Goal: Task Accomplishment & Management: Complete application form

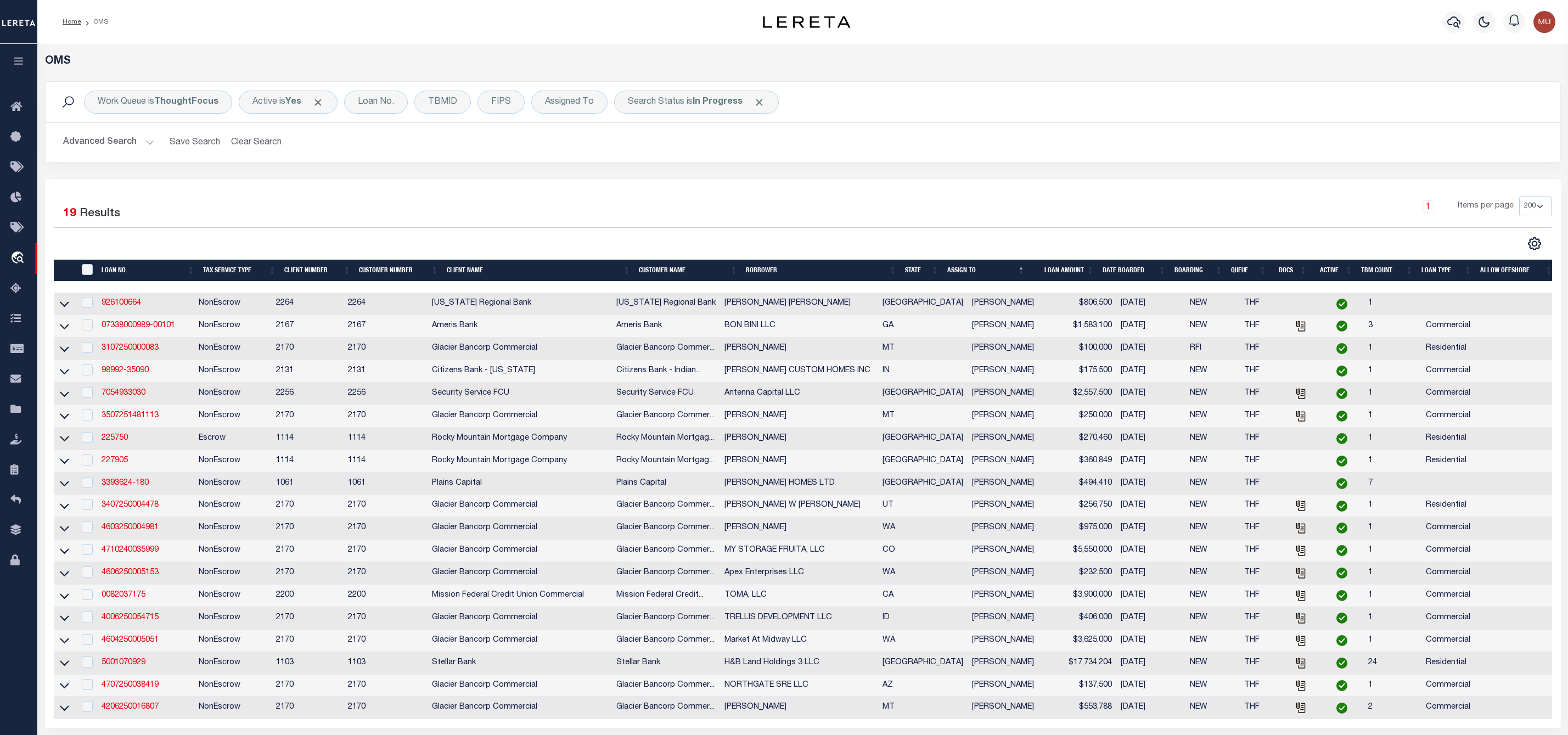
select select "200"
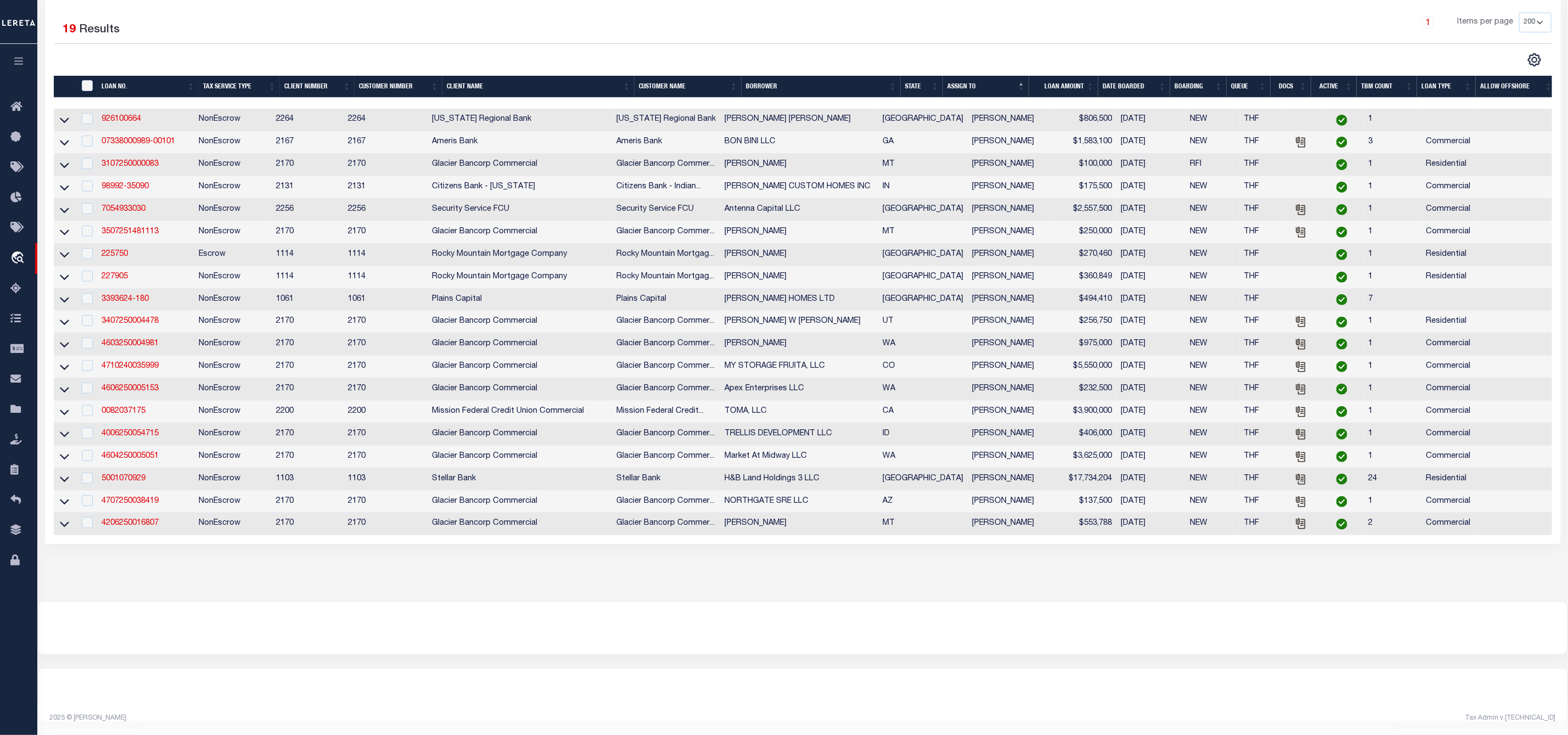
scroll to position [201, 0]
click at [415, 562] on div "OMS Work Queue is ThoughtFocus Active is Yes Loan No. TBMID FIPS Assigned To Se…" at bounding box center [803, 219] width 1524 height 697
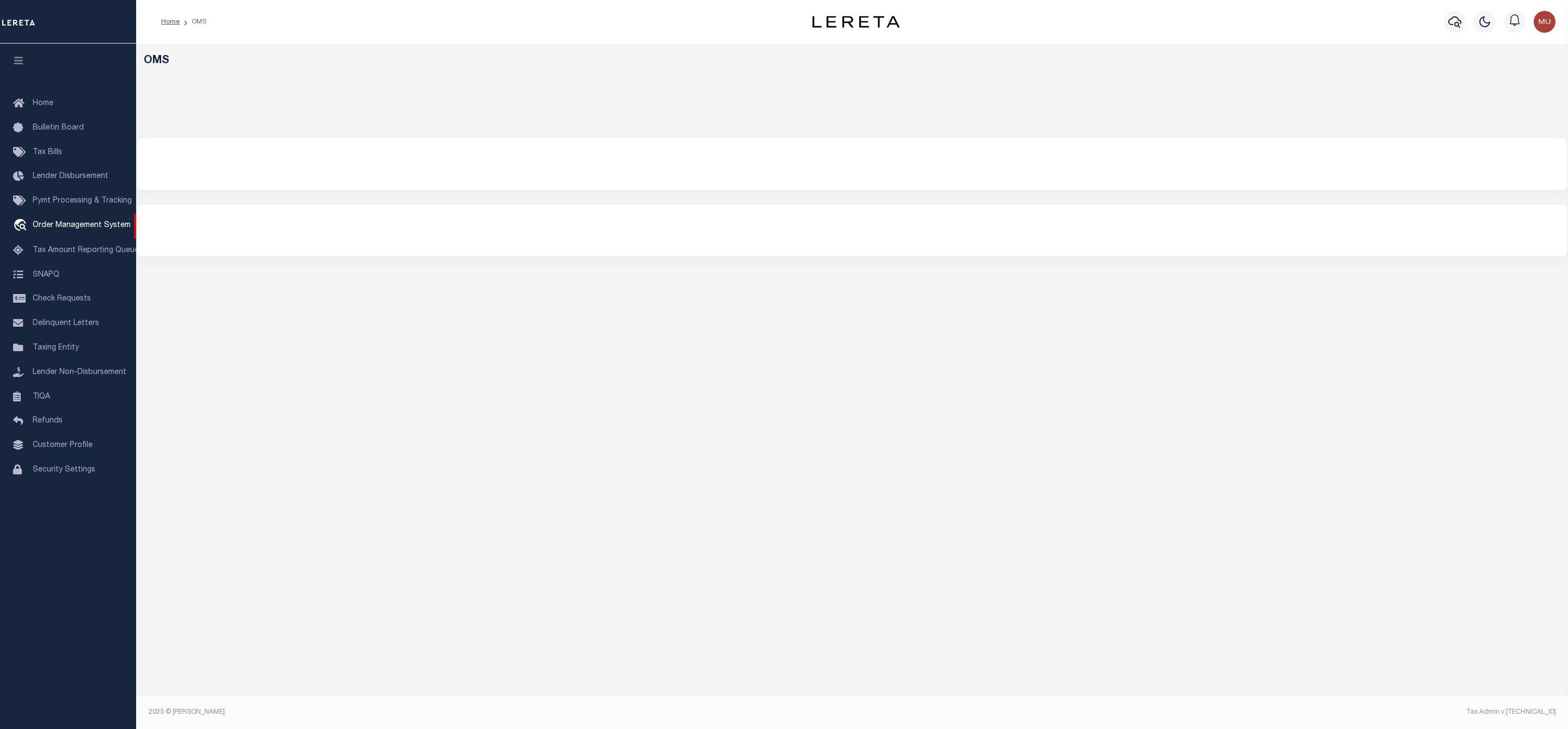
select select "200"
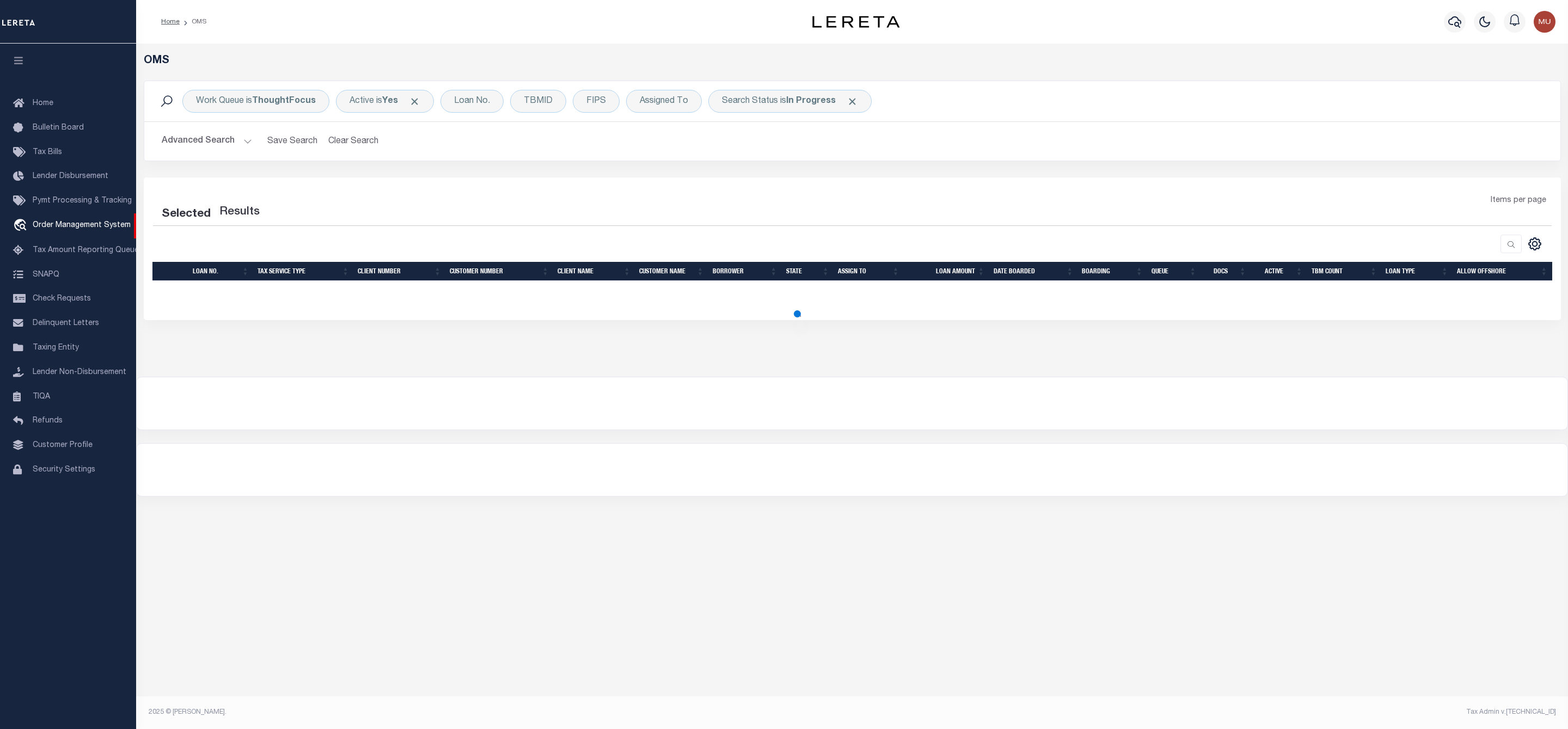
select select "200"
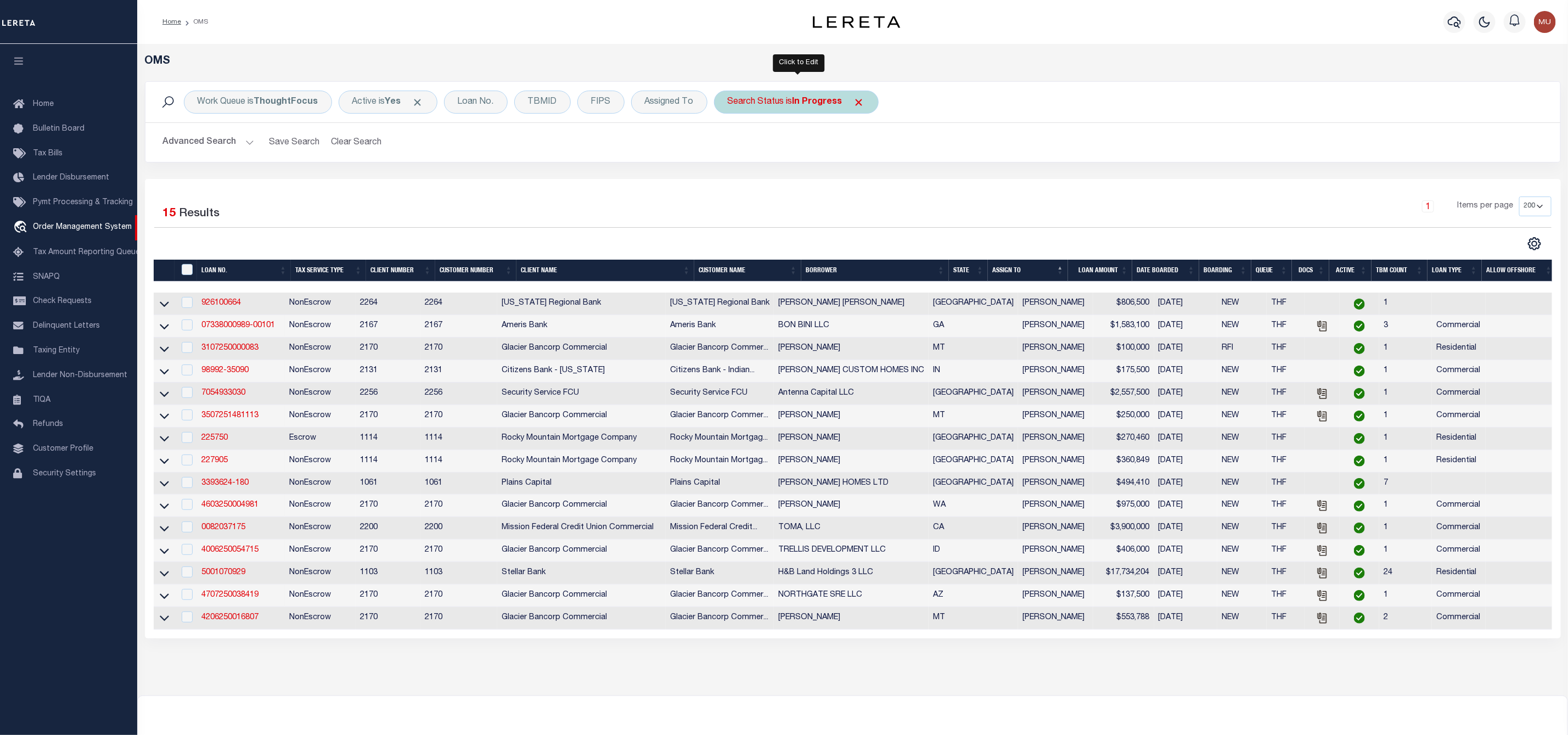
click at [809, 104] on b "In Progress" at bounding box center [818, 102] width 50 height 8
click at [805, 155] on select "Automated Search Bad Parcel Complete Duplicate Parcel High Dollar Reporting In …" at bounding box center [809, 156] width 162 height 21
select select "RD"
click at [731, 146] on select "Automated Search Bad Parcel Complete Duplicate Parcel High Dollar Reporting In …" at bounding box center [809, 156] width 162 height 21
click at [887, 183] on input "Apply" at bounding box center [873, 180] width 33 height 18
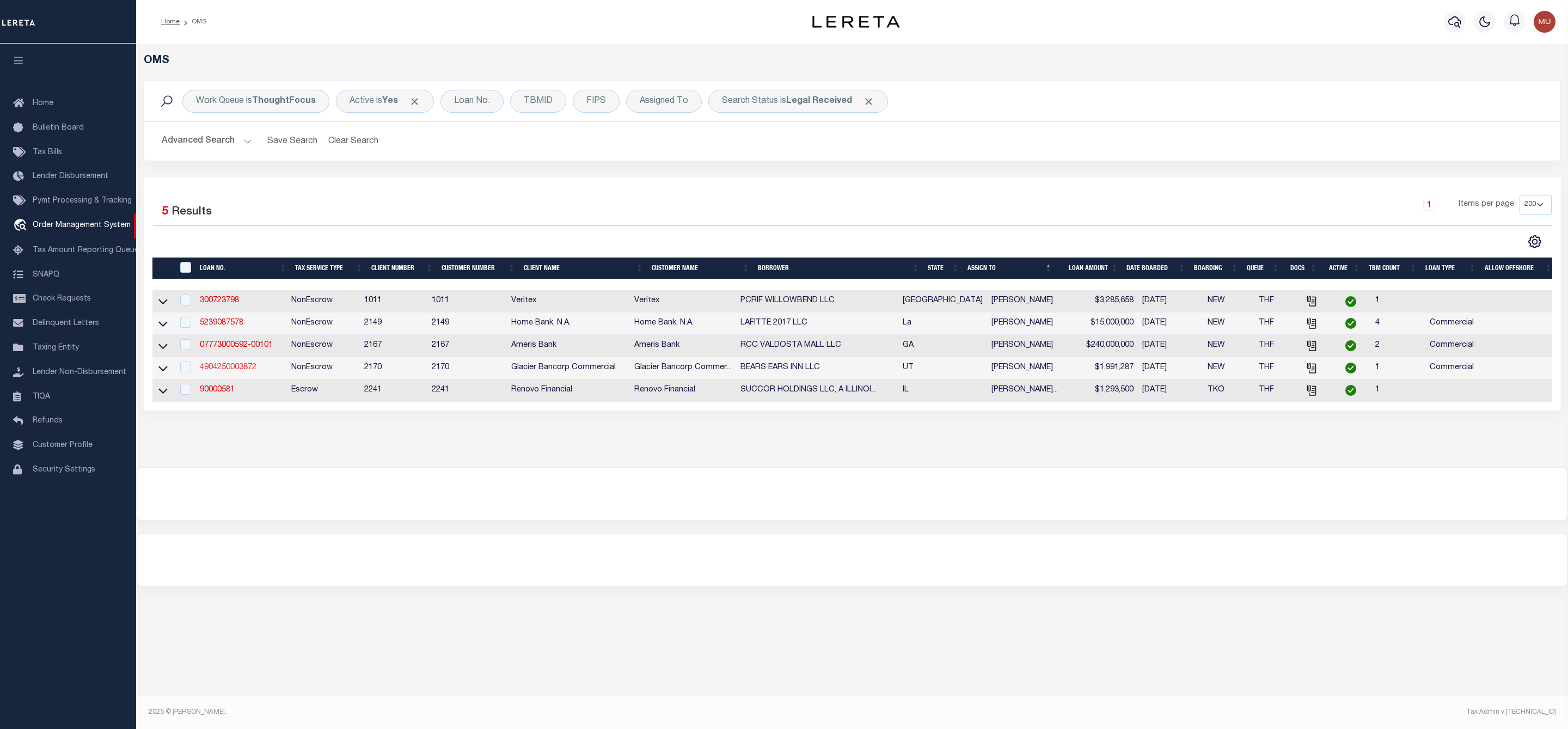
click at [230, 371] on link "4904250003872" at bounding box center [228, 367] width 56 height 7
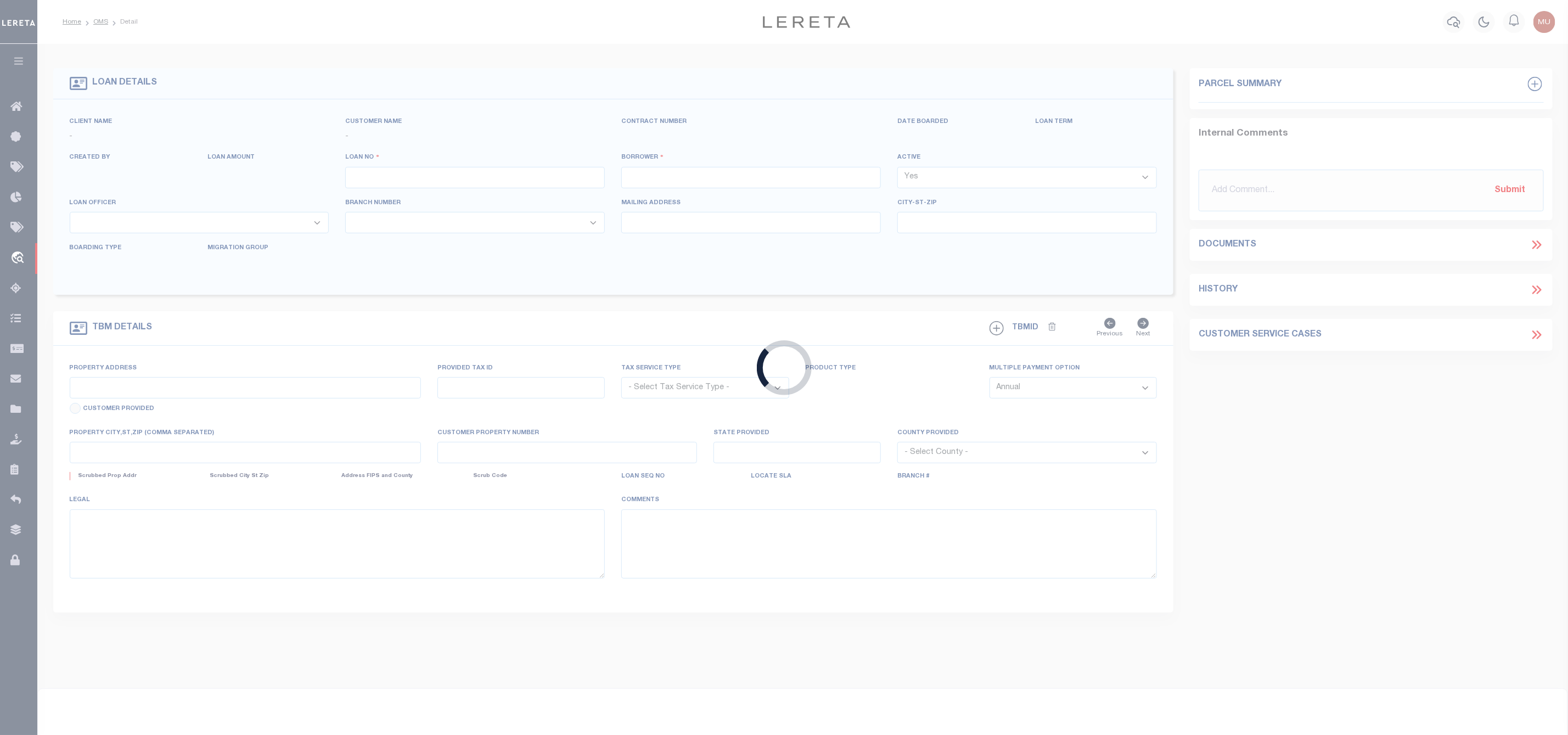
type input "4904250003872"
type input "BEARS EARS INN LLC"
select select
type input "[STREET_ADDRESS]"
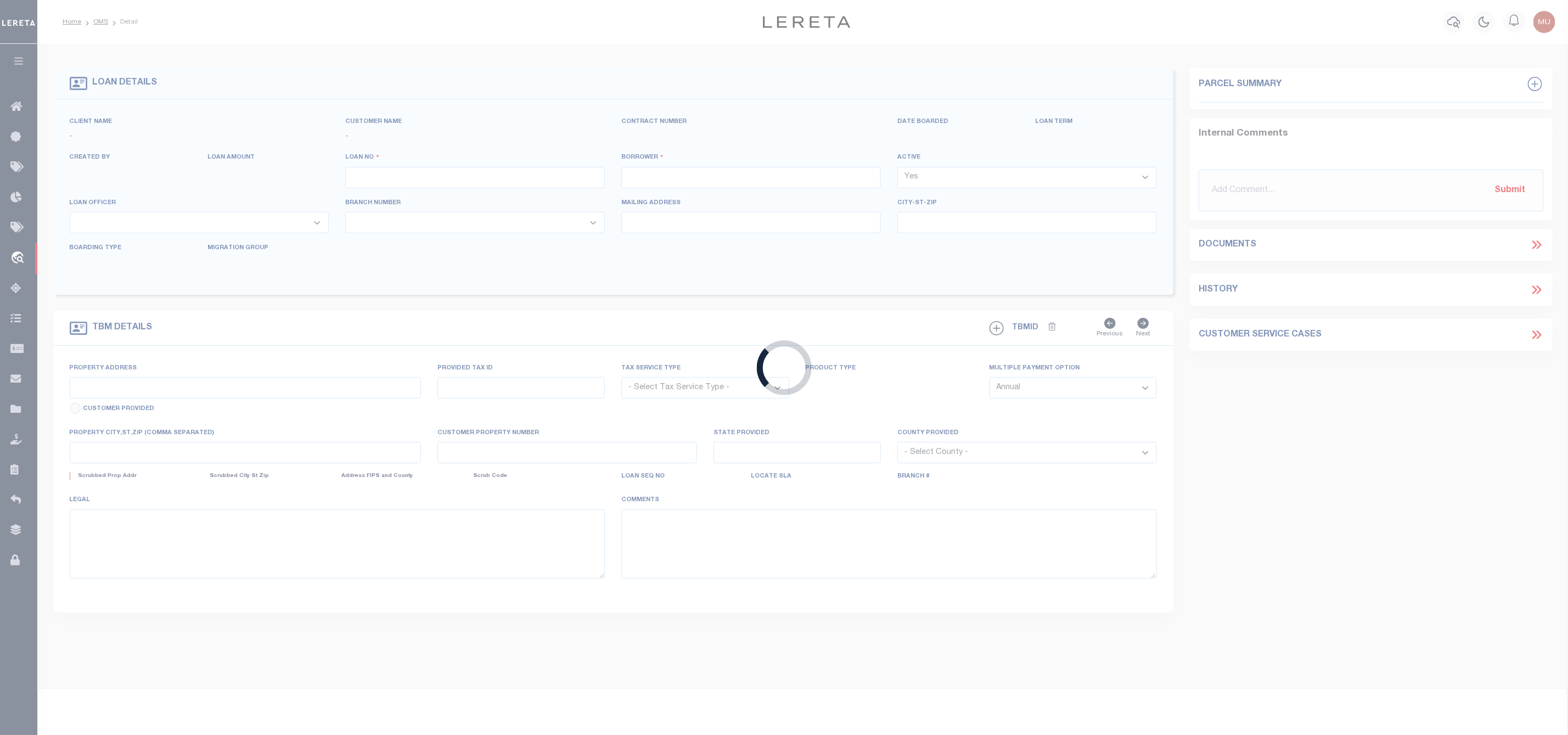
type input "[PERSON_NAME] UT 84511-3831"
type input "[DATE]"
select select "10"
select select "20"
select select "NonEscrow"
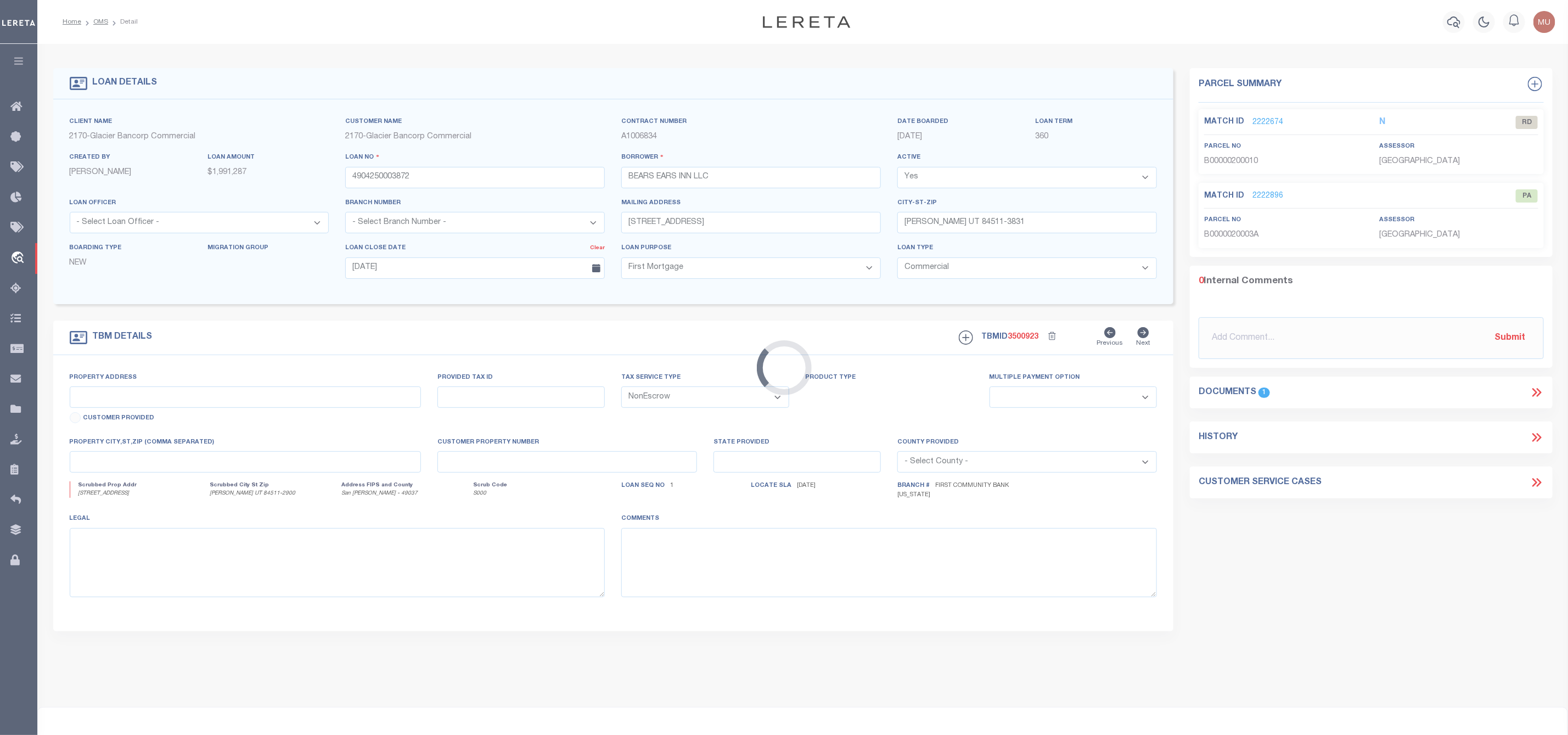
select select "4583"
type input "[STREET_ADDRESS]"
type input "B00000200010, B0000020003A"
select select
type input "[PERSON_NAME] UT 84511-2900"
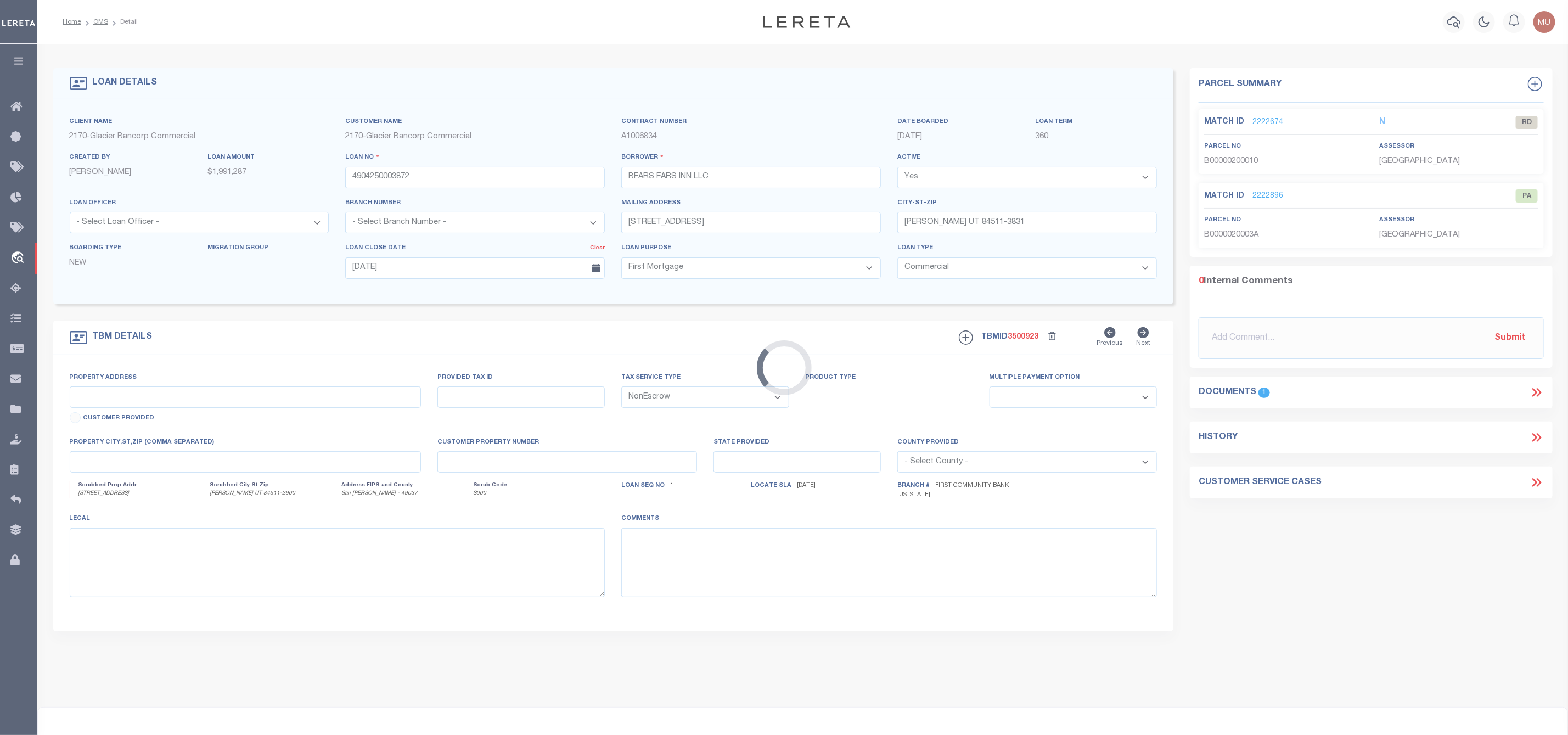
type input "UT"
type textarea "PARCEL 1 BEGINNING AT THE NORTHEAST CORNER OF LOT 1, BLOCK 20, [PERSON_NAME] TO…"
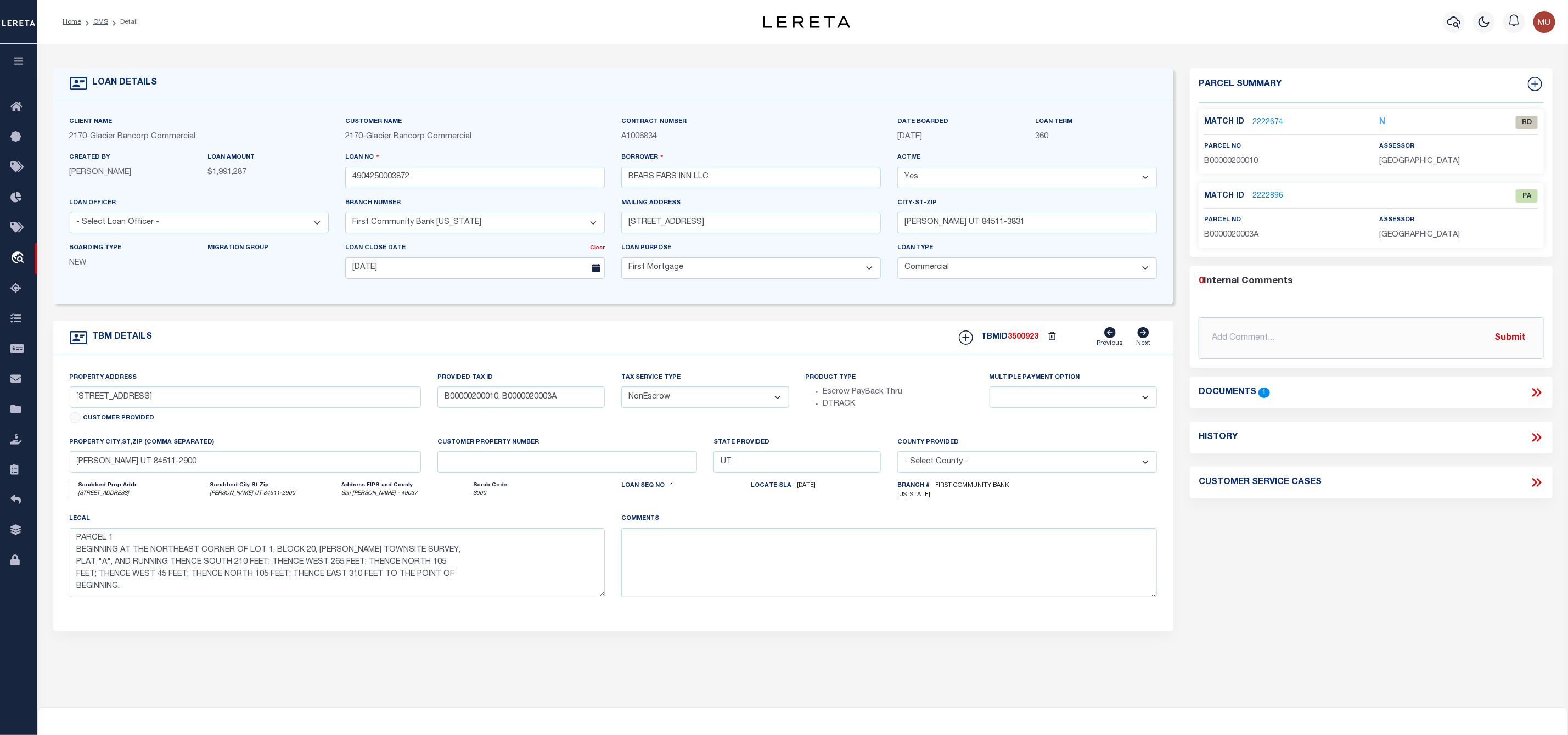
click at [1258, 121] on link "2222674" at bounding box center [1267, 123] width 31 height 12
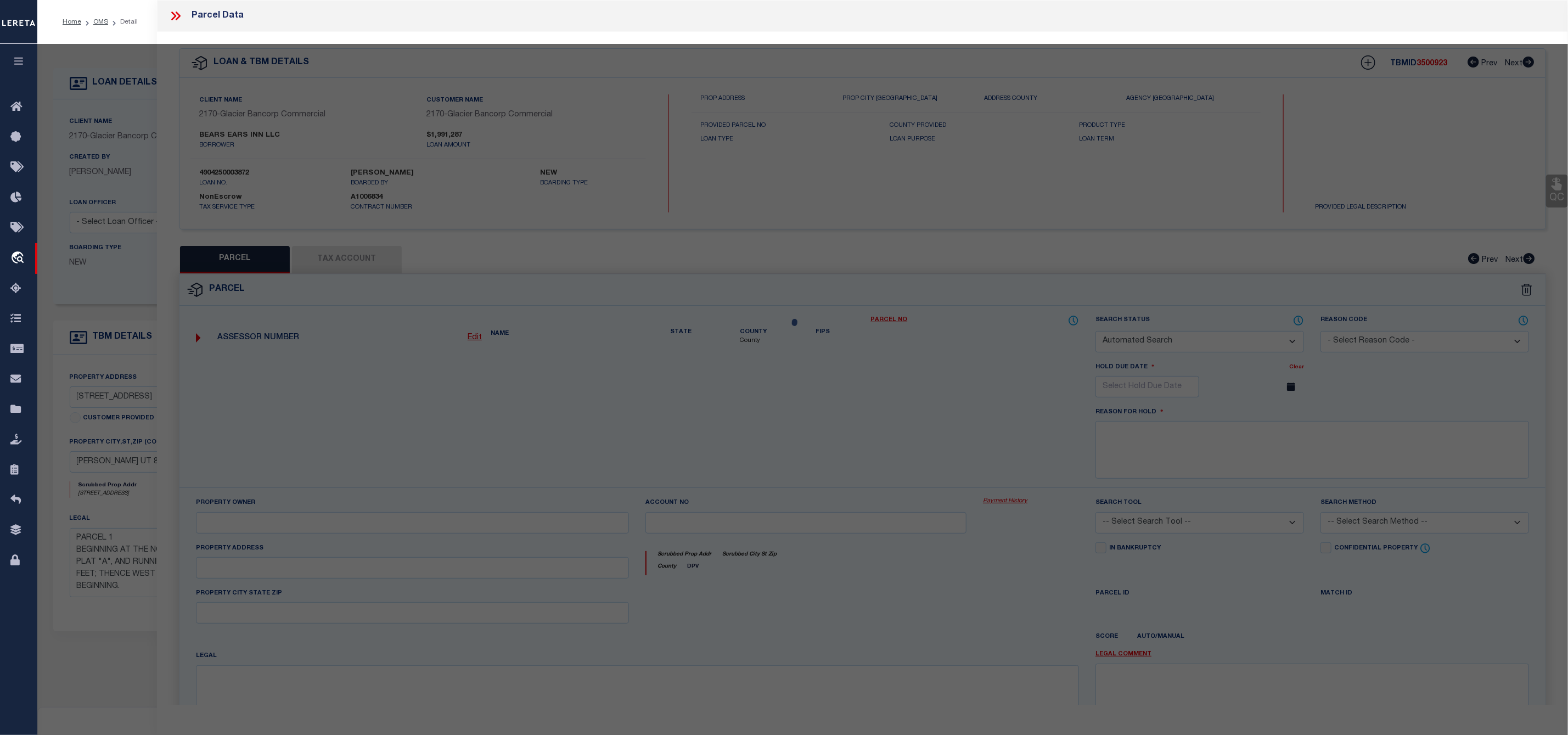
checkbox input "false"
select select "RD"
type input "BEARS EARS INN LLC"
select select "ATL"
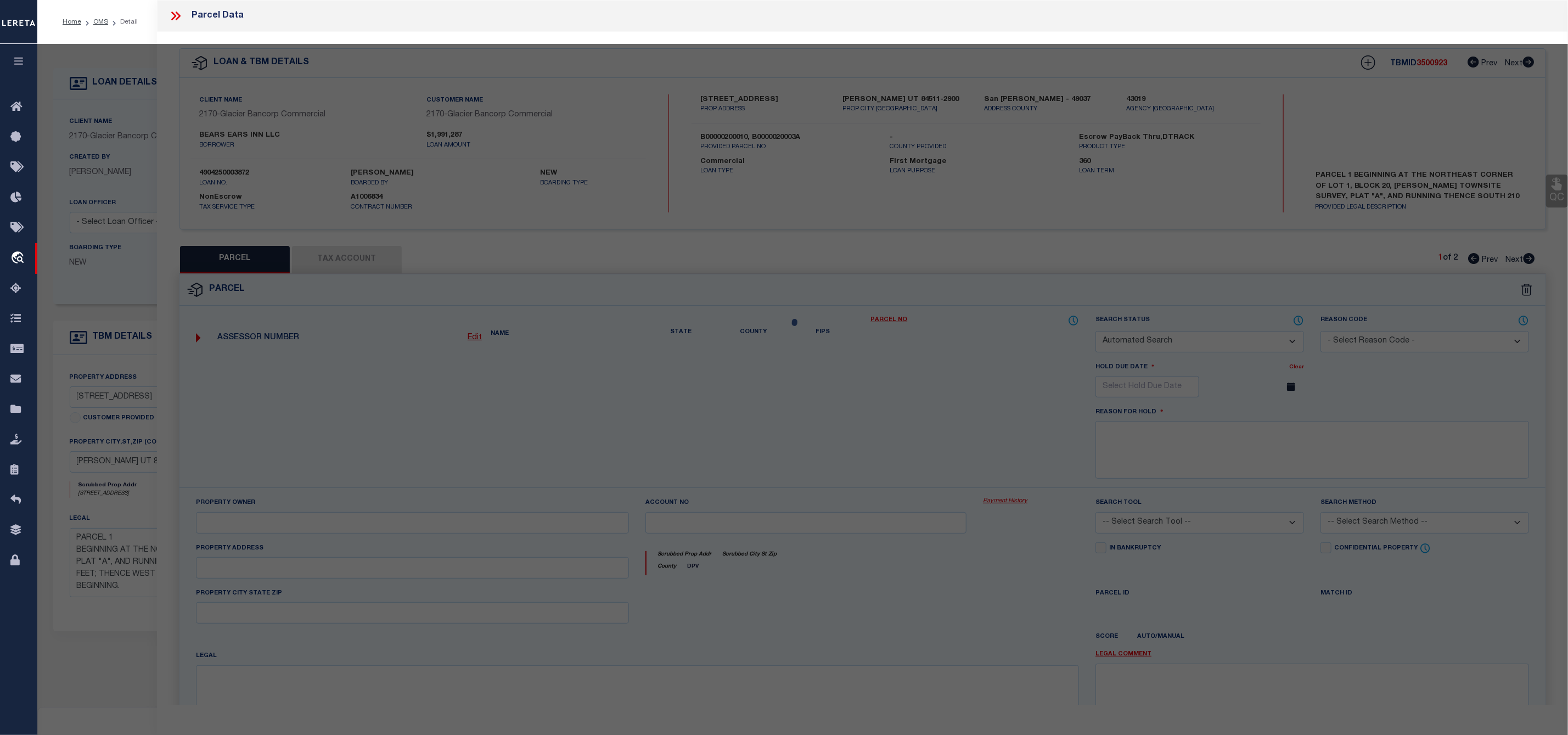
select select "ADD"
type input "[GEOGRAPHIC_DATA]"
checkbox input "false"
type input "[PERSON_NAME] UT 84511"
type textarea "[PERSON_NAME] TOWNSITE SURVEY BLOCK 20 LOT 1-2: BEG AT THE NE COR LOT 1 BLOCK 2…"
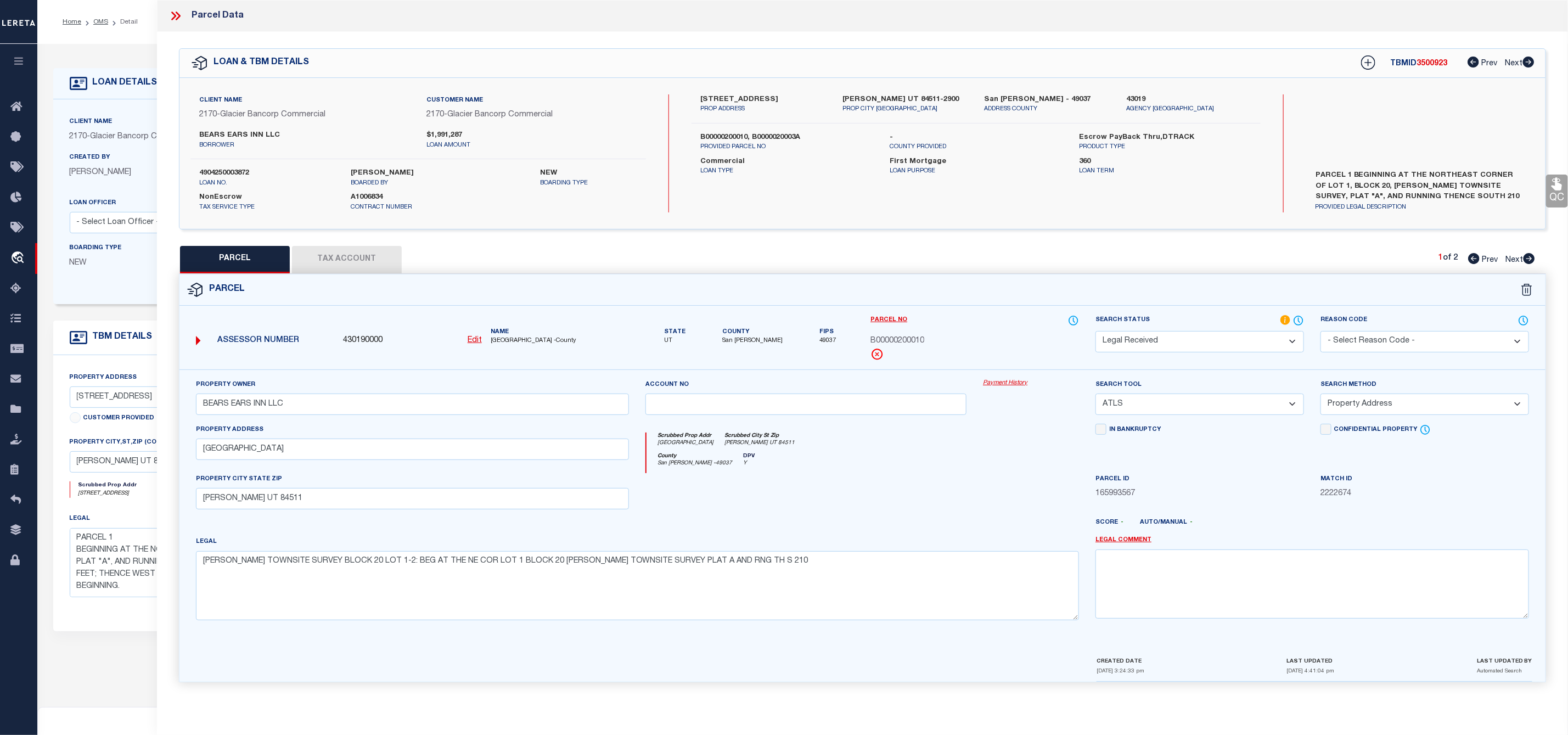
click at [1531, 259] on icon at bounding box center [1529, 258] width 12 height 11
select select "AS"
select select
checkbox input "false"
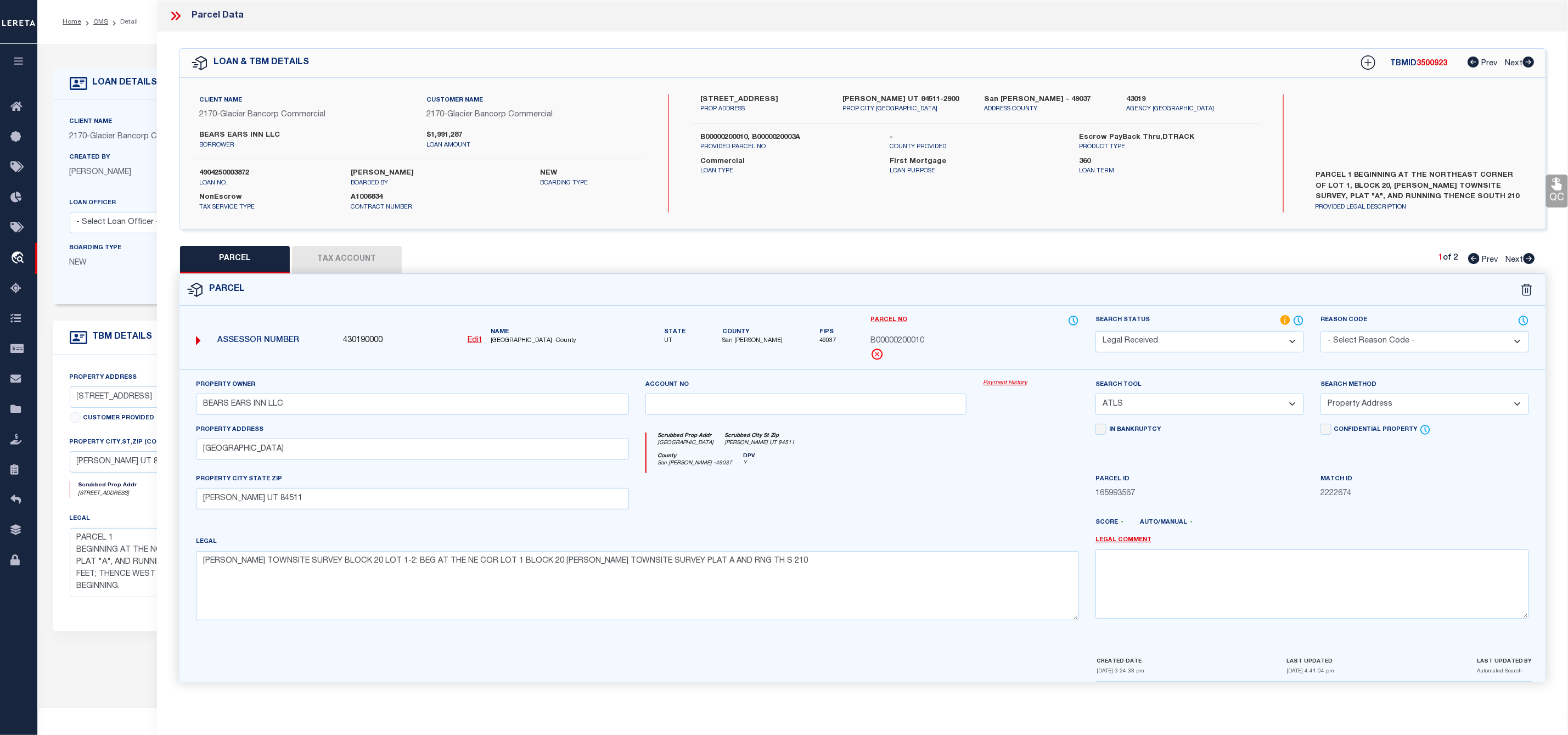
checkbox input "false"
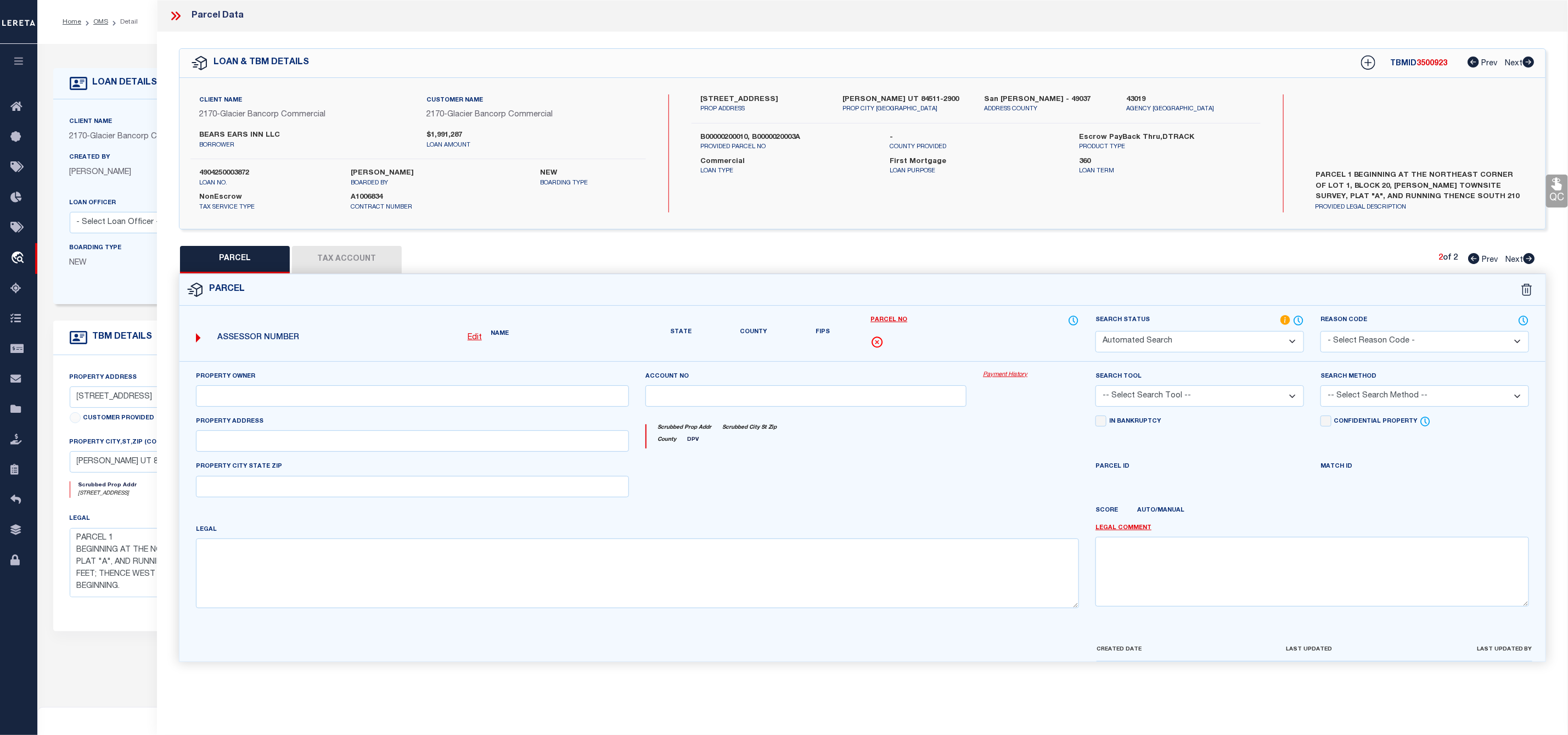
select select "PA"
type input "BEARS EARS INN LLC"
select select "ATL"
select select "ADD"
checkbox input "false"
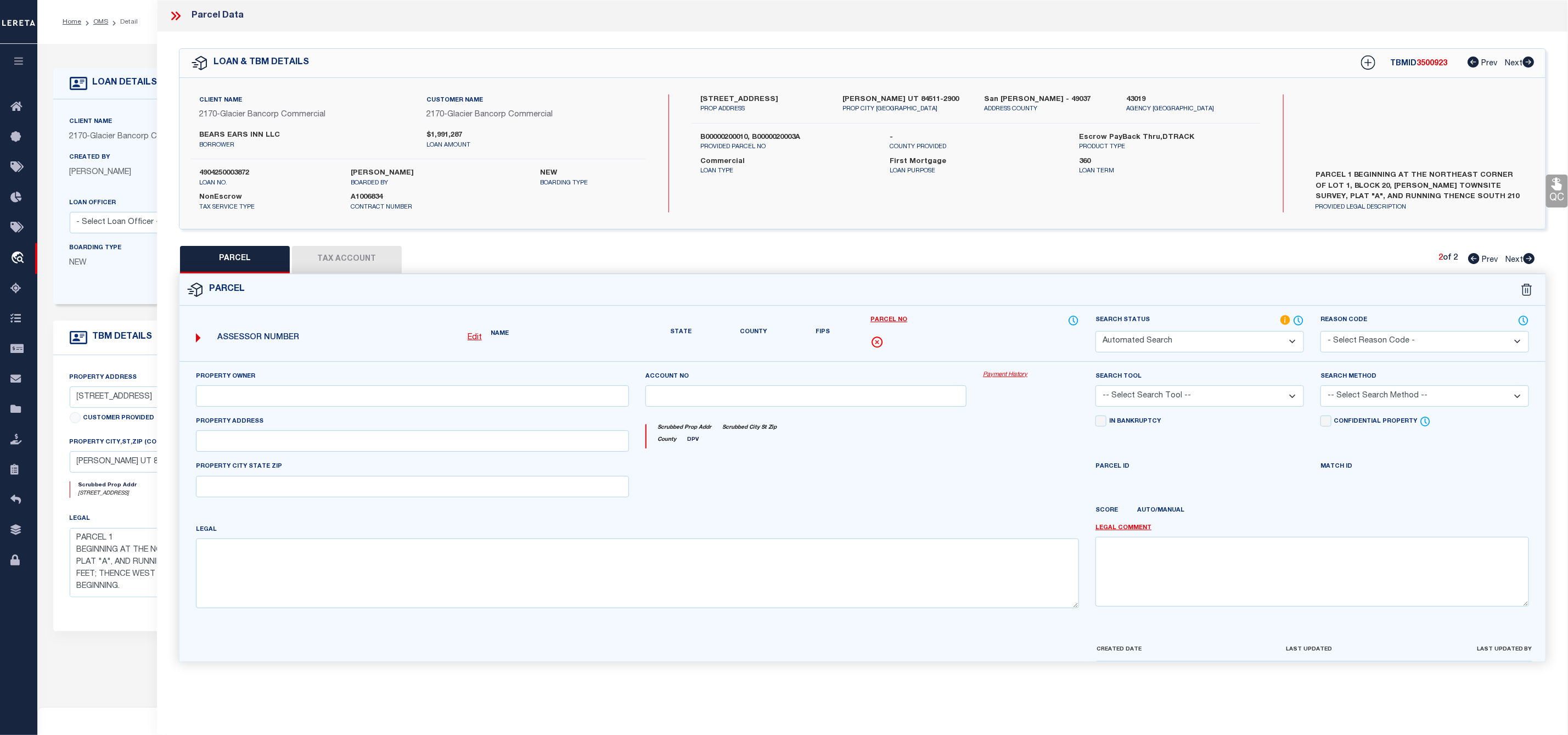
type input "UT"
type textarea "[PERSON_NAME] TOWNSITE SURVEY BLOCK 20 LOT 3: BEG 170 FT N AND 155 FT E OF SW C…"
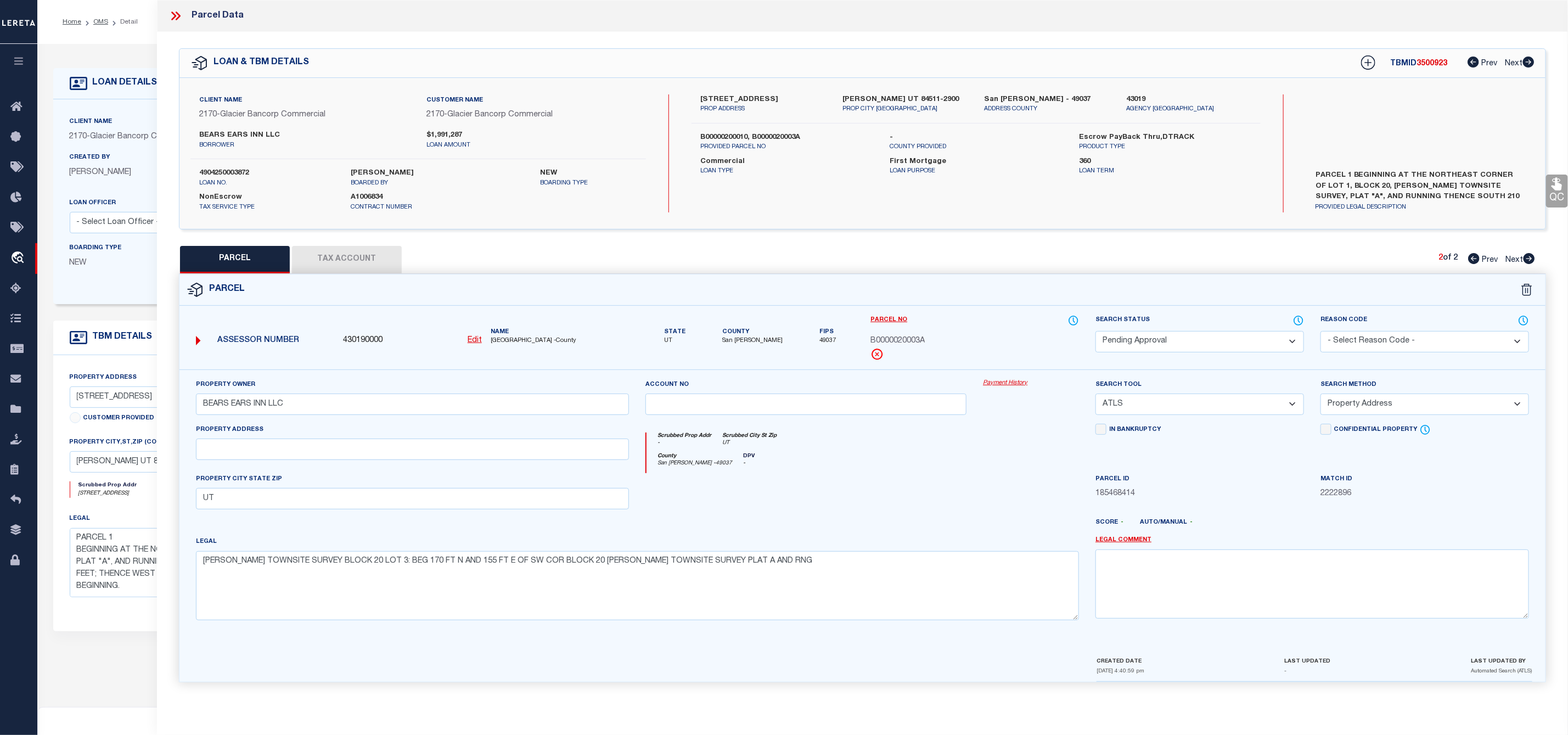
click at [1478, 259] on link "Prev" at bounding box center [1486, 258] width 35 height 8
select select "AS"
select select
checkbox input "false"
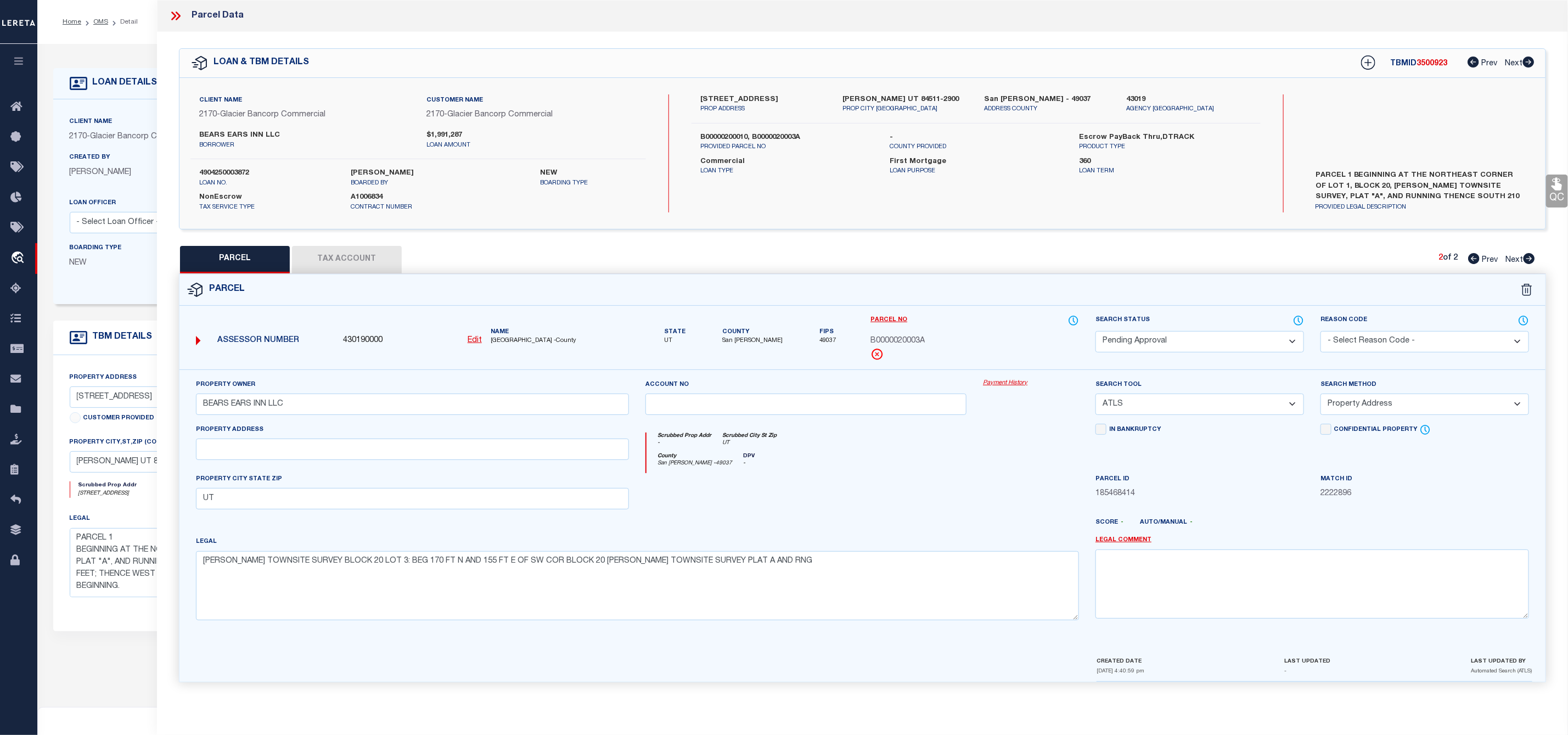
checkbox input "false"
select select "RD"
type input "BEARS EARS INN LLC"
select select "ATL"
select select "ADD"
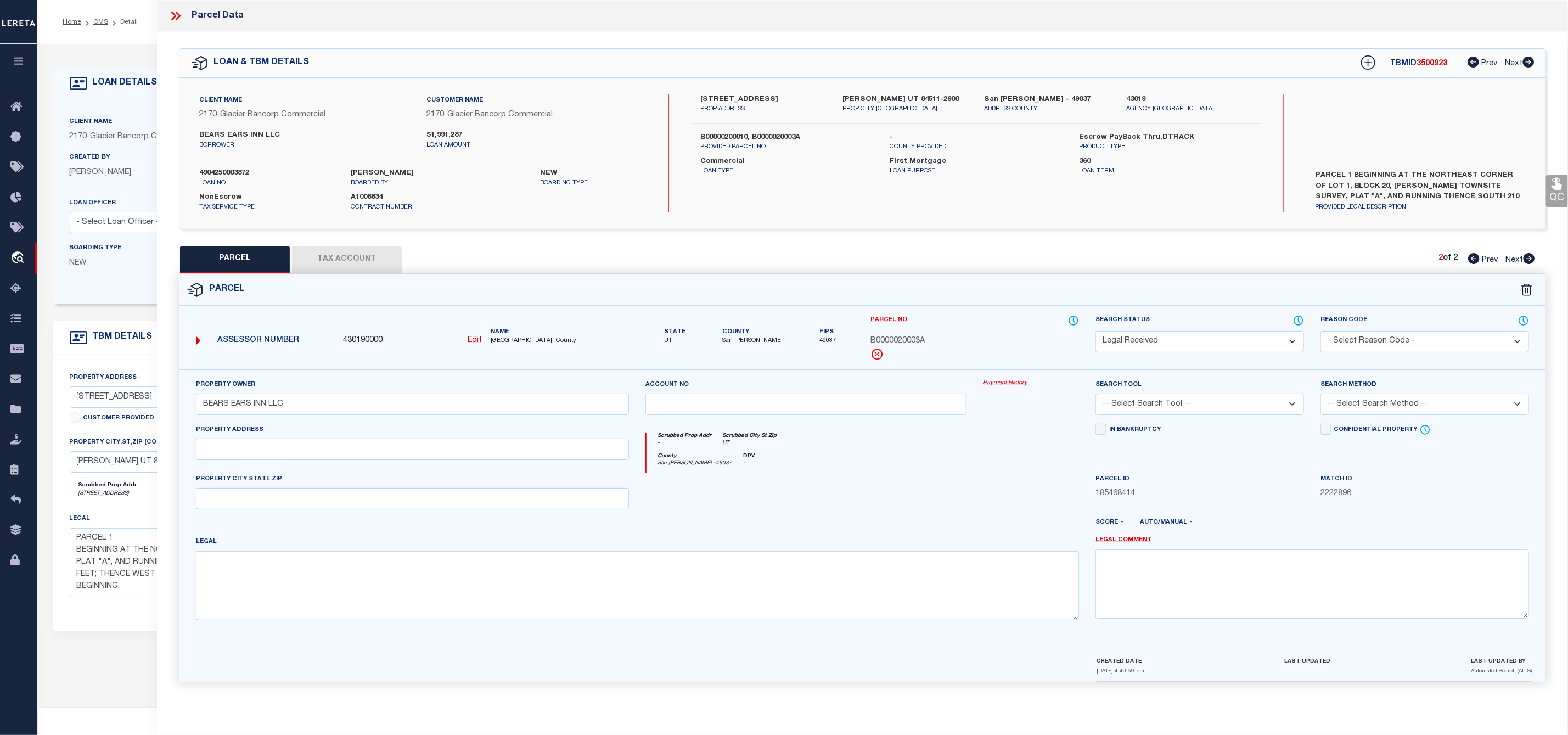
type input "[GEOGRAPHIC_DATA]"
checkbox input "false"
type input "[PERSON_NAME] UT 84511"
type textarea "[PERSON_NAME] TOWNSITE SURVEY BLOCK 20 LOT 1-2: BEG AT THE NE COR LOT 1 BLOCK 2…"
click at [173, 17] on icon at bounding box center [174, 16] width 5 height 8
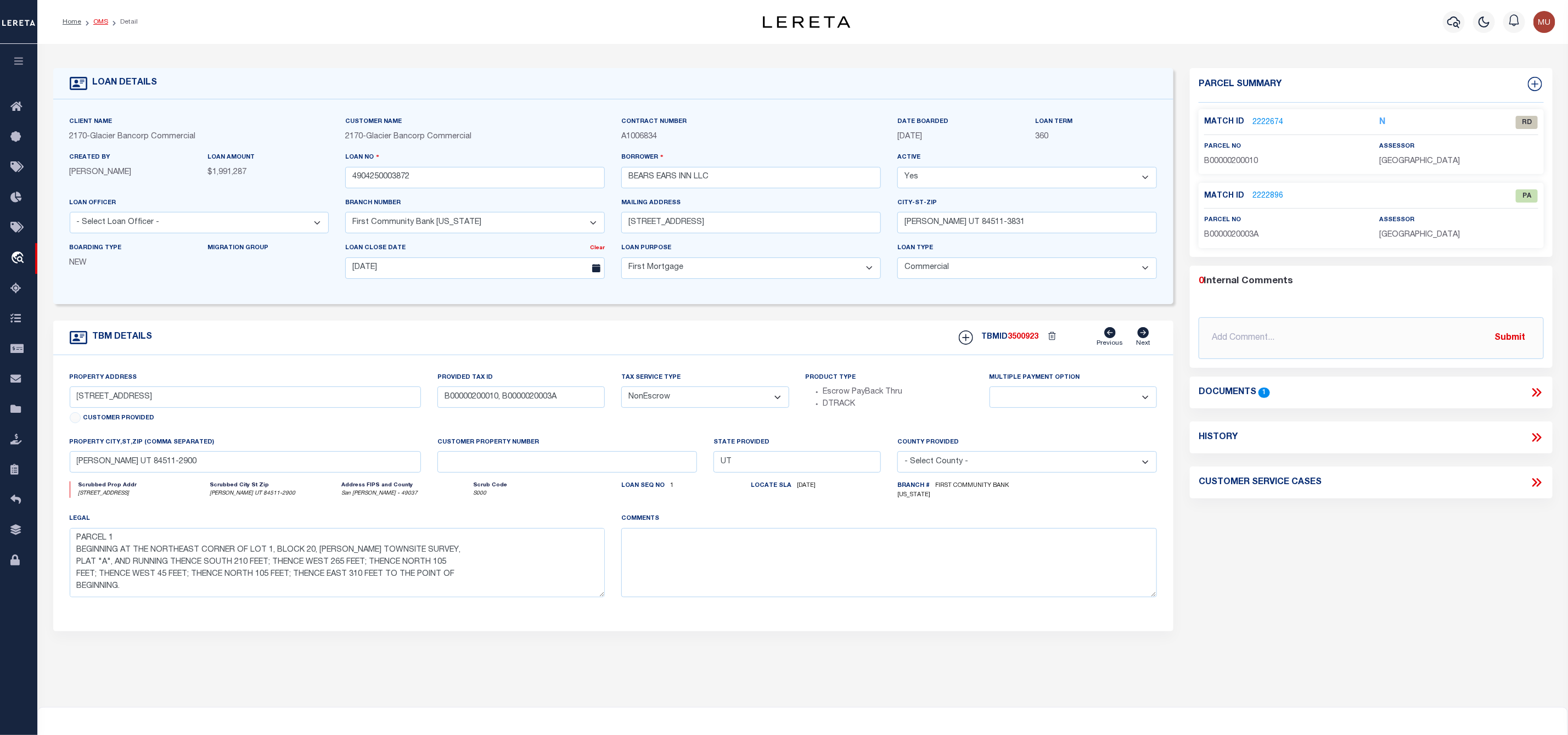
click at [102, 25] on link "OMS" at bounding box center [100, 22] width 15 height 7
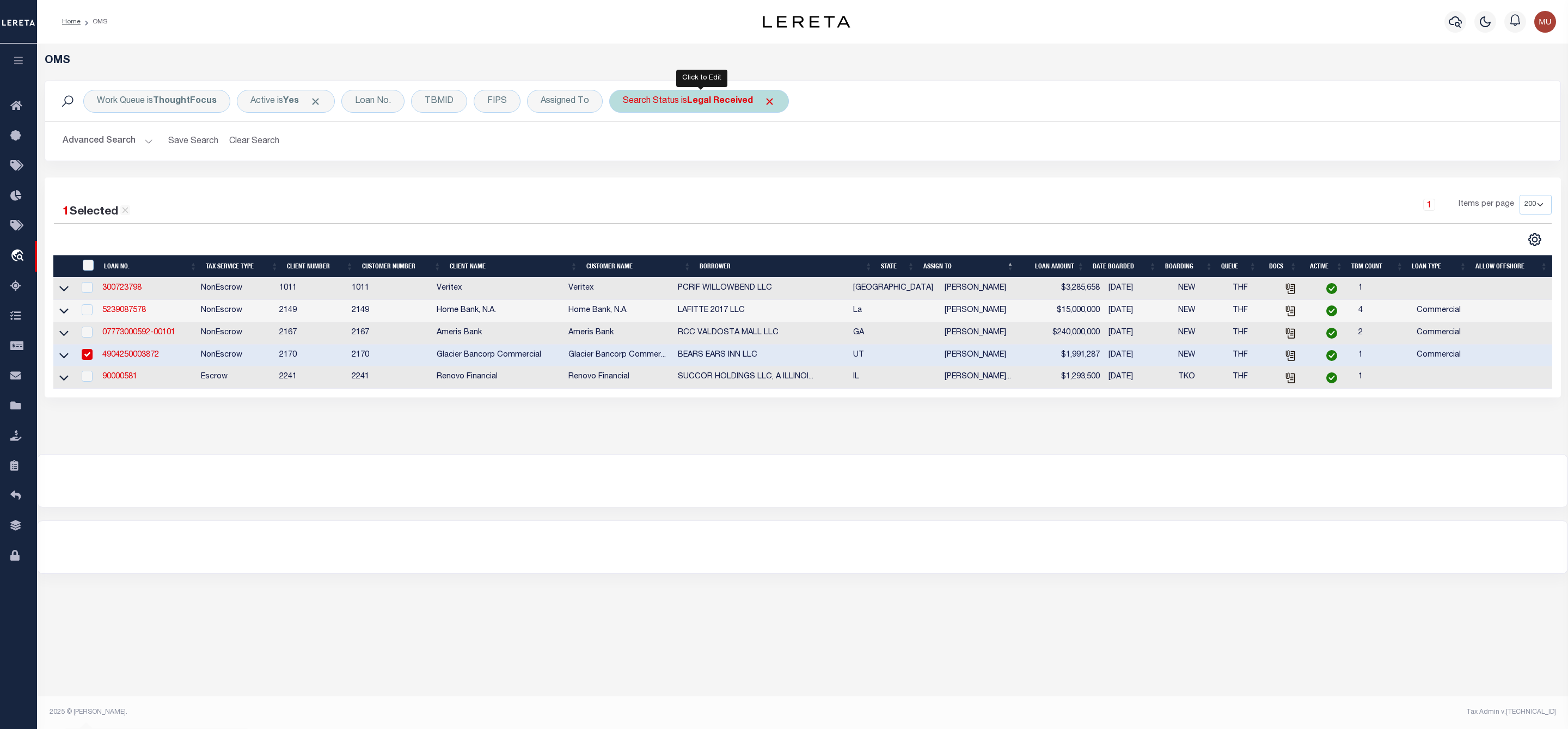
click at [693, 101] on b "Legal Received" at bounding box center [719, 101] width 66 height 8
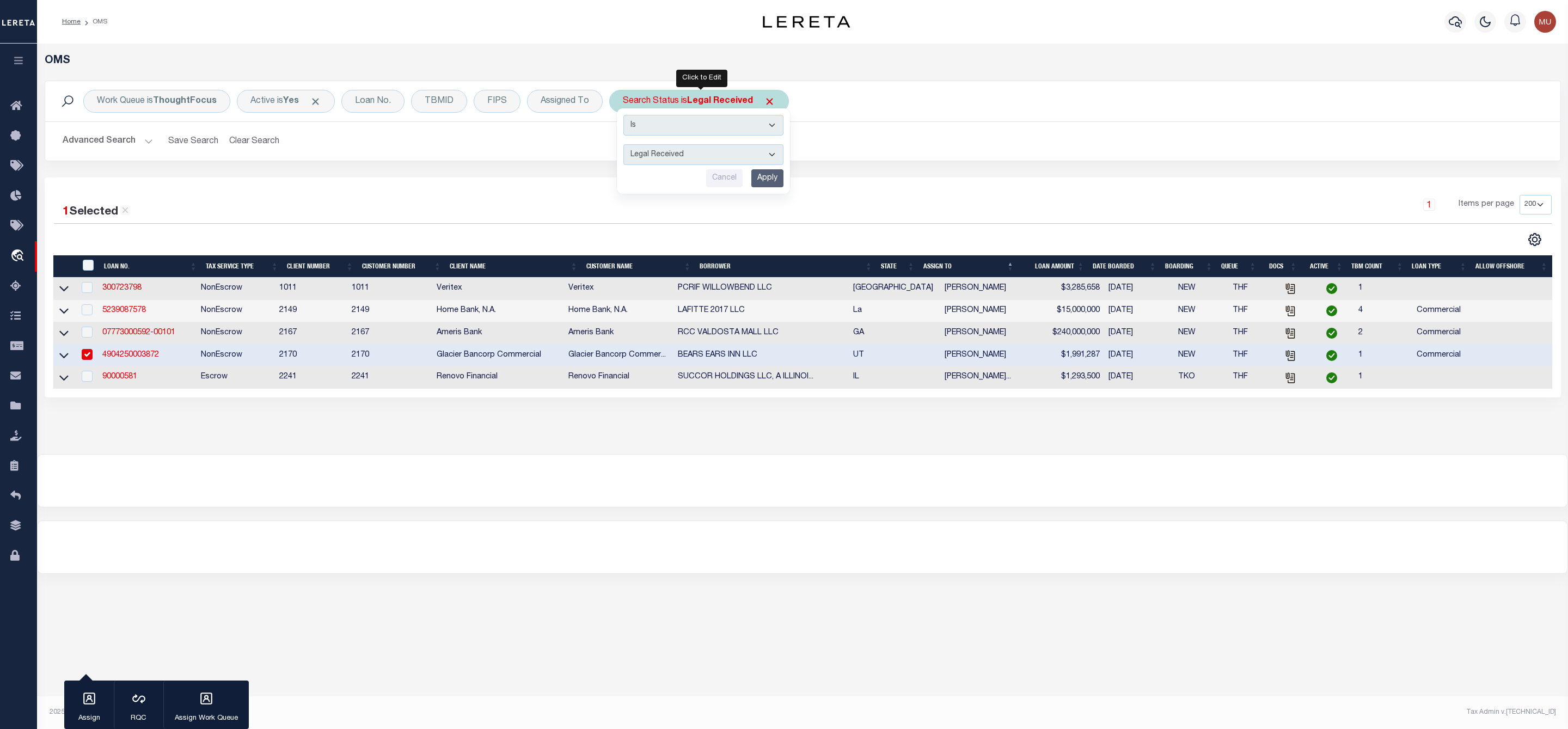
click at [683, 155] on select "Automated Search Bad Parcel Complete Duplicate Parcel High Dollar Reporting In …" at bounding box center [703, 154] width 160 height 21
select select "PA"
click at [625, 145] on select "Automated Search Bad Parcel Complete Duplicate Parcel High Dollar Reporting In …" at bounding box center [703, 154] width 160 height 21
click at [773, 179] on input "Apply" at bounding box center [767, 179] width 32 height 18
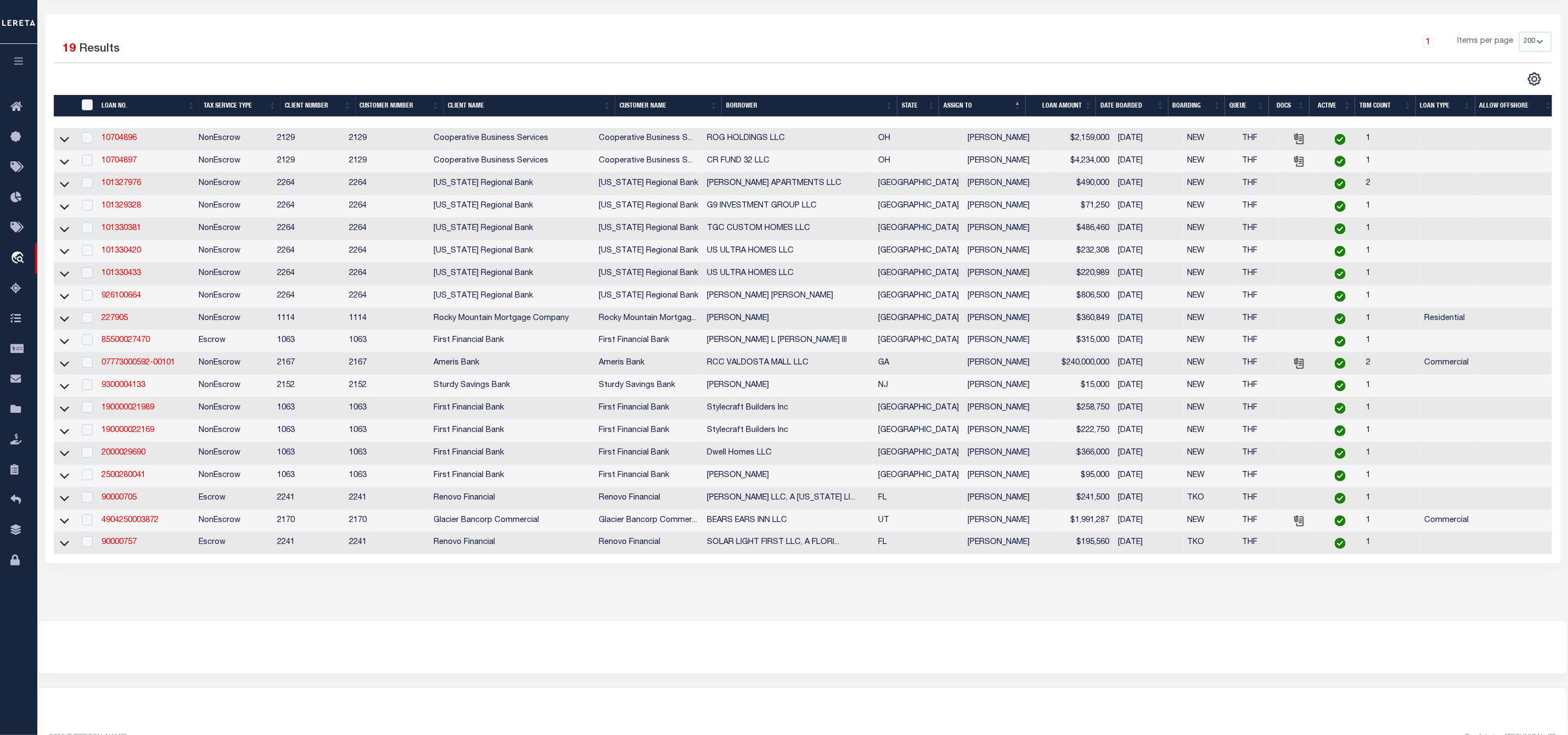
scroll to position [199, 0]
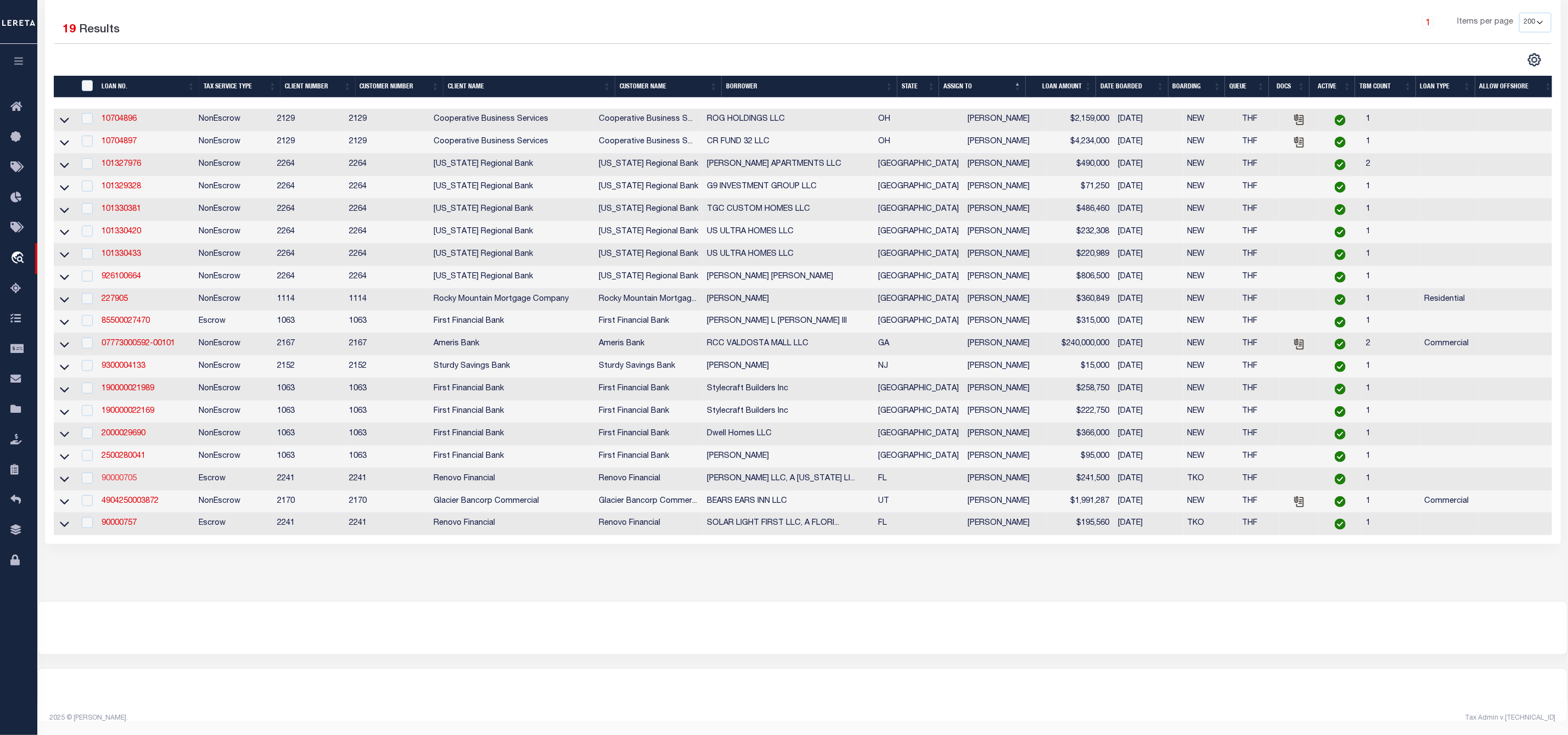
click at [124, 475] on link "90000705" at bounding box center [119, 478] width 35 height 8
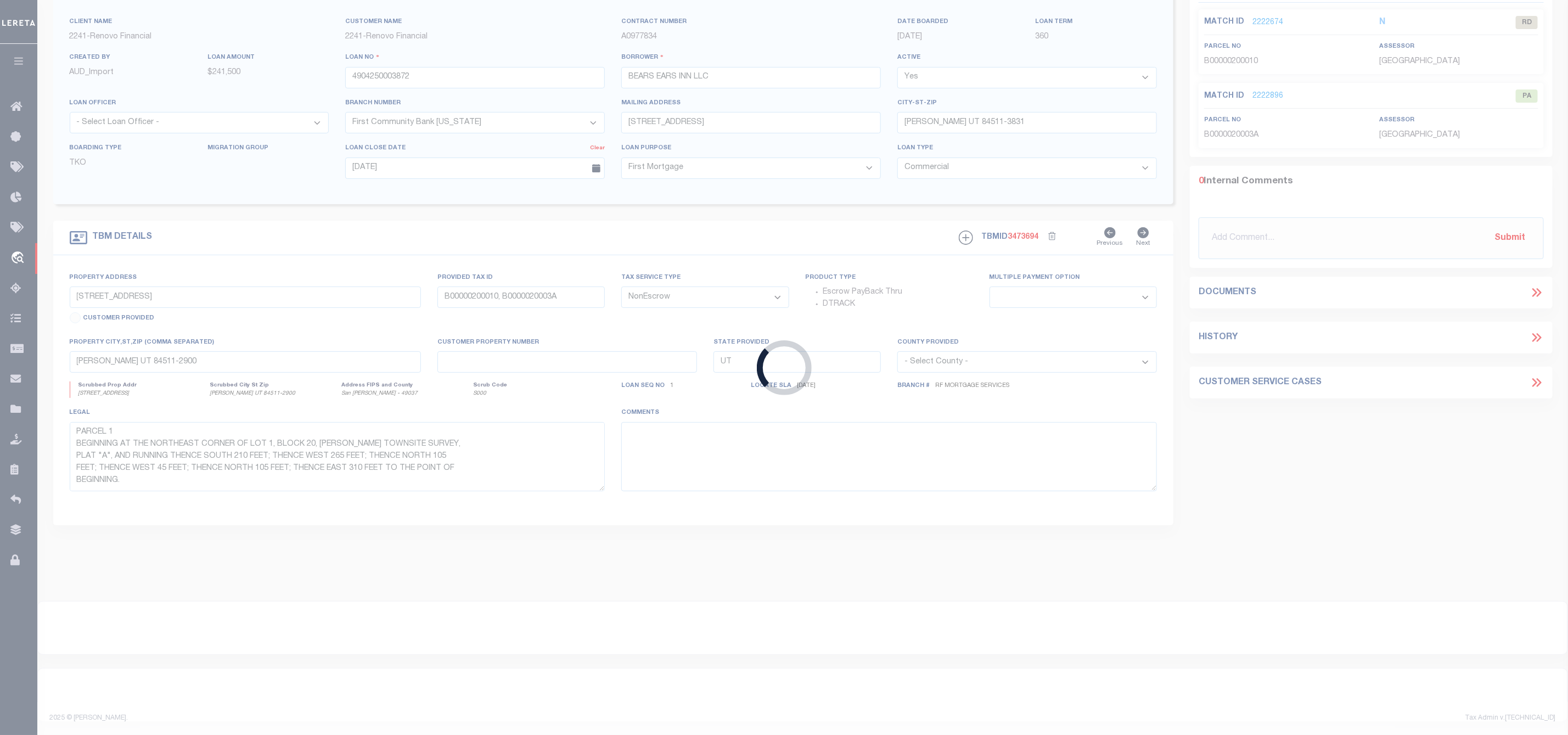
type input "90000705"
type input "[PERSON_NAME] LLC, A [US_STATE] LIMITED LIABILITY COMPANY"
select select
select select "400"
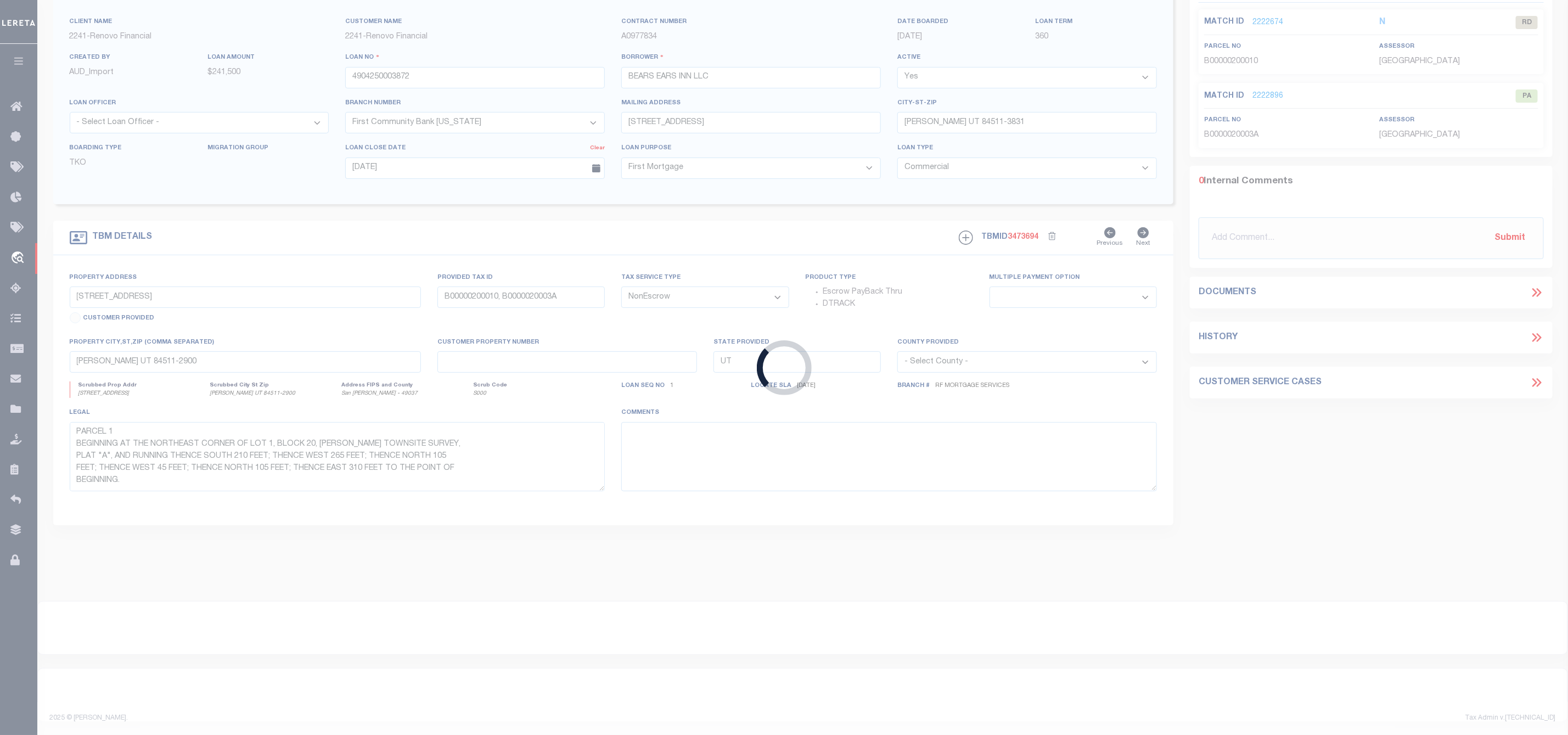
select select
select select "Escrow"
type input "14955 PALAMOS CIR"
type input "34-43-26-L3-10000.6760"
select select
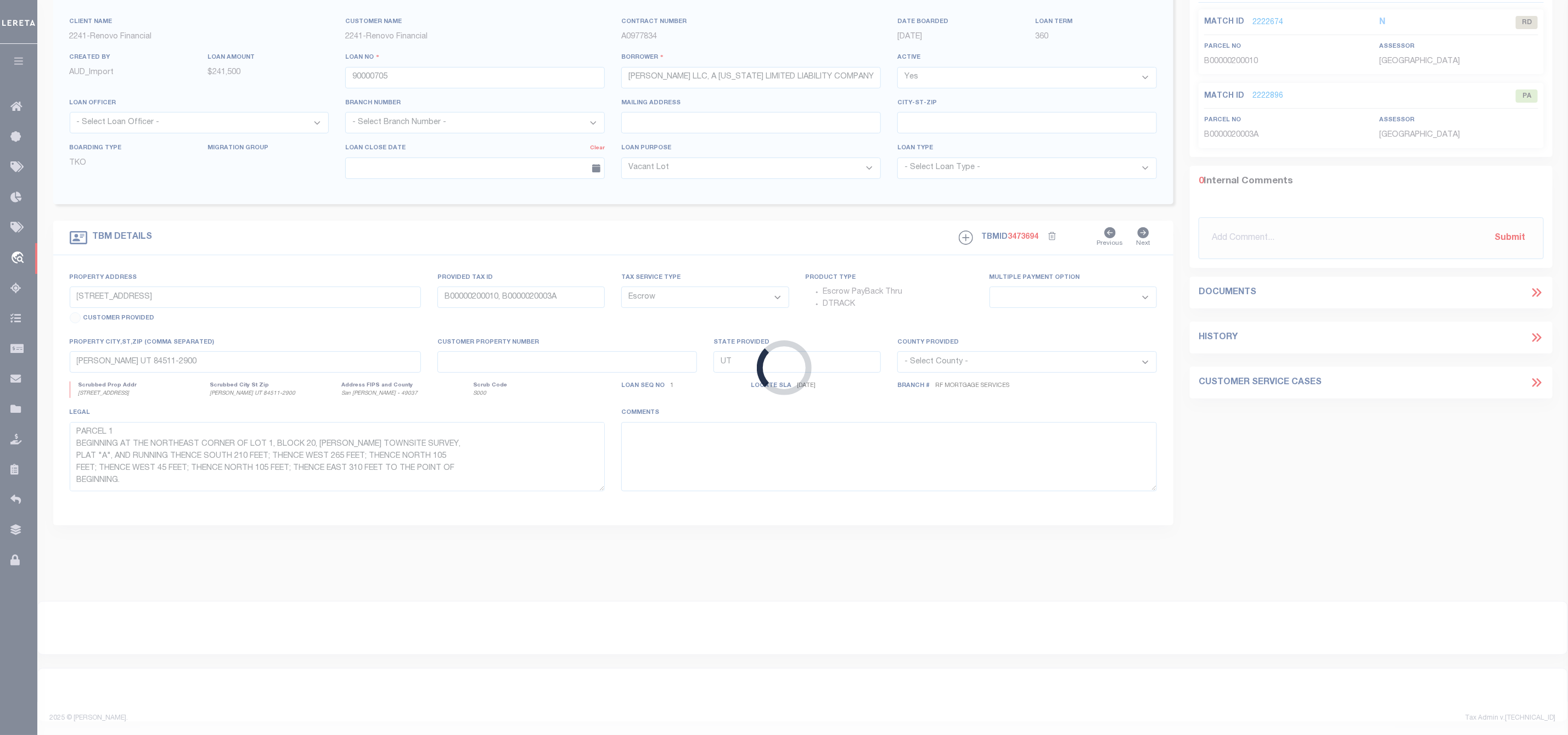
type input "[GEOGRAPHIC_DATA][PERSON_NAME]"
type input "a0kUS00000CVjzd"
type input "FL"
select select
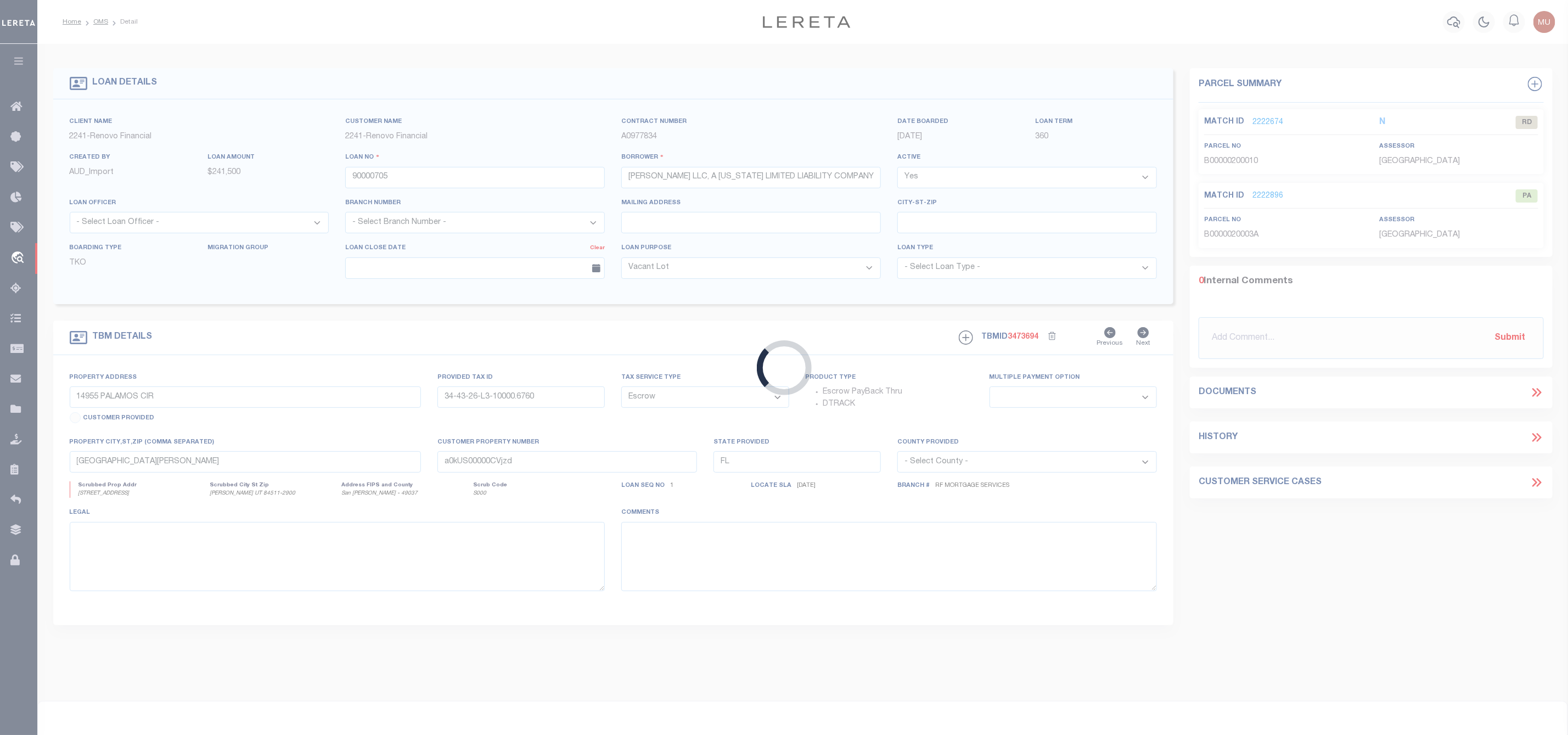
select select "14701"
select select "25067"
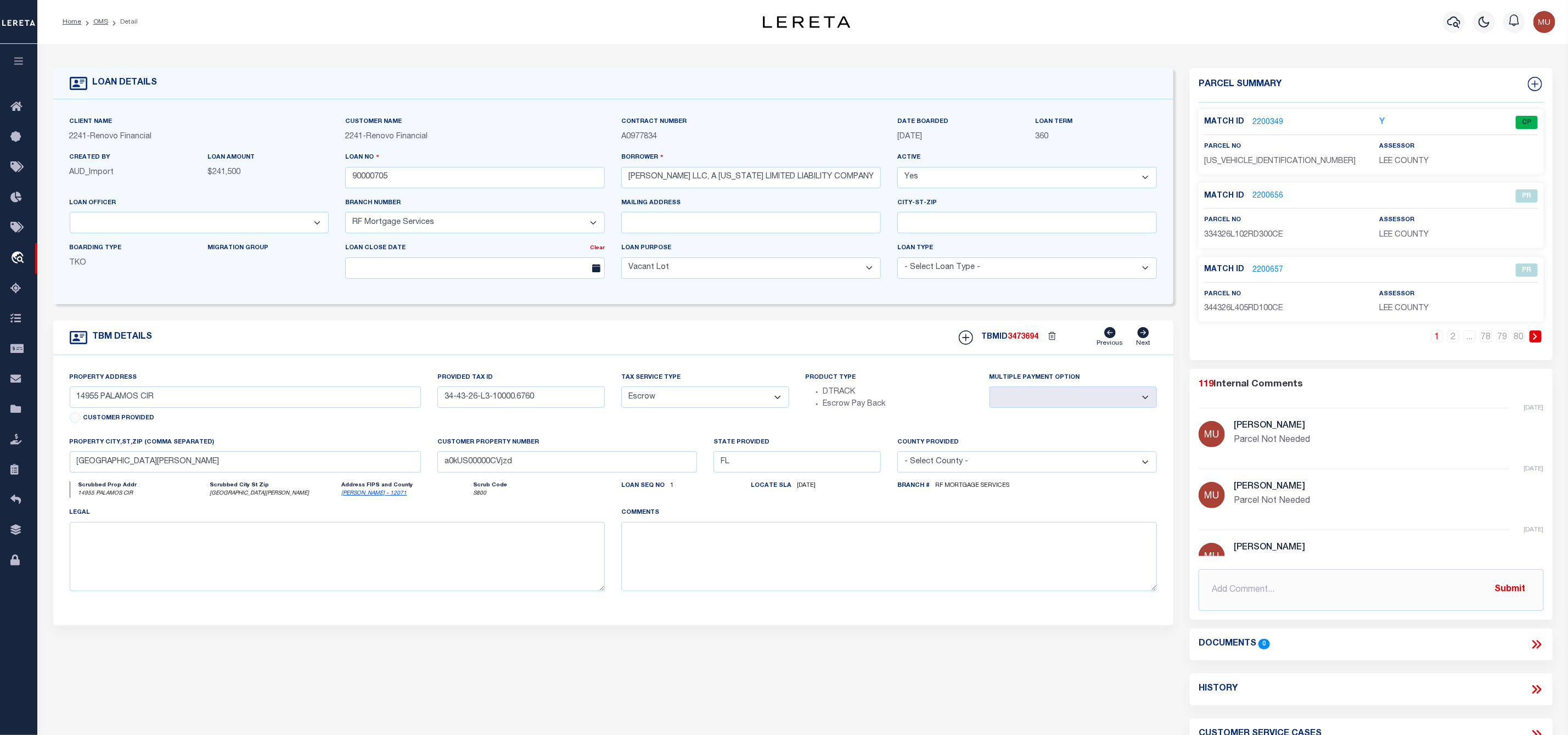
click at [1540, 338] on link at bounding box center [1535, 337] width 12 height 12
click at [1536, 337] on icon at bounding box center [1535, 337] width 5 height 7
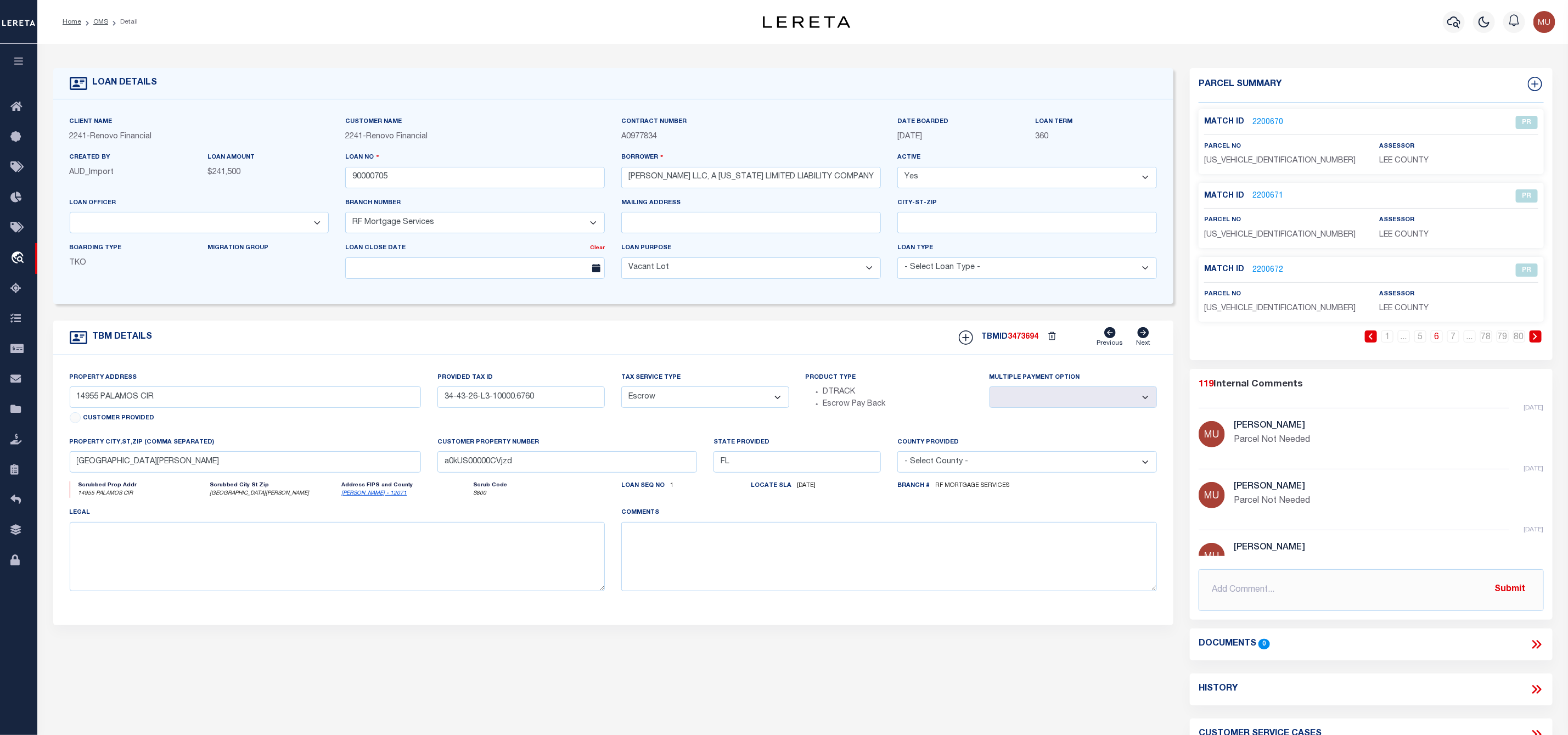
click at [1536, 337] on icon at bounding box center [1535, 337] width 5 height 7
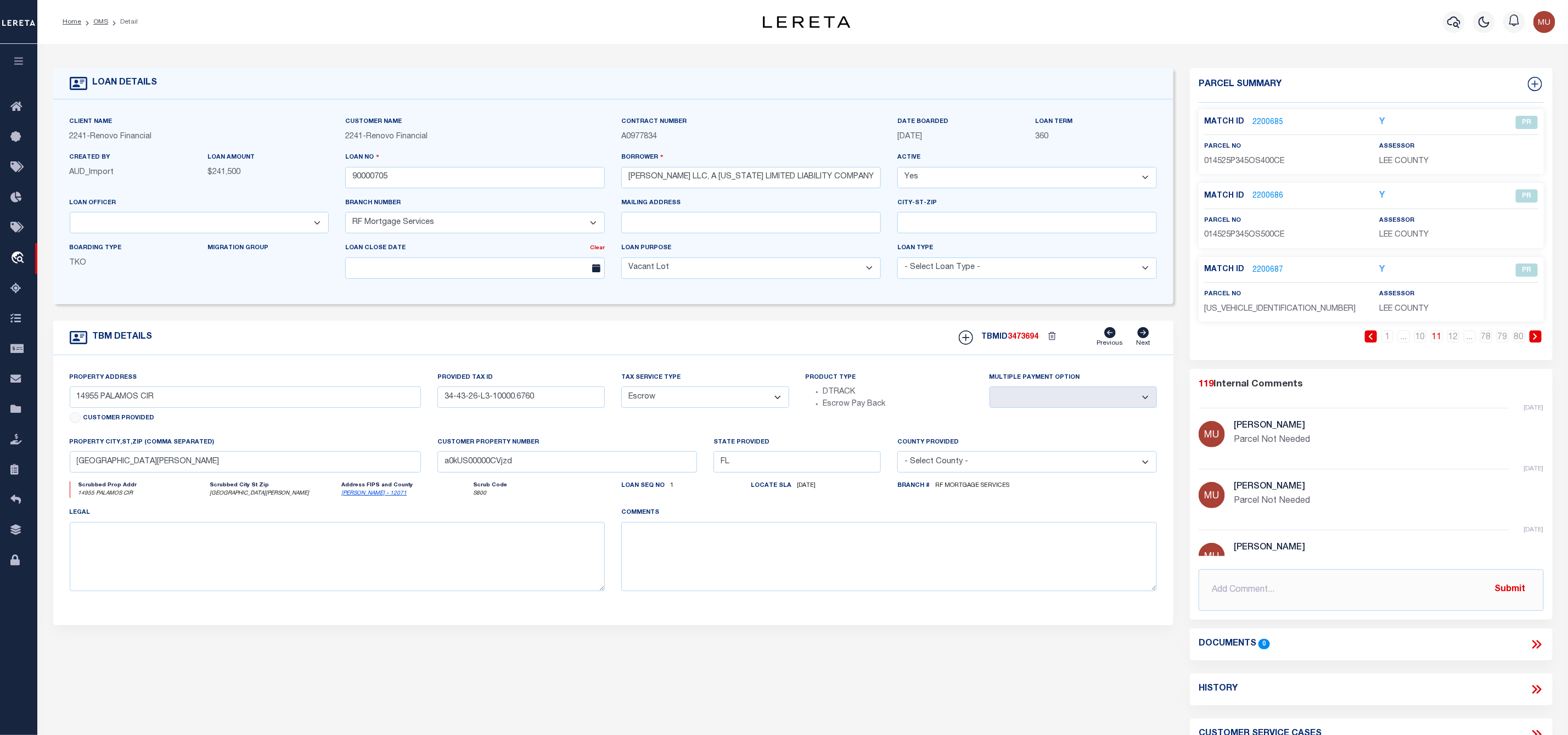
click at [1536, 337] on icon at bounding box center [1535, 337] width 5 height 7
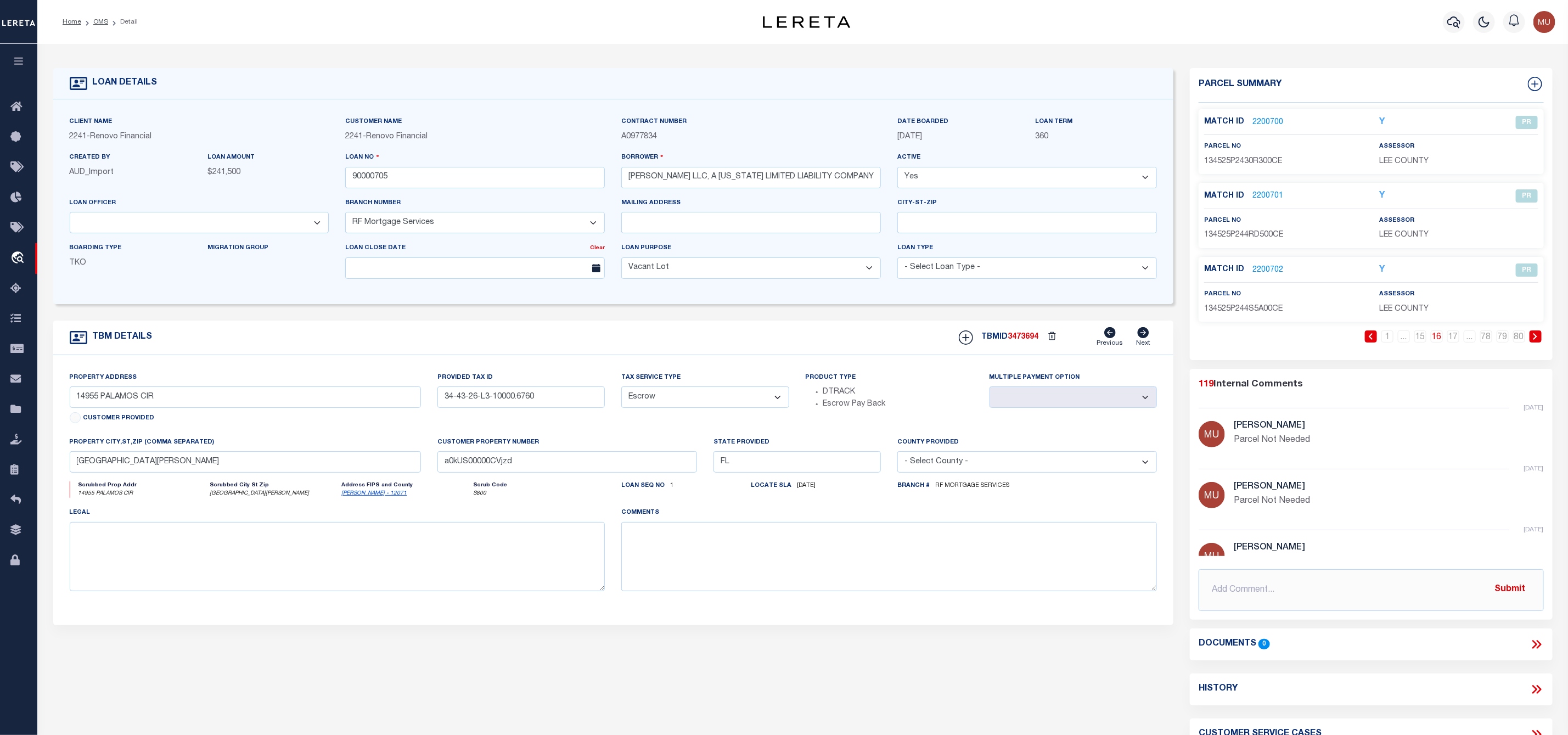
click at [1536, 337] on icon at bounding box center [1535, 337] width 5 height 7
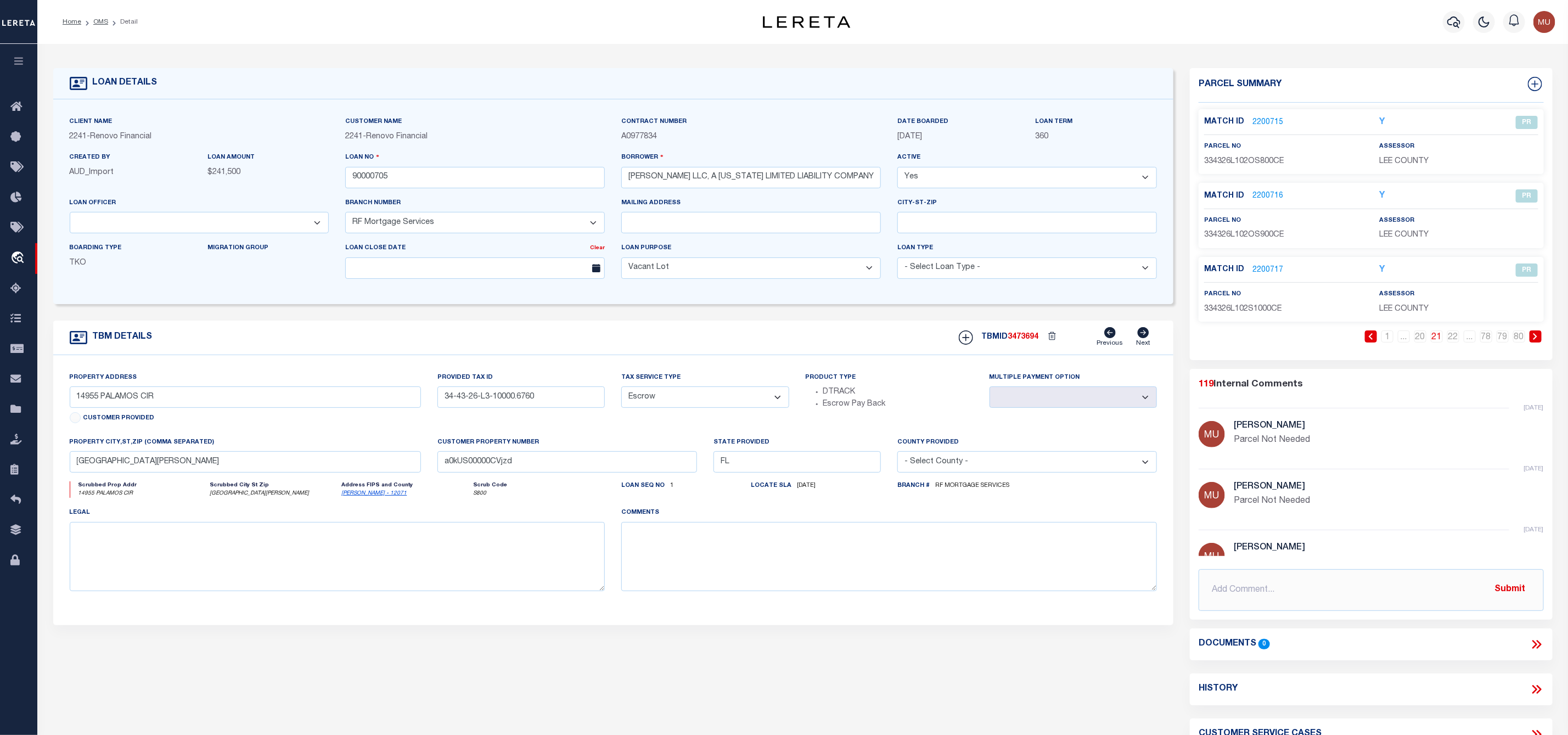
click at [1536, 337] on icon at bounding box center [1535, 337] width 5 height 7
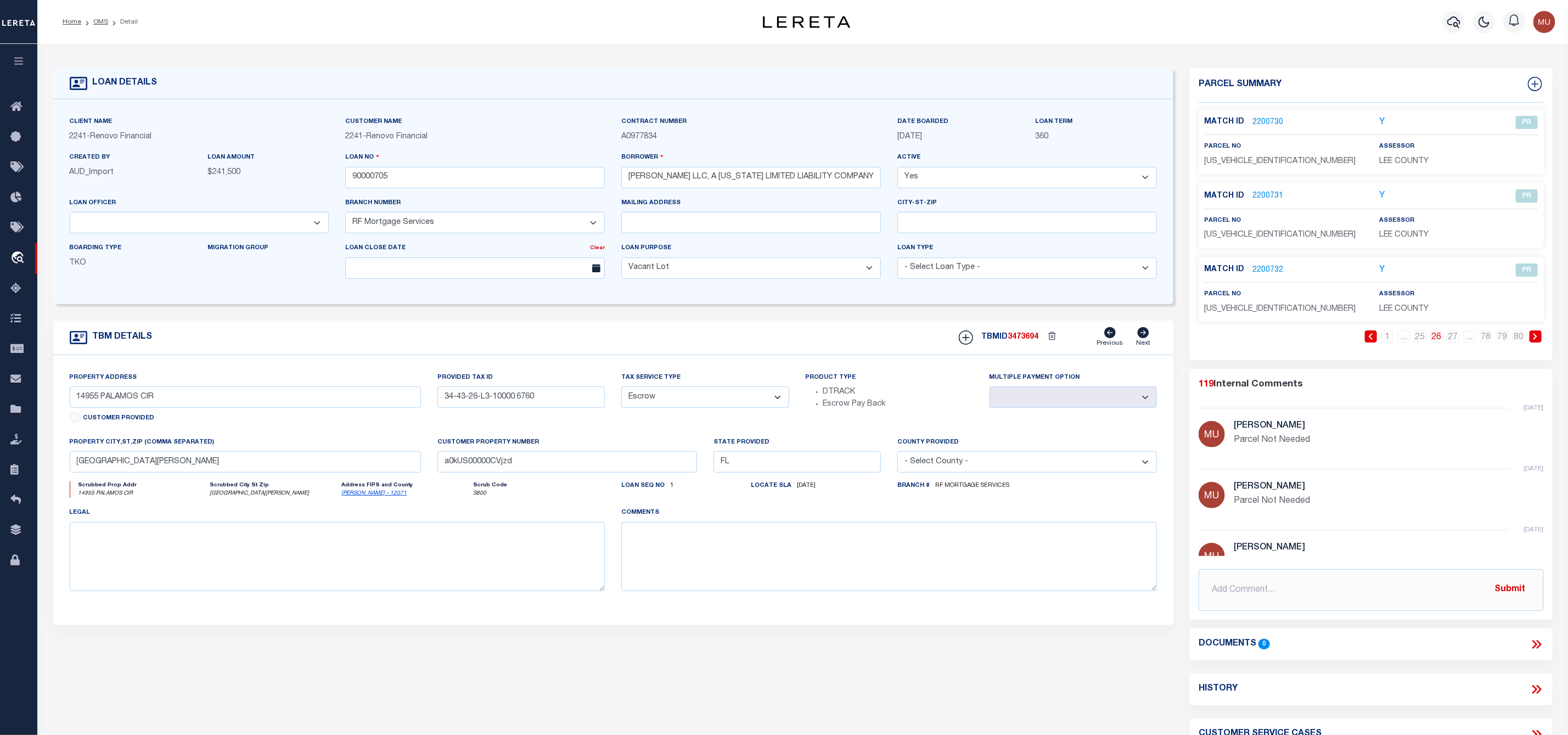
click at [1536, 337] on icon at bounding box center [1535, 337] width 5 height 7
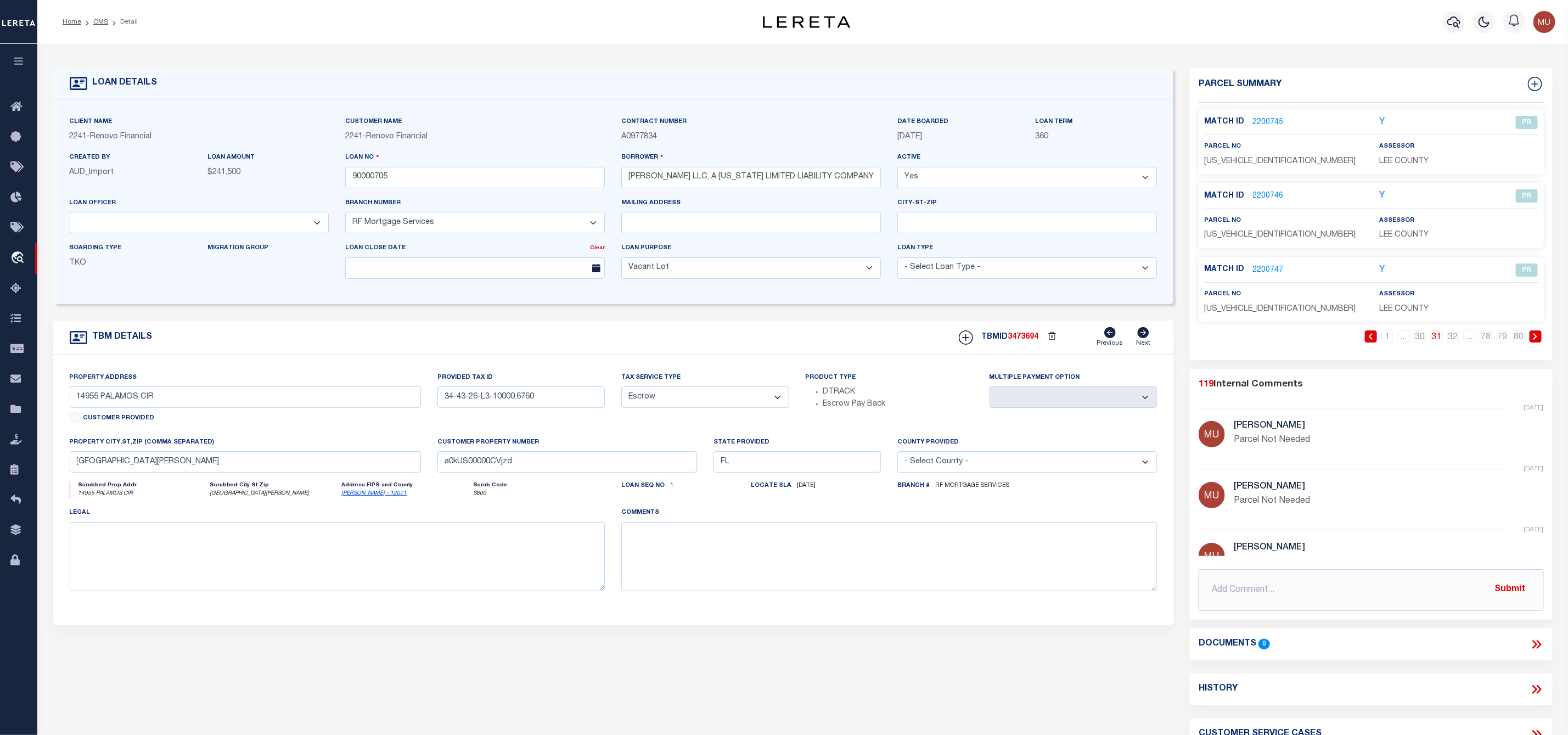
click at [1536, 337] on icon at bounding box center [1535, 337] width 5 height 7
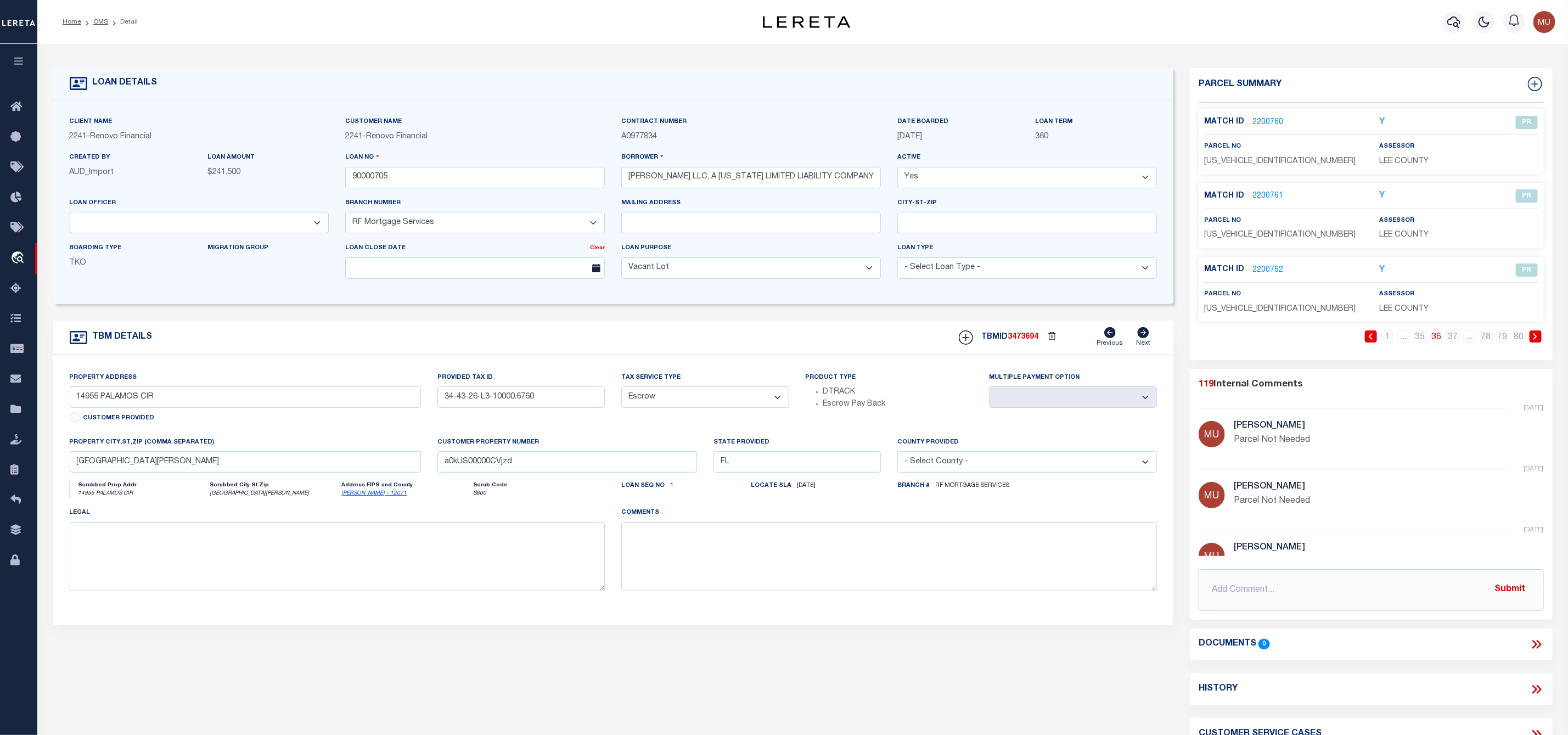
click at [1536, 337] on icon at bounding box center [1535, 337] width 5 height 7
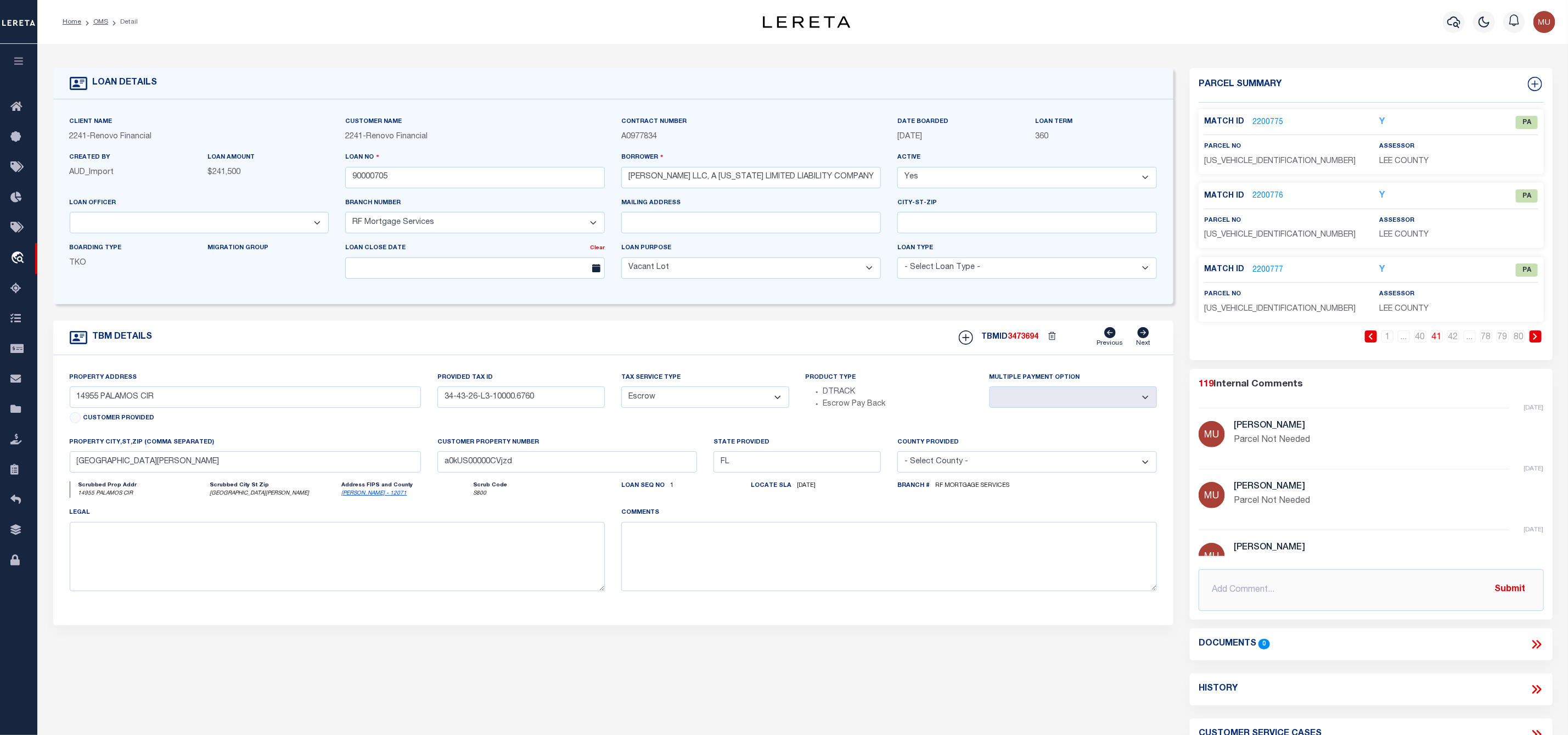
click at [1374, 338] on link at bounding box center [1370, 337] width 12 height 12
click at [1539, 337] on link at bounding box center [1535, 337] width 12 height 12
click at [1272, 121] on link "2200775" at bounding box center [1267, 123] width 31 height 12
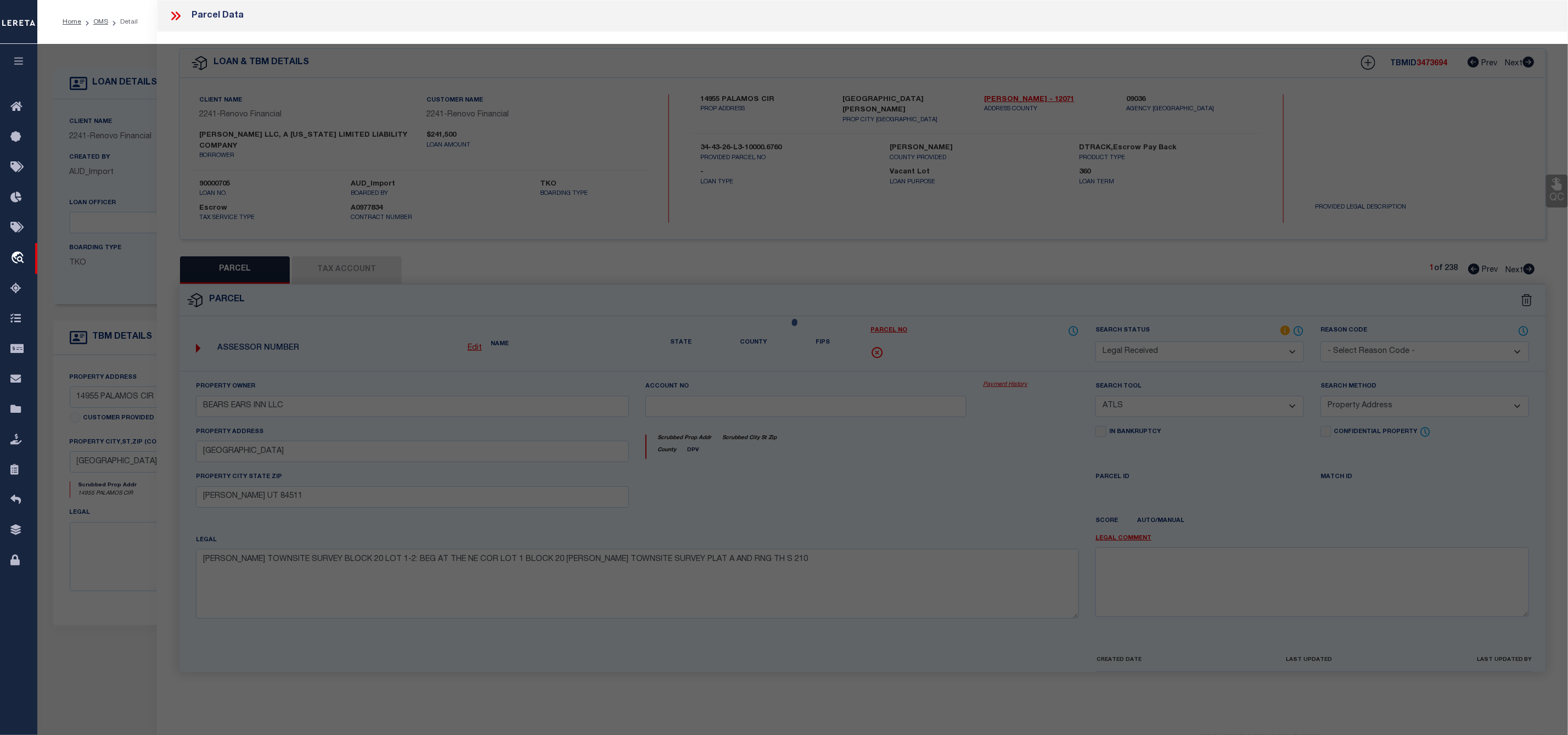
select select "AS"
select select
checkbox input "false"
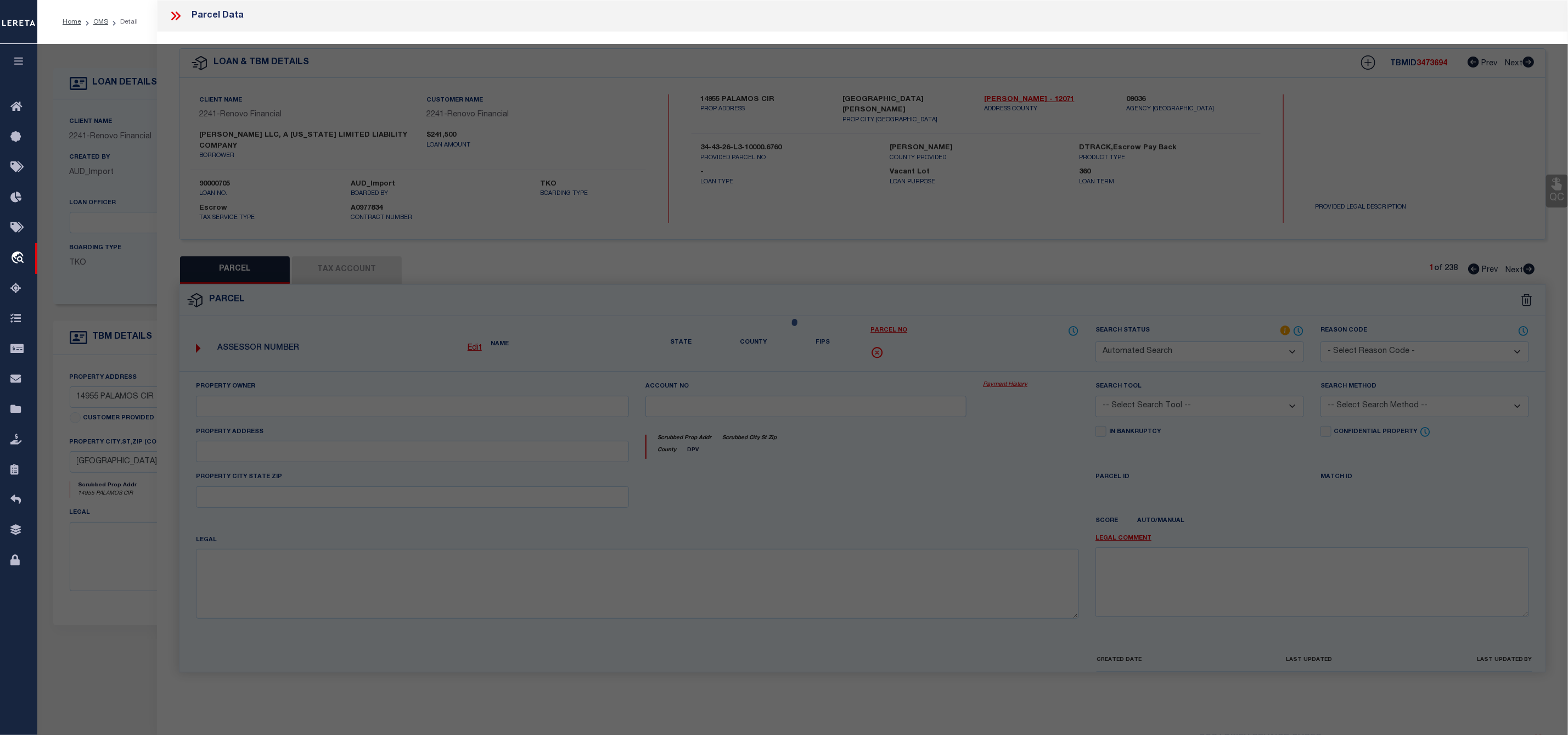
select select "PA"
select select "PRO"
select select "ADD"
checkbox input "false"
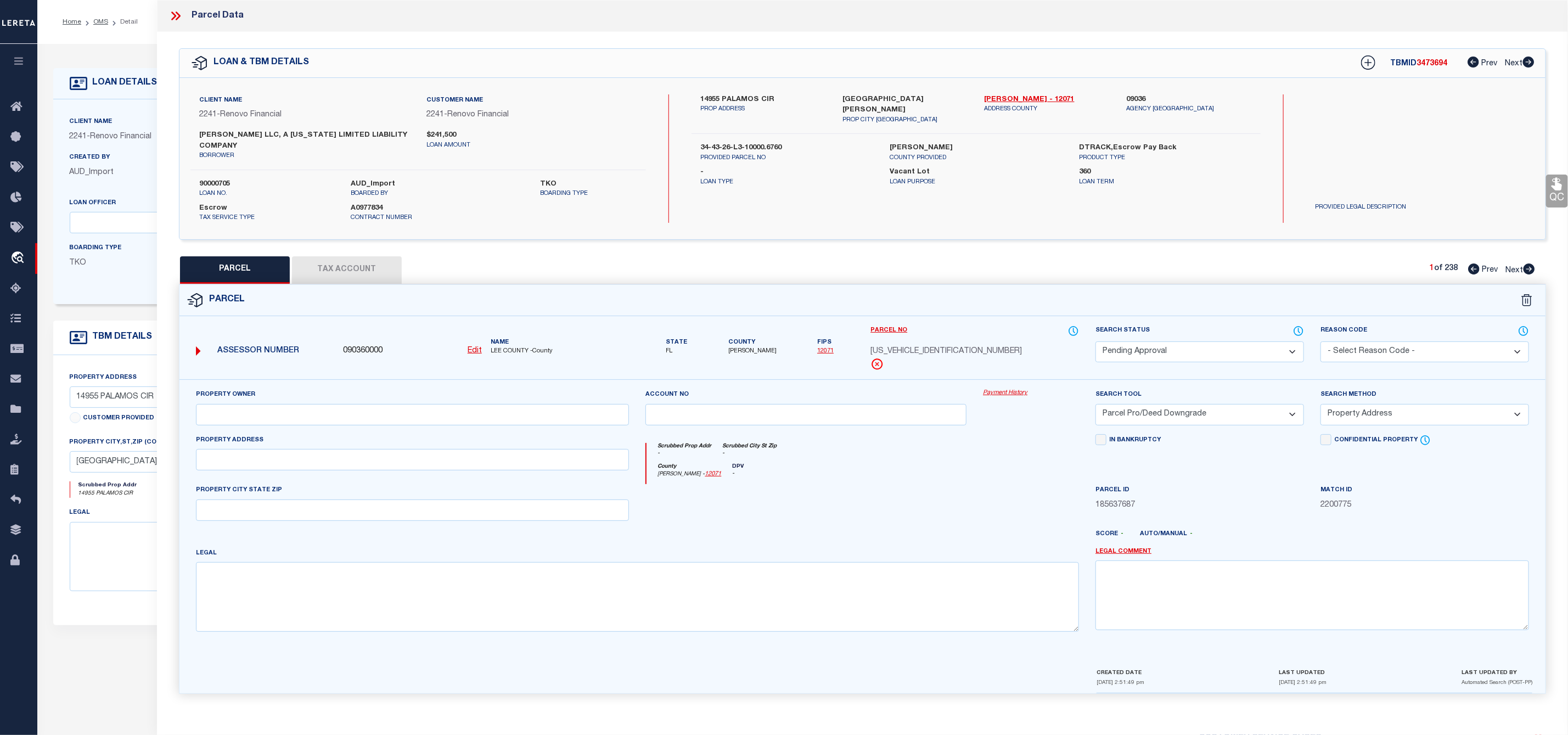
click at [1154, 345] on select "Automated Search Bad Parcel Complete Duplicate Parcel High Dollar Reporting In …" at bounding box center [1200, 352] width 208 height 22
select select "PR"
click at [1096, 343] on select "Automated Search Bad Parcel Complete Duplicate Parcel High Dollar Reporting In …" at bounding box center [1200, 352] width 208 height 22
click at [1344, 361] on select "- Select Reason Code - 099 - Other (Provide additional detail) ACT - Agency Cha…" at bounding box center [1424, 352] width 208 height 22
select select "099"
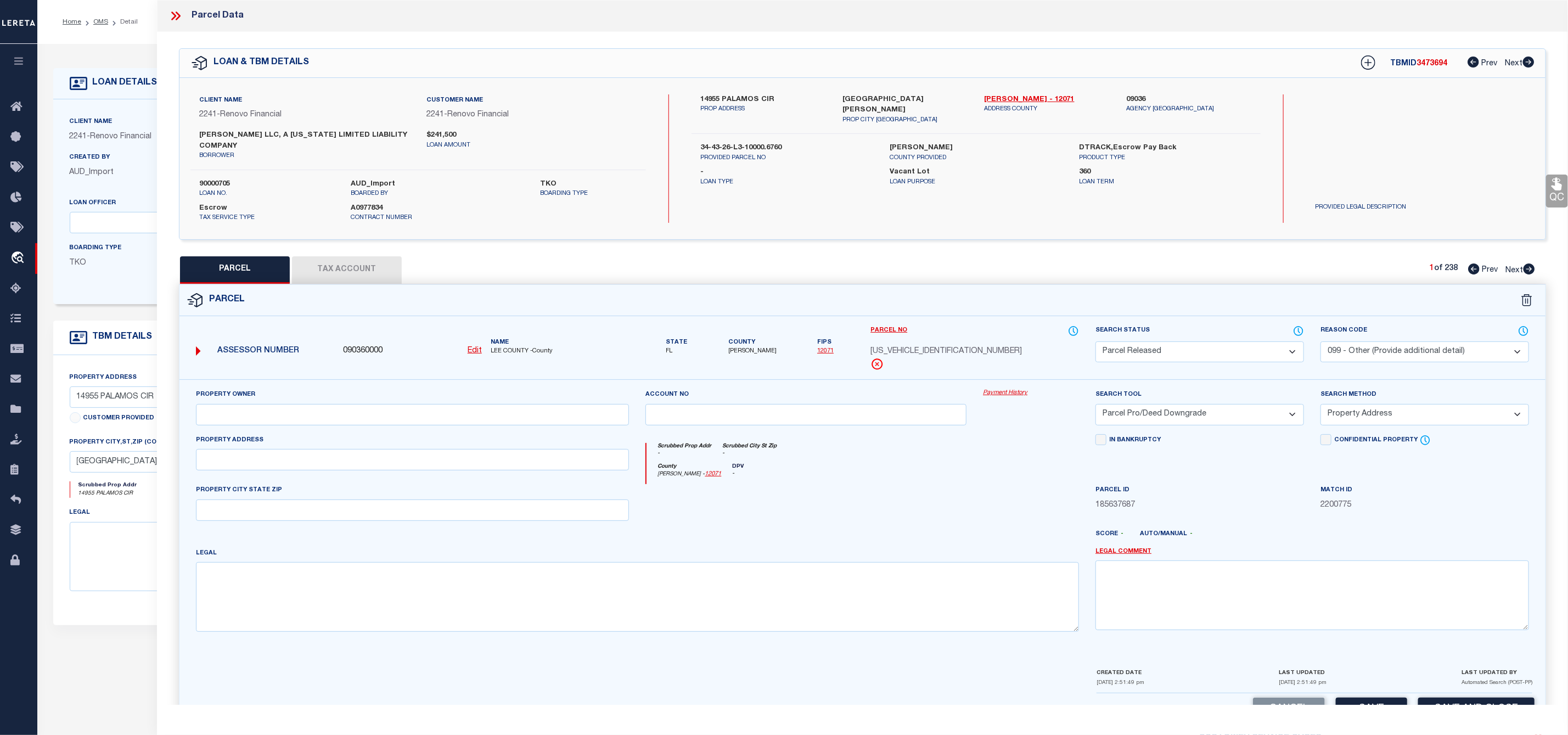
click at [1320, 343] on select "- Select Reason Code - 099 - Other (Provide additional detail) ACT - Agency Cha…" at bounding box center [1424, 352] width 208 height 22
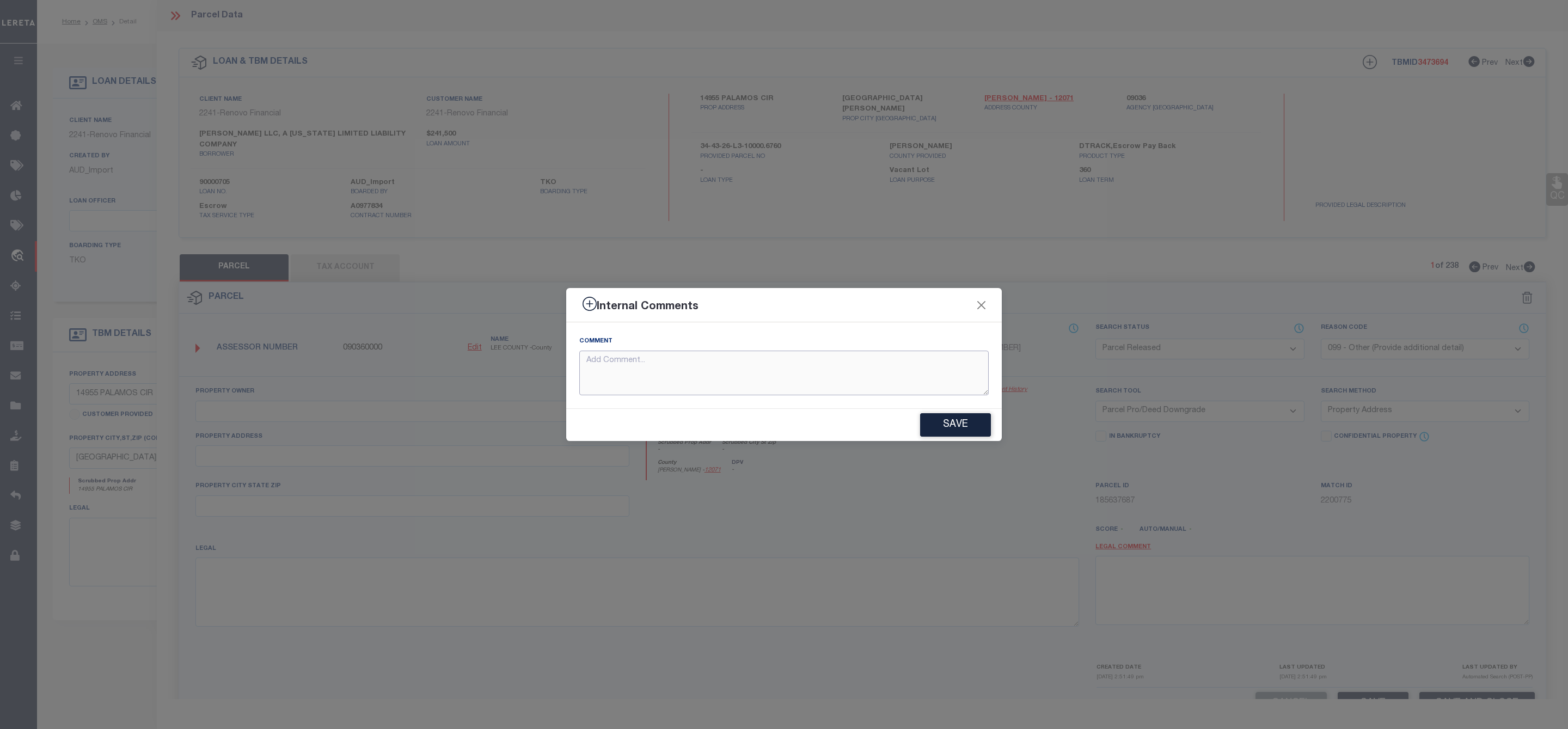
click at [900, 374] on textarea at bounding box center [784, 373] width 409 height 45
type textarea "p"
drag, startPoint x: 684, startPoint y: 360, endPoint x: 512, endPoint y: 356, distance: 172.0
click at [512, 356] on div "Internal Comments Comment Parcel Not Needed Save" at bounding box center [784, 364] width 1568 height 729
type textarea "Parcel Not Needed"
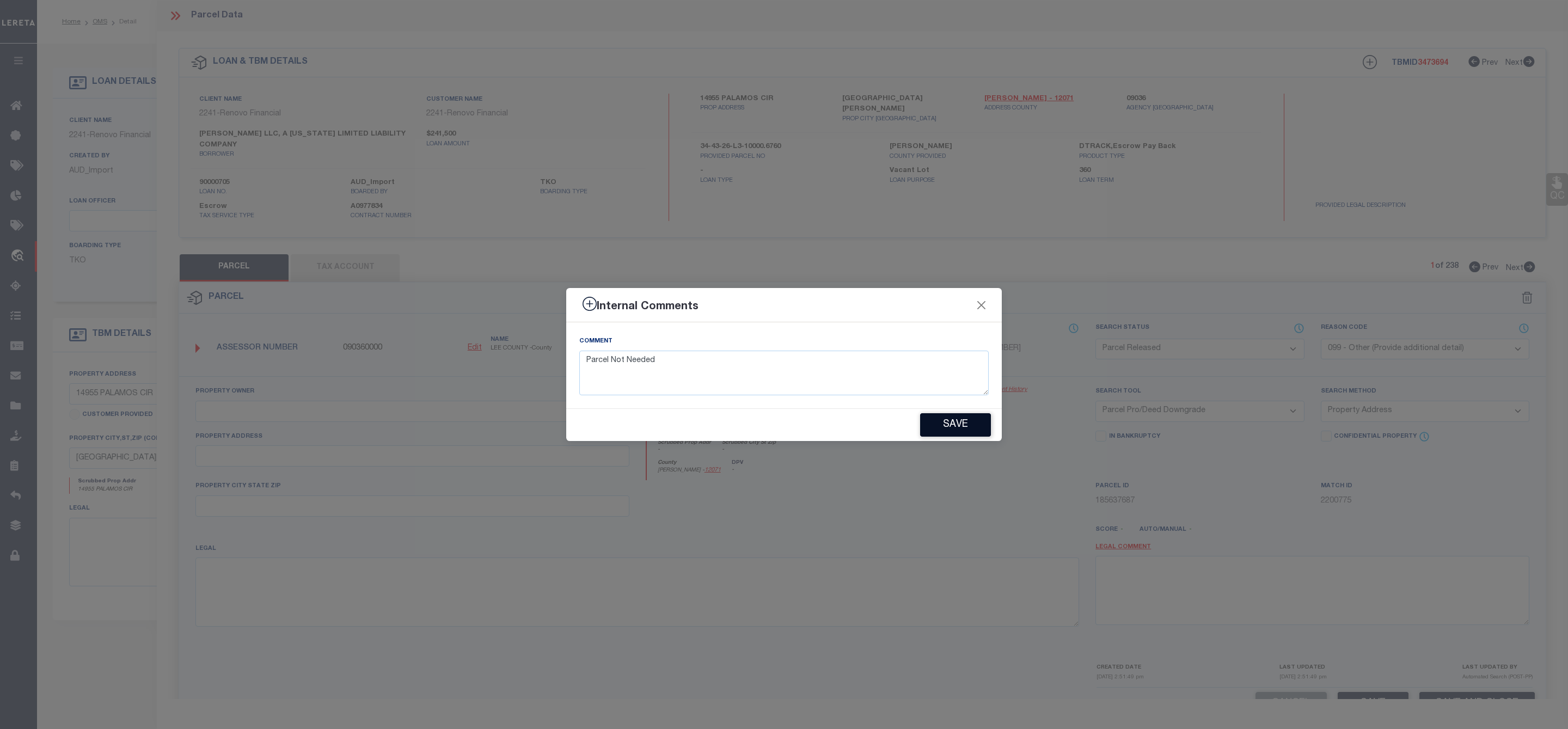
click at [958, 423] on button "Save" at bounding box center [955, 425] width 71 height 23
type textarea "Parcel Not Needed"
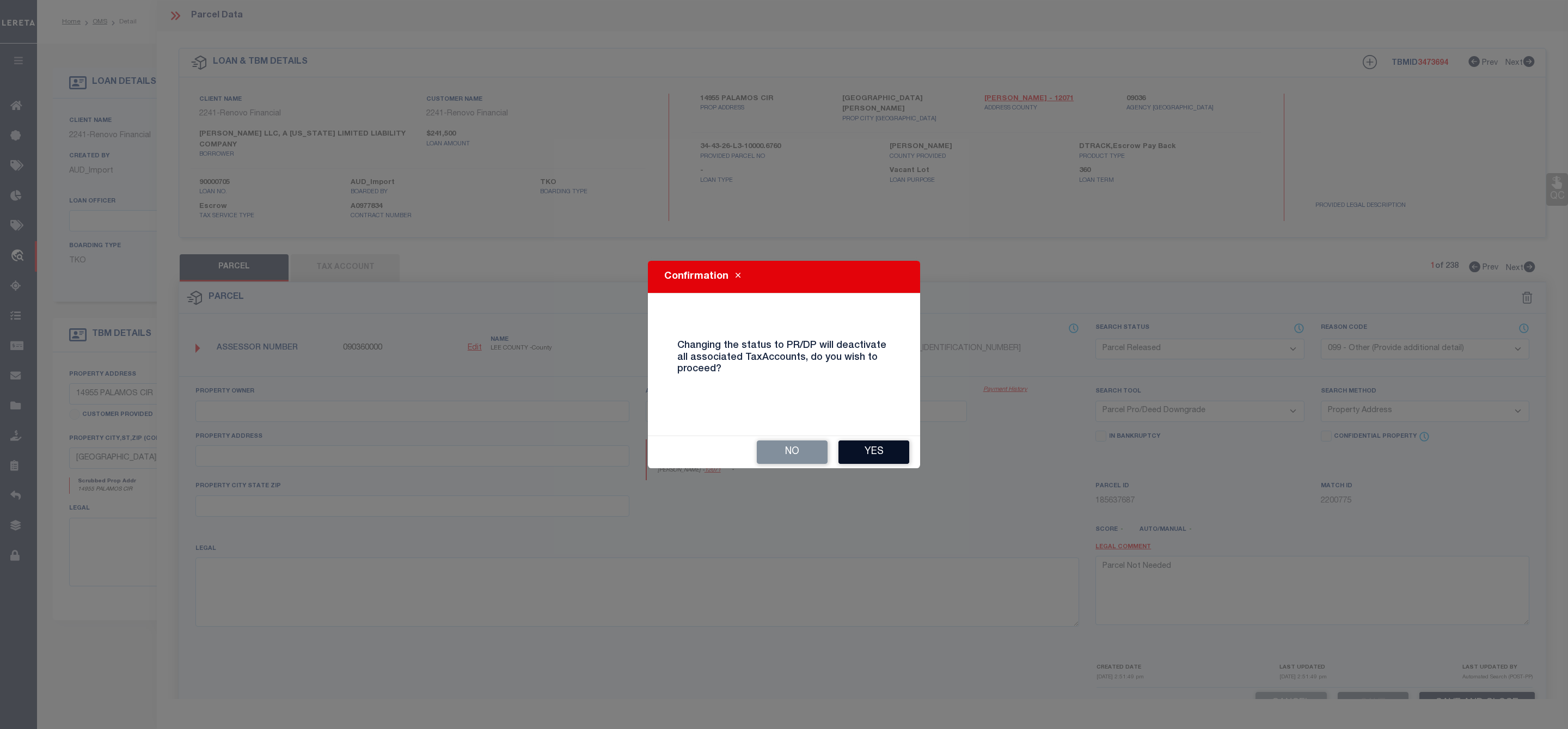
click at [876, 448] on button "Yes" at bounding box center [874, 452] width 71 height 23
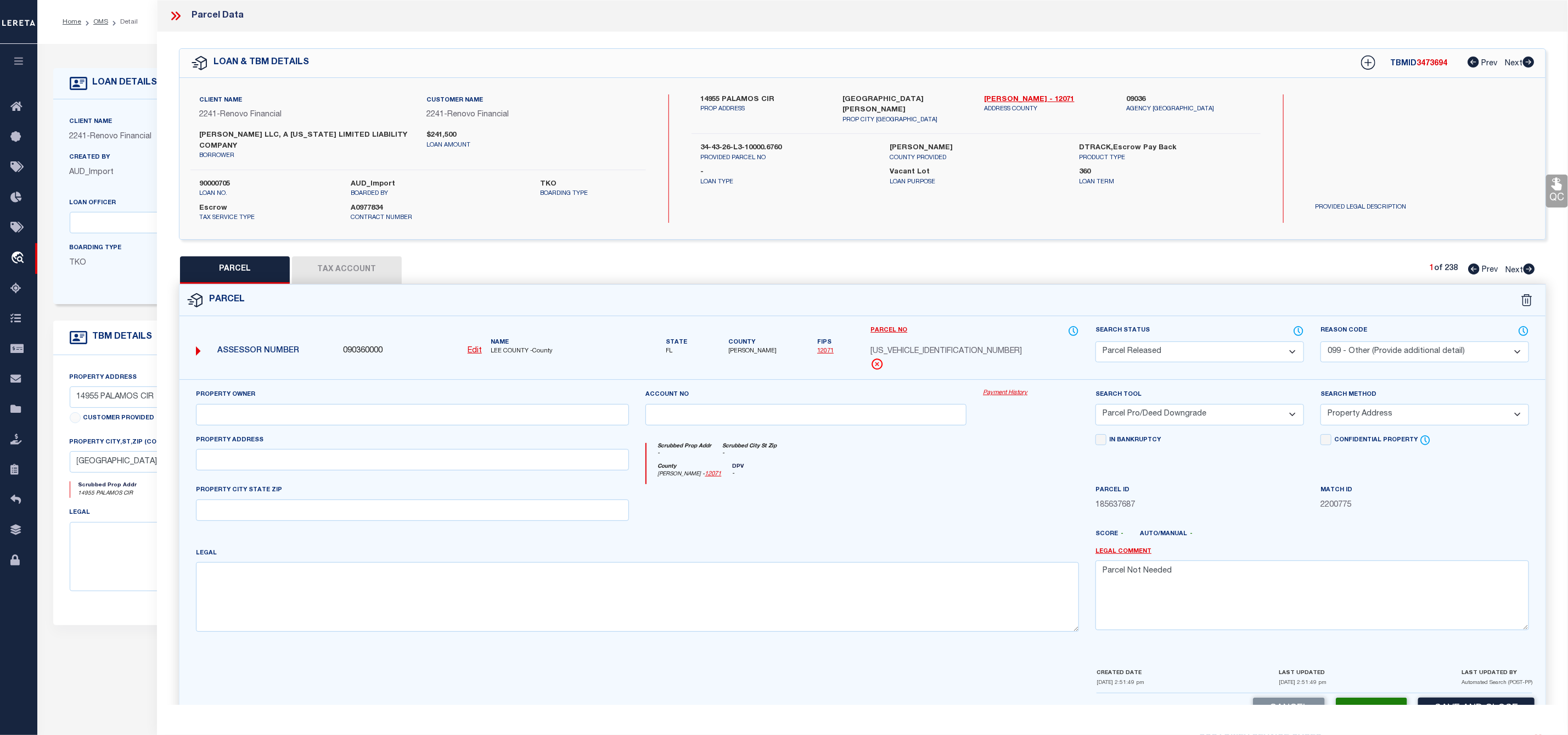
select select "AS"
select select
checkbox input "false"
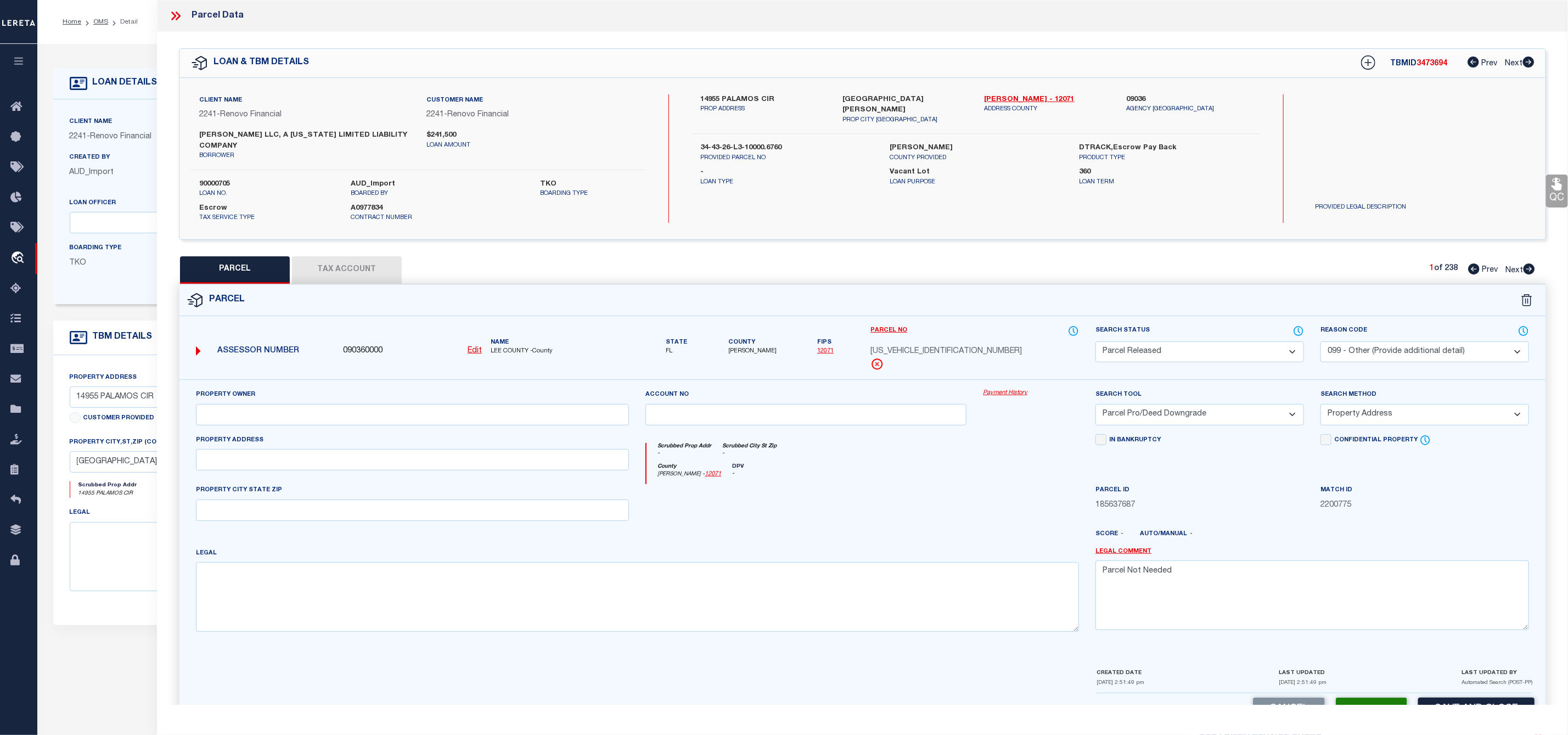
checkbox input "false"
select select "PR"
select select "099"
select select "PRO"
select select "ADD"
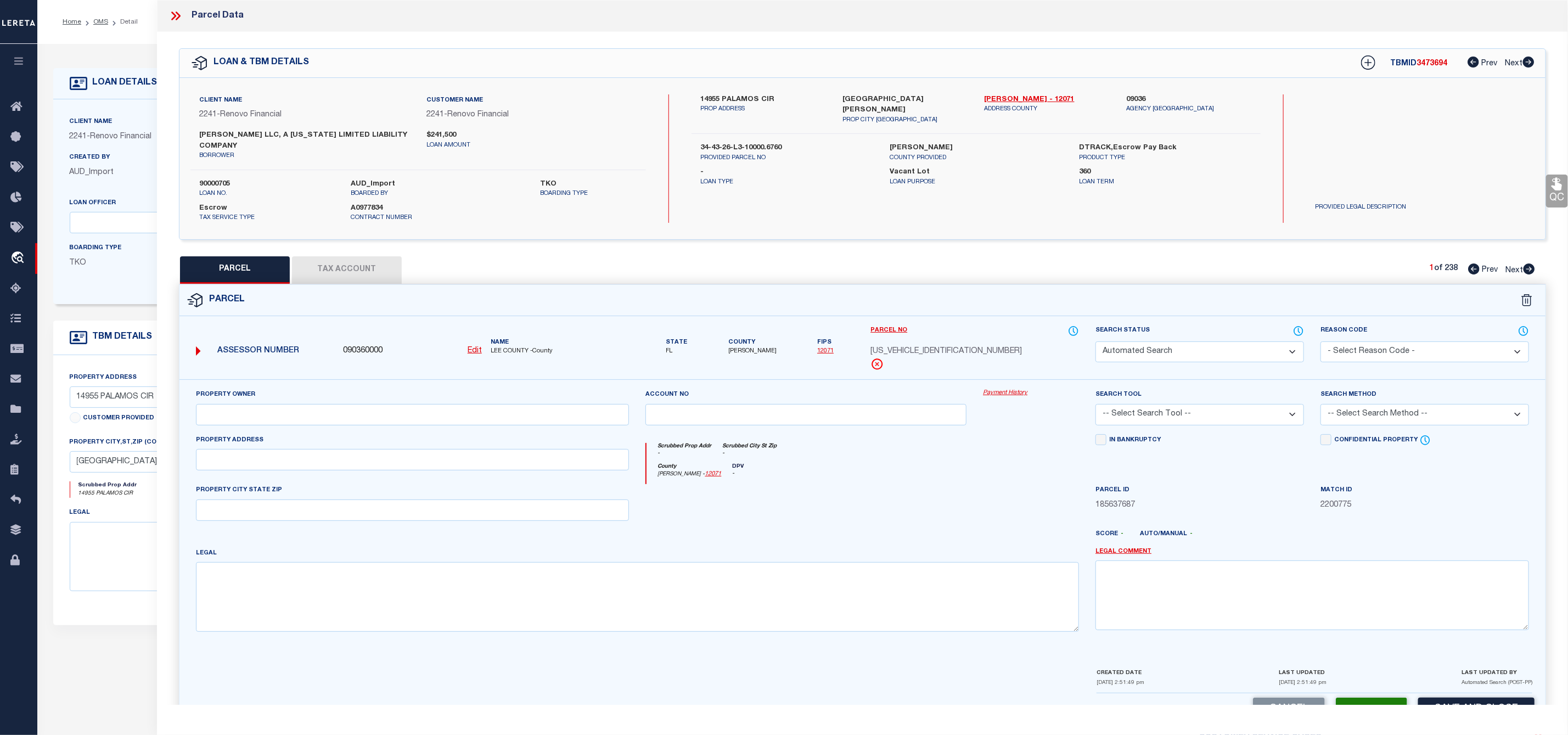
type textarea "Parcel Not Needed"
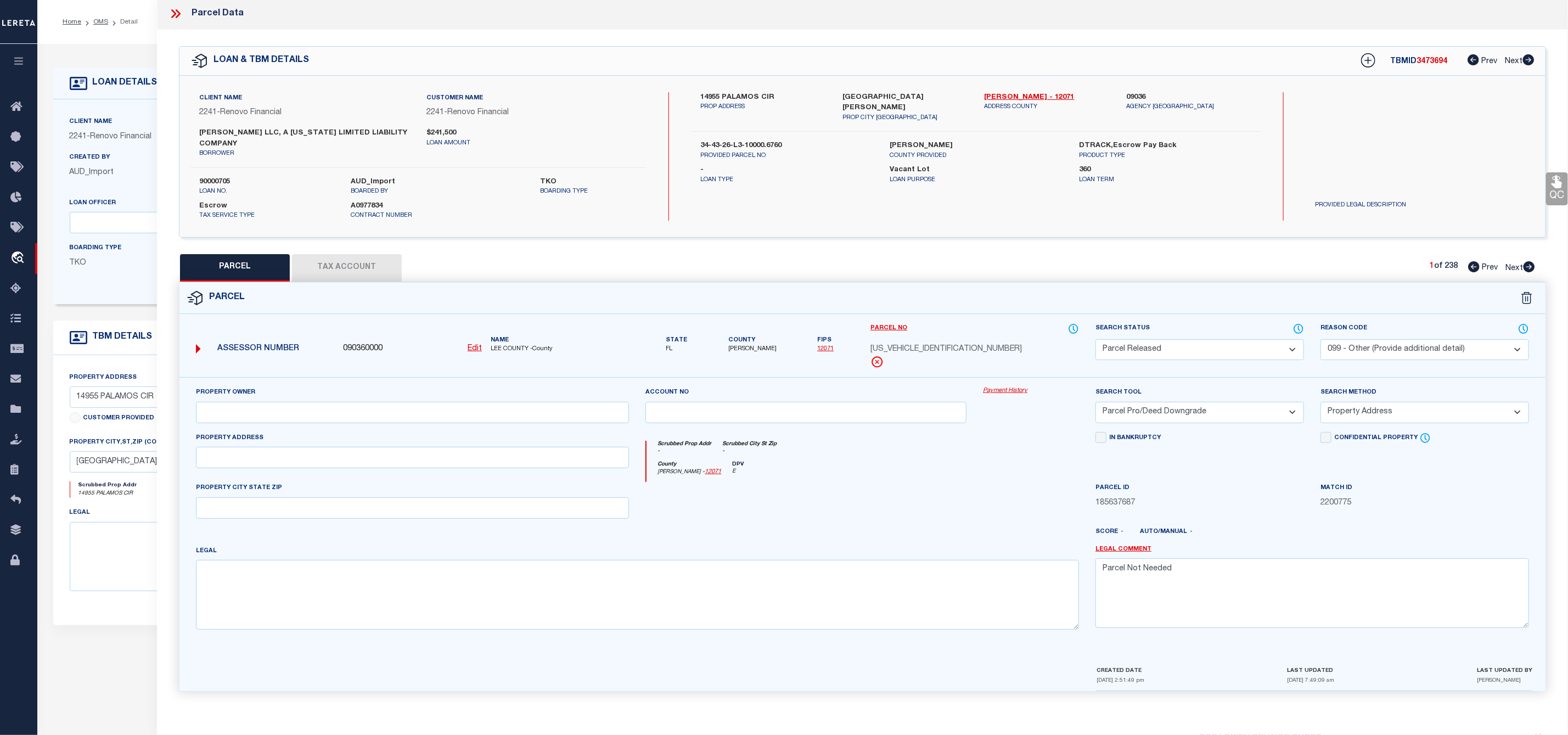
scroll to position [165, 0]
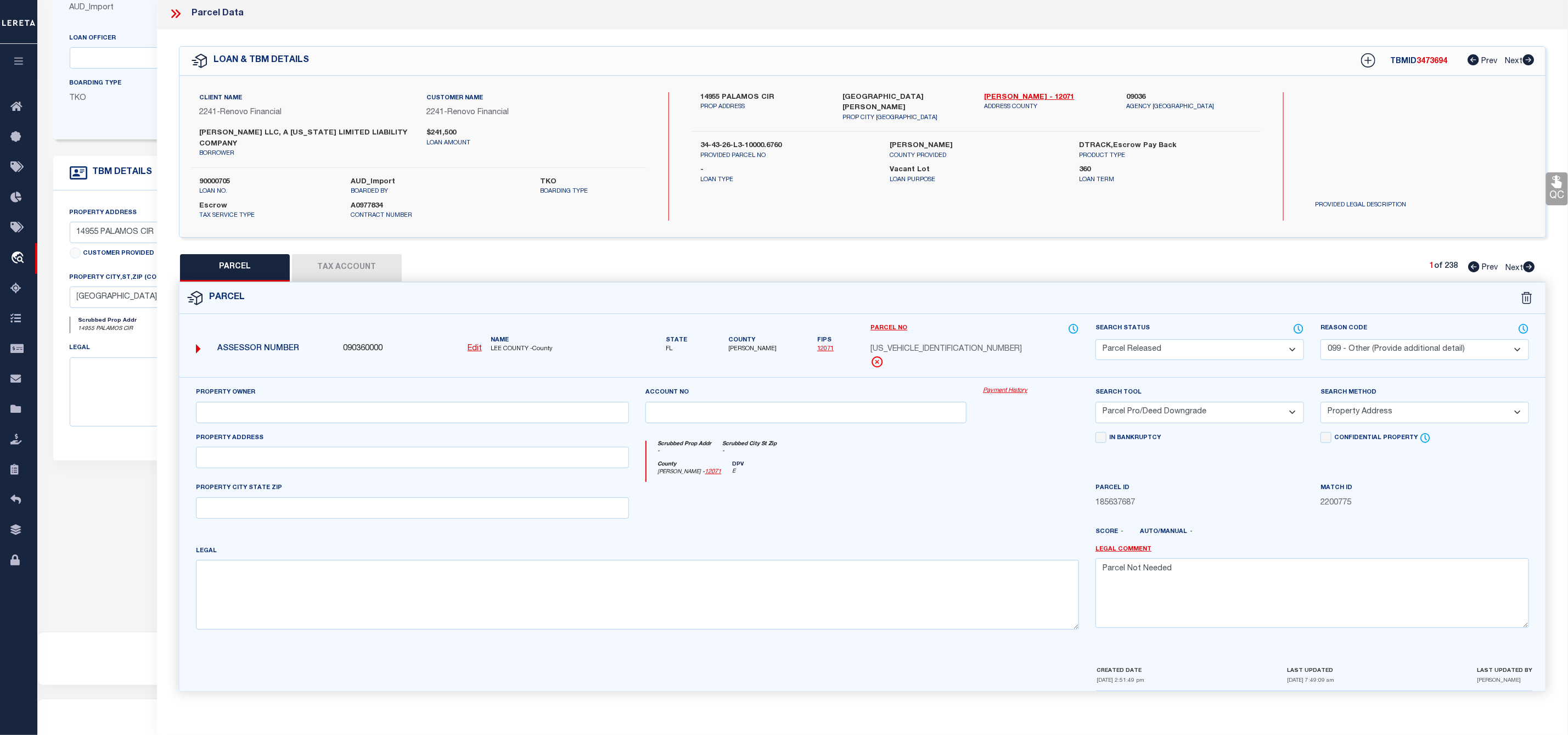
click at [1536, 264] on div "PARCEL Tax Account 1 of 238 Prev Next" at bounding box center [862, 268] width 1367 height 28
click at [1534, 261] on icon at bounding box center [1529, 266] width 12 height 11
select select "AS"
select select
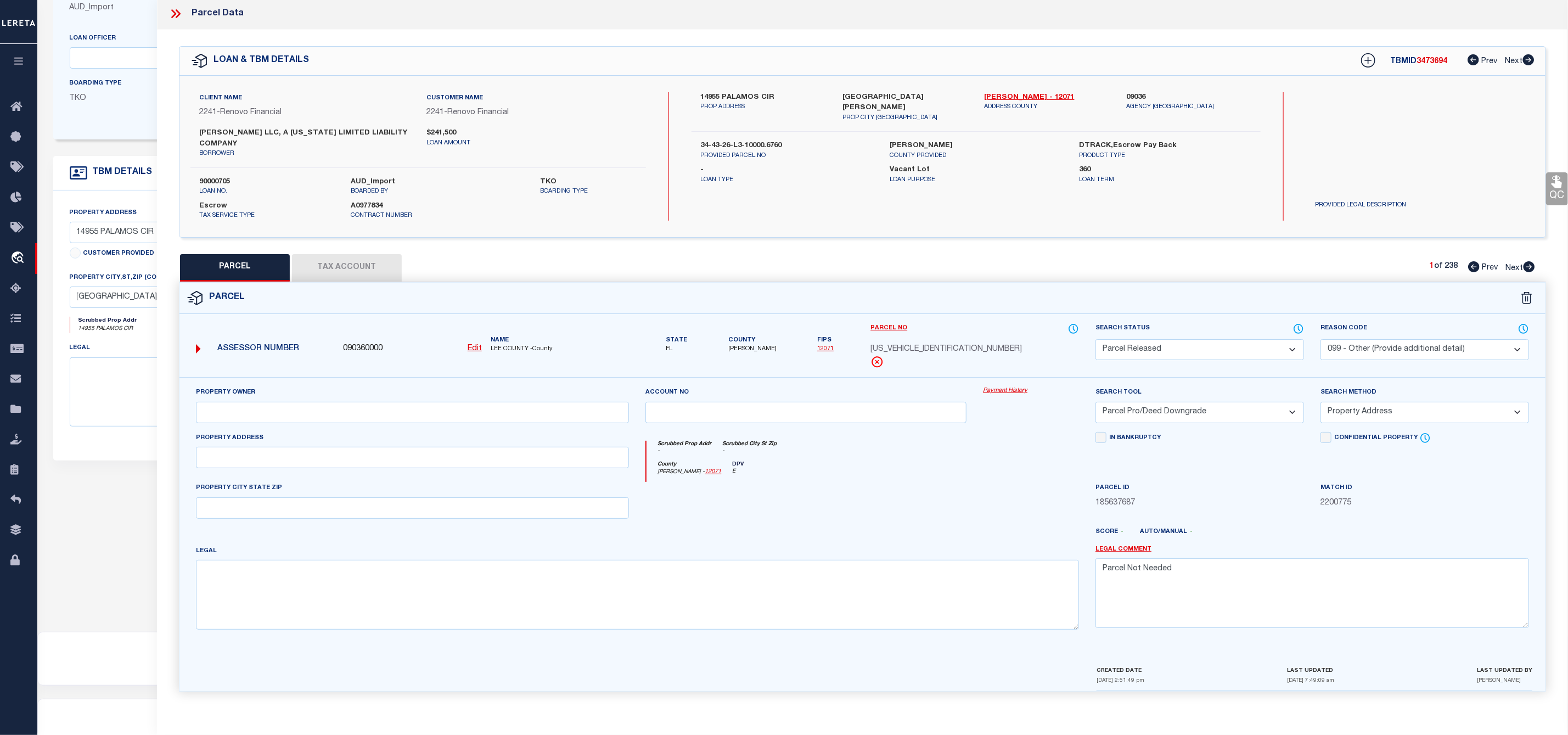
select select
checkbox input "false"
select select "PR"
select select "099"
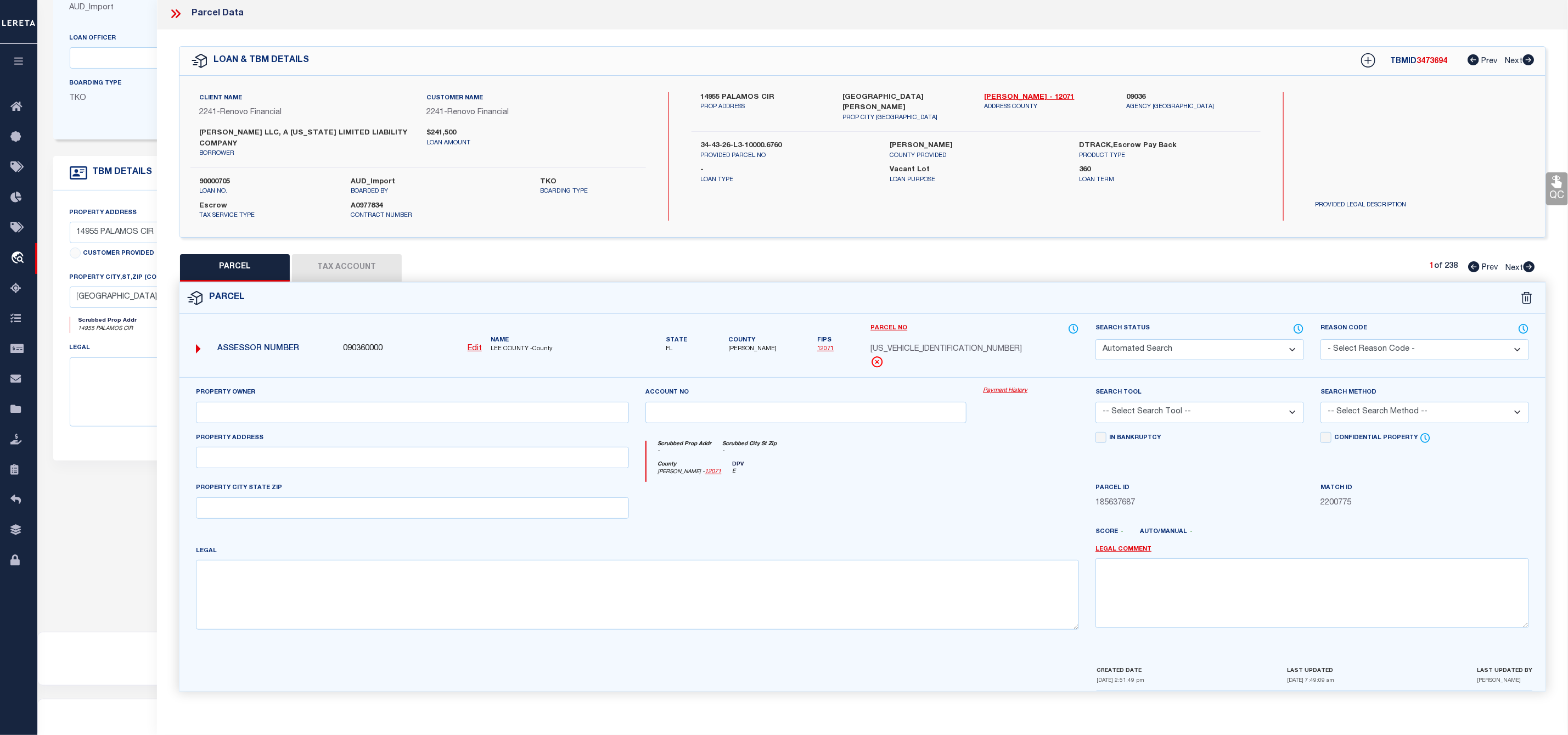
type input "WCI COMMUNITIES LLC"
select select "ATL"
select select "ADD"
type input "[GEOGRAPHIC_DATA][PERSON_NAME]"
type textarea "PORTICO PH IV TRACT RD-3 AS DESC IN INST 2020000068824"
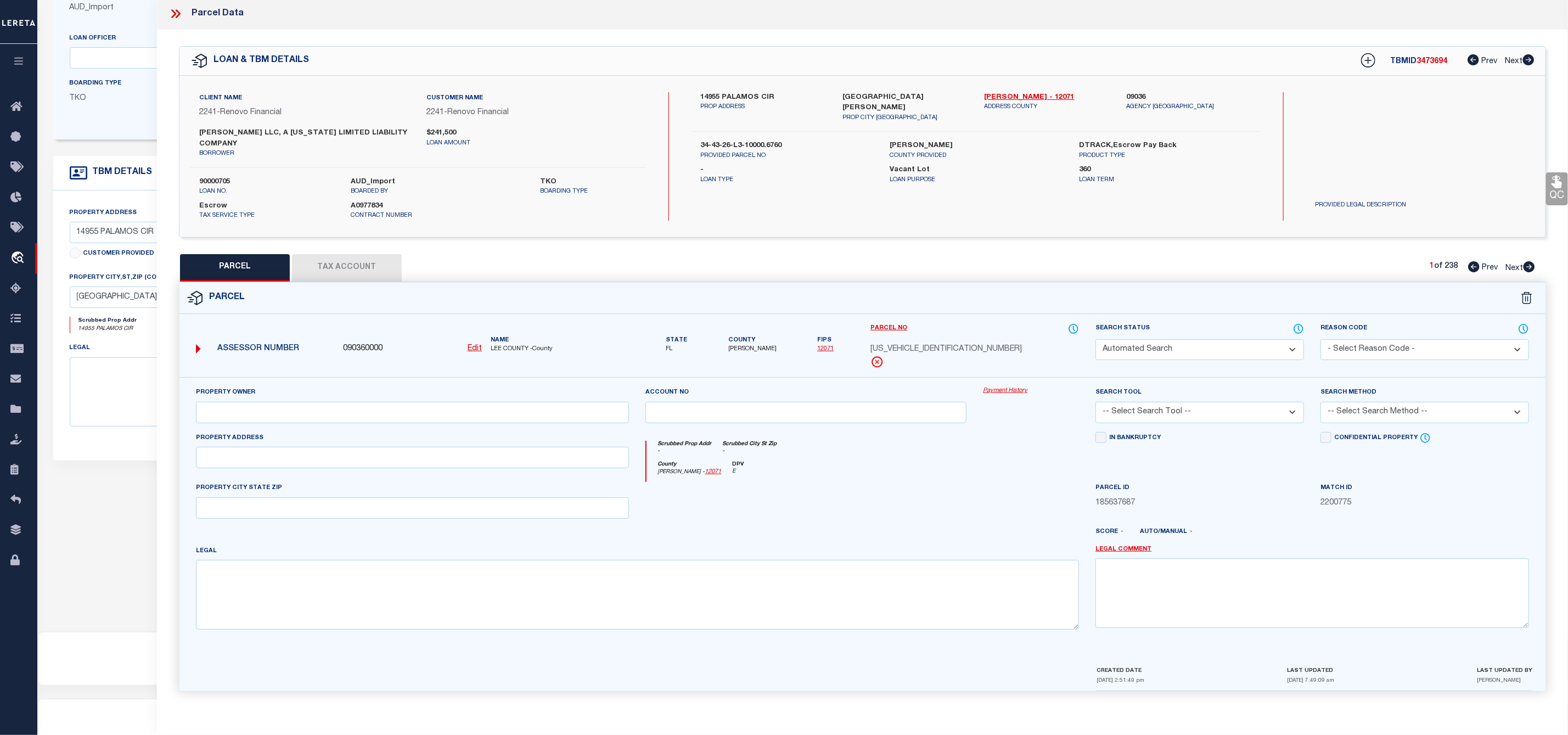
type textarea "Parcel Not Needed"
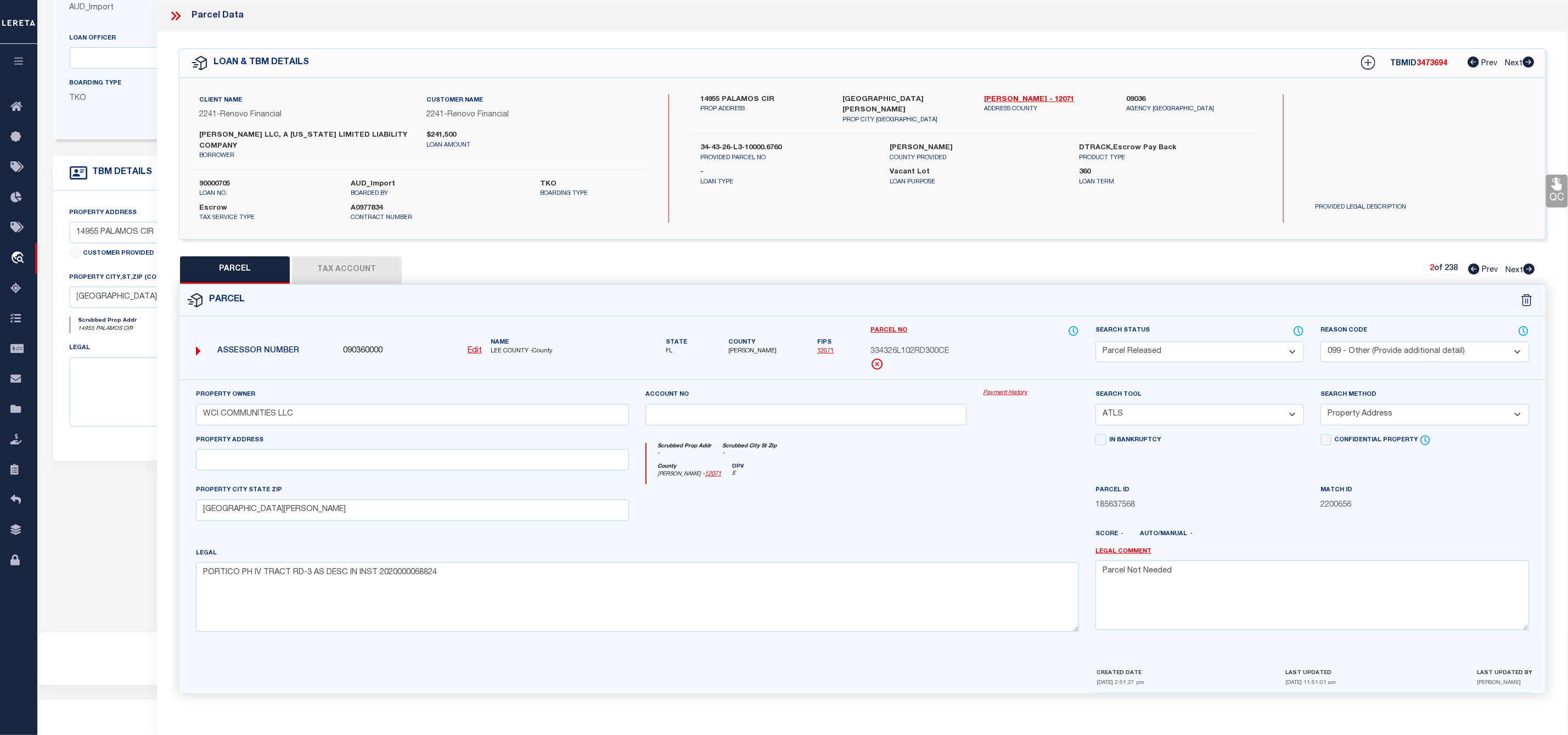
click at [1529, 269] on icon at bounding box center [1529, 269] width 12 height 11
select select "AS"
select select
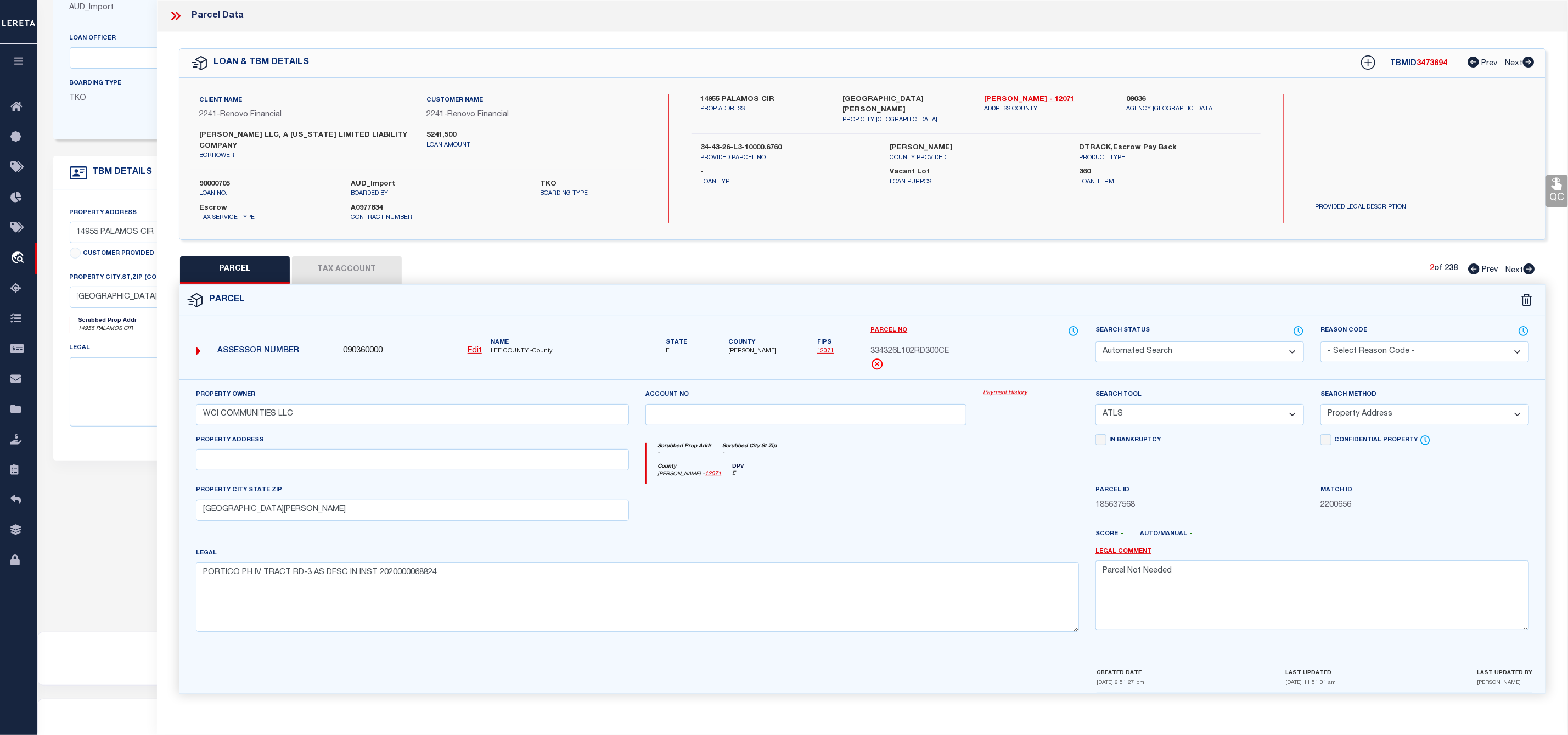
checkbox input "false"
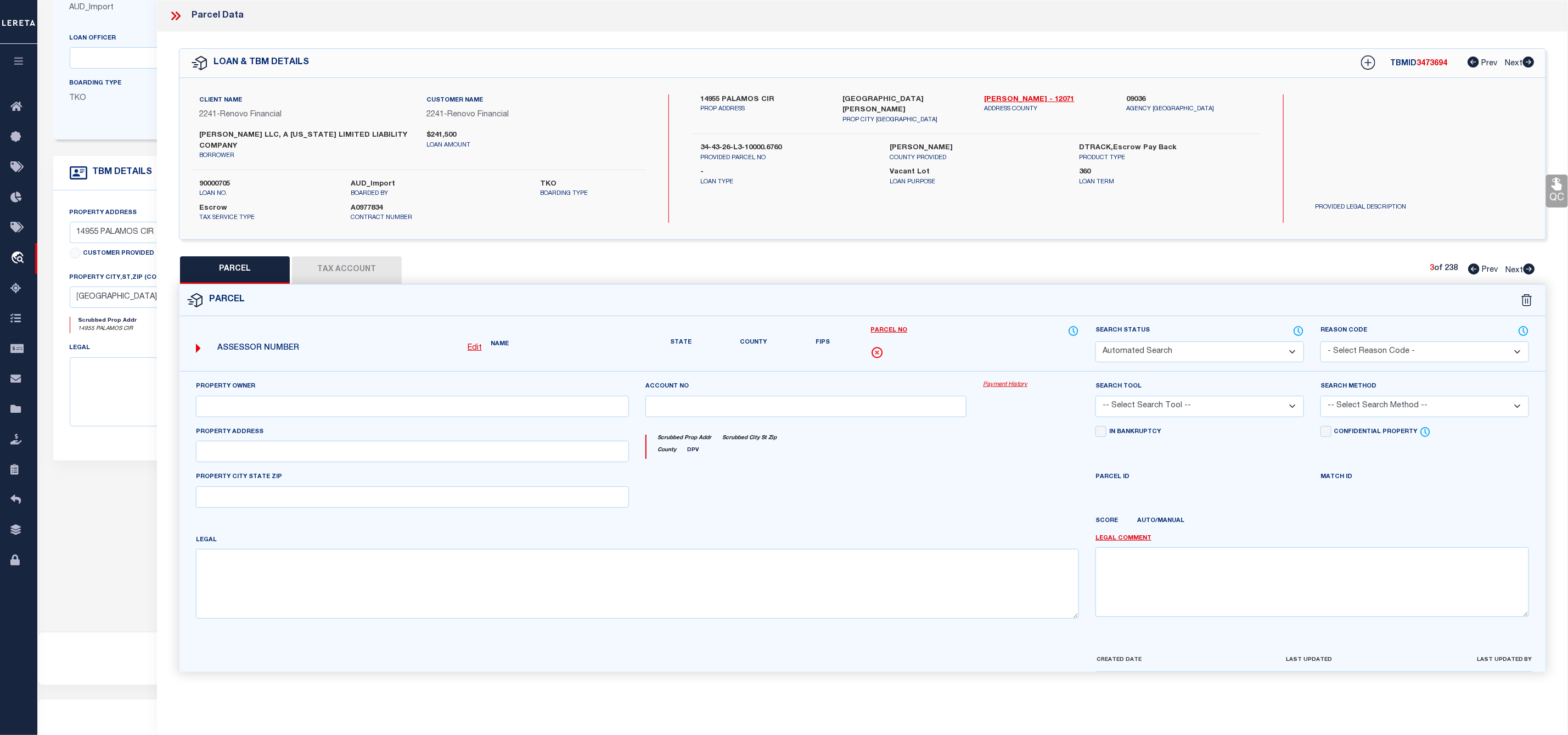
select select "PR"
select select "099"
type input "WCI COMMUNITIES LLC"
select select "ATL"
select select "ADD"
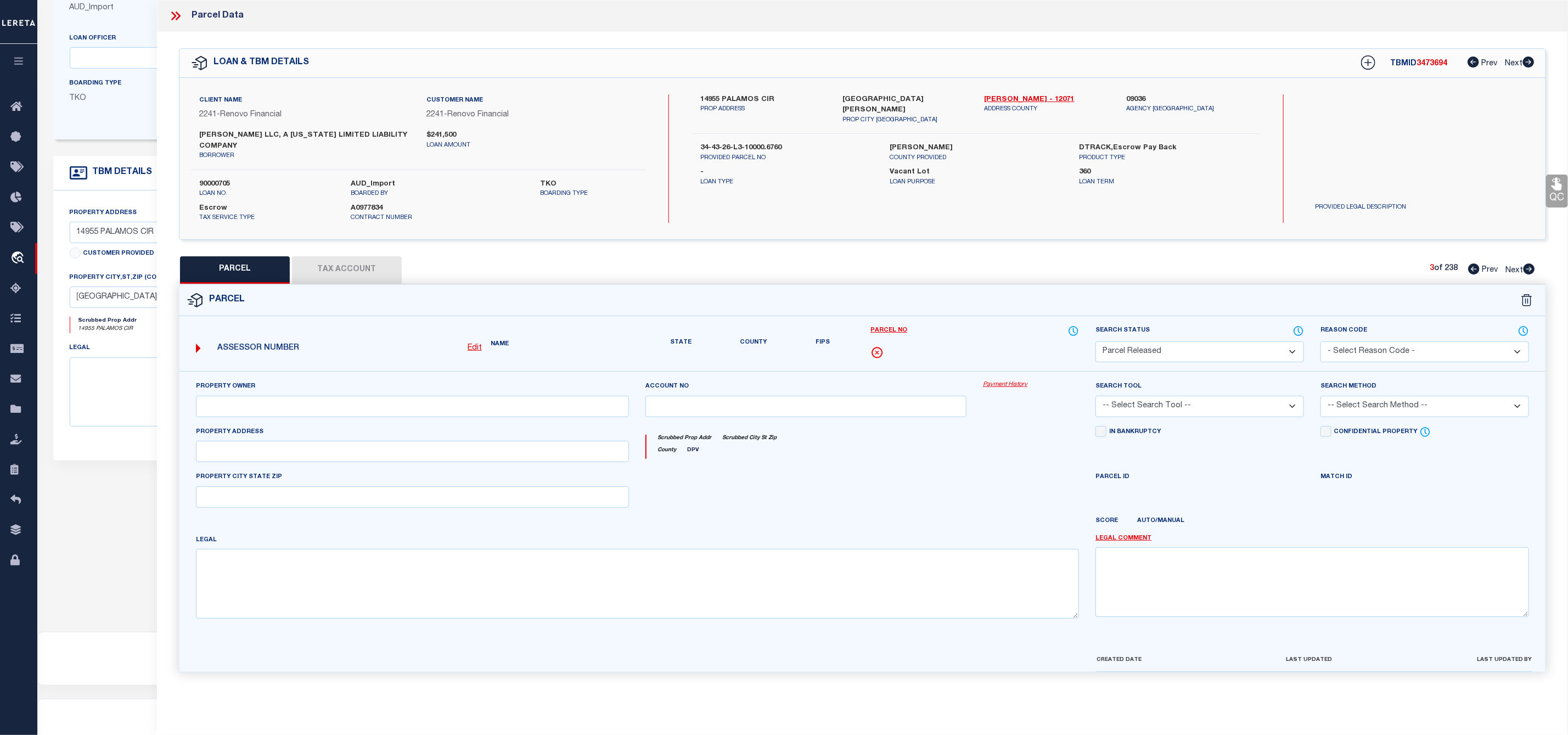
type input "[GEOGRAPHIC_DATA][PERSON_NAME]"
type textarea "PORTICO PH IIA TRACT RD-1 AS DESC IN INST# 2019000293574"
type textarea "Parcel Not Needed"
click at [1529, 269] on icon at bounding box center [1529, 269] width 12 height 11
select select "AS"
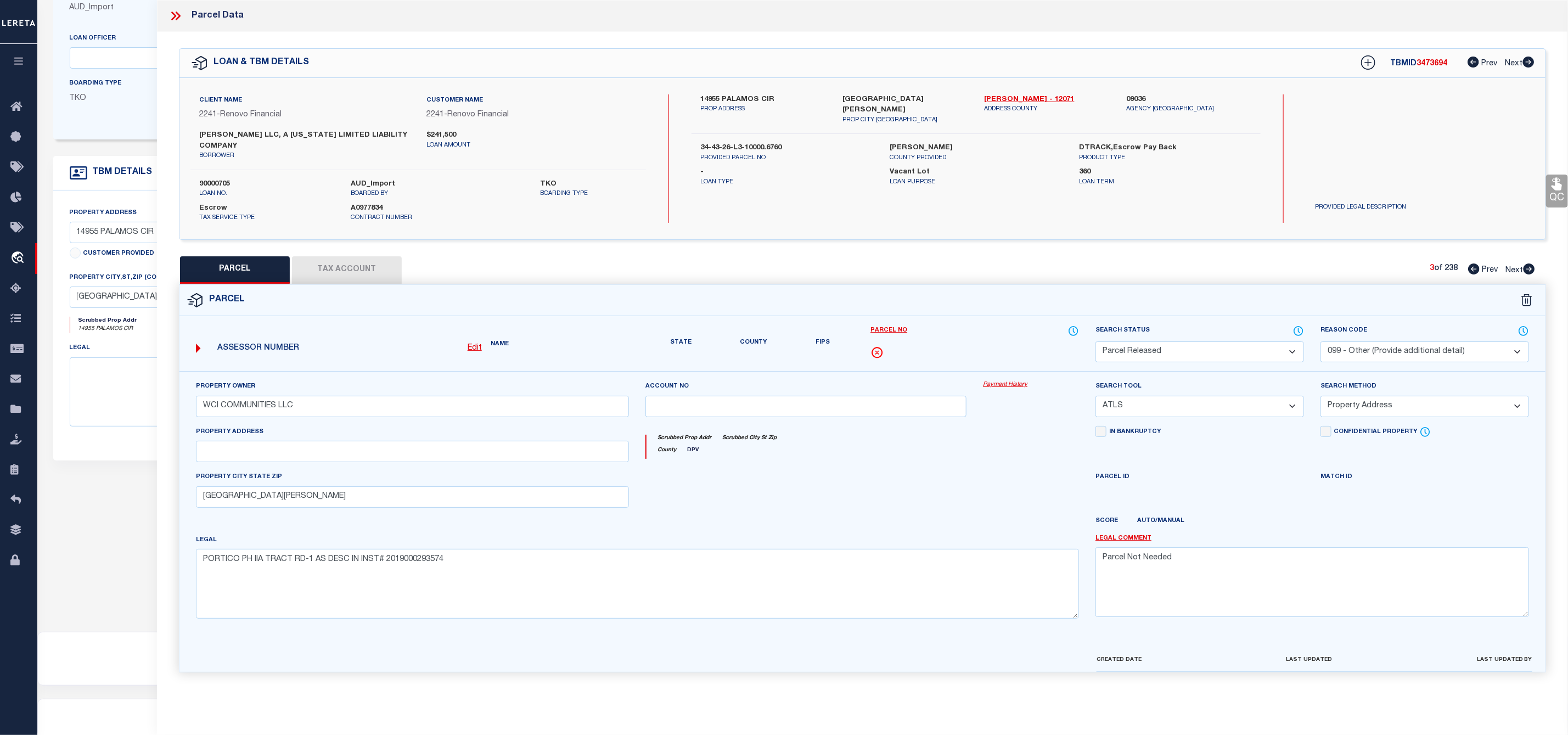
select select
checkbox input "false"
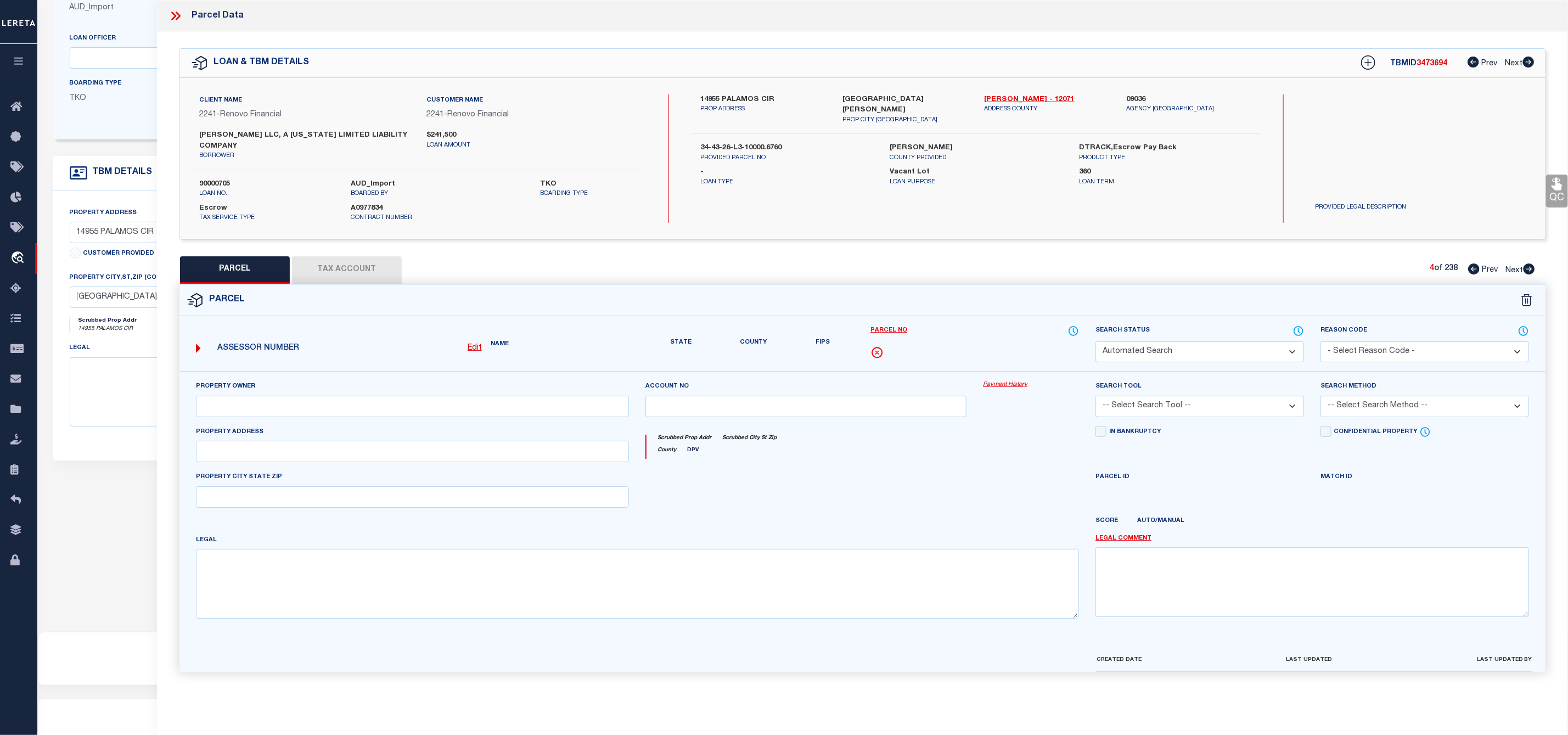
select select "PR"
select select "099"
type input "WCI COMMUNITIES LLC"
select select "ATL"
select select "ADD"
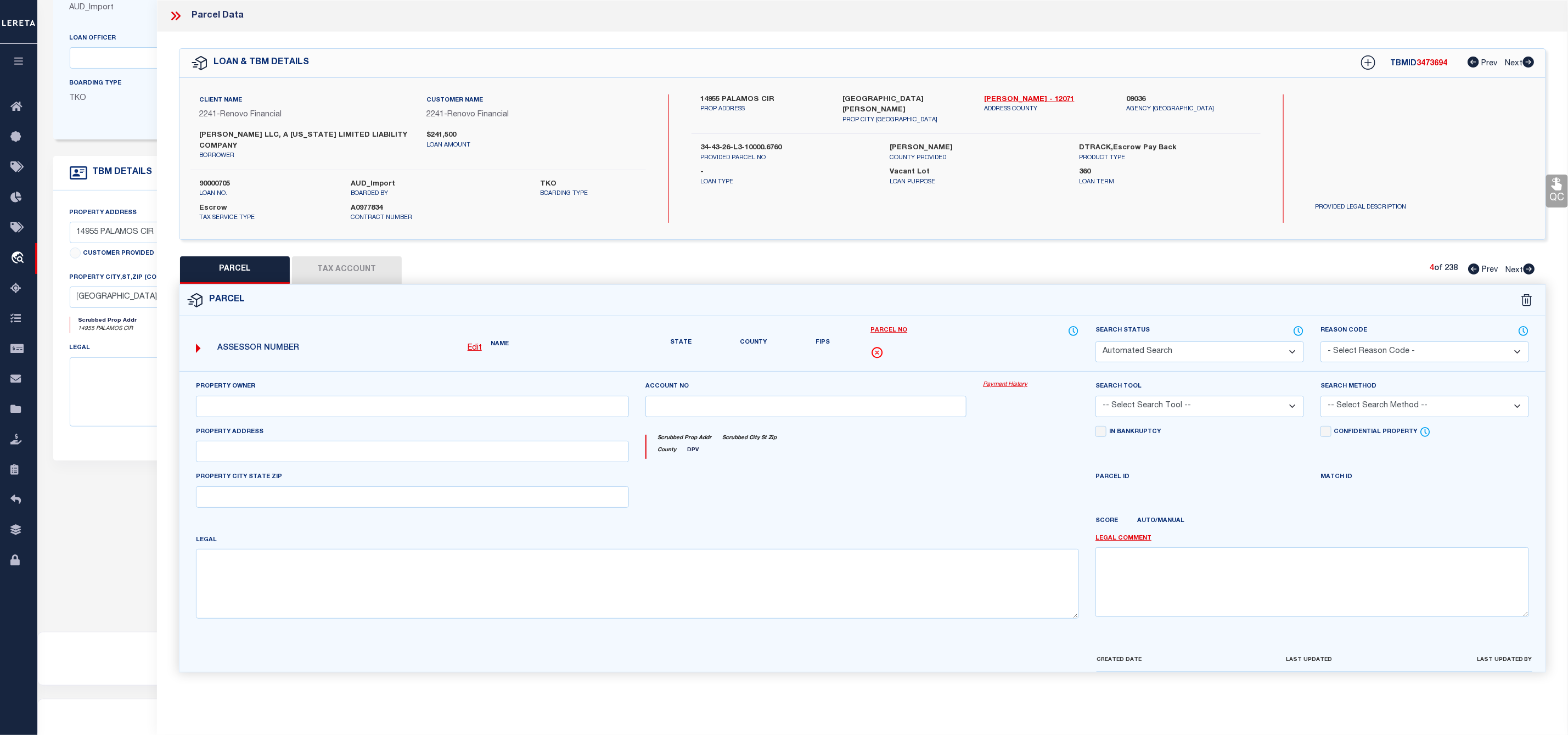
type input "[GEOGRAPHIC_DATA][PERSON_NAME]"
type textarea "PARL IN SW 1/4 LYING WLY OF TREELINE IN SEC 35 TWP 44 R 25 AS DESC IN INST #201…"
type textarea "Parcel Not Needed"
click at [1529, 269] on icon at bounding box center [1529, 269] width 12 height 11
select select "AS"
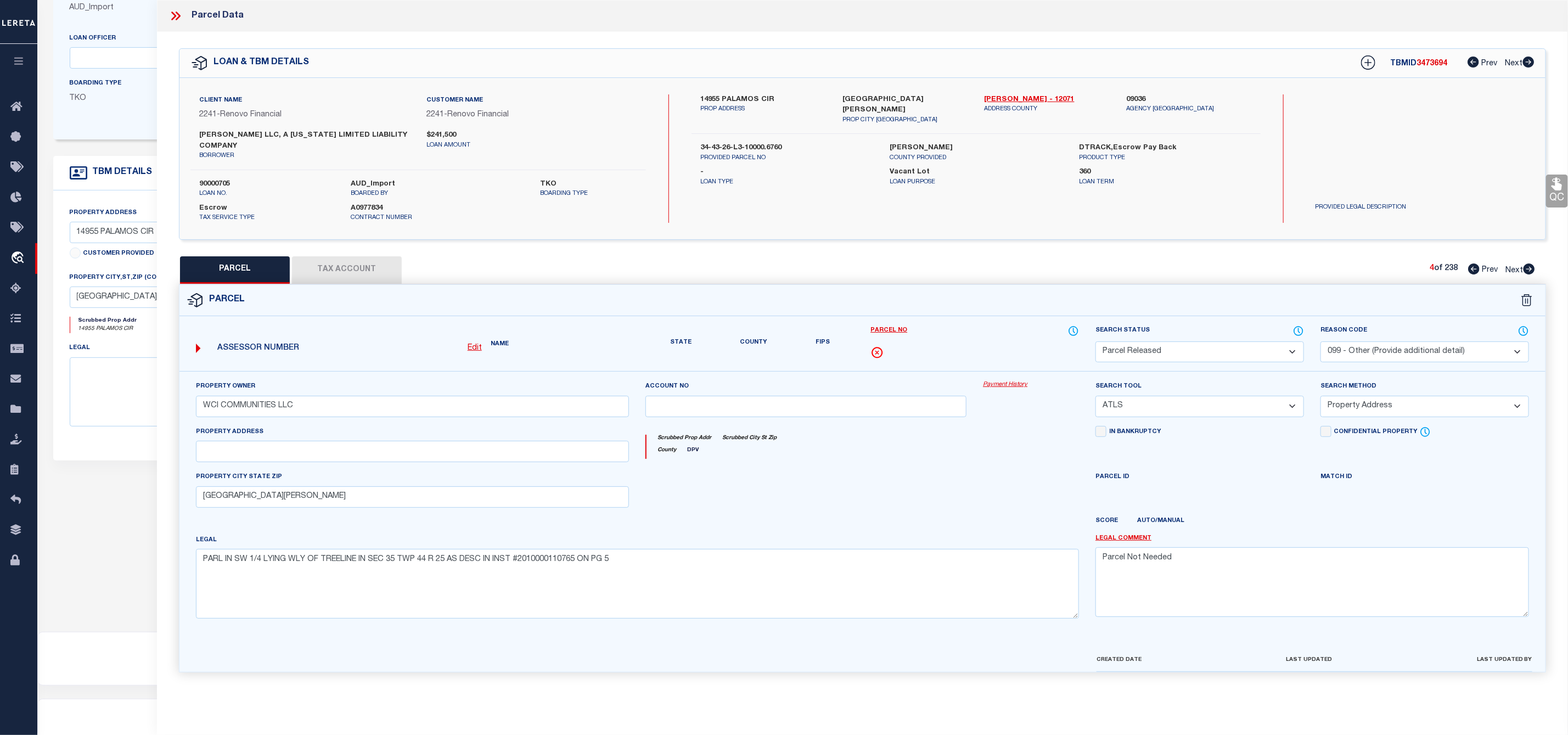
select select
checkbox input "false"
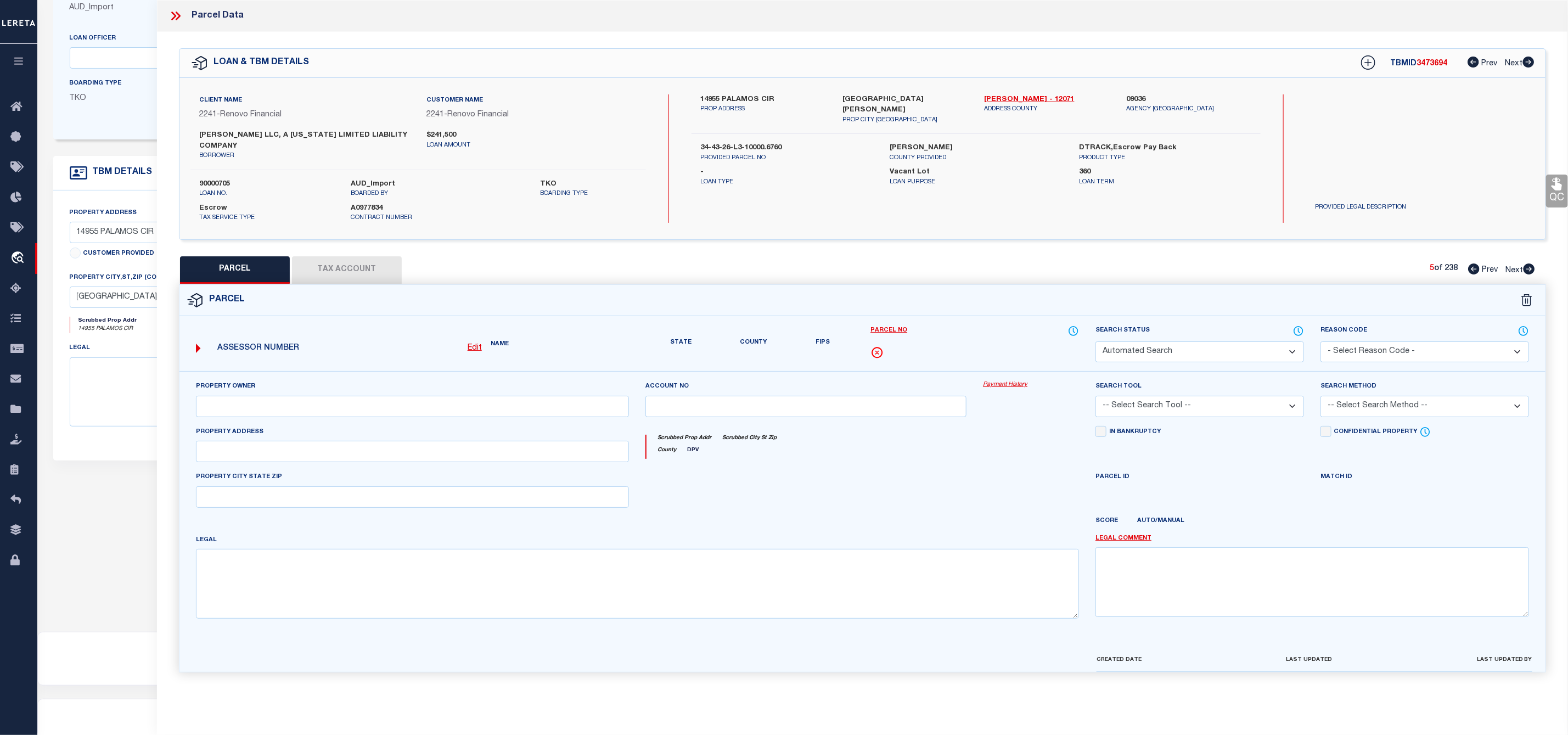
select select "PR"
select select "099"
type input "WCI COMMUNITIES LLC"
select select "ATL"
select select "ADD"
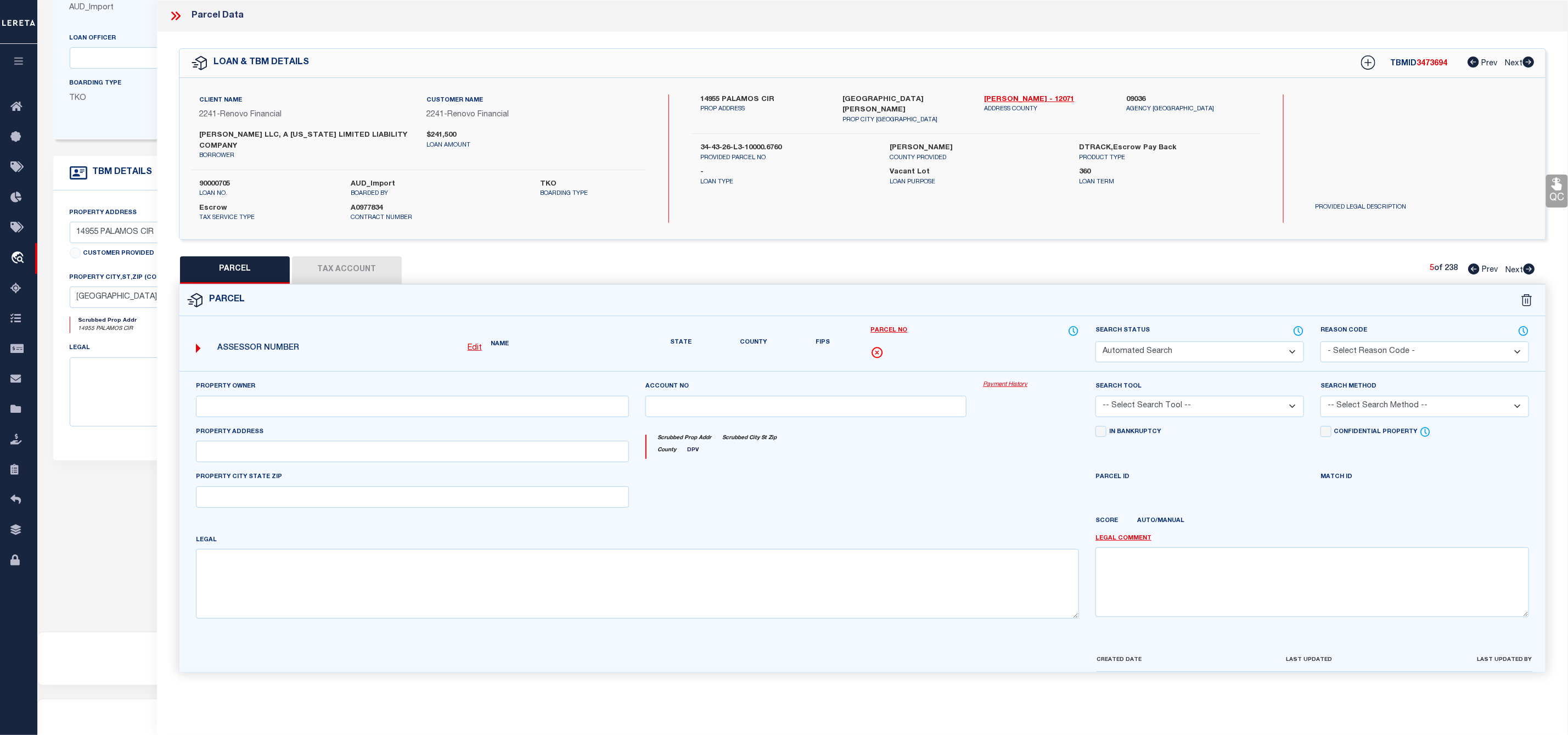
type input "[GEOGRAPHIC_DATA][PERSON_NAME]"
type textarea "PARL LYING IN SE 1/4 AS DESC IN INST#2010000135728 PARL #4"
type textarea "Parcel Not Needed"
click at [1529, 269] on icon at bounding box center [1529, 269] width 12 height 11
select select "AS"
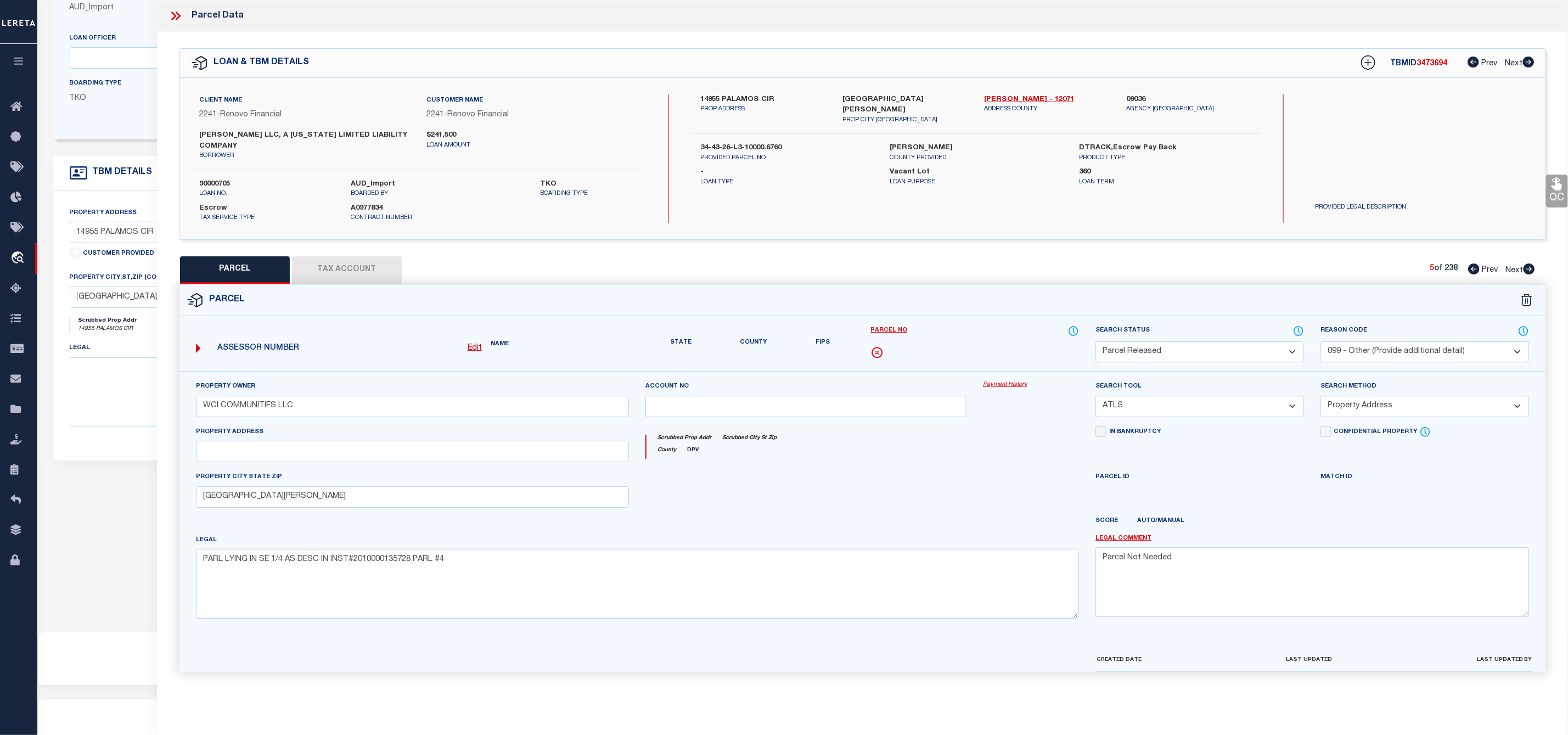
select select
checkbox input "false"
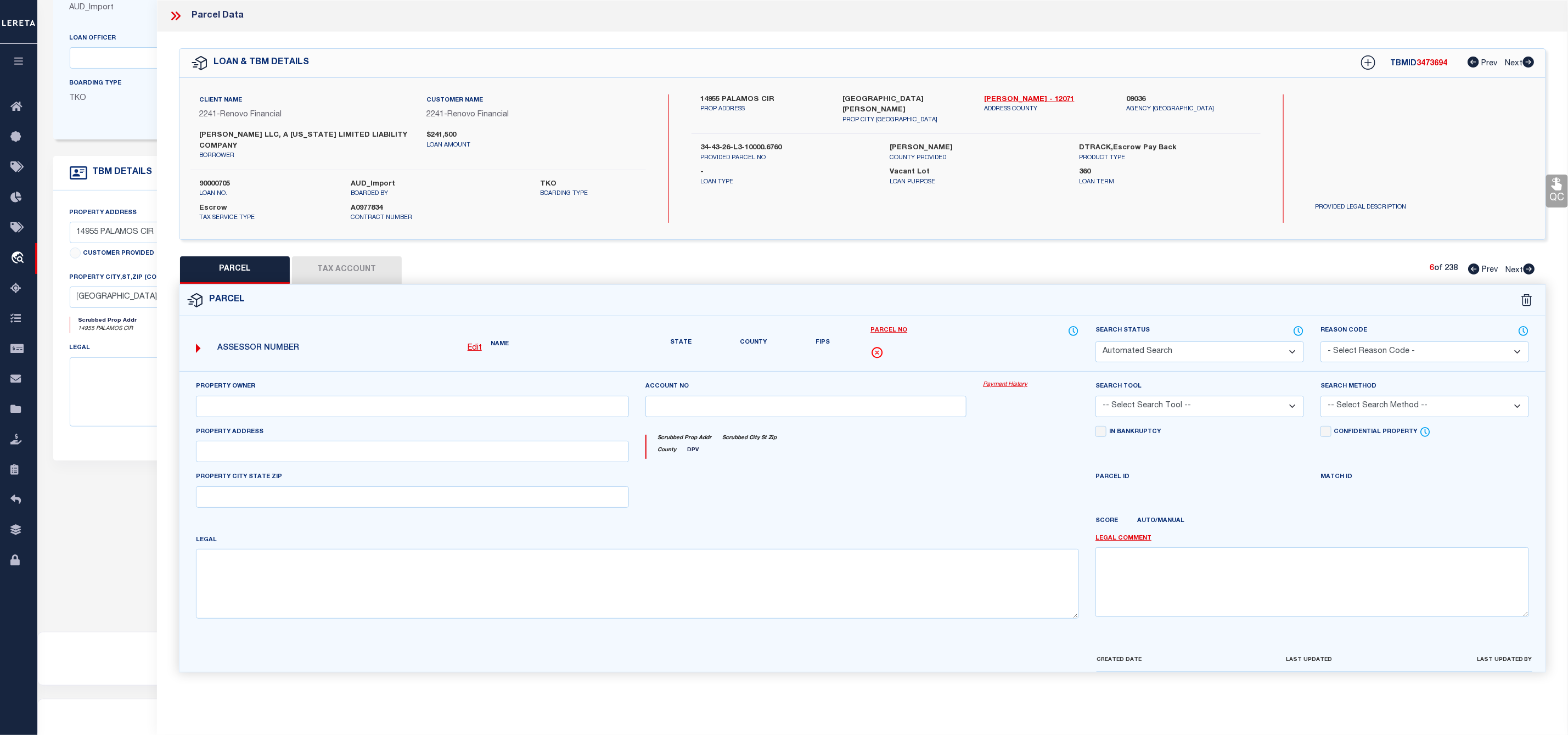
click at [1529, 269] on icon at bounding box center [1529, 269] width 12 height 11
select select "AS"
select select
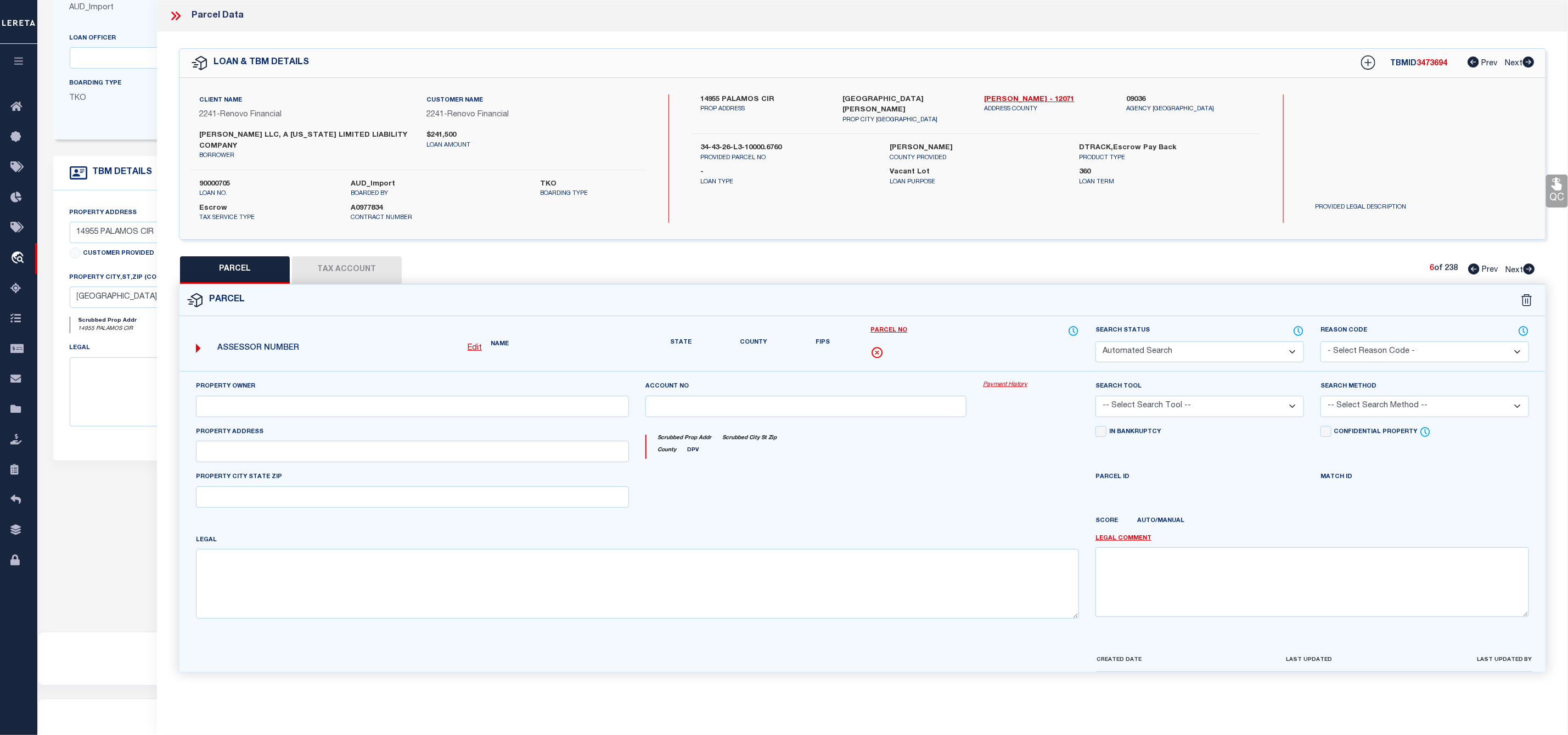
checkbox input "false"
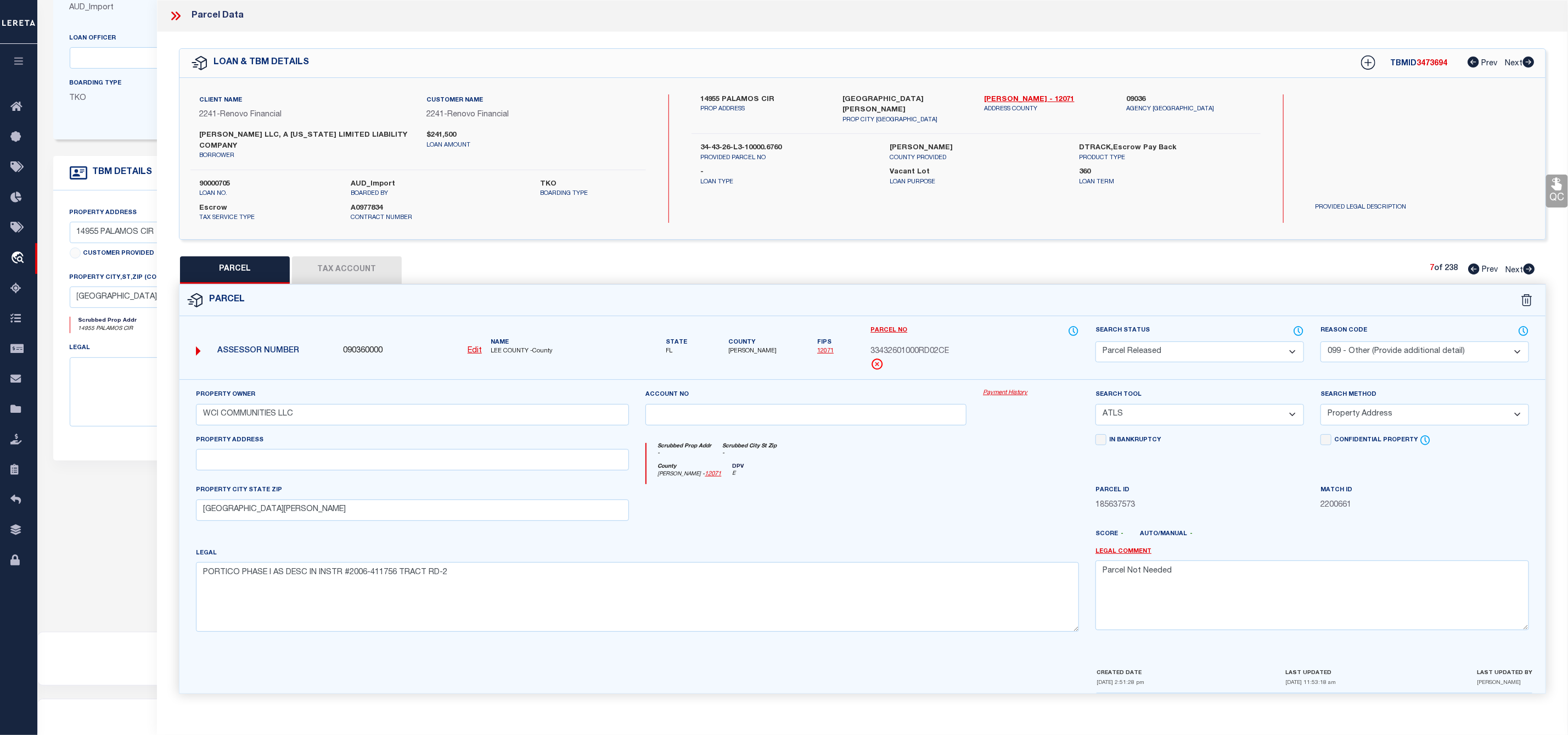
click at [1529, 269] on icon at bounding box center [1529, 269] width 12 height 11
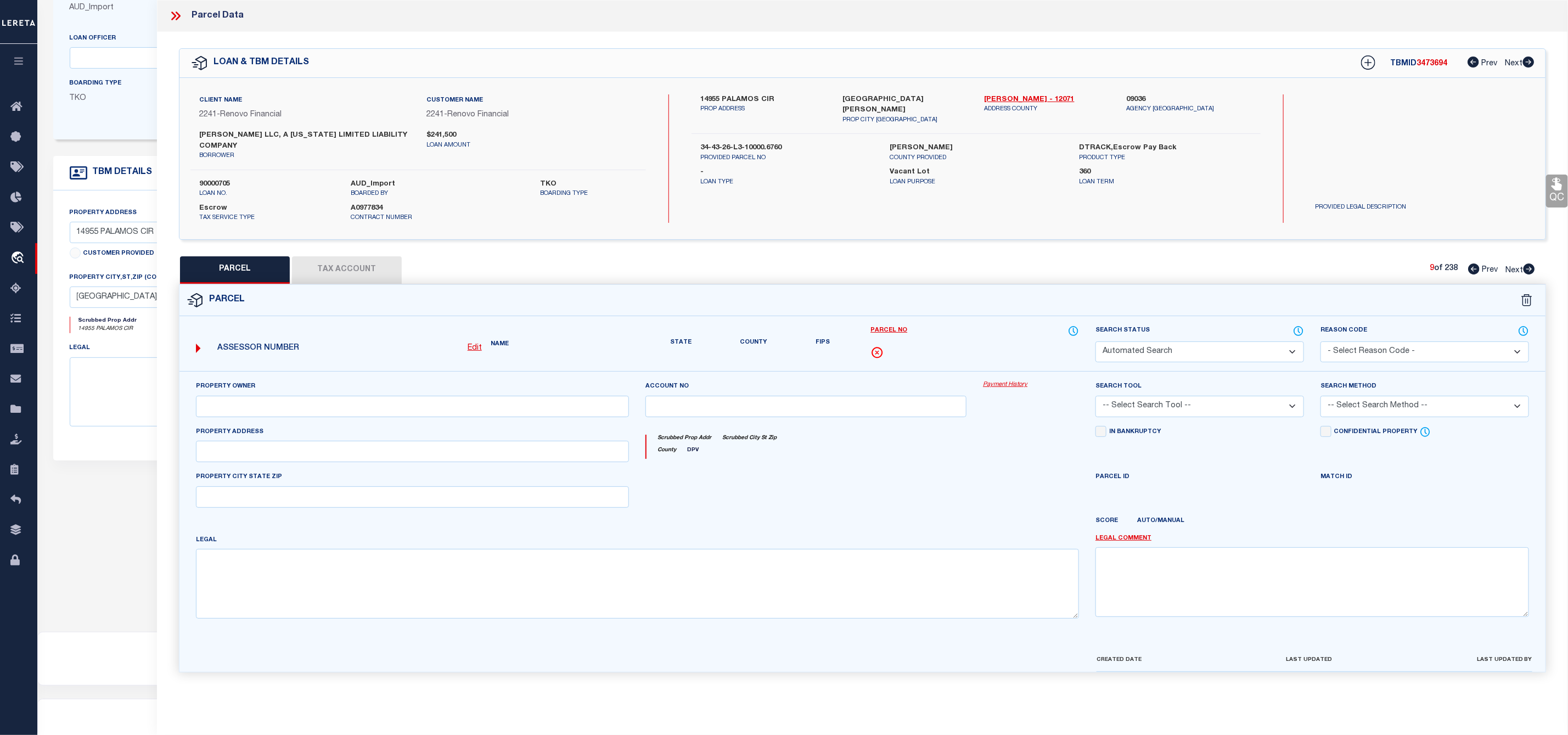
click at [1529, 269] on icon at bounding box center [1529, 269] width 12 height 11
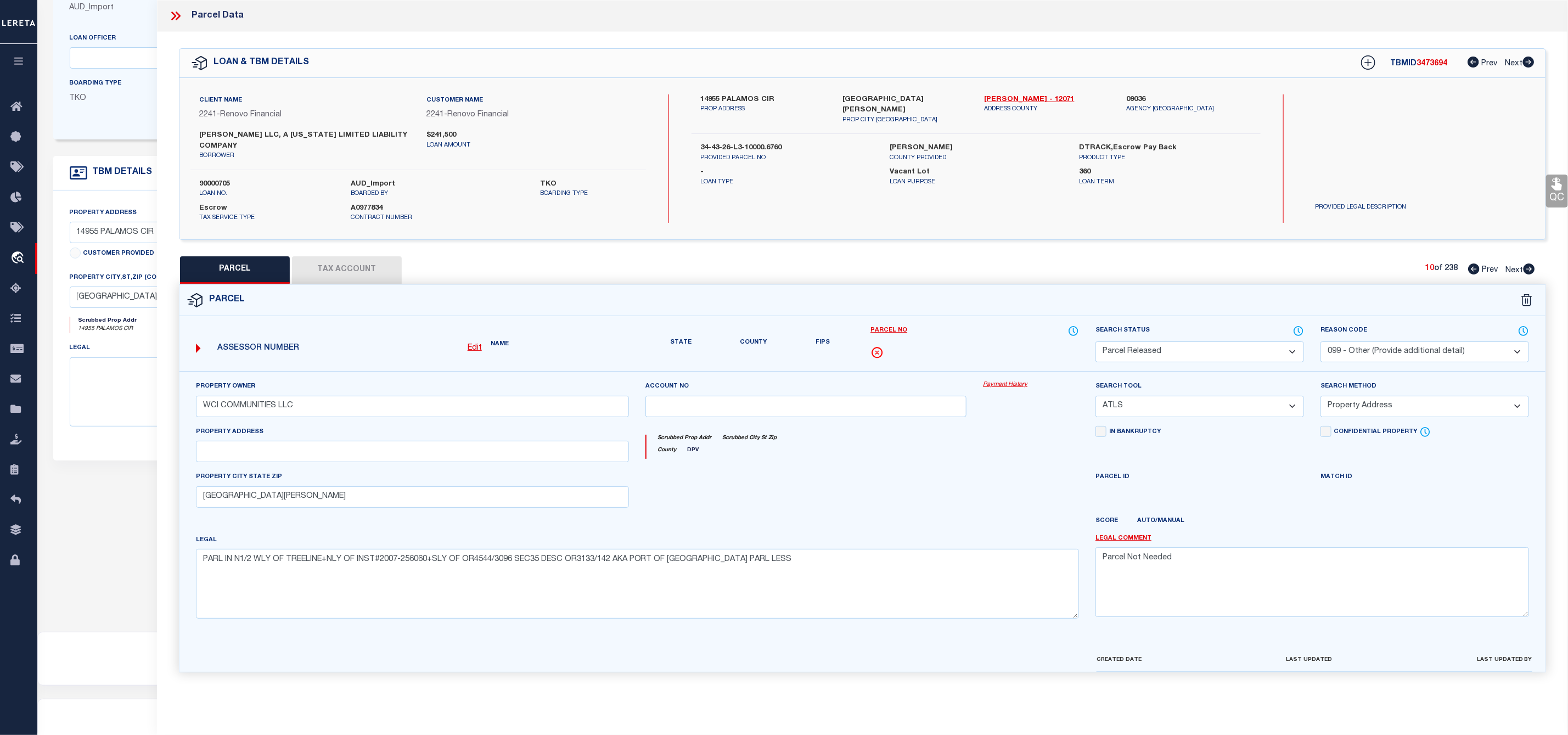
click at [1529, 269] on icon at bounding box center [1529, 269] width 12 height 11
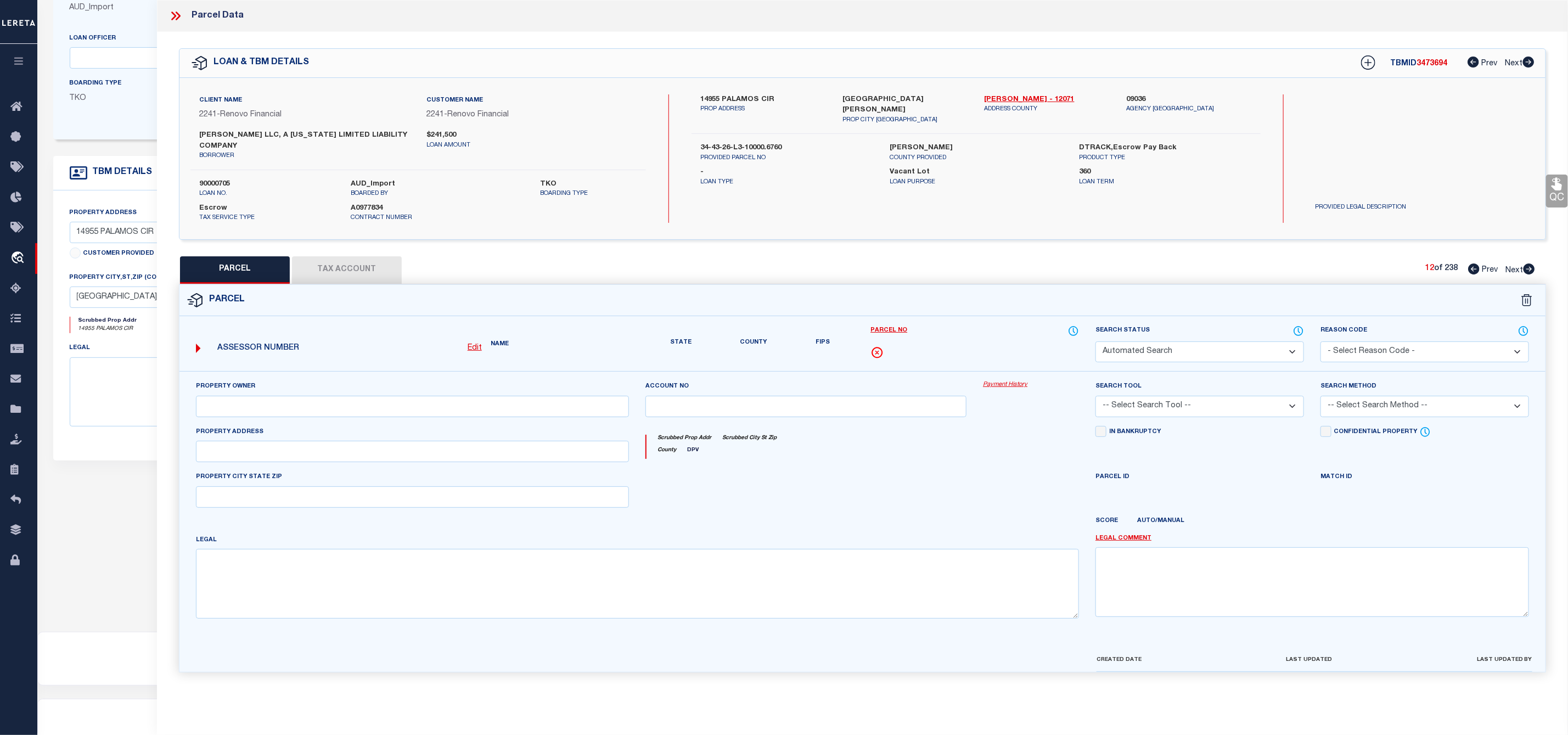
click at [1529, 269] on icon at bounding box center [1529, 269] width 12 height 11
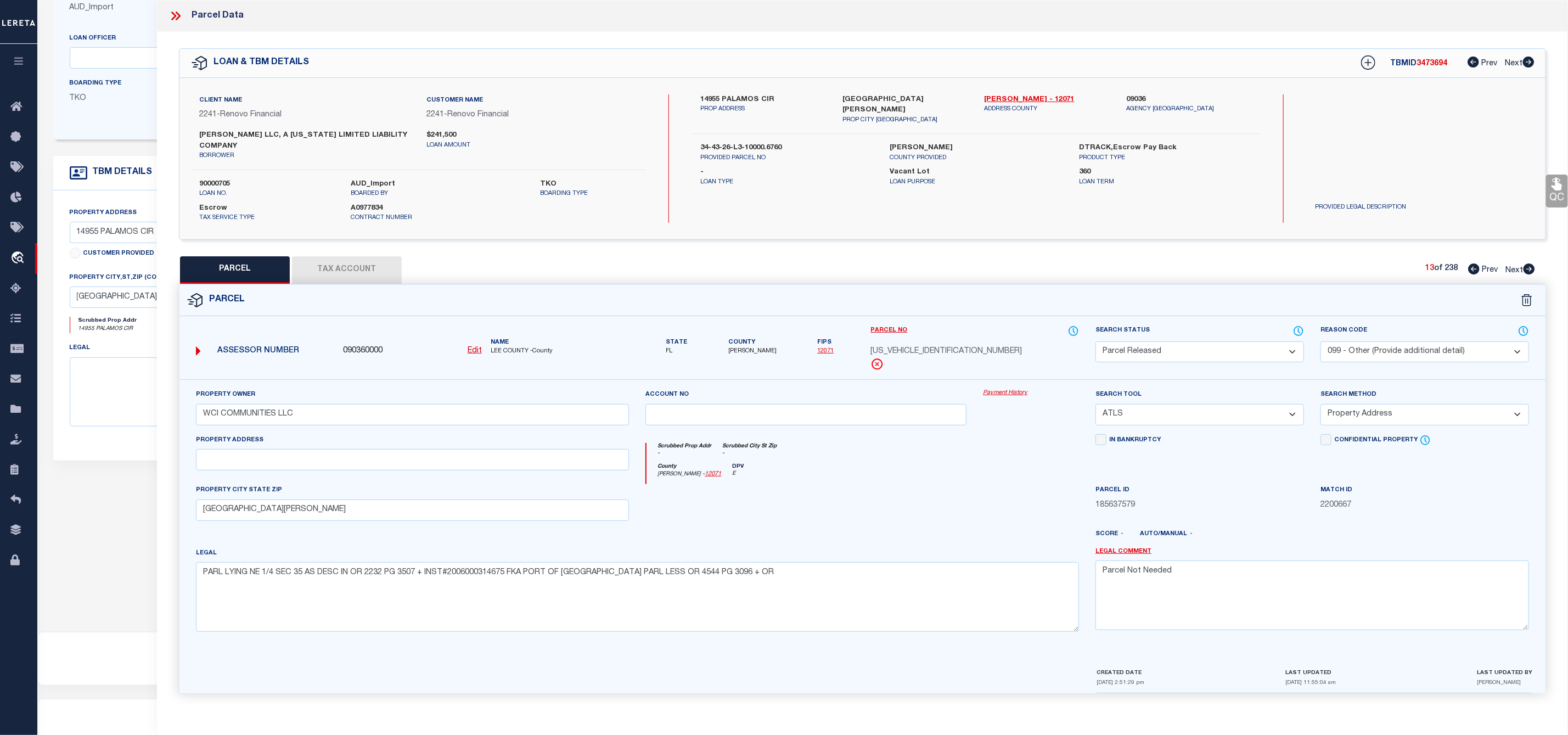
click at [1529, 269] on icon at bounding box center [1529, 269] width 12 height 11
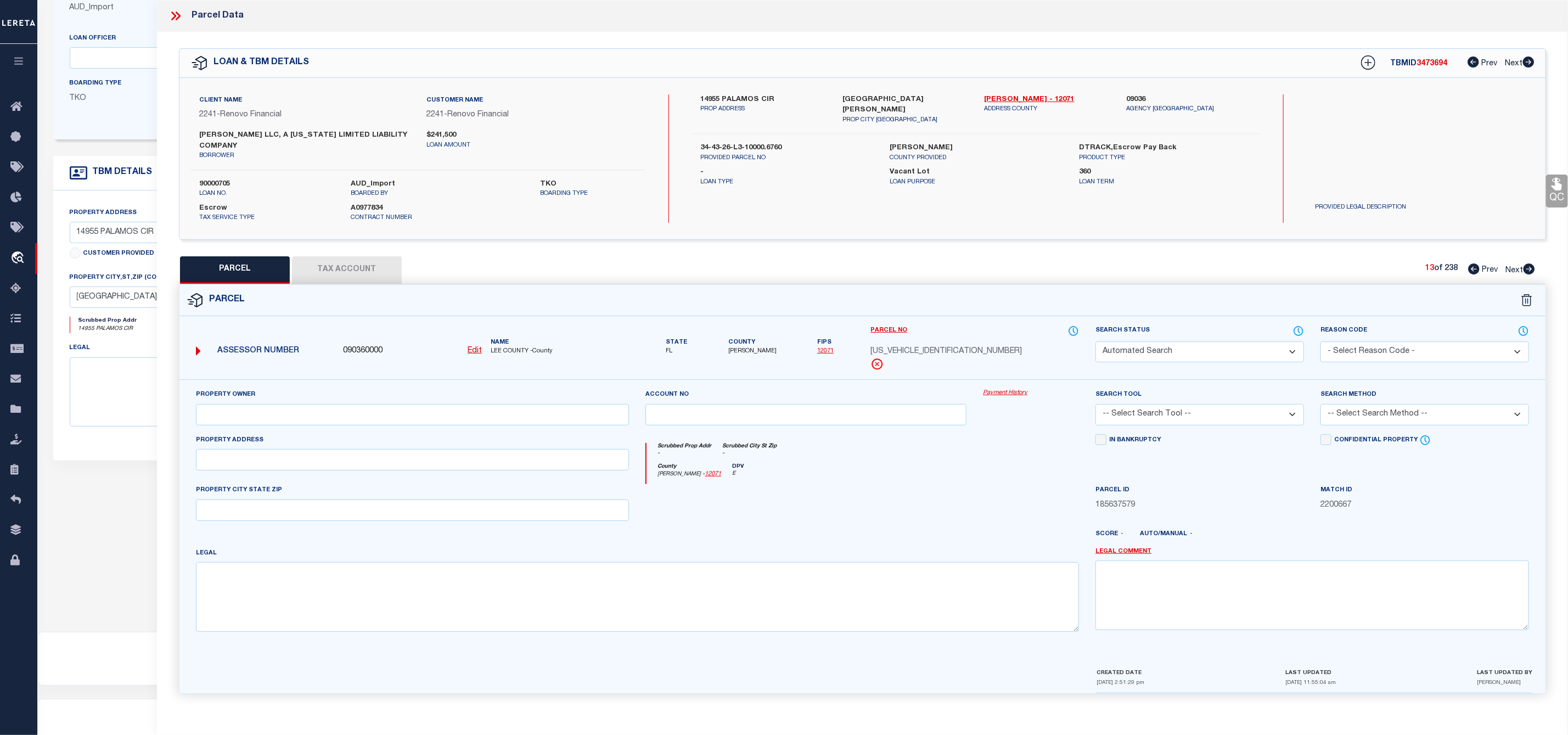
click at [1529, 269] on icon at bounding box center [1529, 269] width 12 height 11
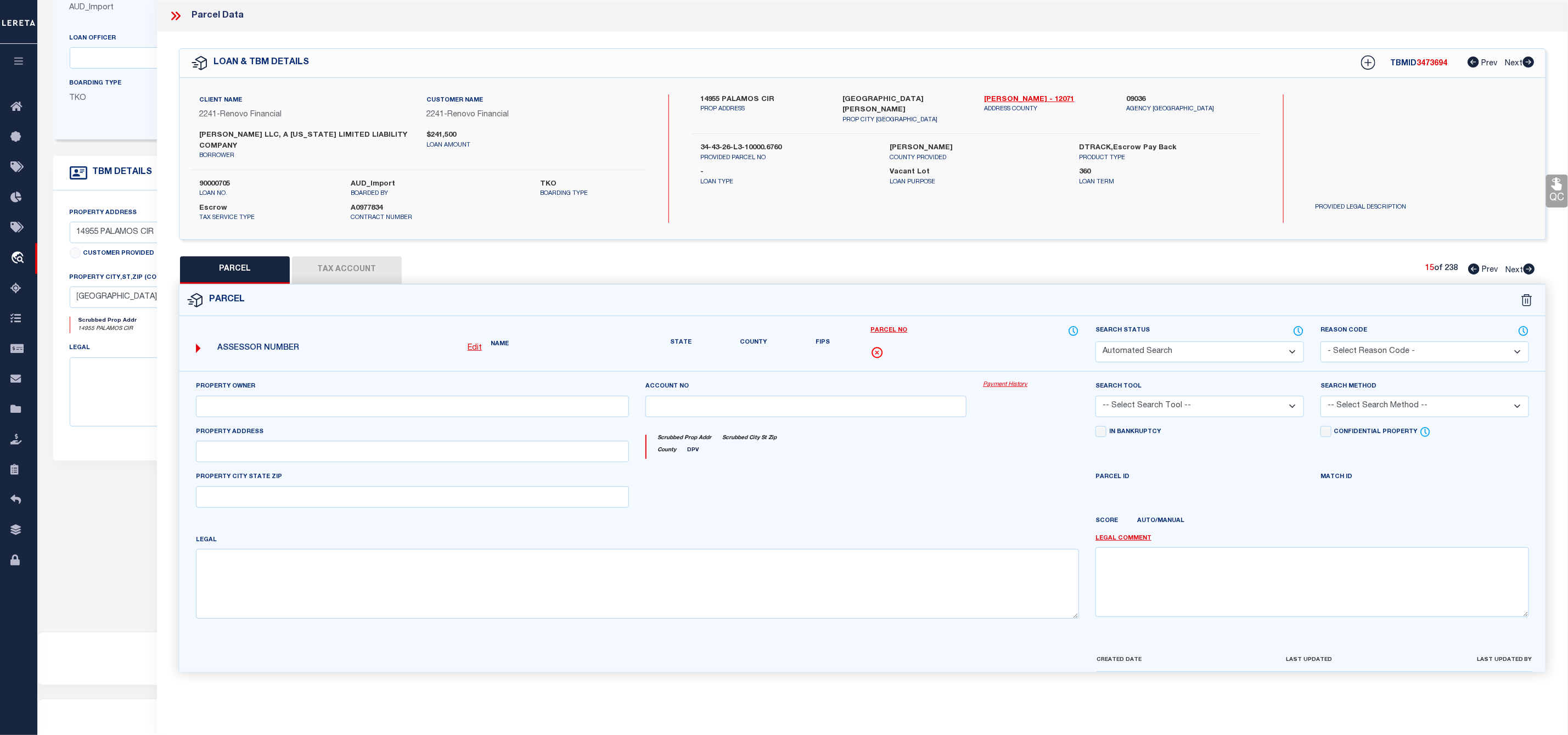
click at [1529, 269] on icon at bounding box center [1529, 269] width 12 height 11
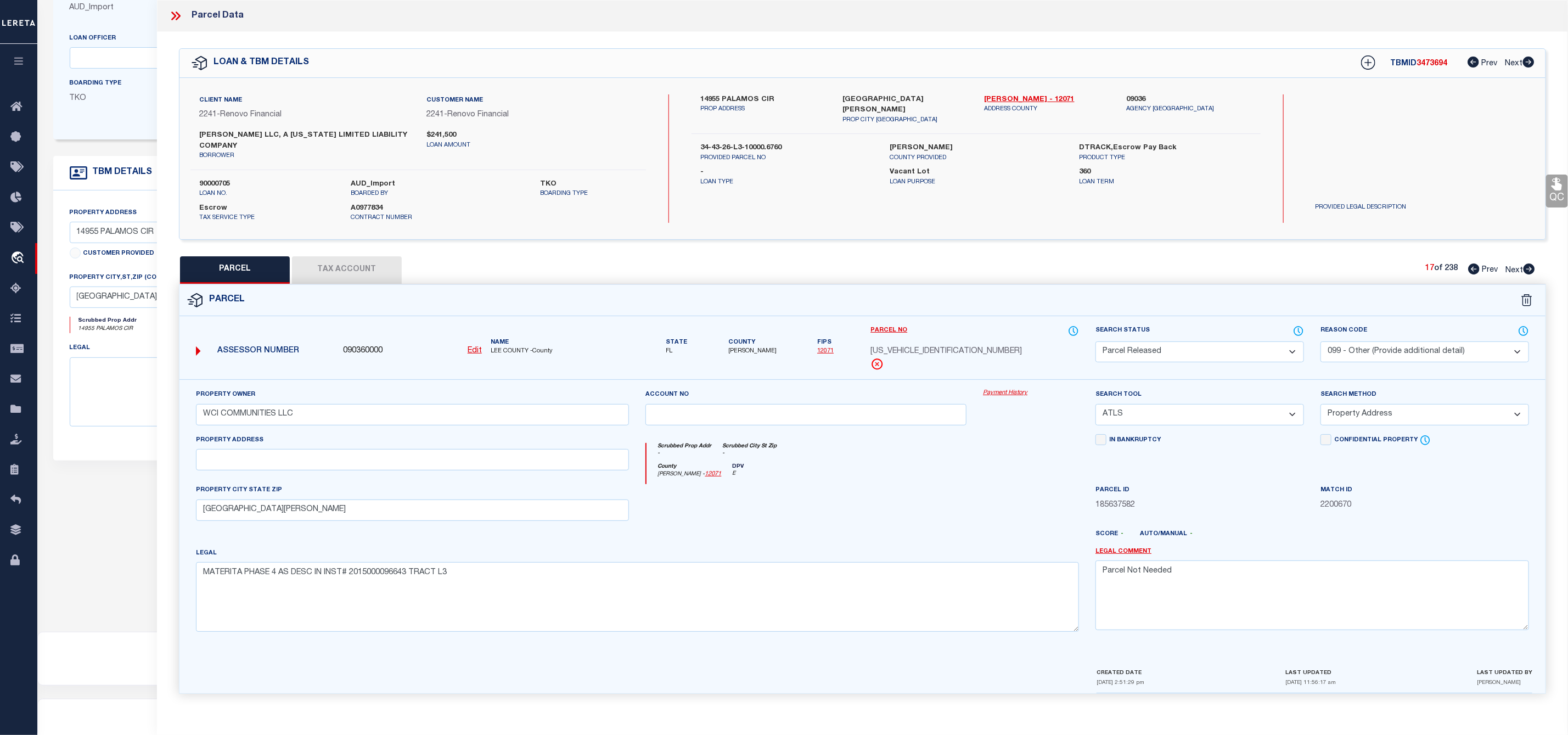
click at [1529, 269] on icon at bounding box center [1529, 269] width 12 height 11
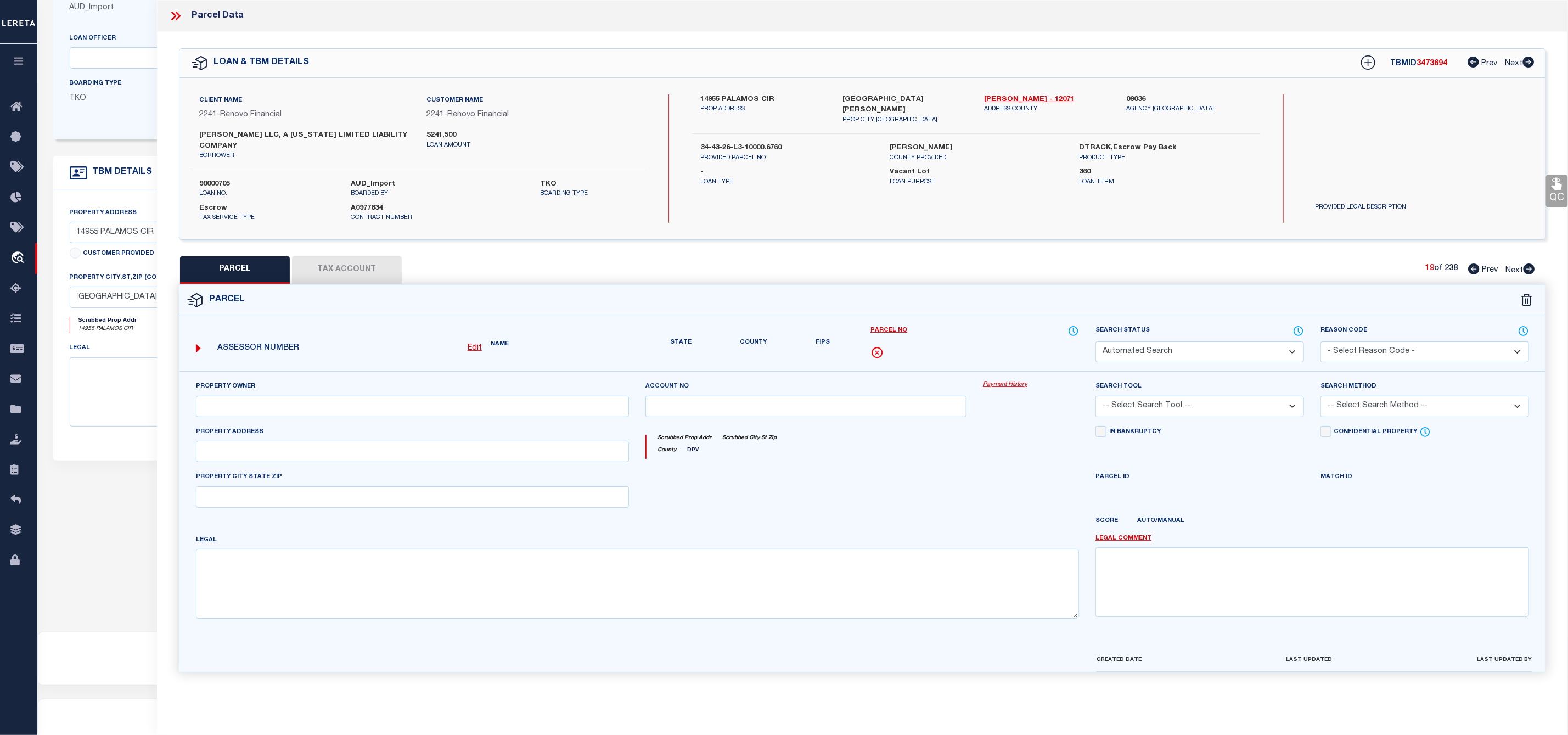
click at [1529, 269] on icon at bounding box center [1529, 269] width 12 height 11
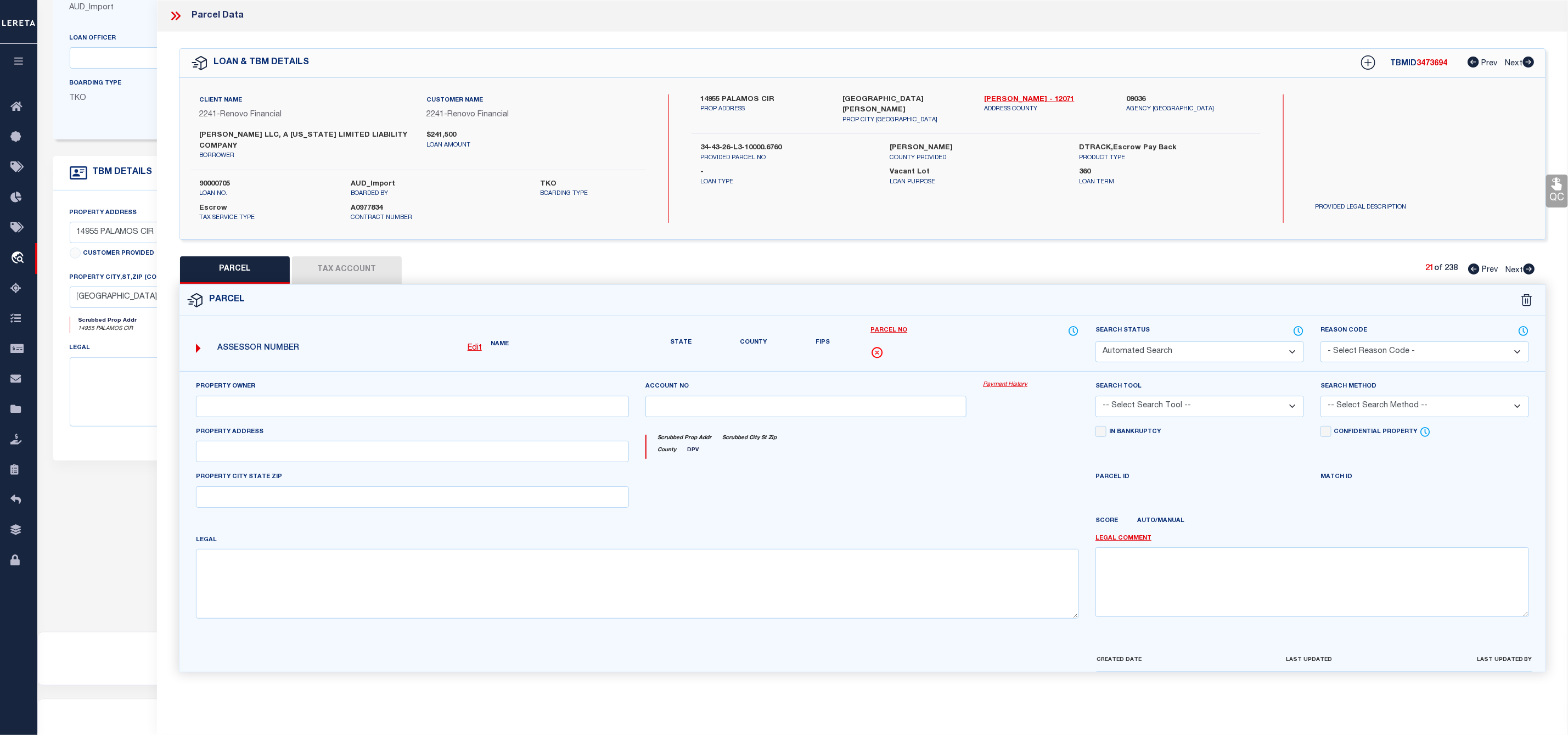
click at [1529, 269] on icon at bounding box center [1529, 269] width 12 height 11
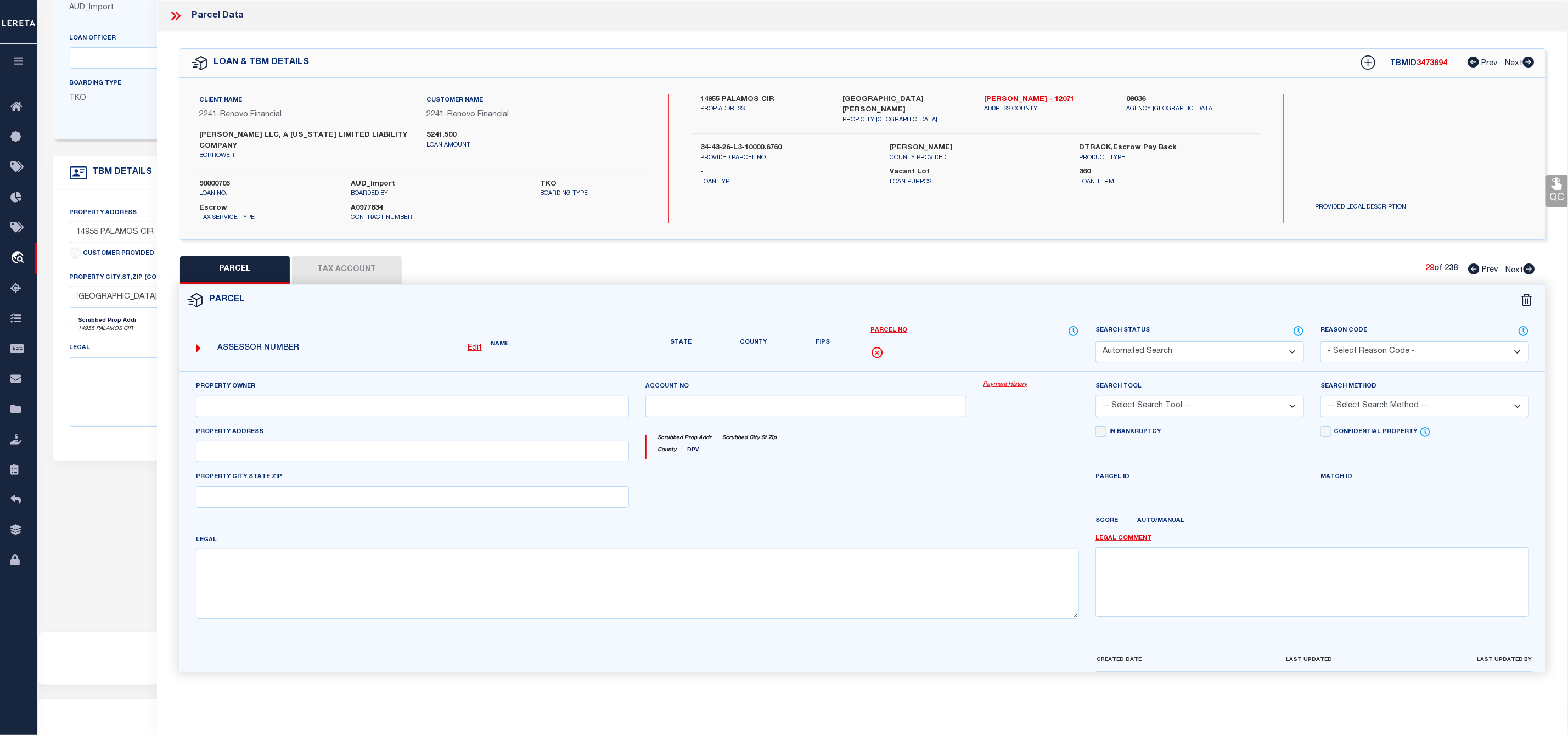
click at [1529, 269] on icon at bounding box center [1529, 269] width 12 height 11
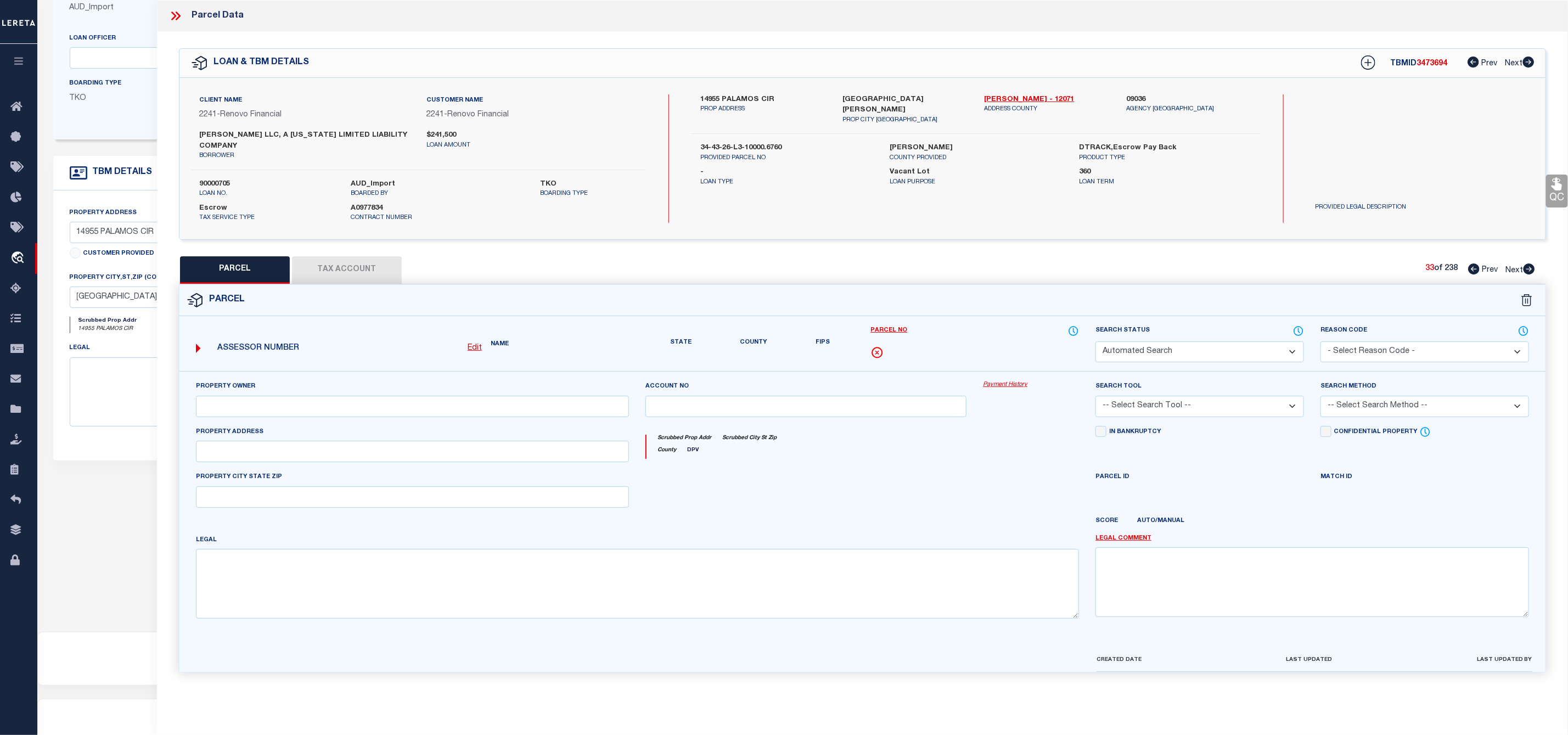
click at [1529, 269] on icon at bounding box center [1529, 269] width 12 height 11
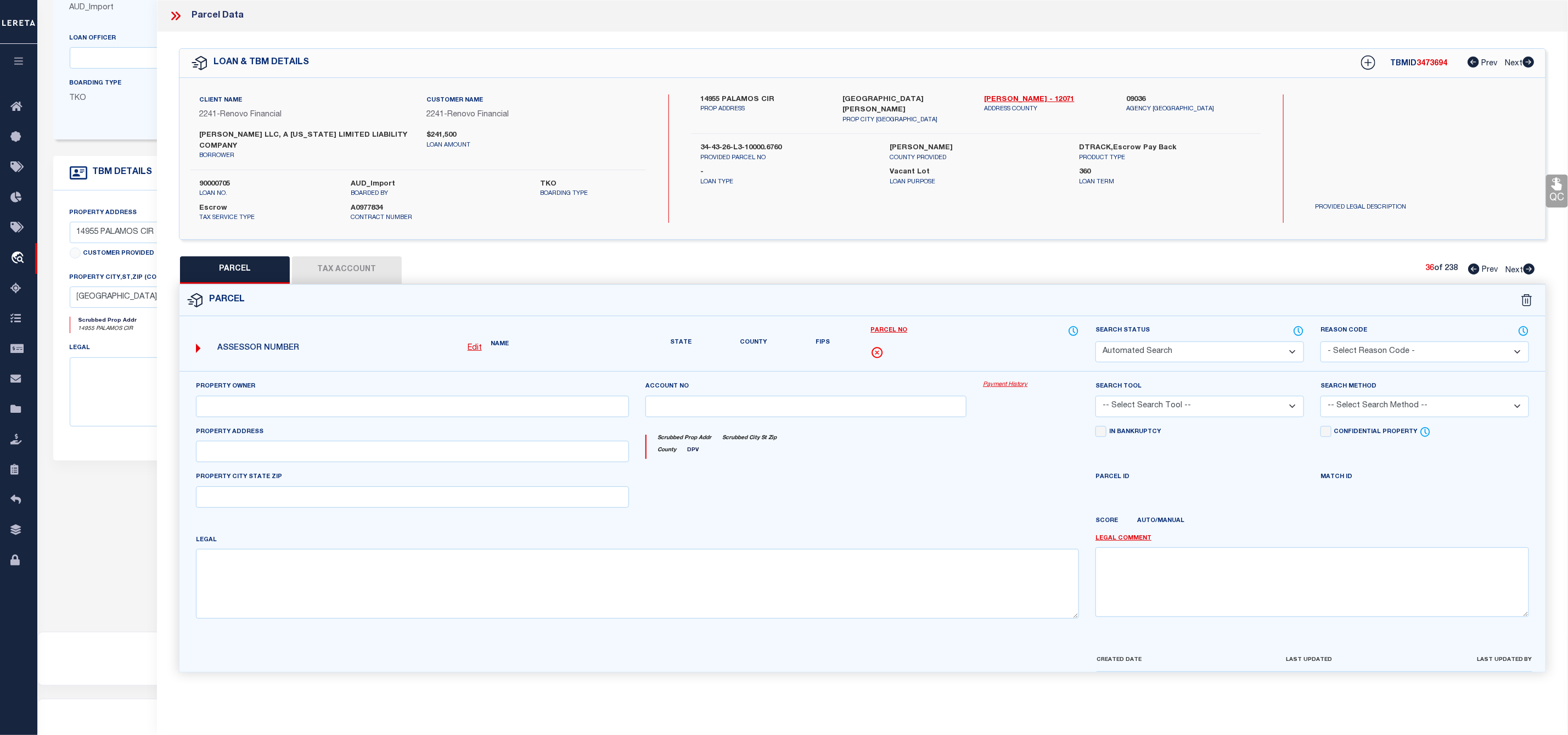
click at [1529, 269] on icon at bounding box center [1529, 269] width 12 height 11
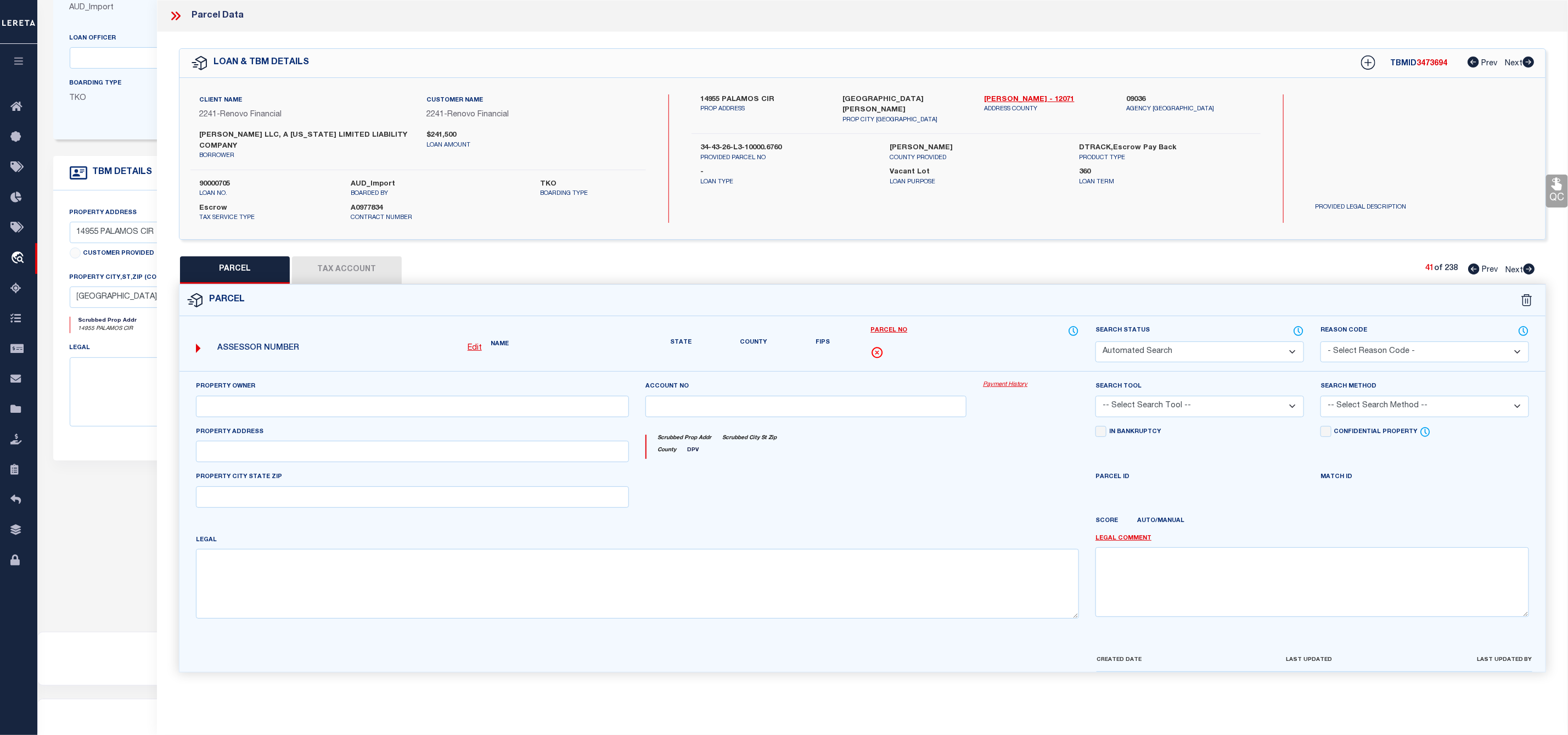
click at [1529, 269] on icon at bounding box center [1529, 269] width 12 height 11
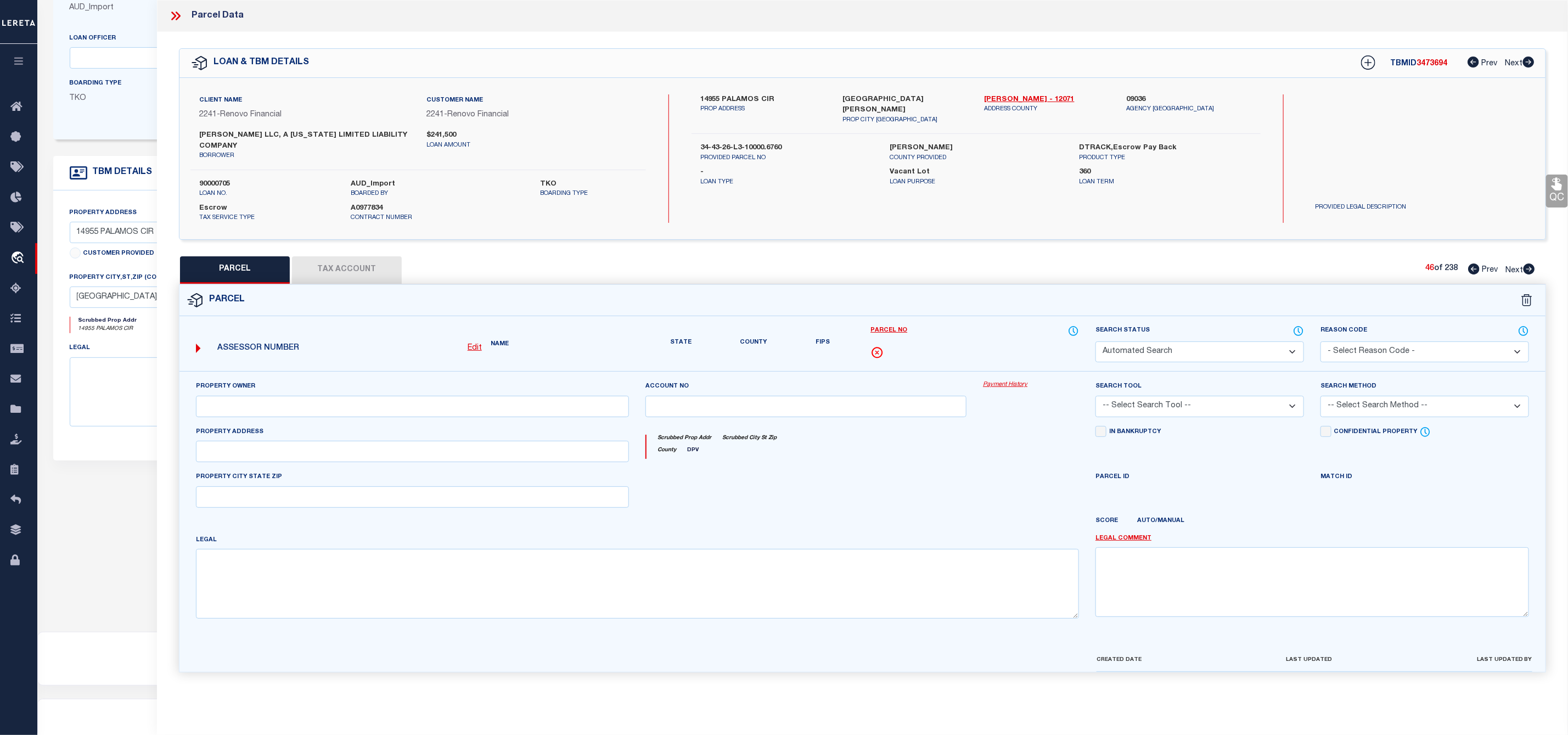
click at [1529, 269] on icon at bounding box center [1529, 269] width 12 height 11
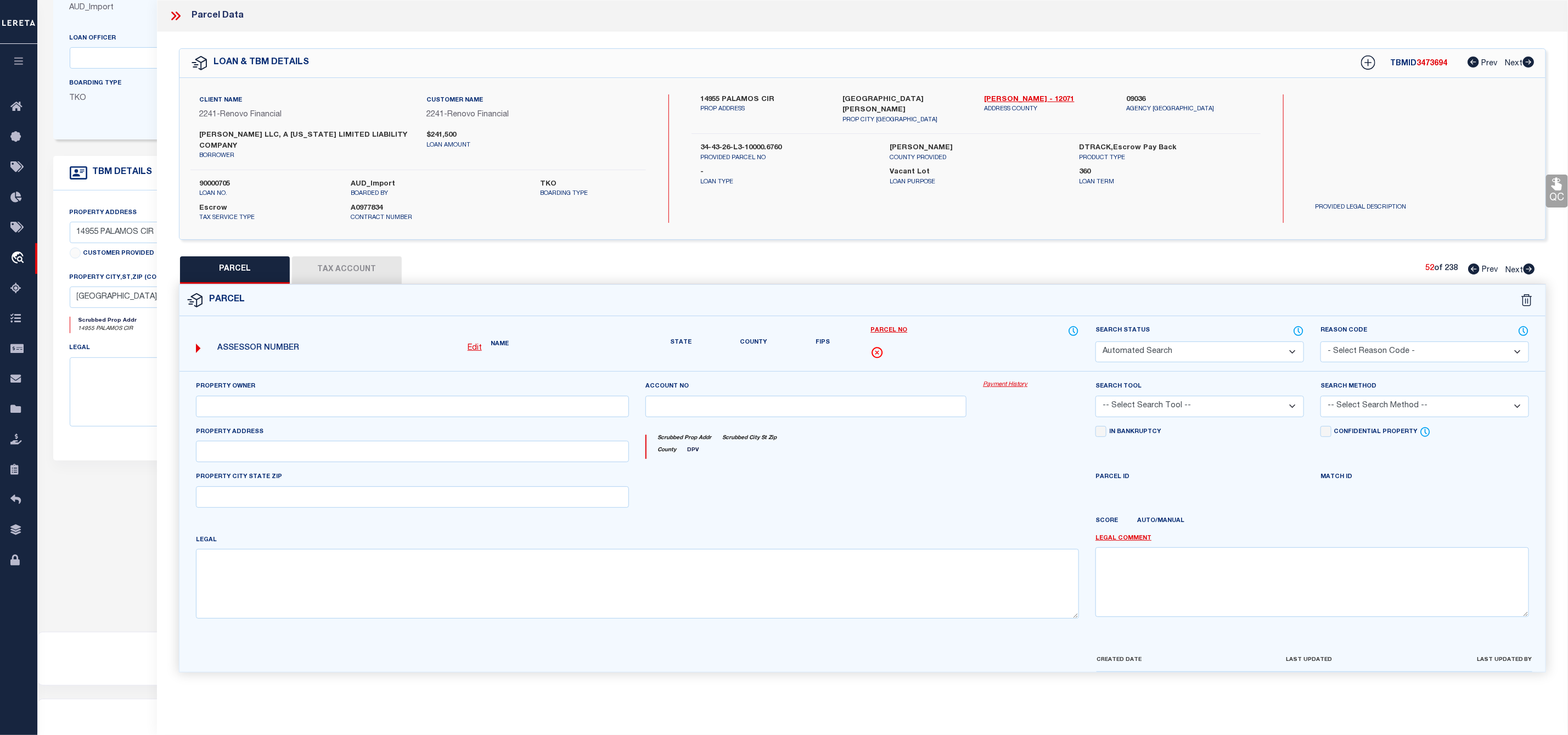
click at [1529, 269] on icon at bounding box center [1529, 269] width 12 height 11
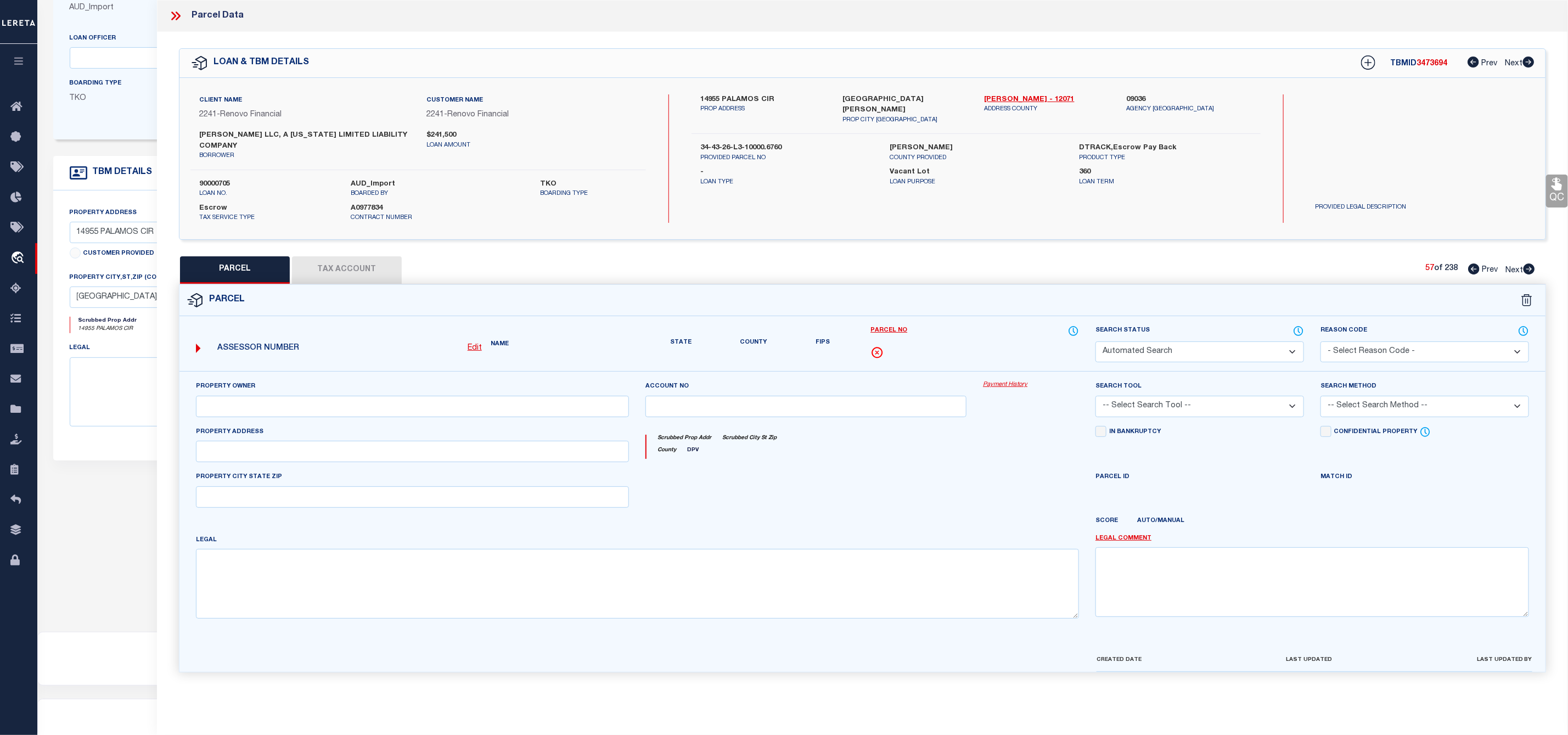
click at [1529, 269] on icon at bounding box center [1529, 269] width 12 height 11
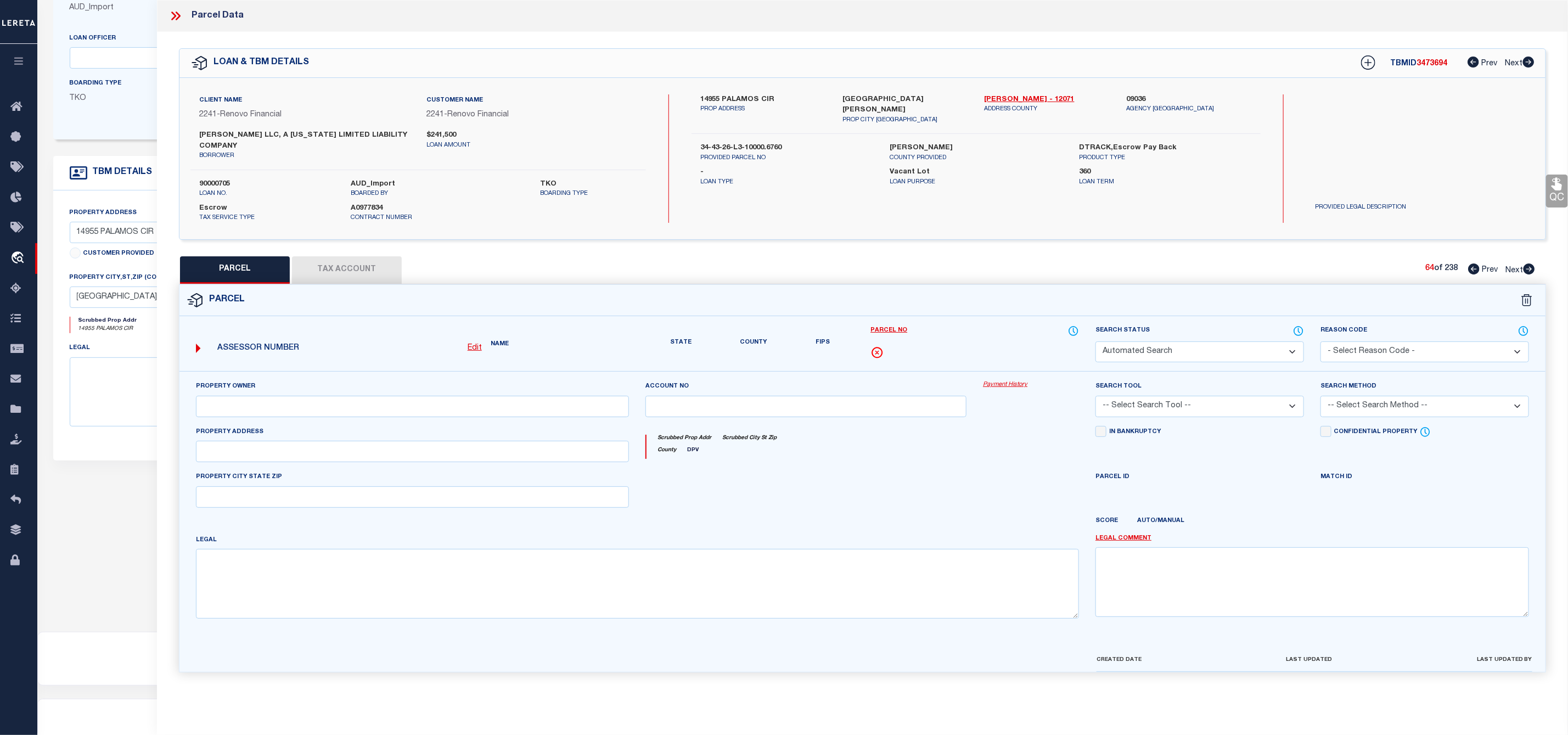
click at [1529, 269] on icon at bounding box center [1529, 269] width 12 height 11
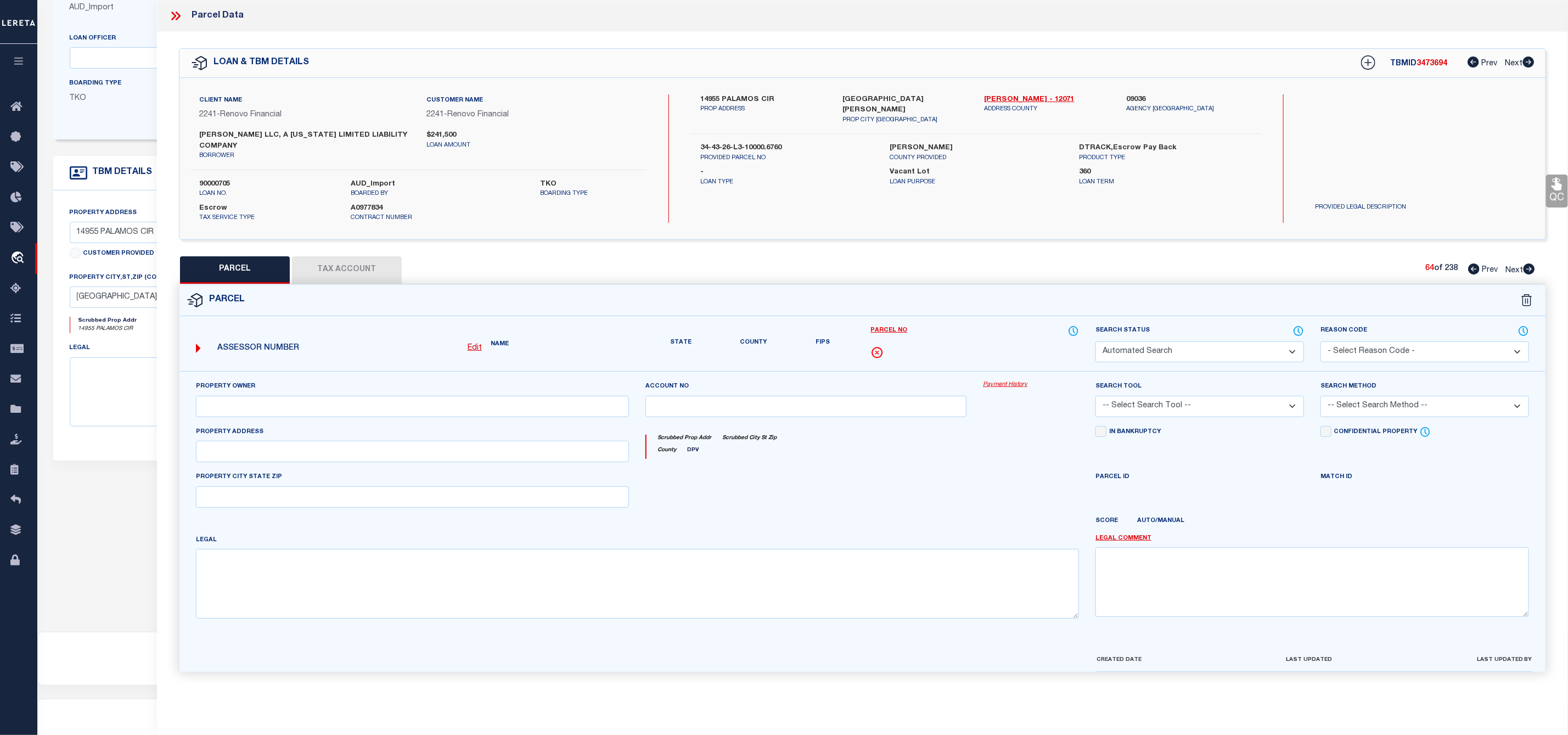
click at [1529, 269] on icon at bounding box center [1529, 269] width 12 height 11
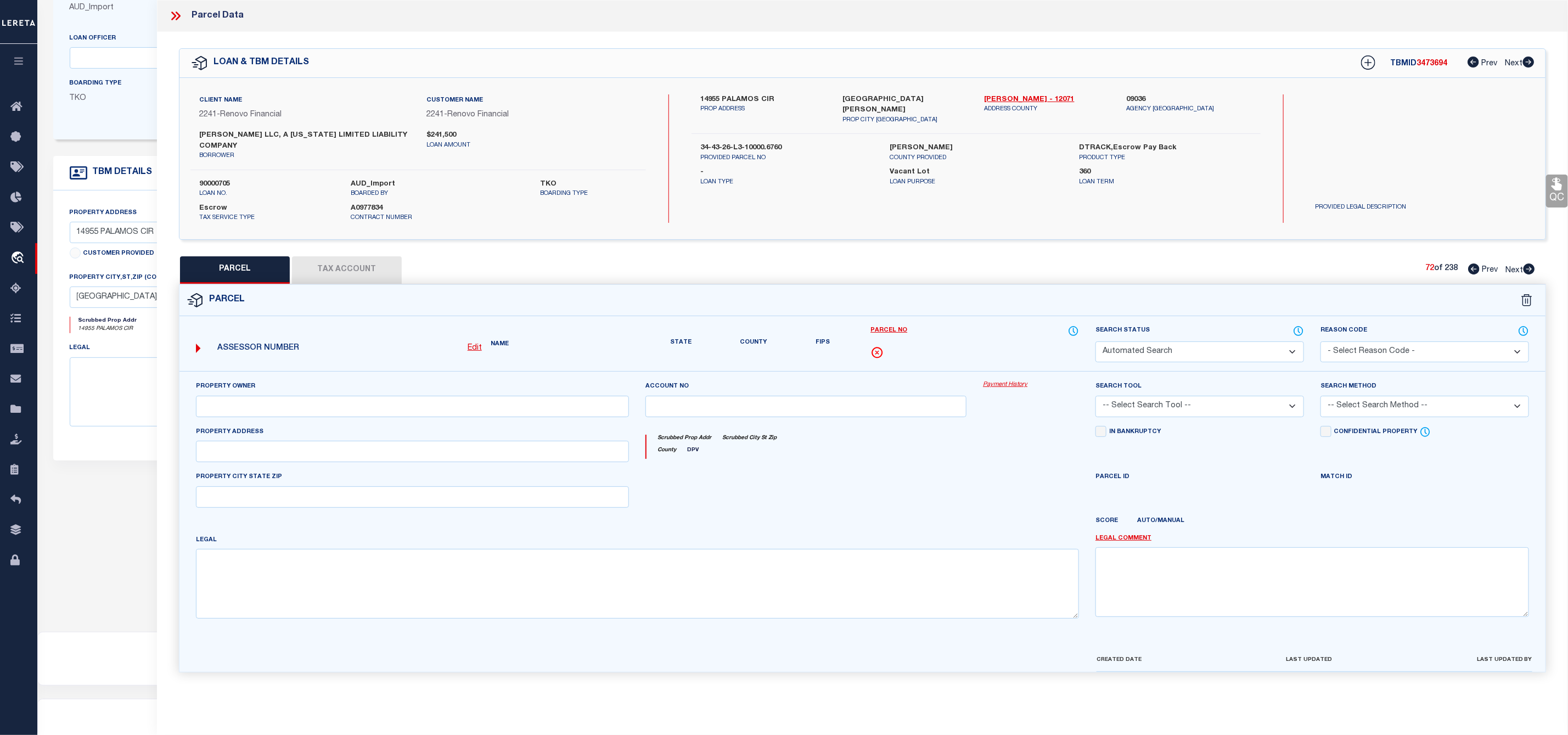
click at [1529, 269] on icon at bounding box center [1529, 269] width 12 height 11
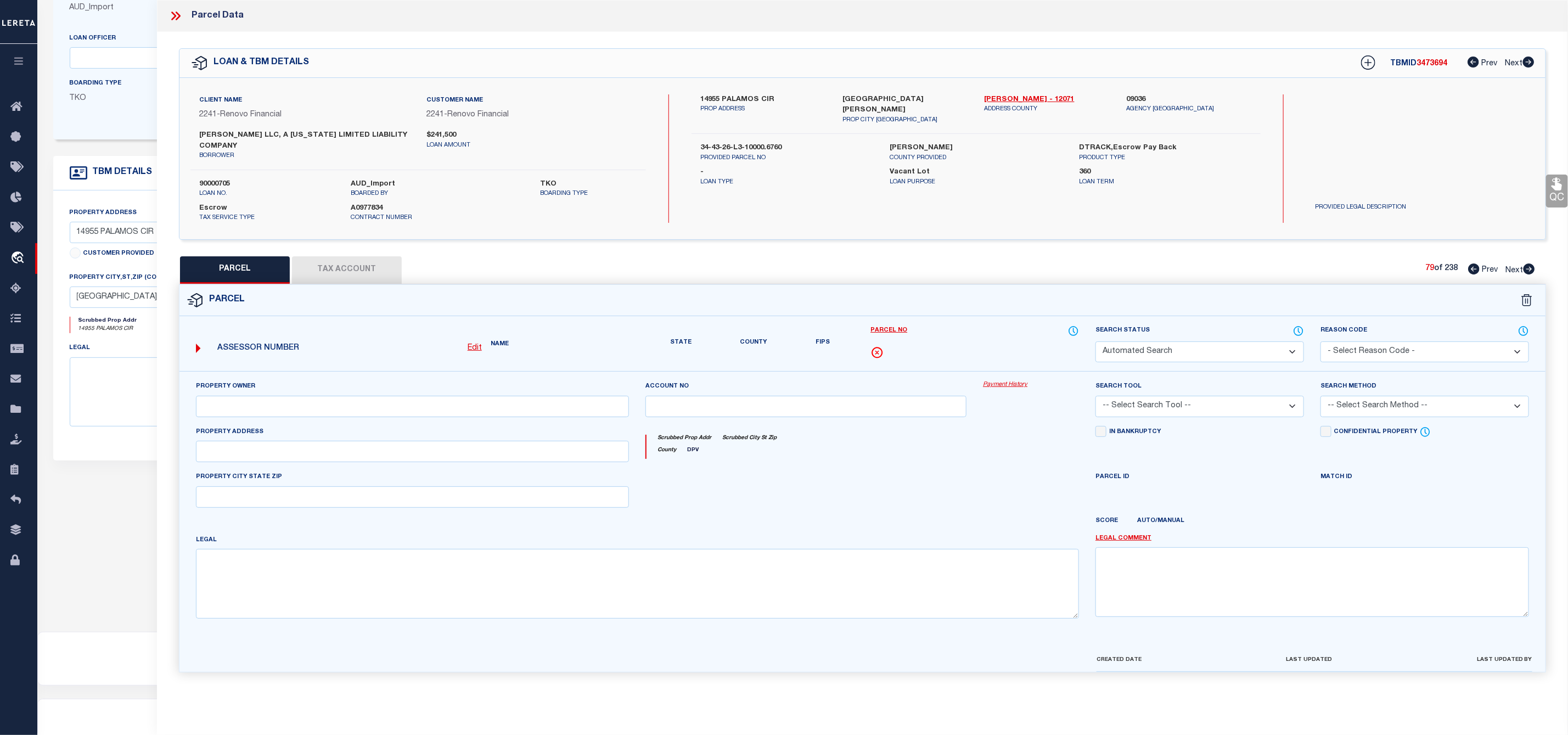
click at [1529, 269] on icon at bounding box center [1529, 269] width 12 height 11
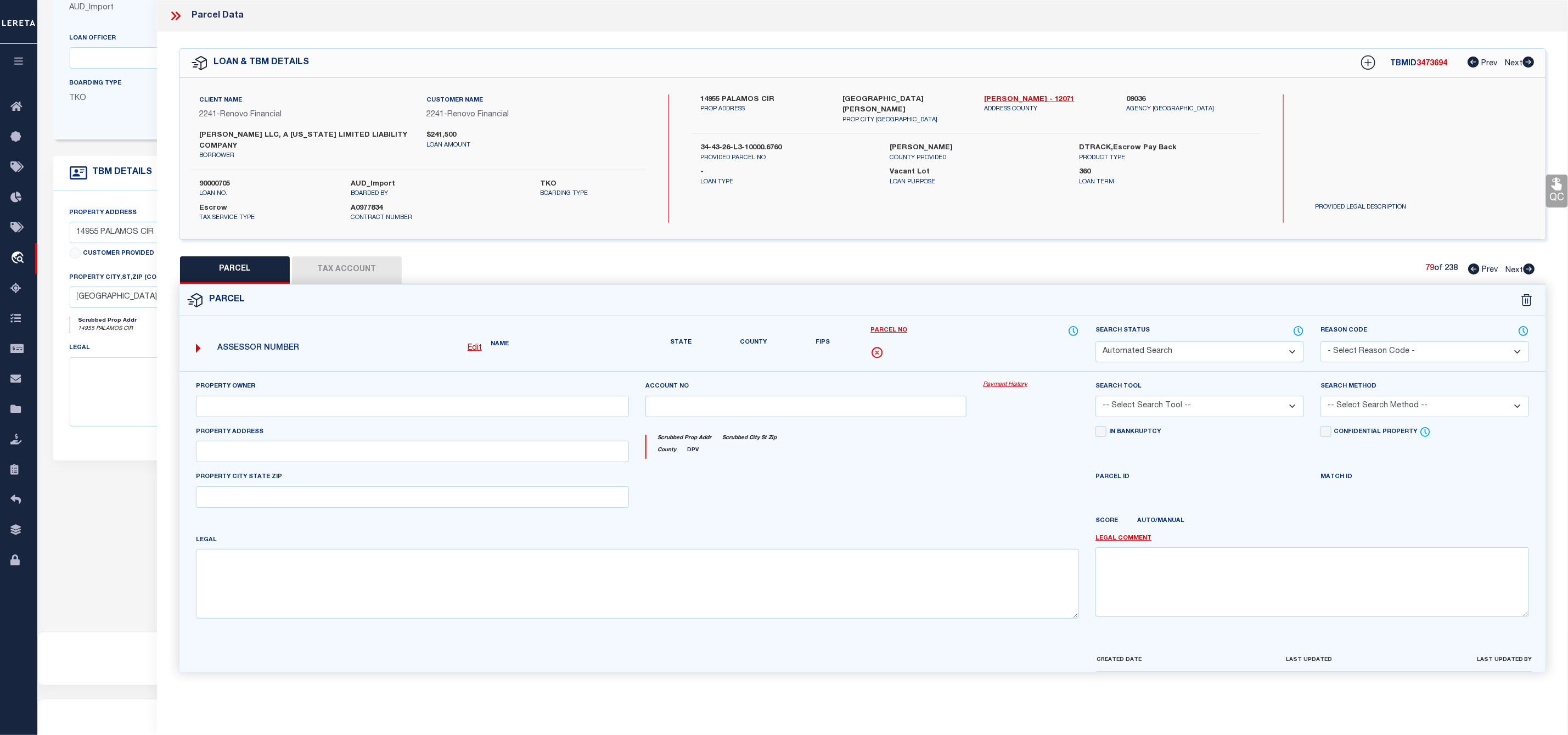
click at [1529, 269] on icon at bounding box center [1529, 269] width 12 height 11
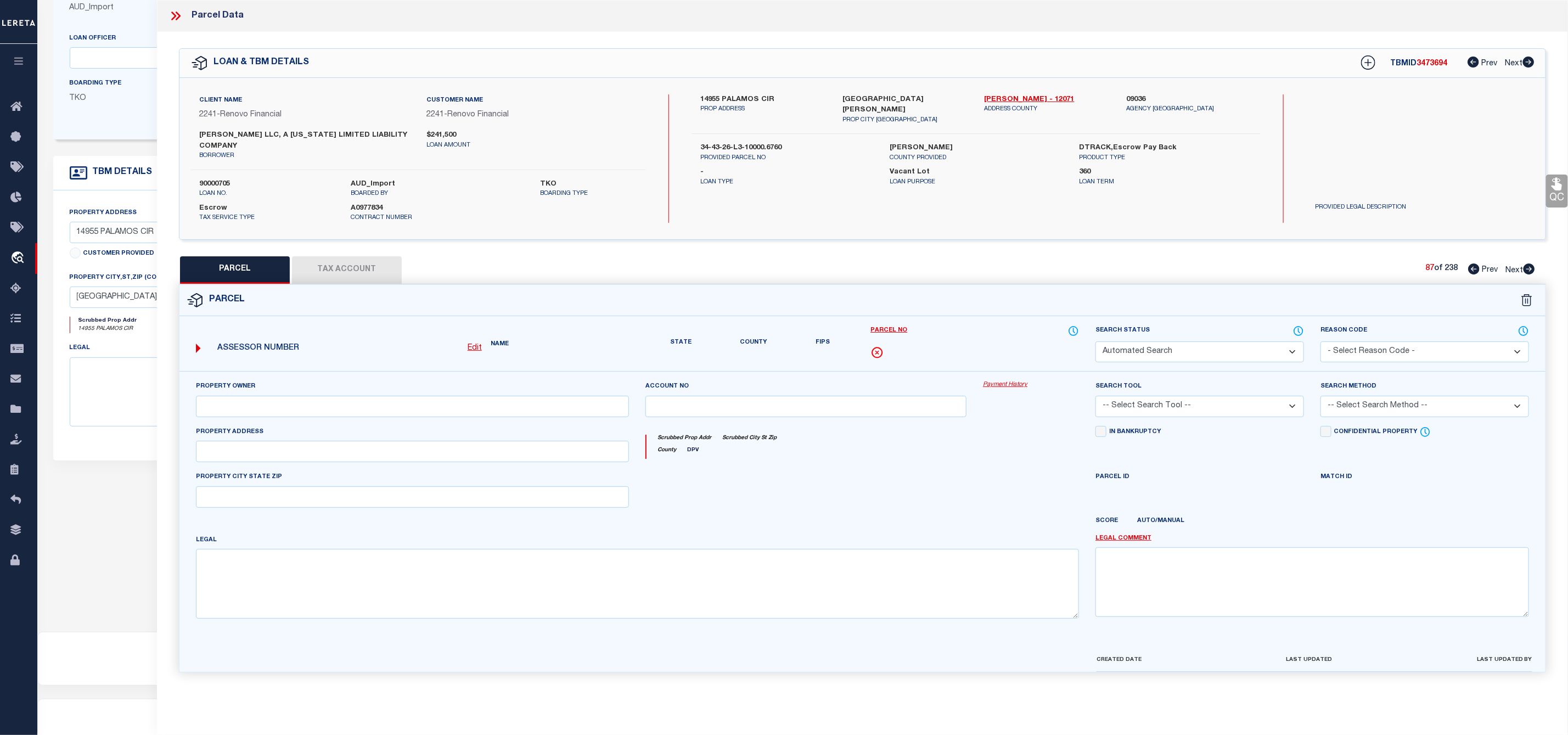
click at [1529, 269] on icon at bounding box center [1529, 269] width 12 height 11
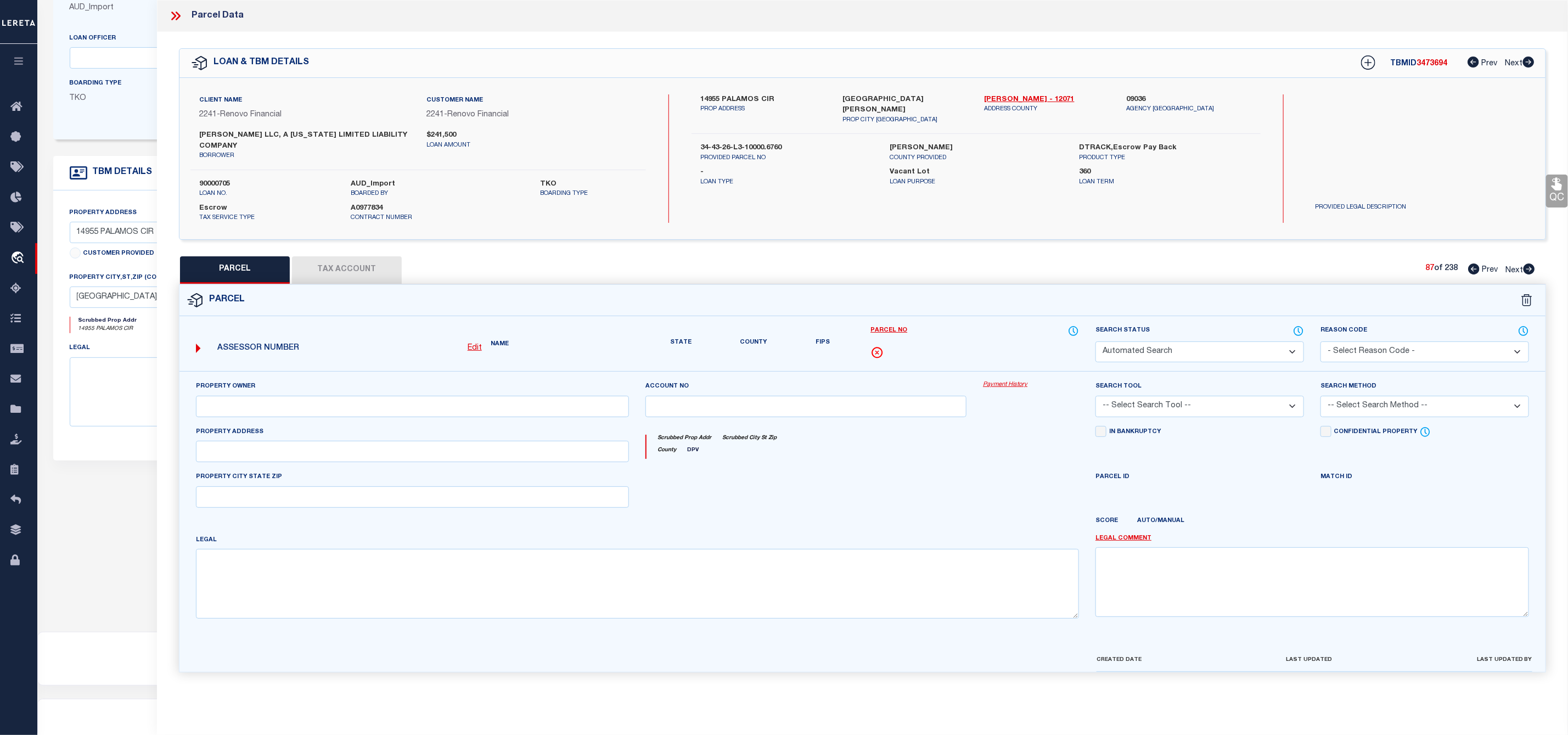
click at [1529, 269] on icon at bounding box center [1529, 269] width 12 height 11
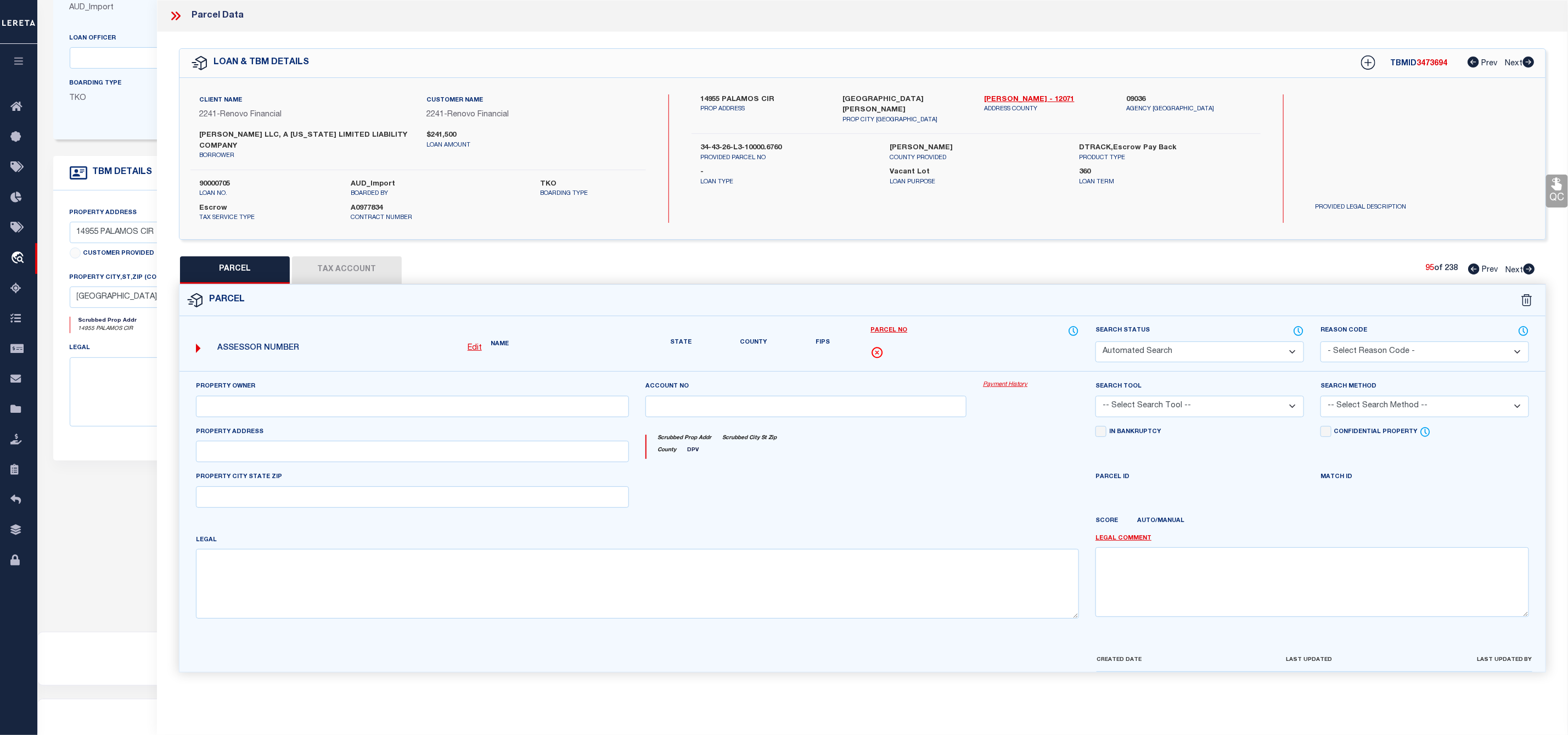
click at [1529, 269] on icon at bounding box center [1529, 269] width 12 height 11
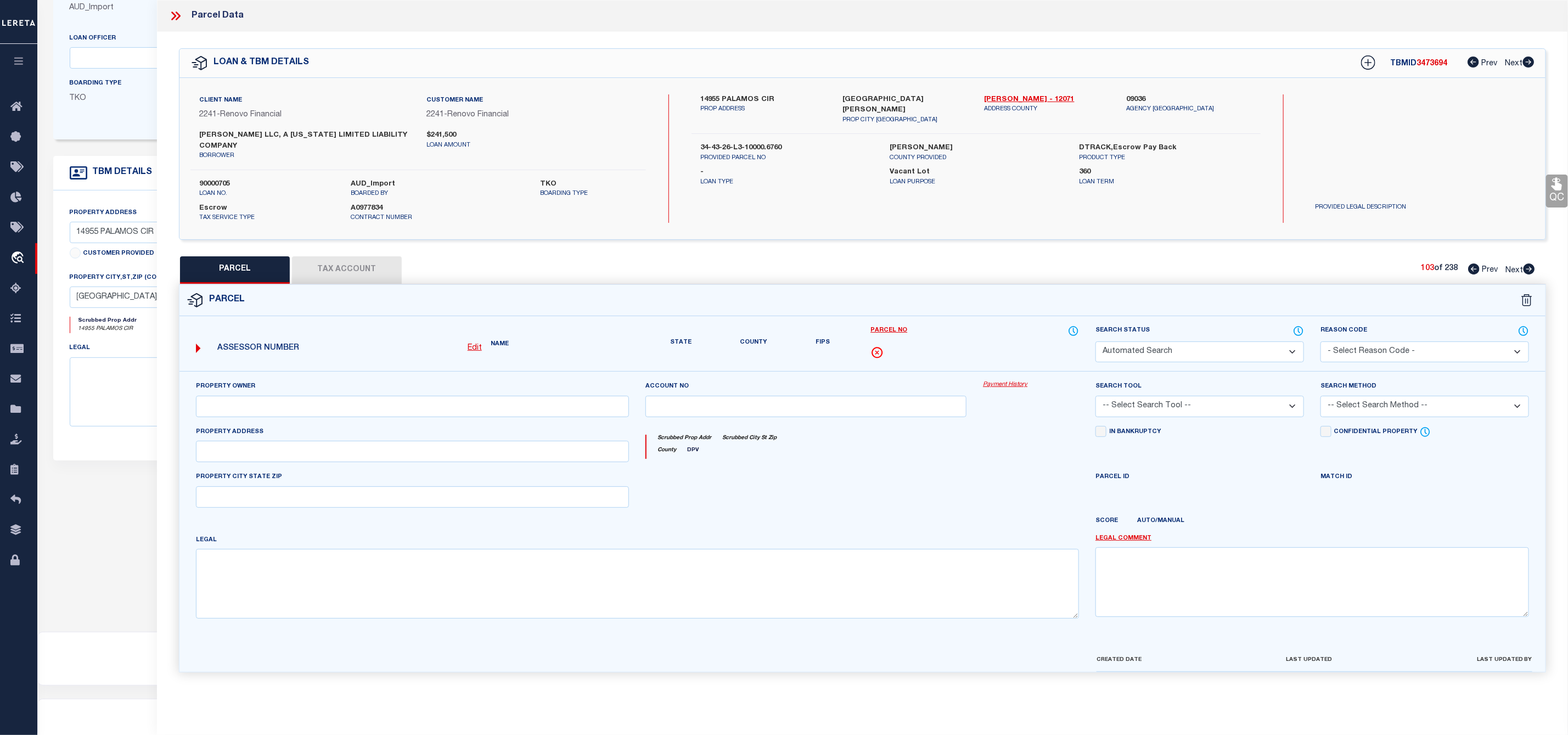
click at [1529, 269] on icon at bounding box center [1529, 269] width 12 height 11
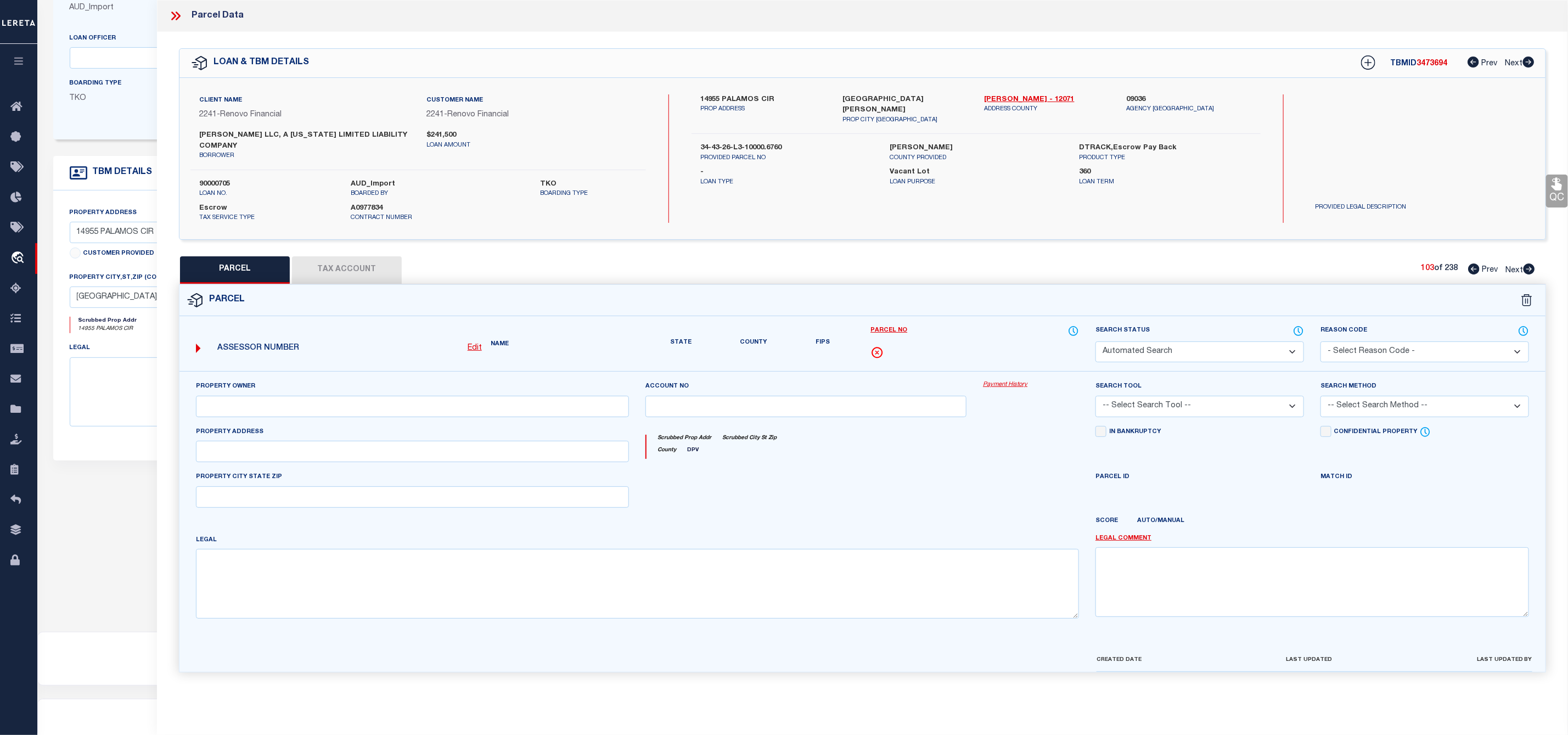
click at [1529, 269] on icon at bounding box center [1529, 269] width 12 height 11
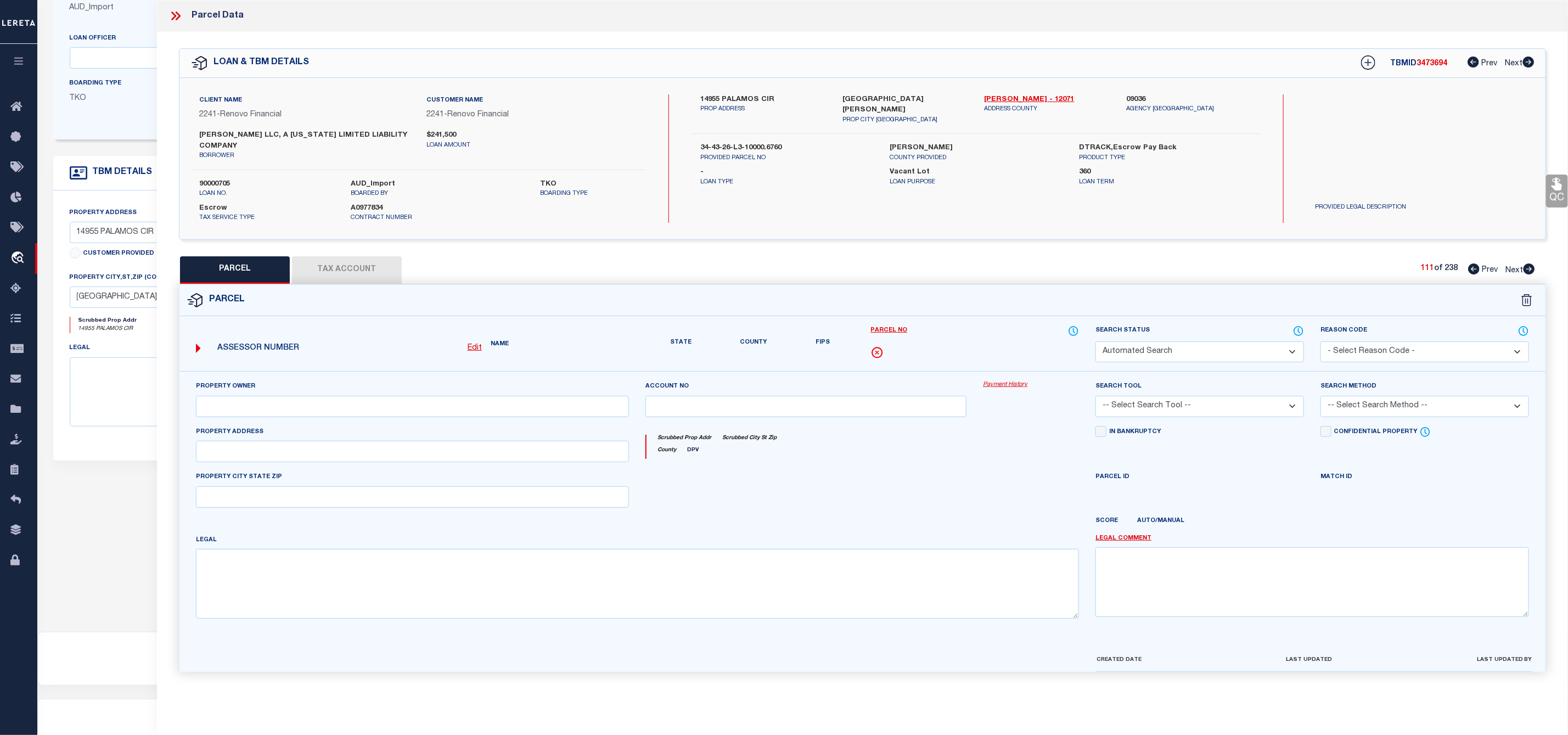
click at [1529, 269] on icon at bounding box center [1529, 269] width 12 height 11
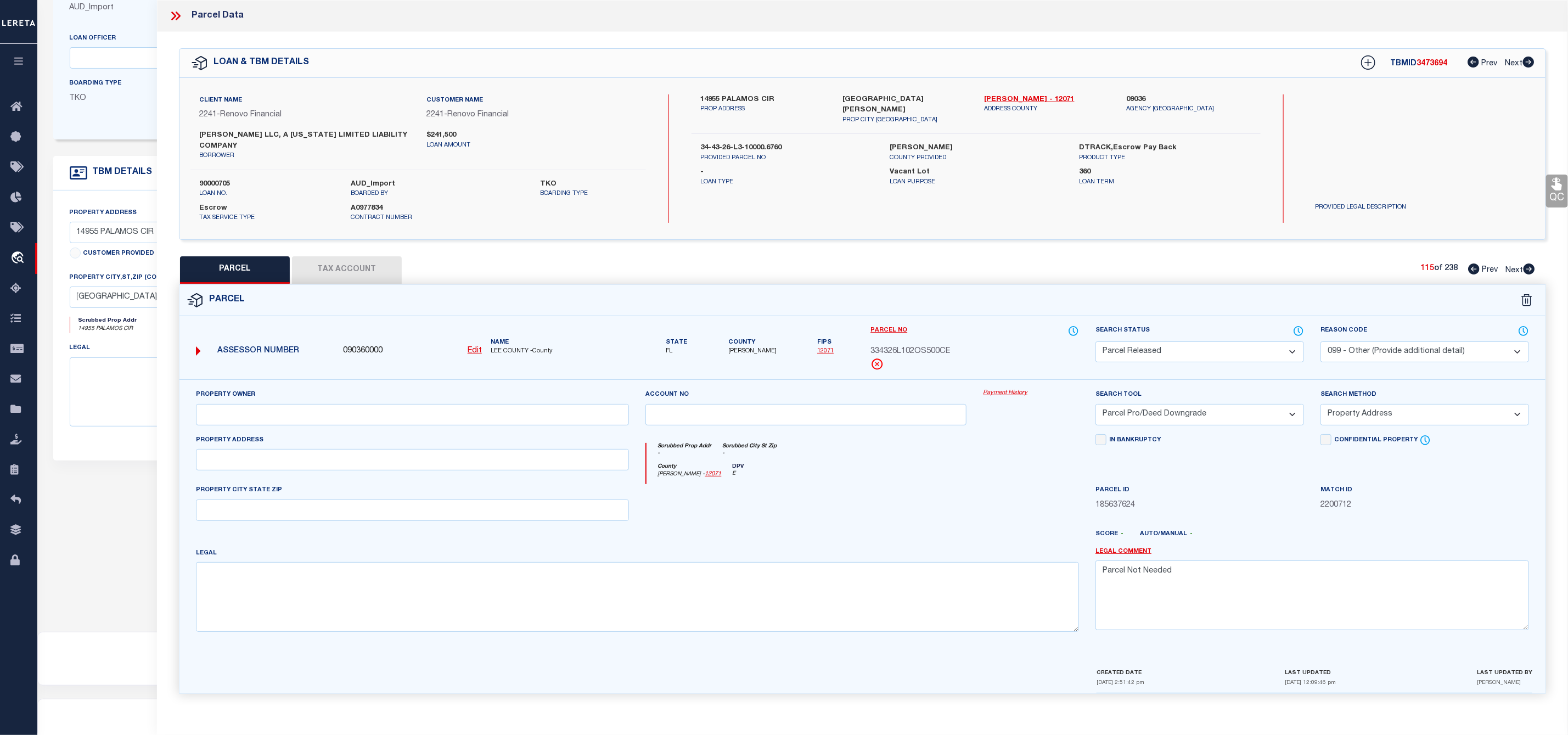
click at [1529, 269] on icon at bounding box center [1529, 269] width 12 height 11
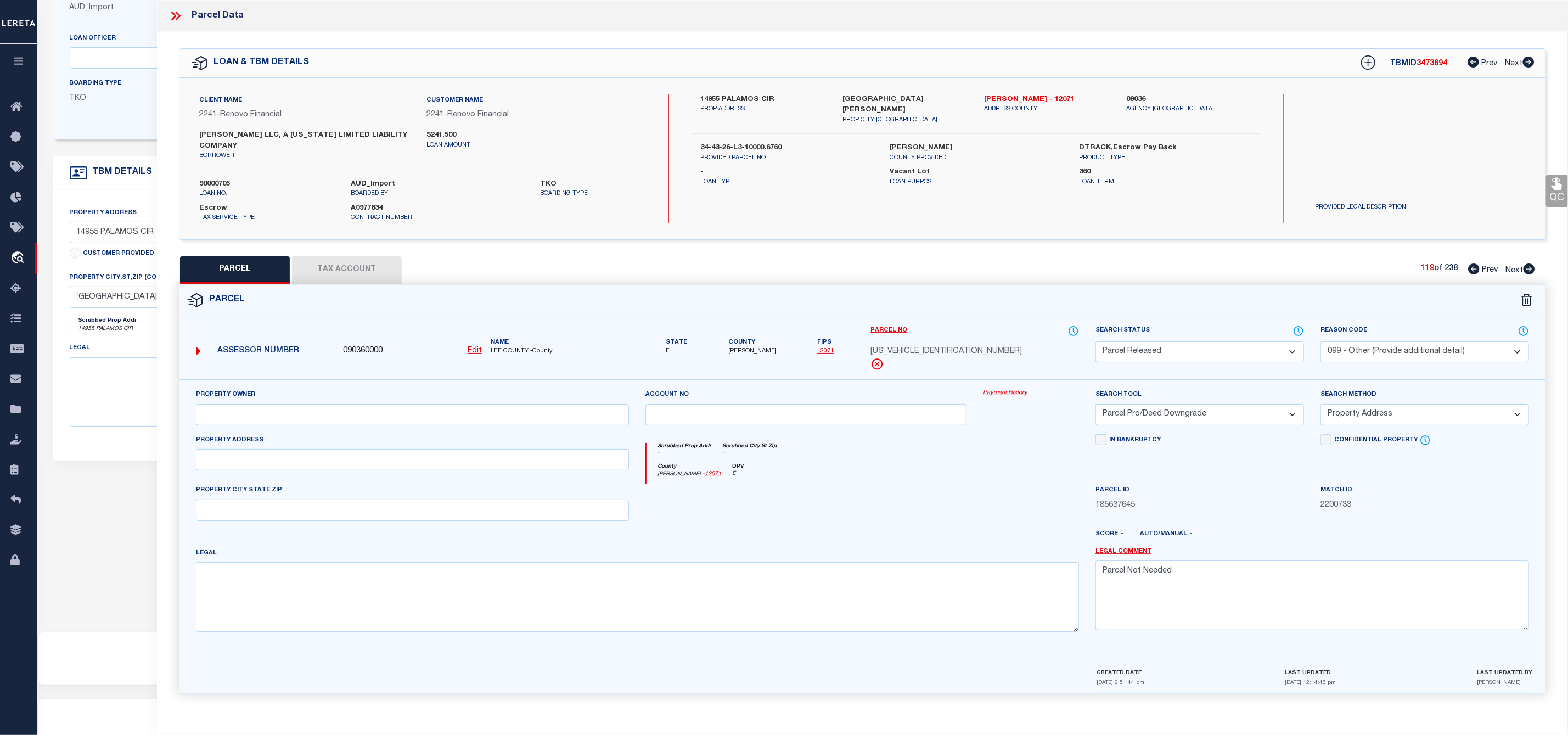
click at [1529, 269] on icon at bounding box center [1529, 269] width 12 height 11
click at [1473, 267] on icon at bounding box center [1474, 269] width 12 height 11
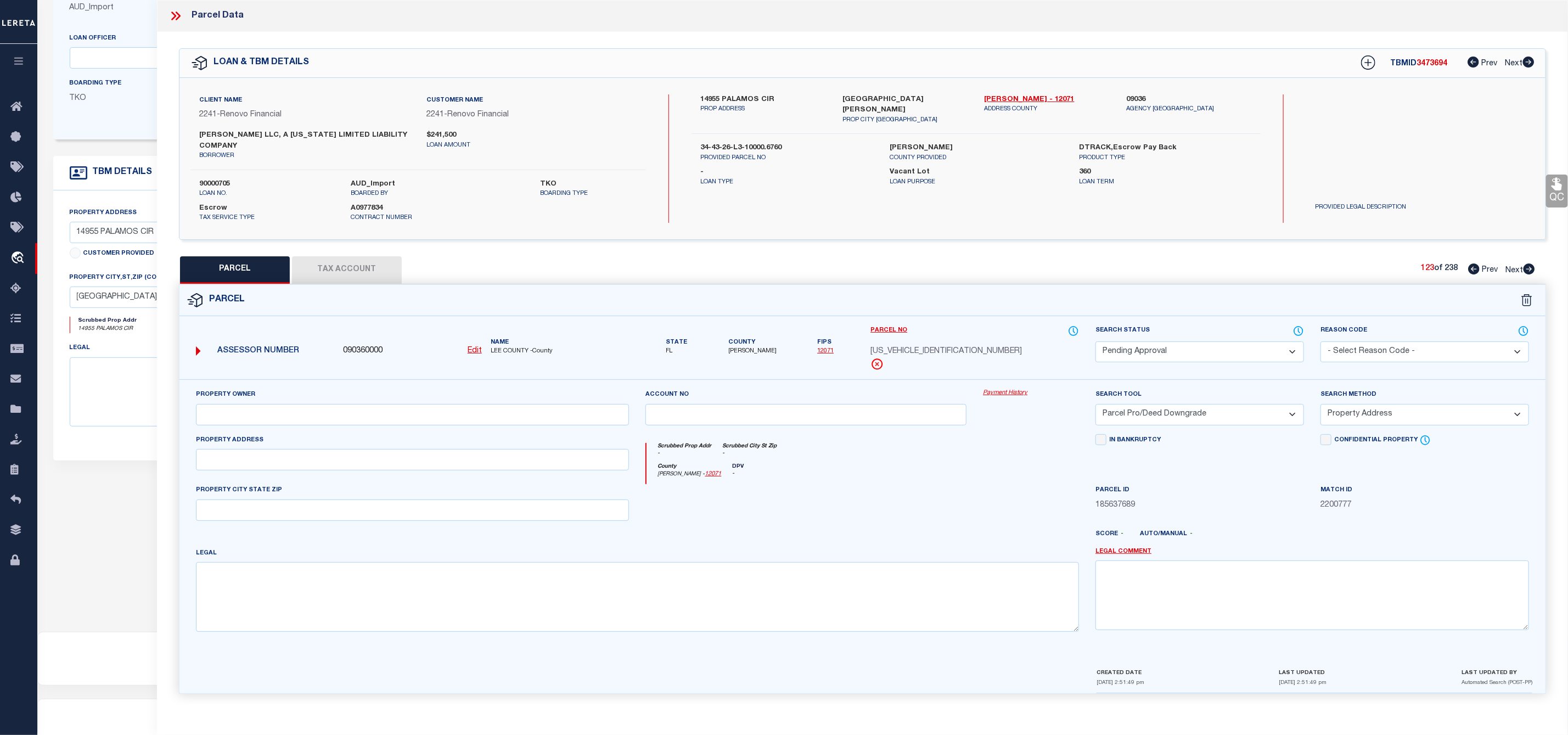
click at [1473, 267] on icon at bounding box center [1474, 269] width 12 height 11
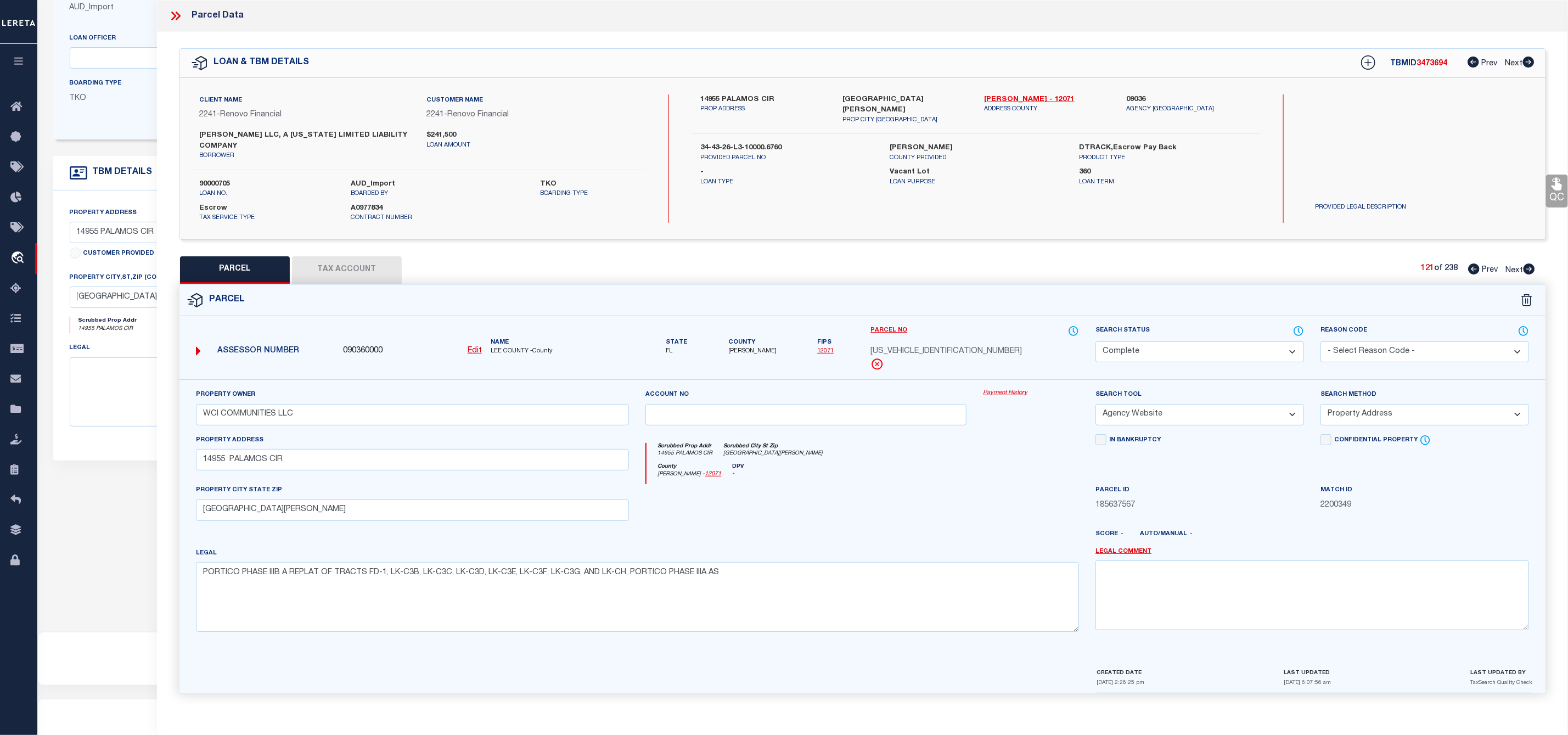
click at [1532, 270] on icon at bounding box center [1529, 269] width 12 height 11
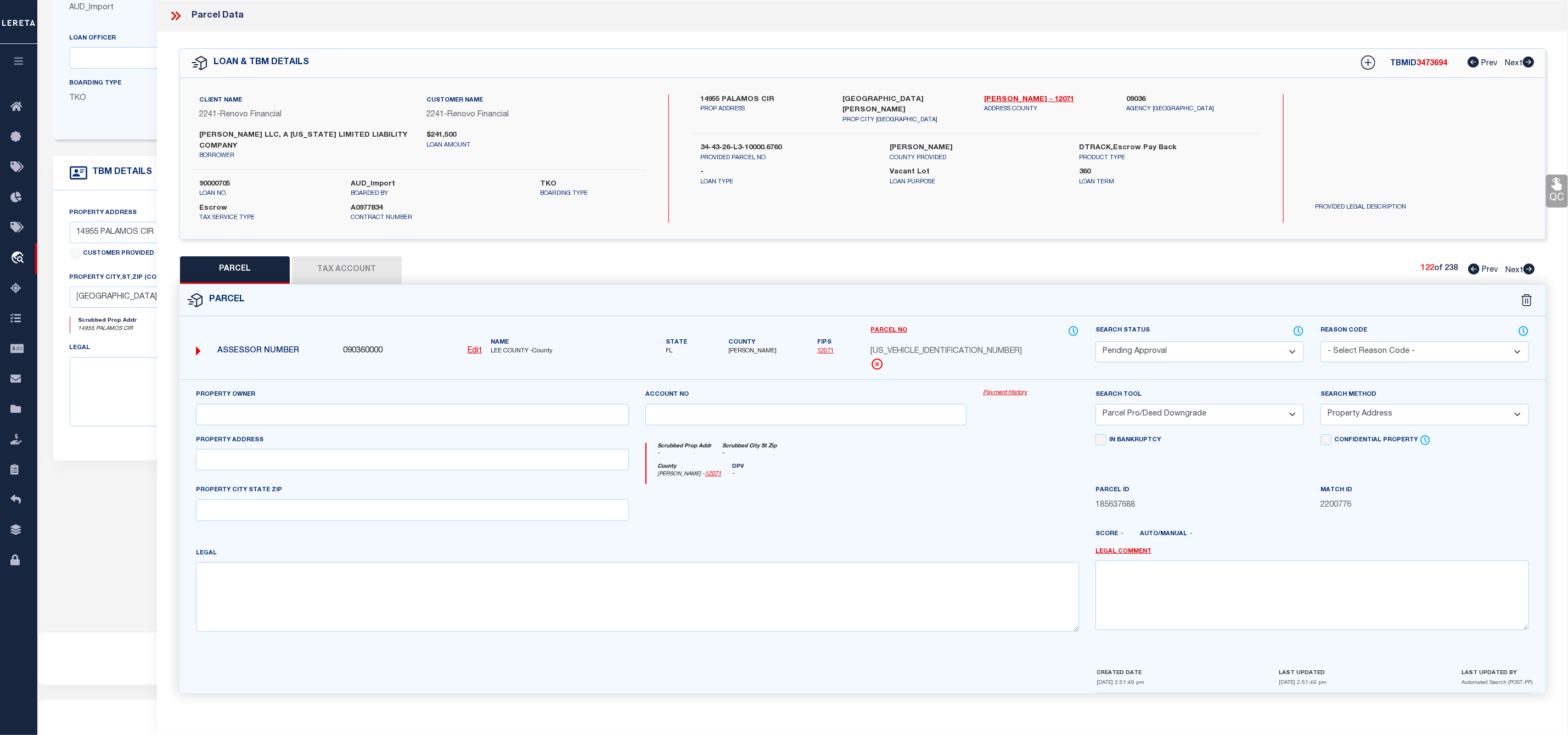
click at [1146, 356] on select "Automated Search Bad Parcel Complete Duplicate Parcel High Dollar Reporting In …" at bounding box center [1200, 352] width 208 height 22
click at [1096, 343] on select "Automated Search Bad Parcel Complete Duplicate Parcel High Dollar Reporting In …" at bounding box center [1200, 352] width 208 height 22
click at [1385, 361] on select "- Select Reason Code - 099 - Other (Provide additional detail) ACT - Agency Cha…" at bounding box center [1424, 352] width 208 height 22
click at [1320, 343] on select "- Select Reason Code - 099 - Other (Provide additional detail) ACT - Agency Cha…" at bounding box center [1424, 352] width 208 height 22
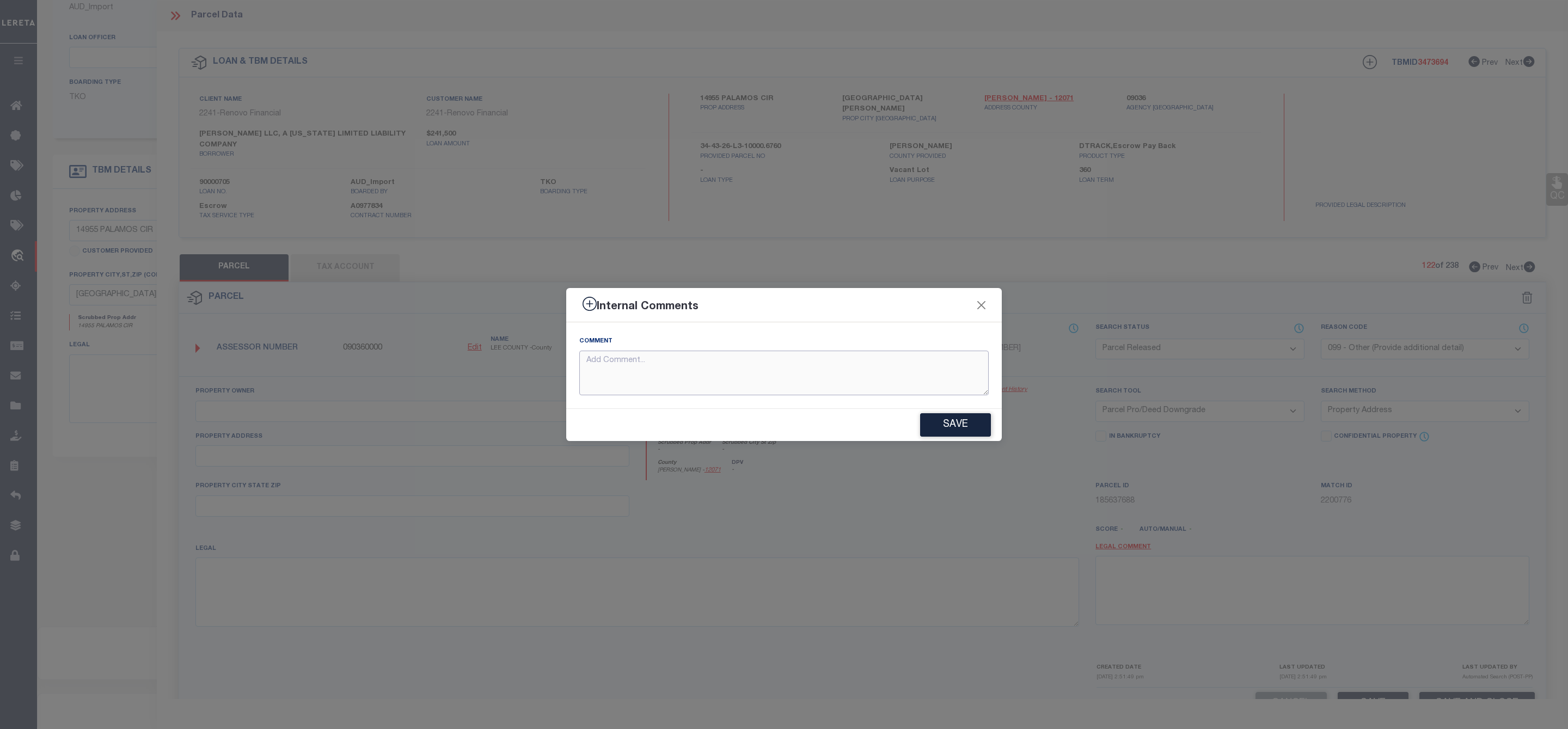
click at [635, 379] on textarea at bounding box center [784, 373] width 409 height 45
paste textarea "Parcel Not Needed"
click at [946, 429] on button "Save" at bounding box center [955, 425] width 71 height 23
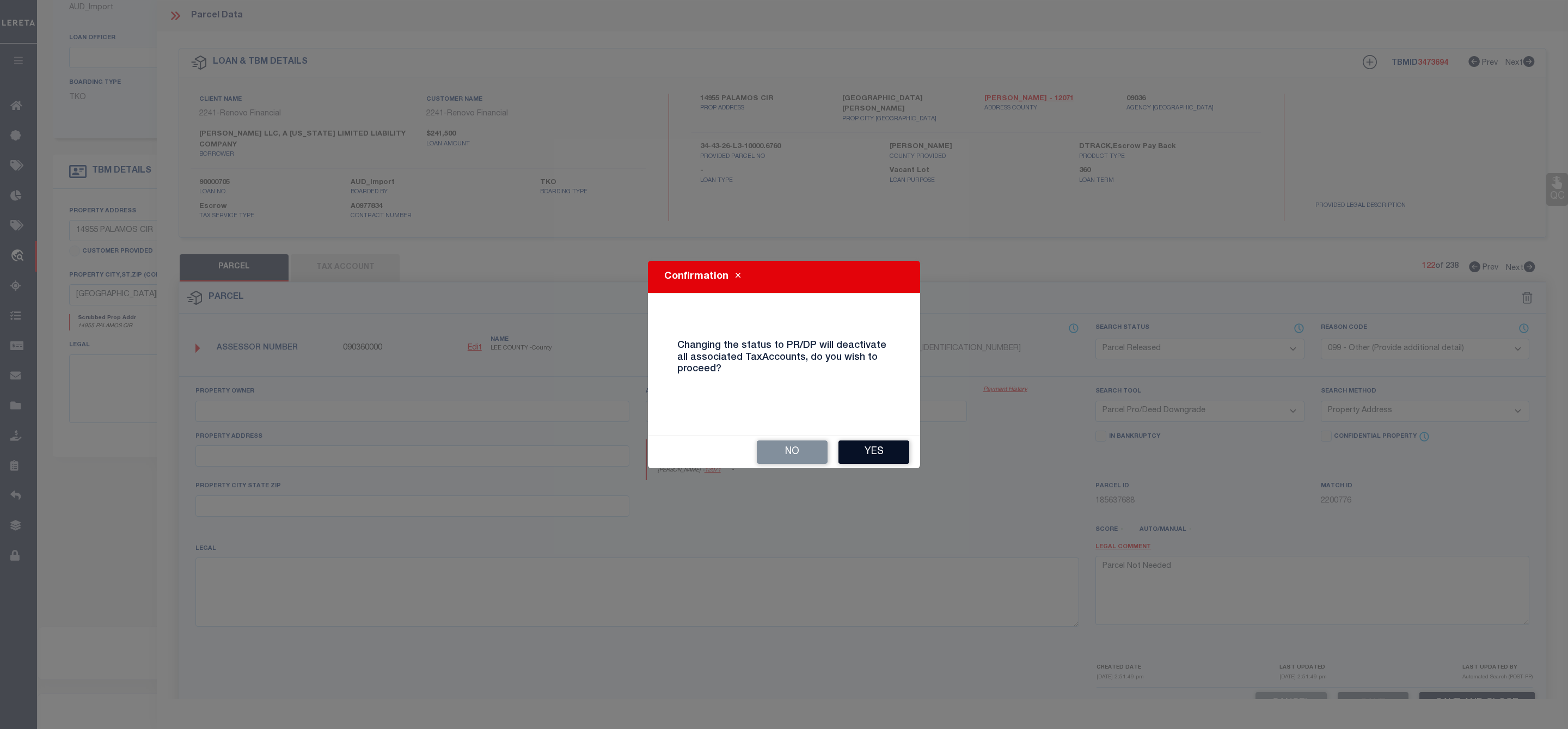
click at [891, 451] on button "Yes" at bounding box center [874, 452] width 71 height 23
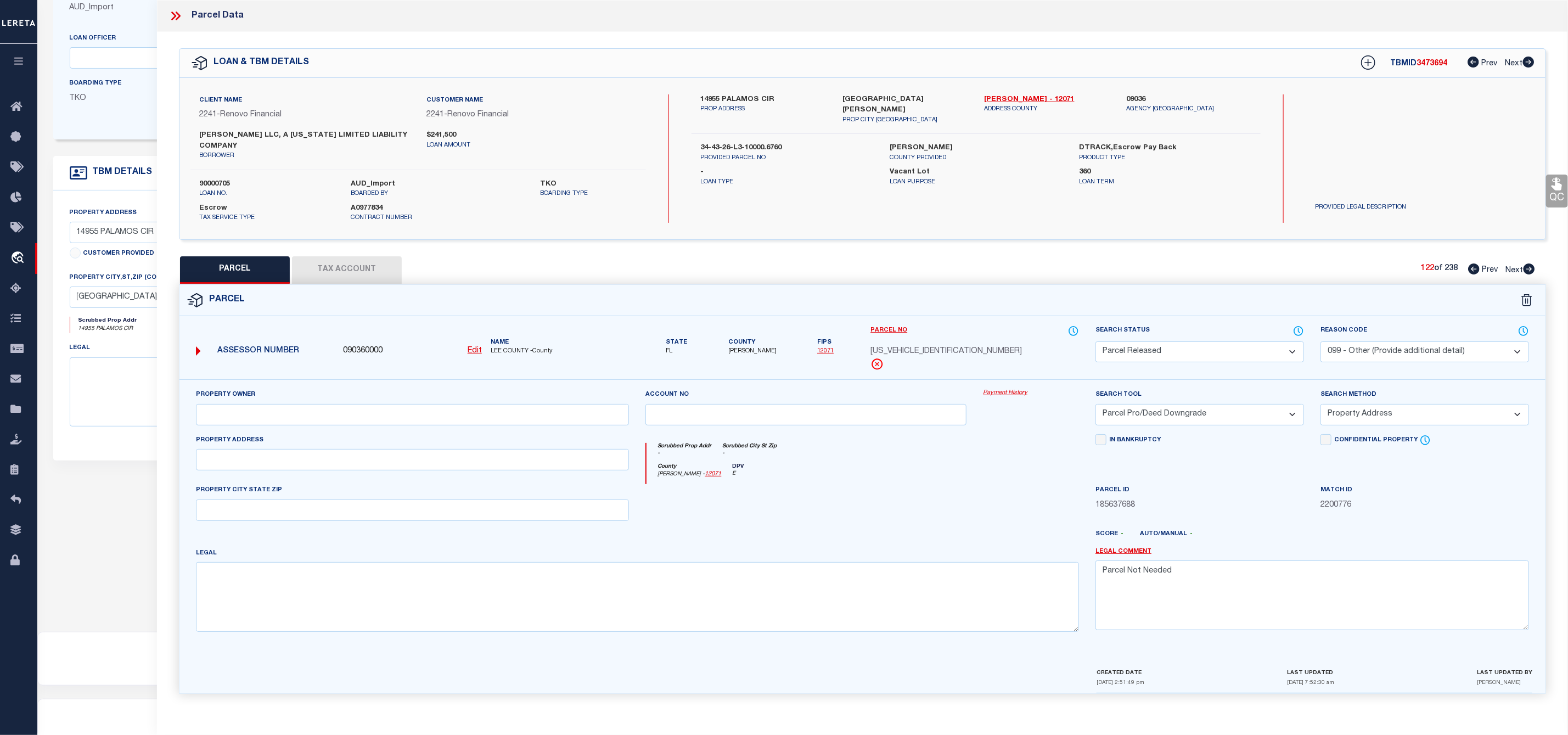
click at [1173, 353] on select "Automated Search Bad Parcel Complete Duplicate Parcel High Dollar Reporting In …" at bounding box center [1200, 352] width 208 height 22
click at [1539, 257] on div "PARCEL Tax Account 122 of 238 Prev Next" at bounding box center [862, 268] width 1367 height 28
click at [1530, 264] on icon at bounding box center [1529, 266] width 12 height 11
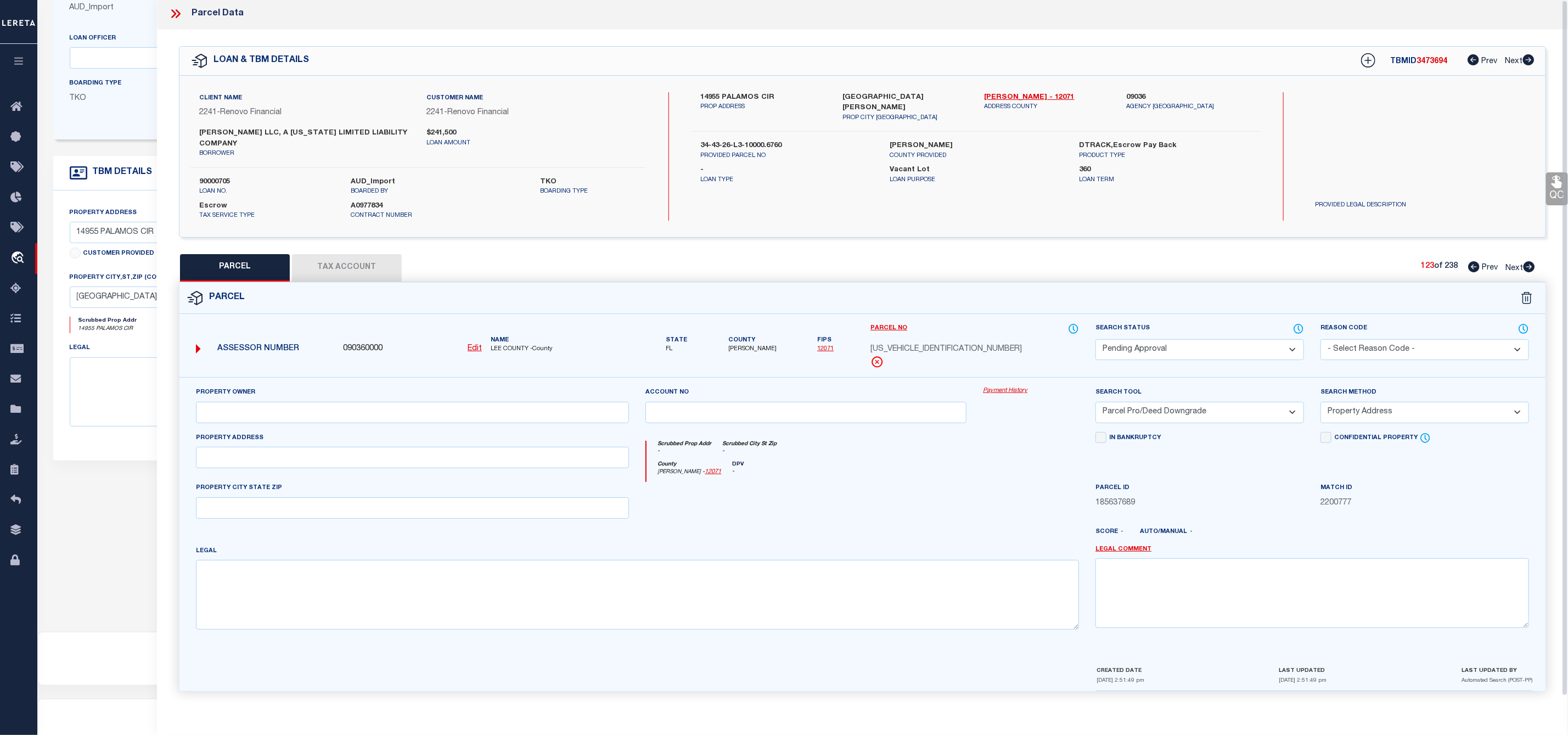
scroll to position [0, 0]
click at [1239, 350] on select "Automated Search Bad Parcel Complete Duplicate Parcel High Dollar Reporting In …" at bounding box center [1200, 352] width 208 height 22
click at [1096, 343] on select "Automated Search Bad Parcel Complete Duplicate Parcel High Dollar Reporting In …" at bounding box center [1200, 352] width 208 height 22
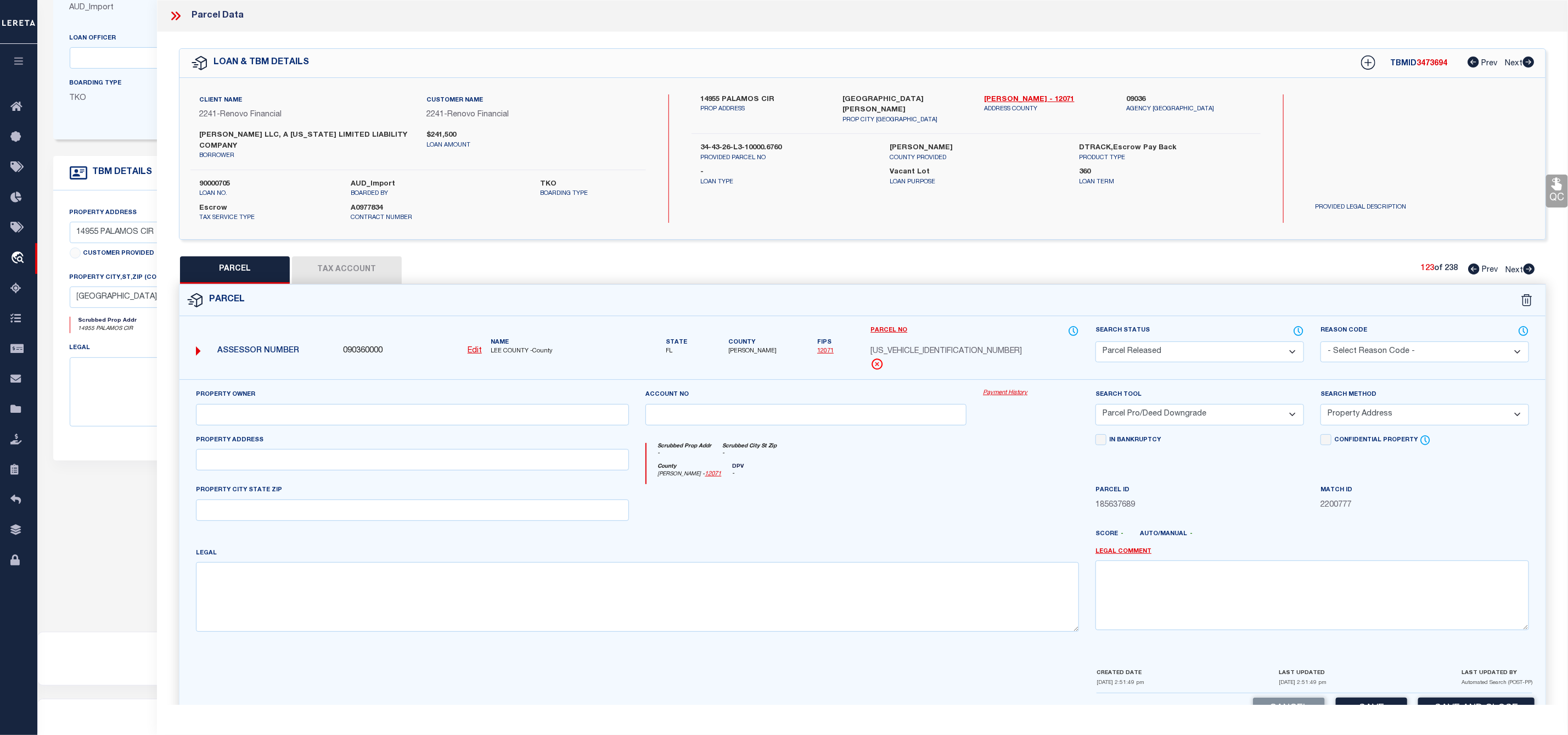
click at [1374, 349] on select "- Select Reason Code - 099 - Other (Provide additional detail) ACT - Agency Cha…" at bounding box center [1424, 352] width 208 height 22
click at [1320, 343] on select "- Select Reason Code - 099 - Other (Provide additional detail) ACT - Agency Cha…" at bounding box center [1424, 352] width 208 height 22
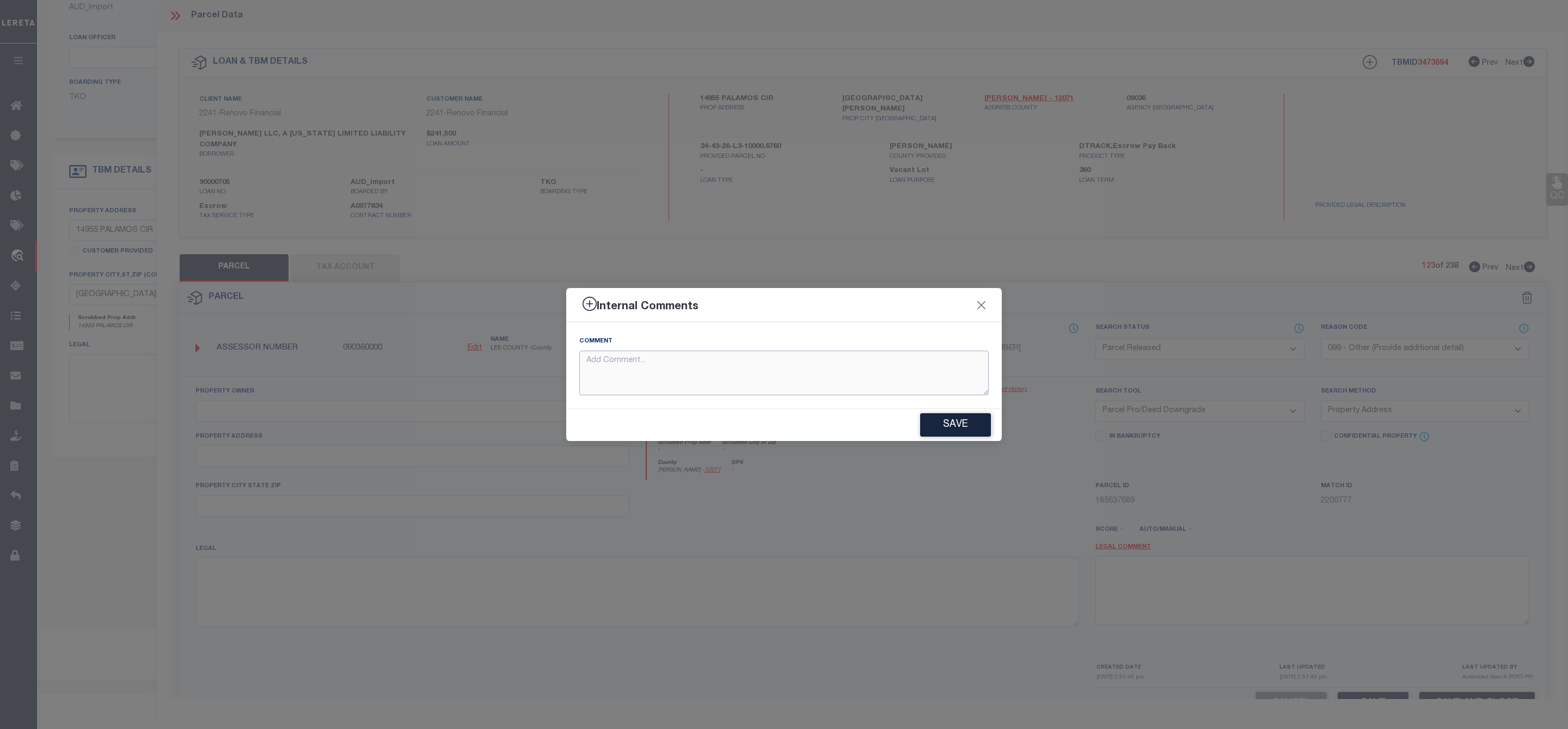
click at [813, 356] on textarea at bounding box center [784, 373] width 409 height 45
paste textarea "Parcel Not Needed"
click at [958, 423] on button "Save" at bounding box center [955, 425] width 71 height 23
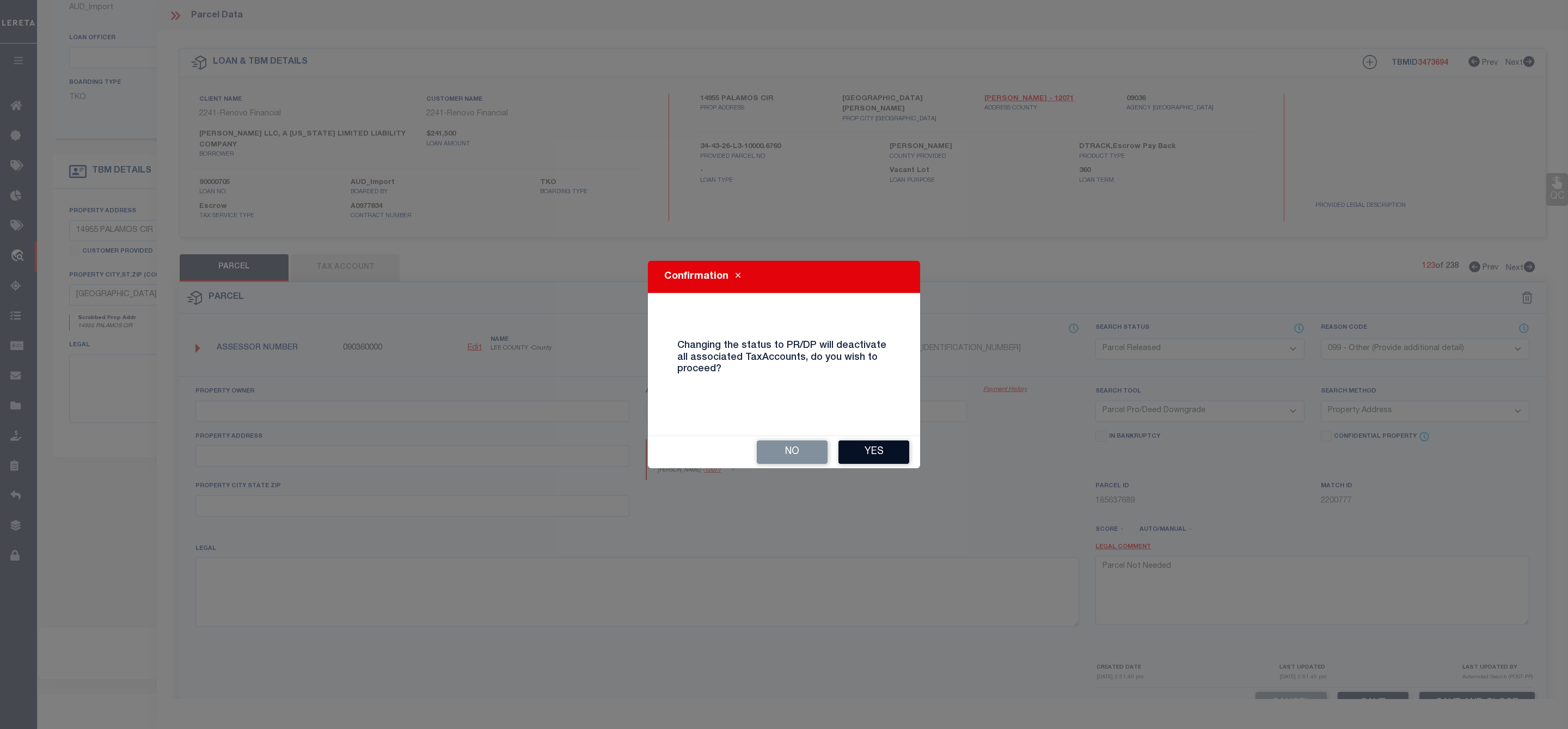
click at [882, 451] on button "Yes" at bounding box center [874, 452] width 71 height 23
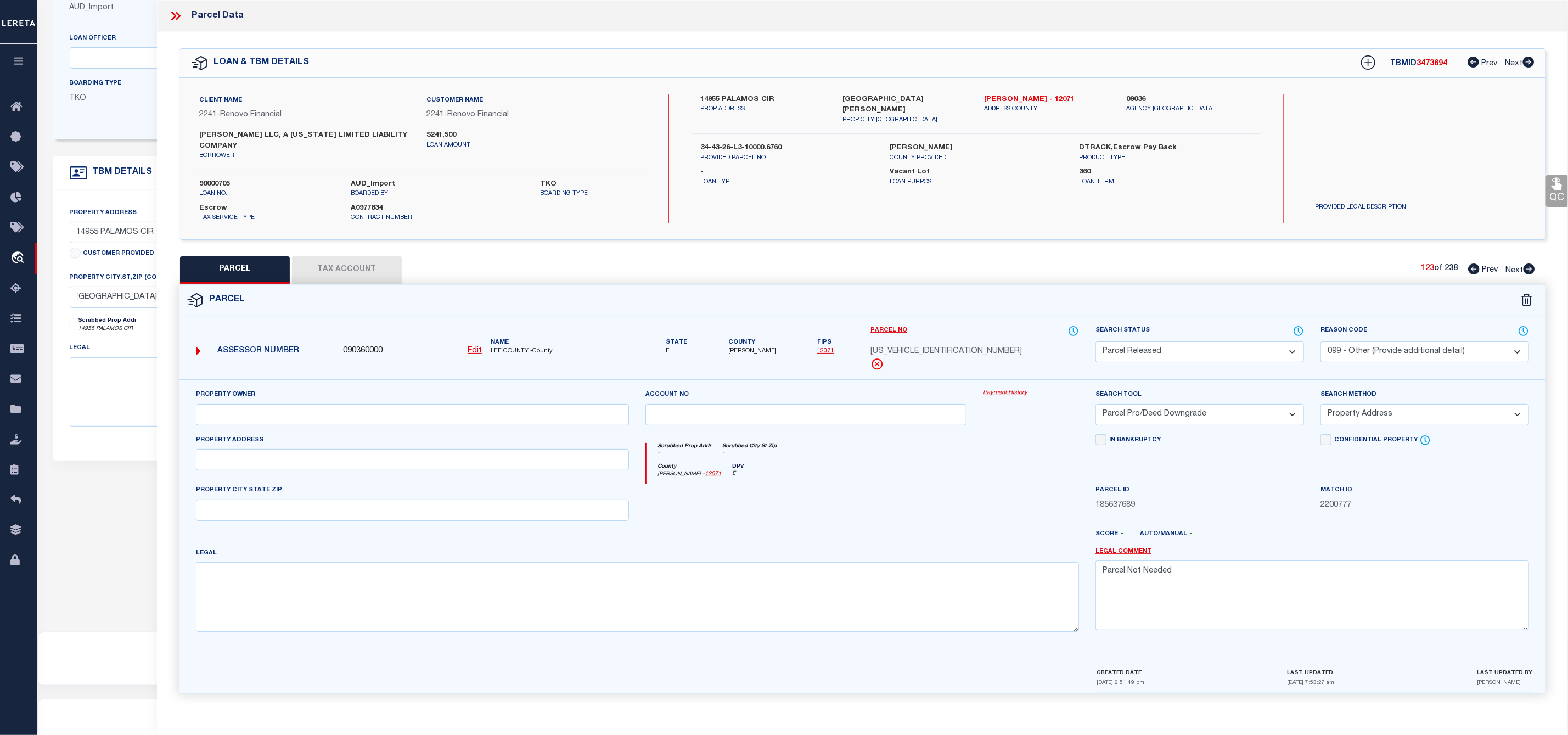
scroll to position [8, 0]
click at [1530, 261] on icon at bounding box center [1529, 266] width 12 height 11
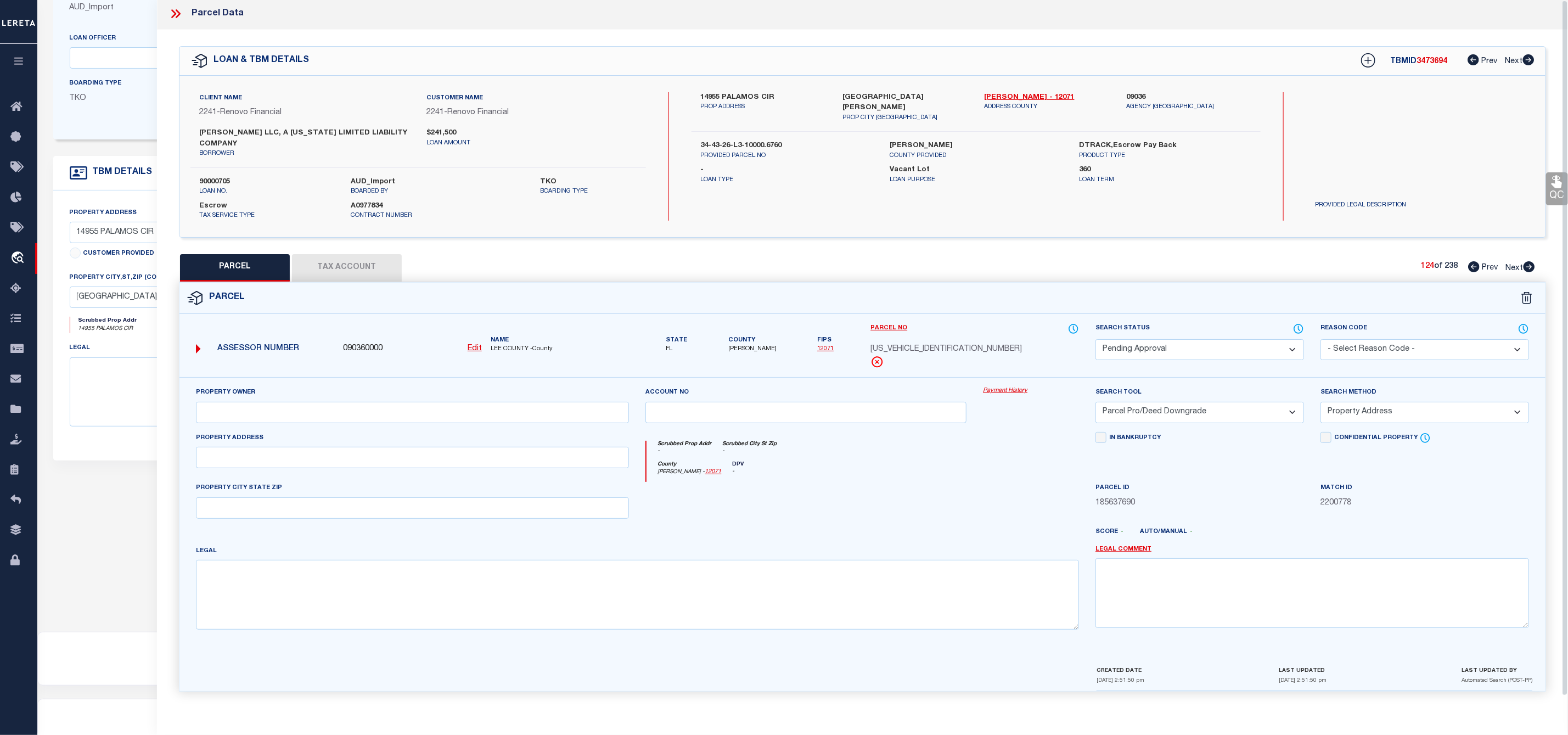
scroll to position [0, 0]
click at [1174, 350] on select "Automated Search Bad Parcel Complete Duplicate Parcel High Dollar Reporting In …" at bounding box center [1200, 352] width 208 height 22
click at [1096, 343] on select "Automated Search Bad Parcel Complete Duplicate Parcel High Dollar Reporting In …" at bounding box center [1200, 352] width 208 height 22
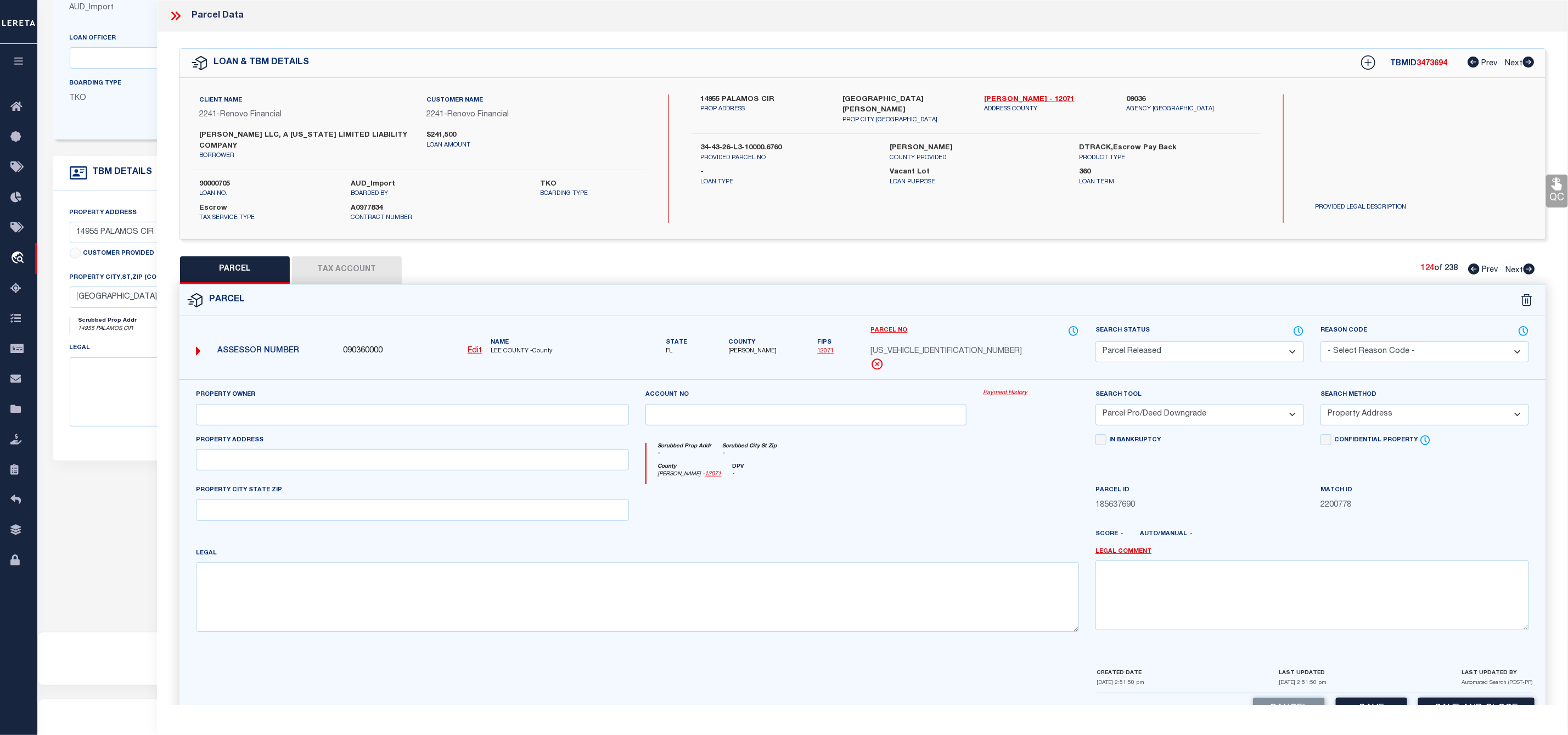
click at [1345, 356] on select "- Select Reason Code - 099 - Other (Provide additional detail) ACT - Agency Cha…" at bounding box center [1424, 352] width 208 height 22
click at [1320, 343] on select "- Select Reason Code - 099 - Other (Provide additional detail) ACT - Agency Cha…" at bounding box center [1424, 352] width 208 height 22
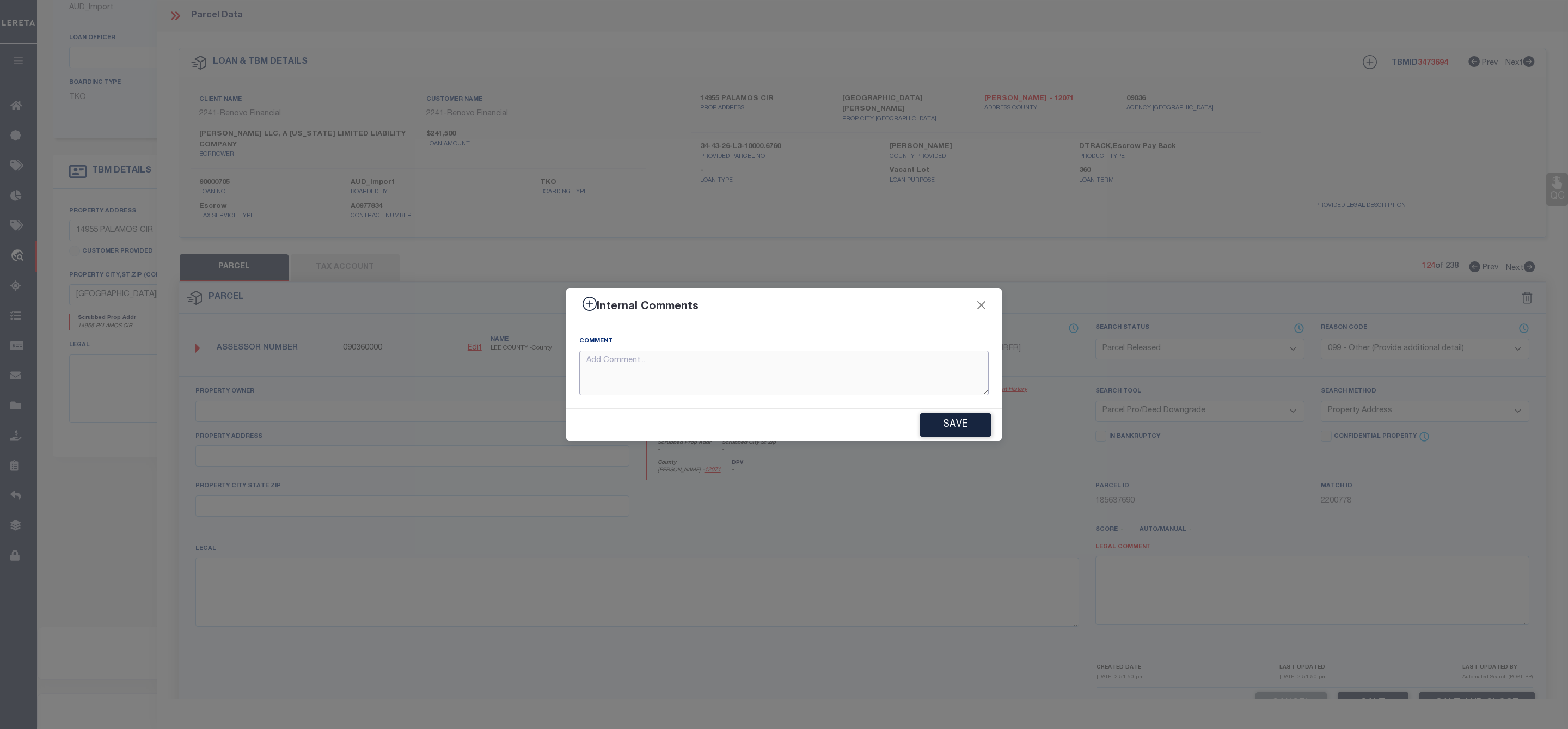
click at [943, 371] on textarea at bounding box center [784, 373] width 409 height 45
paste textarea "Parcel Not Needed"
click at [958, 427] on button "Save" at bounding box center [955, 425] width 71 height 23
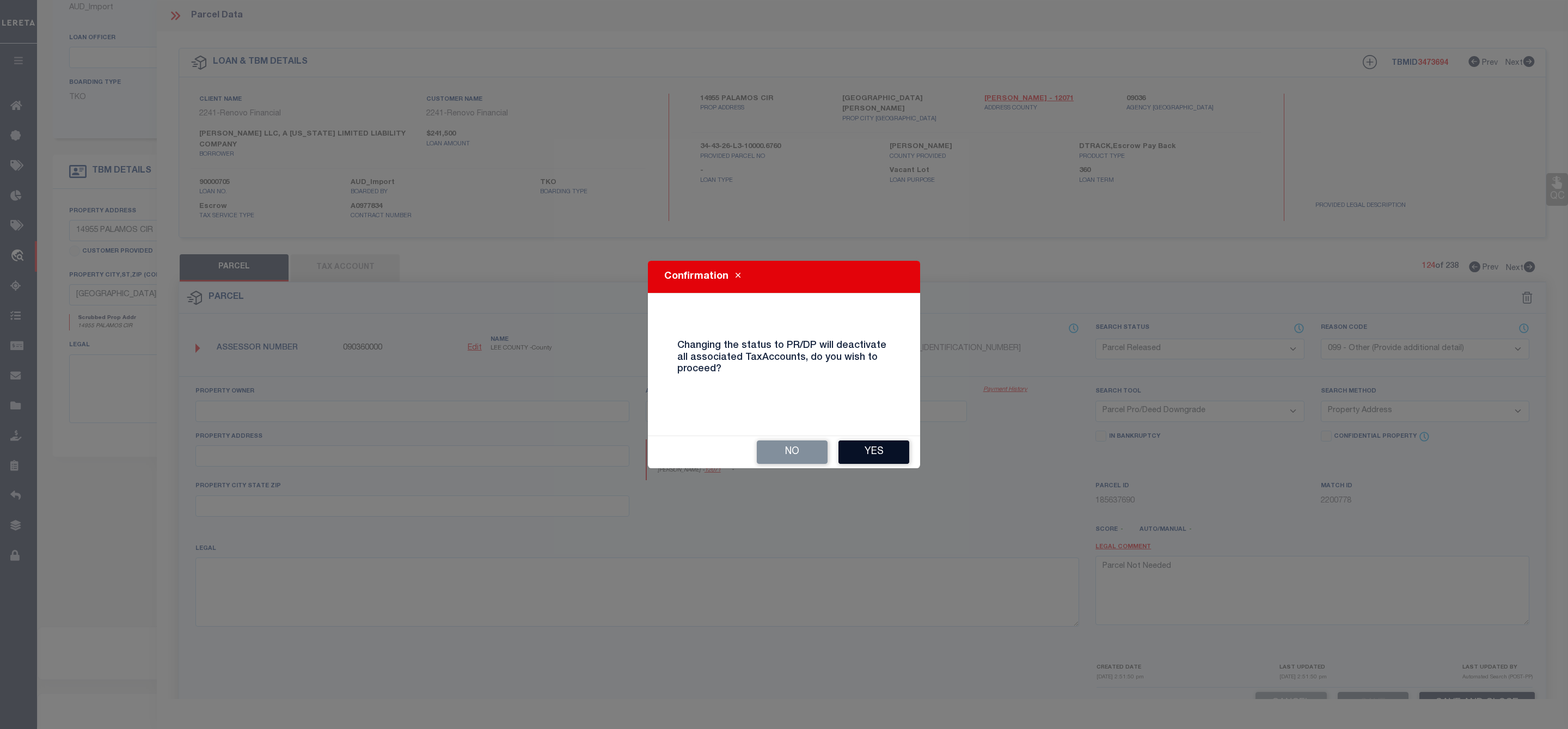
click at [882, 445] on button "Yes" at bounding box center [874, 452] width 71 height 23
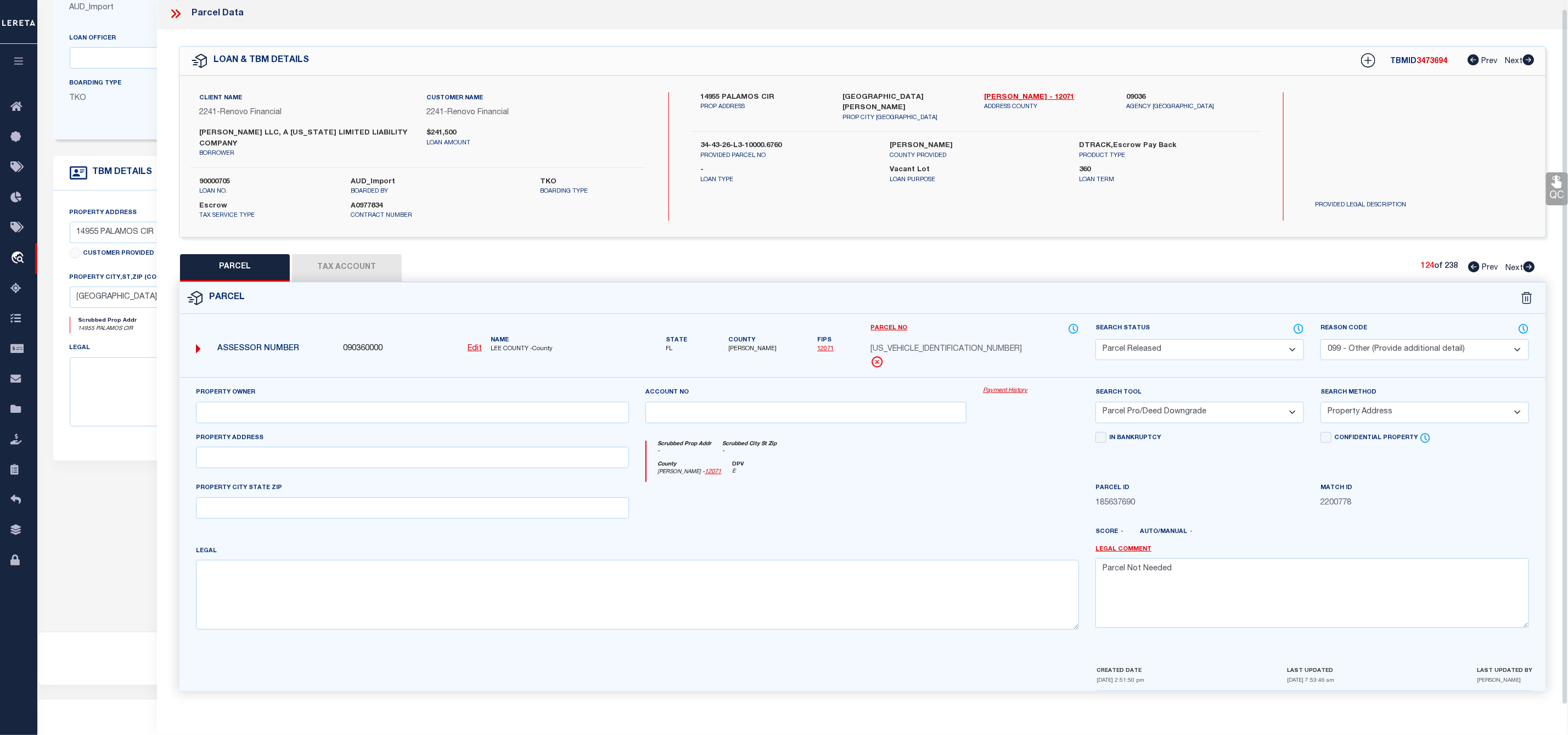
scroll to position [8, 0]
click at [1527, 261] on icon at bounding box center [1529, 266] width 12 height 11
click at [1185, 361] on select "Automated Search Bad Parcel Complete Duplicate Parcel High Dollar Reporting In …" at bounding box center [1200, 352] width 208 height 22
click at [1096, 343] on select "Automated Search Bad Parcel Complete Duplicate Parcel High Dollar Reporting In …" at bounding box center [1200, 352] width 208 height 22
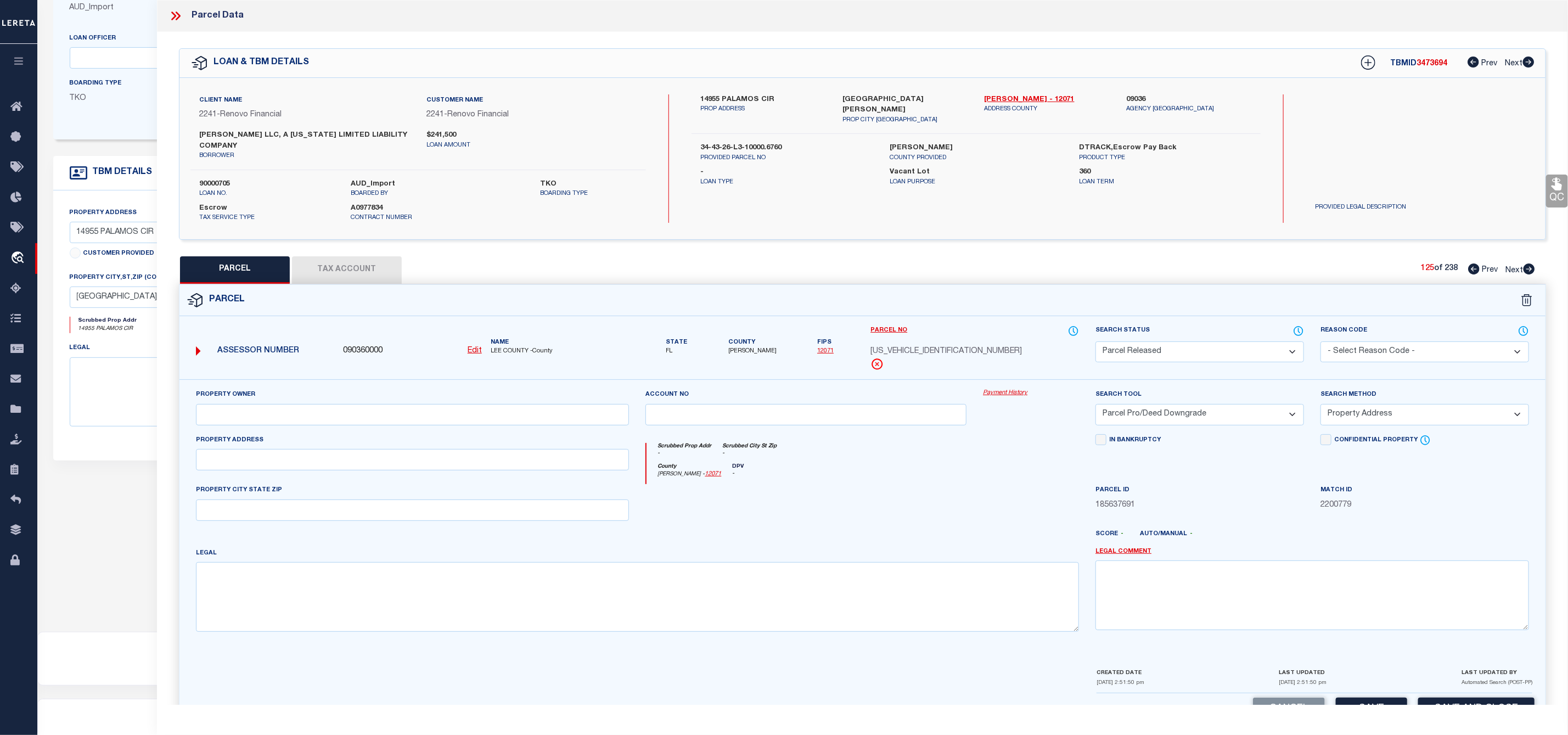
click at [1465, 354] on select "- Select Reason Code - 099 - Other (Provide additional detail) ACT - Agency Cha…" at bounding box center [1424, 352] width 208 height 22
click at [1320, 343] on select "- Select Reason Code - 099 - Other (Provide additional detail) ACT - Agency Cha…" at bounding box center [1424, 352] width 208 height 22
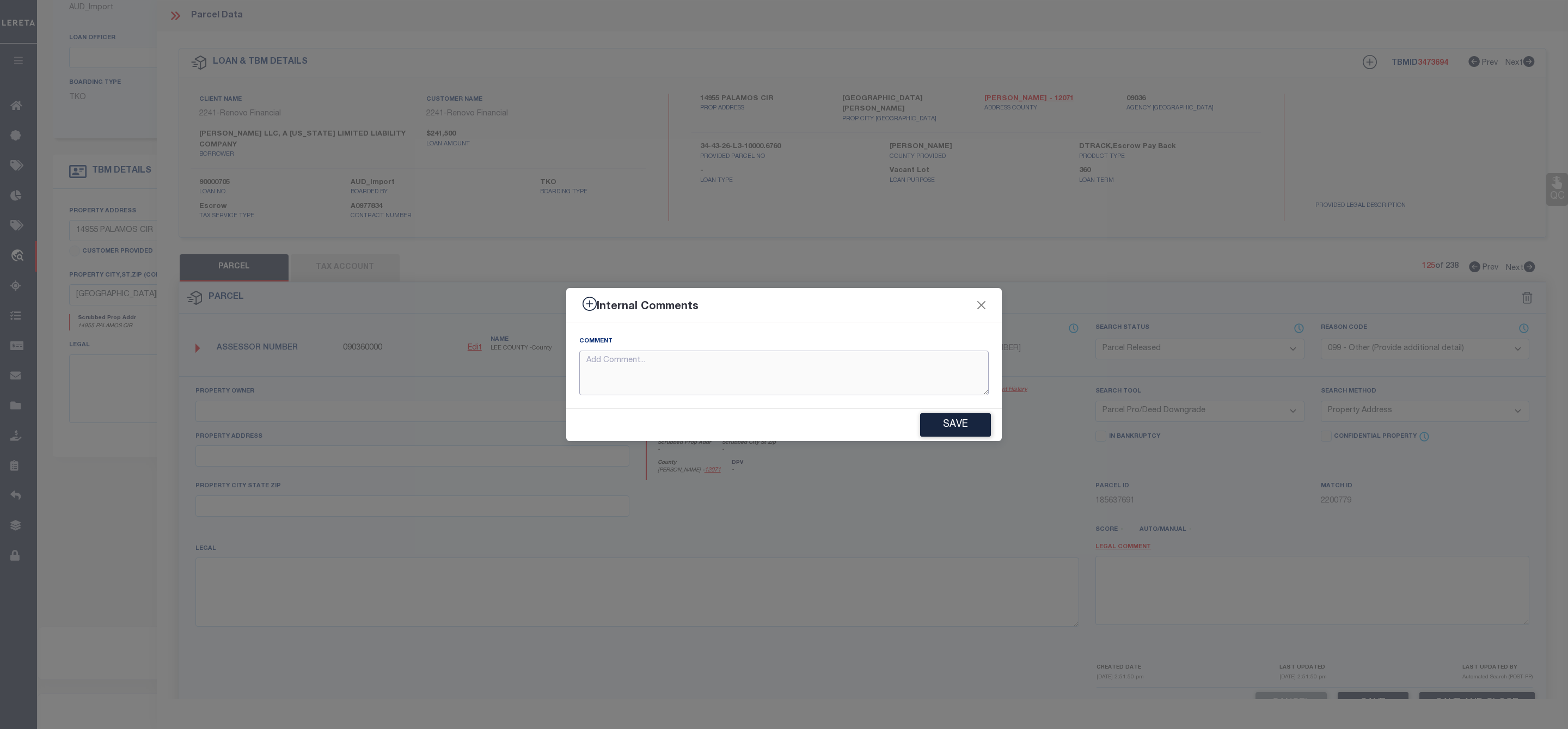
click at [880, 382] on textarea at bounding box center [784, 373] width 409 height 45
paste textarea "Parcel Not Needed"
click at [963, 421] on button "Save" at bounding box center [955, 425] width 71 height 23
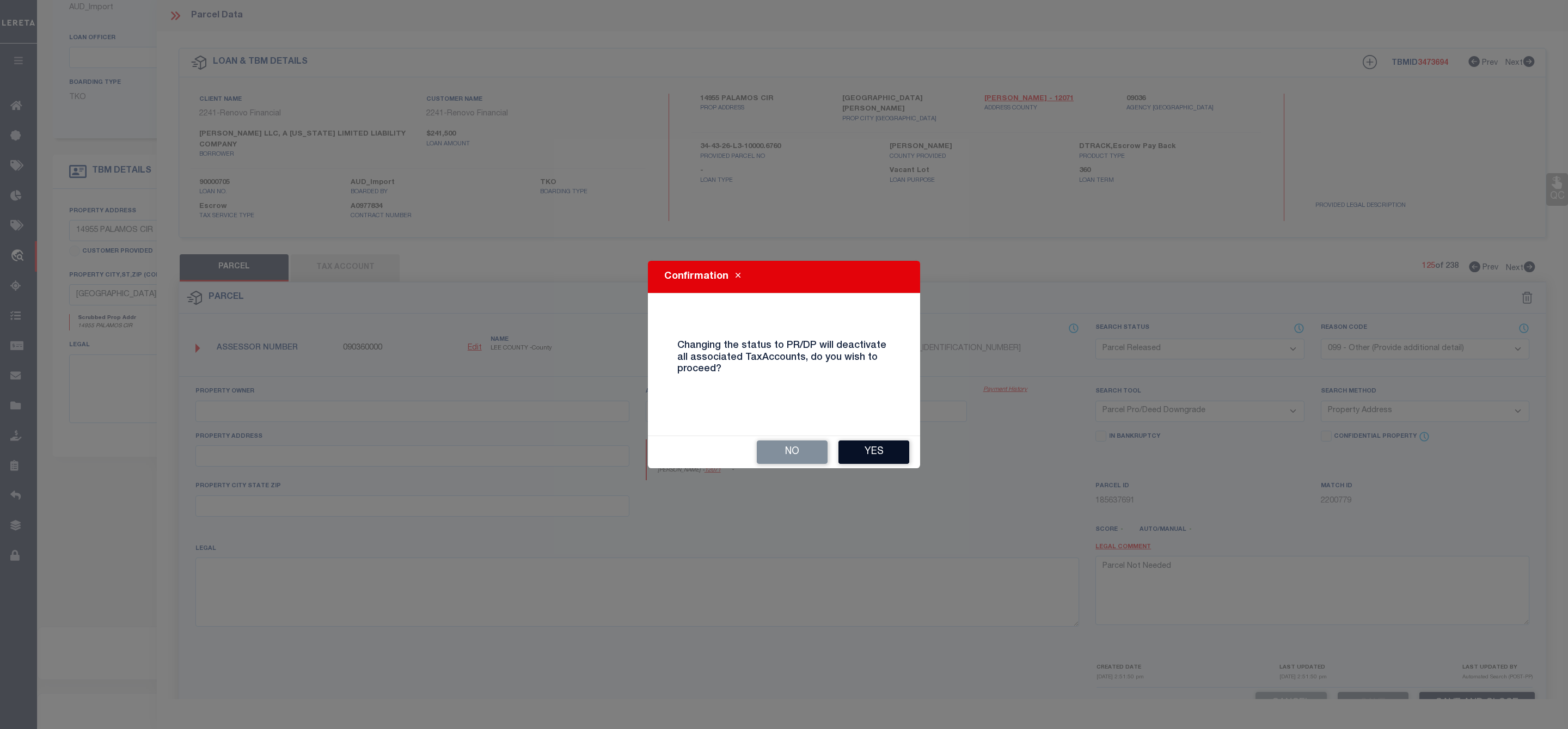
click at [851, 451] on button "Yes" at bounding box center [874, 452] width 71 height 23
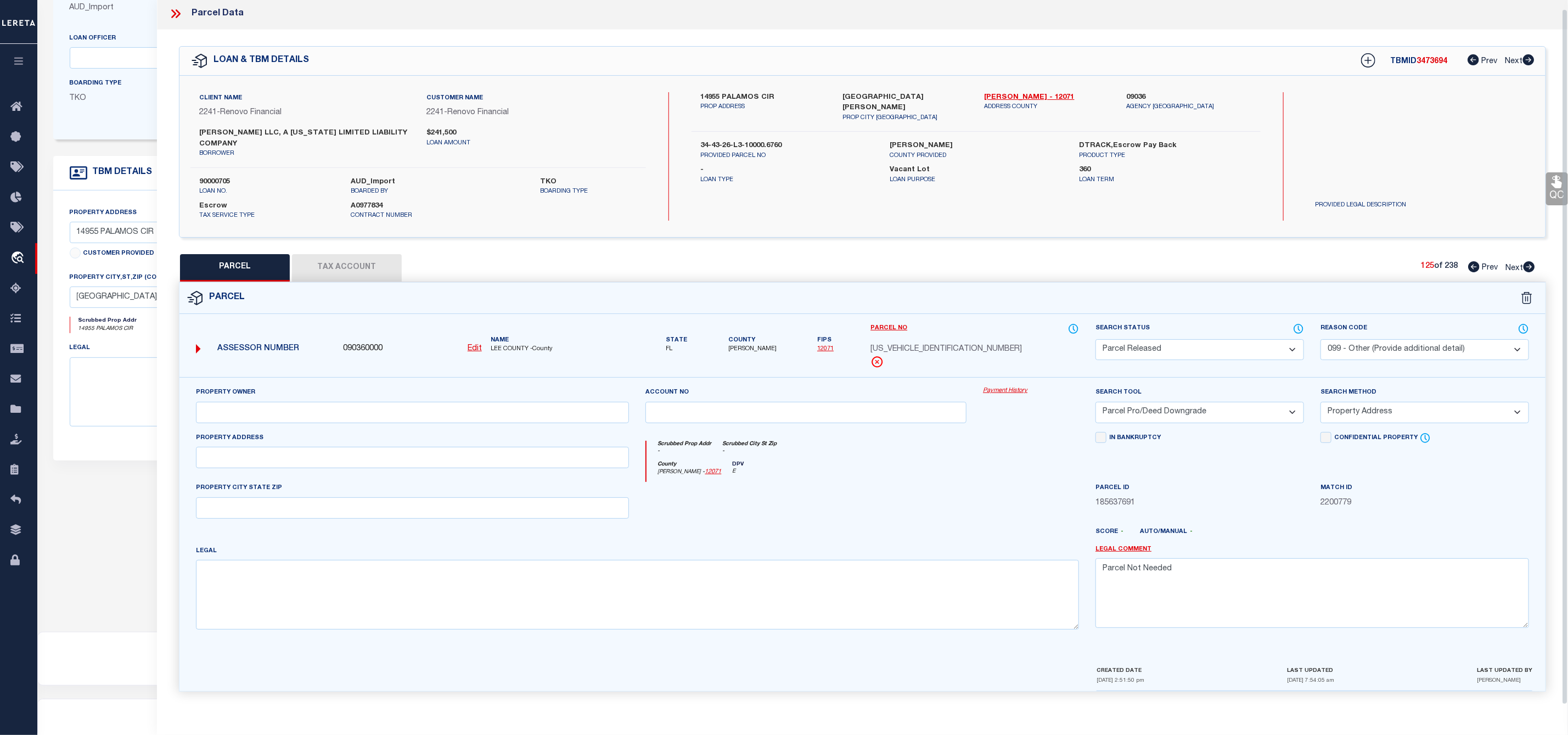
scroll to position [8, 0]
click at [1533, 261] on icon at bounding box center [1529, 266] width 12 height 11
click at [1195, 354] on select "Automated Search Bad Parcel Complete Duplicate Parcel High Dollar Reporting In …" at bounding box center [1200, 352] width 208 height 22
click at [1096, 343] on select "Automated Search Bad Parcel Complete Duplicate Parcel High Dollar Reporting In …" at bounding box center [1200, 352] width 208 height 22
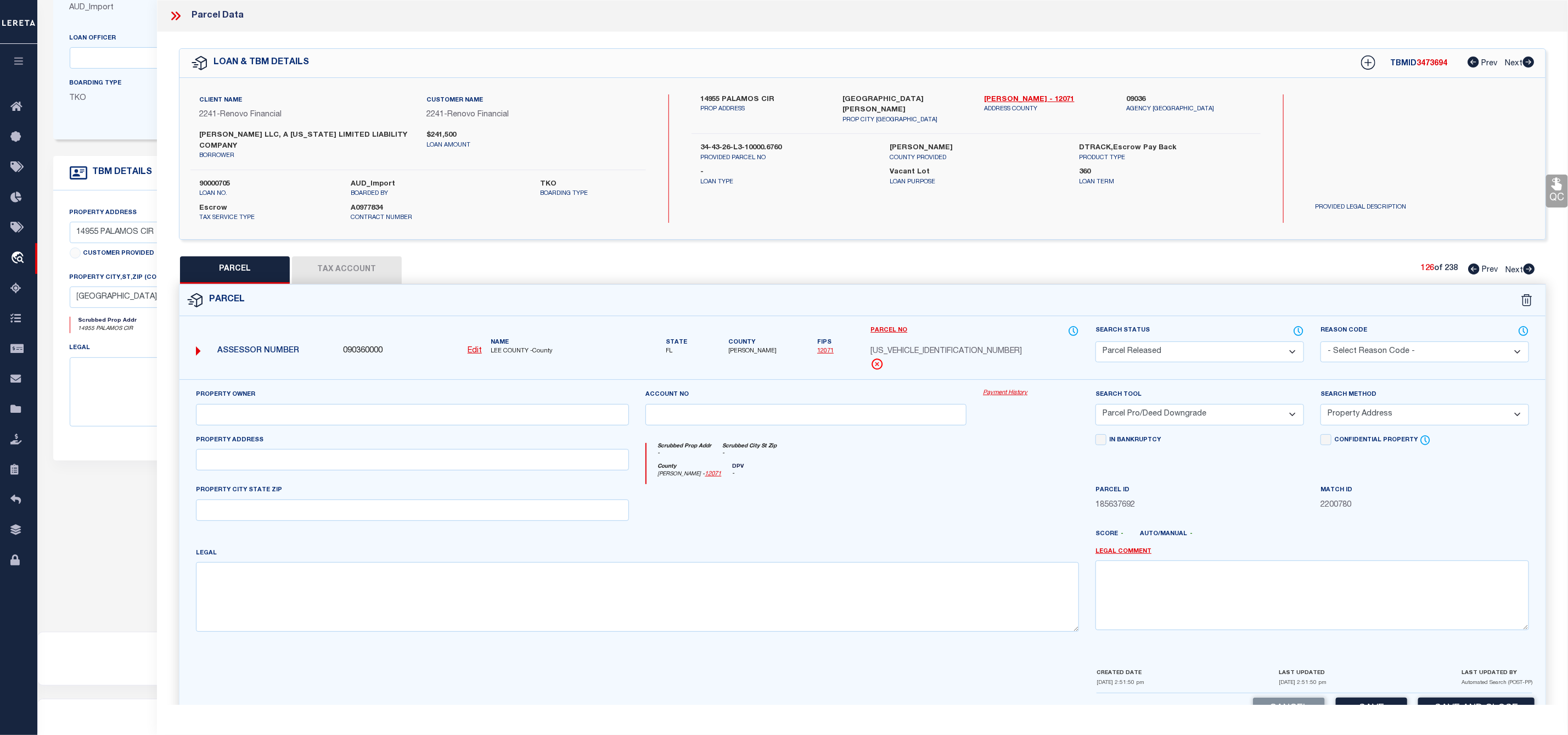
click at [1389, 348] on select "- Select Reason Code - 099 - Other (Provide additional detail) ACT - Agency Cha…" at bounding box center [1424, 352] width 208 height 22
click at [1320, 343] on select "- Select Reason Code - 099 - Other (Provide additional detail) ACT - Agency Cha…" at bounding box center [1424, 352] width 208 height 22
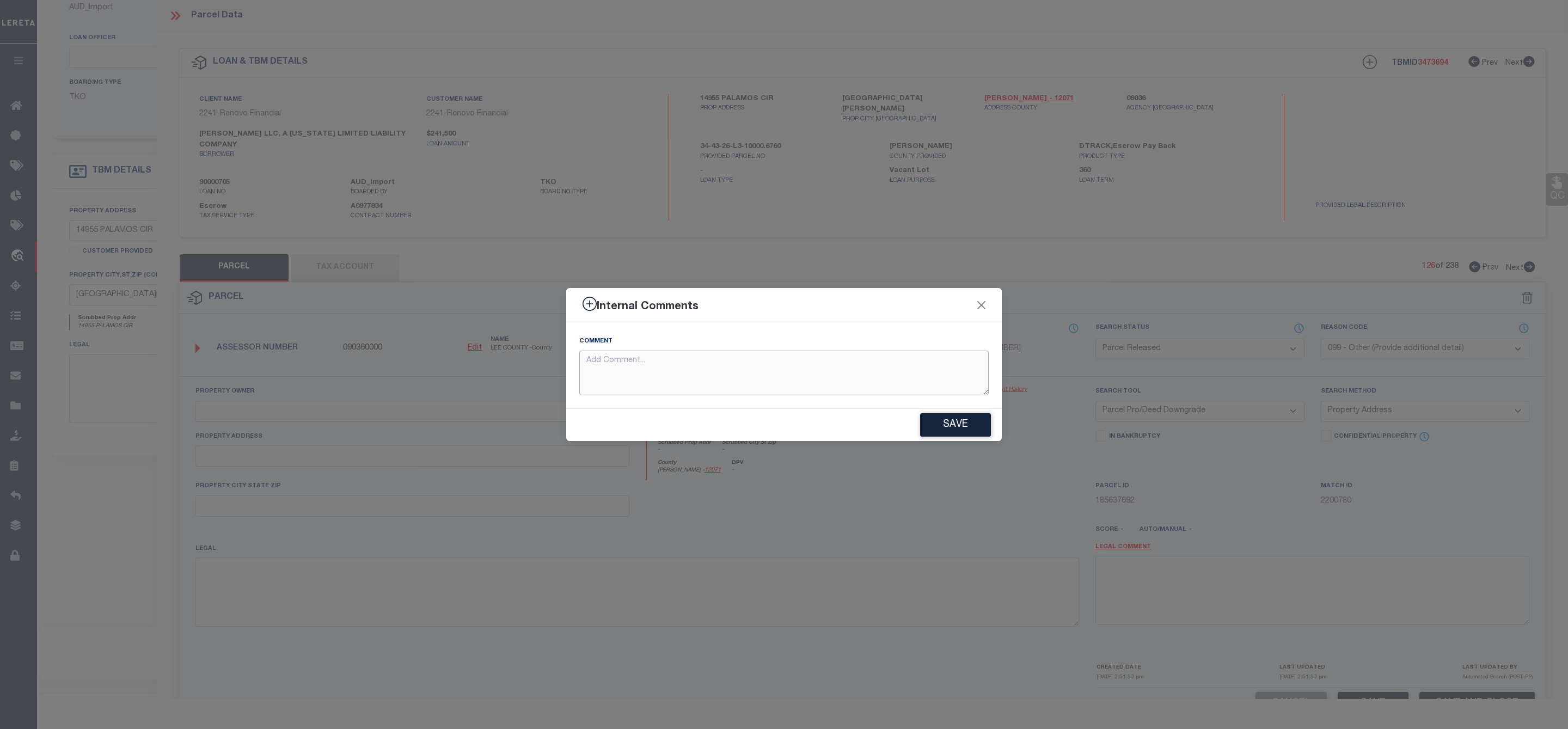
click at [894, 374] on textarea at bounding box center [784, 373] width 409 height 45
paste textarea "Parcel Not Needed"
click at [964, 427] on button "Save" at bounding box center [955, 425] width 71 height 23
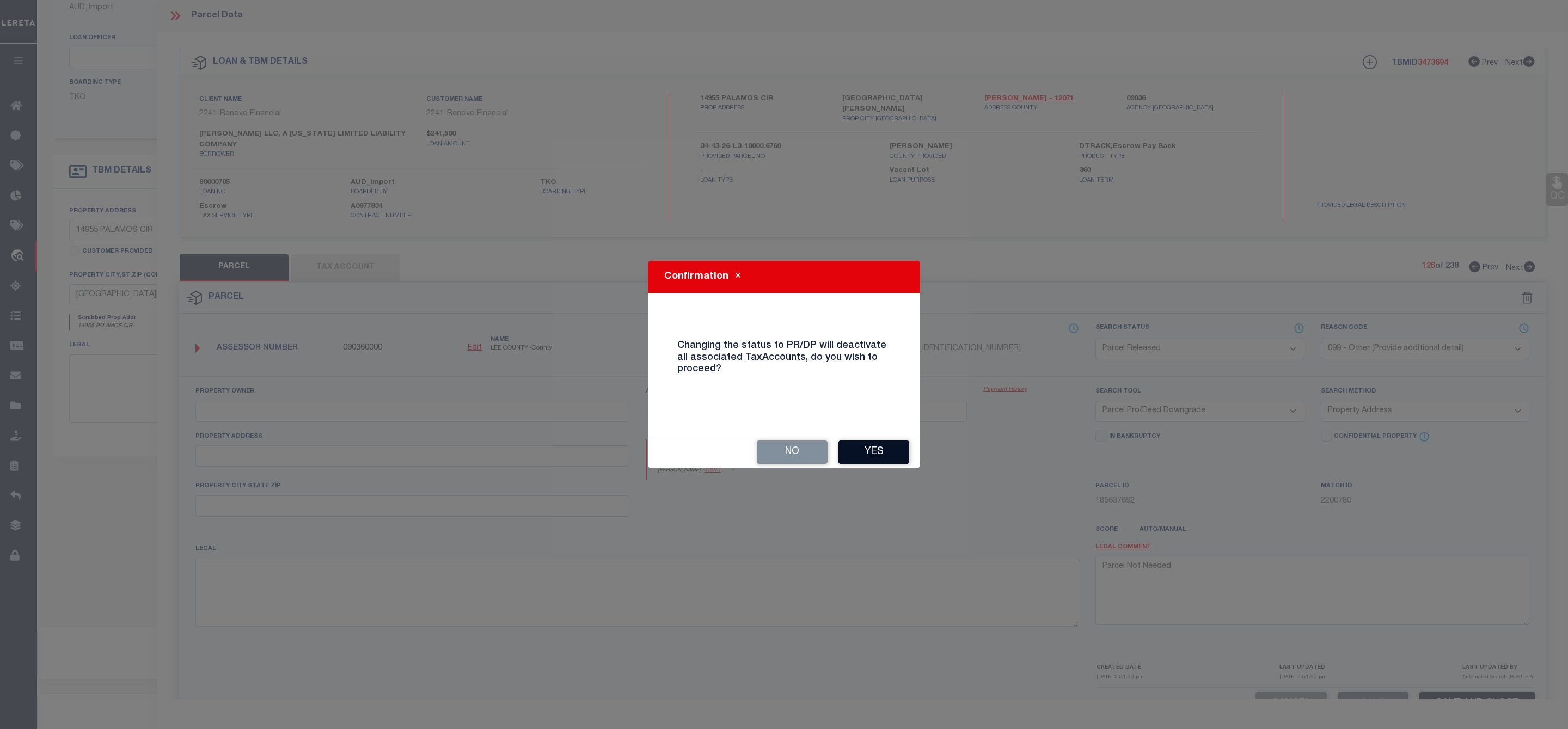
click at [894, 453] on button "Yes" at bounding box center [874, 452] width 71 height 23
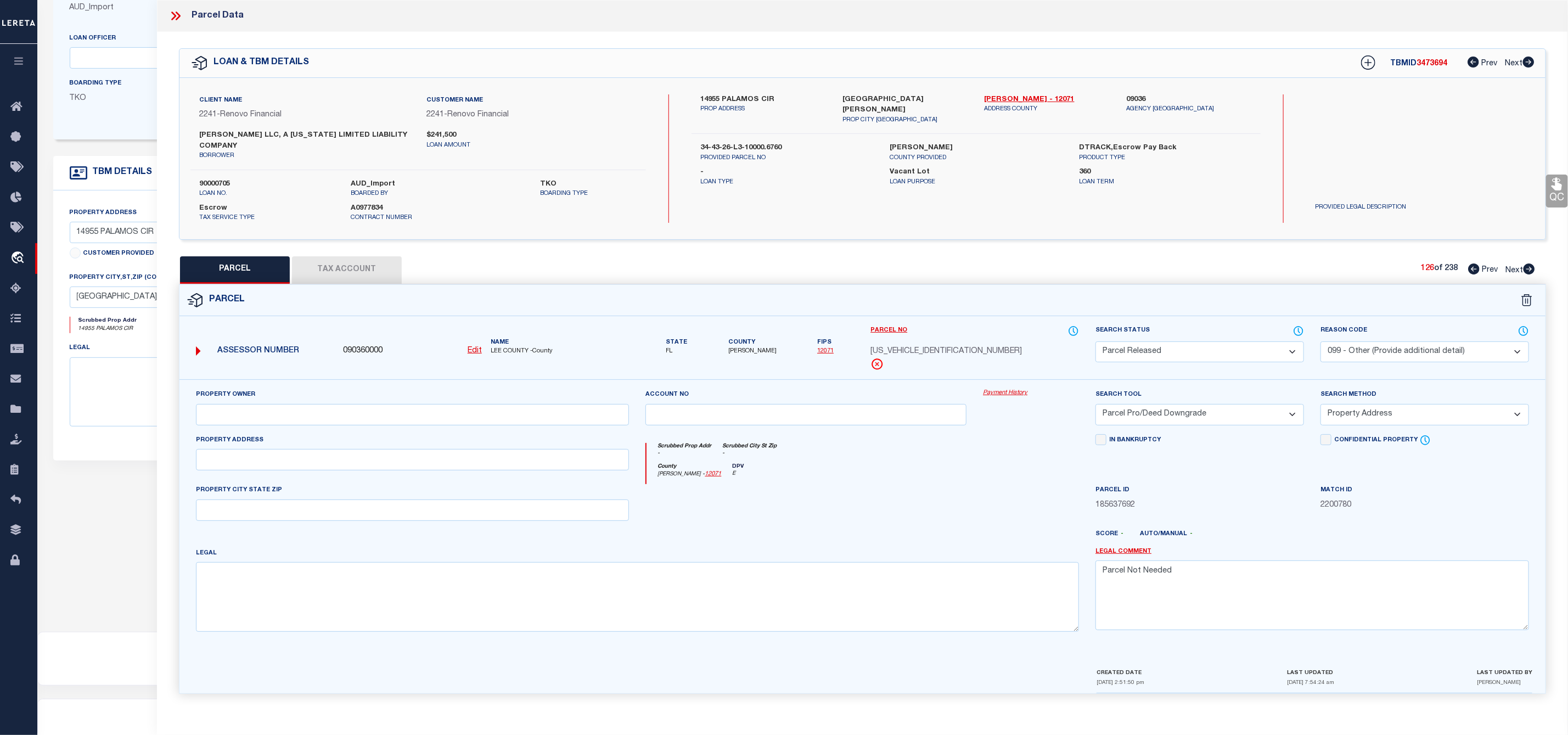
scroll to position [8, 0]
click at [1531, 262] on icon at bounding box center [1529, 266] width 12 height 11
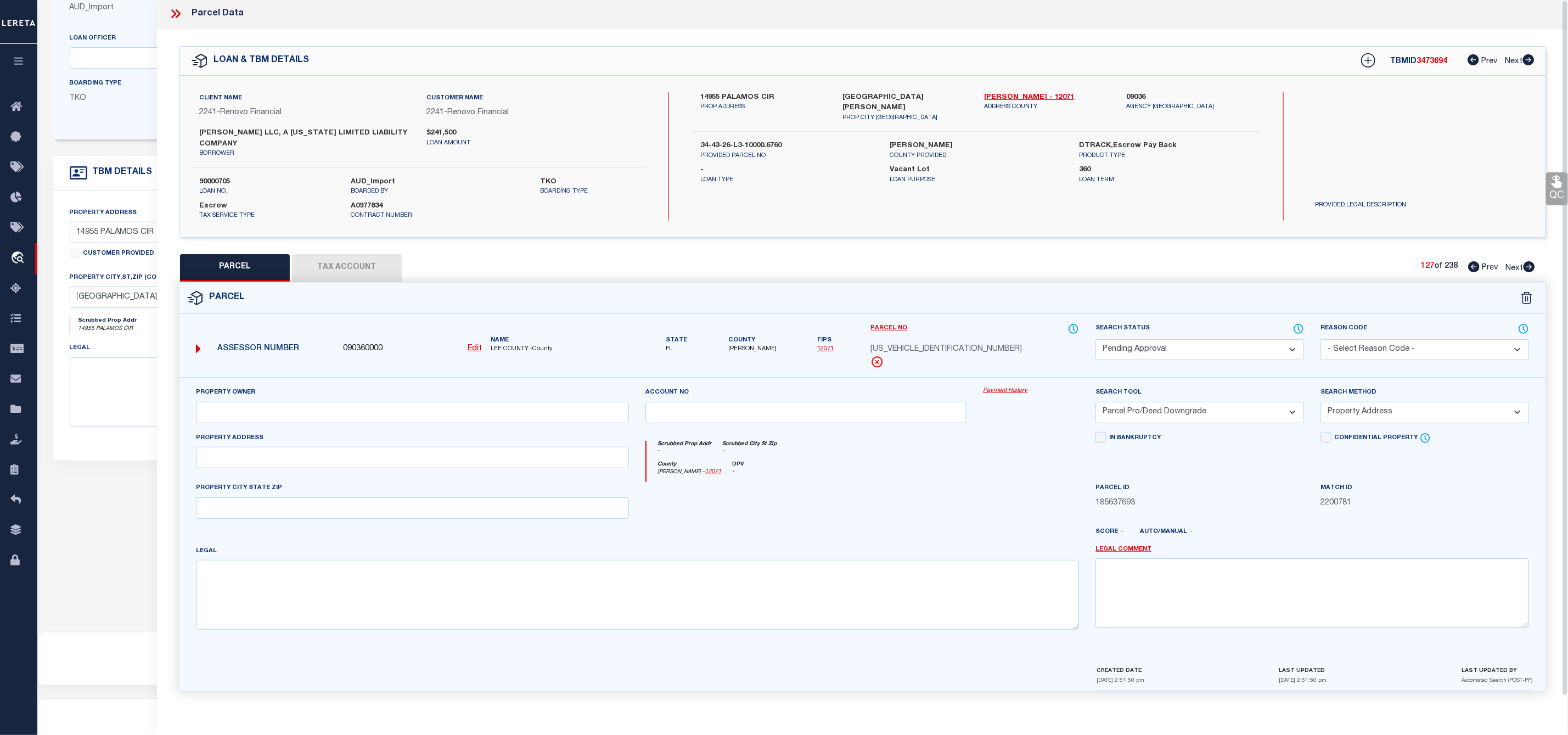
scroll to position [0, 0]
click at [1142, 349] on select "Automated Search Bad Parcel Complete Duplicate Parcel High Dollar Reporting In …" at bounding box center [1200, 352] width 208 height 22
click at [1096, 343] on select "Automated Search Bad Parcel Complete Duplicate Parcel High Dollar Reporting In …" at bounding box center [1200, 352] width 208 height 22
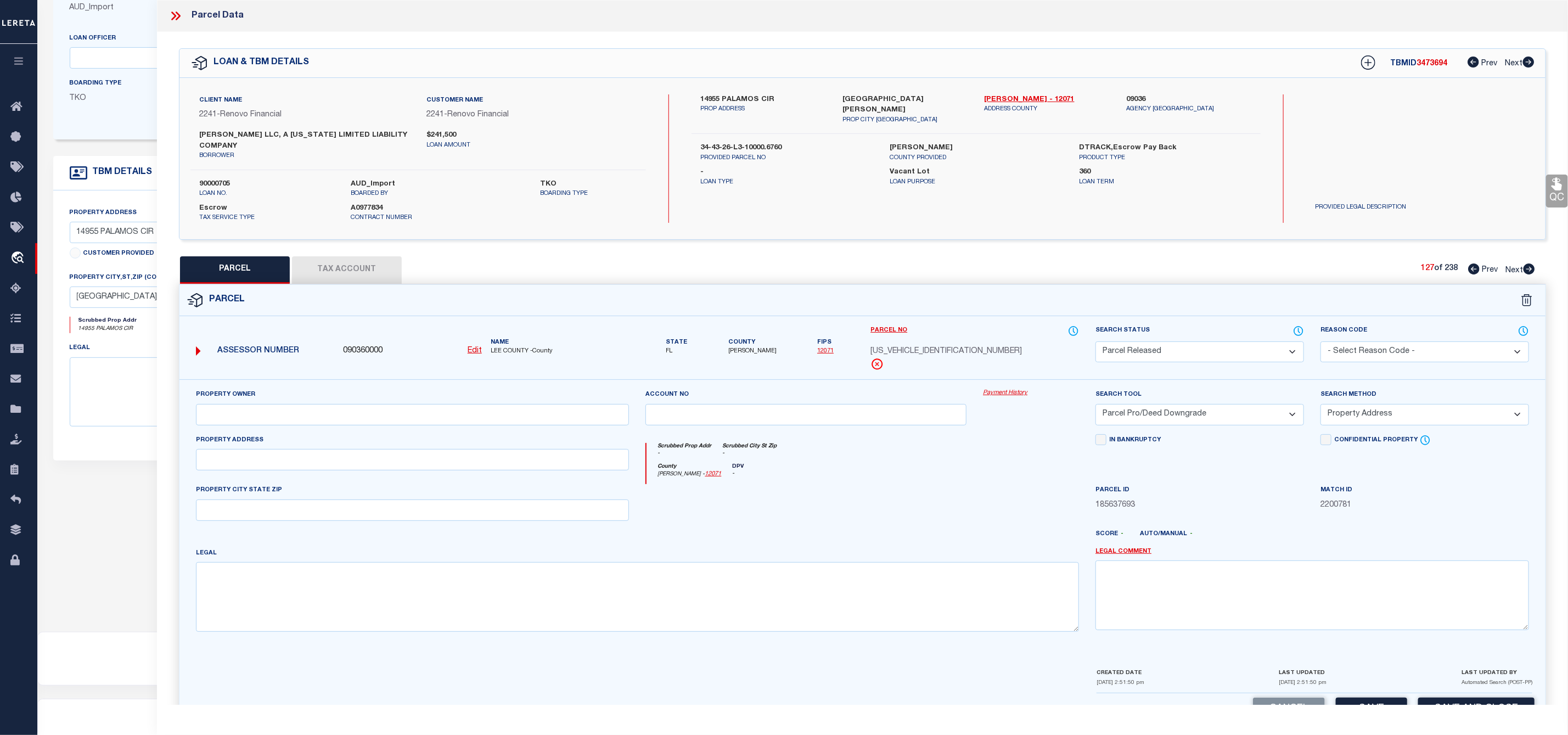
click at [1398, 353] on select "- Select Reason Code - 099 - Other (Provide additional detail) ACT - Agency Cha…" at bounding box center [1424, 352] width 208 height 22
click at [1320, 343] on select "- Select Reason Code - 099 - Other (Provide additional detail) ACT - Agency Cha…" at bounding box center [1424, 352] width 208 height 22
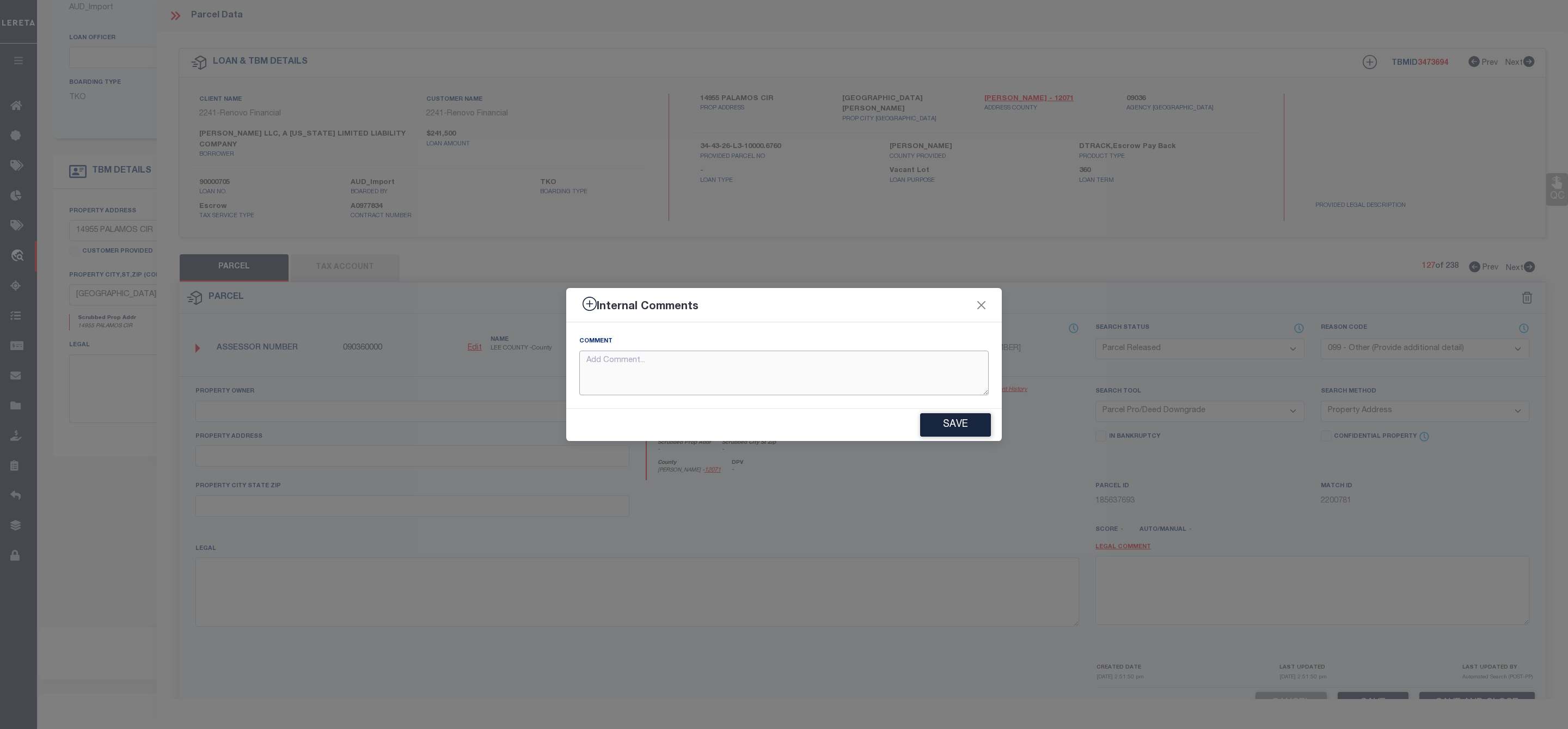
click at [833, 368] on textarea at bounding box center [784, 373] width 409 height 45
paste textarea "Parcel Not Needed"
click at [970, 433] on button "Save" at bounding box center [955, 425] width 71 height 23
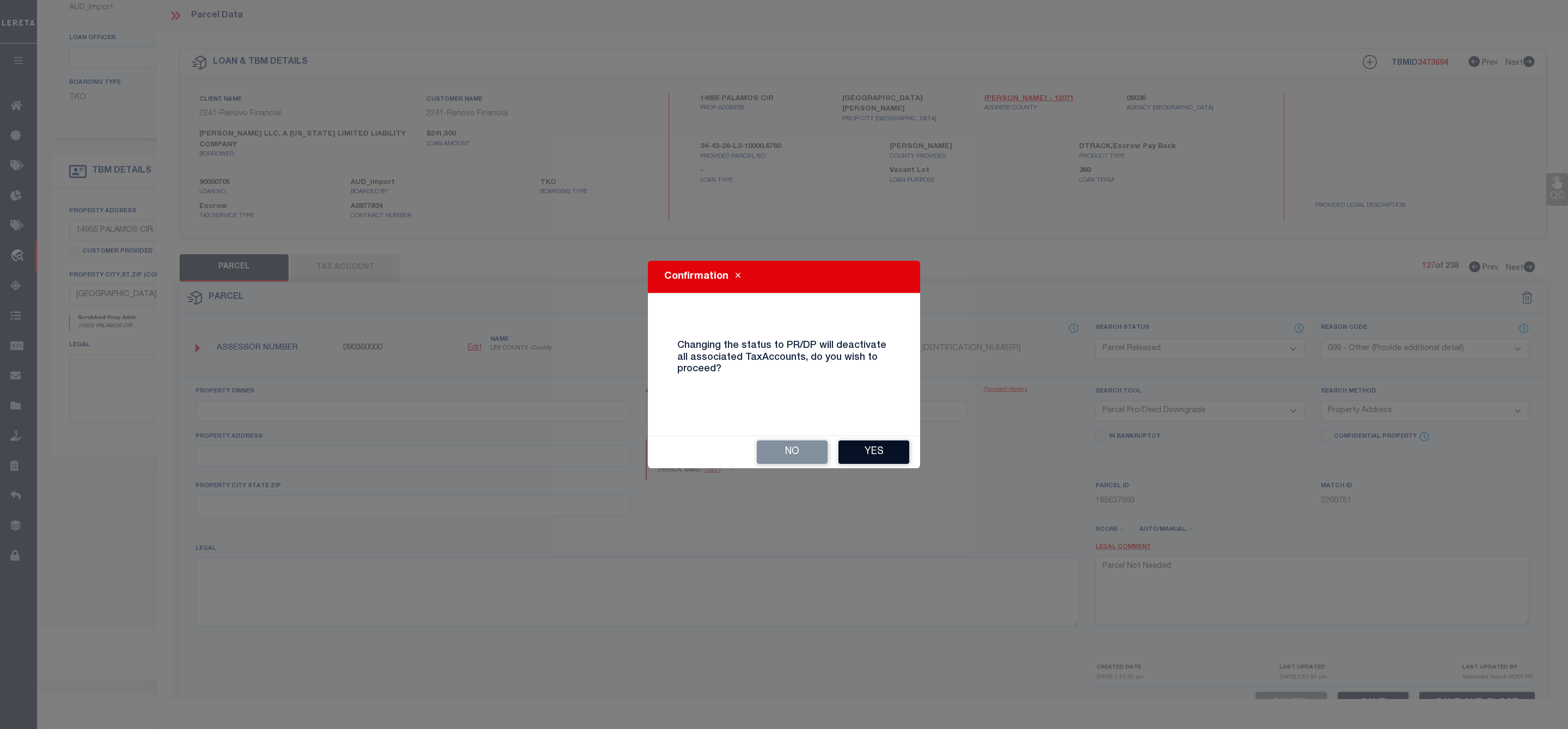
click at [875, 447] on button "Yes" at bounding box center [874, 452] width 71 height 23
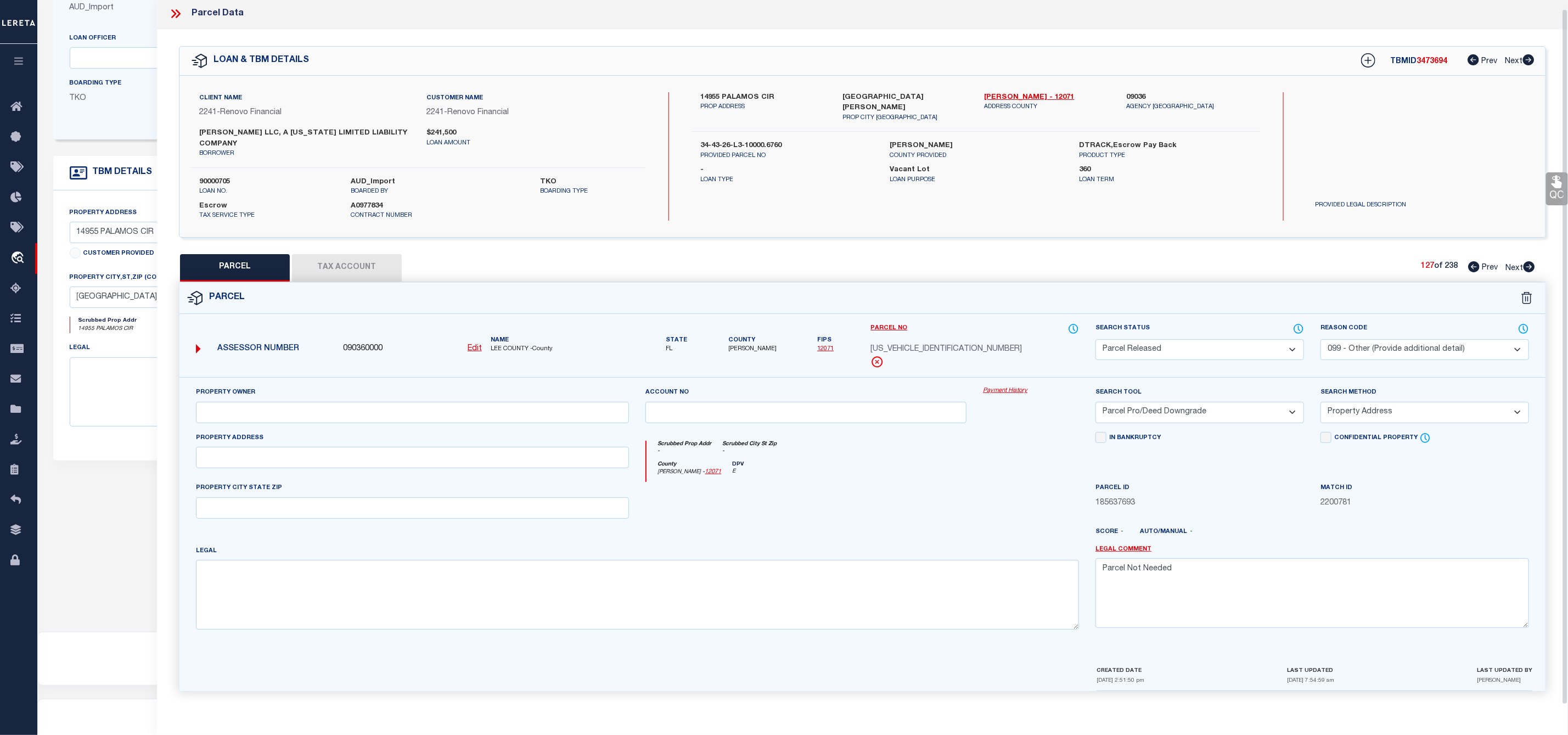
scroll to position [8, 0]
click at [1530, 261] on icon at bounding box center [1529, 266] width 12 height 11
click at [1212, 352] on select "Automated Search Bad Parcel Complete Duplicate Parcel High Dollar Reporting In …" at bounding box center [1200, 352] width 208 height 22
click at [1096, 343] on select "Automated Search Bad Parcel Complete Duplicate Parcel High Dollar Reporting In …" at bounding box center [1200, 352] width 208 height 22
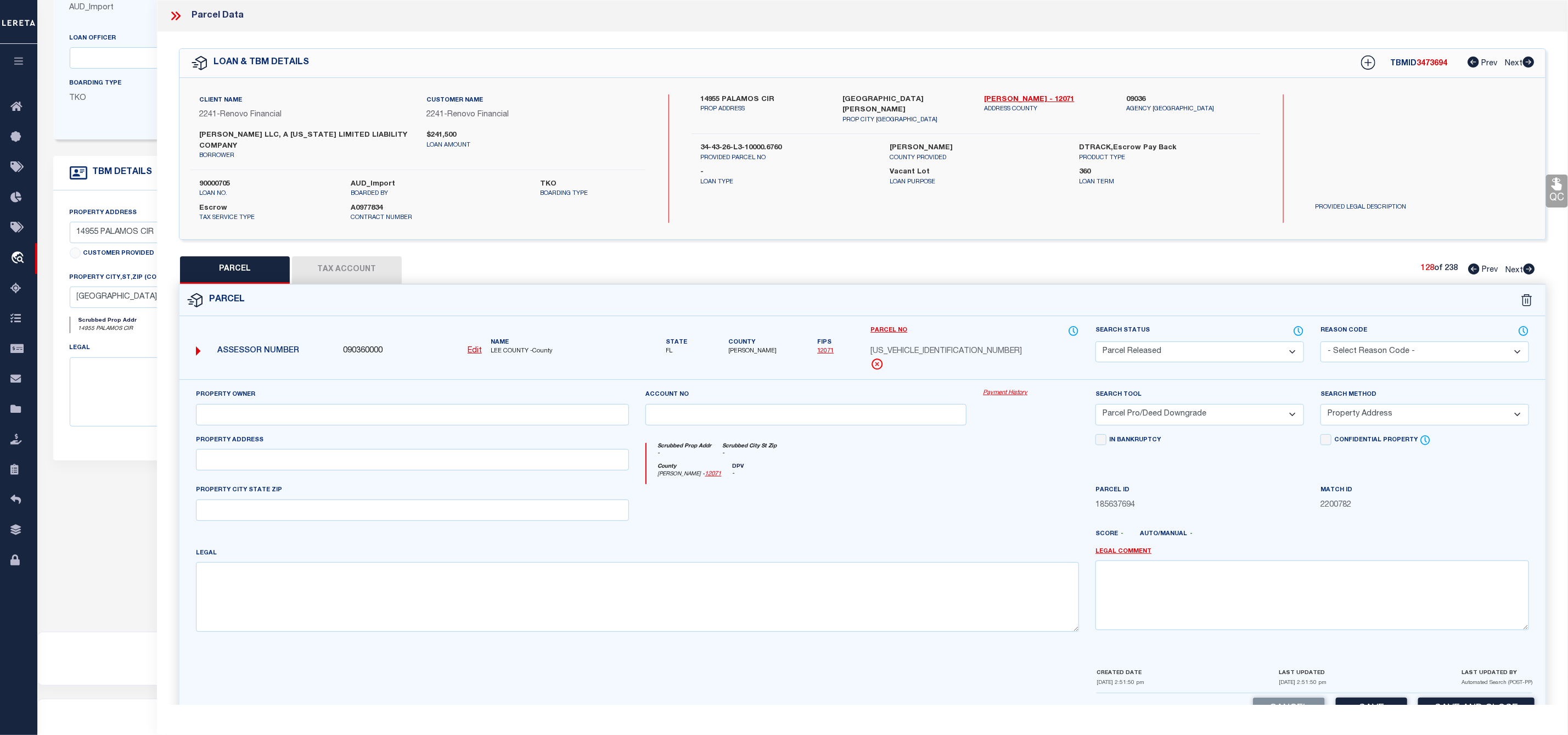
click at [1401, 353] on select "- Select Reason Code - 099 - Other (Provide additional detail) ACT - Agency Cha…" at bounding box center [1424, 352] width 208 height 22
click at [1320, 343] on select "- Select Reason Code - 099 - Other (Provide additional detail) ACT - Agency Cha…" at bounding box center [1424, 352] width 208 height 22
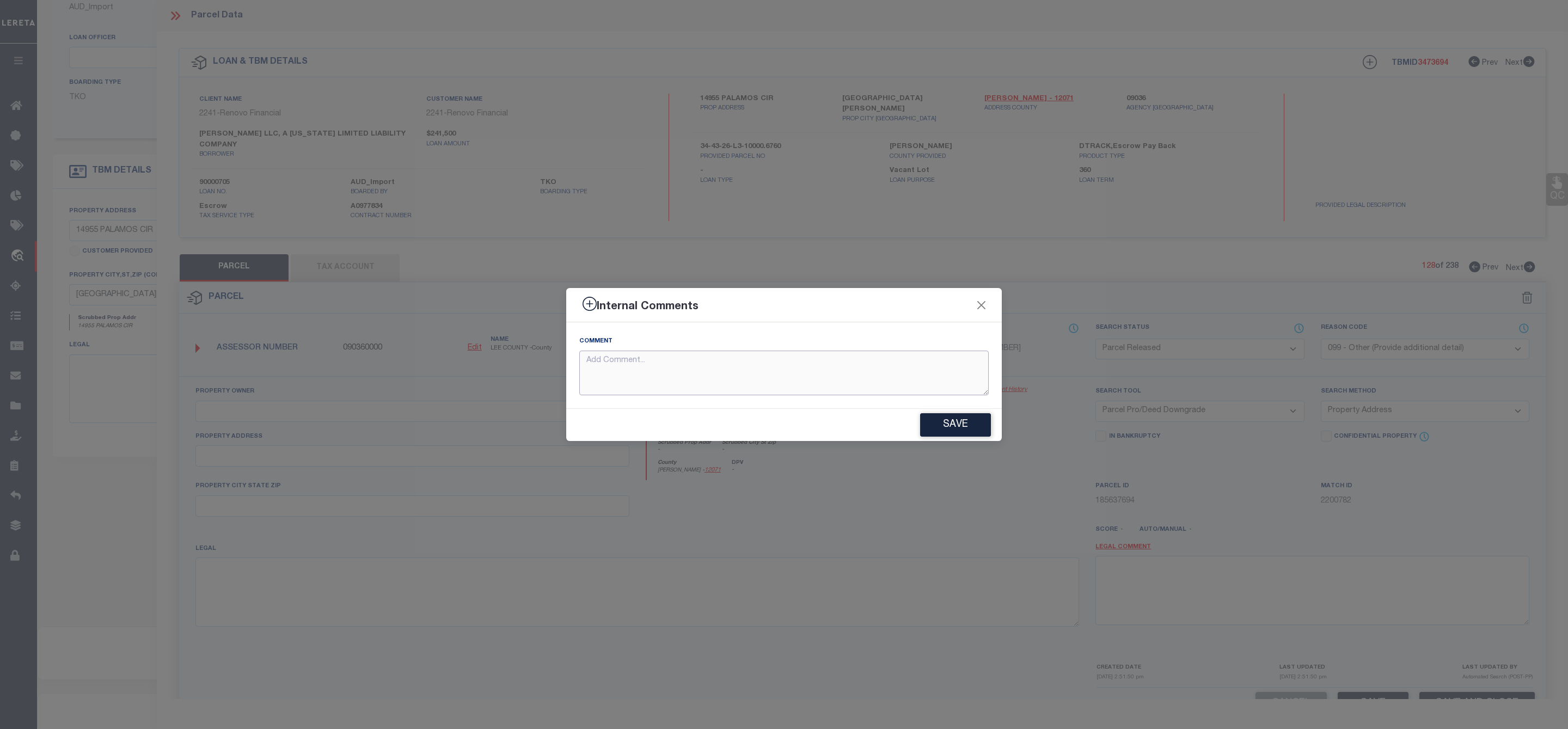
click at [768, 368] on textarea at bounding box center [784, 373] width 409 height 45
paste textarea "Parcel Not Needed"
click at [954, 427] on button "Save" at bounding box center [955, 425] width 71 height 23
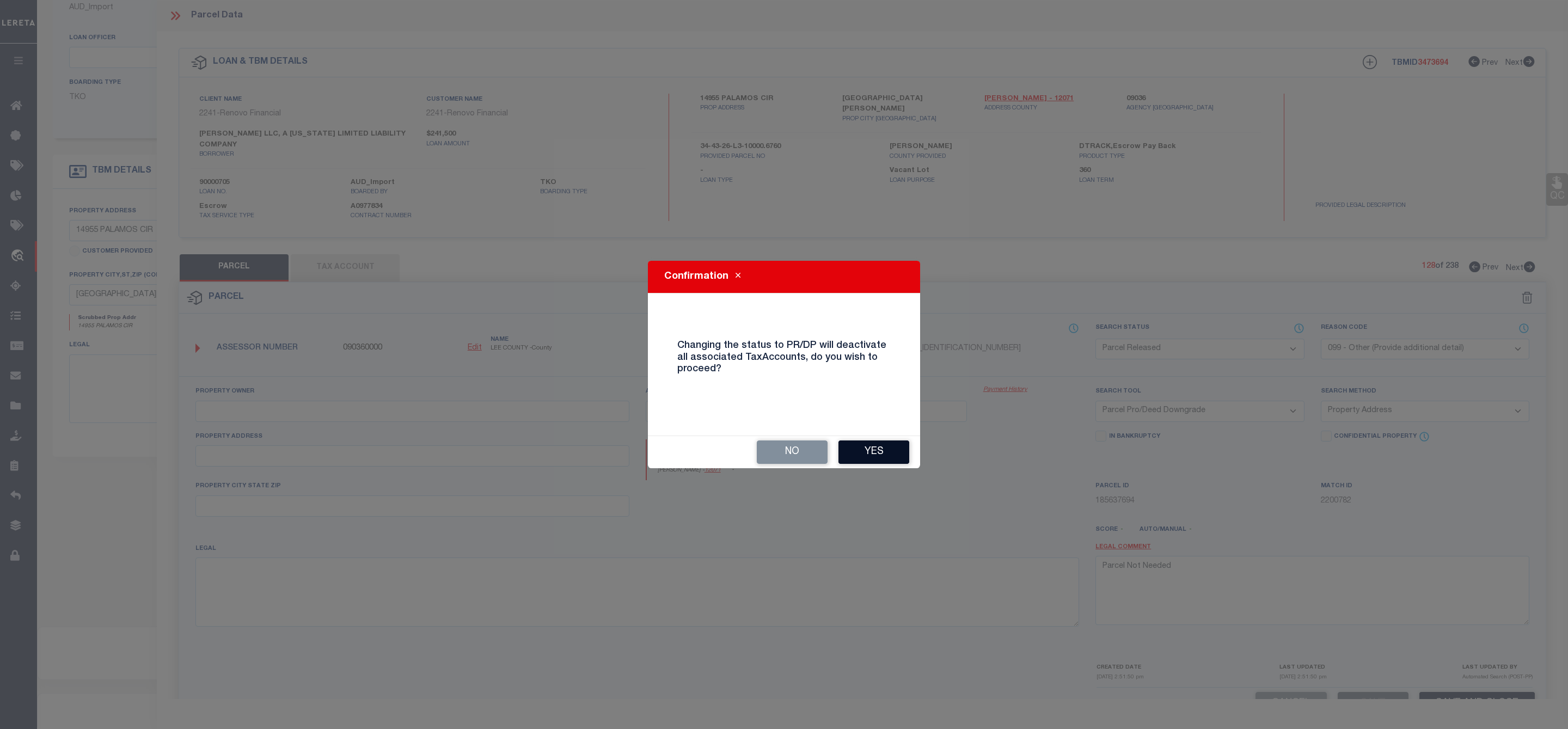
click at [889, 450] on button "Yes" at bounding box center [874, 452] width 71 height 23
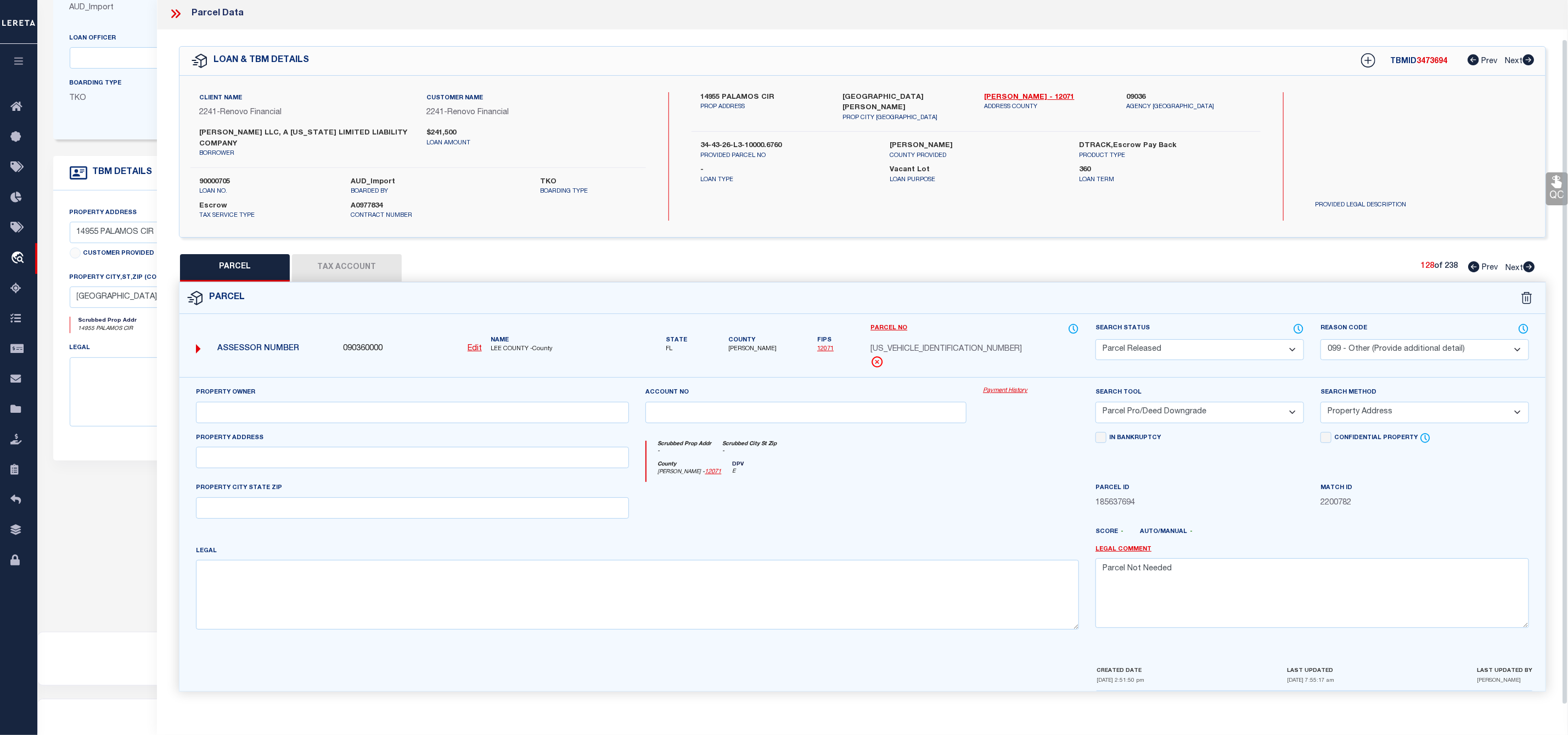
scroll to position [8, 0]
click at [1530, 262] on icon at bounding box center [1529, 266] width 12 height 11
click at [1211, 354] on select "Automated Search Bad Parcel Complete Duplicate Parcel High Dollar Reporting In …" at bounding box center [1200, 352] width 208 height 22
click at [1096, 343] on select "Automated Search Bad Parcel Complete Duplicate Parcel High Dollar Reporting In …" at bounding box center [1200, 352] width 208 height 22
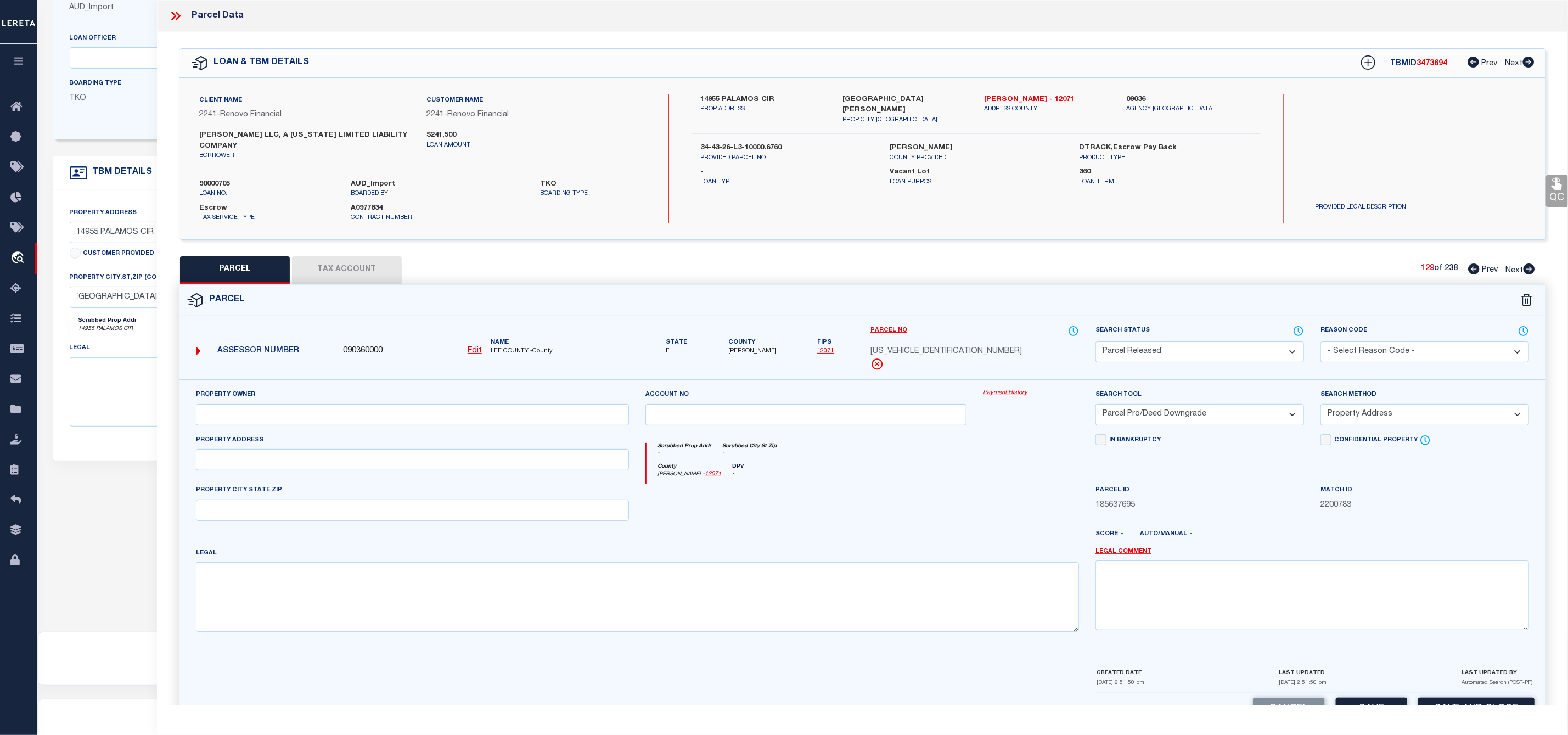
click at [1360, 357] on select "- Select Reason Code - 099 - Other (Provide additional detail) ACT - Agency Cha…" at bounding box center [1424, 352] width 208 height 22
click at [1320, 343] on select "- Select Reason Code - 099 - Other (Provide additional detail) ACT - Agency Cha…" at bounding box center [1424, 352] width 208 height 22
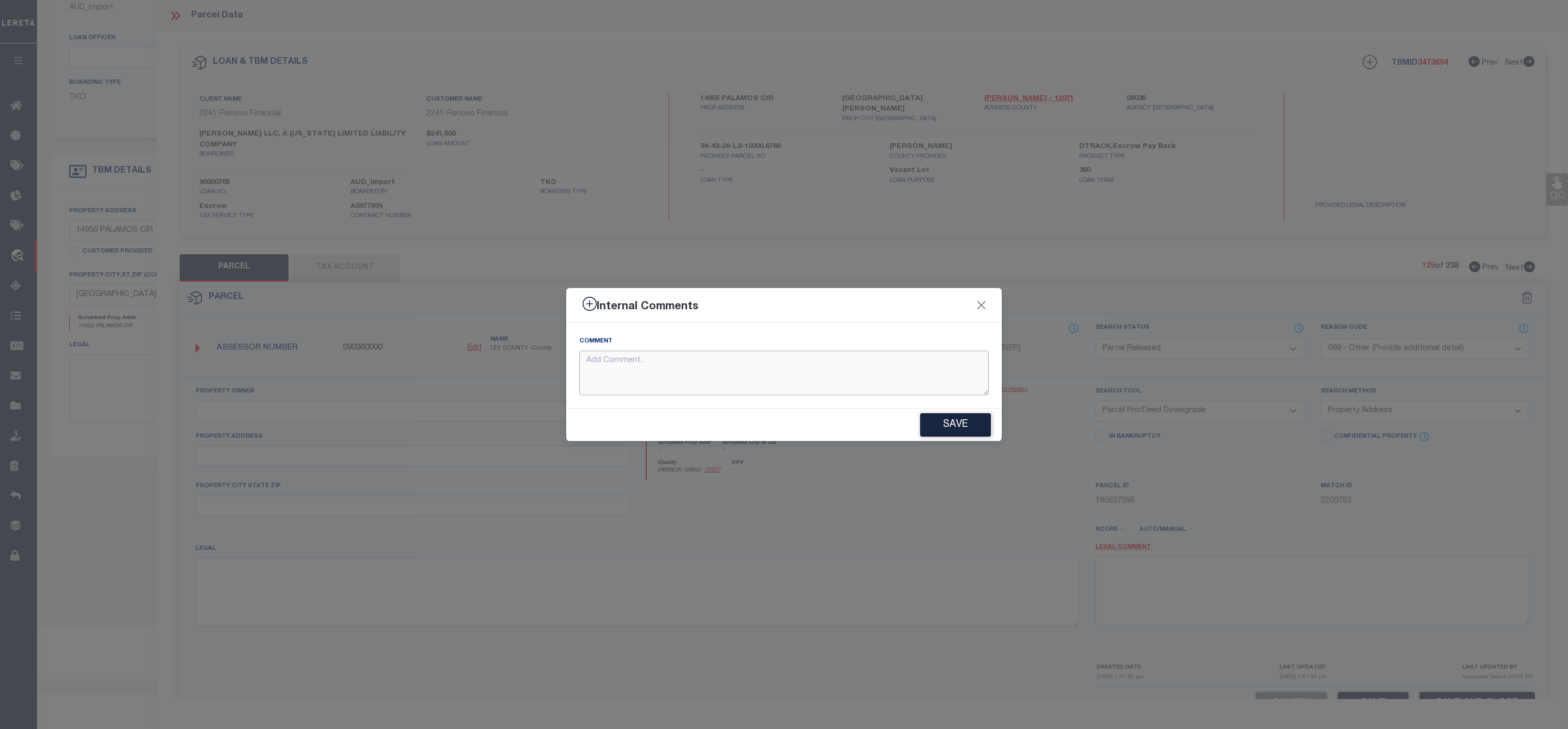
click at [845, 372] on textarea at bounding box center [784, 373] width 409 height 45
paste textarea "Parcel Not Needed"
click at [951, 423] on button "Save" at bounding box center [955, 425] width 71 height 23
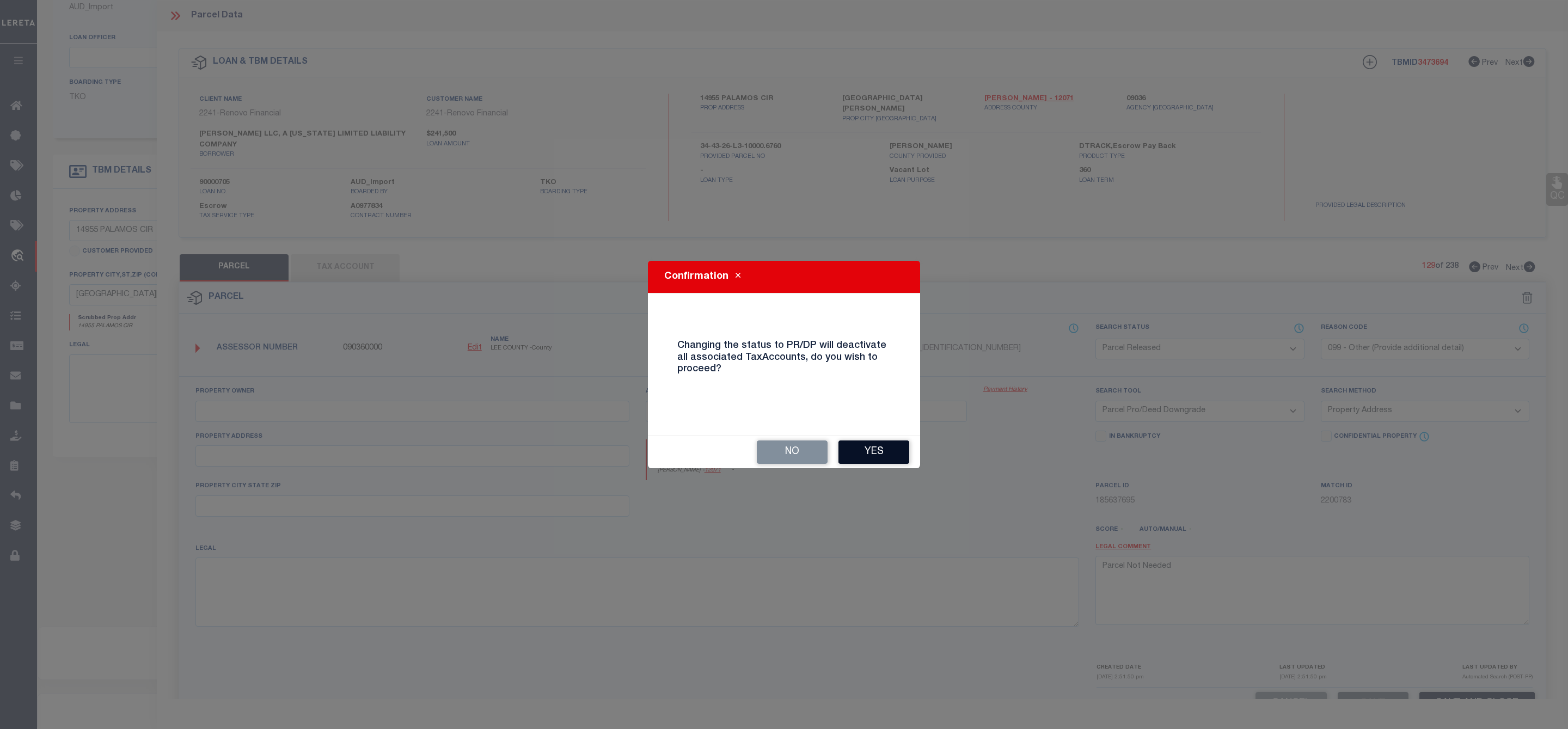
click at [860, 459] on button "Yes" at bounding box center [874, 452] width 71 height 23
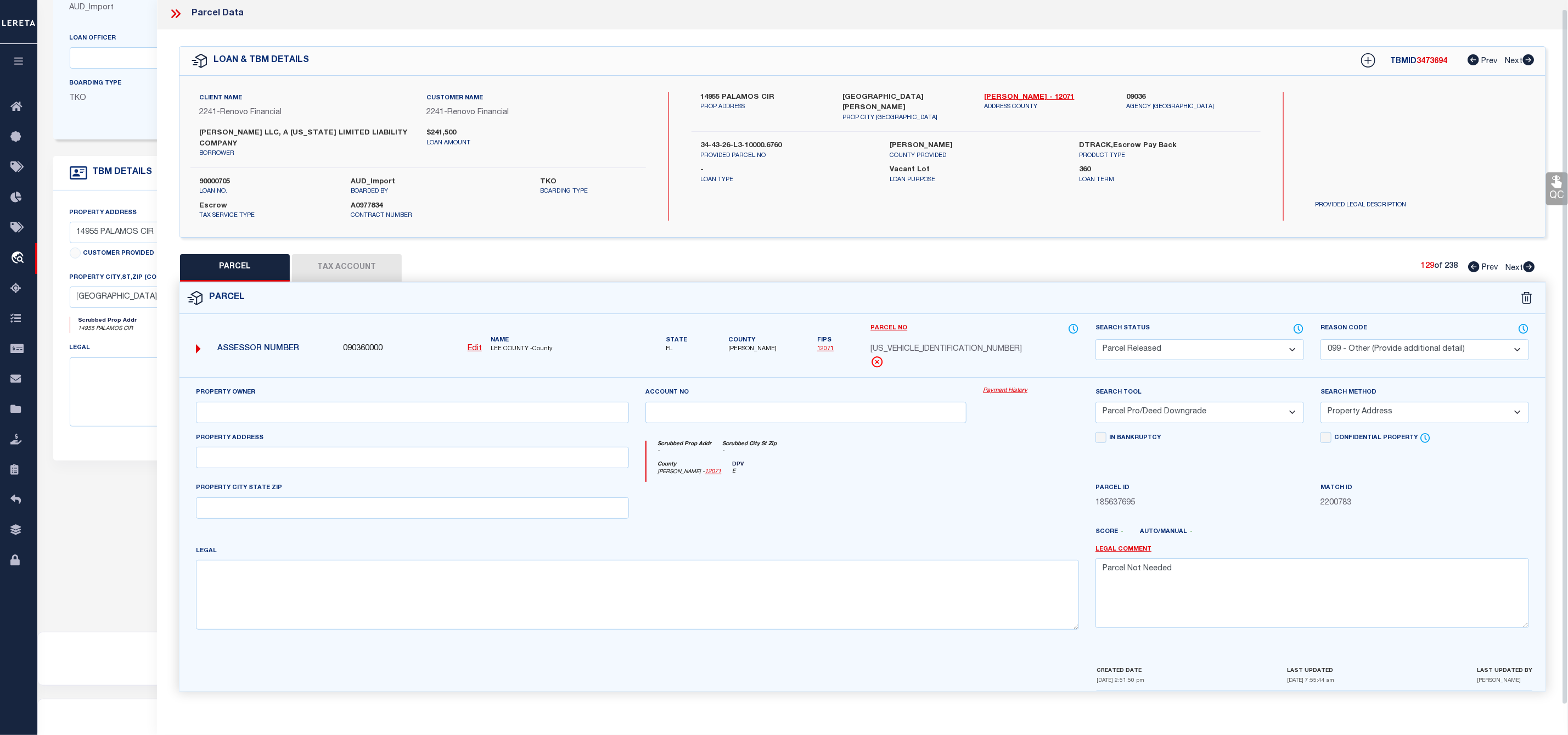
scroll to position [8, 0]
click at [1526, 262] on icon at bounding box center [1529, 266] width 12 height 11
click at [1229, 347] on select "Automated Search Bad Parcel Complete Duplicate Parcel High Dollar Reporting In …" at bounding box center [1200, 352] width 208 height 22
click at [1096, 343] on select "Automated Search Bad Parcel Complete Duplicate Parcel High Dollar Reporting In …" at bounding box center [1200, 352] width 208 height 22
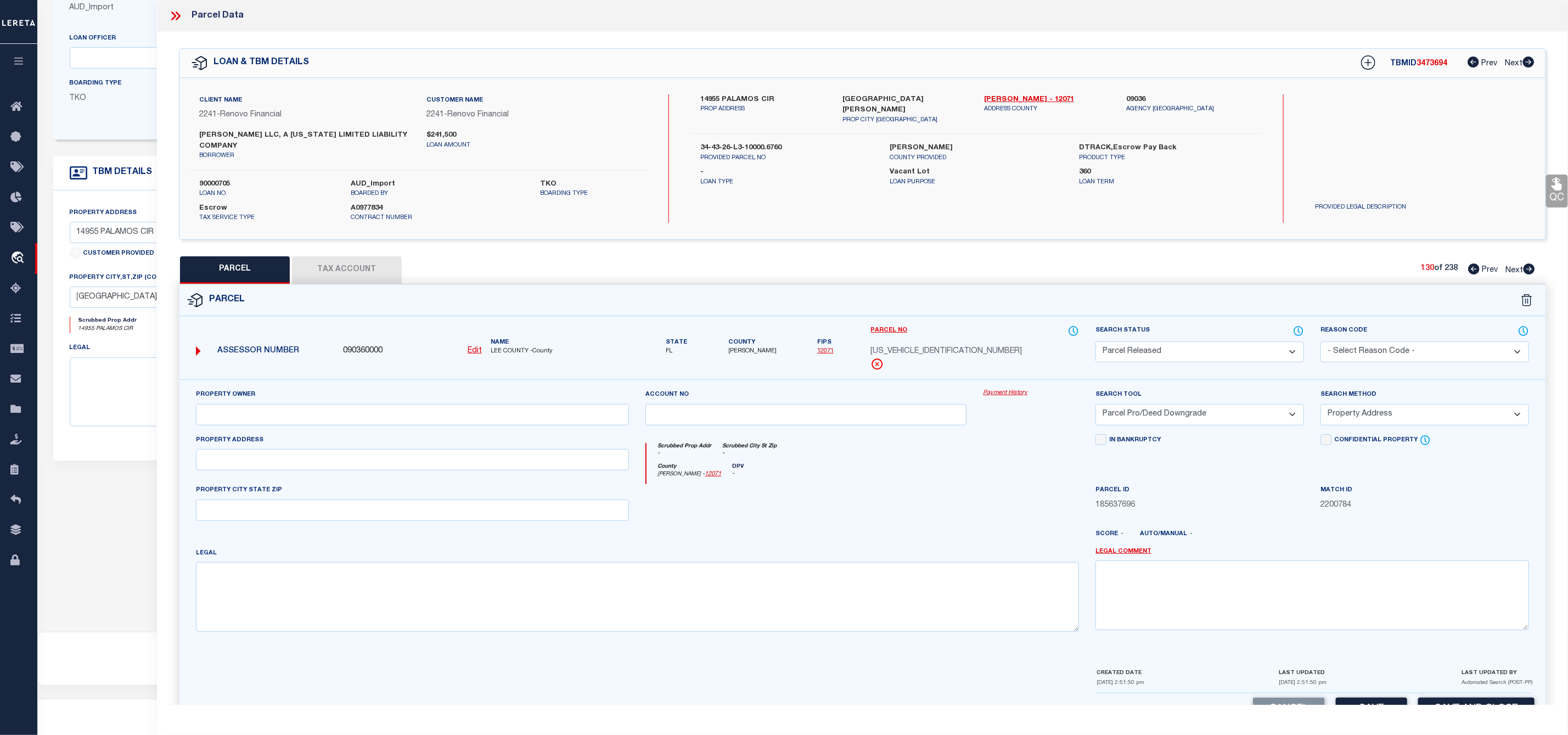
click at [1405, 346] on select "- Select Reason Code - 099 - Other (Provide additional detail) ACT - Agency Cha…" at bounding box center [1424, 352] width 208 height 22
click at [1320, 343] on select "- Select Reason Code - 099 - Other (Provide additional detail) ACT - Agency Cha…" at bounding box center [1424, 352] width 208 height 22
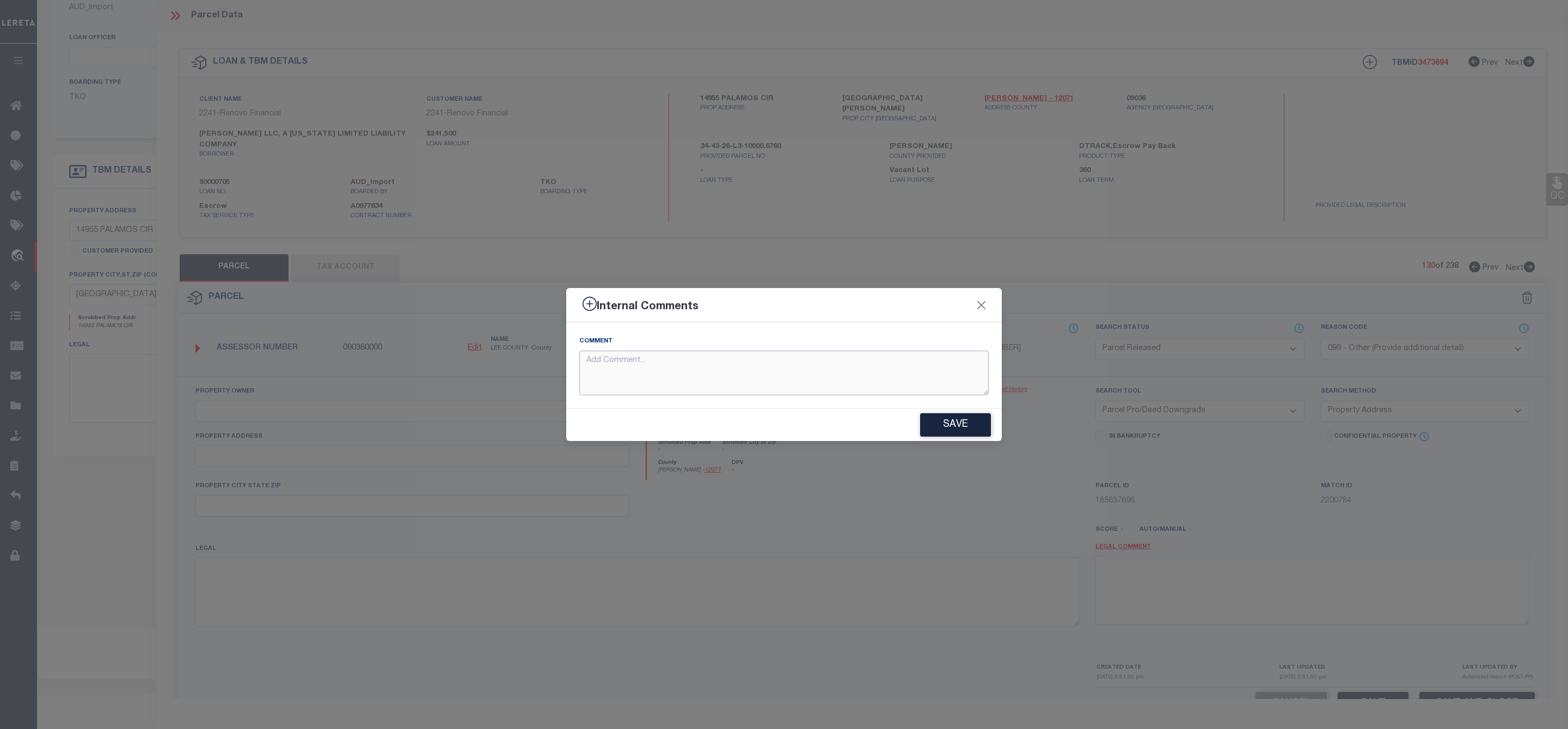
click at [781, 366] on textarea at bounding box center [784, 373] width 409 height 45
paste textarea "Parcel Not Needed"
click at [956, 433] on button "Save" at bounding box center [955, 425] width 71 height 23
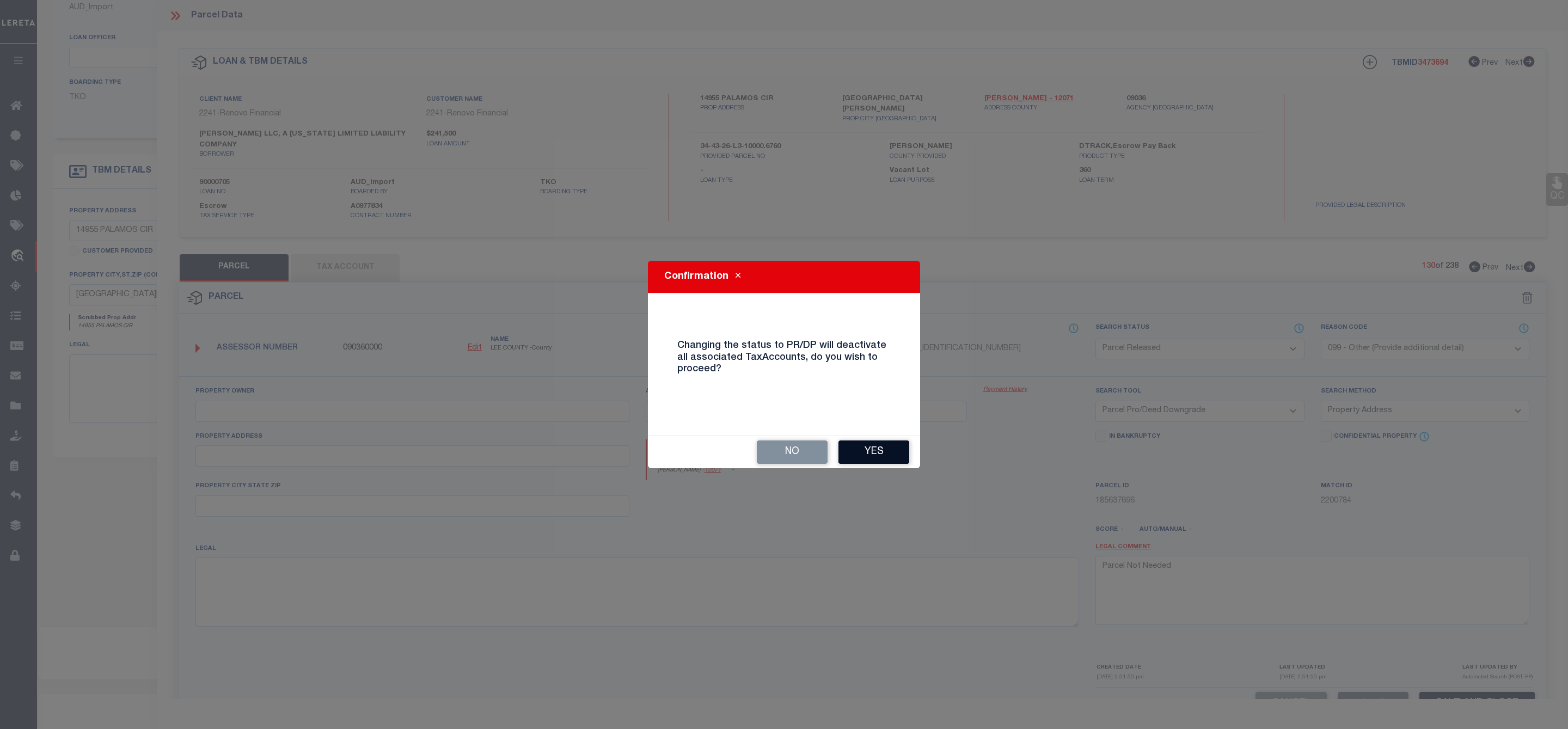
click at [873, 456] on button "Yes" at bounding box center [874, 452] width 71 height 23
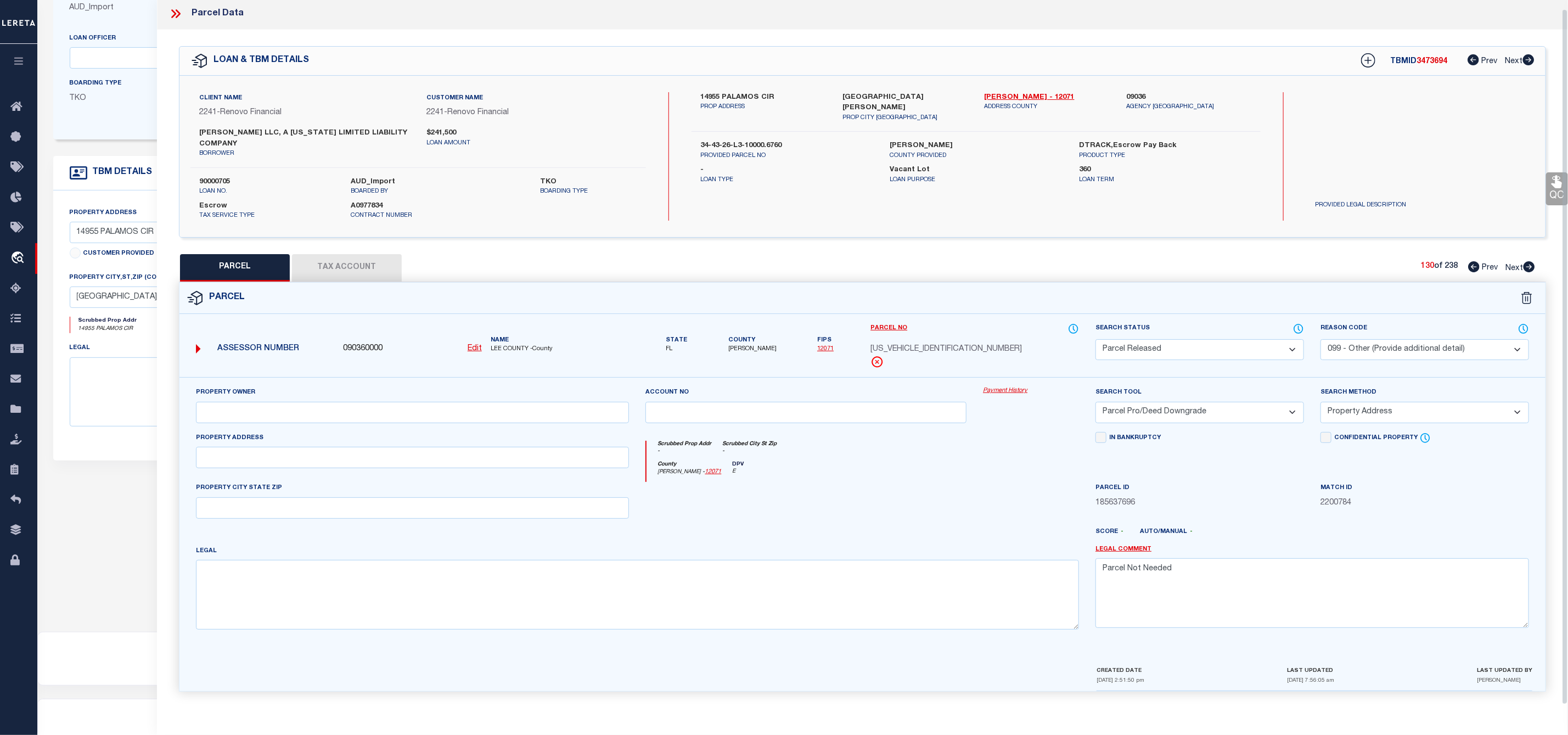
scroll to position [8, 0]
click at [1531, 264] on icon at bounding box center [1529, 266] width 12 height 11
click at [1242, 356] on select "Automated Search Bad Parcel Complete Duplicate Parcel High Dollar Reporting In …" at bounding box center [1200, 352] width 208 height 22
click at [1096, 343] on select "Automated Search Bad Parcel Complete Duplicate Parcel High Dollar Reporting In …" at bounding box center [1200, 352] width 208 height 22
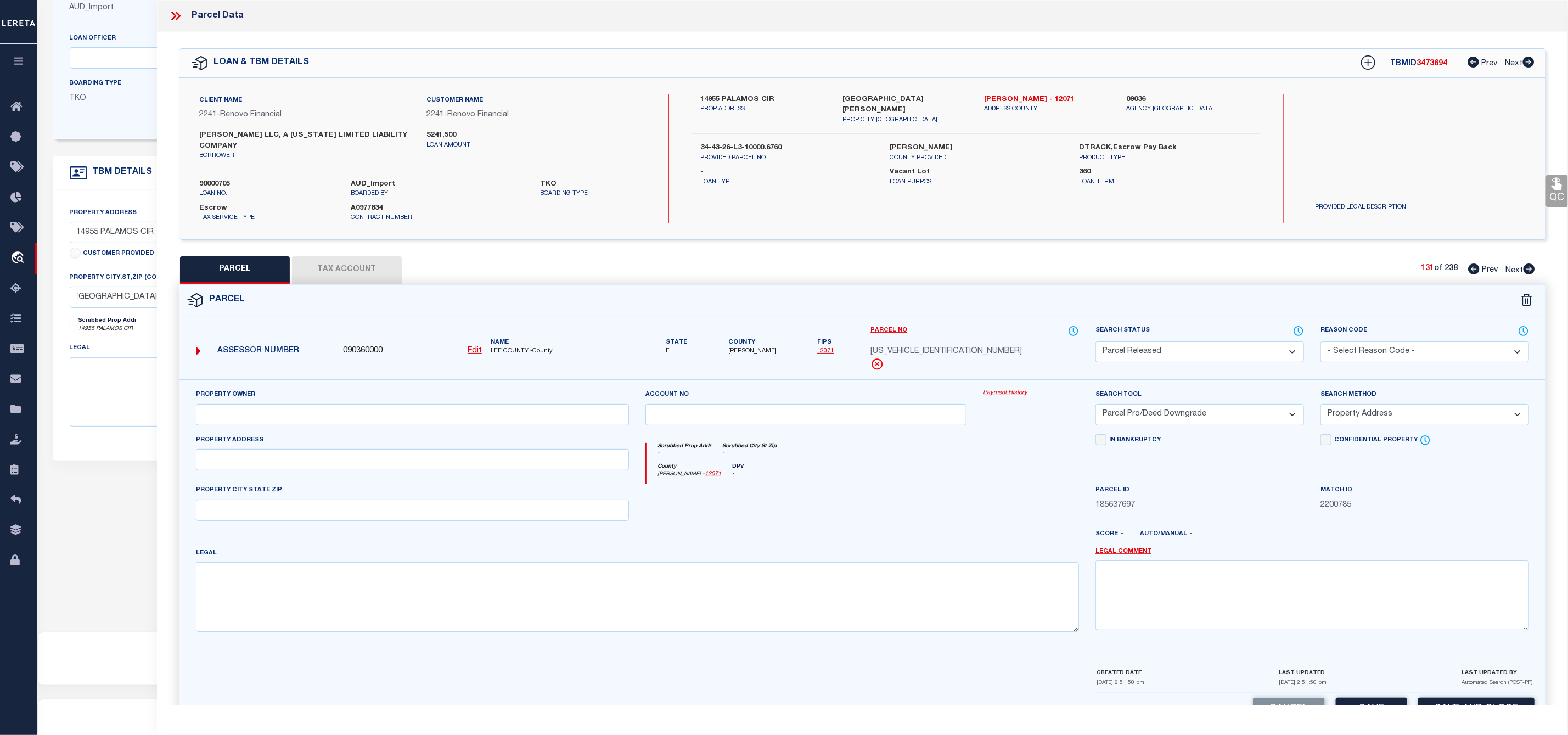
click at [1385, 354] on select "- Select Reason Code - 099 - Other (Provide additional detail) ACT - Agency Cha…" at bounding box center [1424, 352] width 208 height 22
click at [1320, 343] on select "- Select Reason Code - 099 - Other (Provide additional detail) ACT - Agency Cha…" at bounding box center [1424, 352] width 208 height 22
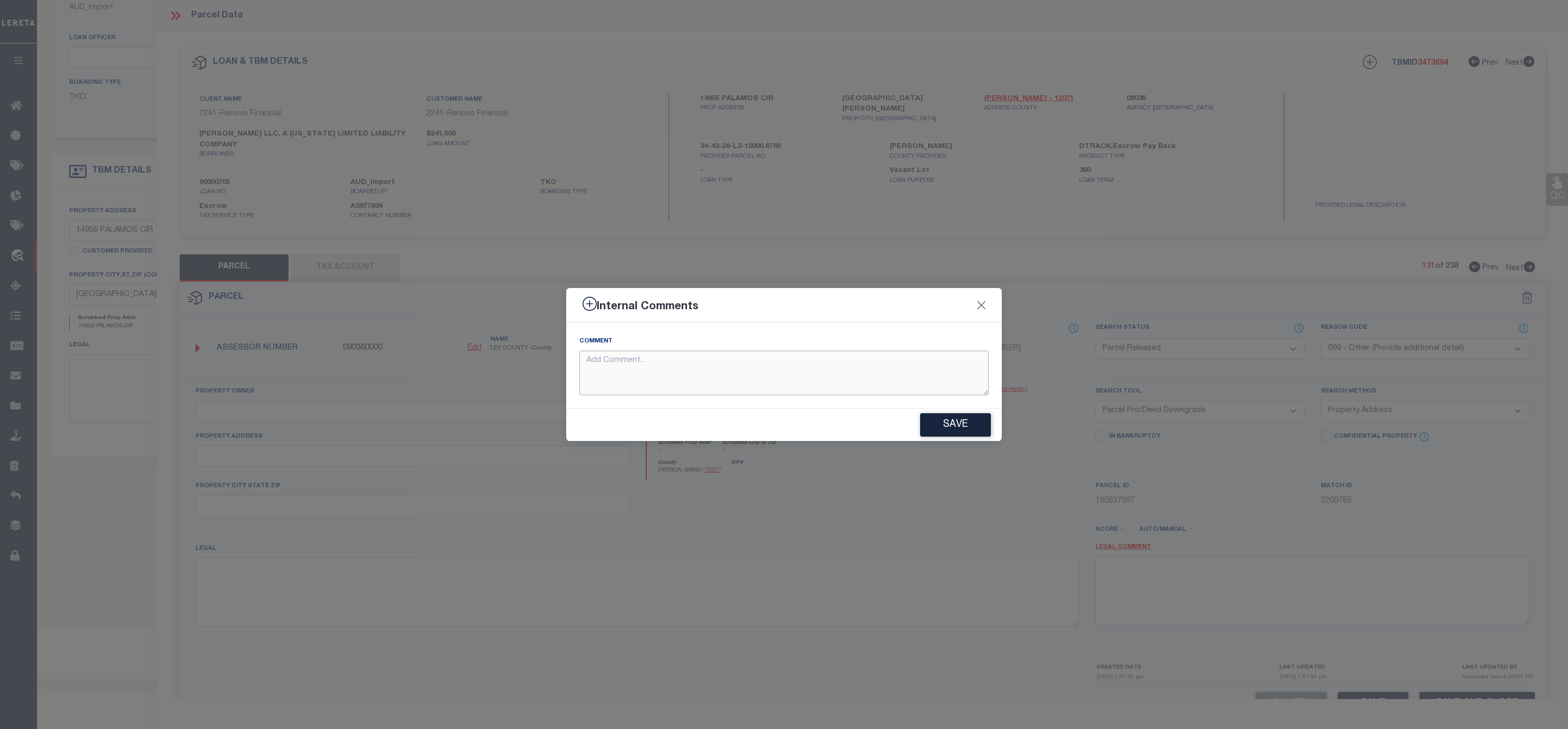
click at [810, 364] on textarea at bounding box center [784, 373] width 409 height 45
paste textarea "Parcel Not Needed"
click at [956, 423] on button "Save" at bounding box center [955, 425] width 71 height 23
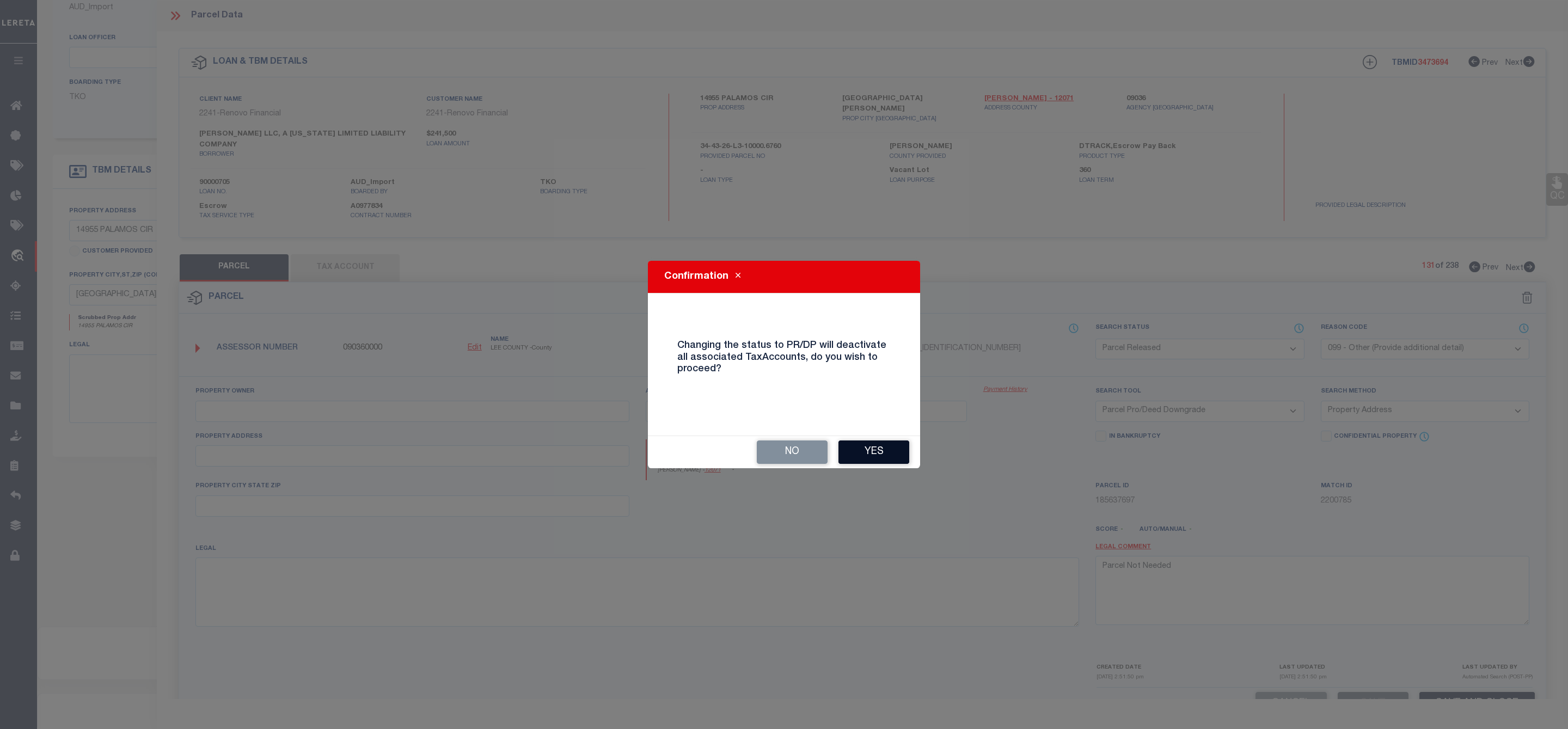
click at [875, 454] on button "Yes" at bounding box center [874, 452] width 71 height 23
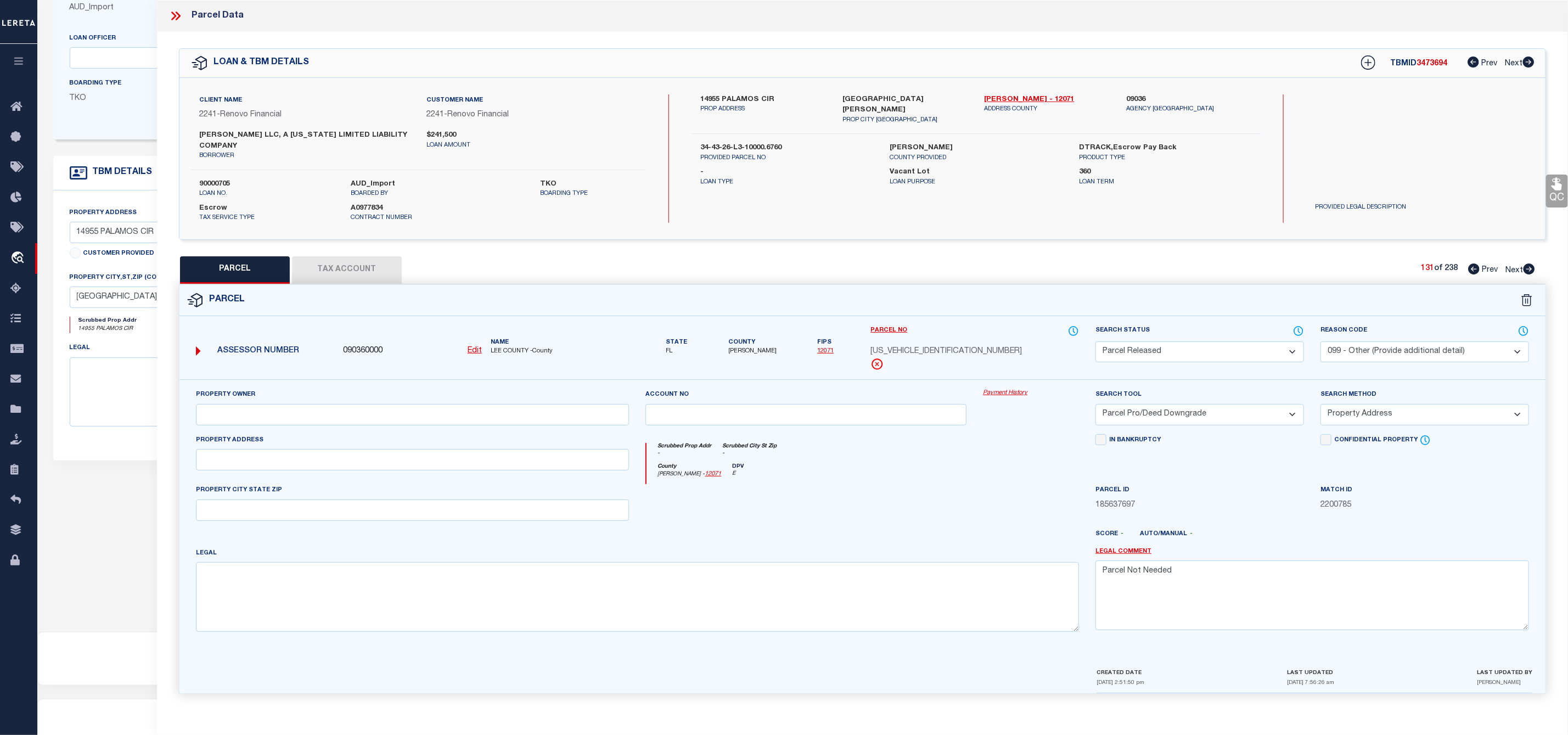
click at [1528, 269] on icon at bounding box center [1529, 269] width 12 height 11
click at [1175, 356] on select "Automated Search Bad Parcel Complete Duplicate Parcel High Dollar Reporting In …" at bounding box center [1200, 352] width 208 height 22
click at [1096, 343] on select "Automated Search Bad Parcel Complete Duplicate Parcel High Dollar Reporting In …" at bounding box center [1200, 352] width 208 height 22
click at [1350, 355] on select "- Select Reason Code - 099 - Other (Provide additional detail) ACT - Agency Cha…" at bounding box center [1424, 352] width 208 height 22
click at [1320, 343] on select "- Select Reason Code - 099 - Other (Provide additional detail) ACT - Agency Cha…" at bounding box center [1424, 352] width 208 height 22
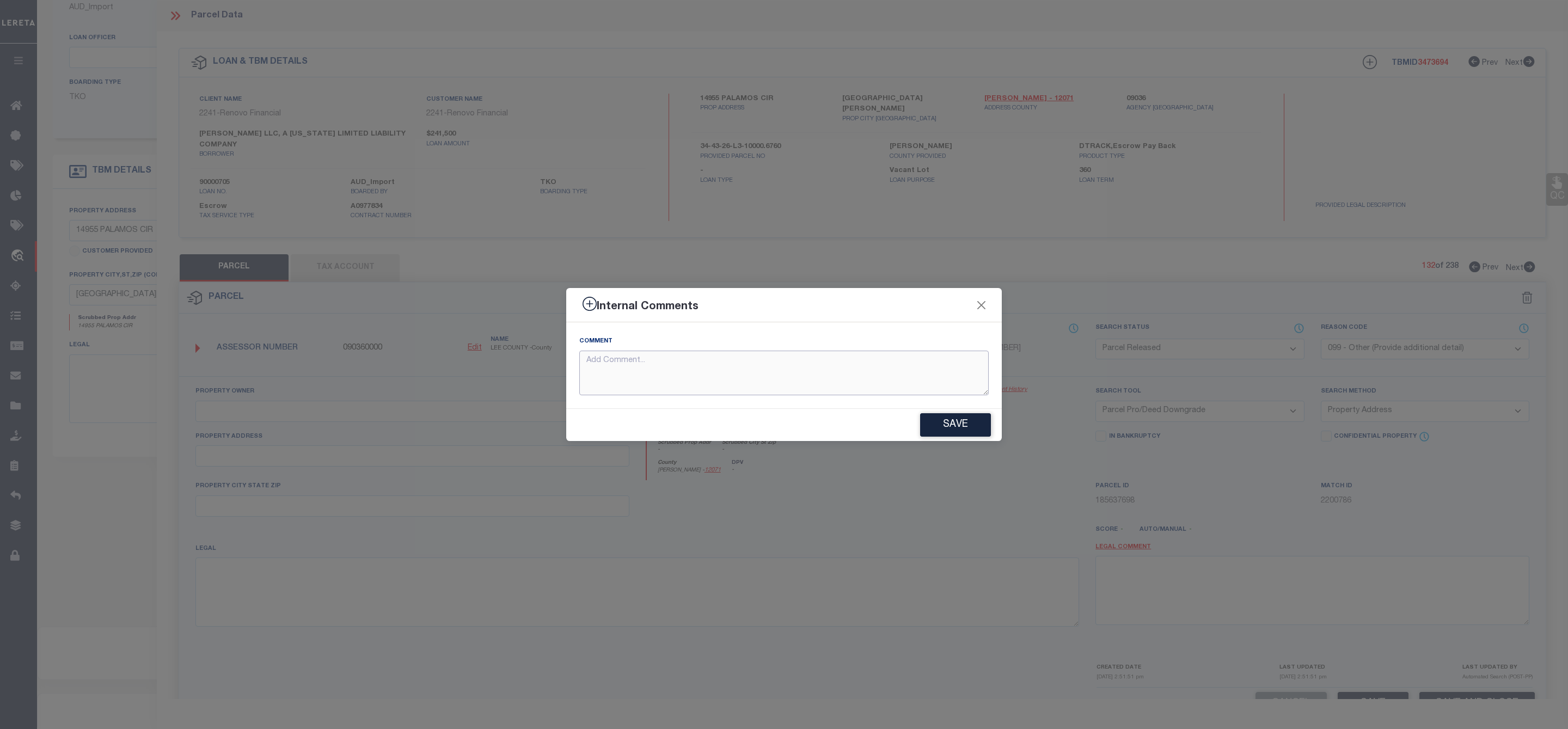
click at [932, 366] on textarea at bounding box center [784, 373] width 409 height 45
paste textarea "Parcel Not Needed"
click at [970, 431] on button "Save" at bounding box center [955, 425] width 71 height 23
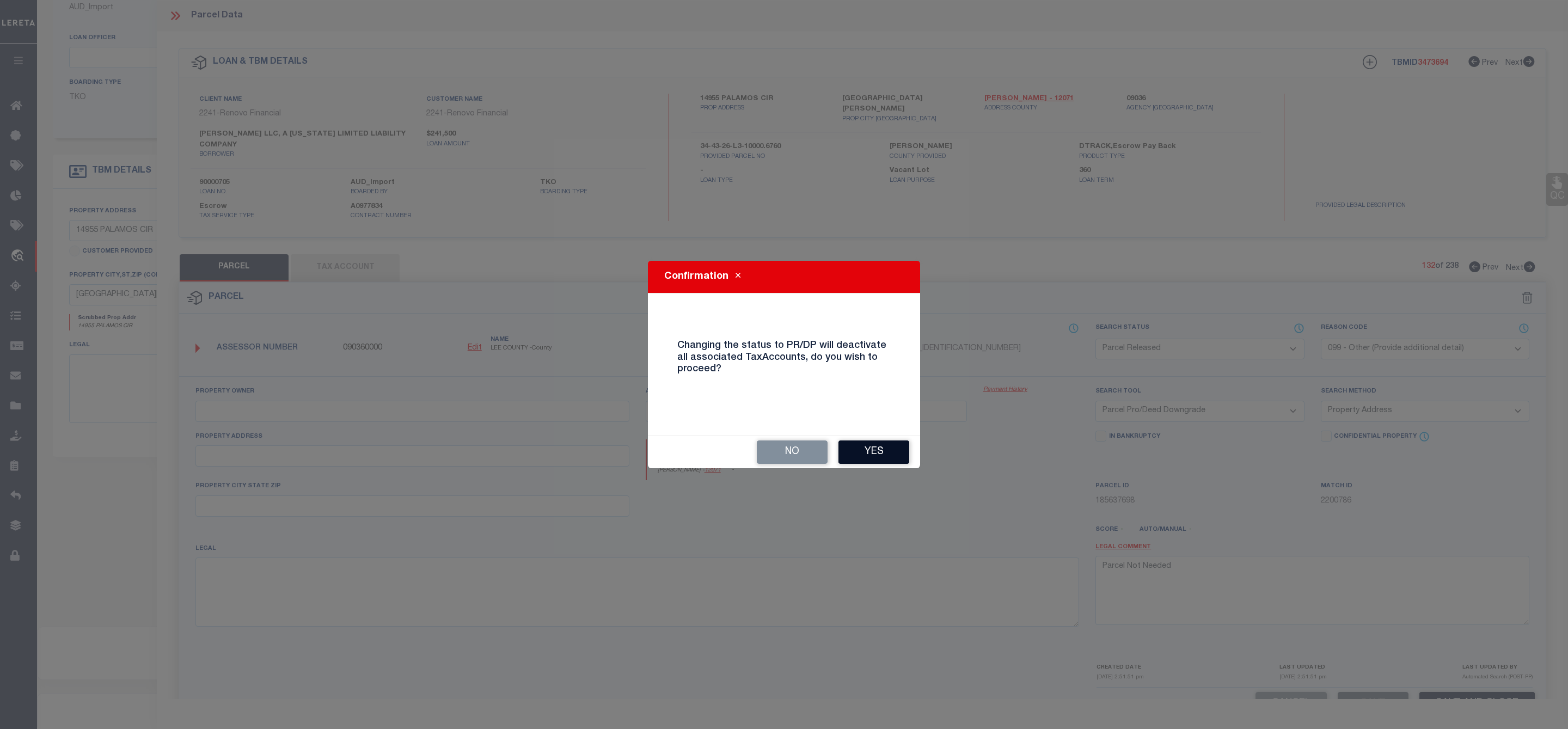
click at [885, 453] on button "Yes" at bounding box center [874, 452] width 71 height 23
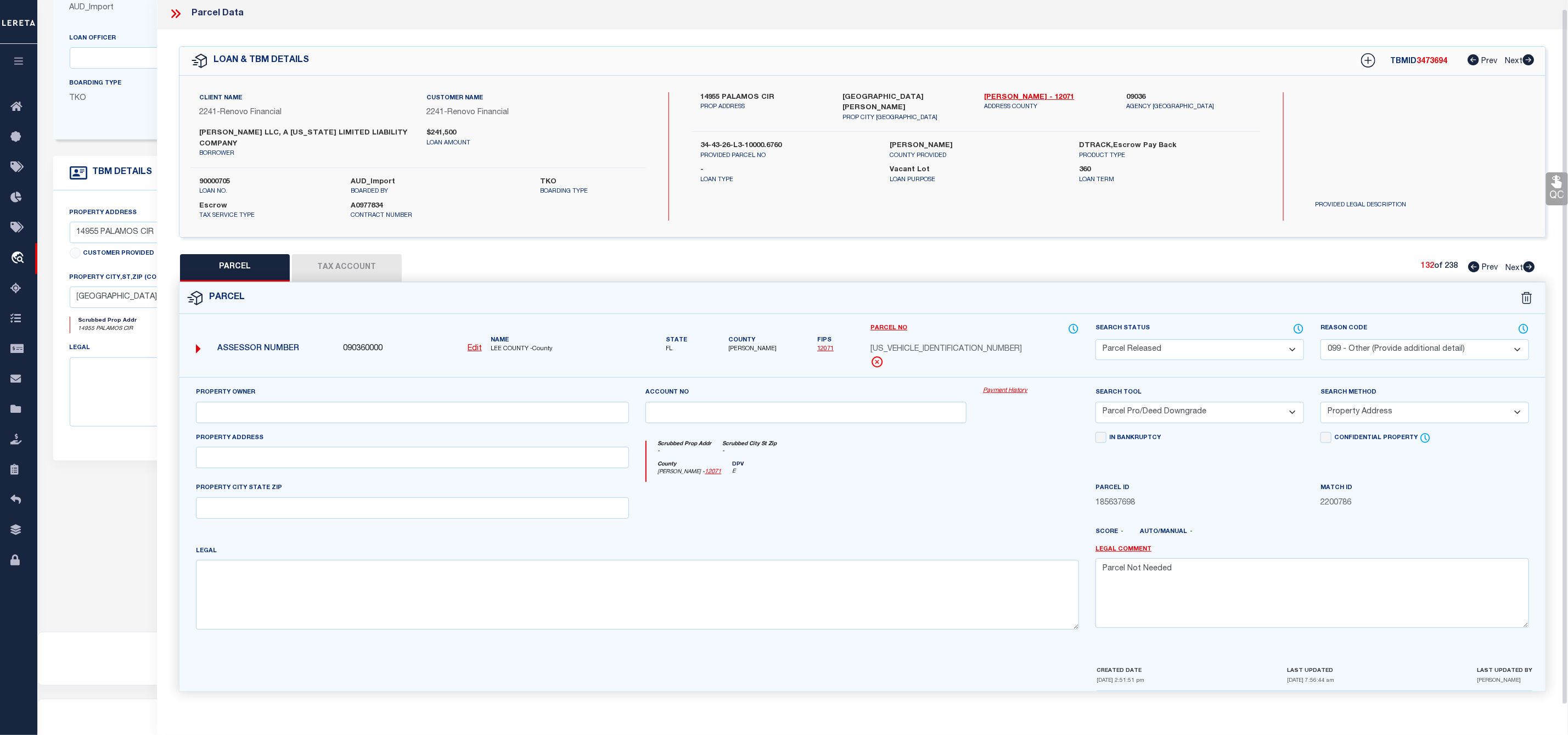
scroll to position [8, 0]
click at [1531, 261] on icon at bounding box center [1529, 266] width 12 height 11
click at [1158, 351] on select "Automated Search Bad Parcel Complete Duplicate Parcel High Dollar Reporting In …" at bounding box center [1200, 352] width 208 height 22
click at [1096, 343] on select "Automated Search Bad Parcel Complete Duplicate Parcel High Dollar Reporting In …" at bounding box center [1200, 352] width 208 height 22
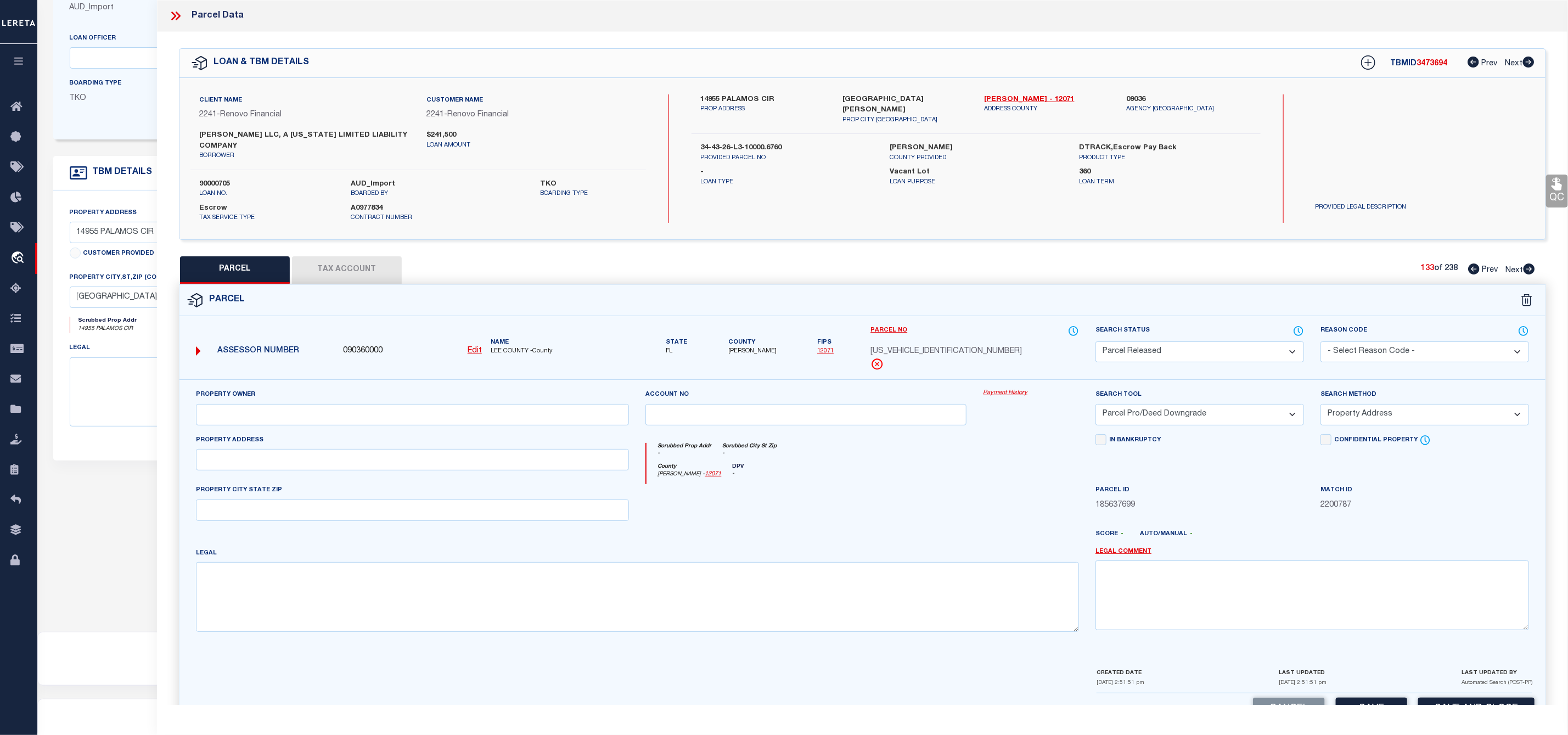
click at [1366, 348] on select "- Select Reason Code - 099 - Other (Provide additional detail) ACT - Agency Cha…" at bounding box center [1424, 352] width 208 height 22
click at [1320, 343] on select "- Select Reason Code - 099 - Other (Provide additional detail) ACT - Agency Cha…" at bounding box center [1424, 352] width 208 height 22
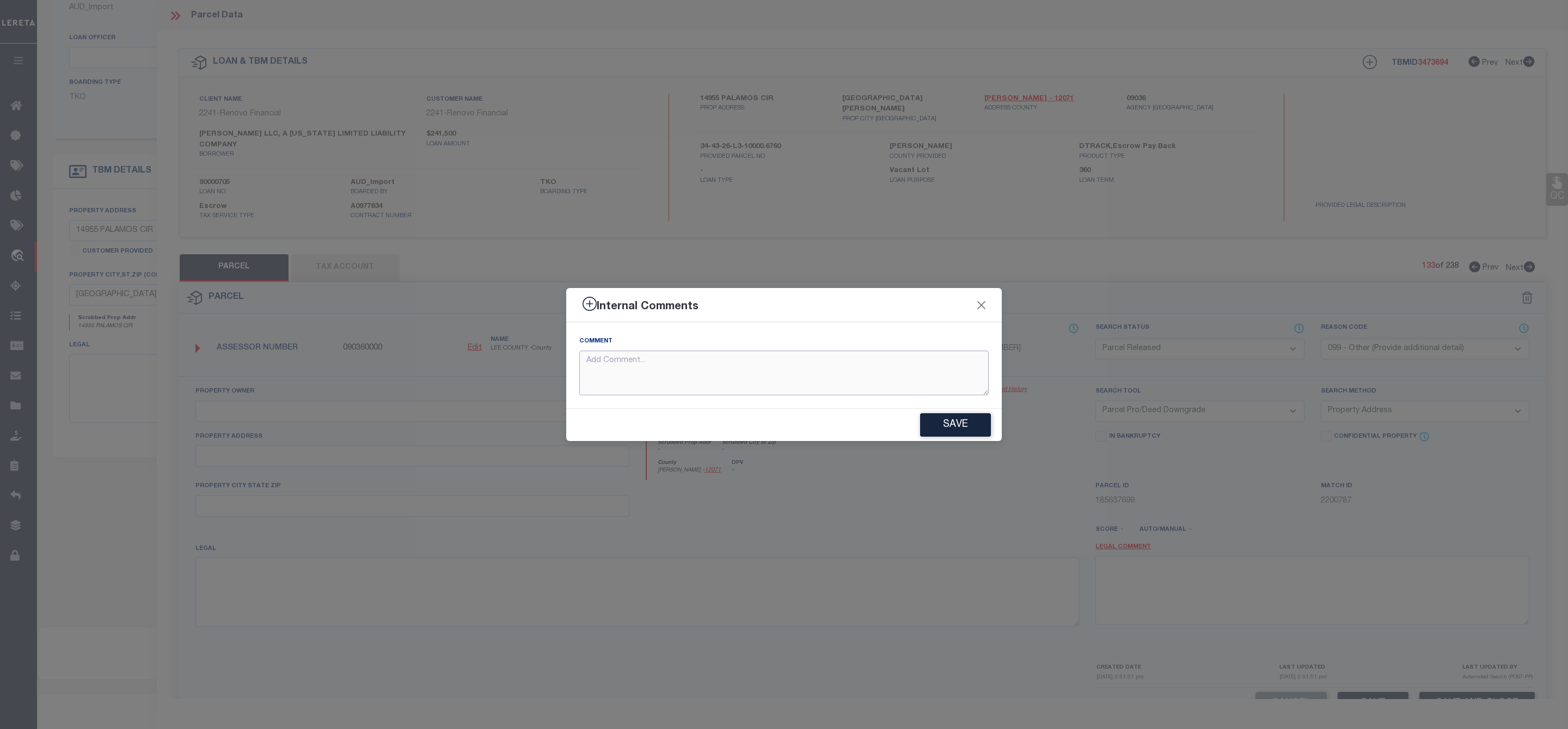
click at [796, 358] on textarea at bounding box center [784, 373] width 409 height 45
paste textarea "Parcel Not Needed"
click at [953, 423] on button "Save" at bounding box center [955, 425] width 71 height 23
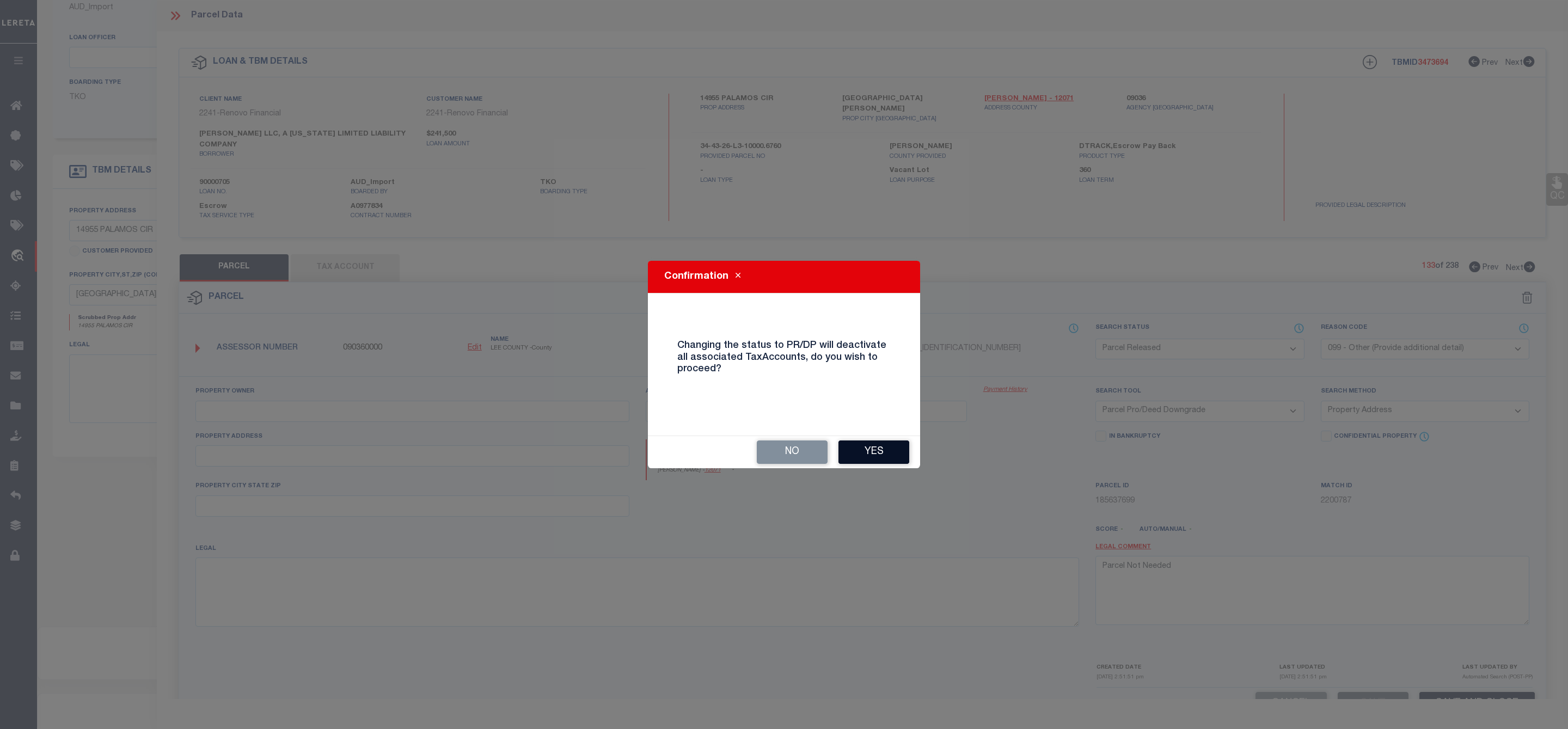
click at [860, 457] on button "Yes" at bounding box center [874, 452] width 71 height 23
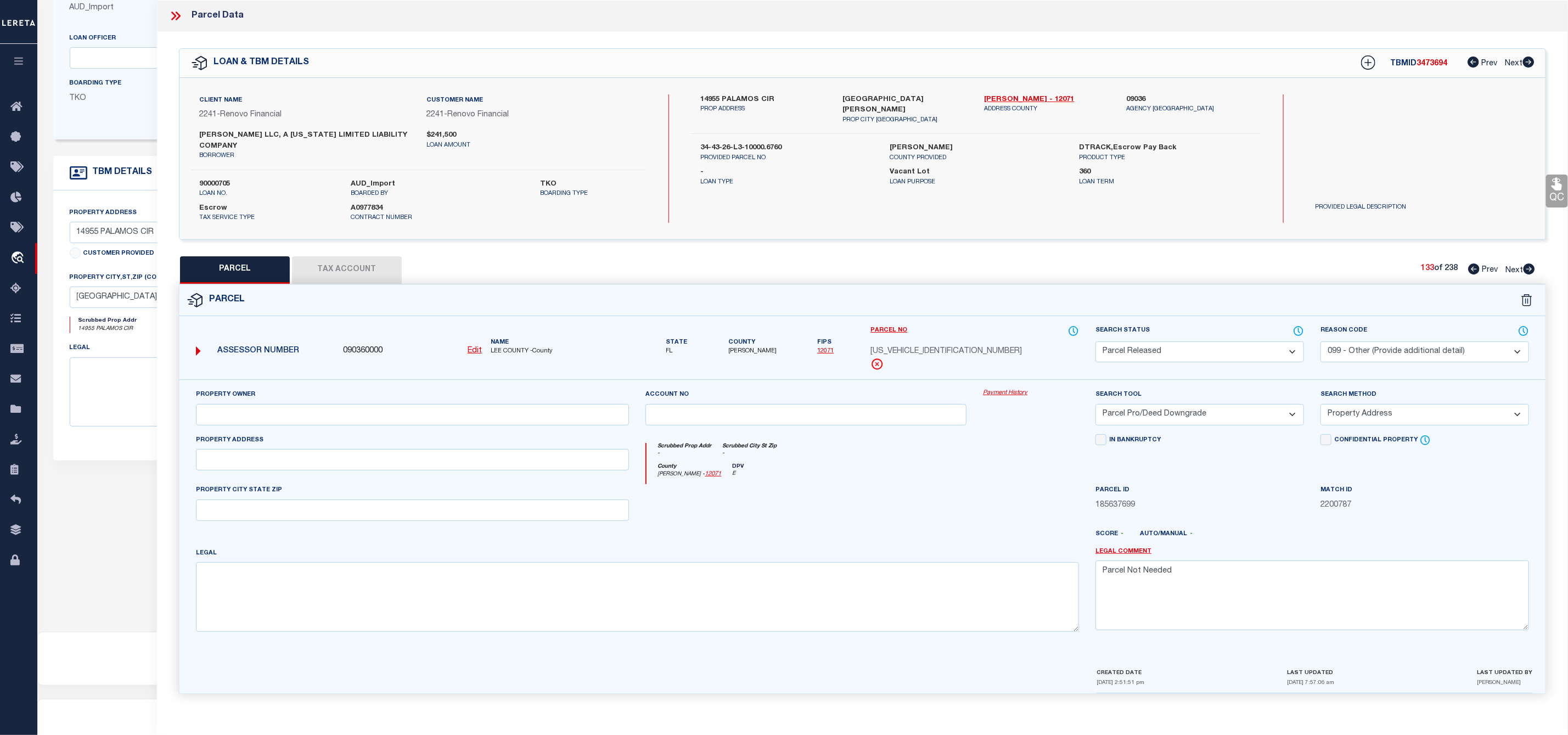
scroll to position [8, 0]
click at [1532, 265] on icon at bounding box center [1529, 266] width 12 height 11
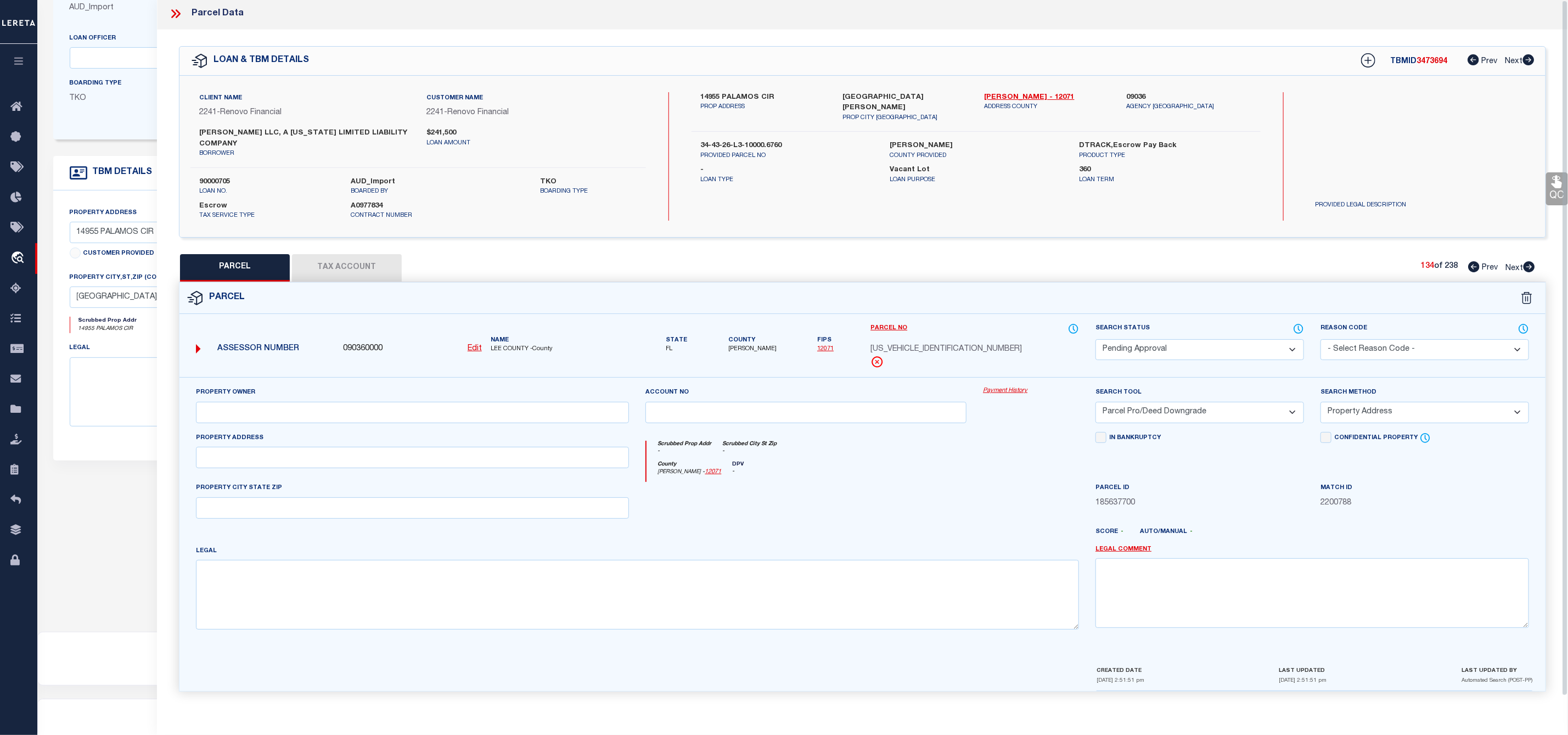
scroll to position [0, 0]
click at [1153, 355] on select "Automated Search Bad Parcel Complete Duplicate Parcel High Dollar Reporting In …" at bounding box center [1200, 352] width 208 height 22
click at [1096, 343] on select "Automated Search Bad Parcel Complete Duplicate Parcel High Dollar Reporting In …" at bounding box center [1200, 352] width 208 height 22
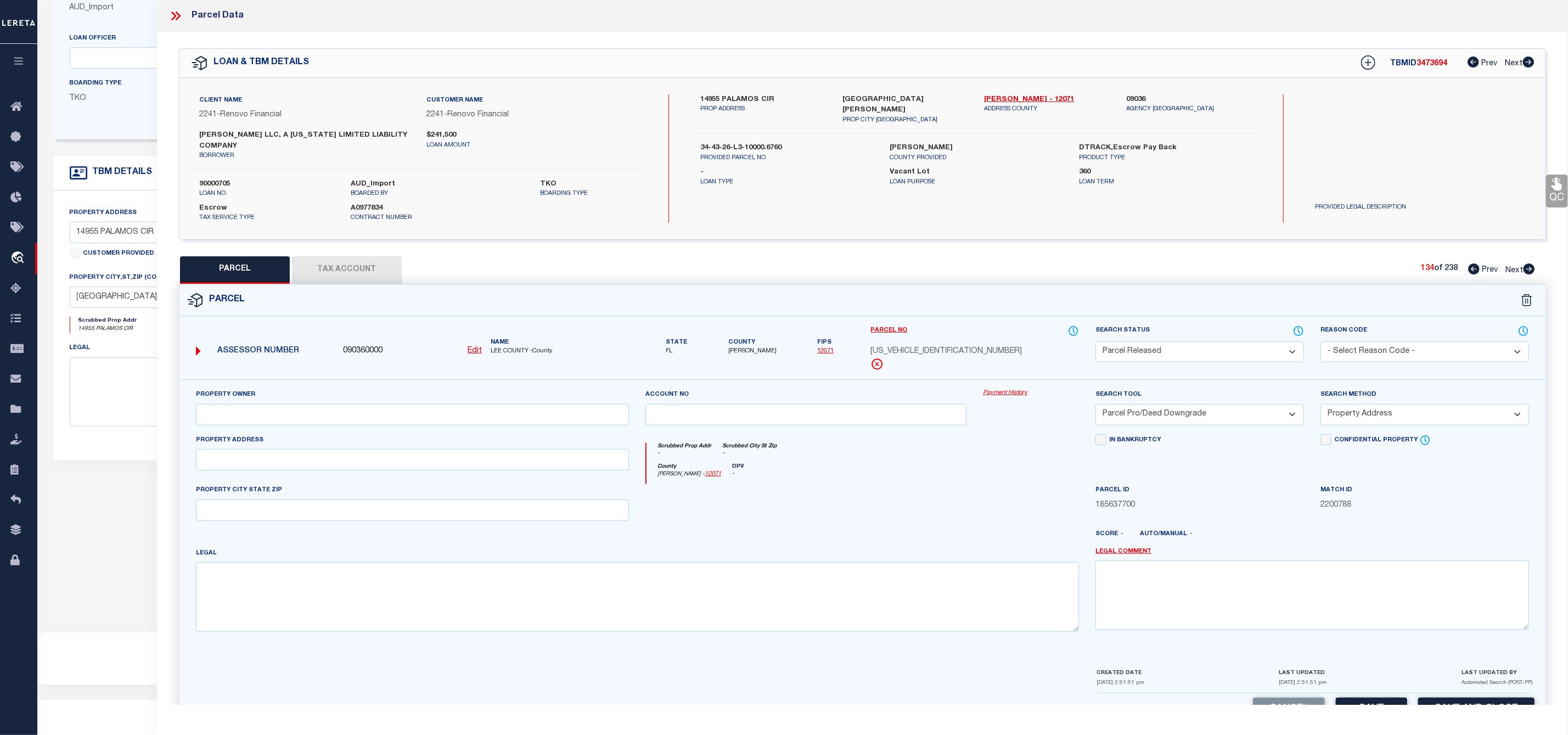
click at [1410, 352] on select "- Select Reason Code - 099 - Other (Provide additional detail) ACT - Agency Cha…" at bounding box center [1424, 352] width 208 height 22
click at [1320, 343] on select "- Select Reason Code - 099 - Other (Provide additional detail) ACT - Agency Cha…" at bounding box center [1424, 352] width 208 height 22
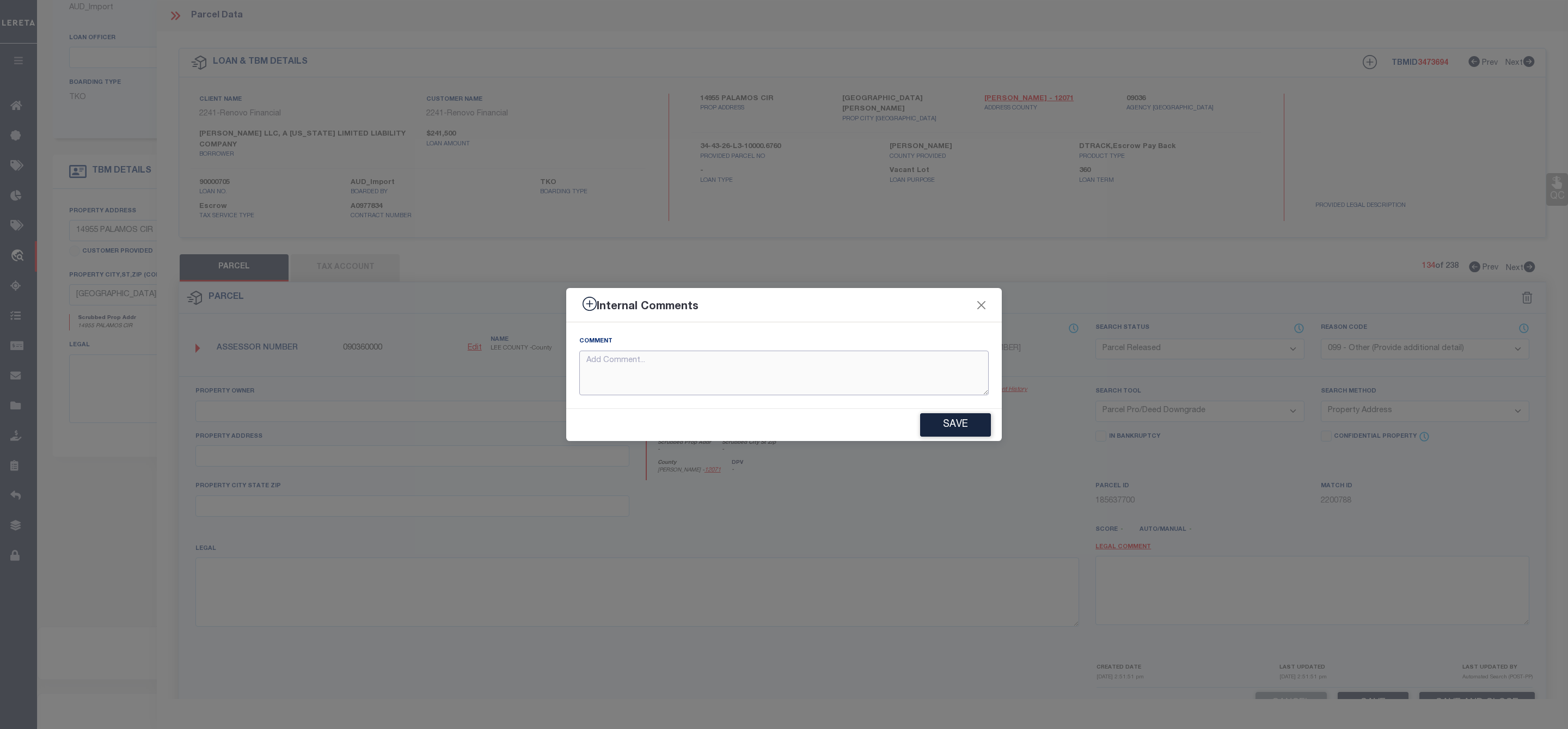
click at [793, 368] on textarea at bounding box center [784, 373] width 409 height 45
paste textarea "Parcel Not Needed"
click at [967, 429] on button "Save" at bounding box center [955, 425] width 71 height 23
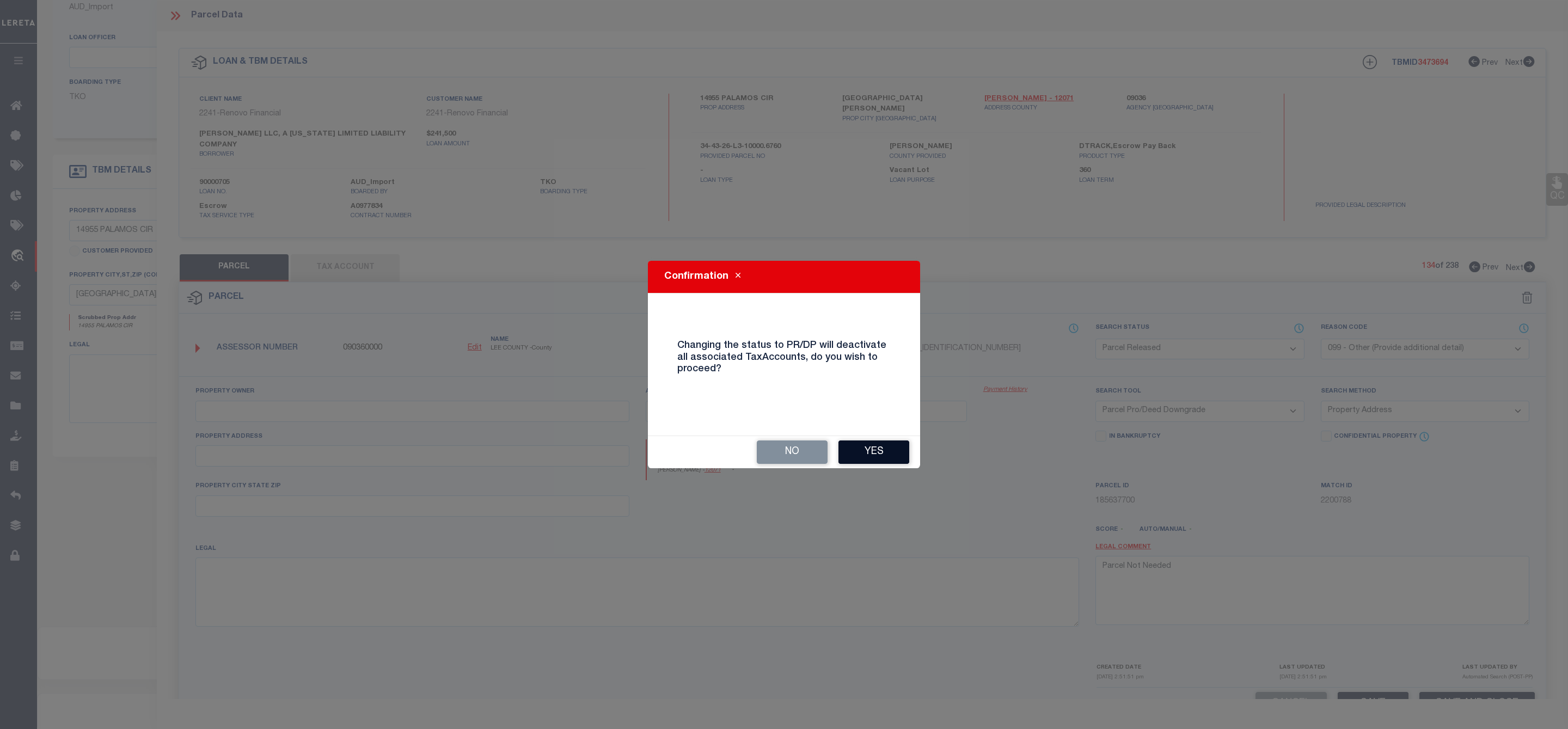
click at [883, 450] on button "Yes" at bounding box center [874, 452] width 71 height 23
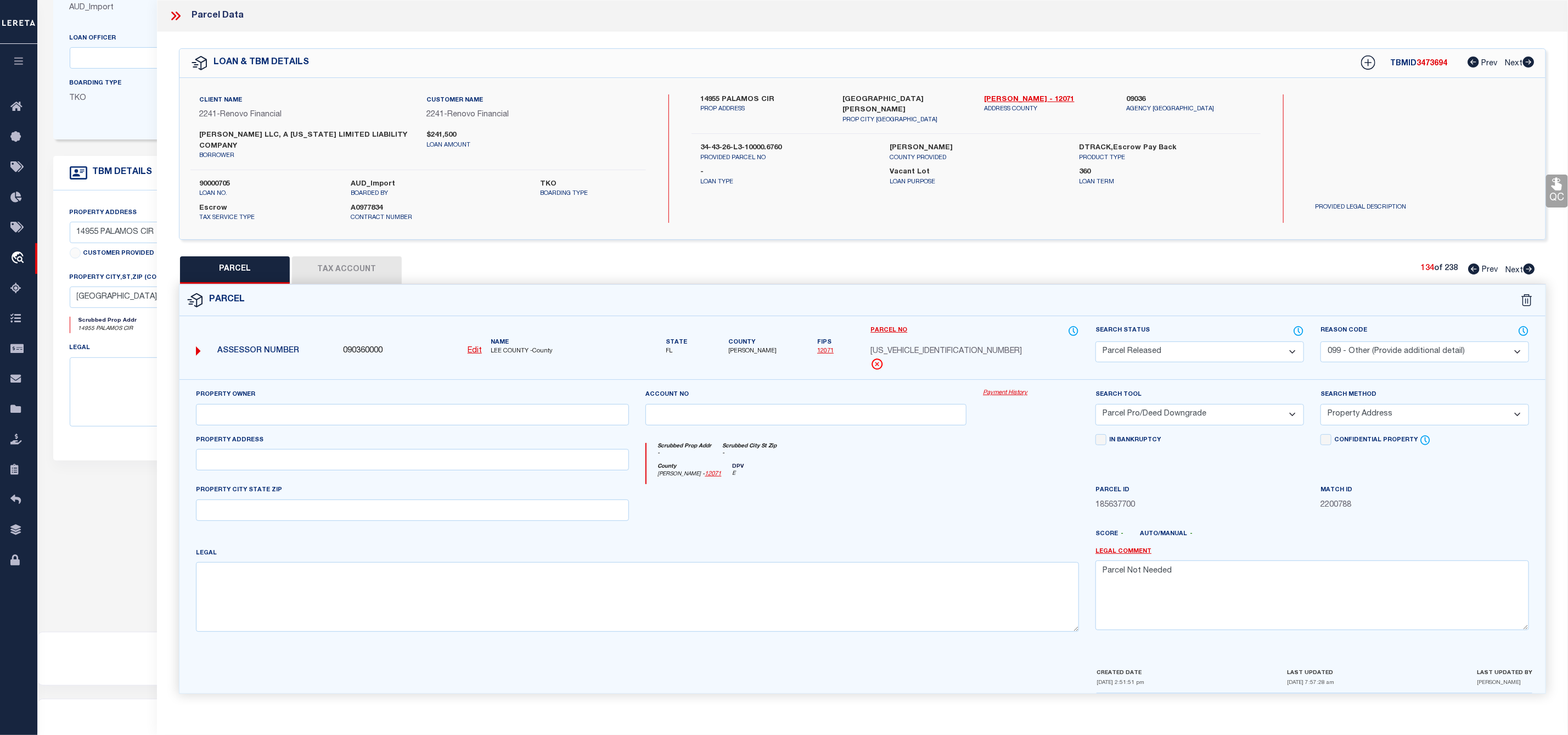
click at [1529, 269] on icon at bounding box center [1529, 269] width 12 height 11
click at [1234, 357] on select "Automated Search Bad Parcel Complete Duplicate Parcel High Dollar Reporting In …" at bounding box center [1200, 352] width 208 height 22
click at [1096, 343] on select "Automated Search Bad Parcel Complete Duplicate Parcel High Dollar Reporting In …" at bounding box center [1200, 352] width 208 height 22
click at [1378, 347] on select "- Select Reason Code - 099 - Other (Provide additional detail) ACT - Agency Cha…" at bounding box center [1424, 352] width 208 height 22
click at [1320, 343] on select "- Select Reason Code - 099 - Other (Provide additional detail) ACT - Agency Cha…" at bounding box center [1424, 352] width 208 height 22
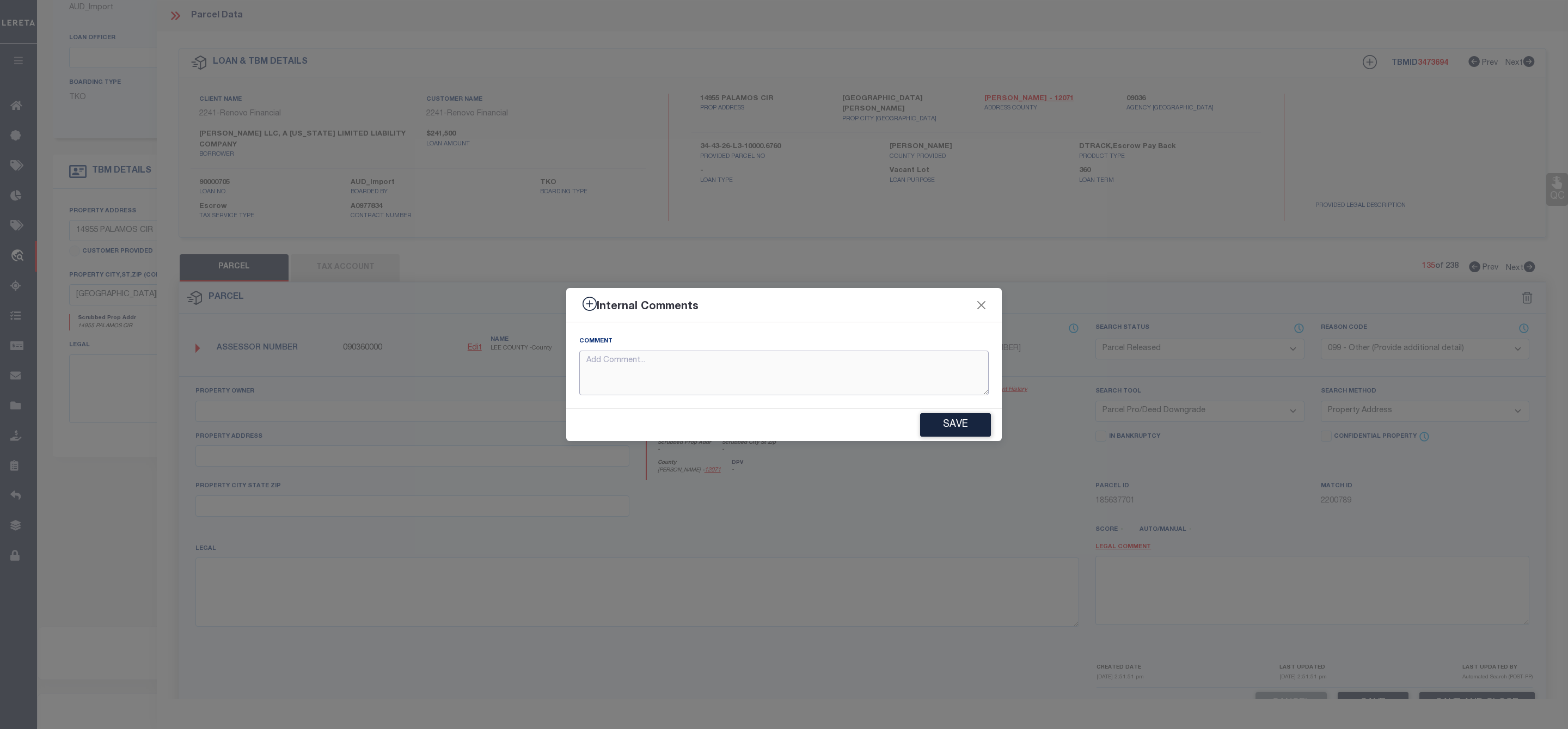
click at [888, 364] on textarea at bounding box center [784, 373] width 409 height 45
paste textarea "Parcel Not Needed"
click at [968, 423] on button "Save" at bounding box center [955, 425] width 71 height 23
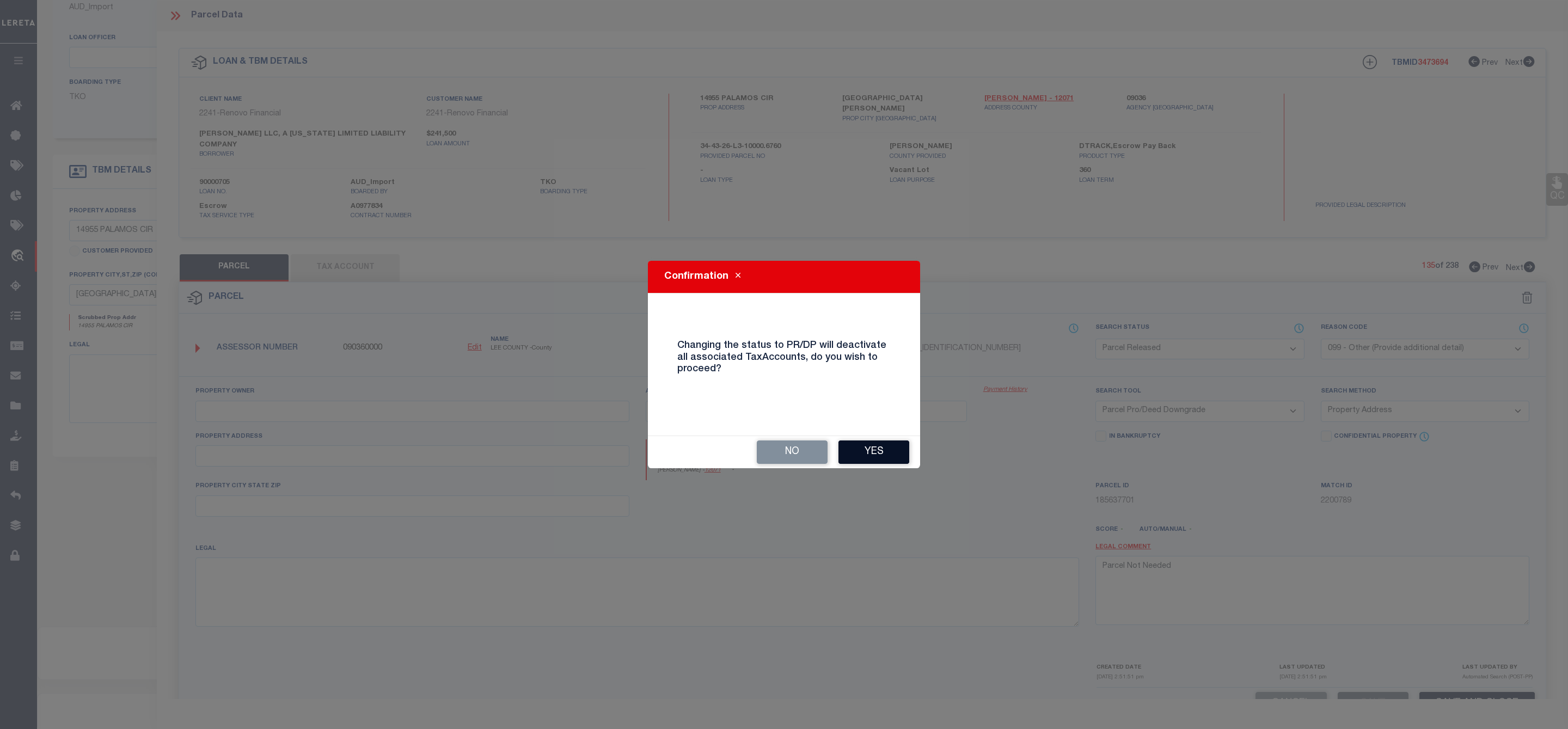
click at [875, 451] on button "Yes" at bounding box center [874, 452] width 71 height 23
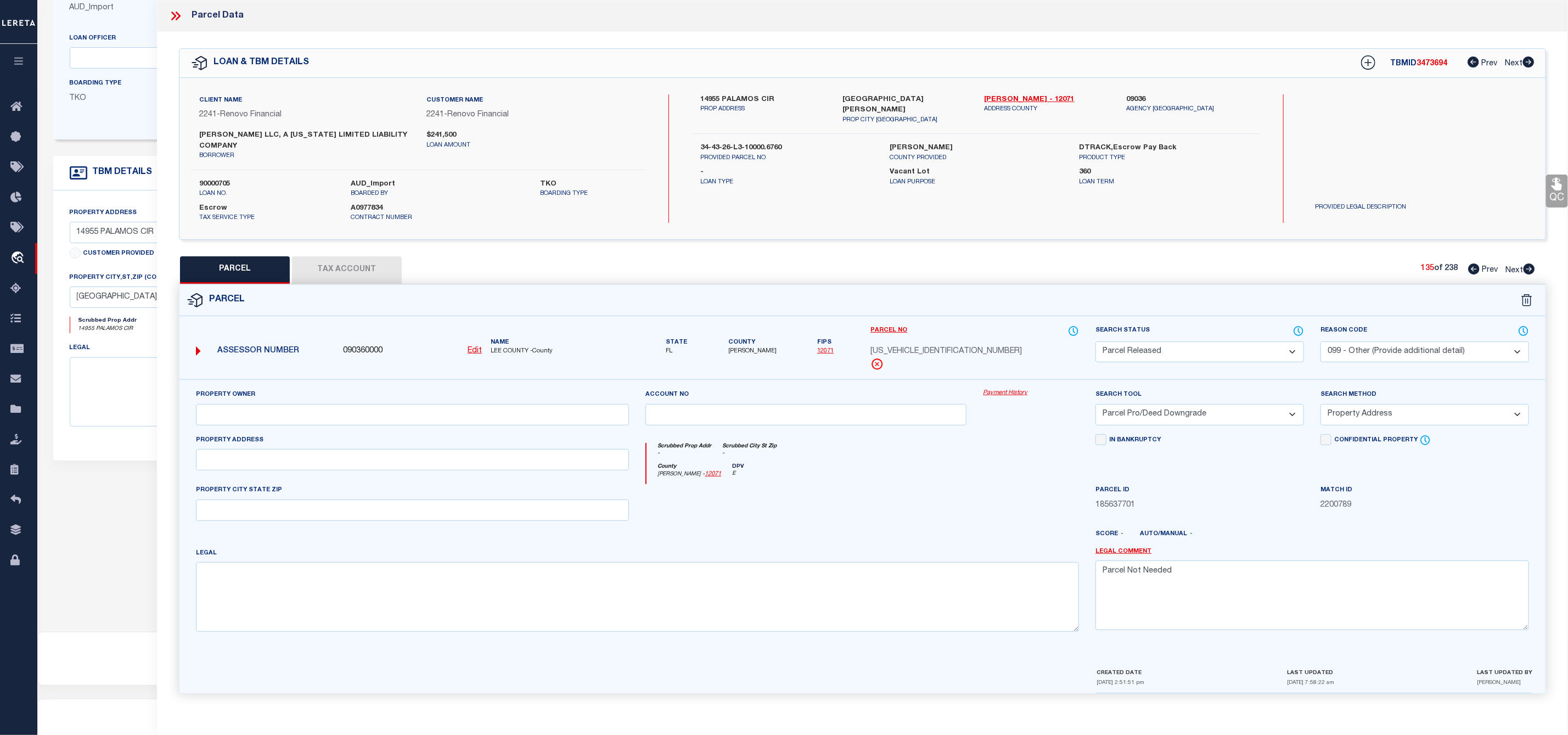
click at [1532, 273] on icon at bounding box center [1529, 269] width 12 height 11
click at [1175, 348] on select "Automated Search Bad Parcel Complete Duplicate Parcel High Dollar Reporting In …" at bounding box center [1200, 352] width 208 height 22
click at [1096, 343] on select "Automated Search Bad Parcel Complete Duplicate Parcel High Dollar Reporting In …" at bounding box center [1200, 352] width 208 height 22
click at [1360, 356] on select "- Select Reason Code - 099 - Other (Provide additional detail) ACT - Agency Cha…" at bounding box center [1424, 352] width 208 height 22
click at [1320, 343] on select "- Select Reason Code - 099 - Other (Provide additional detail) ACT - Agency Cha…" at bounding box center [1424, 352] width 208 height 22
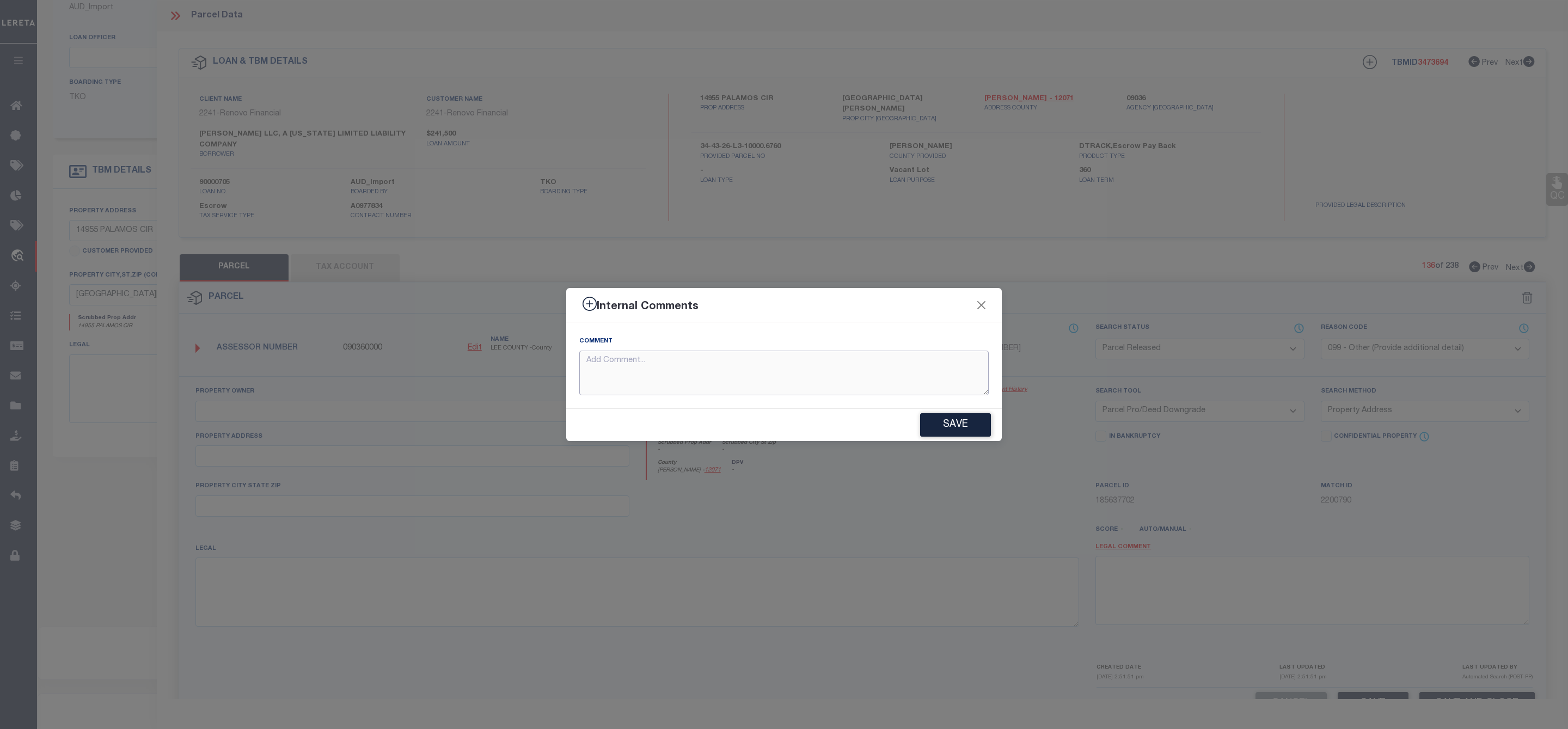
click at [878, 368] on textarea at bounding box center [784, 373] width 409 height 45
paste textarea "Parcel Not Needed"
click at [946, 427] on button "Save" at bounding box center [955, 425] width 71 height 23
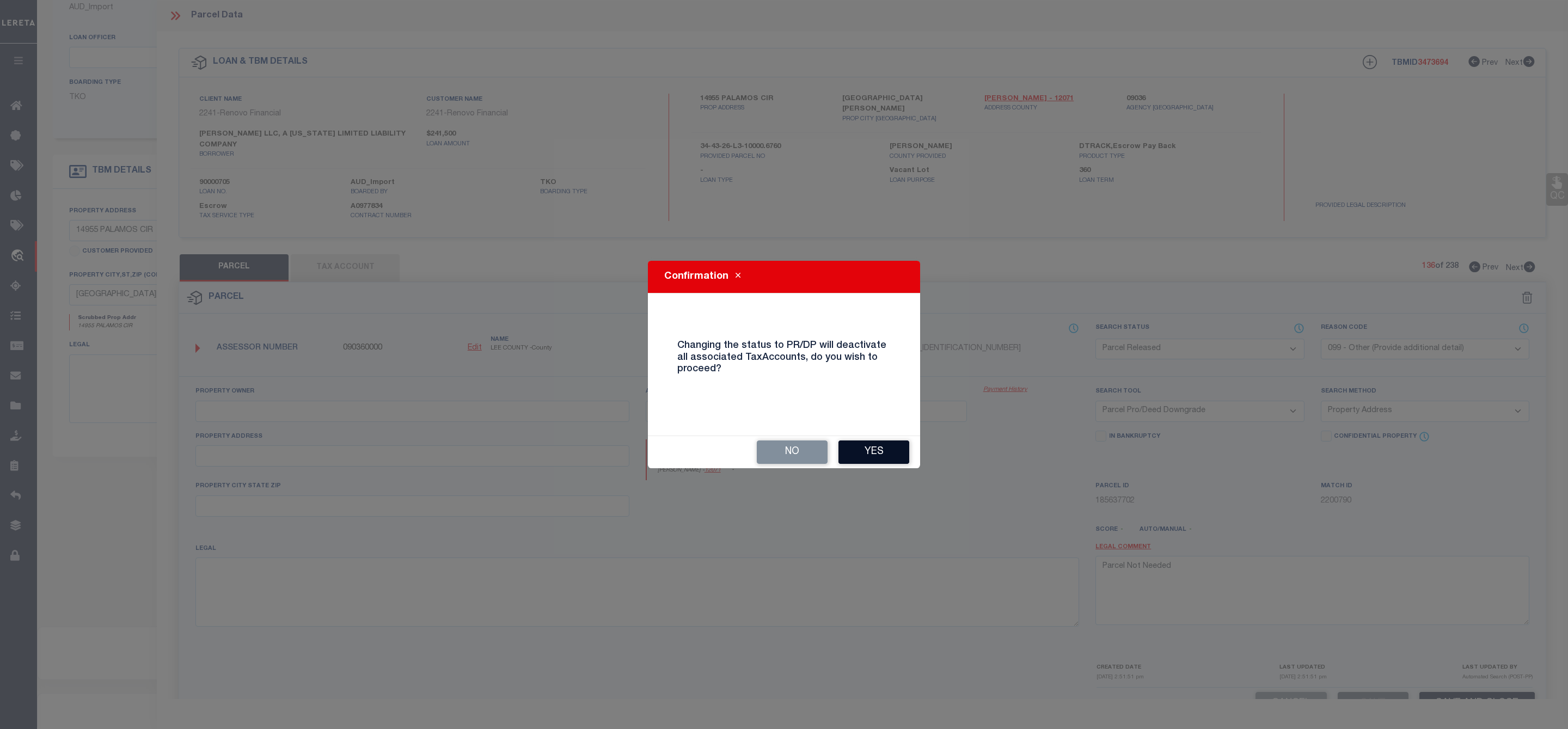
click at [878, 446] on button "Yes" at bounding box center [874, 452] width 71 height 23
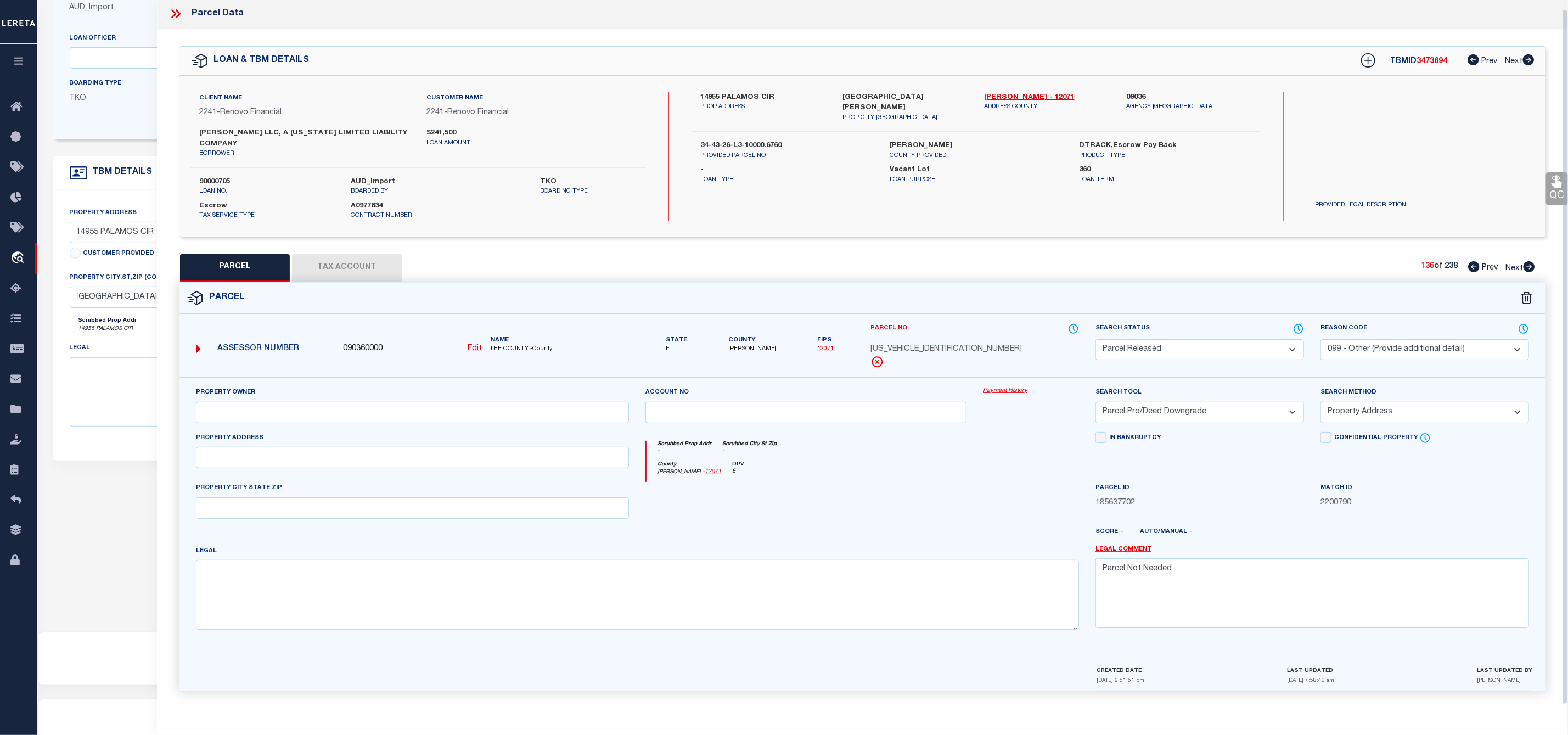
scroll to position [8, 0]
click at [1532, 262] on icon at bounding box center [1529, 266] width 12 height 11
click at [1218, 349] on select "Automated Search Bad Parcel Complete Duplicate Parcel High Dollar Reporting In …" at bounding box center [1200, 352] width 208 height 22
click at [1096, 343] on select "Automated Search Bad Parcel Complete Duplicate Parcel High Dollar Reporting In …" at bounding box center [1200, 352] width 208 height 22
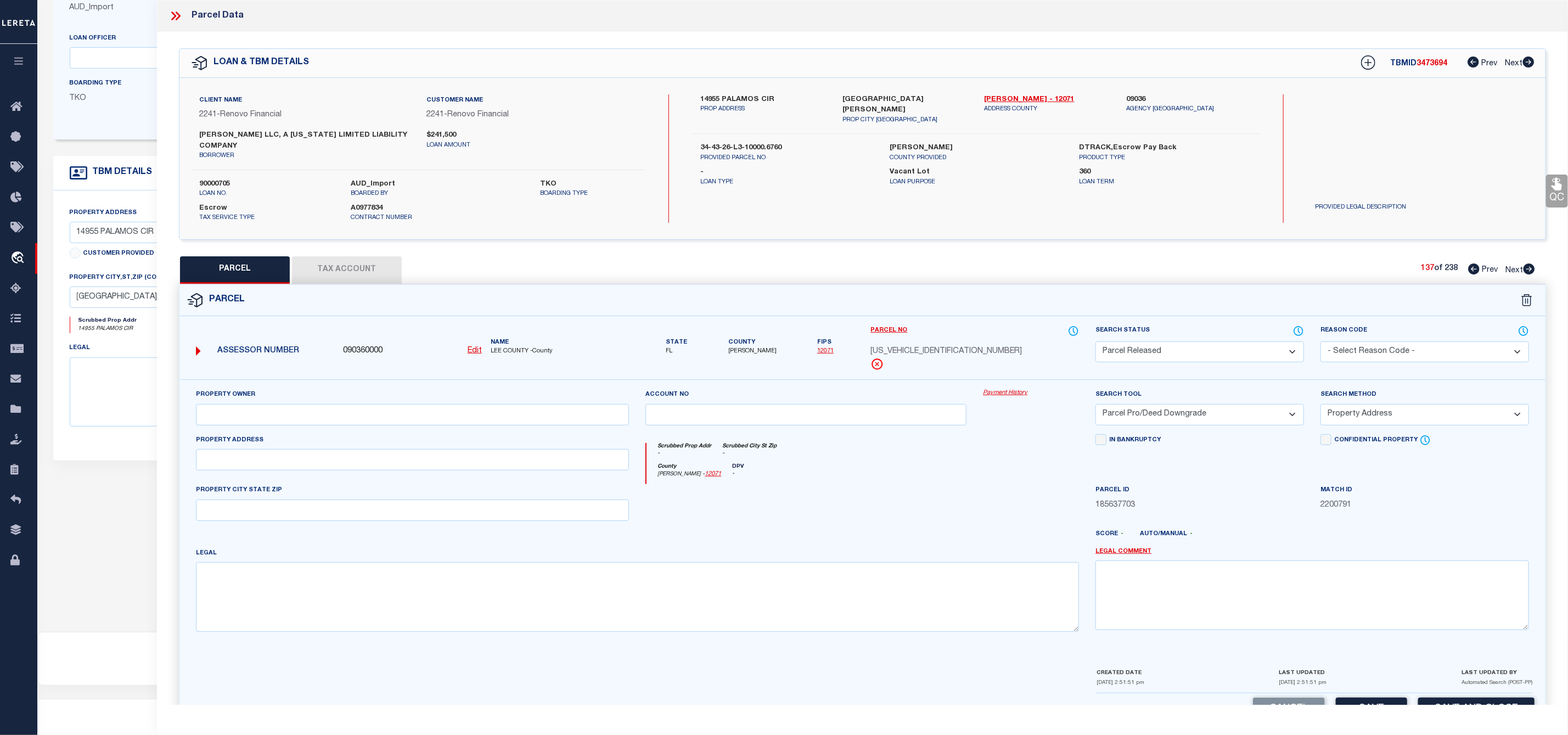
click at [1334, 354] on select "- Select Reason Code - 099 - Other (Provide additional detail) ACT - Agency Cha…" at bounding box center [1424, 352] width 208 height 22
click at [1320, 343] on select "- Select Reason Code - 099 - Other (Provide additional detail) ACT - Agency Cha…" at bounding box center [1424, 352] width 208 height 22
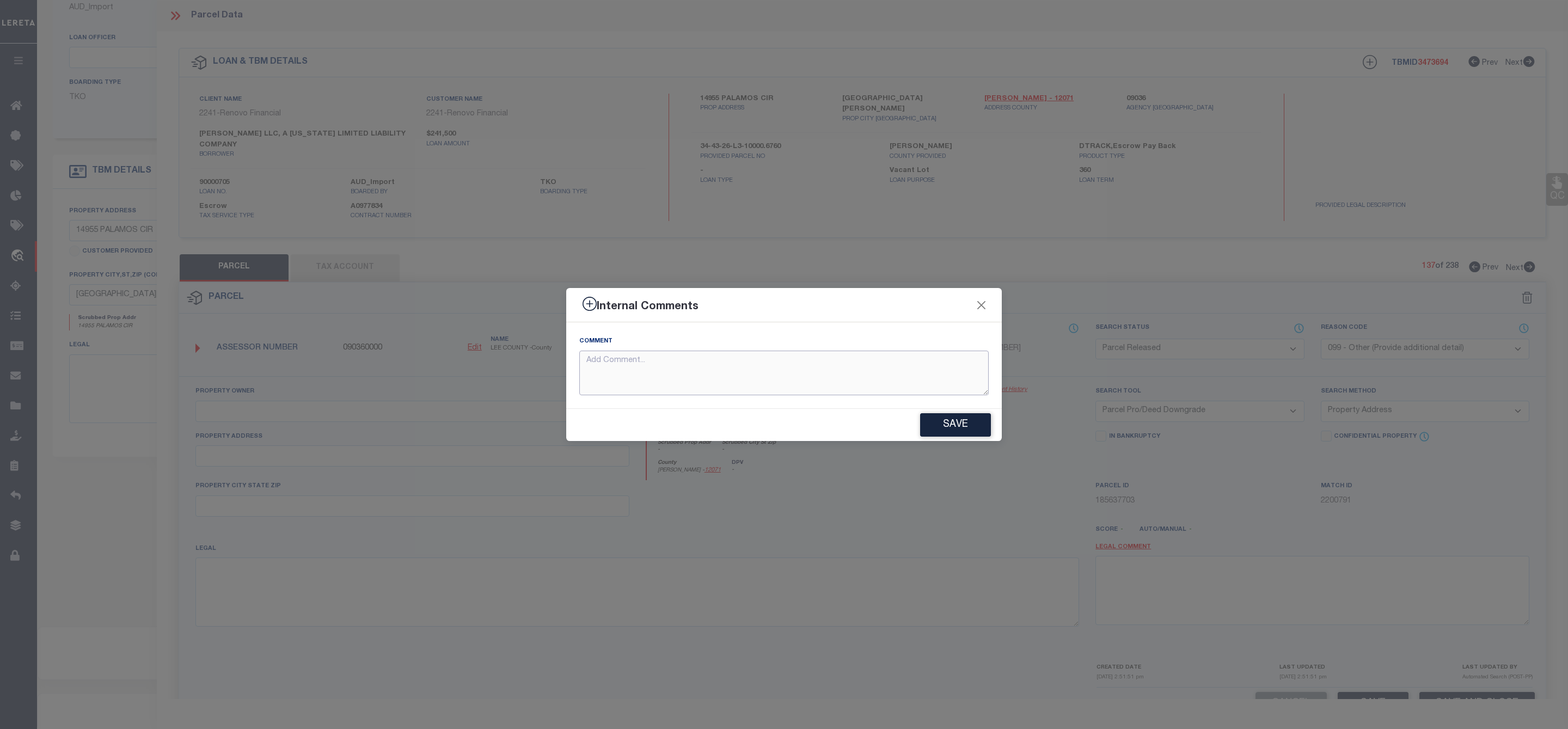
click at [884, 378] on textarea at bounding box center [784, 373] width 409 height 45
paste textarea "Parcel Not Needed"
click at [974, 423] on button "Save" at bounding box center [955, 425] width 71 height 23
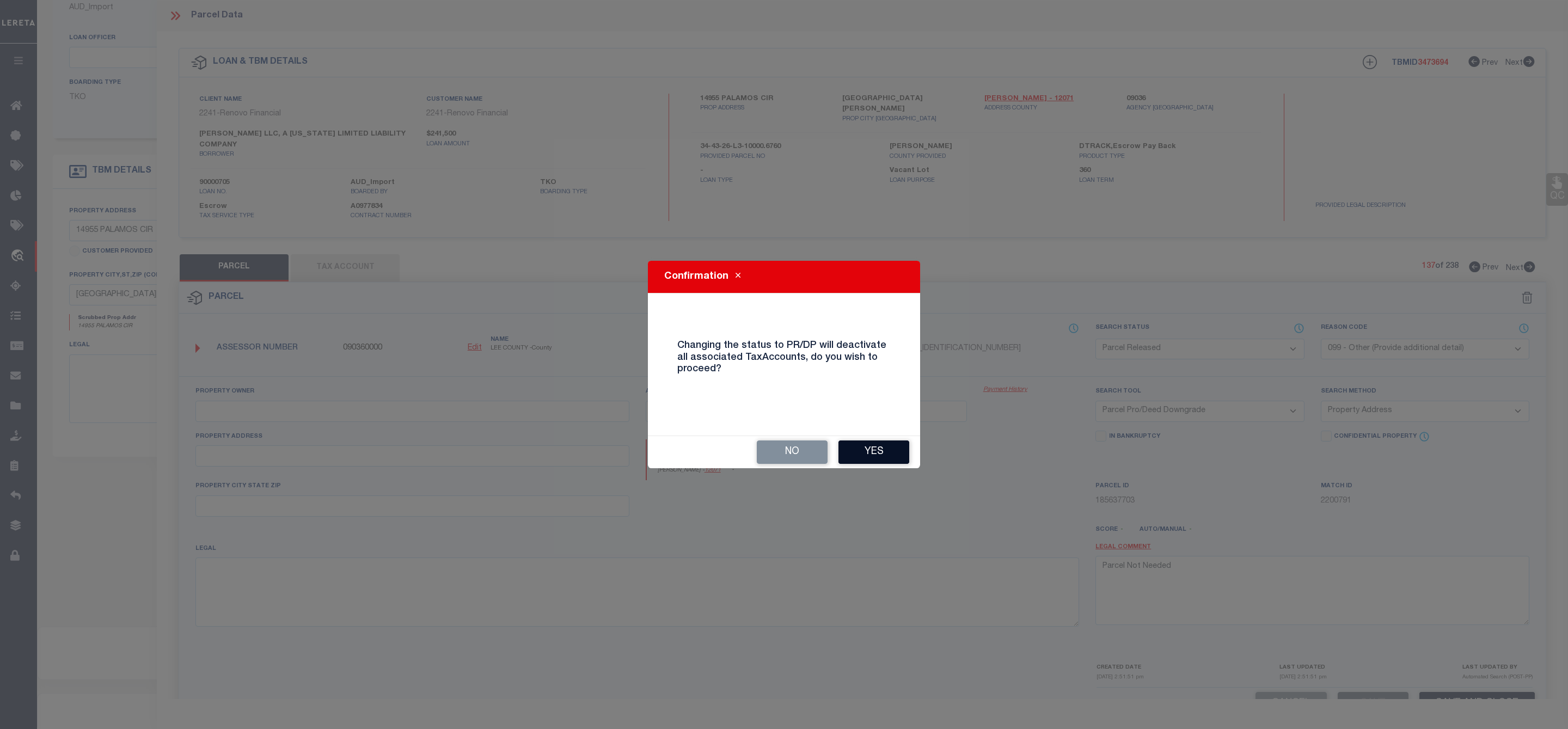
click at [880, 453] on button "Yes" at bounding box center [874, 452] width 71 height 23
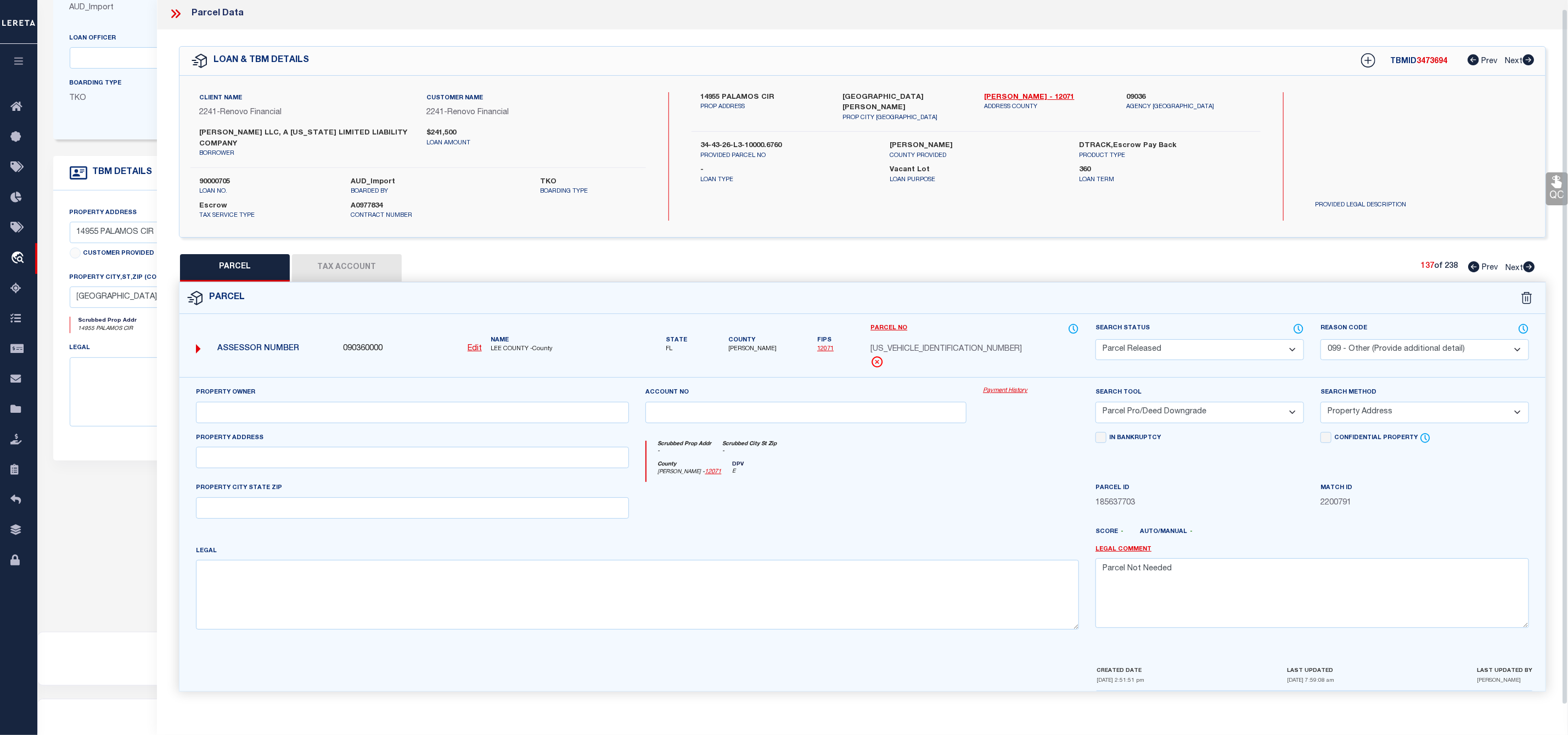
scroll to position [8, 0]
click at [1531, 264] on icon at bounding box center [1529, 266] width 12 height 11
click at [1193, 361] on select "Automated Search Bad Parcel Complete Duplicate Parcel High Dollar Reporting In …" at bounding box center [1200, 352] width 208 height 22
click at [1096, 343] on select "Automated Search Bad Parcel Complete Duplicate Parcel High Dollar Reporting In …" at bounding box center [1200, 352] width 208 height 22
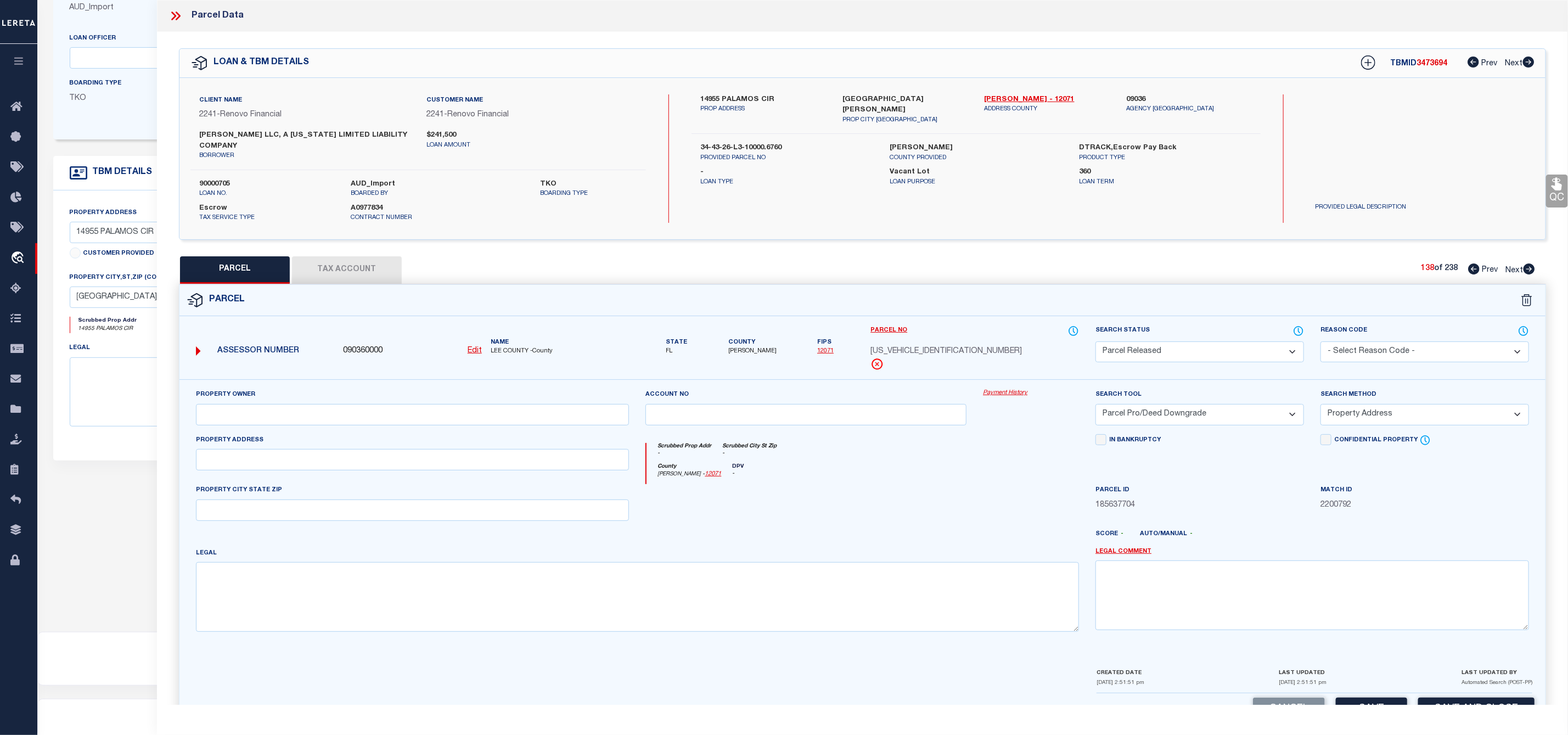
click at [1398, 353] on select "- Select Reason Code - 099 - Other (Provide additional detail) ACT - Agency Cha…" at bounding box center [1424, 352] width 208 height 22
click at [1320, 343] on select "- Select Reason Code - 099 - Other (Provide additional detail) ACT - Agency Cha…" at bounding box center [1424, 352] width 208 height 22
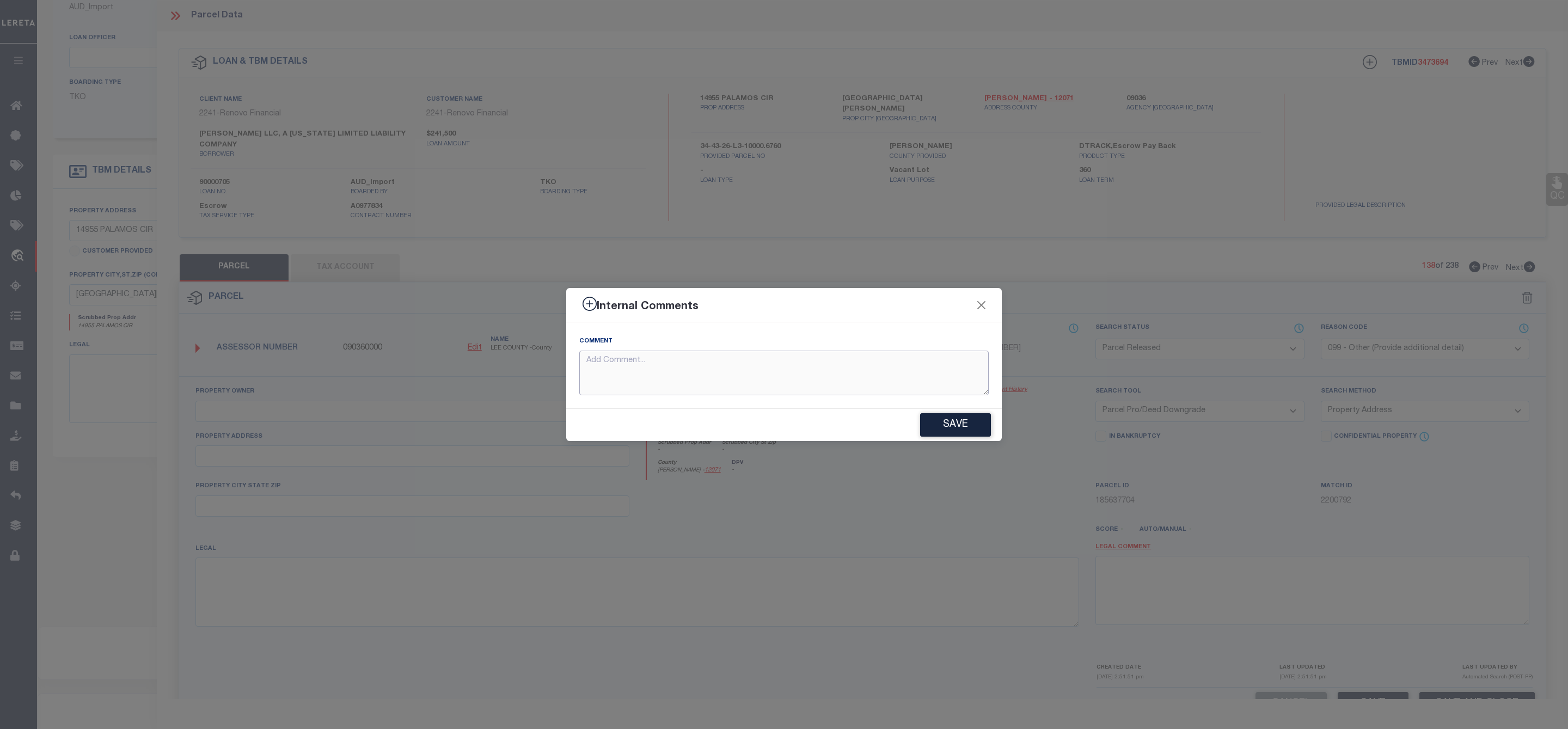
click at [821, 372] on textarea at bounding box center [784, 373] width 409 height 45
paste textarea "Parcel Not Needed"
click at [956, 419] on button "Save" at bounding box center [955, 425] width 71 height 23
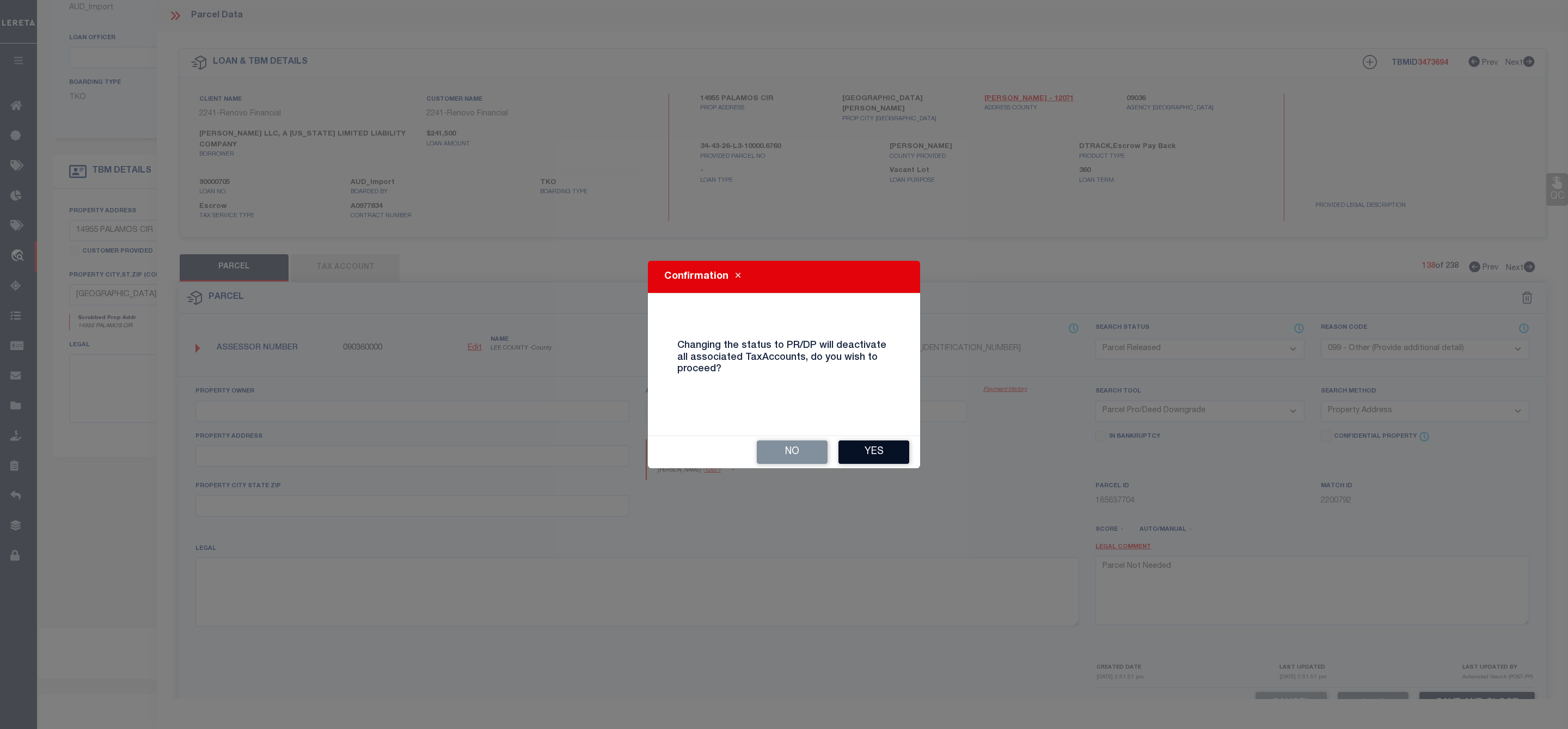
click at [860, 457] on button "Yes" at bounding box center [874, 452] width 71 height 23
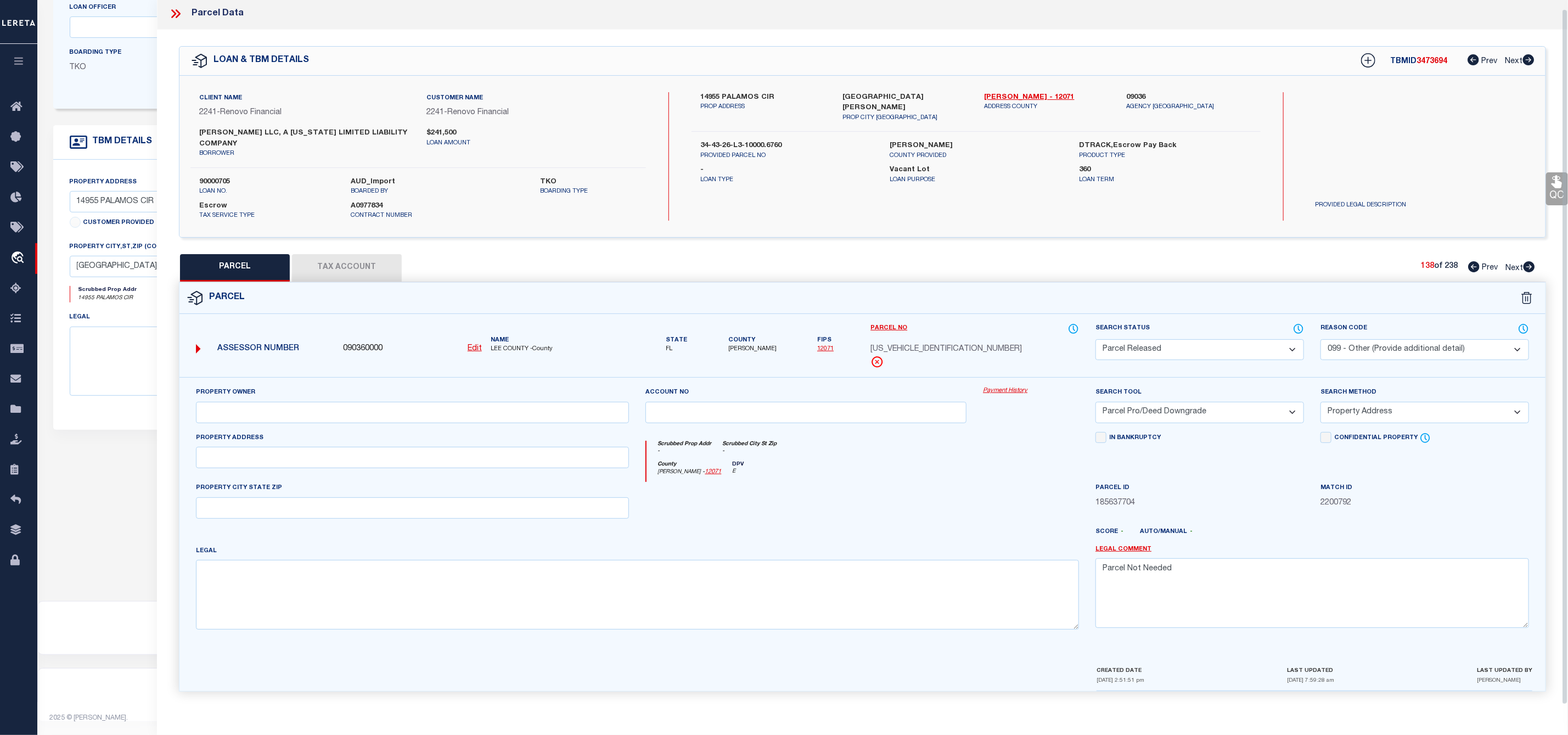
scroll to position [8, 0]
click at [1532, 261] on icon at bounding box center [1529, 266] width 12 height 11
click at [1227, 349] on select "Automated Search Bad Parcel Complete Duplicate Parcel High Dollar Reporting In …" at bounding box center [1200, 352] width 208 height 22
click at [1096, 343] on select "Automated Search Bad Parcel Complete Duplicate Parcel High Dollar Reporting In …" at bounding box center [1200, 352] width 208 height 22
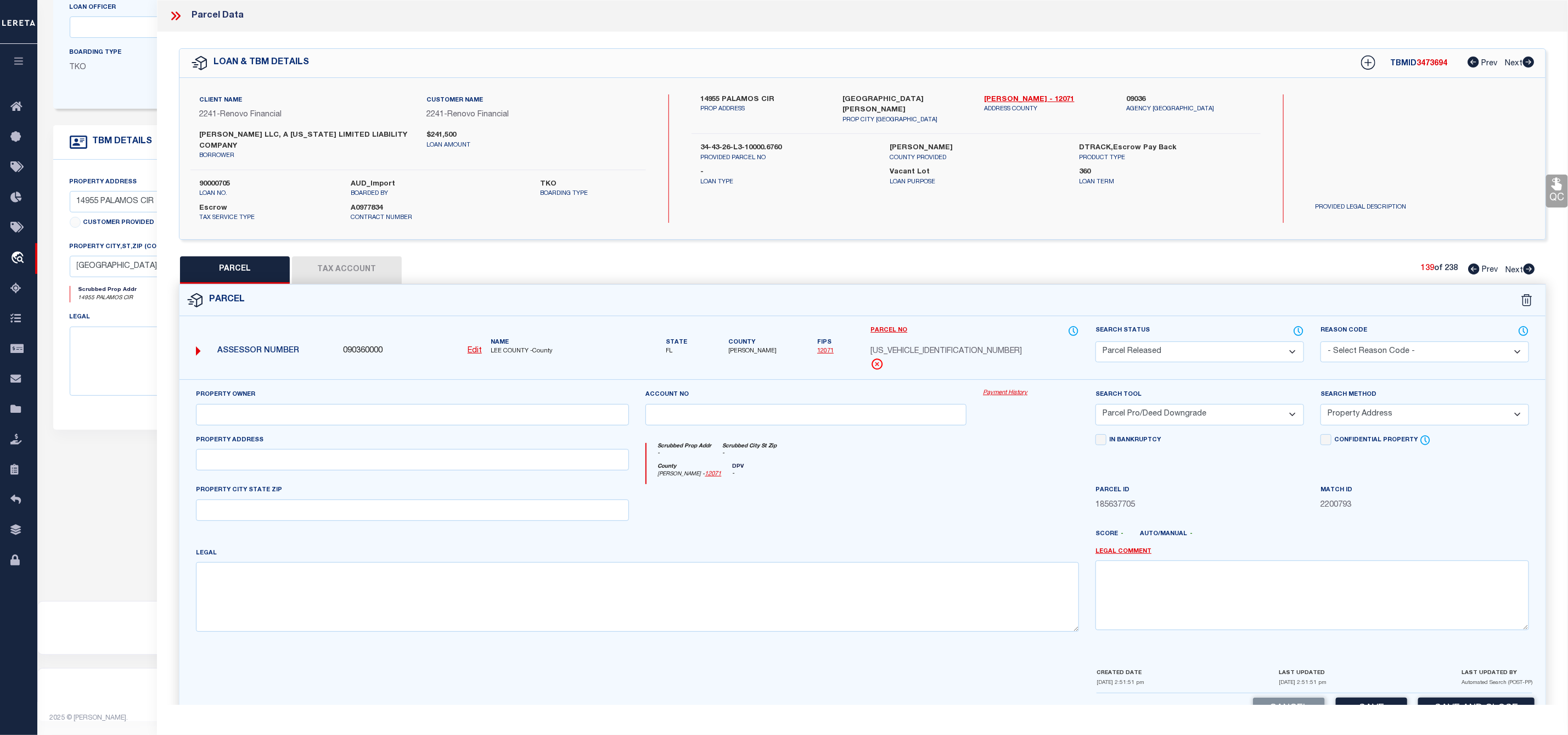
click at [1363, 352] on select "- Select Reason Code - 099 - Other (Provide additional detail) ACT - Agency Cha…" at bounding box center [1424, 352] width 208 height 22
click at [1320, 343] on select "- Select Reason Code - 099 - Other (Provide additional detail) ACT - Agency Cha…" at bounding box center [1424, 352] width 208 height 22
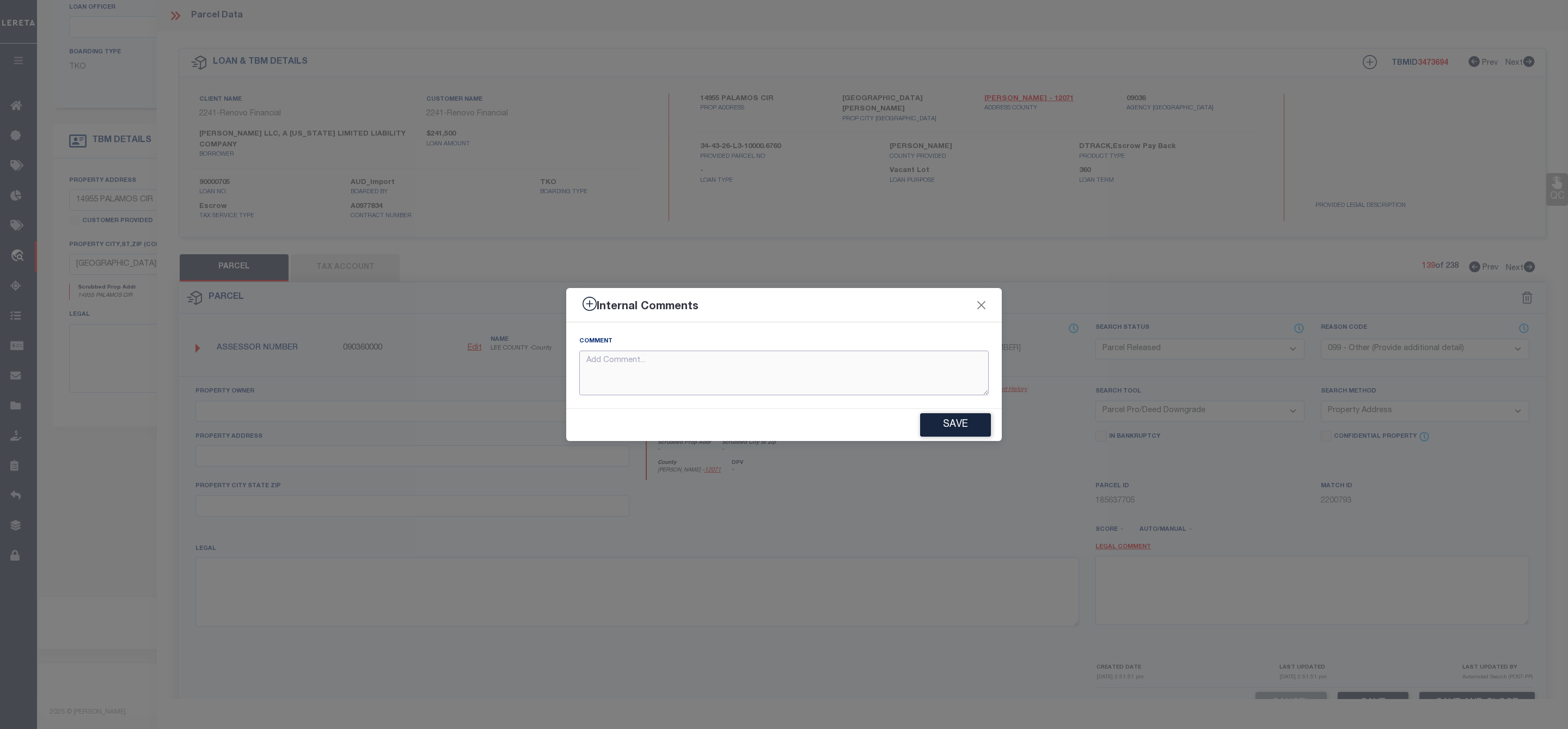
click at [888, 379] on textarea at bounding box center [784, 373] width 409 height 45
paste textarea "Parcel Not Needed"
click at [972, 426] on button "Save" at bounding box center [955, 425] width 71 height 23
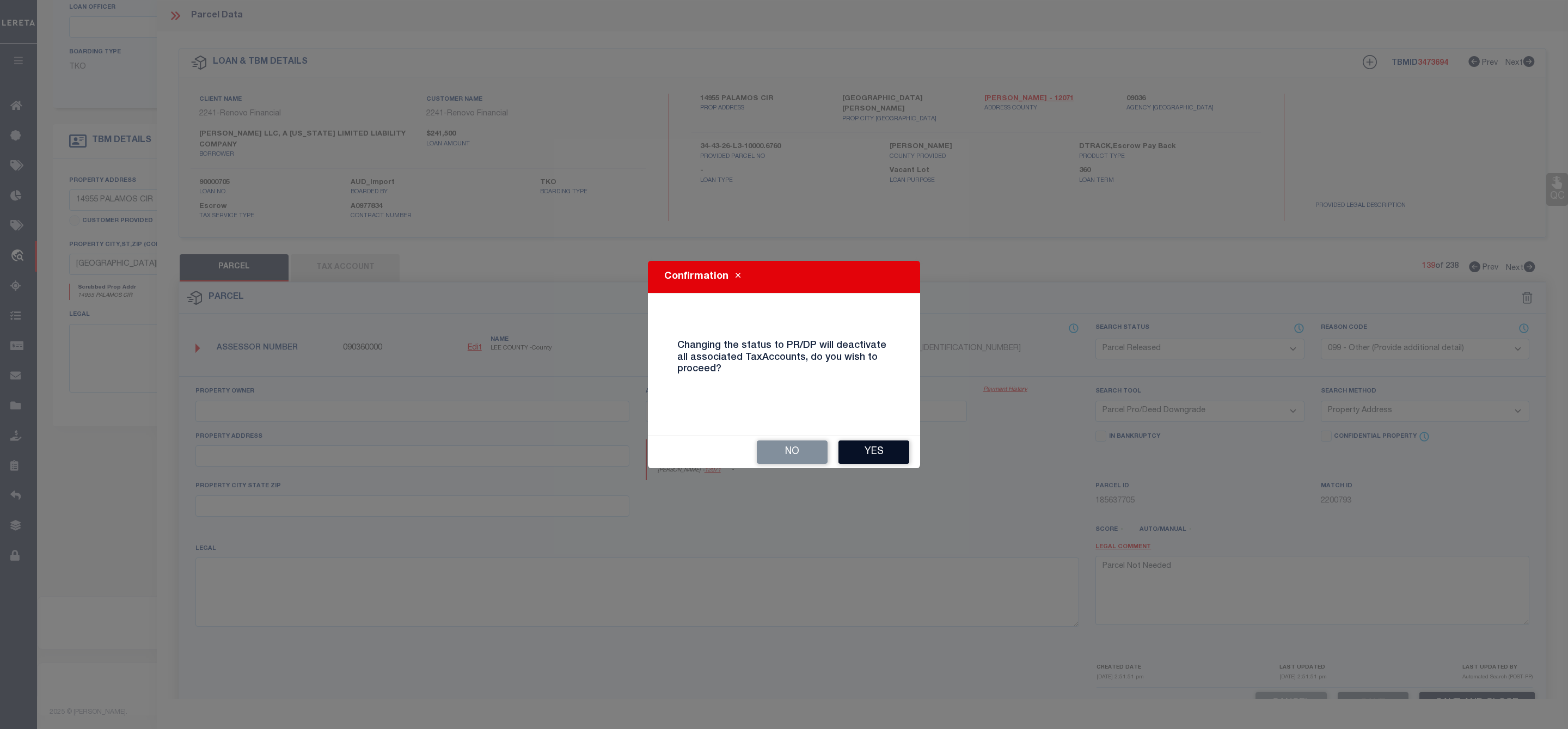
click at [873, 457] on button "Yes" at bounding box center [874, 452] width 71 height 23
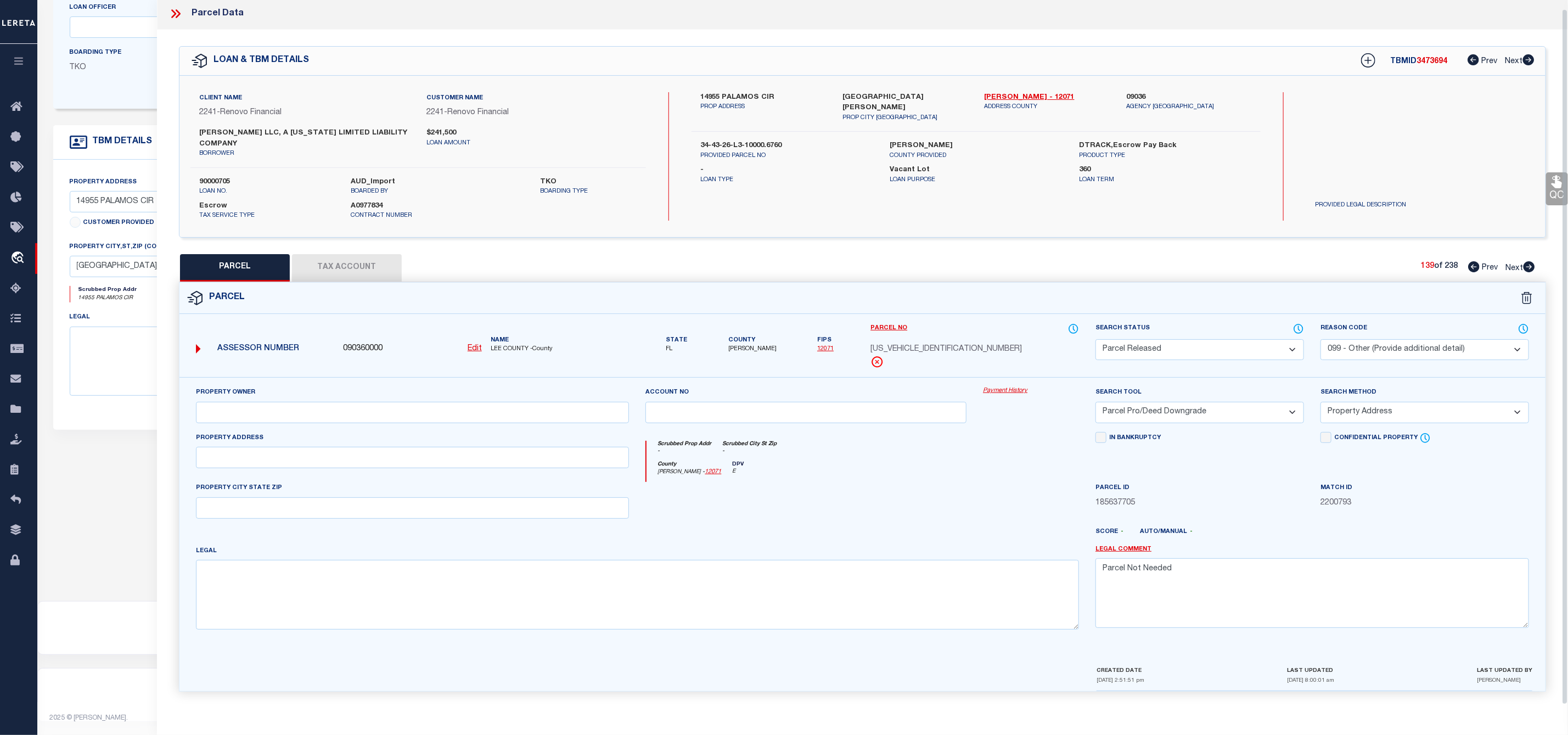
scroll to position [8, 0]
click at [1530, 262] on icon at bounding box center [1529, 266] width 12 height 11
click at [1227, 354] on select "Automated Search Bad Parcel Complete Duplicate Parcel High Dollar Reporting In …" at bounding box center [1200, 352] width 208 height 22
click at [1096, 343] on select "Automated Search Bad Parcel Complete Duplicate Parcel High Dollar Reporting In …" at bounding box center [1200, 352] width 208 height 22
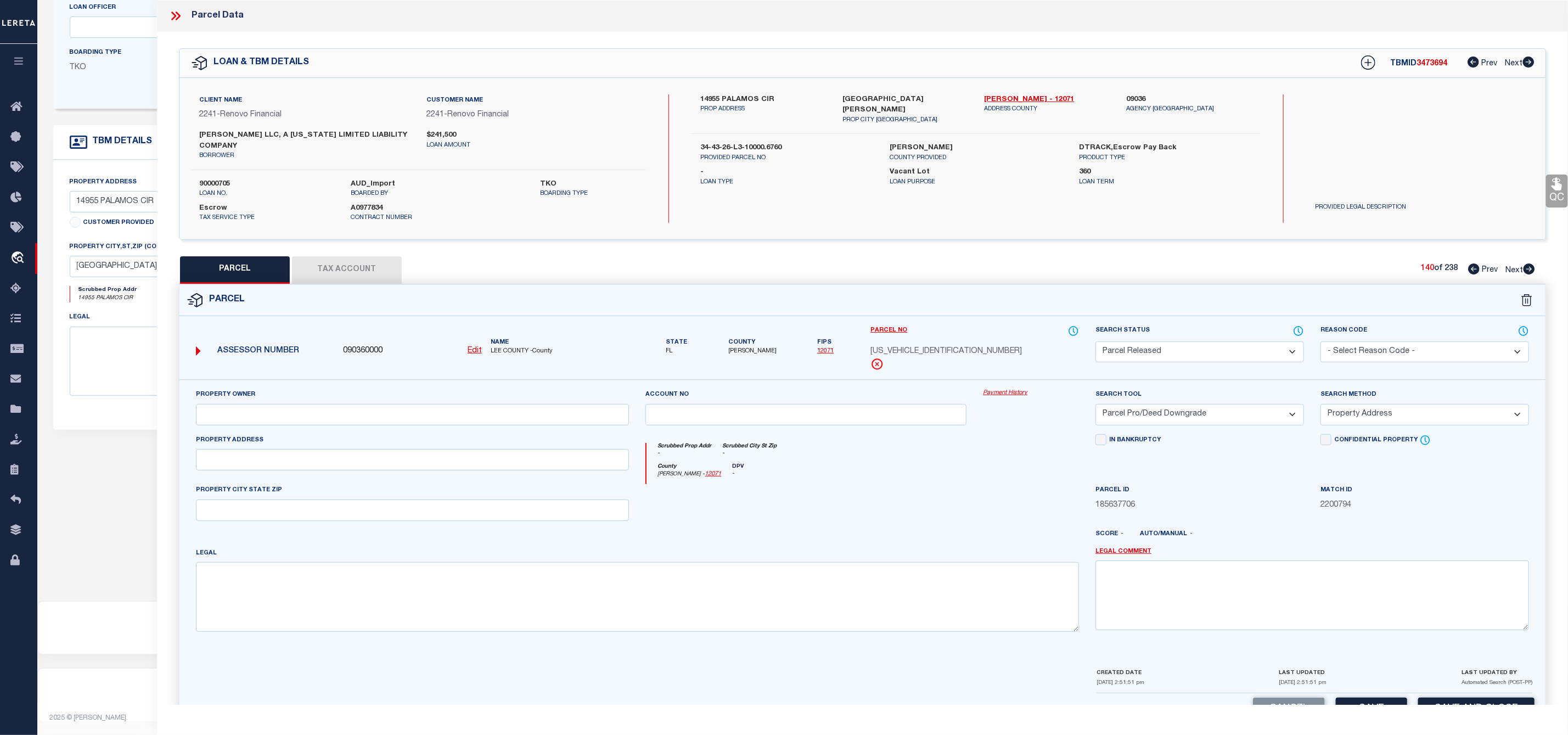
click at [1361, 345] on select "- Select Reason Code - 099 - Other (Provide additional detail) ACT - Agency Cha…" at bounding box center [1424, 352] width 208 height 22
click at [1320, 343] on select "- Select Reason Code - 099 - Other (Provide additional detail) ACT - Agency Cha…" at bounding box center [1424, 352] width 208 height 22
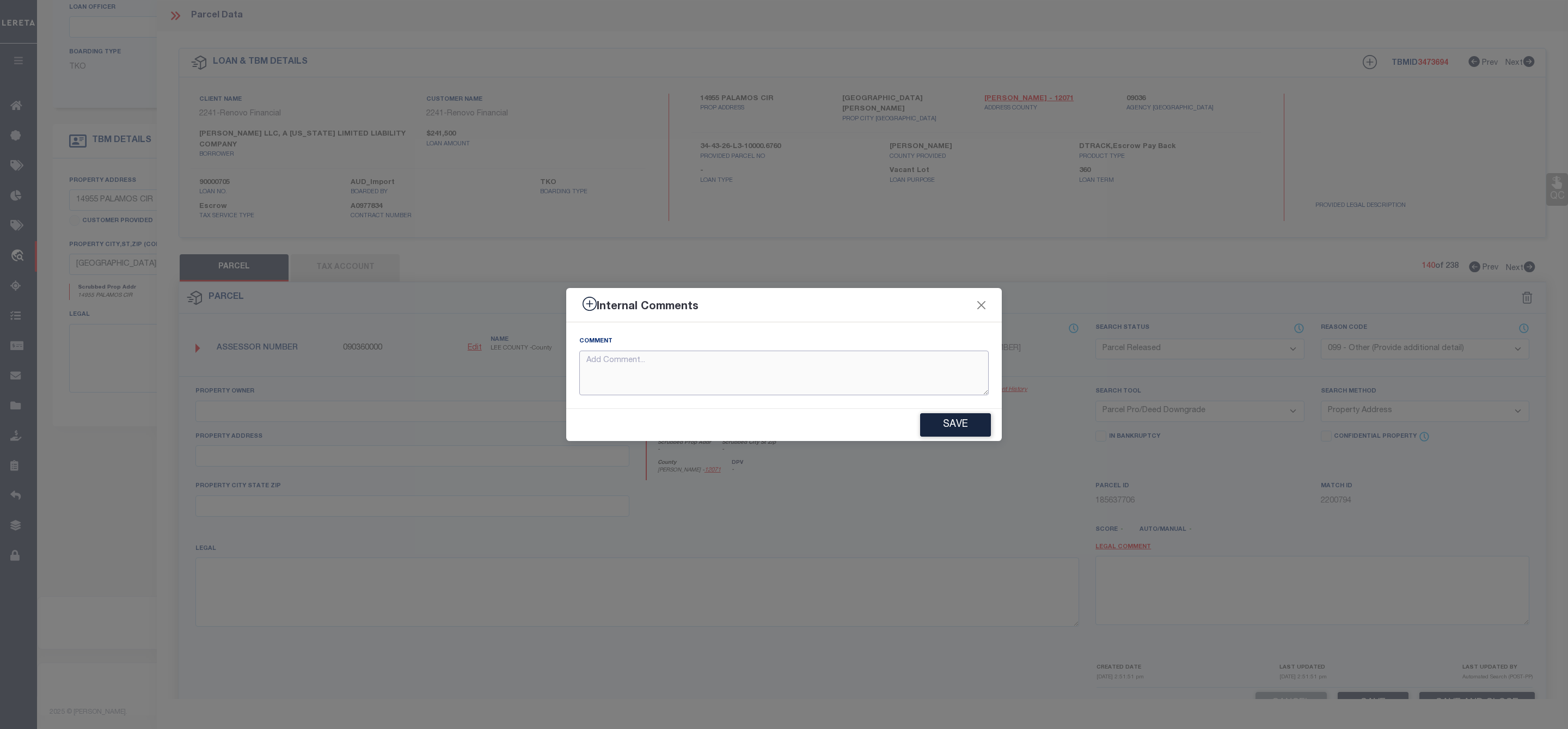
click at [867, 379] on textarea at bounding box center [784, 373] width 409 height 45
paste textarea "Parcel Not Needed"
click at [946, 427] on button "Save" at bounding box center [955, 425] width 71 height 23
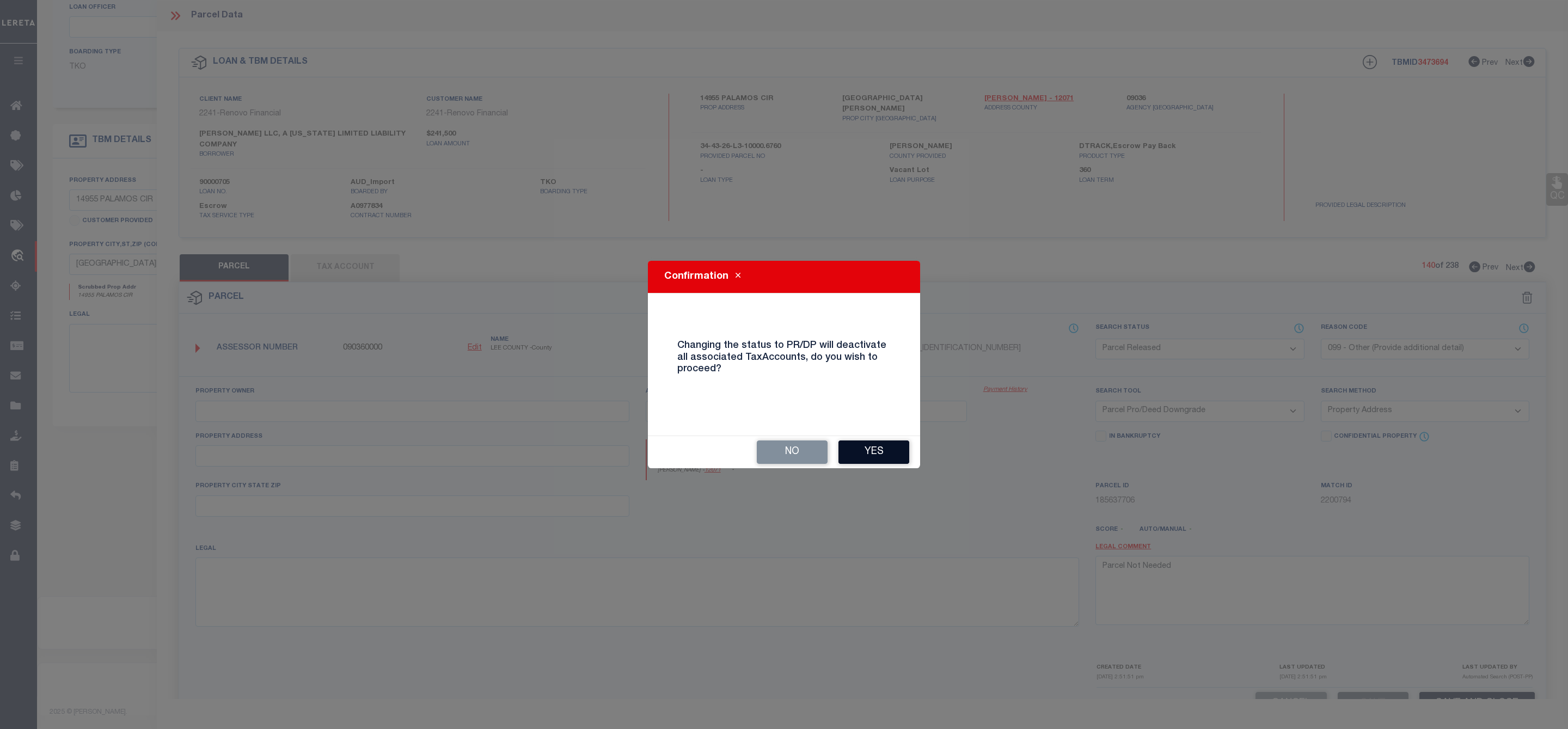
click at [868, 451] on button "Yes" at bounding box center [874, 452] width 71 height 23
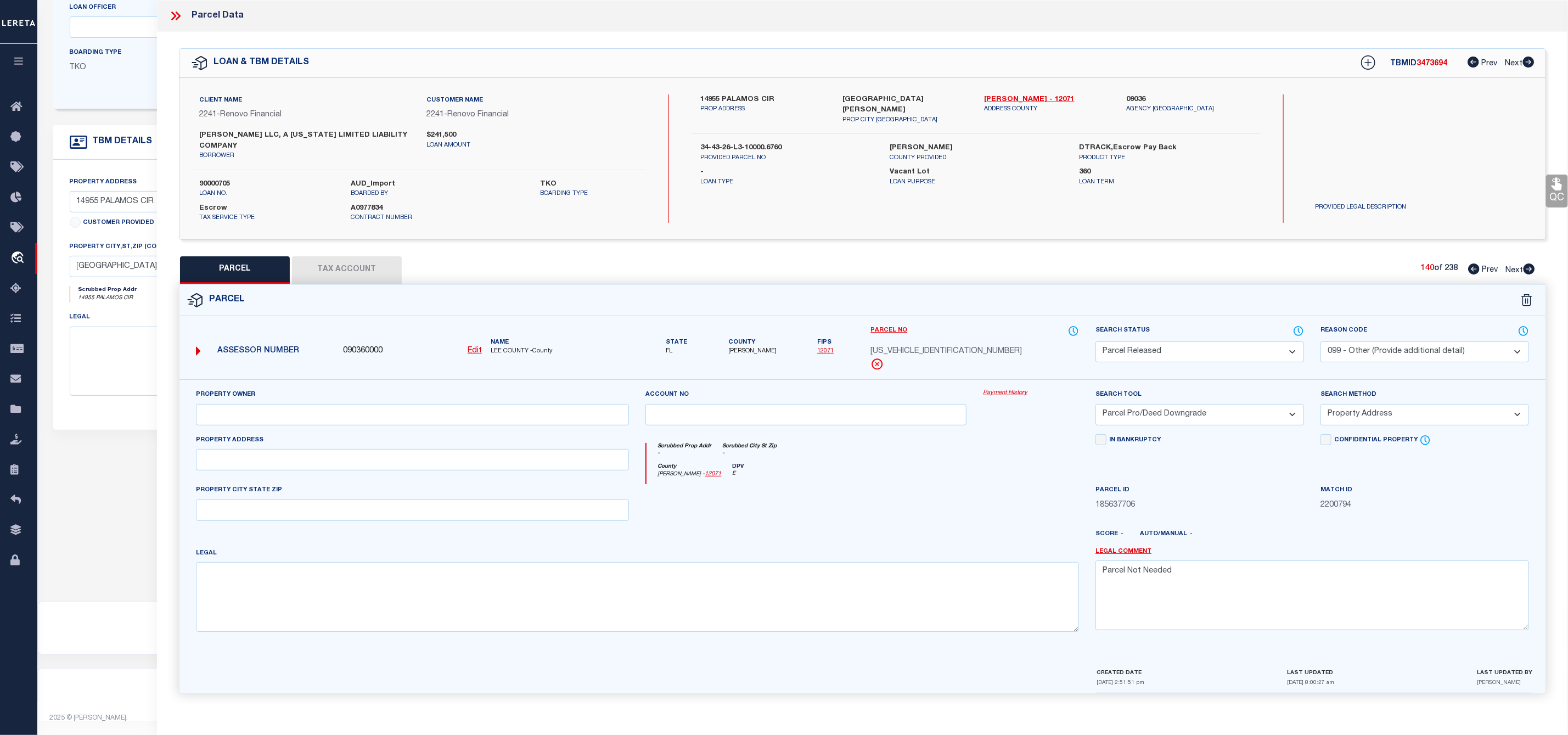
click at [1531, 269] on icon at bounding box center [1529, 269] width 12 height 11
click at [1190, 352] on select "Automated Search Bad Parcel Complete Duplicate Parcel High Dollar Reporting In …" at bounding box center [1200, 352] width 208 height 22
click at [1096, 343] on select "Automated Search Bad Parcel Complete Duplicate Parcel High Dollar Reporting In …" at bounding box center [1200, 352] width 208 height 22
click at [1371, 348] on select "- Select Reason Code - 099 - Other (Provide additional detail) ACT - Agency Cha…" at bounding box center [1424, 352] width 208 height 22
click at [1320, 343] on select "- Select Reason Code - 099 - Other (Provide additional detail) ACT - Agency Cha…" at bounding box center [1424, 352] width 208 height 22
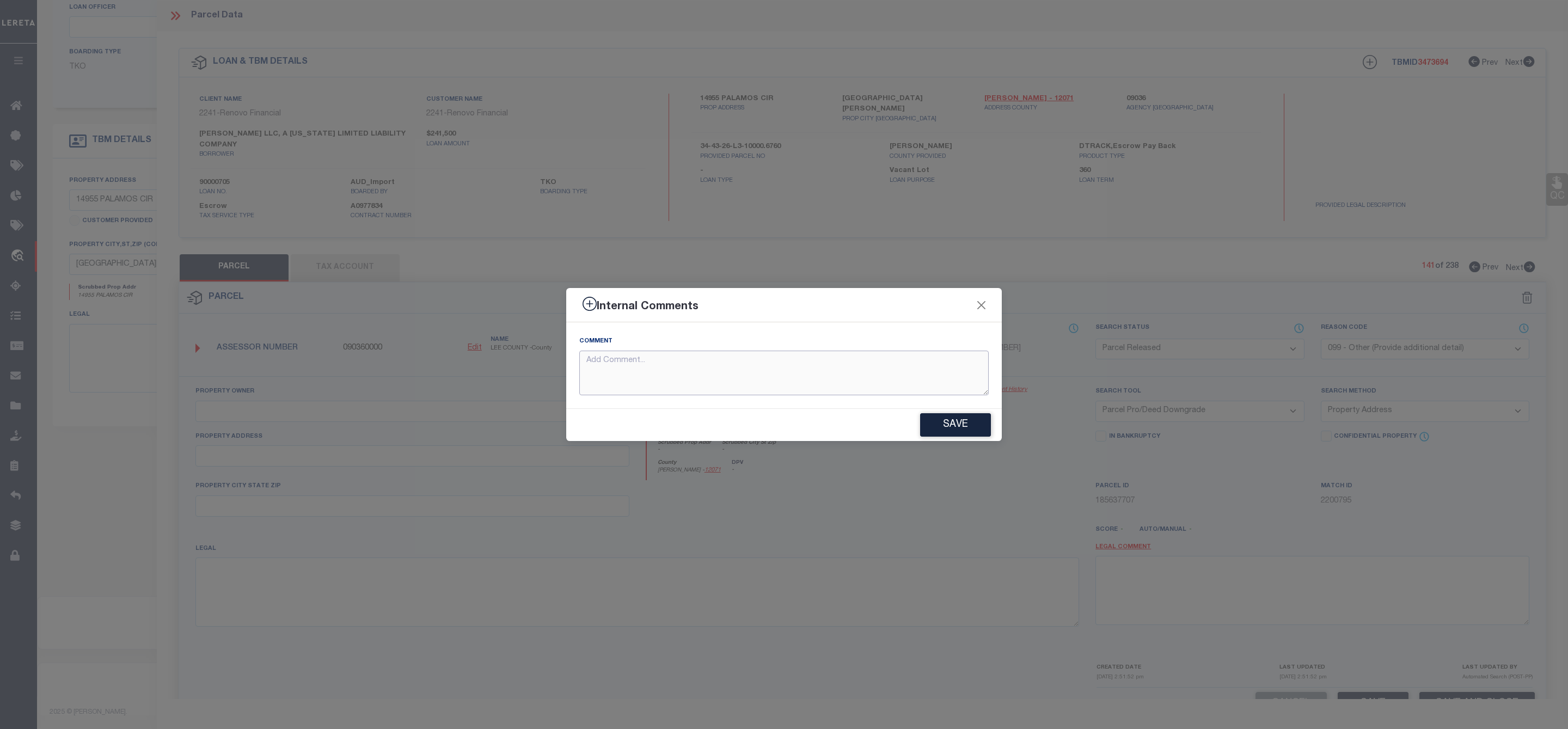
click at [736, 364] on textarea at bounding box center [784, 373] width 409 height 45
paste textarea "Parcel Not Needed"
click at [958, 424] on button "Save" at bounding box center [955, 425] width 71 height 23
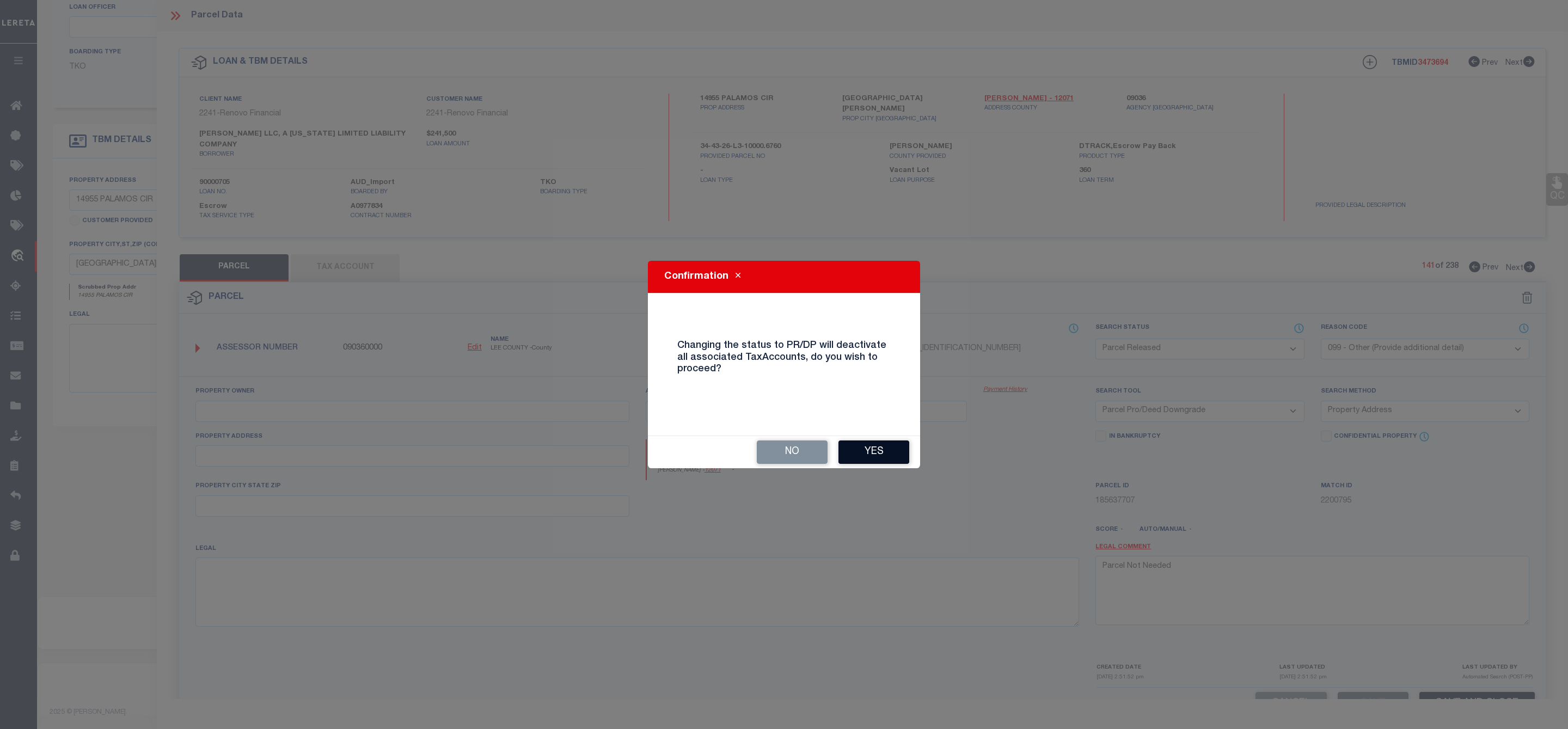
click at [866, 456] on button "Yes" at bounding box center [874, 452] width 71 height 23
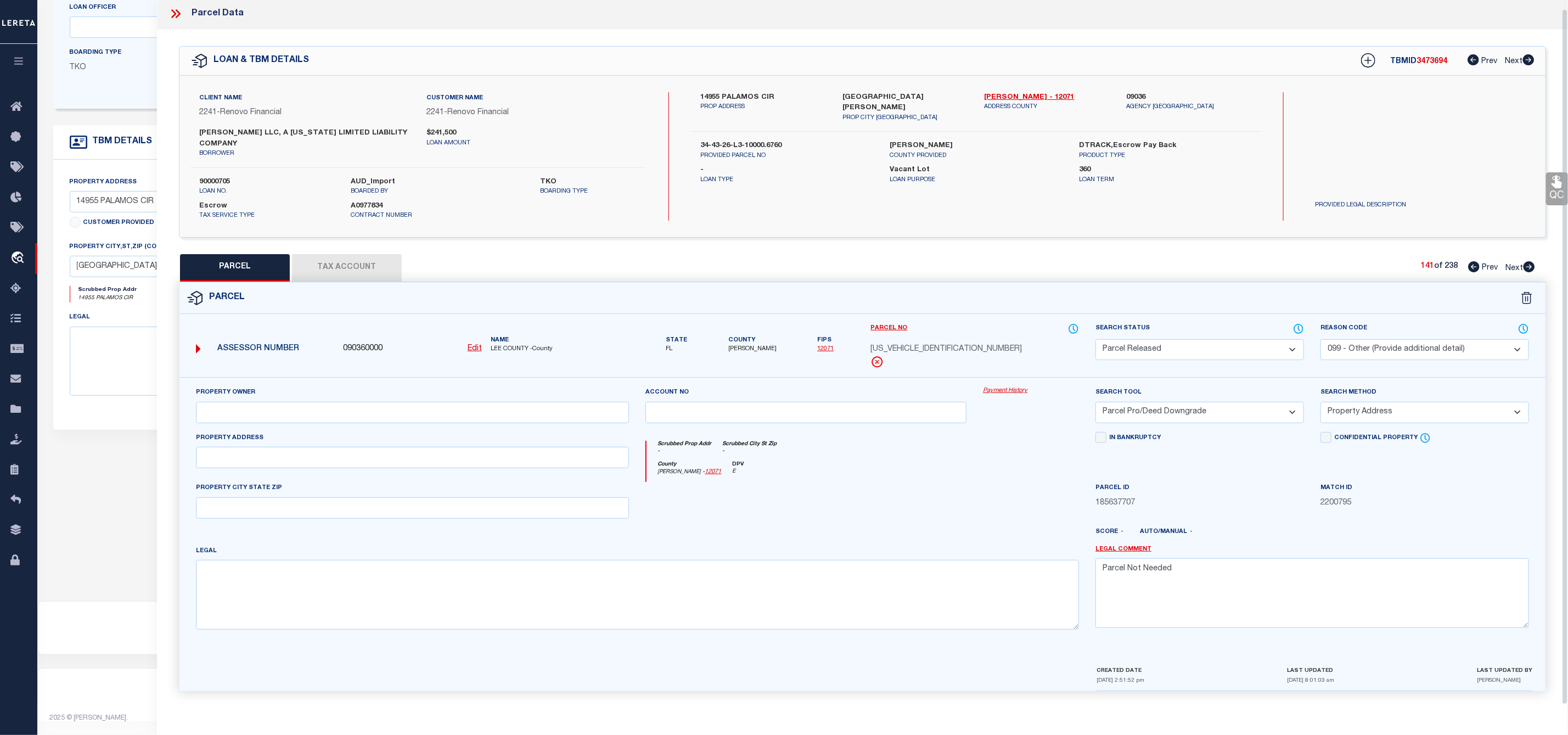
scroll to position [8, 0]
click at [1530, 261] on icon at bounding box center [1529, 266] width 12 height 11
click at [1158, 357] on select "Automated Search Bad Parcel Complete Duplicate Parcel High Dollar Reporting In …" at bounding box center [1200, 352] width 208 height 22
click at [1096, 343] on select "Automated Search Bad Parcel Complete Duplicate Parcel High Dollar Reporting In …" at bounding box center [1200, 352] width 208 height 22
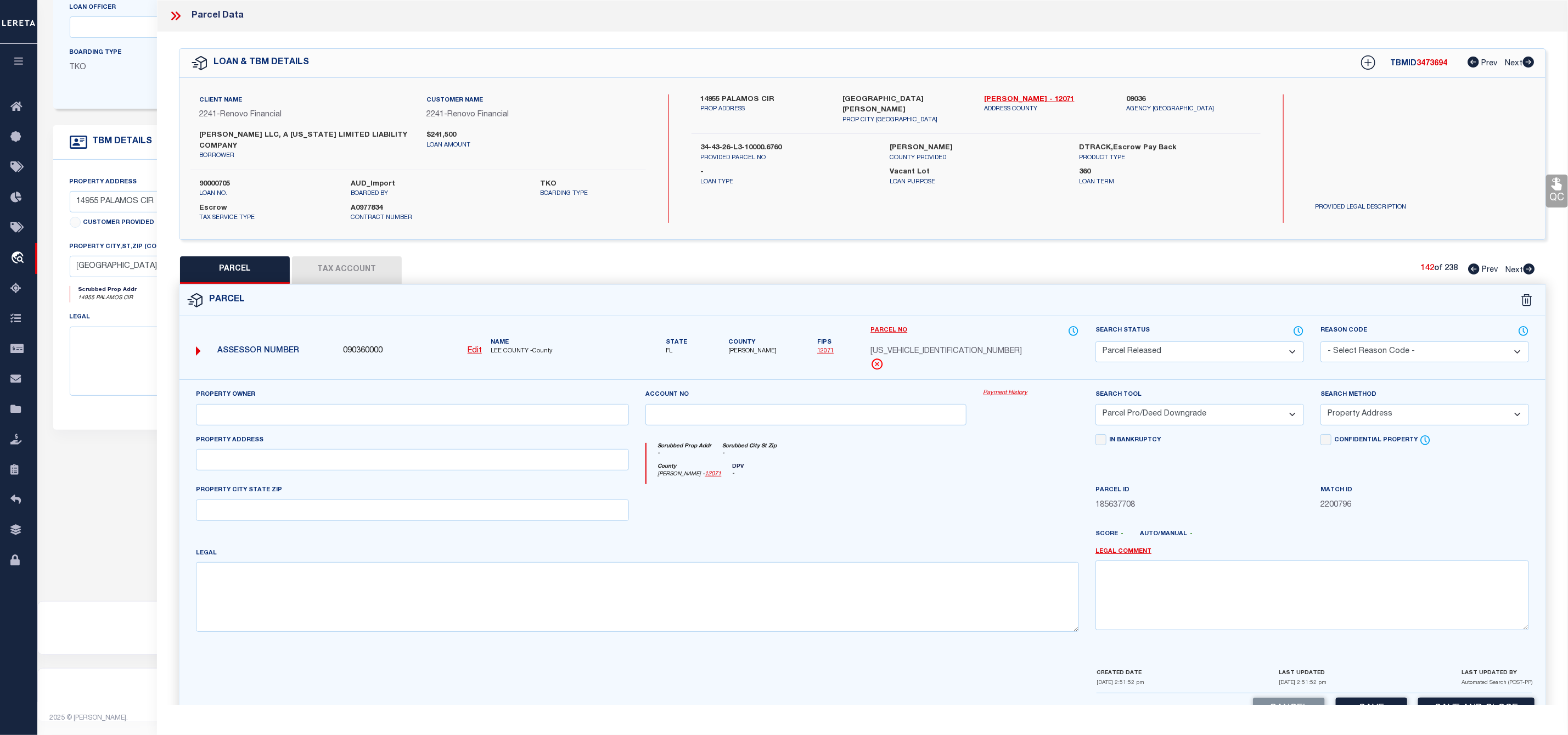
click at [1380, 356] on select "- Select Reason Code - 099 - Other (Provide additional detail) ACT - Agency Cha…" at bounding box center [1424, 352] width 208 height 22
click at [1320, 343] on select "- Select Reason Code - 099 - Other (Provide additional detail) ACT - Agency Cha…" at bounding box center [1424, 352] width 208 height 22
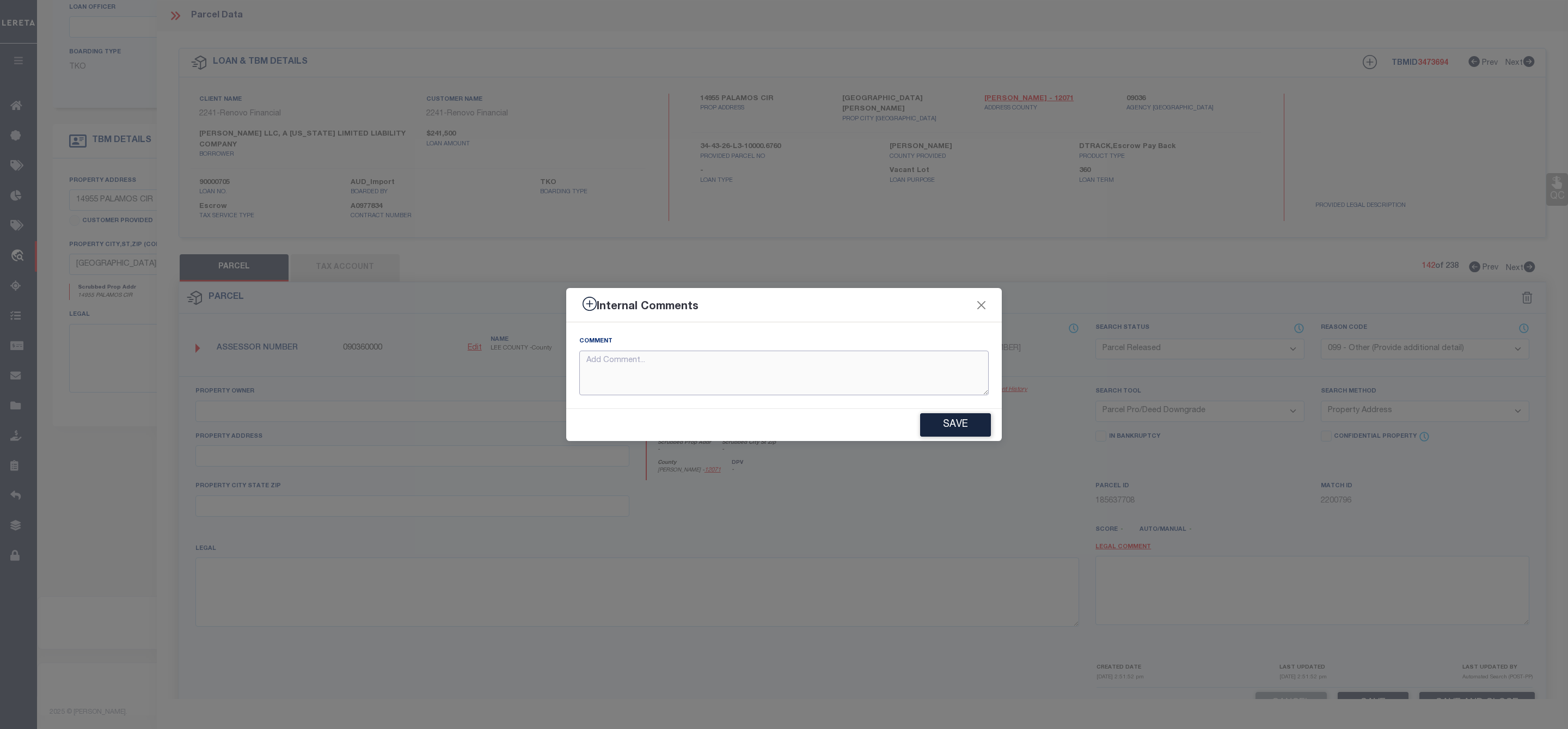
click at [907, 377] on textarea at bounding box center [784, 373] width 409 height 45
paste textarea "Parcel Not Needed"
click at [958, 423] on button "Save" at bounding box center [955, 425] width 71 height 23
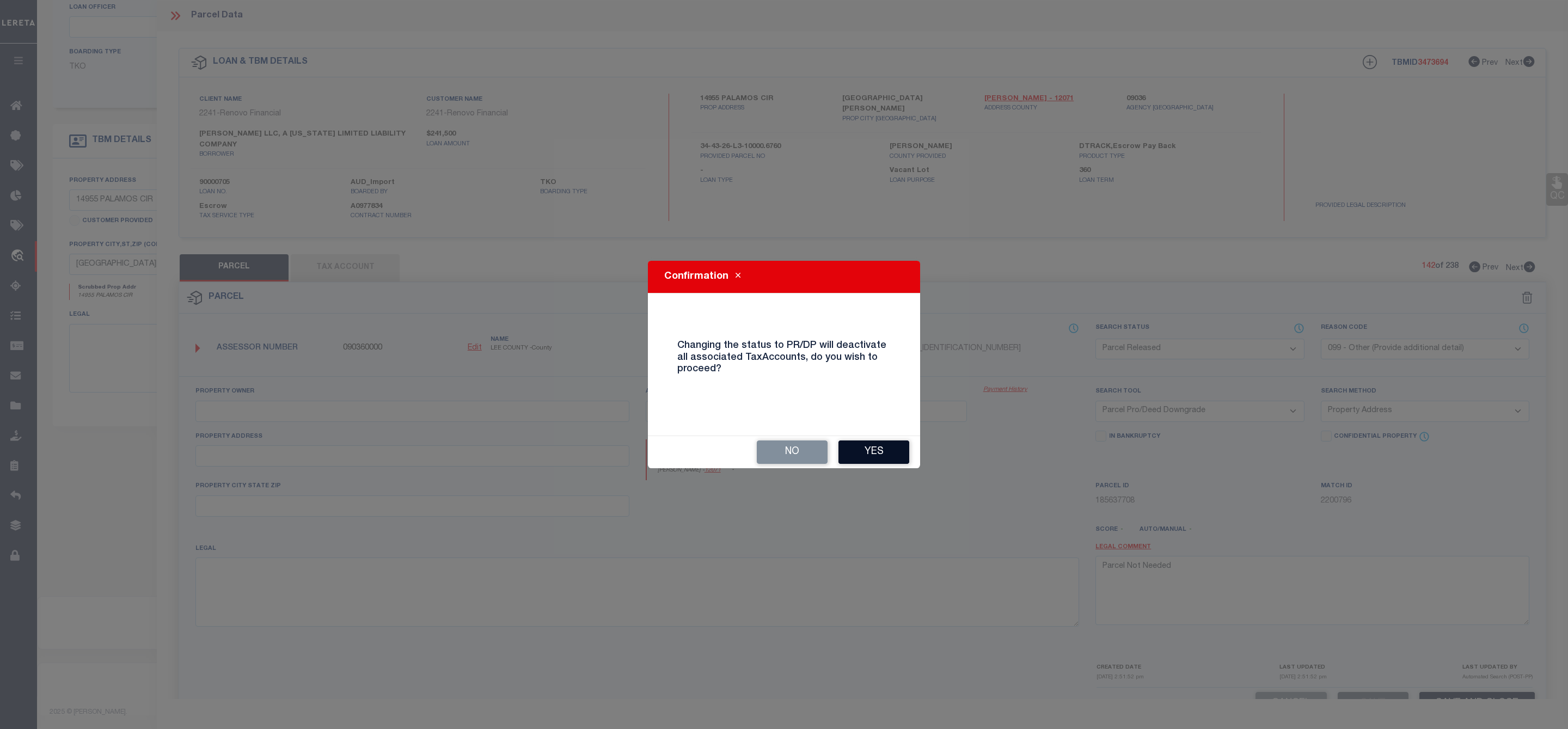
click at [894, 453] on button "Yes" at bounding box center [874, 452] width 71 height 23
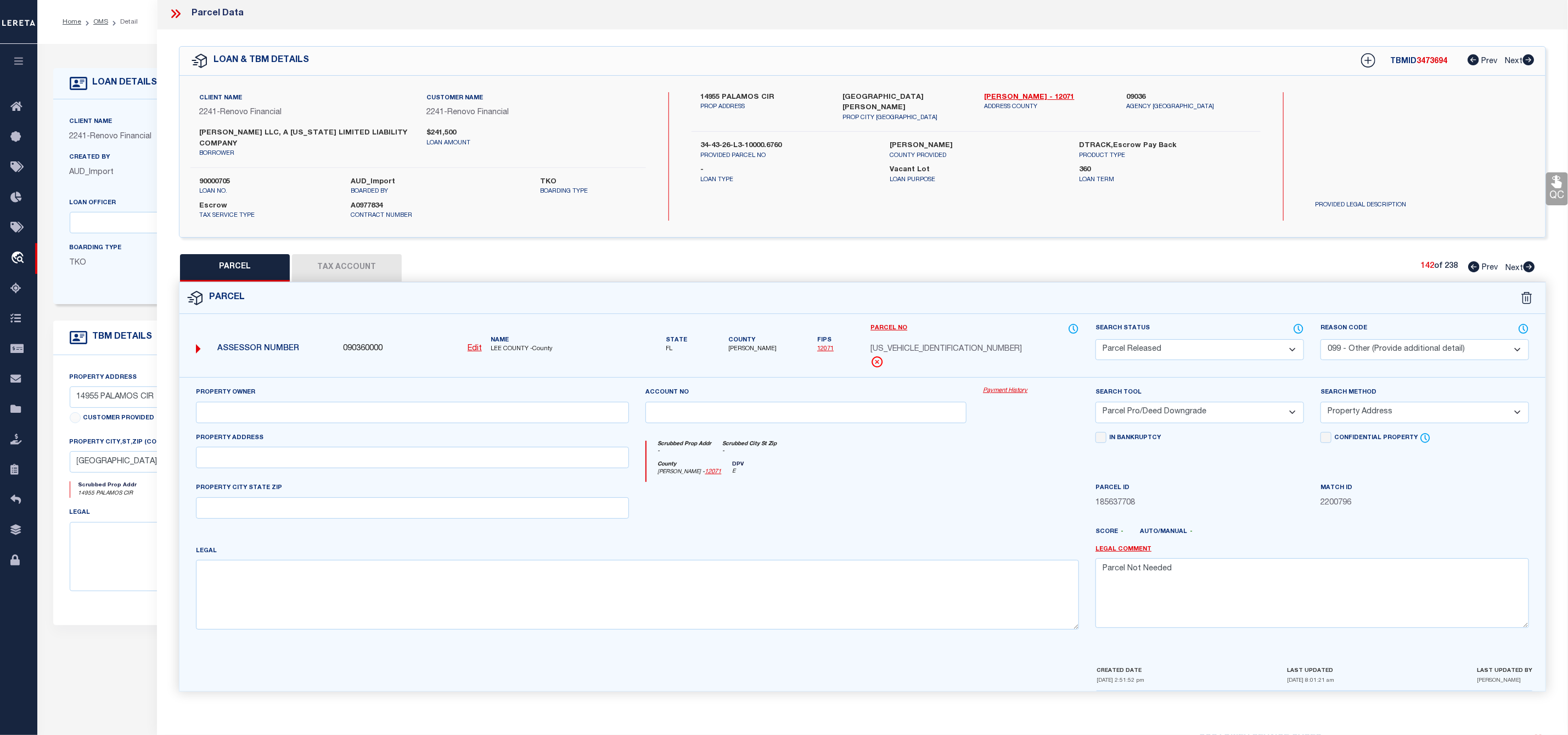
click at [1531, 262] on icon at bounding box center [1529, 266] width 12 height 11
click at [1268, 344] on select "Automated Search Bad Parcel Complete Duplicate Parcel High Dollar Reporting In …" at bounding box center [1200, 352] width 208 height 22
click at [1096, 343] on select "Automated Search Bad Parcel Complete Duplicate Parcel High Dollar Reporting In …" at bounding box center [1200, 352] width 208 height 22
click at [1380, 356] on select "- Select Reason Code - 099 - Other (Provide additional detail) ACT - Agency Cha…" at bounding box center [1424, 352] width 208 height 22
click at [1320, 343] on select "- Select Reason Code - 099 - Other (Provide additional detail) ACT - Agency Cha…" at bounding box center [1424, 352] width 208 height 22
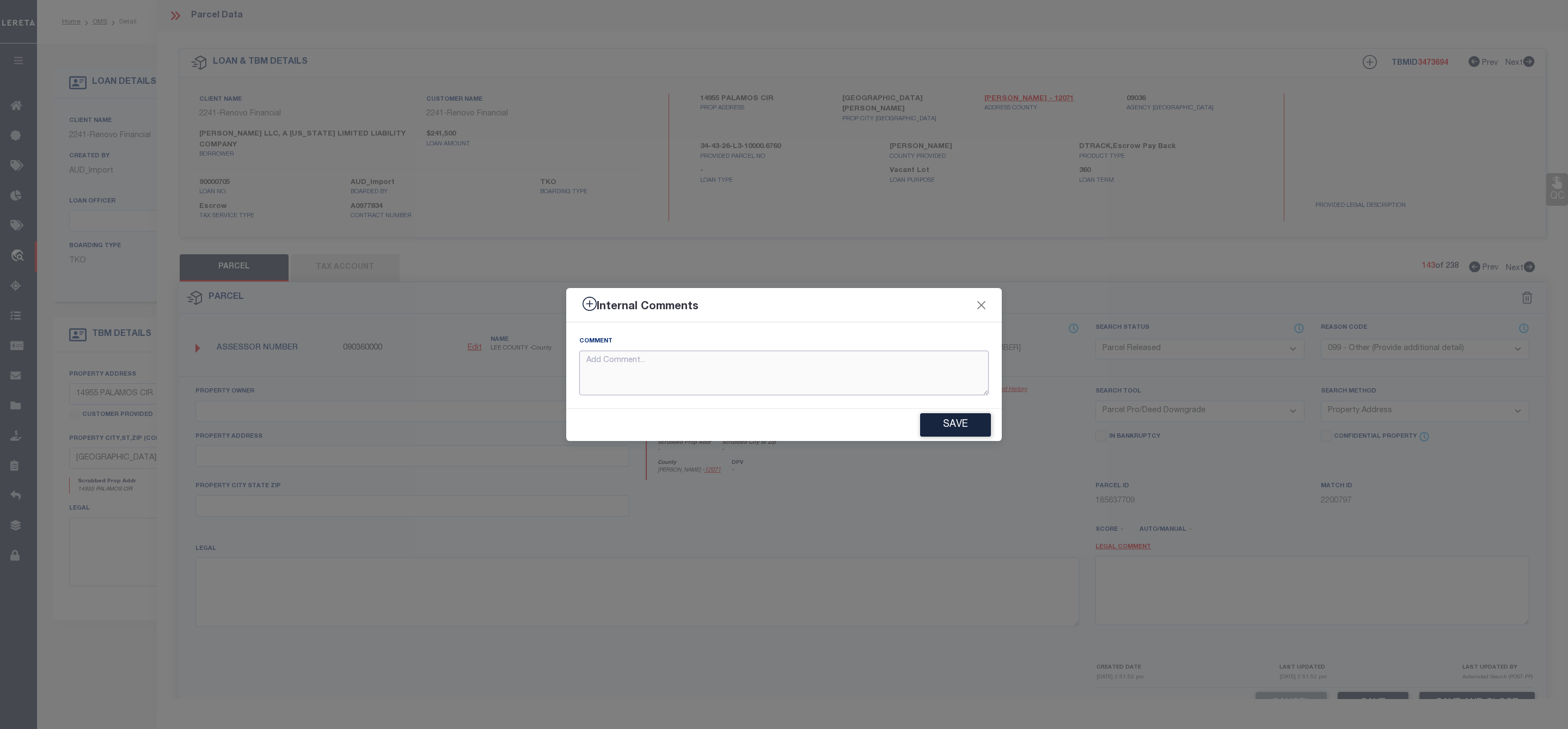
click at [902, 381] on textarea at bounding box center [784, 373] width 409 height 45
paste textarea "Parcel Not Needed"
click at [968, 427] on button "Save" at bounding box center [955, 425] width 71 height 23
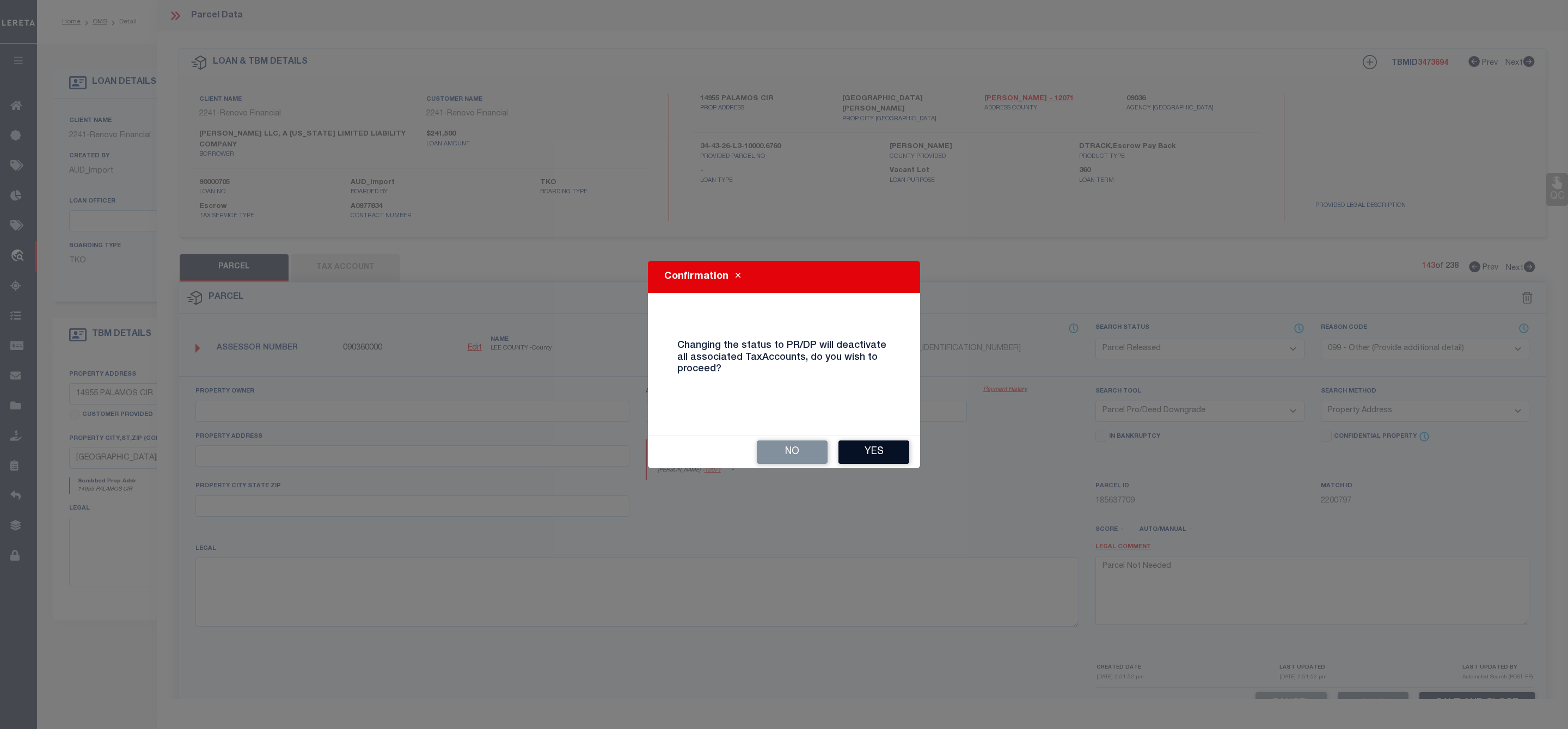
click at [870, 450] on button "Yes" at bounding box center [874, 452] width 71 height 23
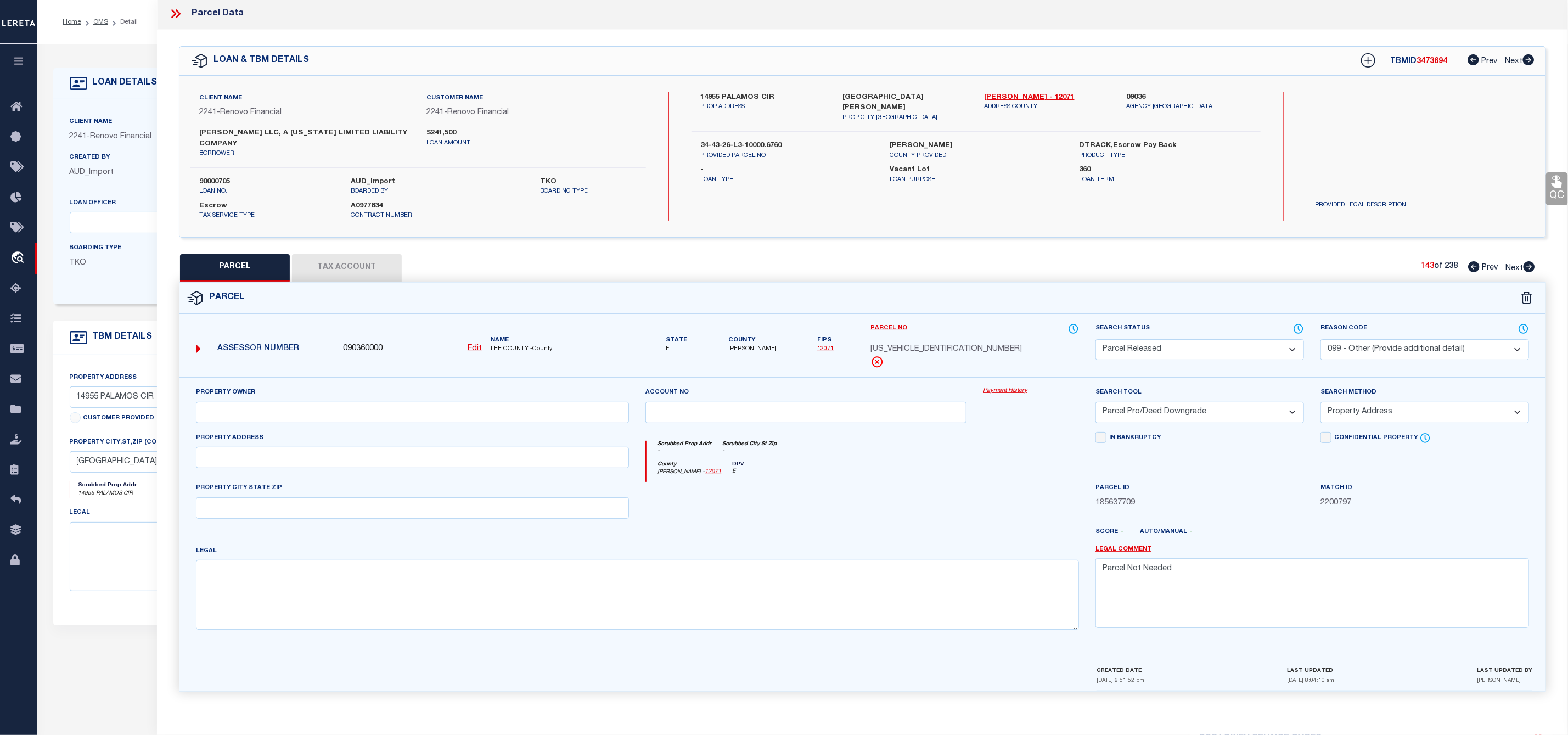
scroll to position [82, 0]
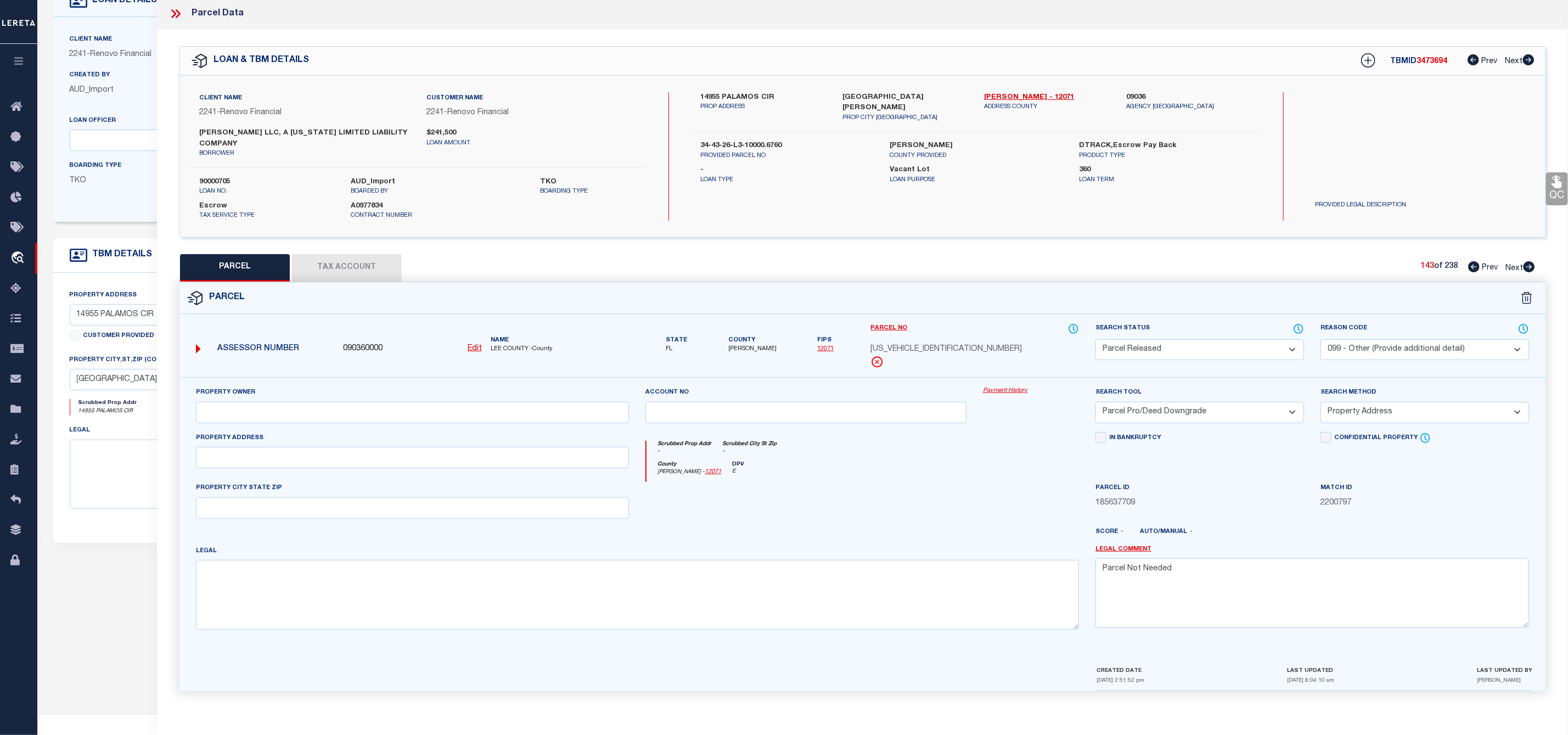
click at [1536, 260] on div "PARCEL Tax Account 143 of 238 Prev Next" at bounding box center [862, 268] width 1367 height 28
click at [1527, 261] on icon at bounding box center [1529, 266] width 12 height 11
click at [1224, 350] on select "Automated Search Bad Parcel Complete Duplicate Parcel High Dollar Reporting In …" at bounding box center [1200, 352] width 208 height 22
click at [1096, 343] on select "Automated Search Bad Parcel Complete Duplicate Parcel High Dollar Reporting In …" at bounding box center [1200, 352] width 208 height 22
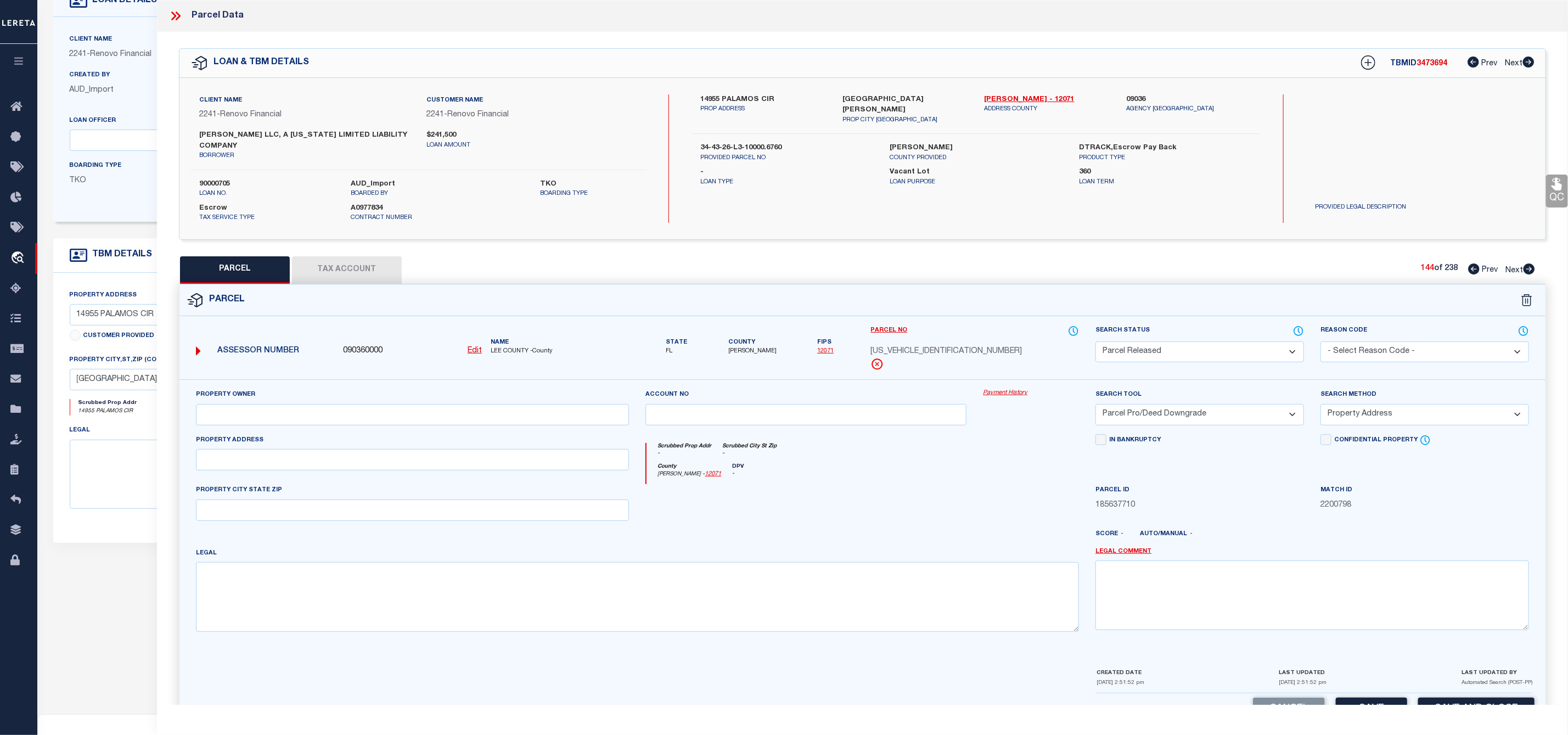
click at [1408, 351] on select "- Select Reason Code - 099 - Other (Provide additional detail) ACT - Agency Cha…" at bounding box center [1424, 352] width 208 height 22
click at [1320, 343] on select "- Select Reason Code - 099 - Other (Provide additional detail) ACT - Agency Cha…" at bounding box center [1424, 352] width 208 height 22
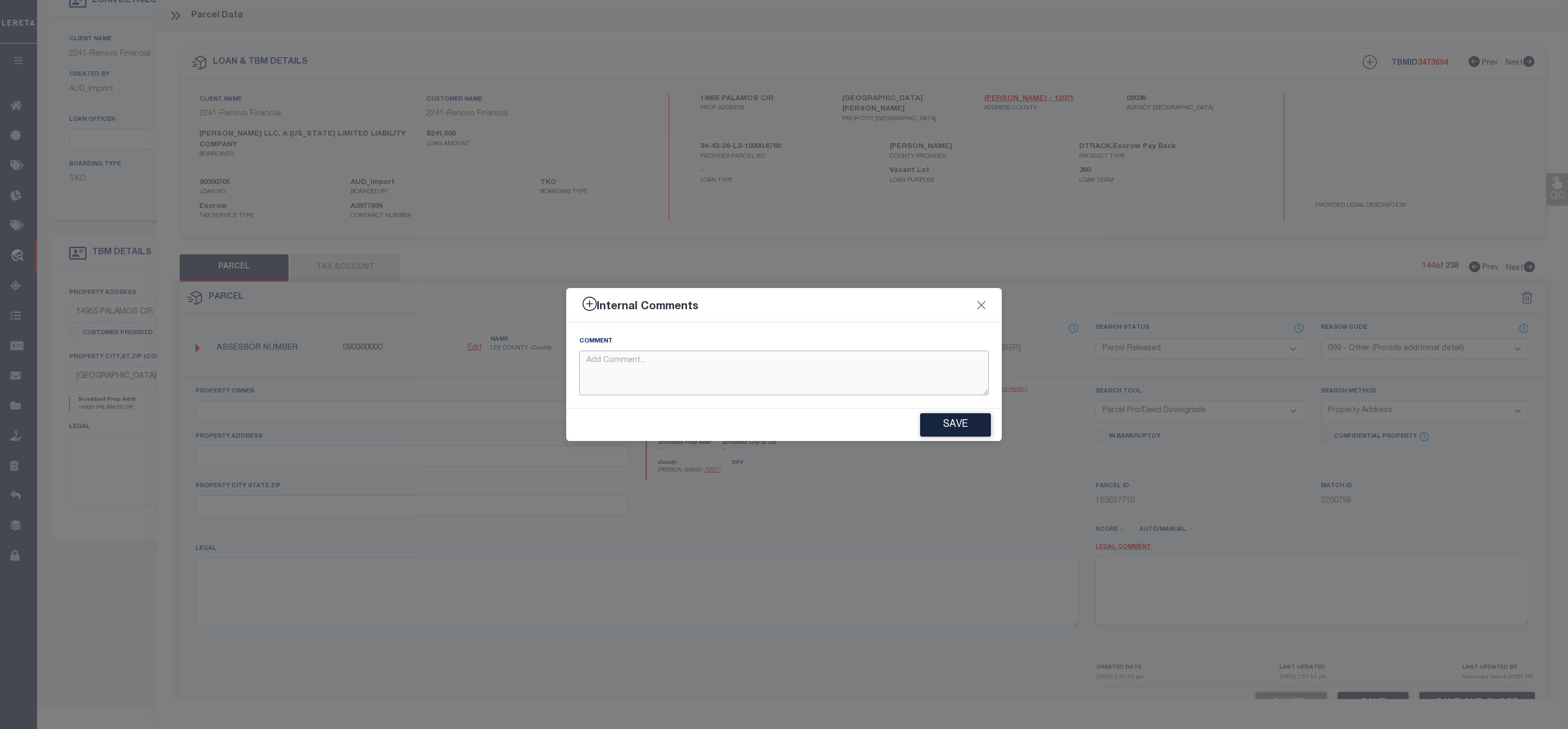
click at [784, 379] on textarea at bounding box center [784, 373] width 409 height 45
paste textarea "Parcel Not Needed"
click at [954, 429] on button "Save" at bounding box center [955, 425] width 71 height 23
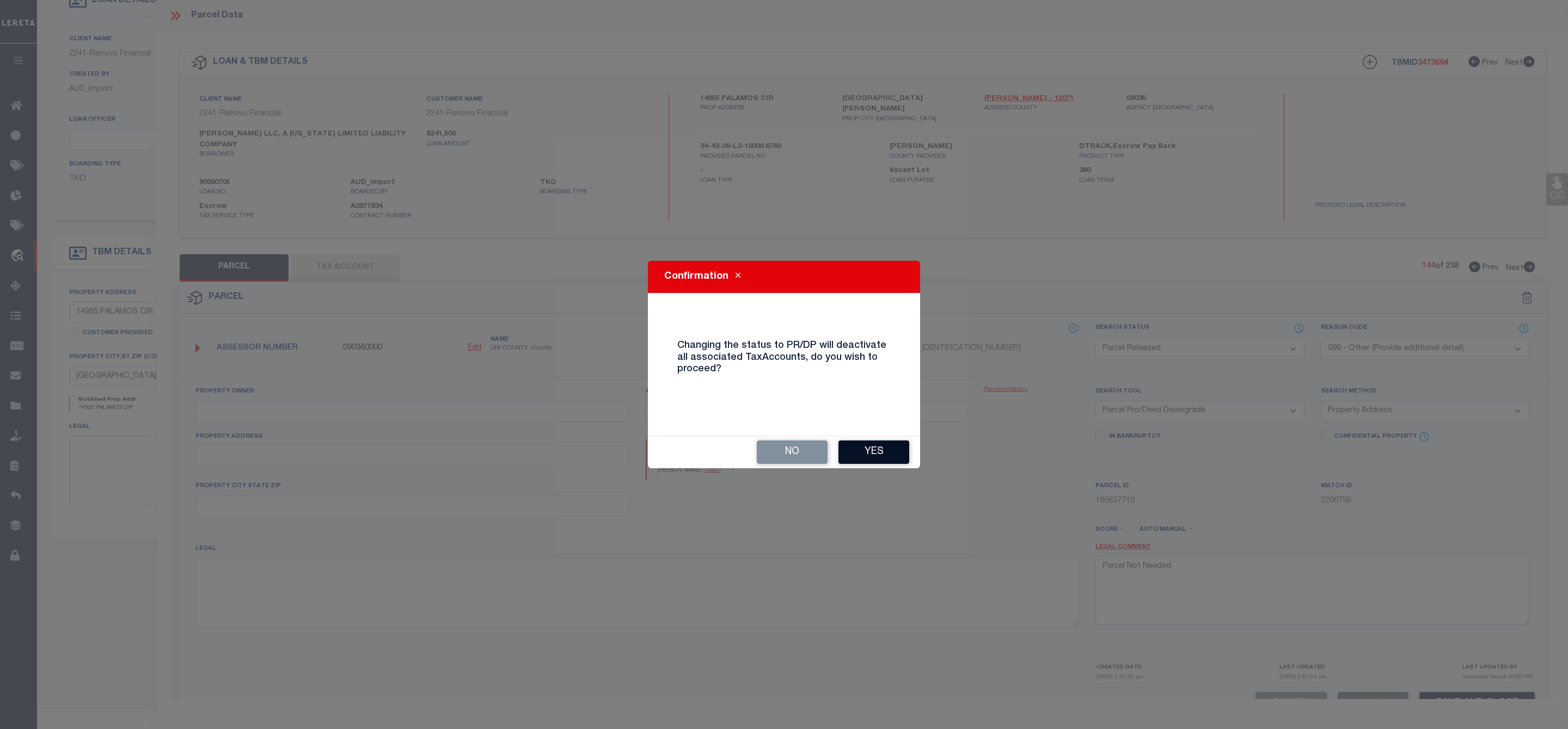
click at [870, 453] on button "Yes" at bounding box center [874, 452] width 71 height 23
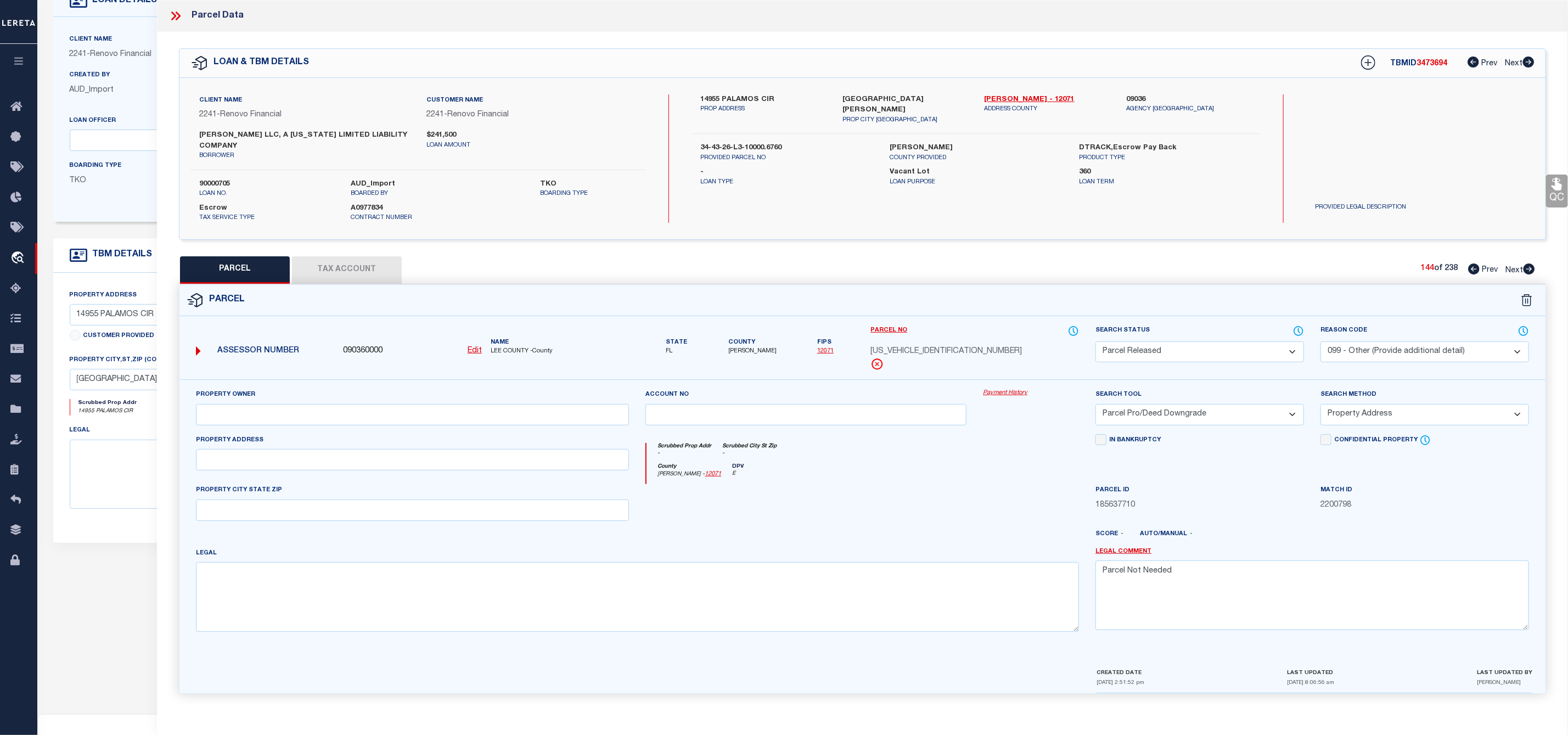
click at [1535, 270] on icon at bounding box center [1529, 269] width 12 height 11
click at [1206, 349] on select "Automated Search Bad Parcel Complete Duplicate Parcel High Dollar Reporting In …" at bounding box center [1200, 352] width 208 height 22
click at [1096, 343] on select "Automated Search Bad Parcel Complete Duplicate Parcel High Dollar Reporting In …" at bounding box center [1200, 352] width 208 height 22
click at [1427, 350] on select "- Select Reason Code - 099 - Other (Provide additional detail) ACT - Agency Cha…" at bounding box center [1424, 352] width 208 height 22
click at [1320, 343] on select "- Select Reason Code - 099 - Other (Provide additional detail) ACT - Agency Cha…" at bounding box center [1424, 352] width 208 height 22
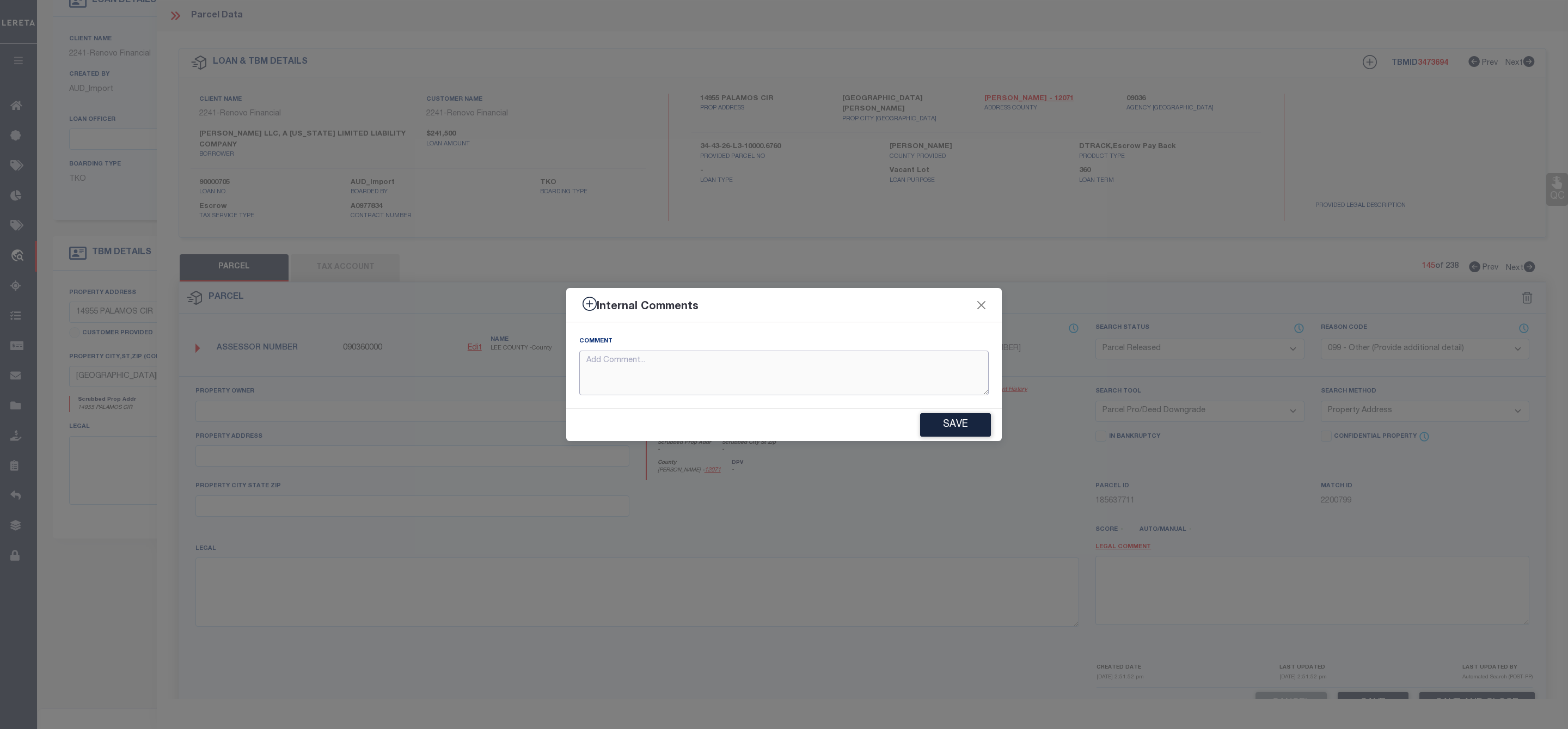
click at [861, 375] on textarea at bounding box center [784, 373] width 409 height 45
paste textarea "Parcel Not Needed"
click at [958, 429] on button "Save" at bounding box center [955, 425] width 71 height 23
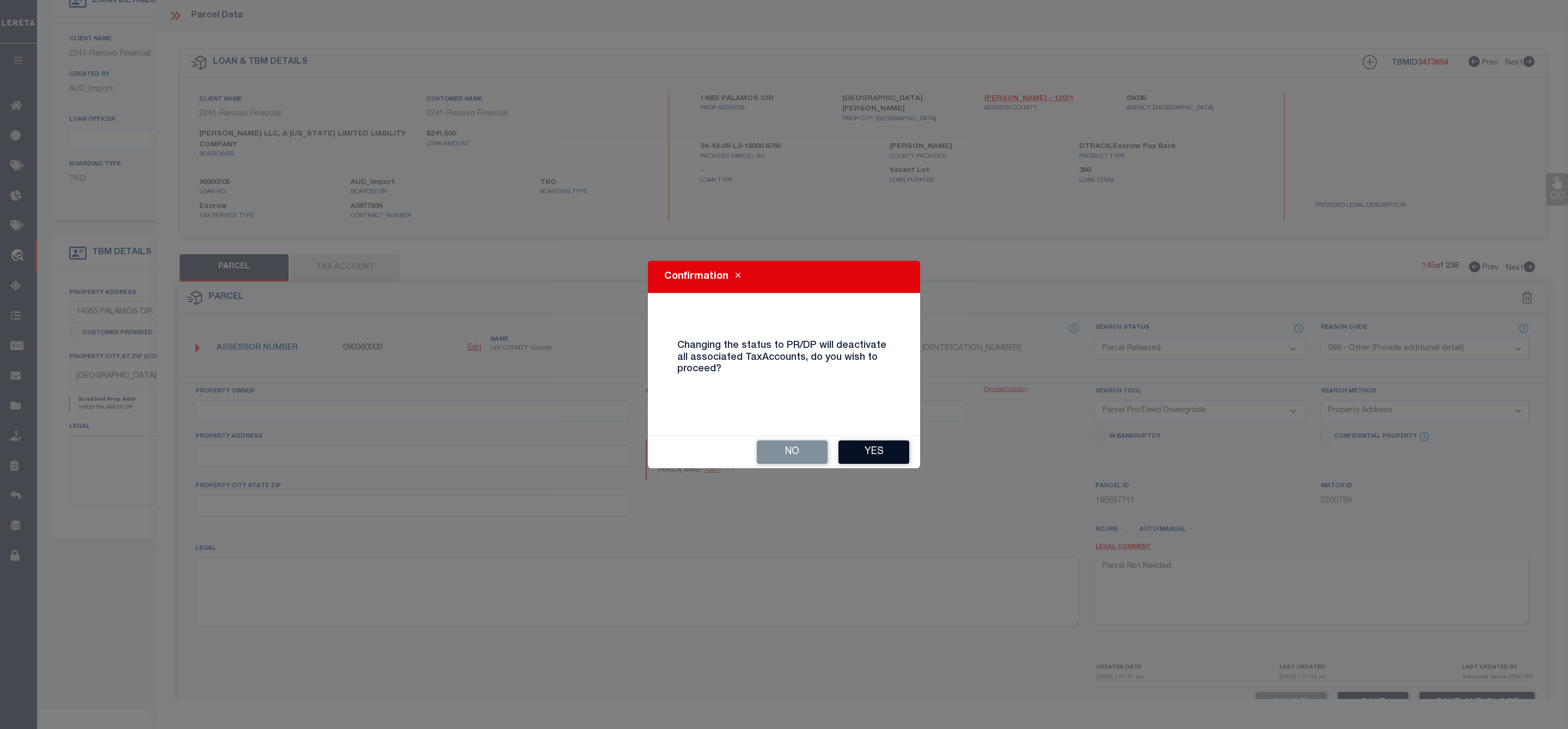
click at [869, 451] on button "Yes" at bounding box center [874, 452] width 71 height 23
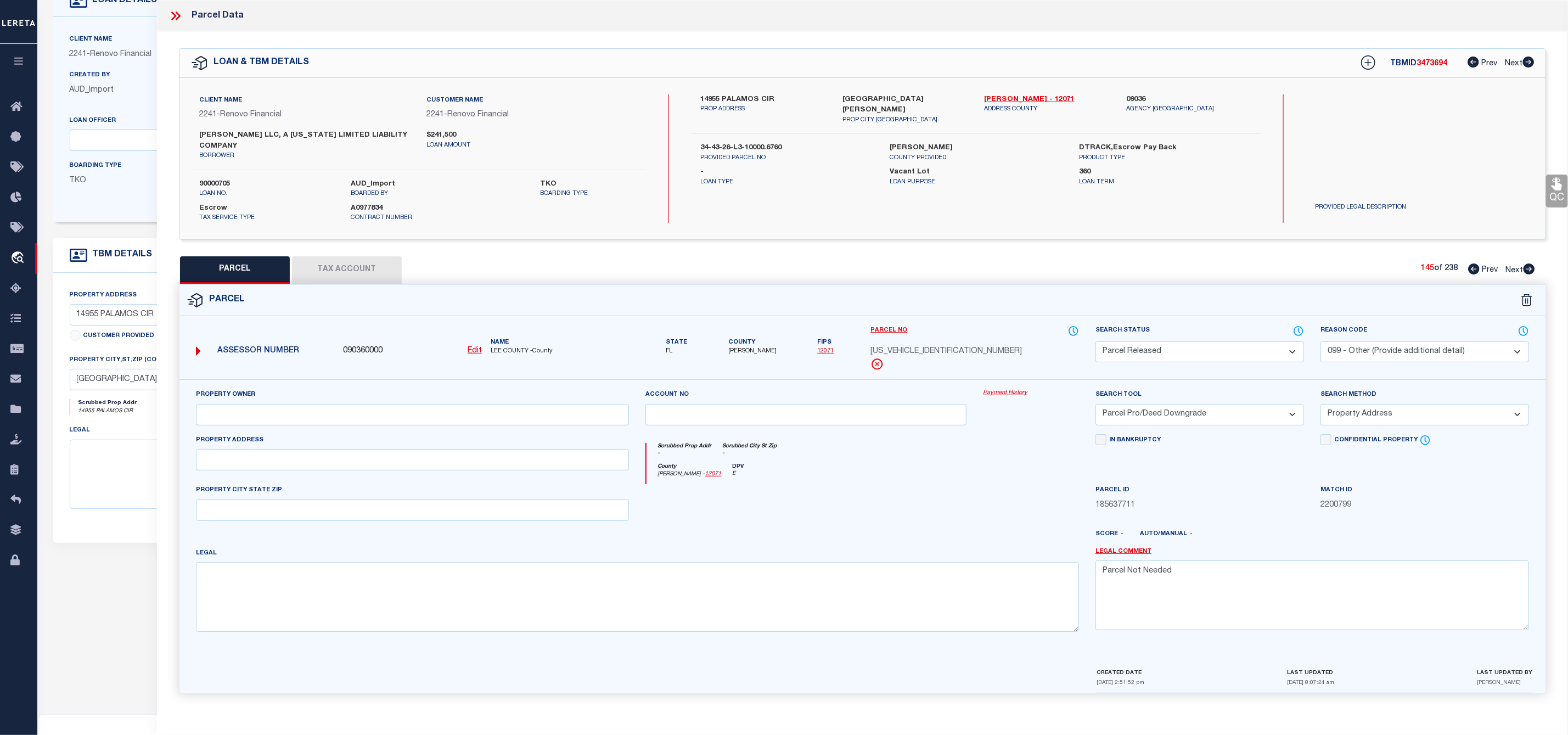
click at [1530, 272] on icon at bounding box center [1529, 269] width 12 height 11
click at [1240, 347] on select "Automated Search Bad Parcel Complete Duplicate Parcel High Dollar Reporting In …" at bounding box center [1200, 352] width 208 height 22
click at [1096, 343] on select "Automated Search Bad Parcel Complete Duplicate Parcel High Dollar Reporting In …" at bounding box center [1200, 352] width 208 height 22
click at [1375, 352] on select "- Select Reason Code - 099 - Other (Provide additional detail) ACT - Agency Cha…" at bounding box center [1424, 352] width 208 height 22
click at [1320, 343] on select "- Select Reason Code - 099 - Other (Provide additional detail) ACT - Agency Cha…" at bounding box center [1424, 352] width 208 height 22
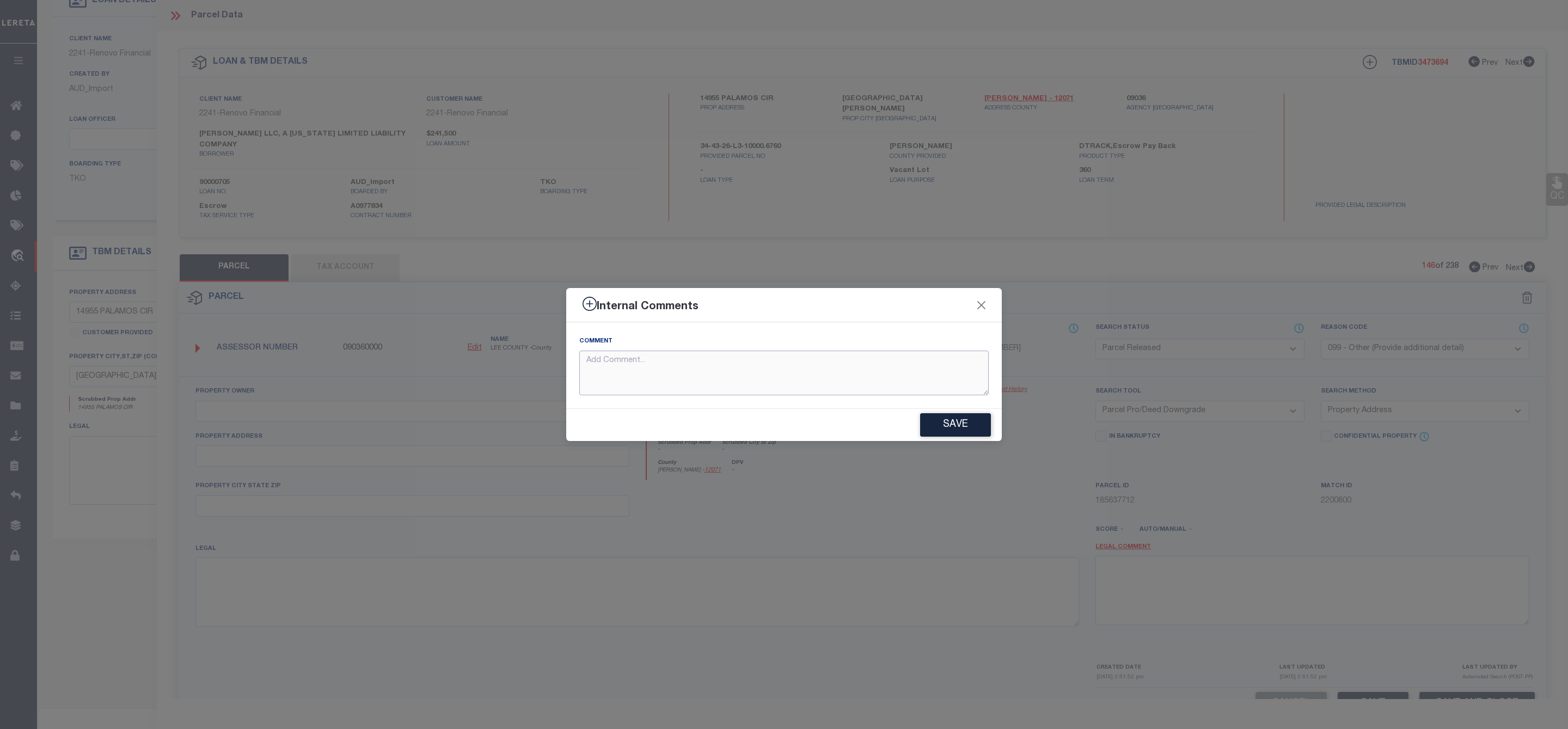
click at [900, 374] on textarea at bounding box center [784, 373] width 409 height 45
paste textarea "Parcel Not Needed"
click at [944, 418] on button "Save" at bounding box center [955, 425] width 71 height 23
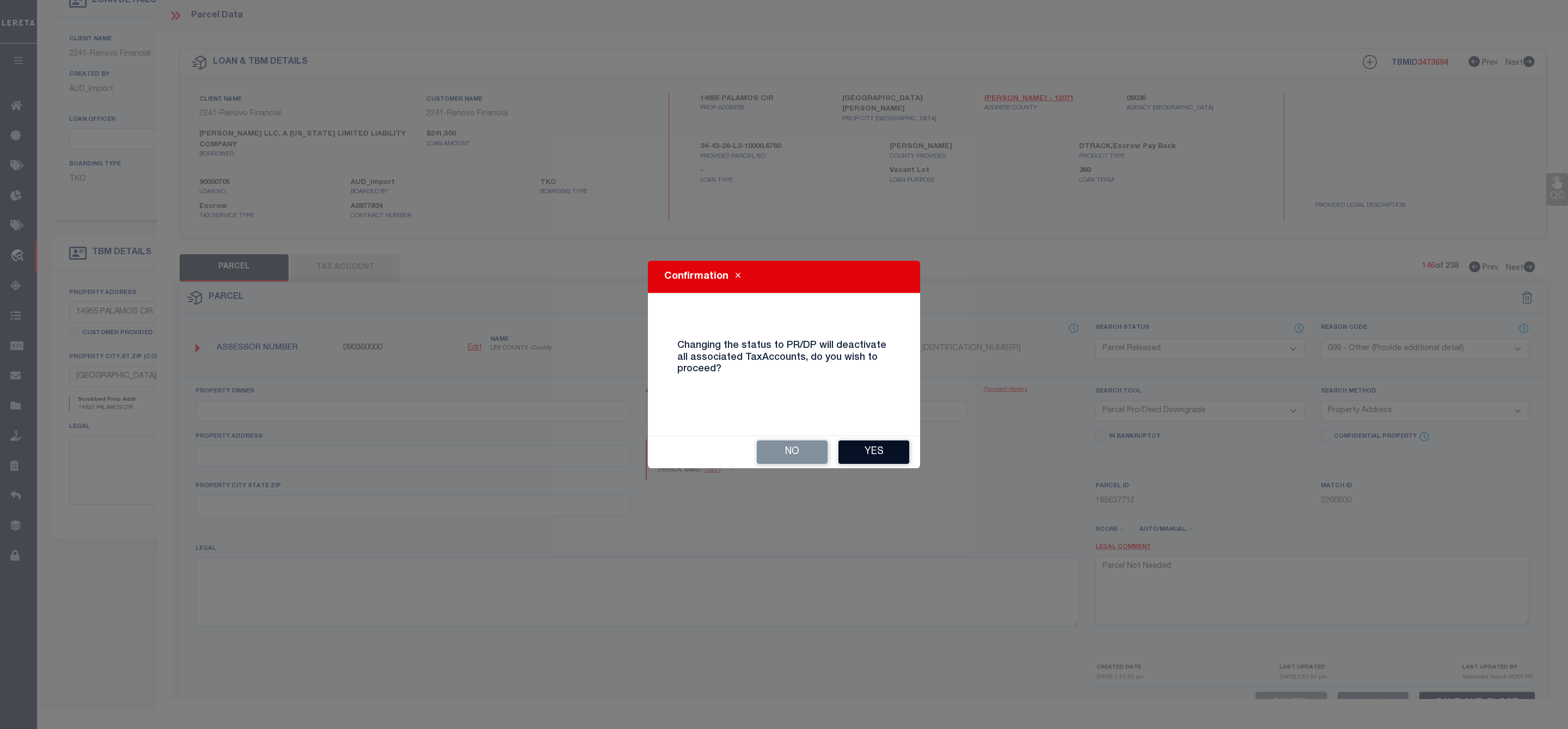
click at [889, 454] on button "Yes" at bounding box center [874, 452] width 71 height 23
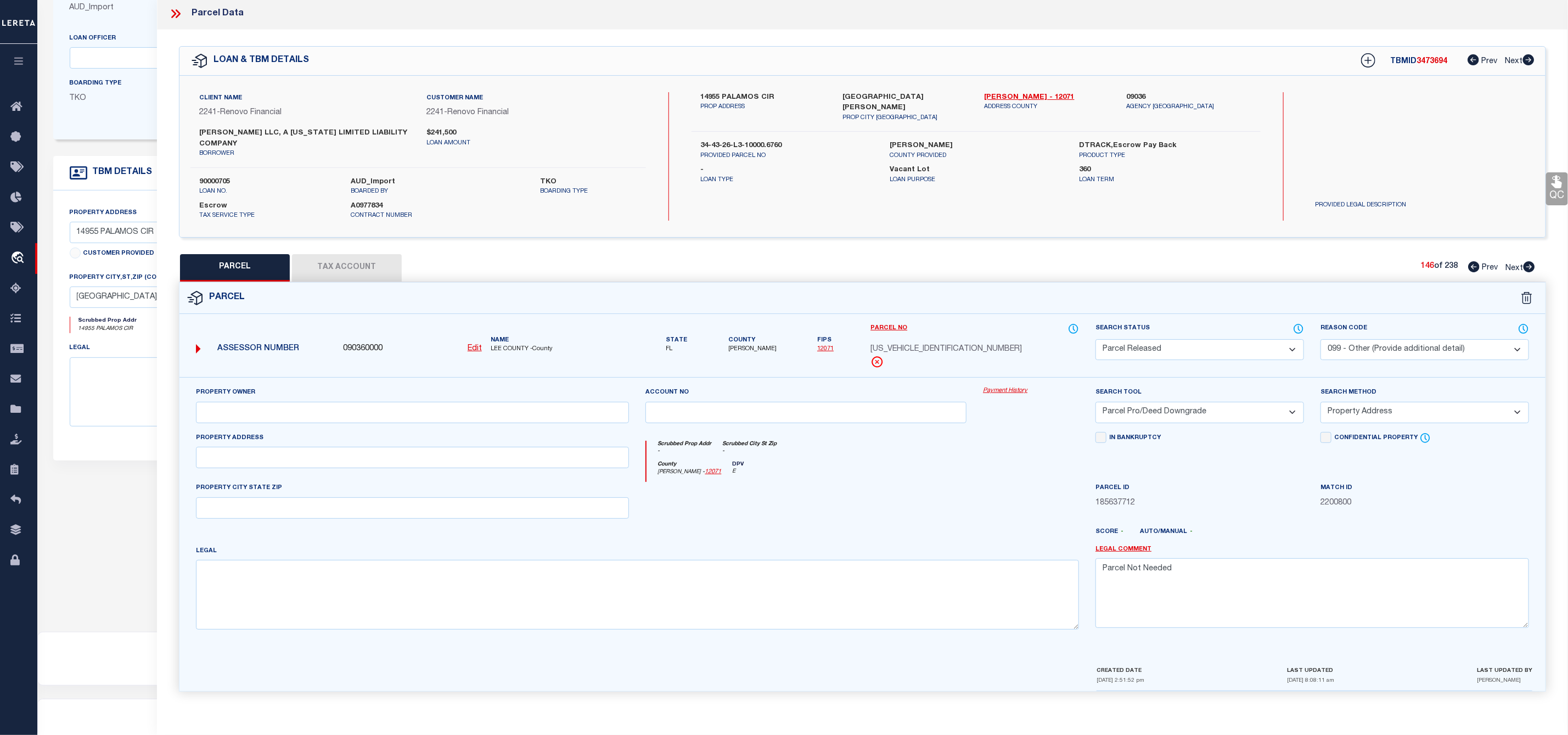
scroll to position [199, 0]
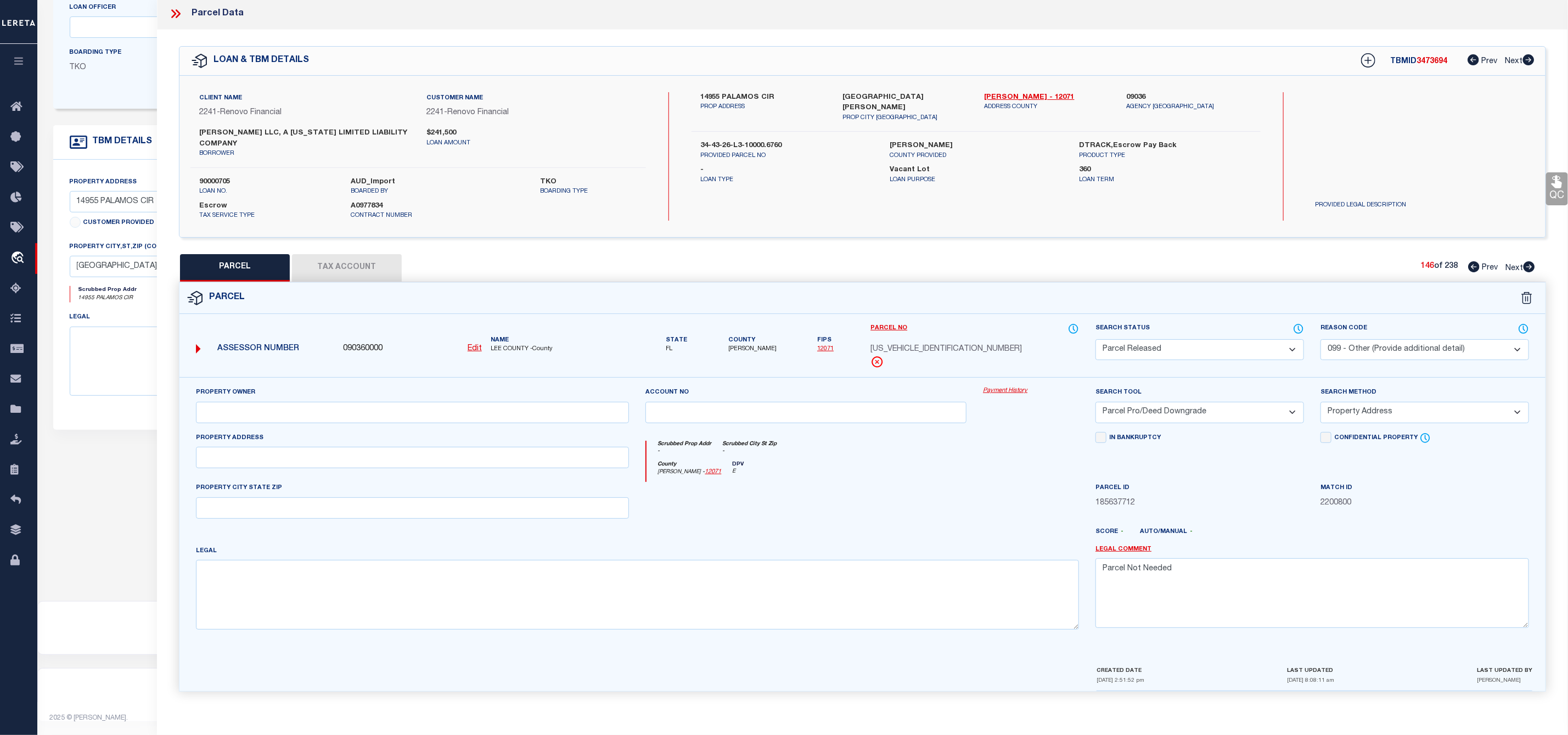
click at [1529, 265] on icon at bounding box center [1529, 266] width 12 height 11
click at [1193, 356] on select "Automated Search Bad Parcel Complete Duplicate Parcel High Dollar Reporting In …" at bounding box center [1200, 352] width 208 height 22
click at [1096, 343] on select "Automated Search Bad Parcel Complete Duplicate Parcel High Dollar Reporting In …" at bounding box center [1200, 352] width 208 height 22
click at [1430, 353] on select "- Select Reason Code - 099 - Other (Provide additional detail) ACT - Agency Cha…" at bounding box center [1424, 352] width 208 height 22
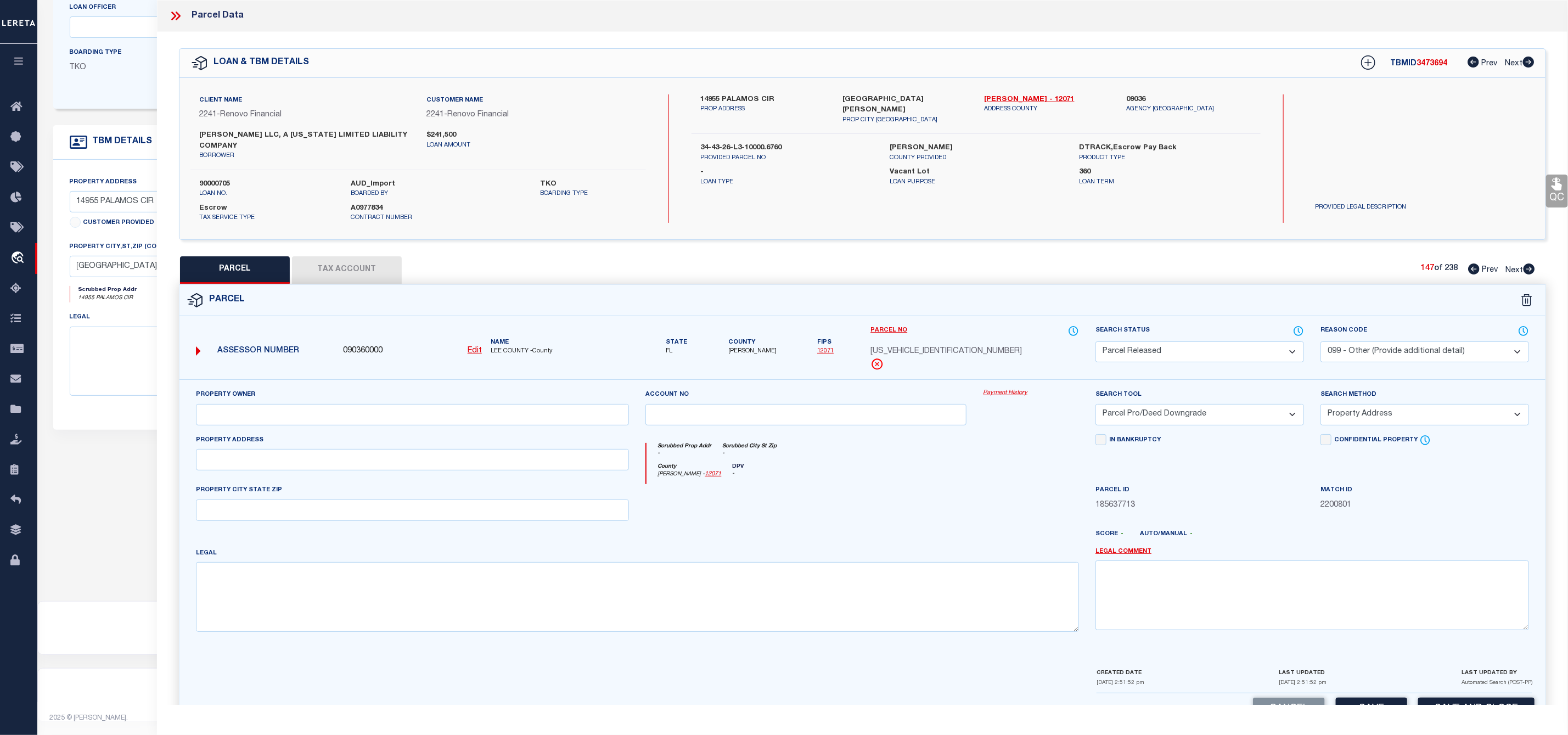
click at [1320, 343] on select "- Select Reason Code - 099 - Other (Provide additional detail) ACT - Agency Cha…" at bounding box center [1424, 352] width 208 height 22
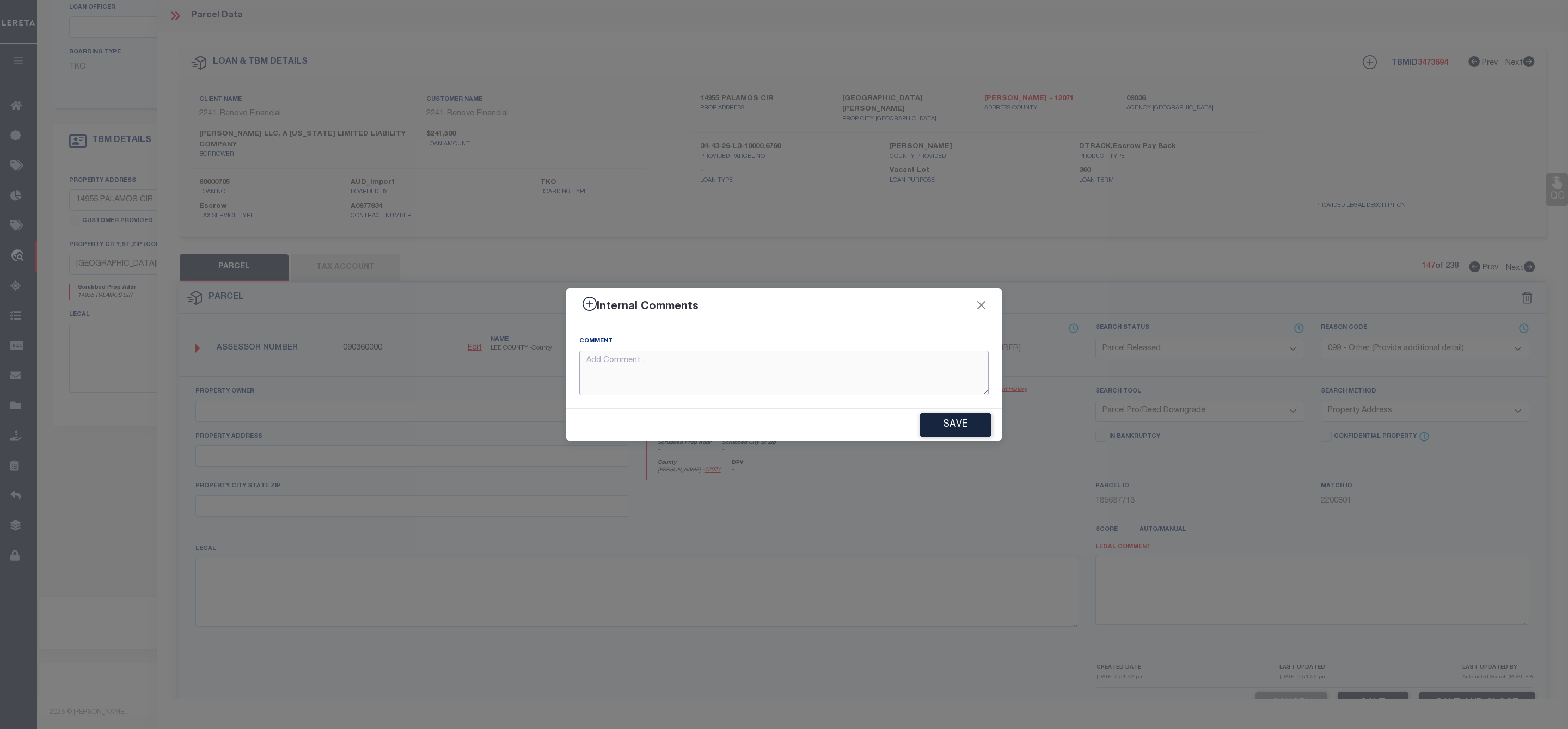
click at [762, 373] on textarea at bounding box center [784, 373] width 409 height 45
paste textarea "Parcel Not Needed"
click at [962, 428] on button "Save" at bounding box center [955, 425] width 71 height 23
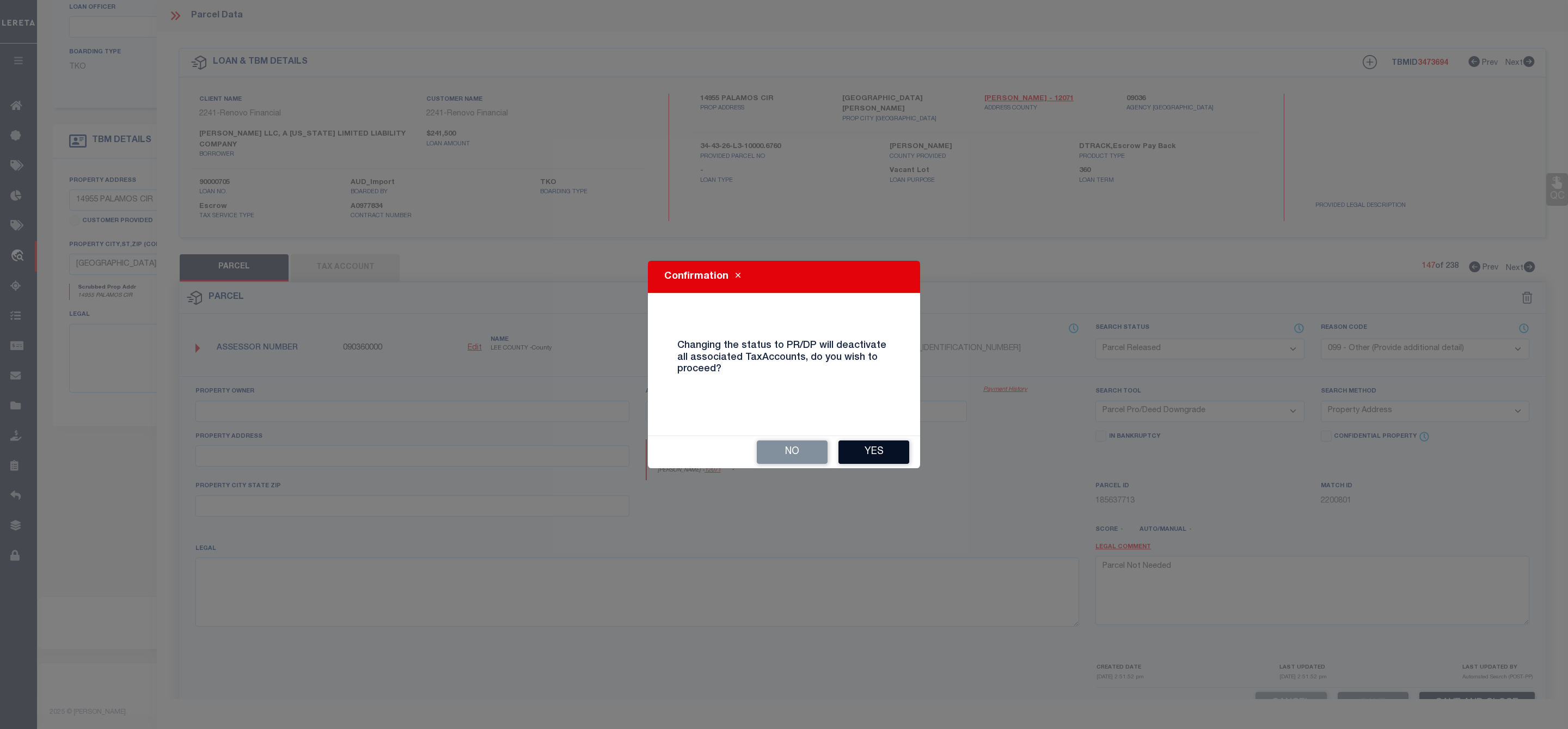
click at [886, 448] on button "Yes" at bounding box center [874, 452] width 71 height 23
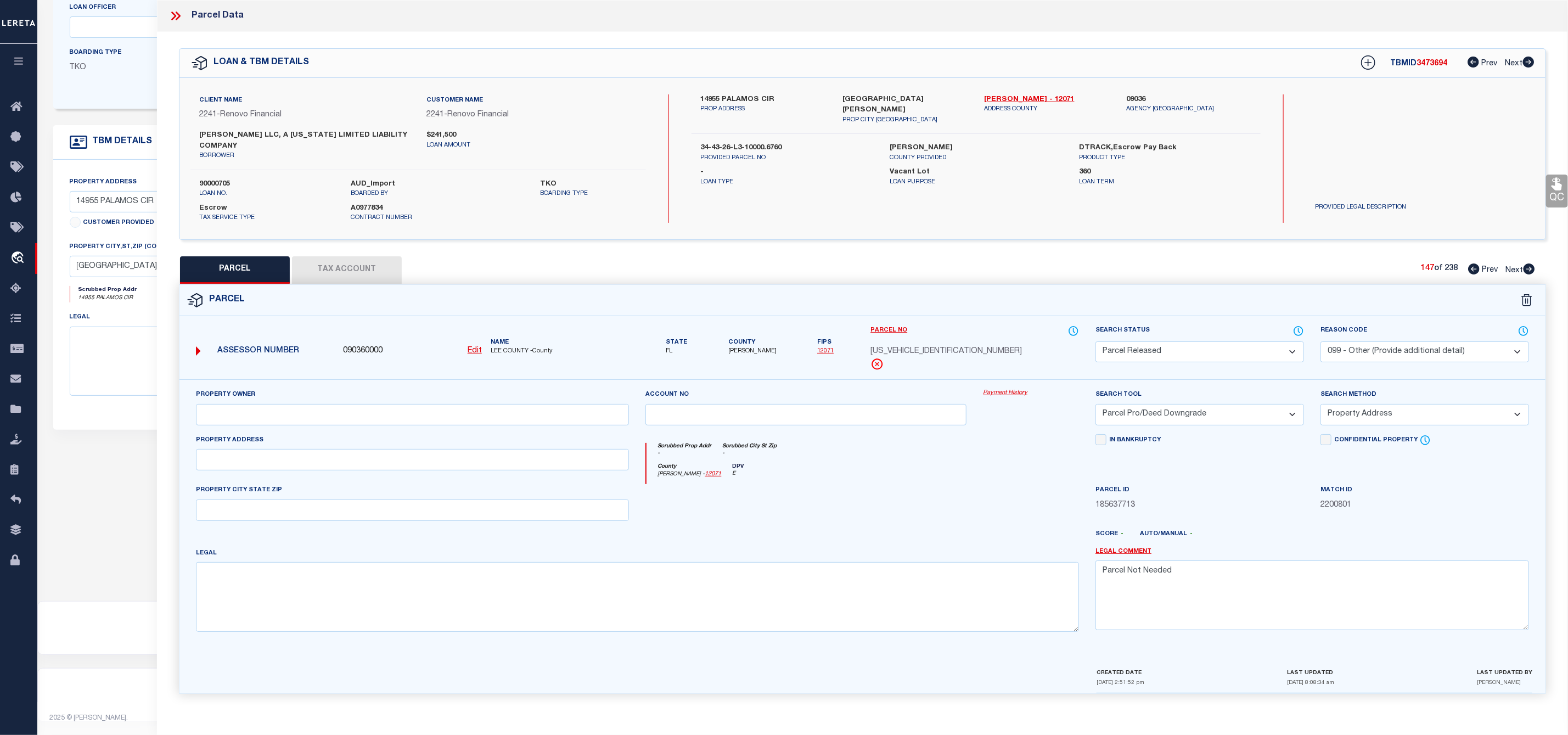
scroll to position [8, 0]
click at [1529, 261] on icon at bounding box center [1529, 266] width 12 height 11
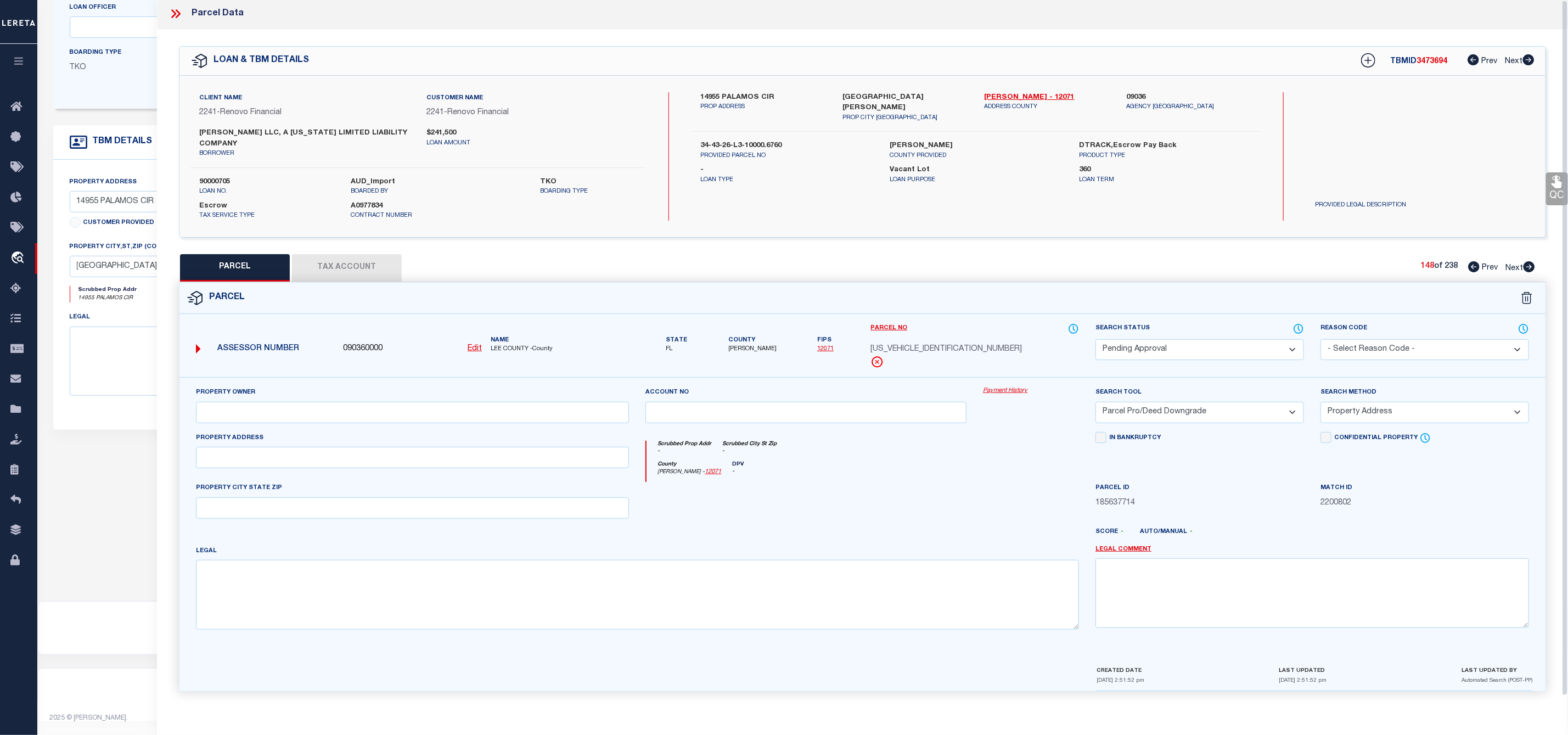
scroll to position [0, 0]
click at [1224, 353] on select "Automated Search Bad Parcel Complete Duplicate Parcel High Dollar Reporting In …" at bounding box center [1200, 352] width 208 height 22
click at [1096, 343] on select "Automated Search Bad Parcel Complete Duplicate Parcel High Dollar Reporting In …" at bounding box center [1200, 352] width 208 height 22
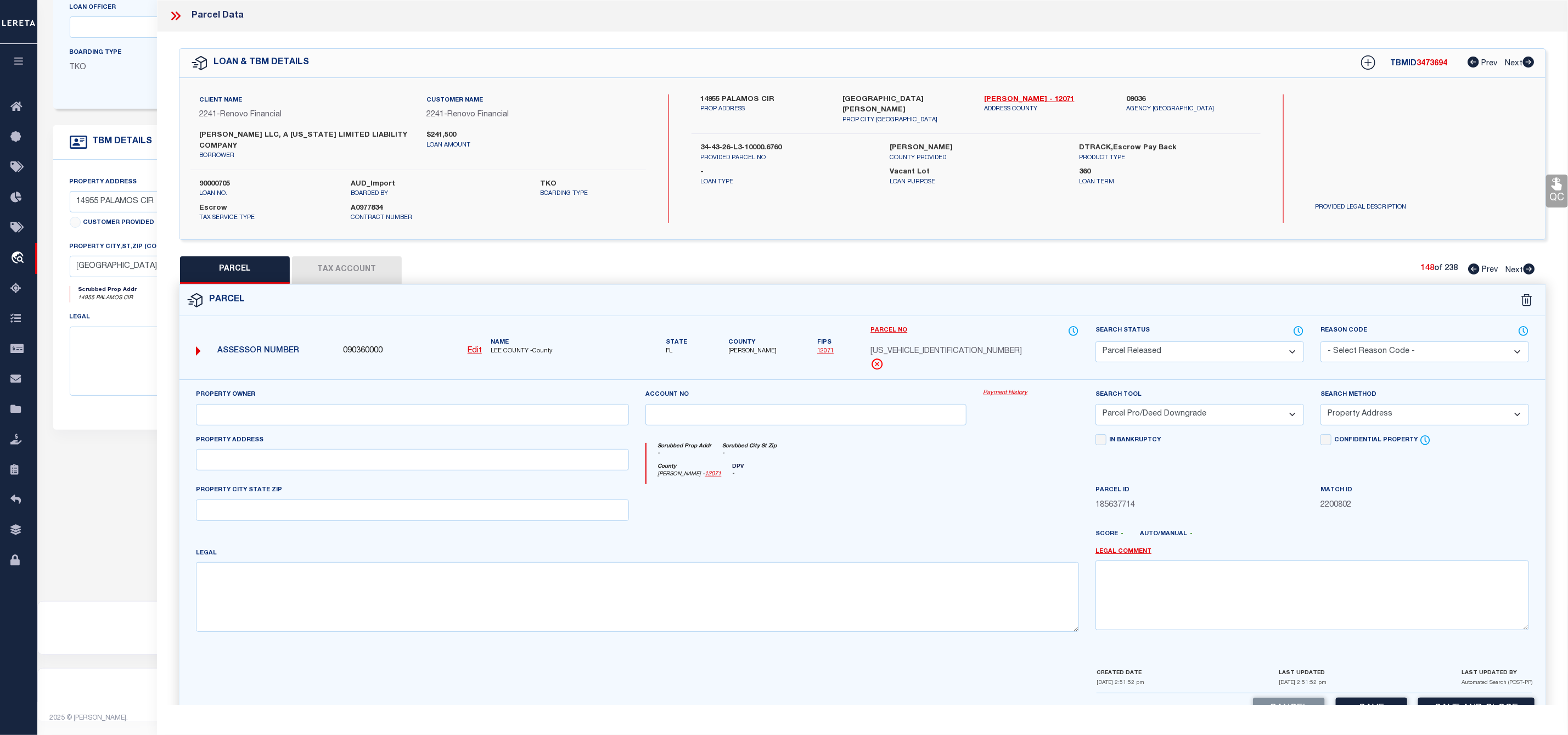
click at [1429, 347] on select "- Select Reason Code - 099 - Other (Provide additional detail) ACT - Agency Cha…" at bounding box center [1424, 352] width 208 height 22
click at [1320, 343] on select "- Select Reason Code - 099 - Other (Provide additional detail) ACT - Agency Cha…" at bounding box center [1424, 352] width 208 height 22
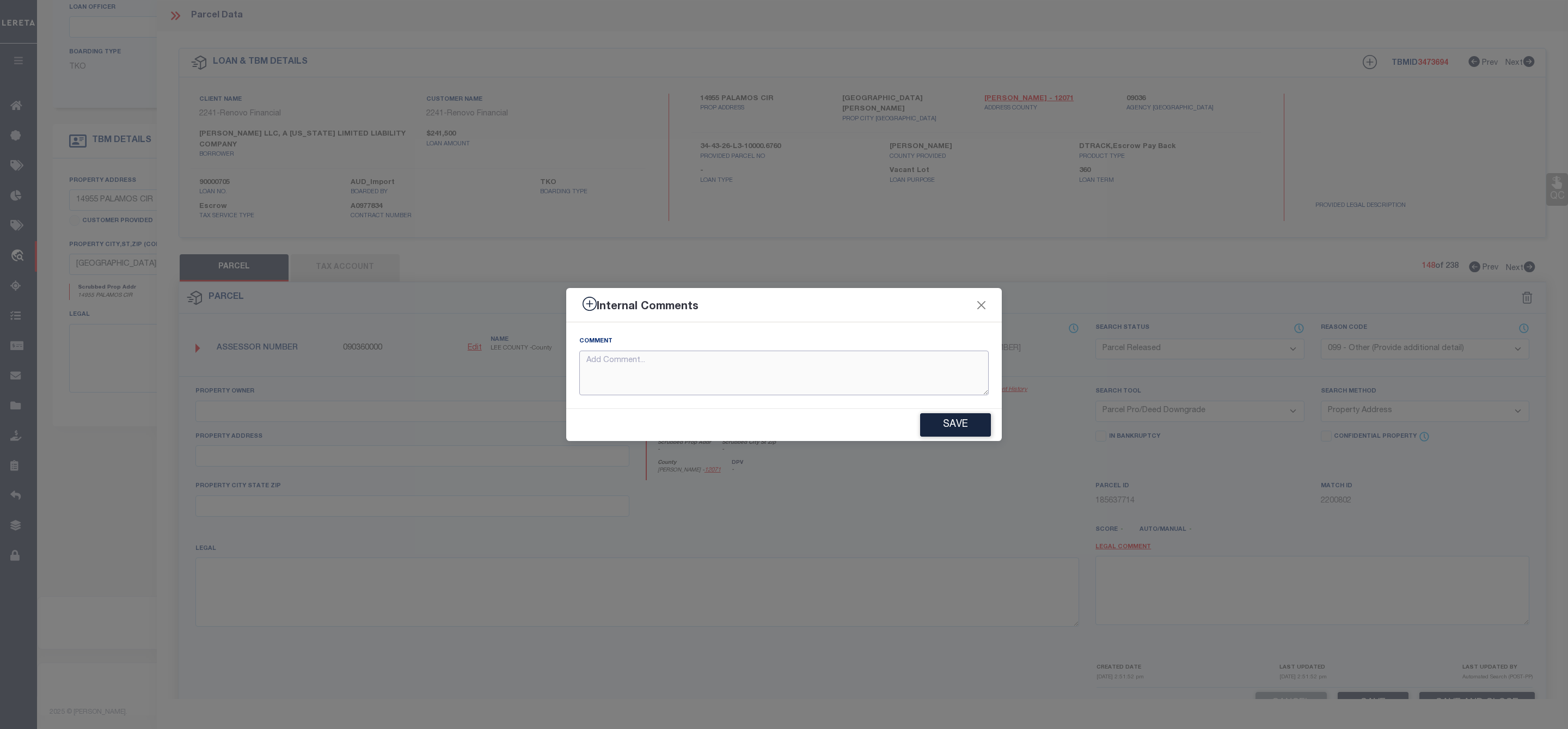
click at [817, 378] on textarea at bounding box center [784, 373] width 409 height 45
paste textarea "Parcel Not Needed"
click at [961, 428] on button "Save" at bounding box center [955, 425] width 71 height 23
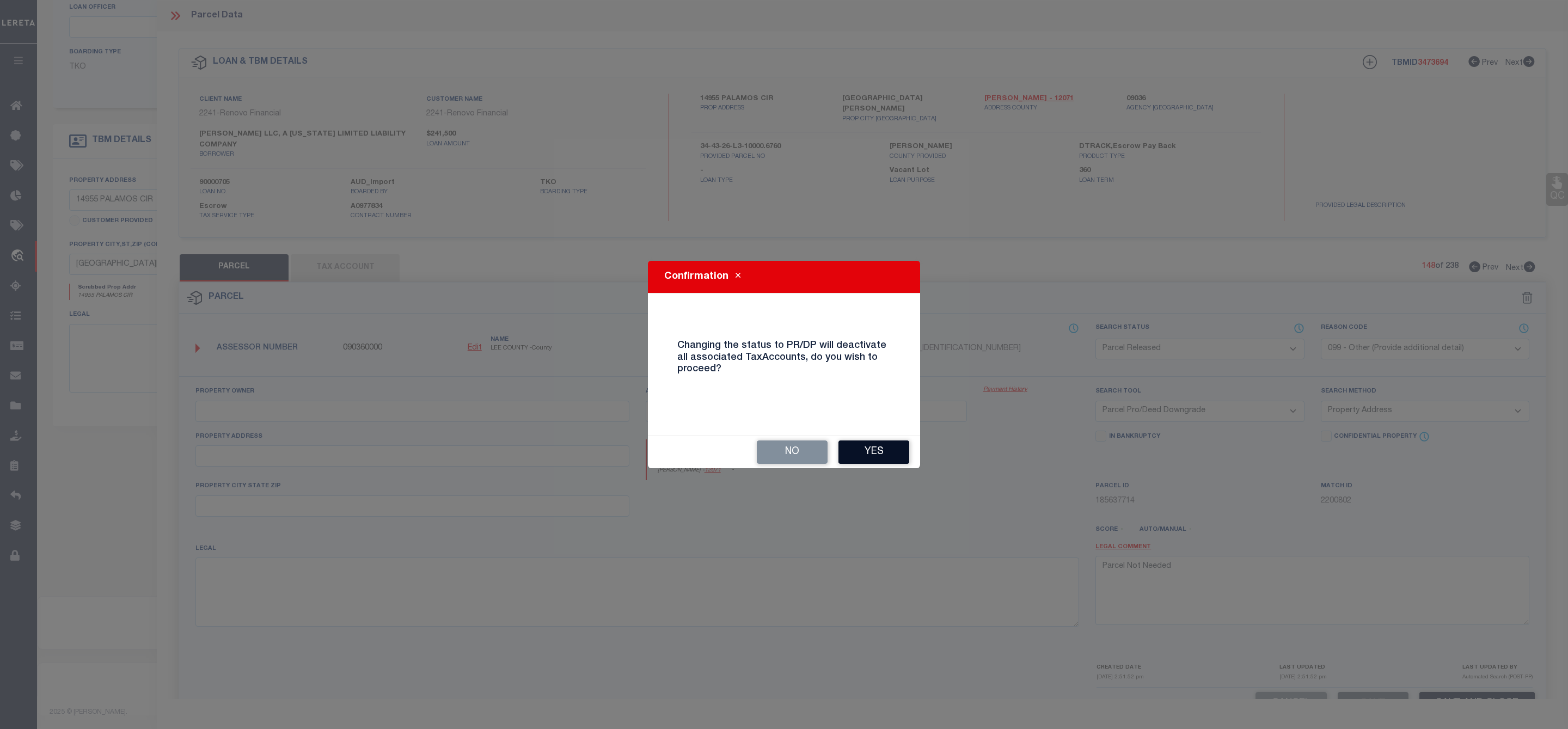
click at [870, 451] on button "Yes" at bounding box center [874, 452] width 71 height 23
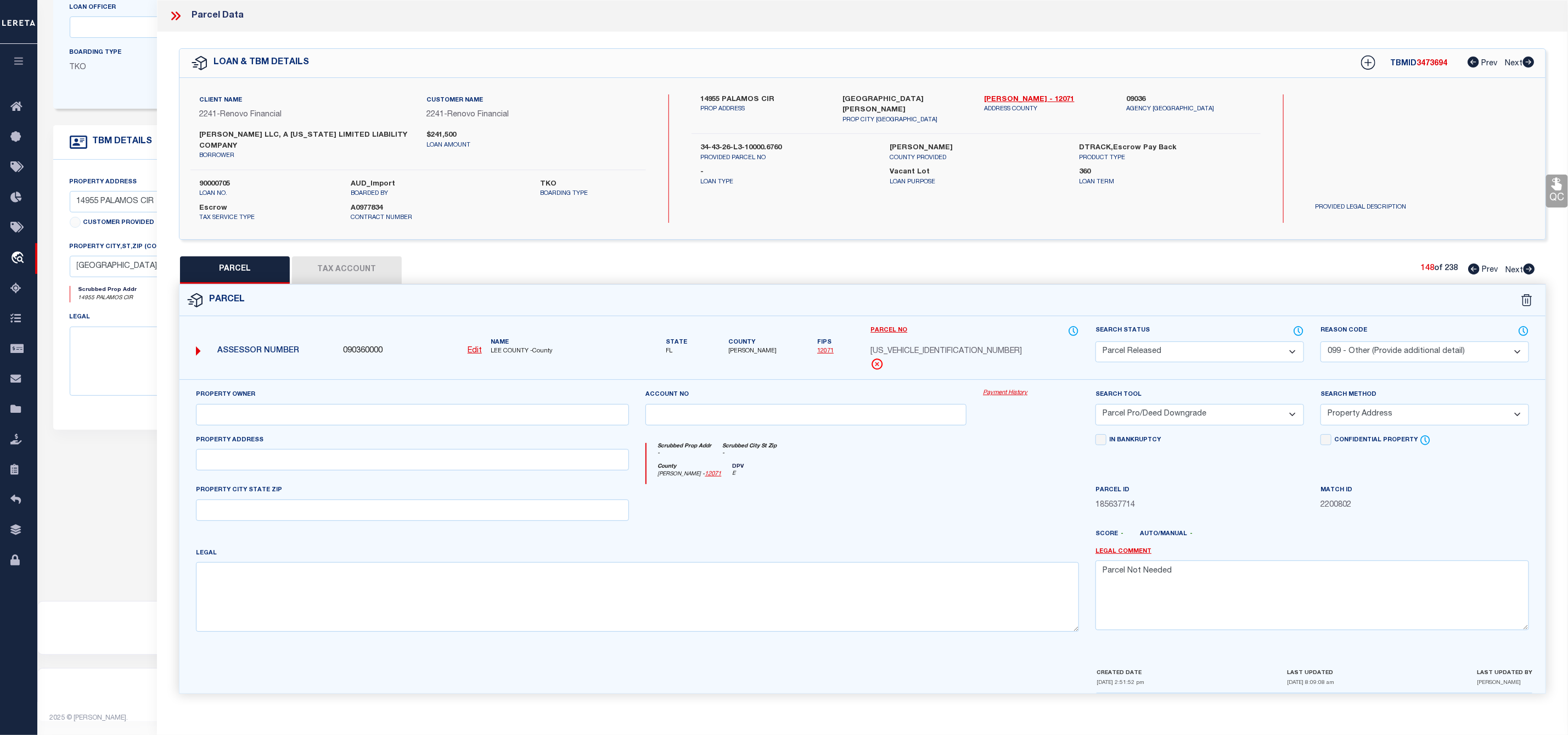
scroll to position [8, 0]
click at [1535, 262] on icon at bounding box center [1529, 266] width 12 height 11
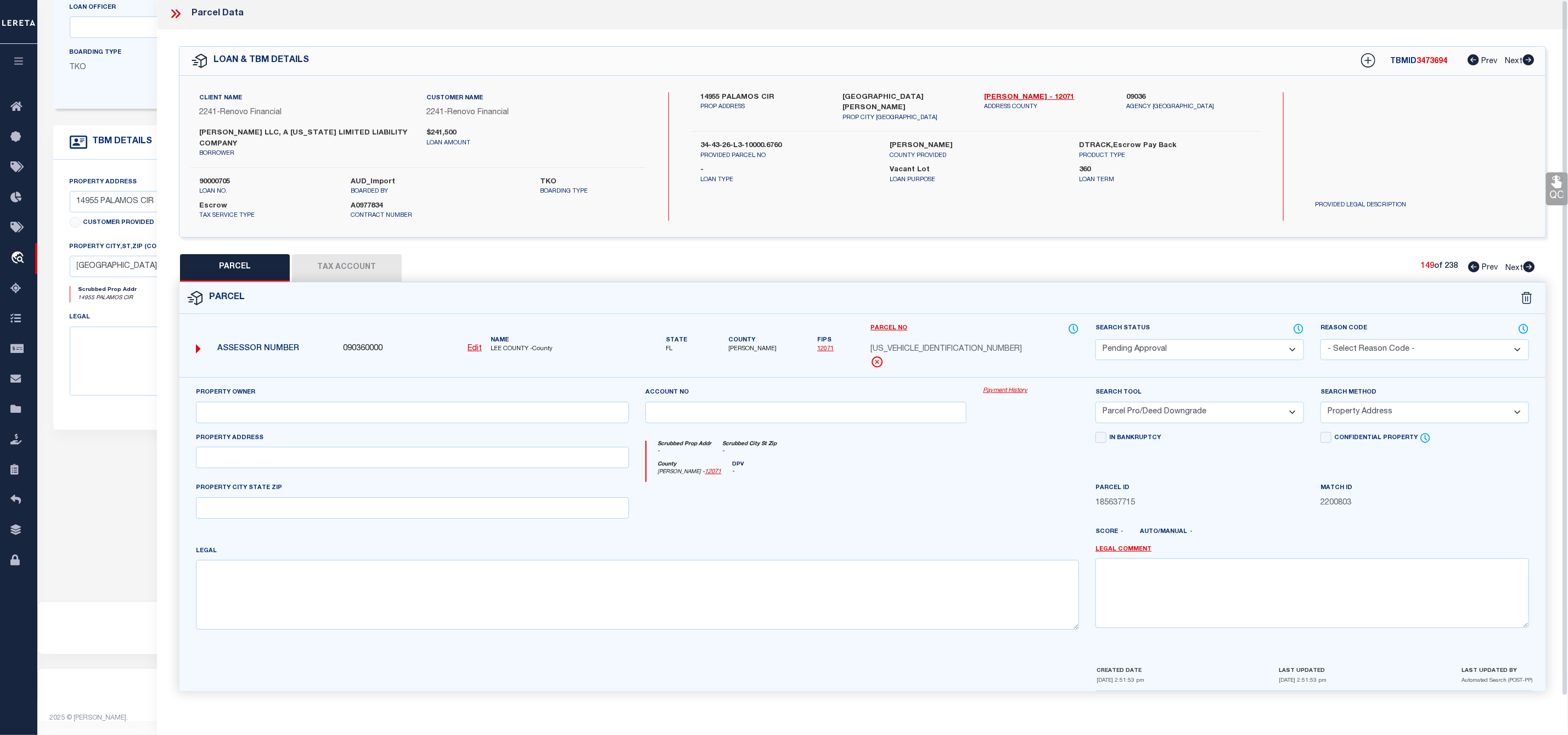
scroll to position [0, 0]
click at [1185, 357] on select "Automated Search Bad Parcel Complete Duplicate Parcel High Dollar Reporting In …" at bounding box center [1200, 352] width 208 height 22
click at [1096, 343] on select "Automated Search Bad Parcel Complete Duplicate Parcel High Dollar Reporting In …" at bounding box center [1200, 352] width 208 height 22
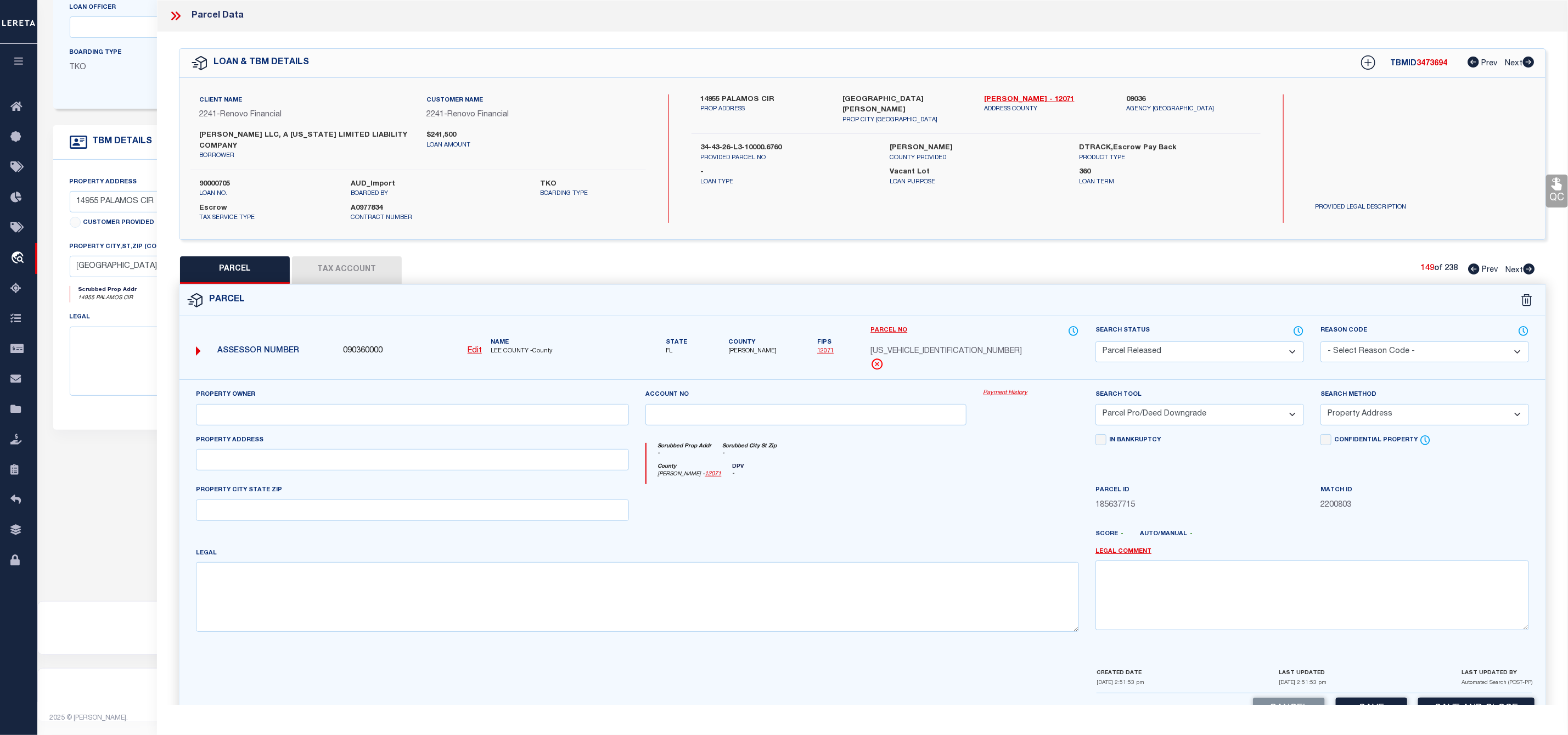
click at [1410, 356] on select "- Select Reason Code - 099 - Other (Provide additional detail) ACT - Agency Cha…" at bounding box center [1424, 352] width 208 height 22
click at [1320, 343] on select "- Select Reason Code - 099 - Other (Provide additional detail) ACT - Agency Cha…" at bounding box center [1424, 352] width 208 height 22
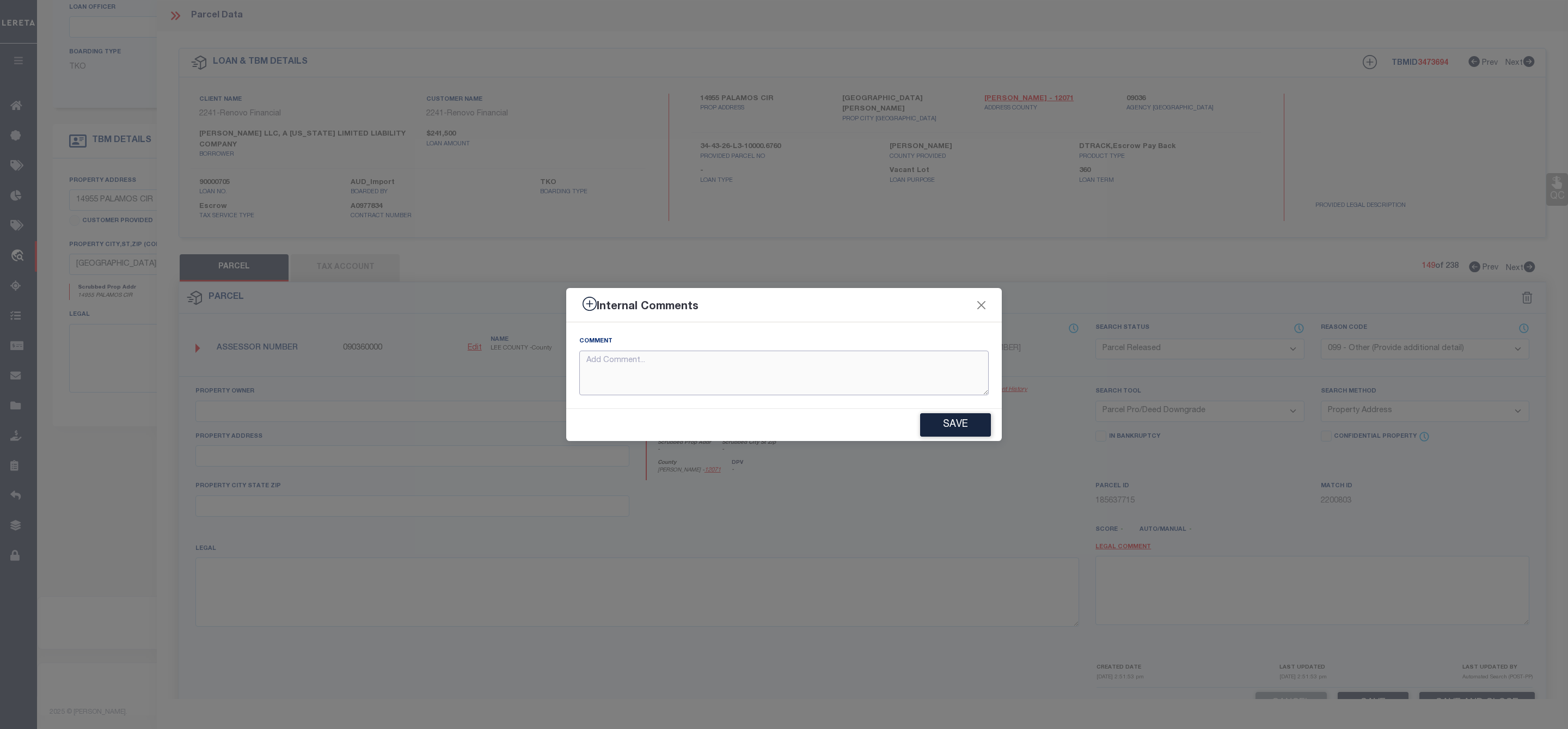
click at [699, 381] on textarea at bounding box center [784, 373] width 409 height 45
paste textarea "Parcel Not Needed"
click at [958, 427] on button "Save" at bounding box center [955, 425] width 71 height 23
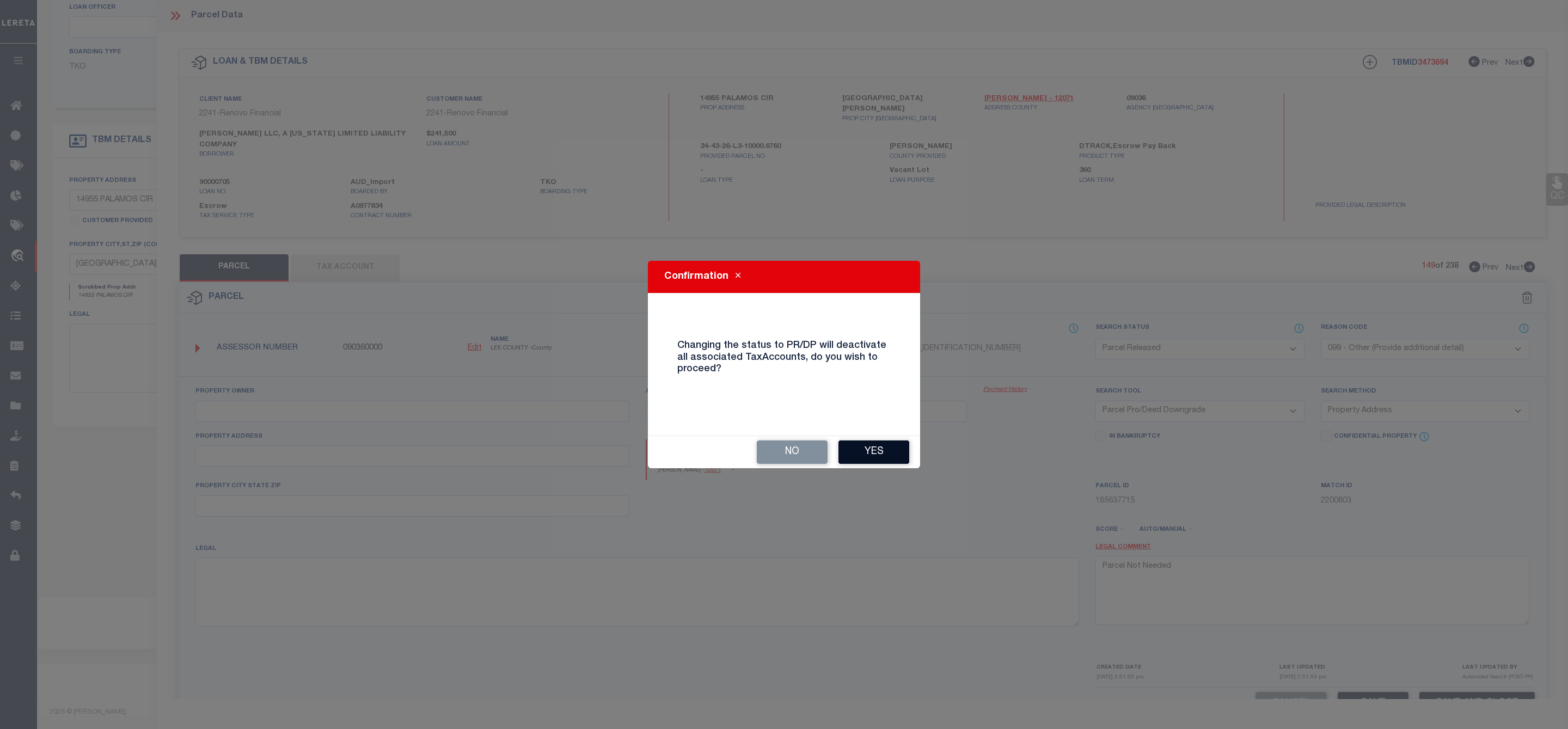
click at [894, 448] on button "Yes" at bounding box center [874, 452] width 71 height 23
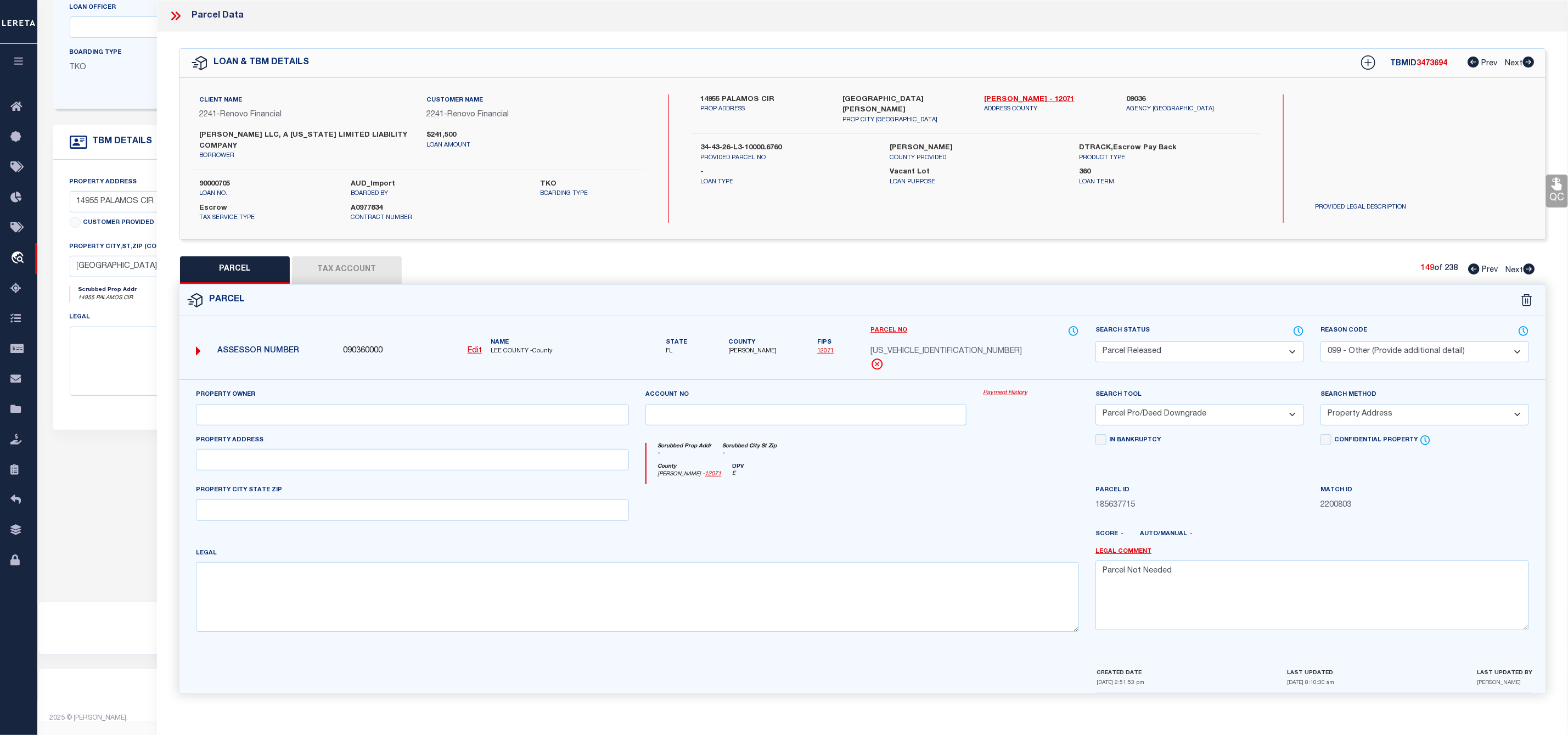
scroll to position [8, 0]
click at [1533, 262] on icon at bounding box center [1529, 266] width 12 height 11
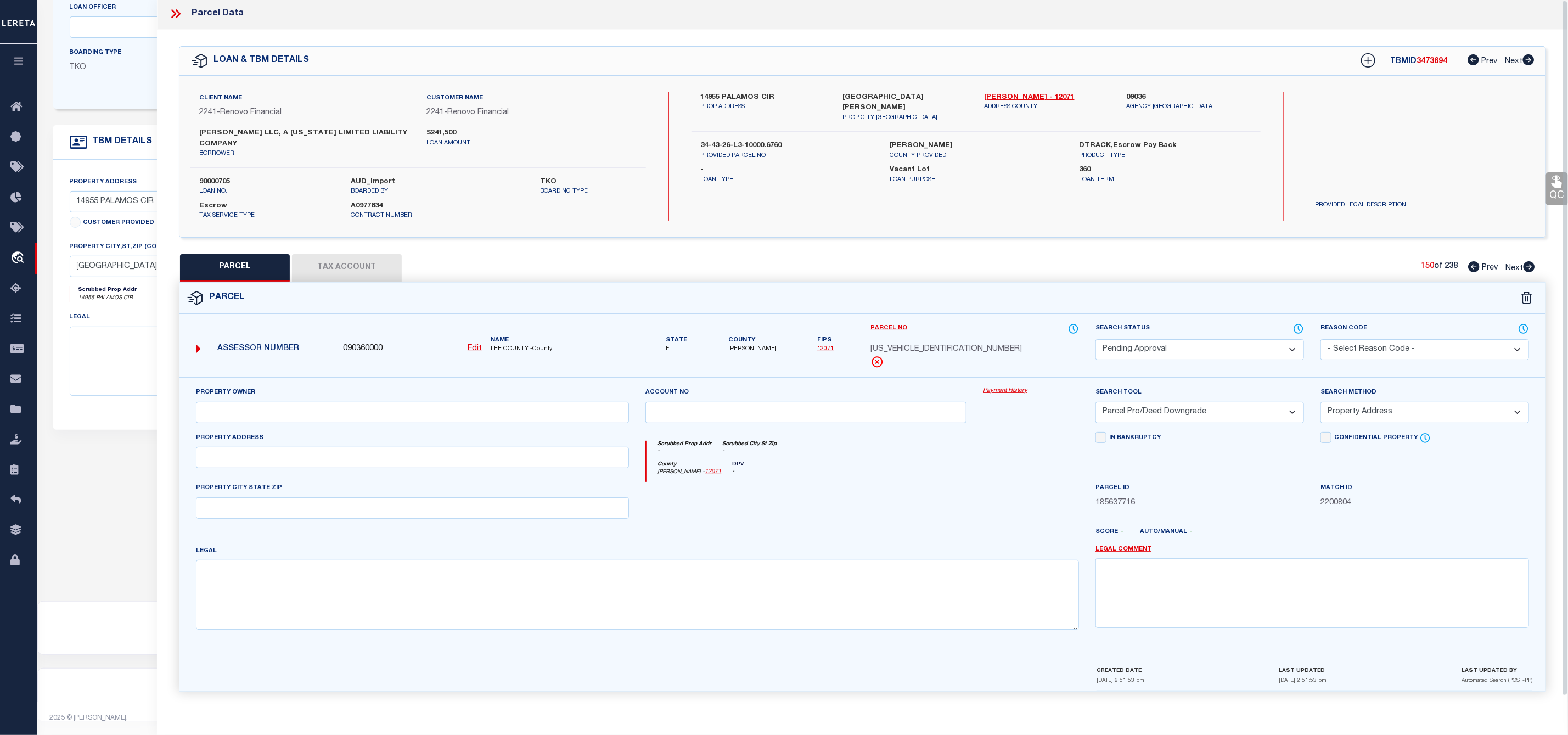
scroll to position [0, 0]
click at [1144, 354] on select "Automated Search Bad Parcel Complete Duplicate Parcel High Dollar Reporting In …" at bounding box center [1200, 352] width 208 height 22
click at [1096, 343] on select "Automated Search Bad Parcel Complete Duplicate Parcel High Dollar Reporting In …" at bounding box center [1200, 352] width 208 height 22
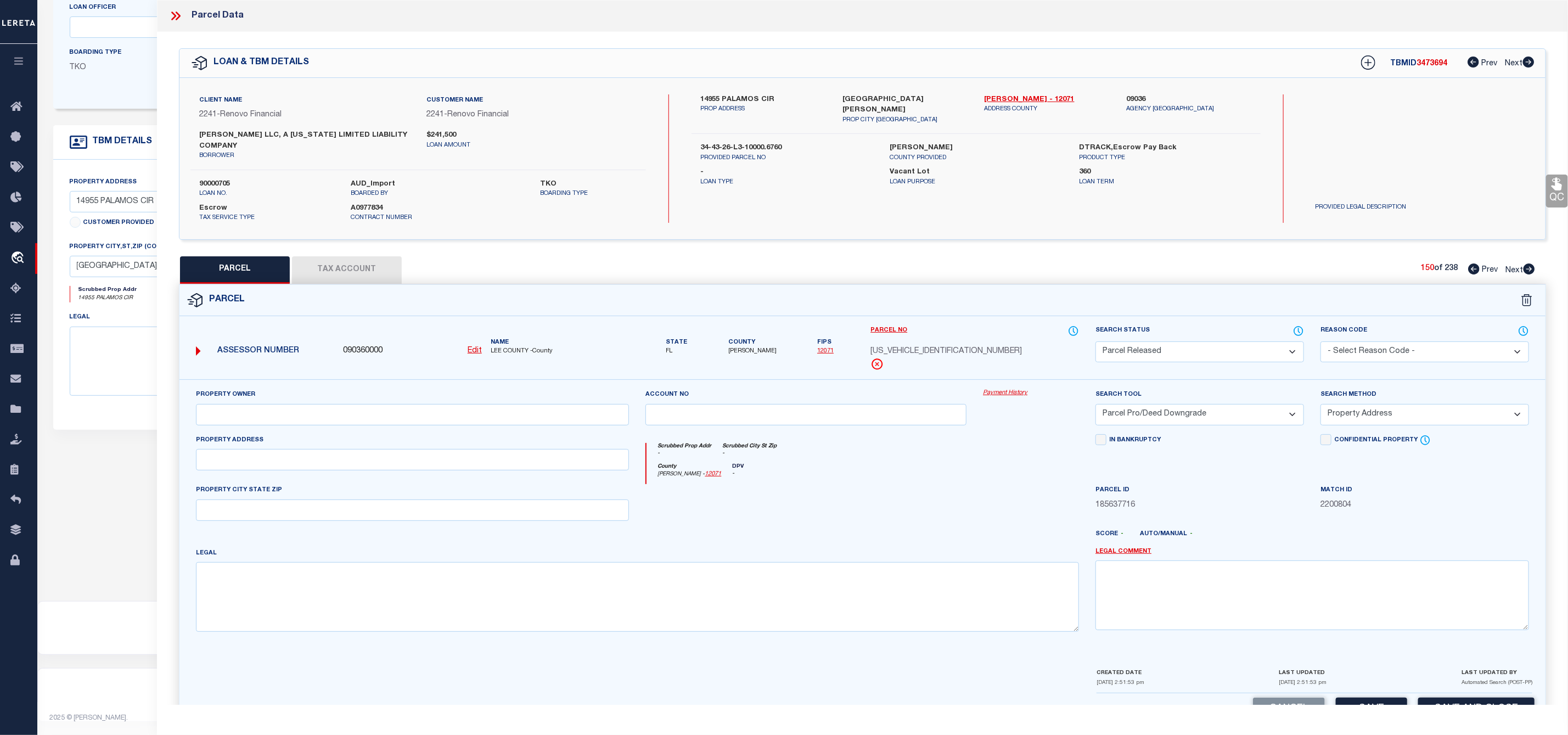
click at [1383, 355] on select "- Select Reason Code - 099 - Other (Provide additional detail) ACT - Agency Cha…" at bounding box center [1424, 352] width 208 height 22
click at [1320, 343] on select "- Select Reason Code - 099 - Other (Provide additional detail) ACT - Agency Cha…" at bounding box center [1424, 352] width 208 height 22
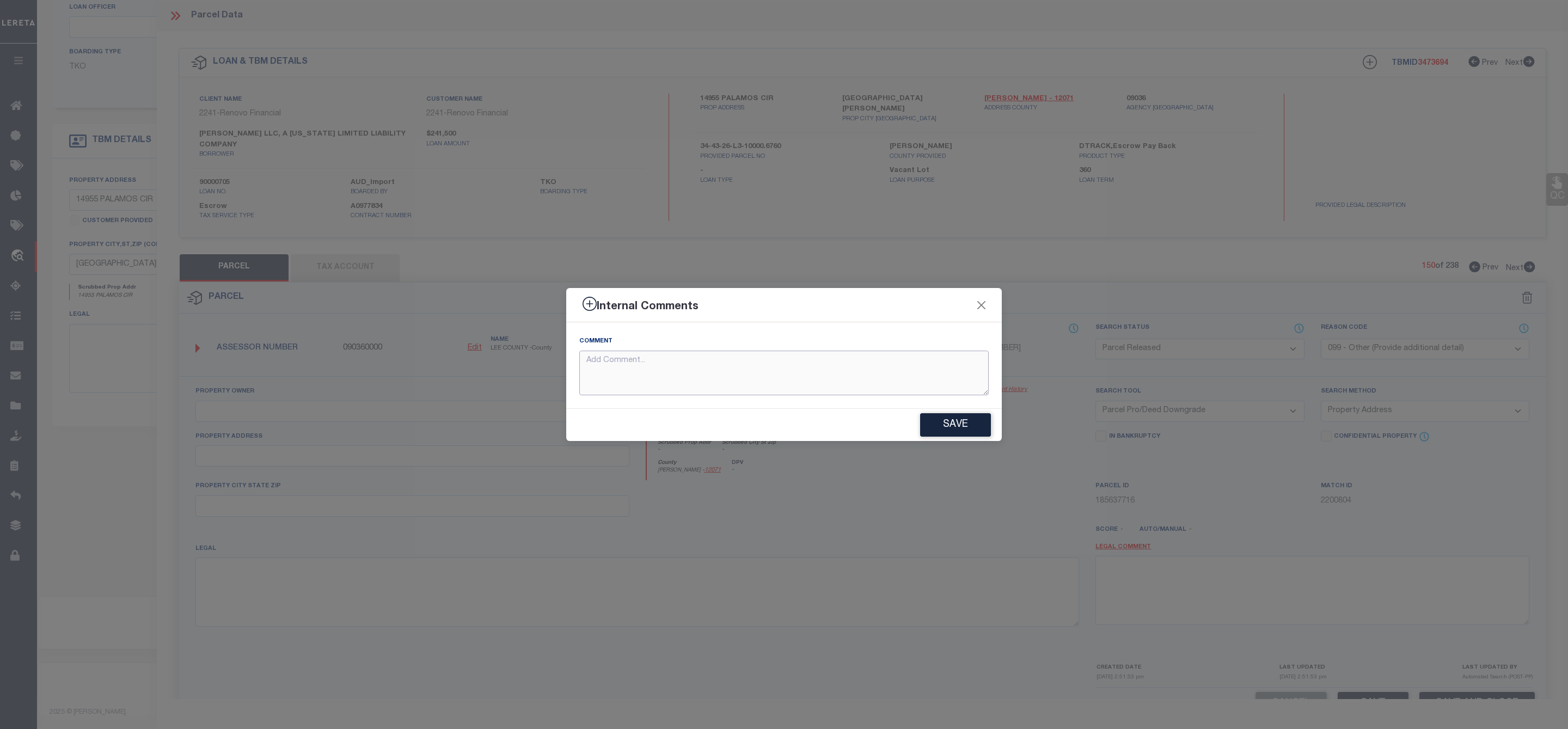
click at [900, 382] on textarea at bounding box center [784, 373] width 409 height 45
paste textarea "Parcel Not Needed"
click at [948, 412] on div "Save" at bounding box center [784, 424] width 435 height 32
click at [948, 419] on button "Save" at bounding box center [955, 425] width 71 height 23
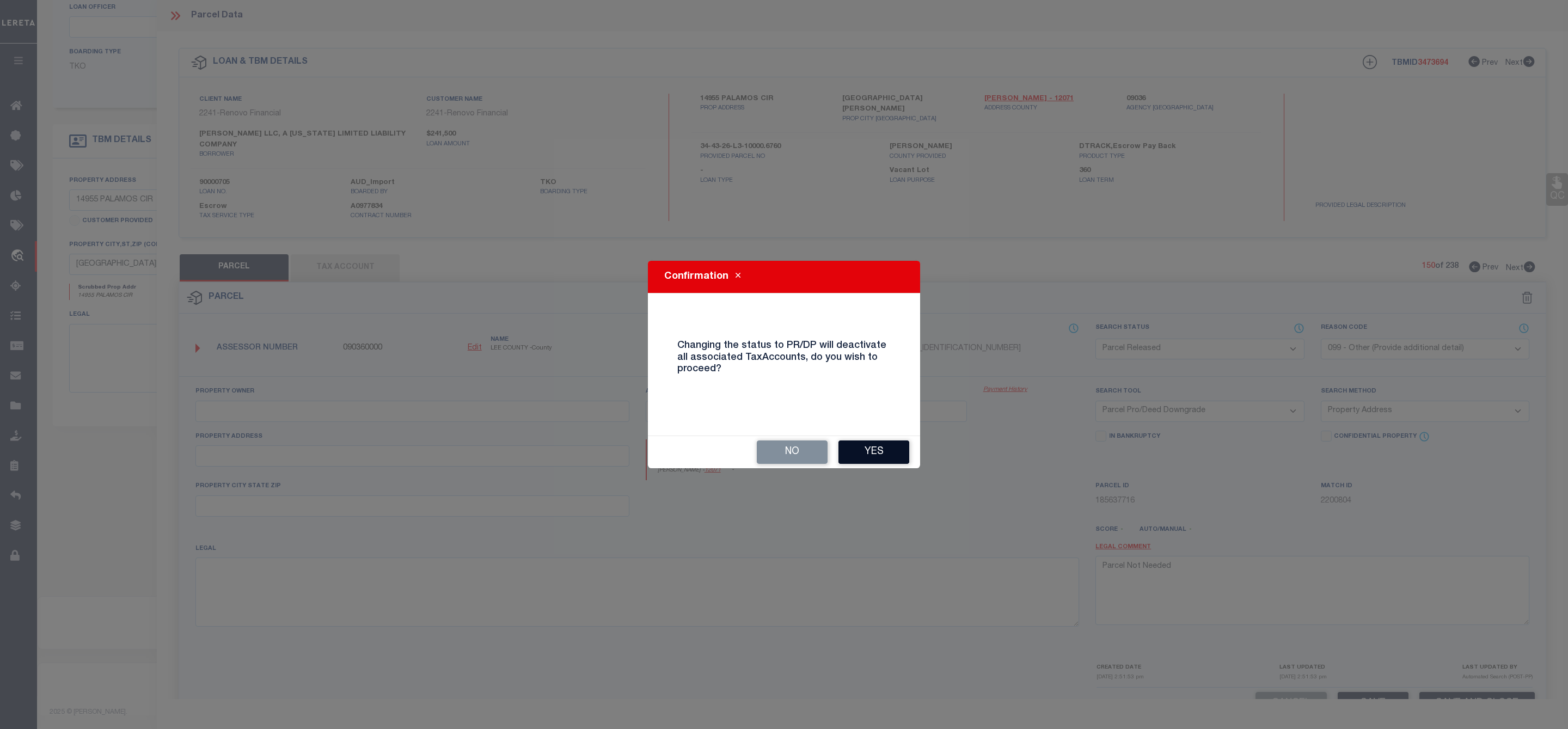
click at [870, 454] on button "Yes" at bounding box center [874, 452] width 71 height 23
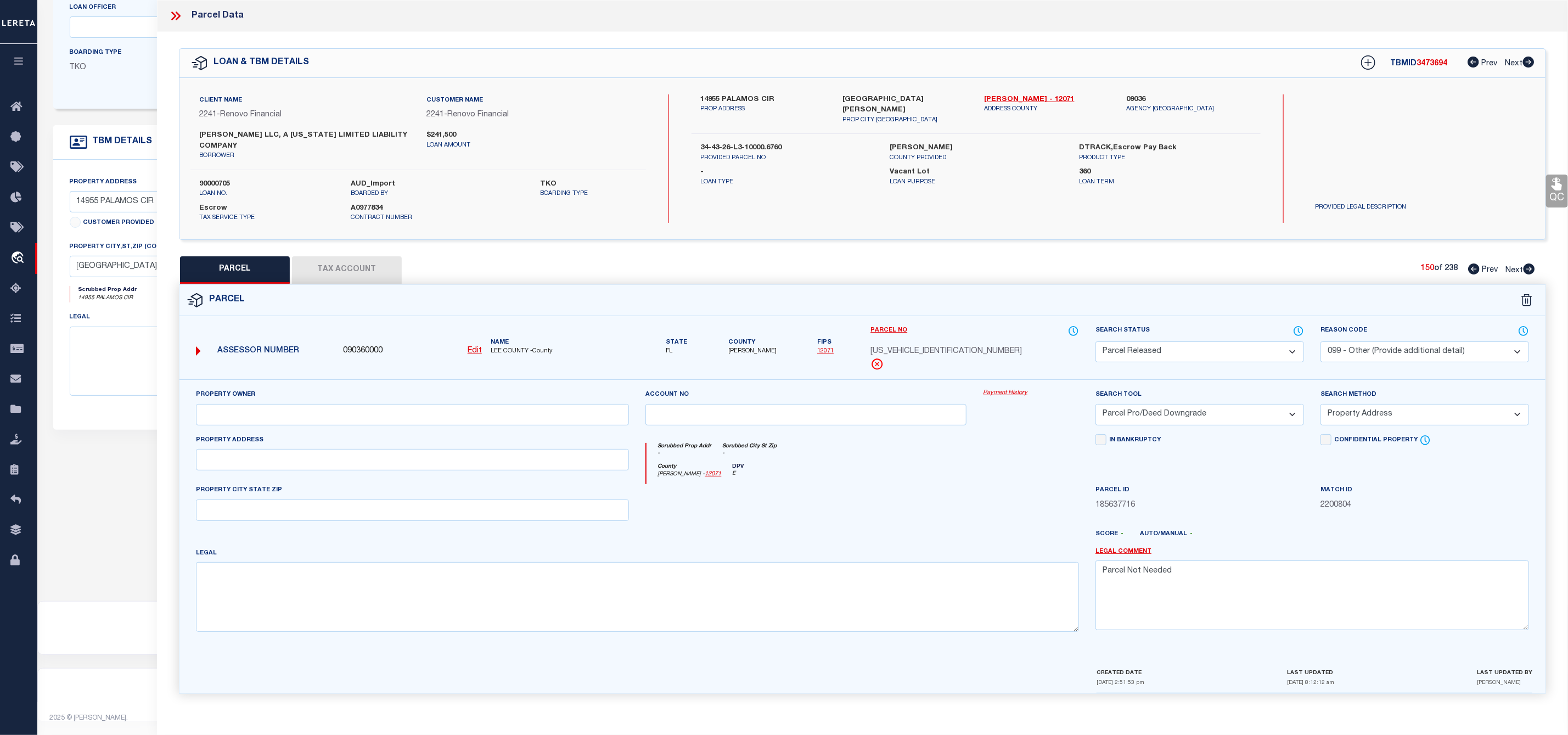
scroll to position [8, 0]
click at [1533, 261] on icon at bounding box center [1529, 266] width 12 height 11
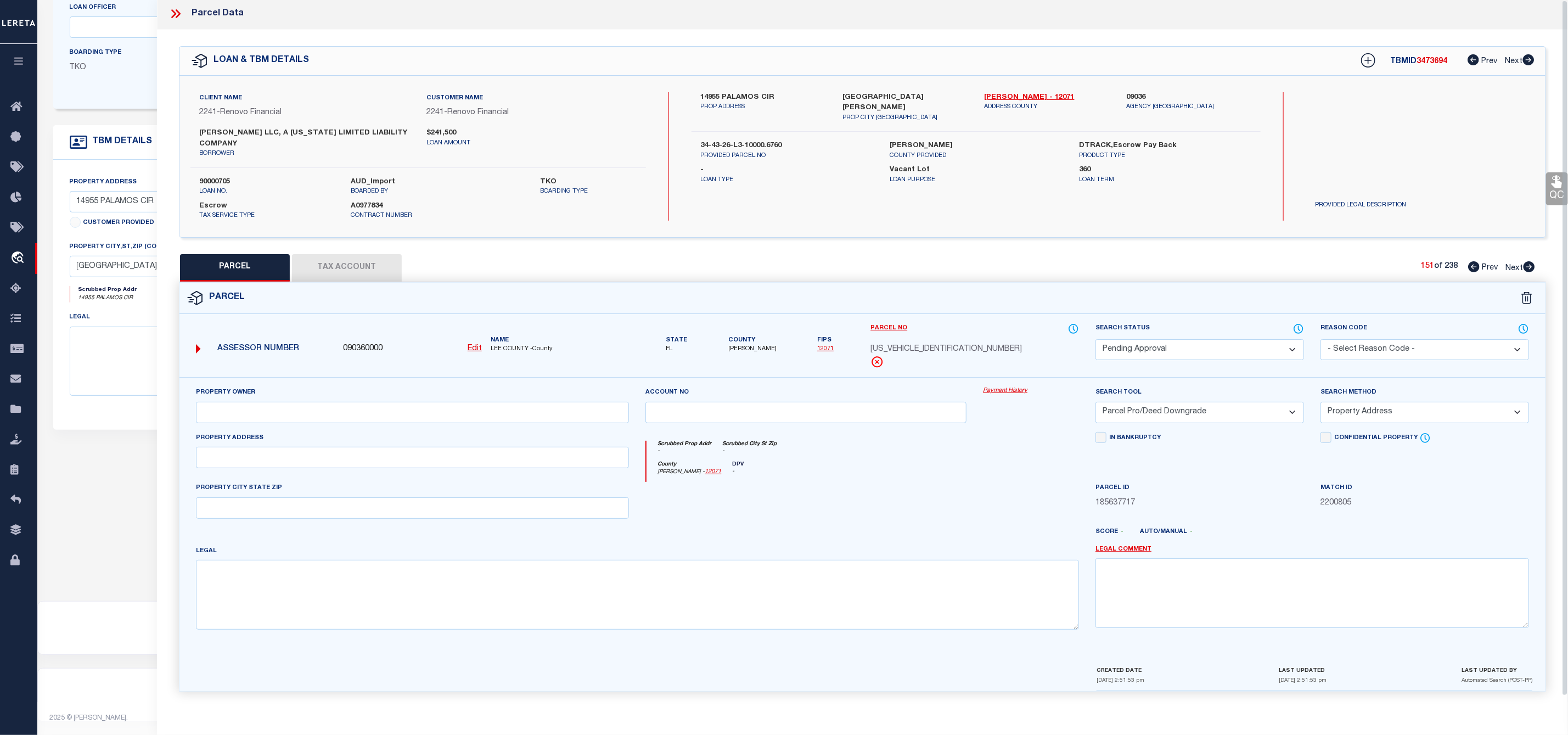
scroll to position [0, 0]
click at [1190, 352] on select "Automated Search Bad Parcel Complete Duplicate Parcel High Dollar Reporting In …" at bounding box center [1200, 352] width 208 height 22
click at [1096, 343] on select "Automated Search Bad Parcel Complete Duplicate Parcel High Dollar Reporting In …" at bounding box center [1200, 352] width 208 height 22
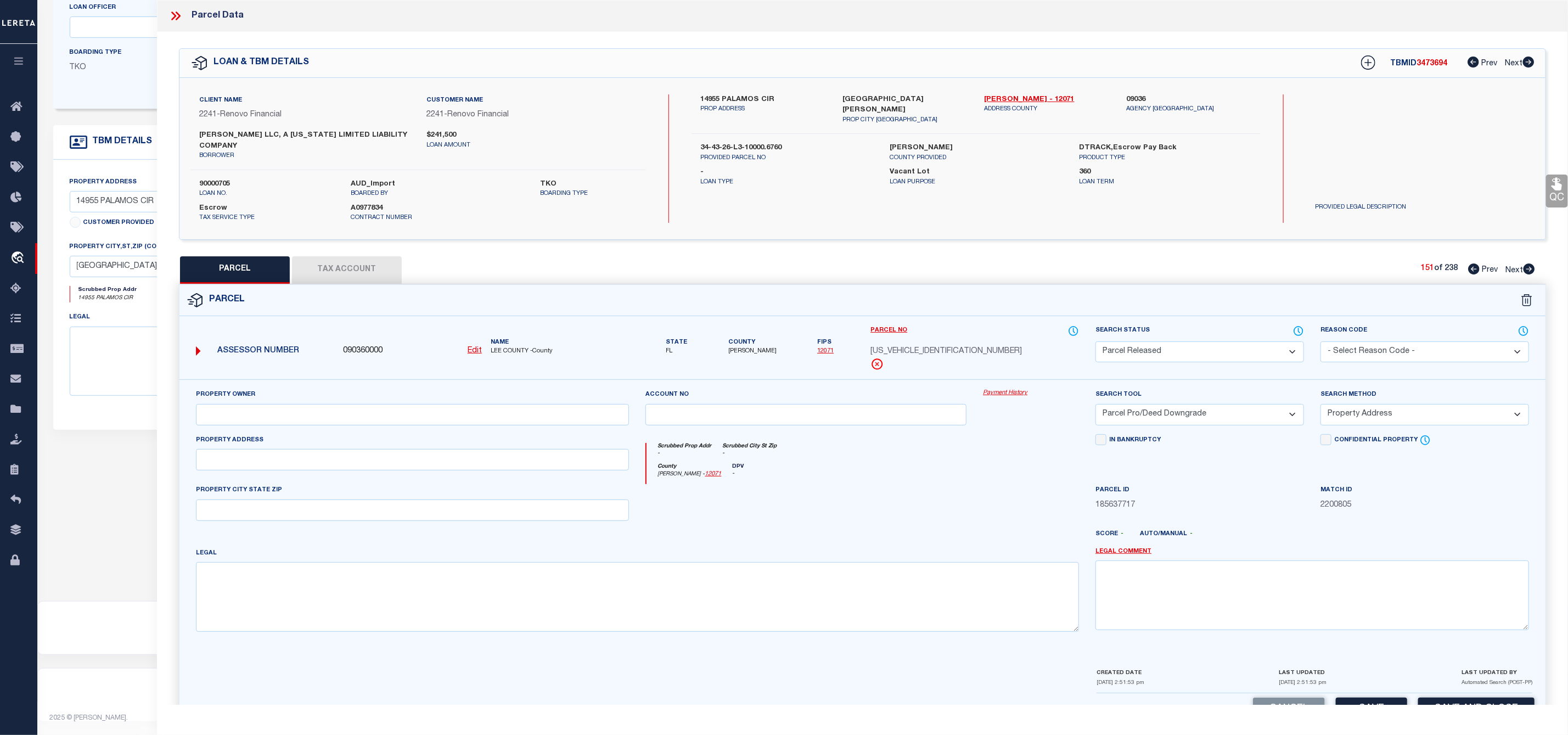
click at [1368, 347] on select "- Select Reason Code - 099 - Other (Provide additional detail) ACT - Agency Cha…" at bounding box center [1424, 352] width 208 height 22
click at [1320, 343] on select "- Select Reason Code - 099 - Other (Provide additional detail) ACT - Agency Cha…" at bounding box center [1424, 352] width 208 height 22
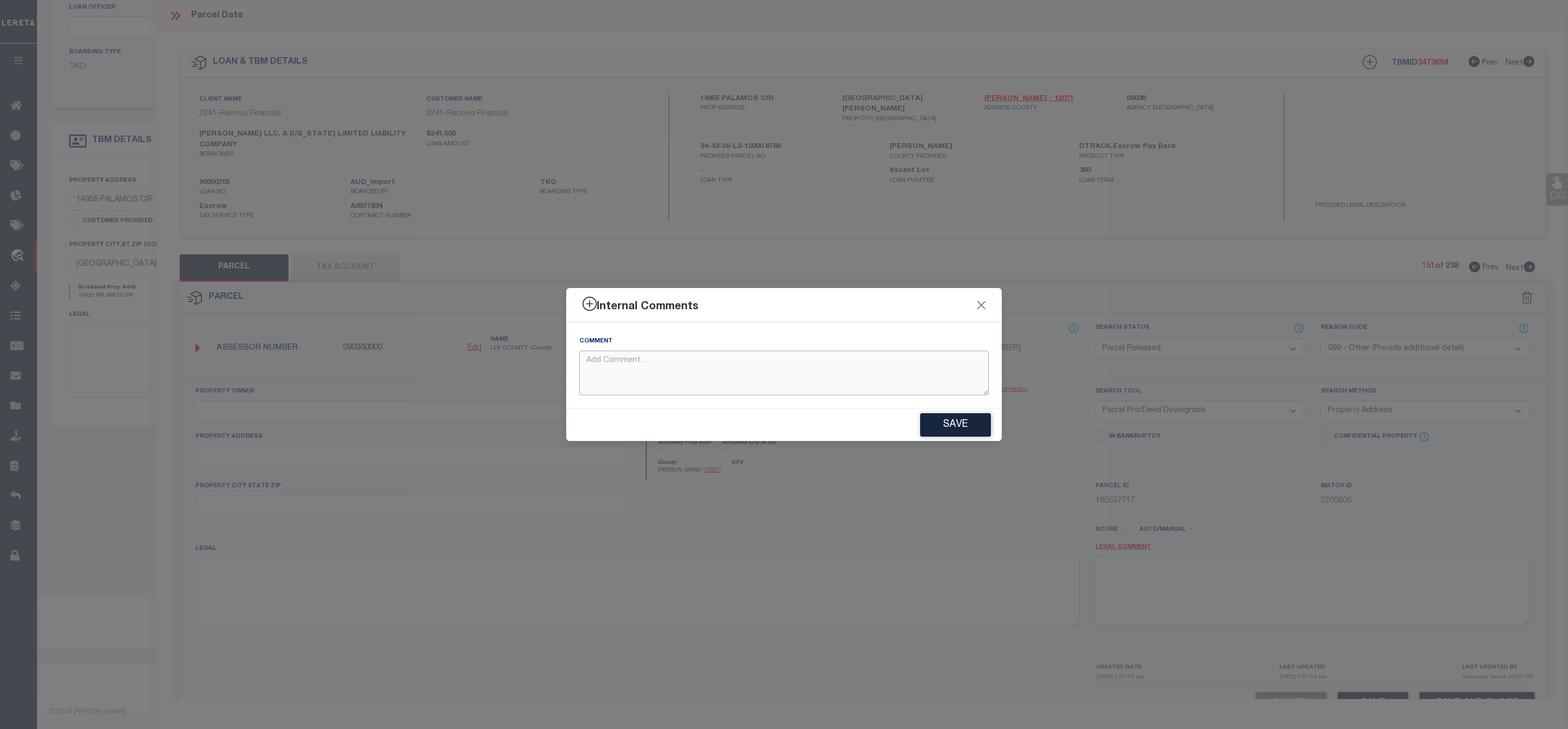
click at [731, 372] on textarea at bounding box center [784, 373] width 409 height 45
paste textarea "Parcel Not Needed"
click at [956, 426] on button "Save" at bounding box center [955, 425] width 71 height 23
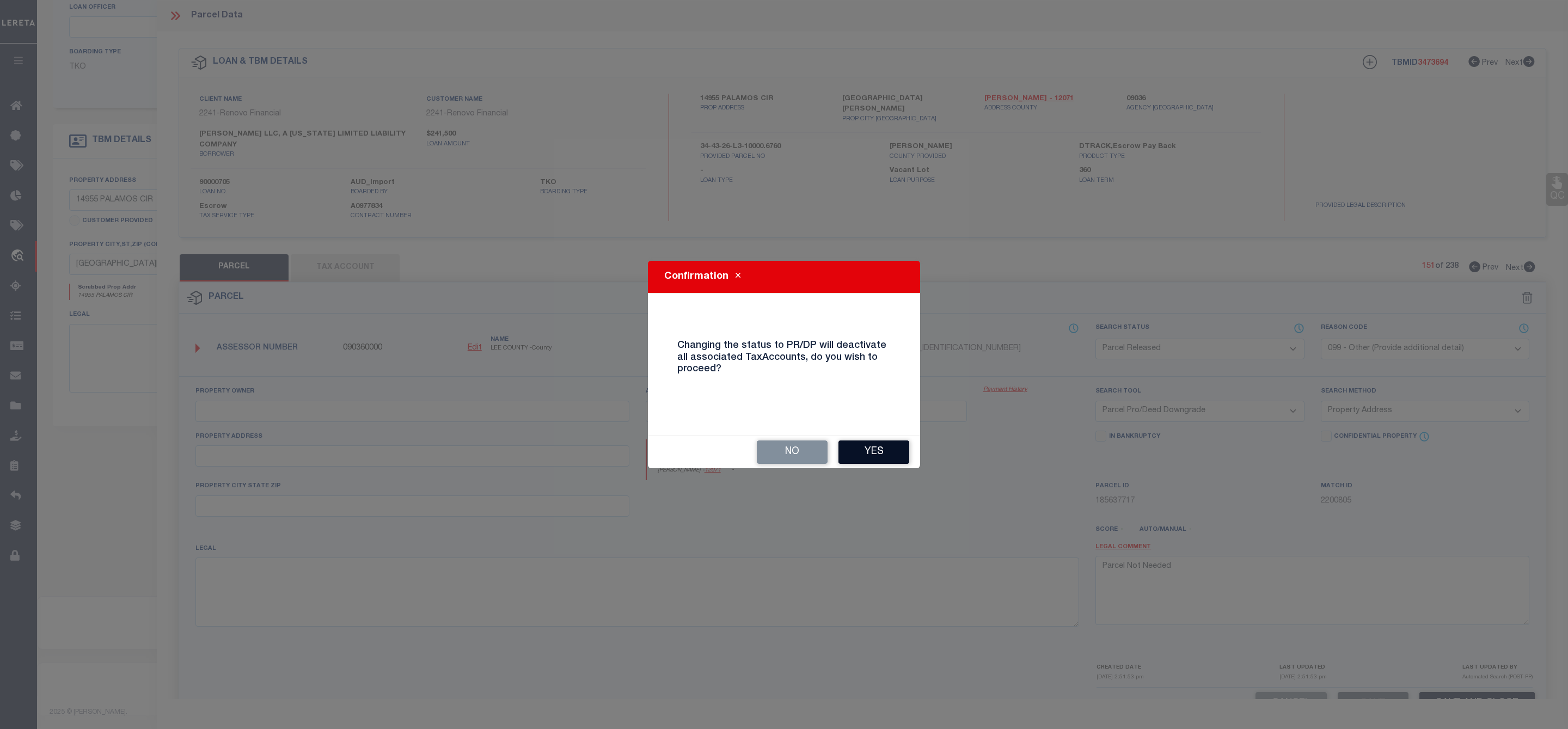
click at [892, 440] on button "Yes" at bounding box center [874, 452] width 71 height 23
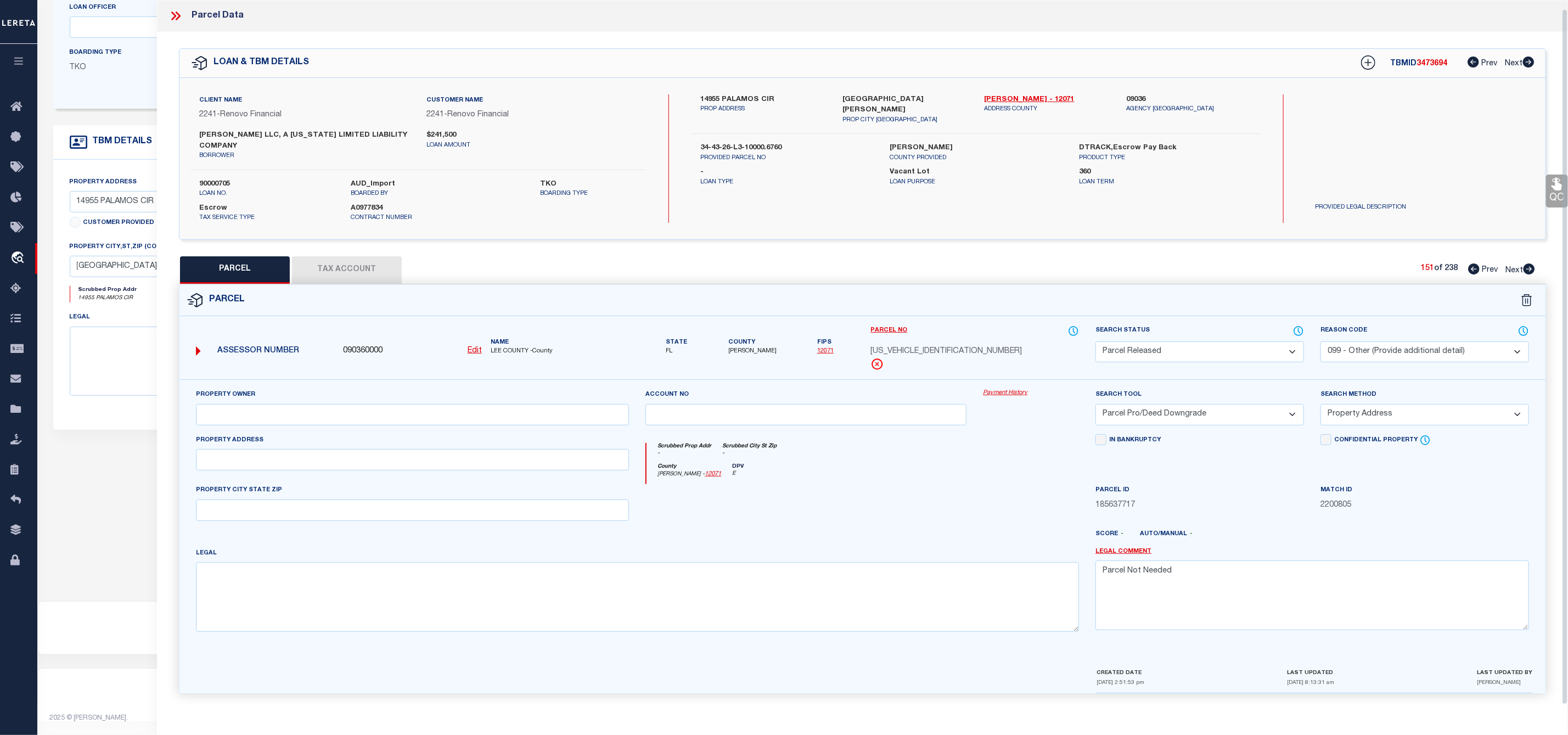
scroll to position [8, 0]
click at [1524, 264] on icon at bounding box center [1529, 266] width 12 height 11
click at [1206, 347] on select "Automated Search Bad Parcel Complete Duplicate Parcel High Dollar Reporting In …" at bounding box center [1200, 352] width 208 height 22
click at [1096, 343] on select "Automated Search Bad Parcel Complete Duplicate Parcel High Dollar Reporting In …" at bounding box center [1200, 352] width 208 height 22
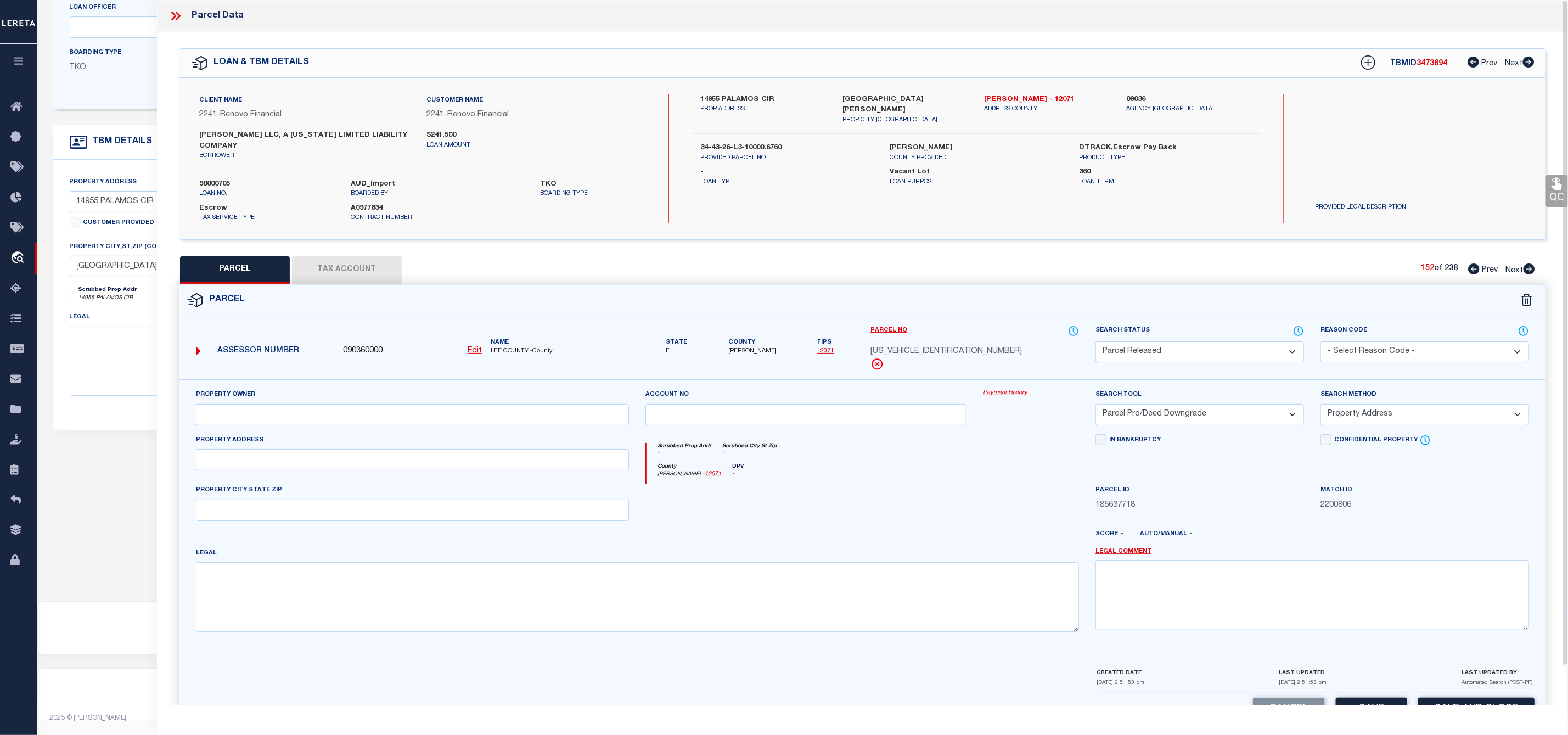
click at [1428, 342] on select "- Select Reason Code - 099 - Other (Provide additional detail) ACT - Agency Cha…" at bounding box center [1424, 352] width 208 height 22
click at [1320, 343] on select "- Select Reason Code - 099 - Other (Provide additional detail) ACT - Agency Cha…" at bounding box center [1424, 352] width 208 height 22
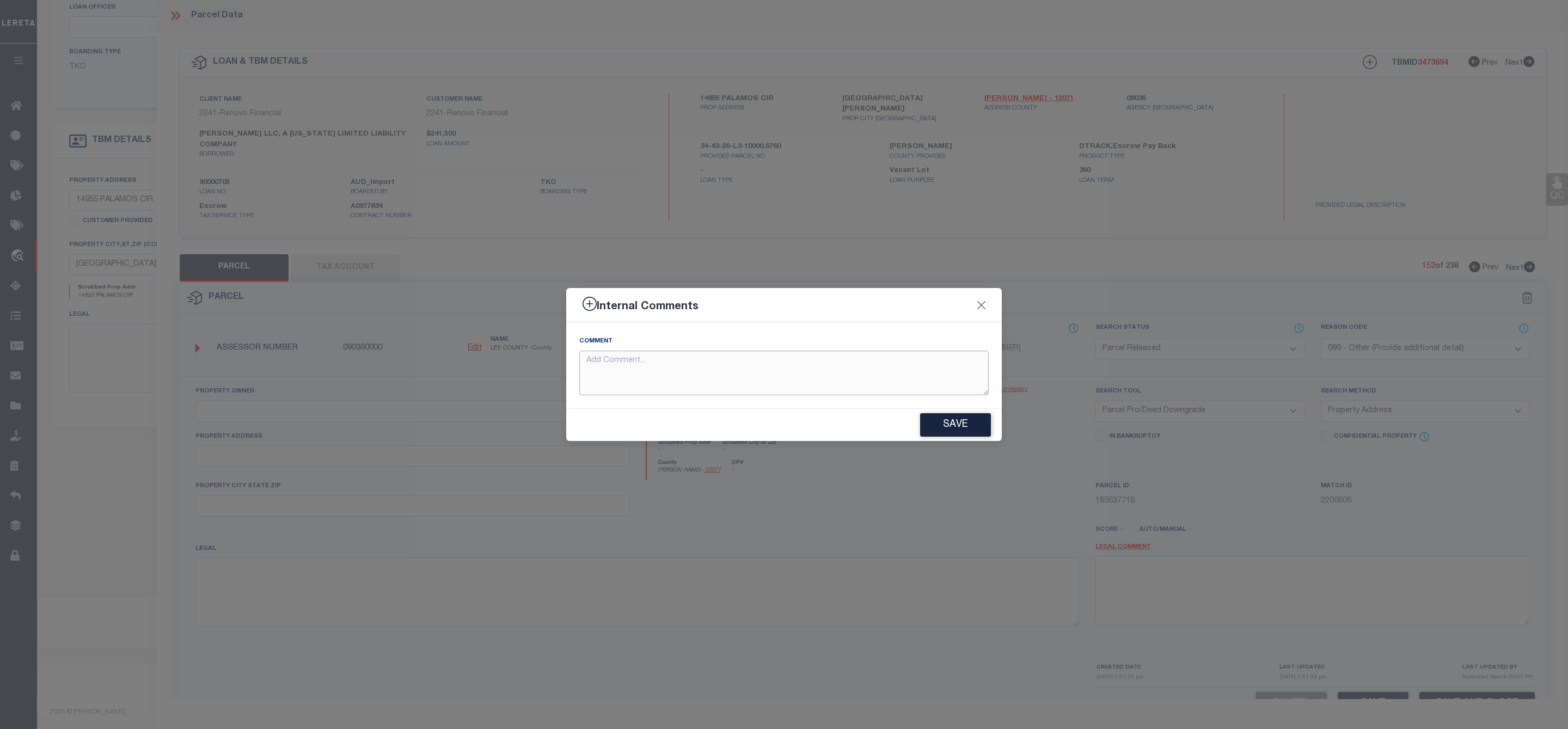
click at [823, 360] on textarea at bounding box center [784, 373] width 409 height 45
paste textarea "Parcel Not Needed"
click at [977, 422] on button "Save" at bounding box center [955, 425] width 71 height 23
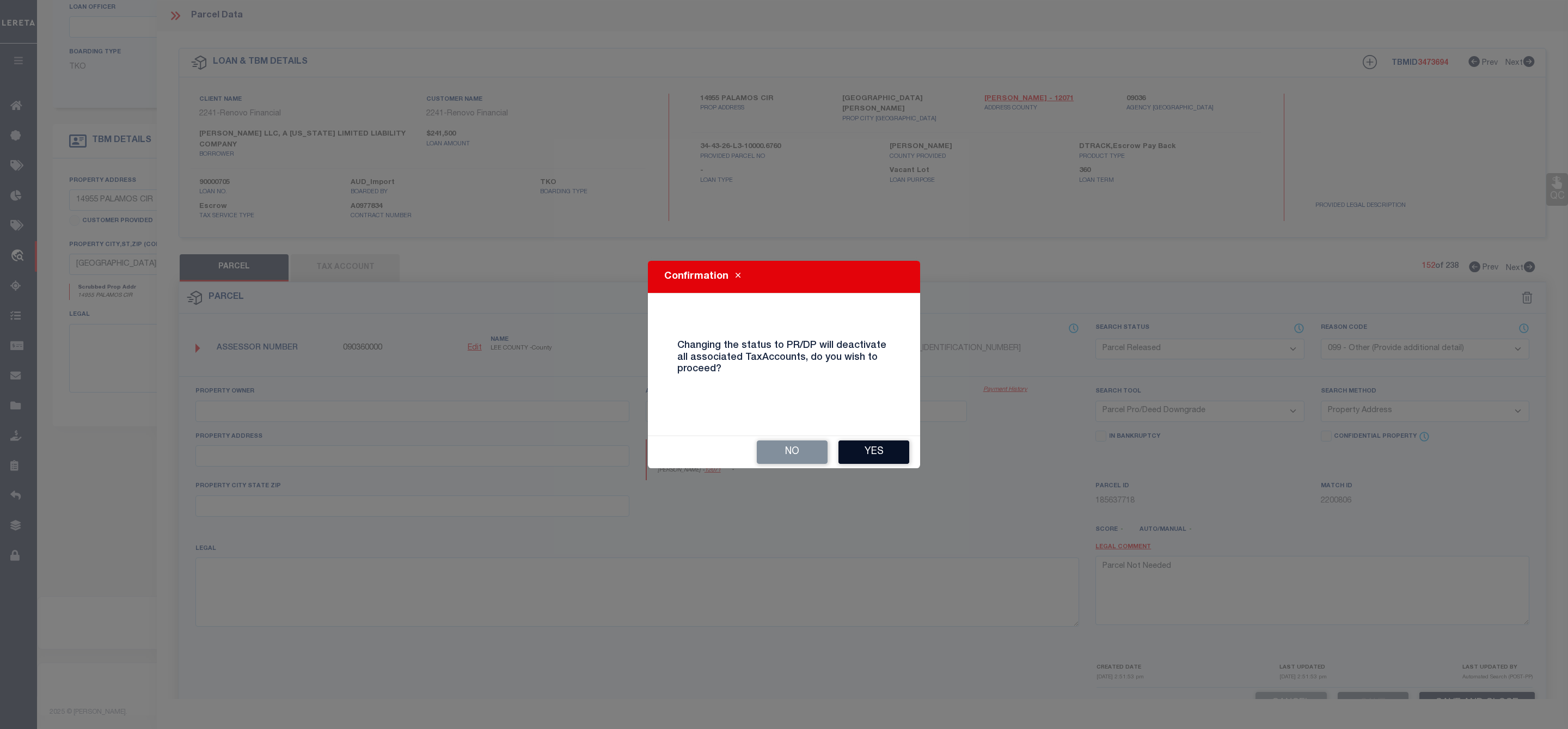
click at [870, 451] on button "Yes" at bounding box center [874, 452] width 71 height 23
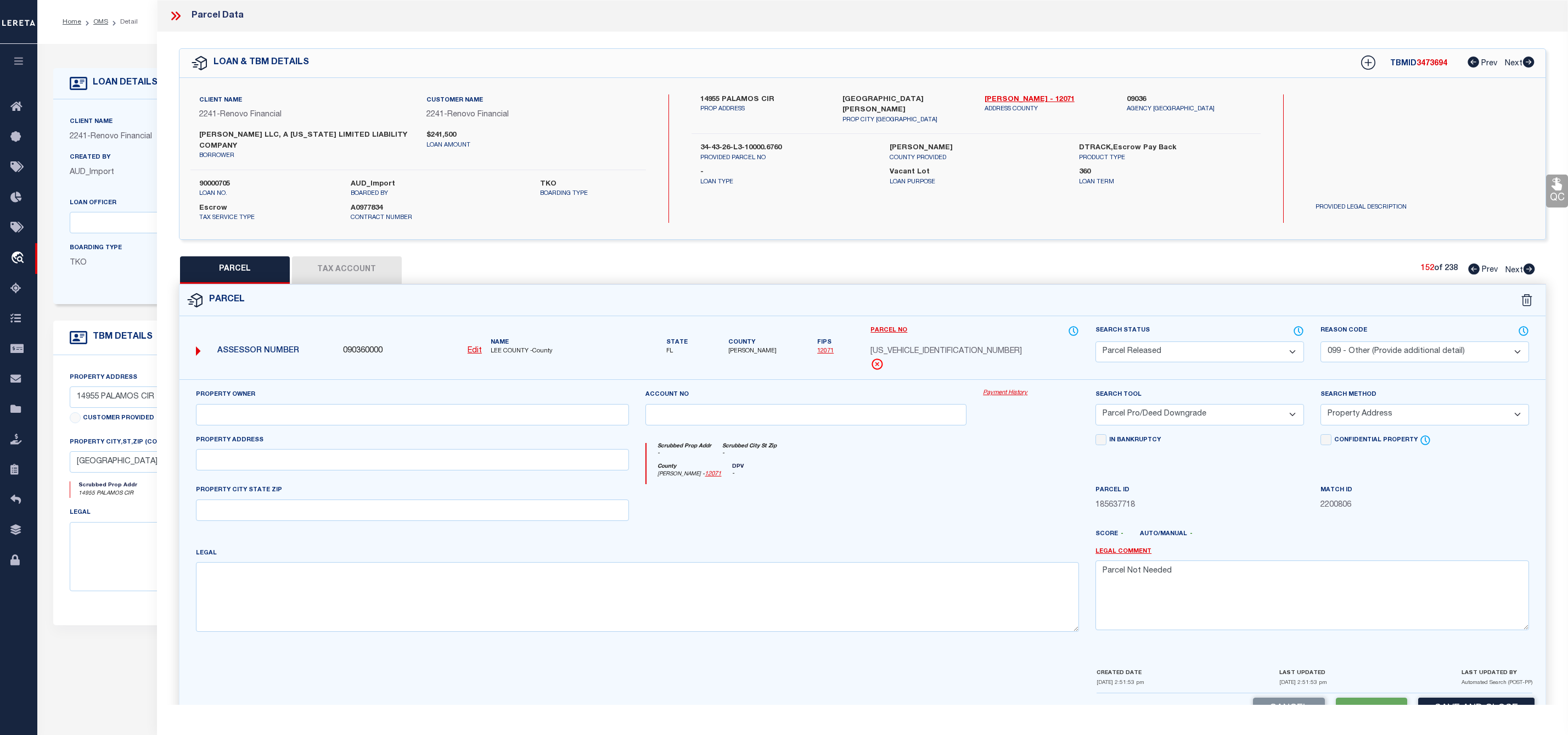
select select "PR"
select select "099"
select select "PRO"
select select "ADD"
select select "14701"
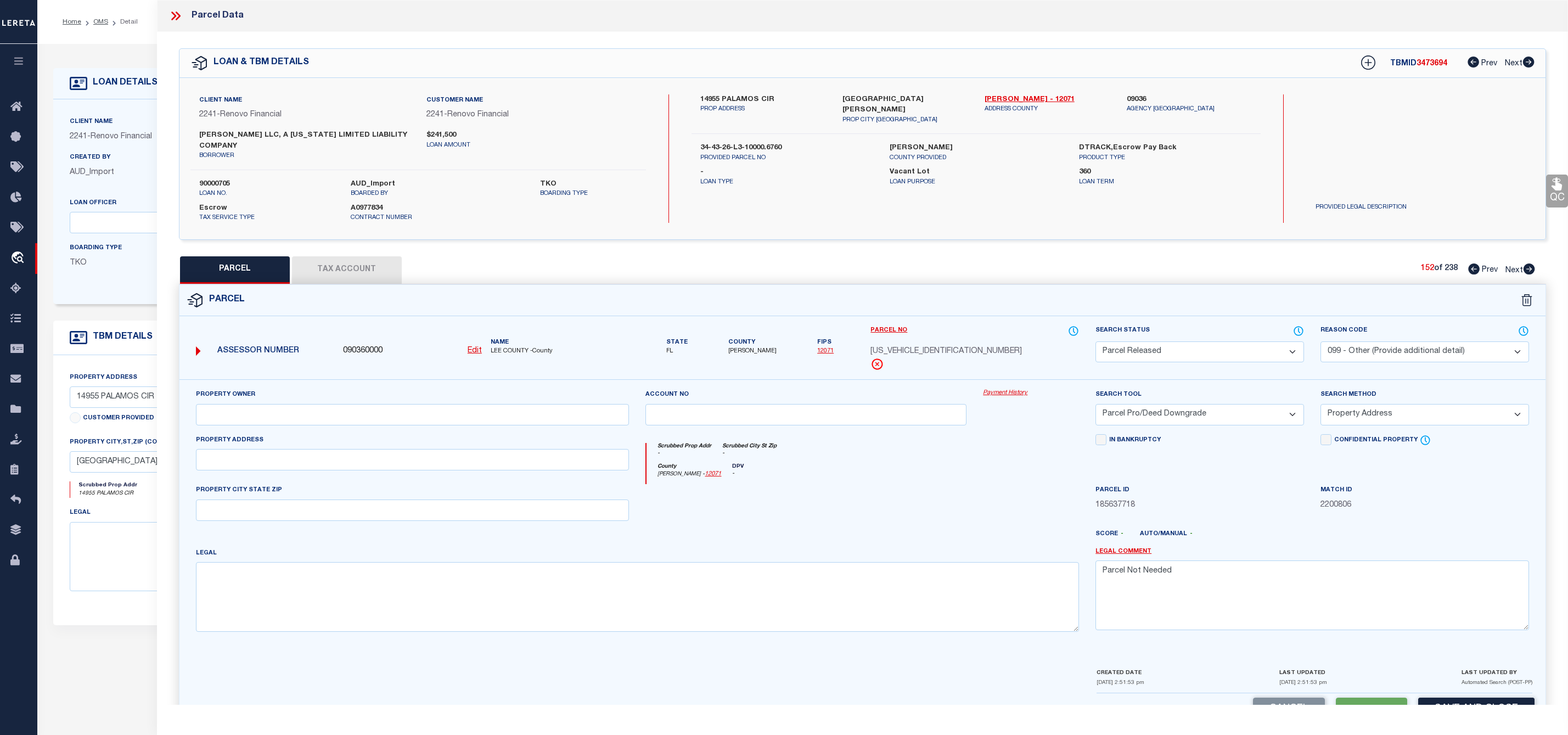
select select "25067"
select select "400"
select select "Escrow"
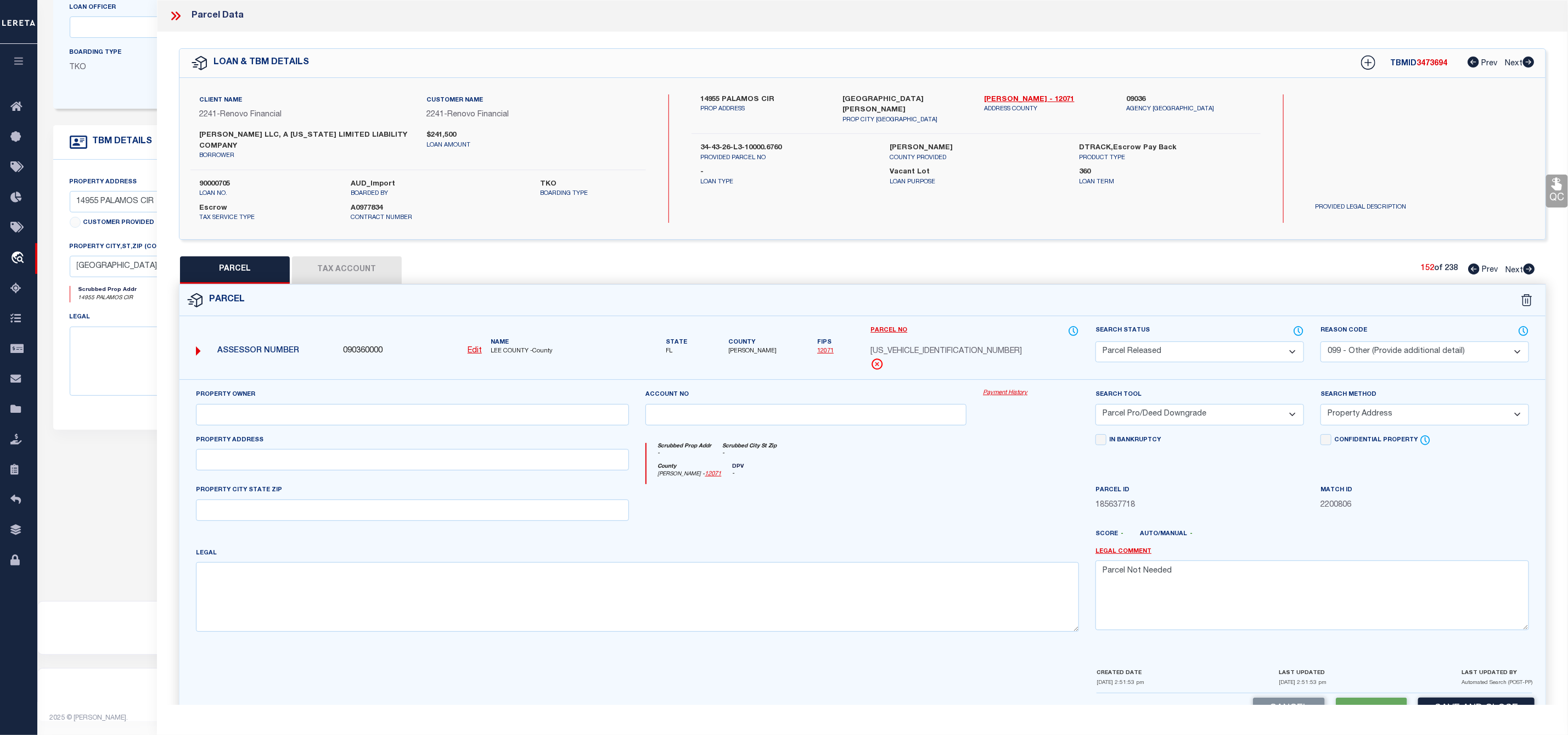
select select "AS"
select select
checkbox input "false"
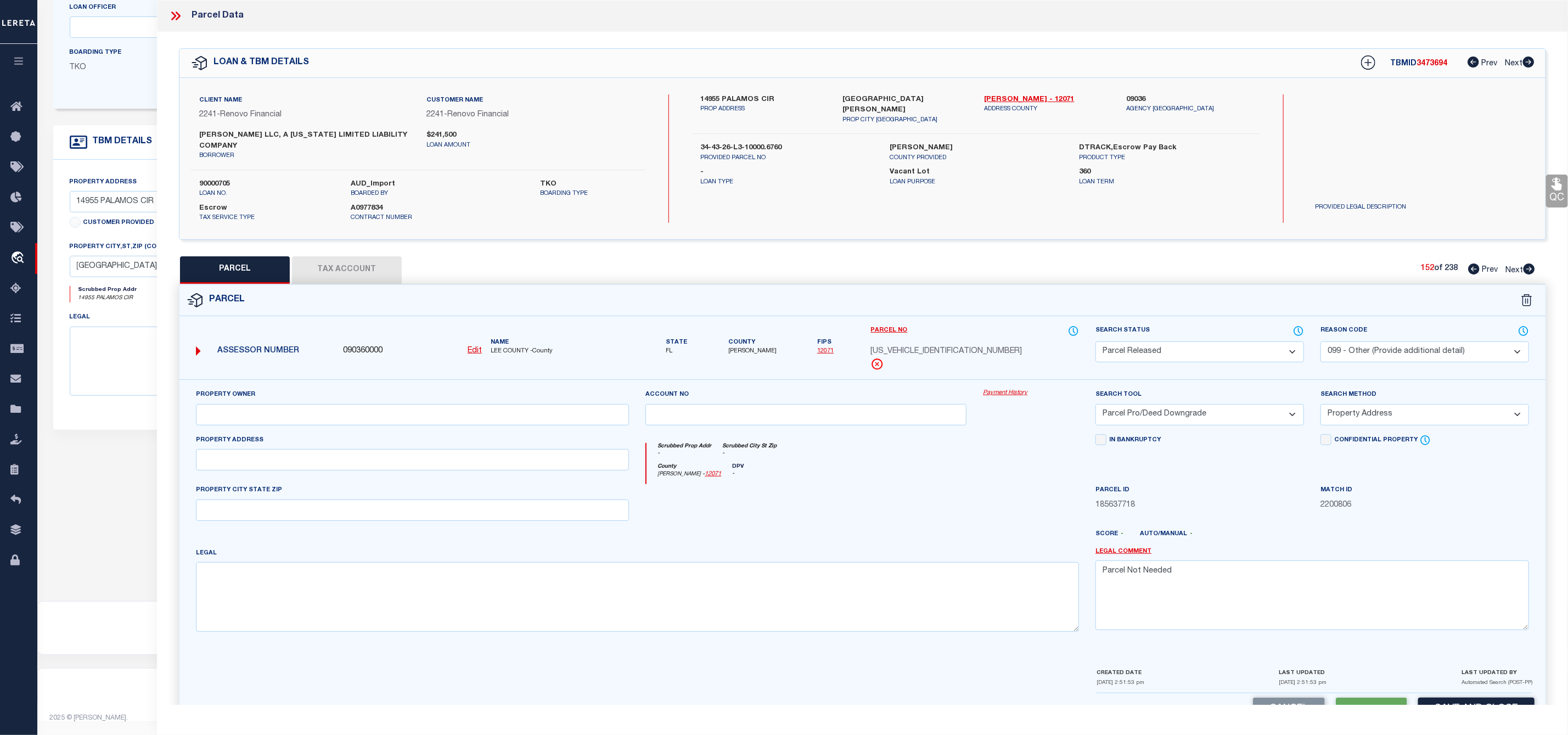
checkbox input "false"
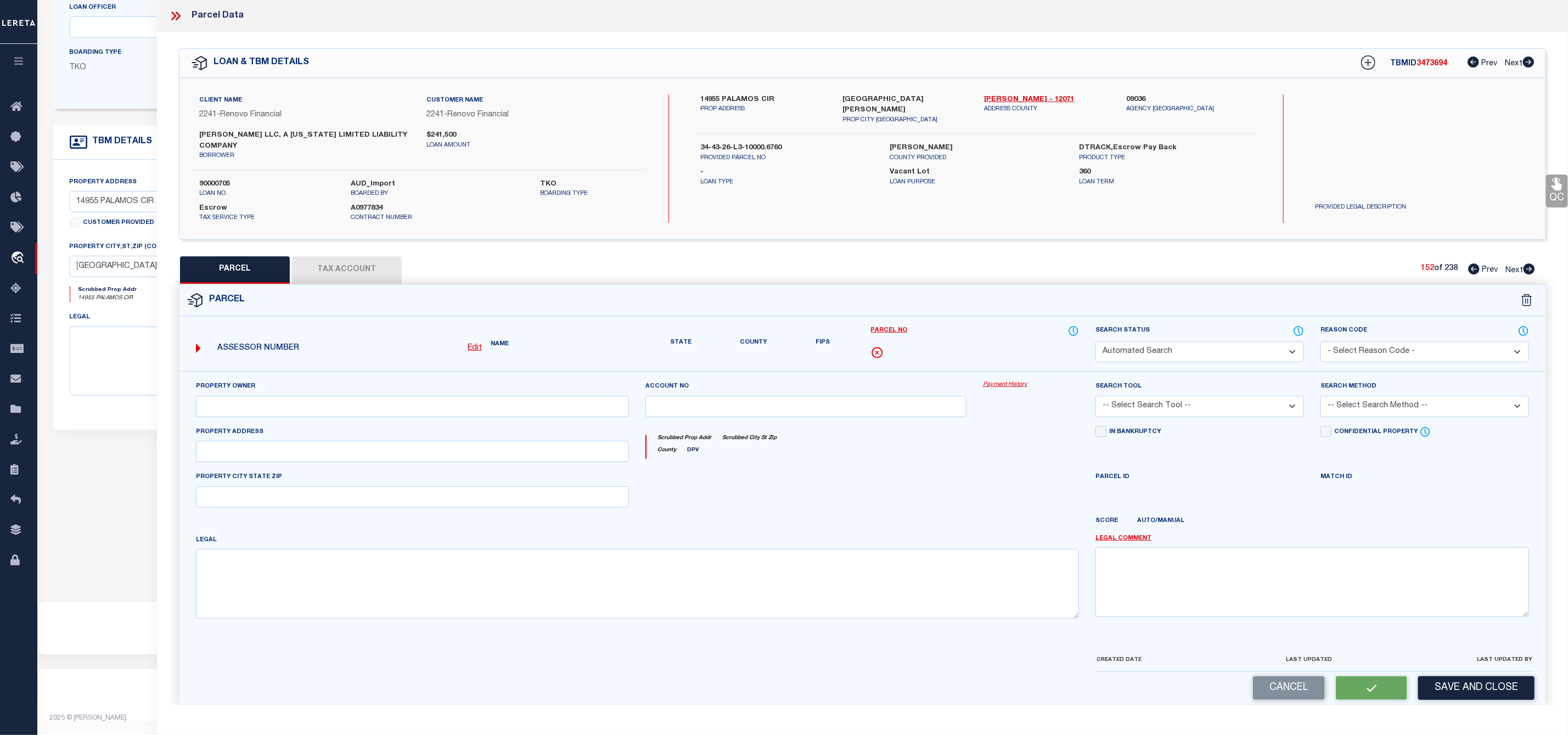
select select "PR"
select select "099"
select select "PRO"
select select "ADD"
type textarea "Parcel Not Needed"
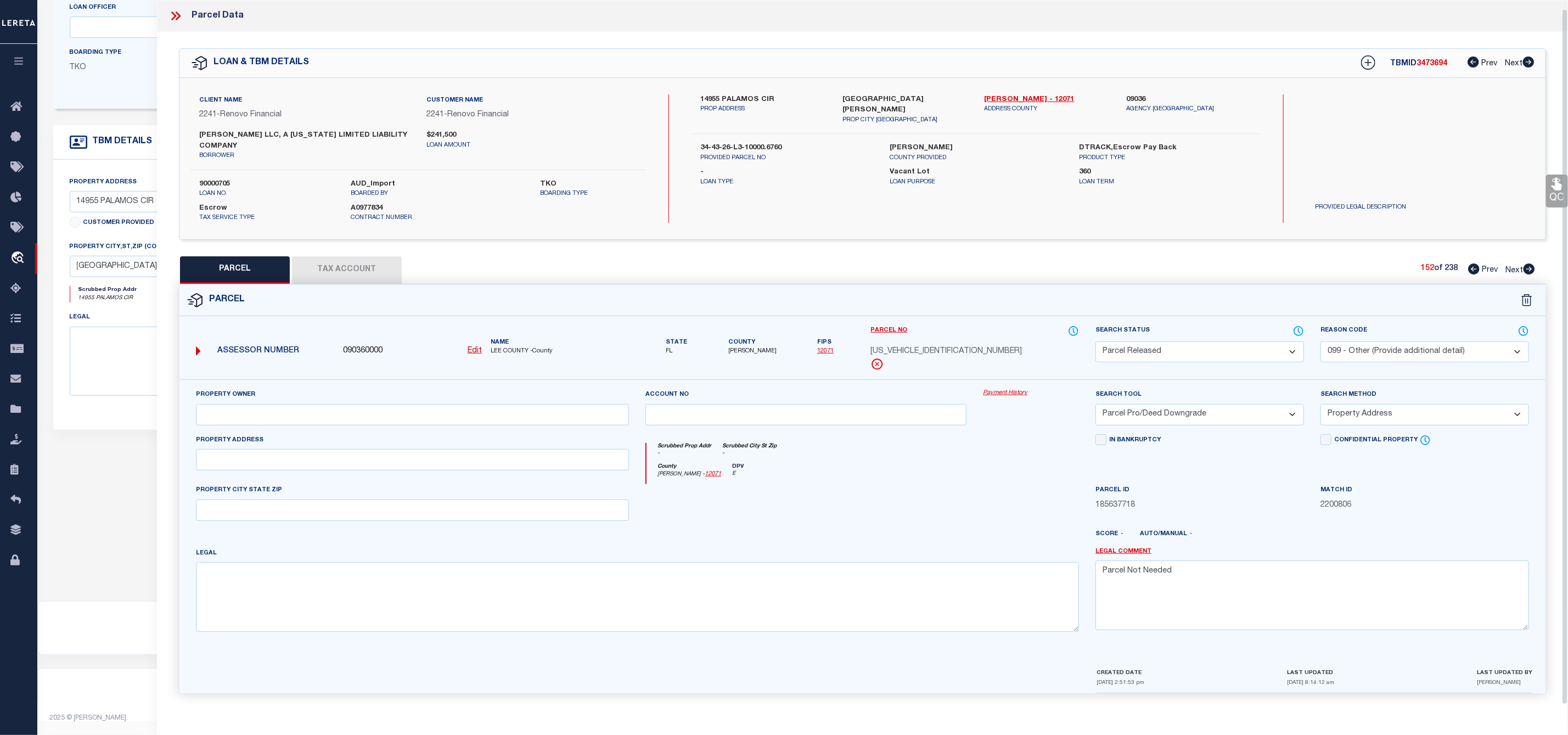
scroll to position [8, 0]
click at [1531, 264] on icon at bounding box center [1529, 266] width 12 height 11
select select "AS"
select select
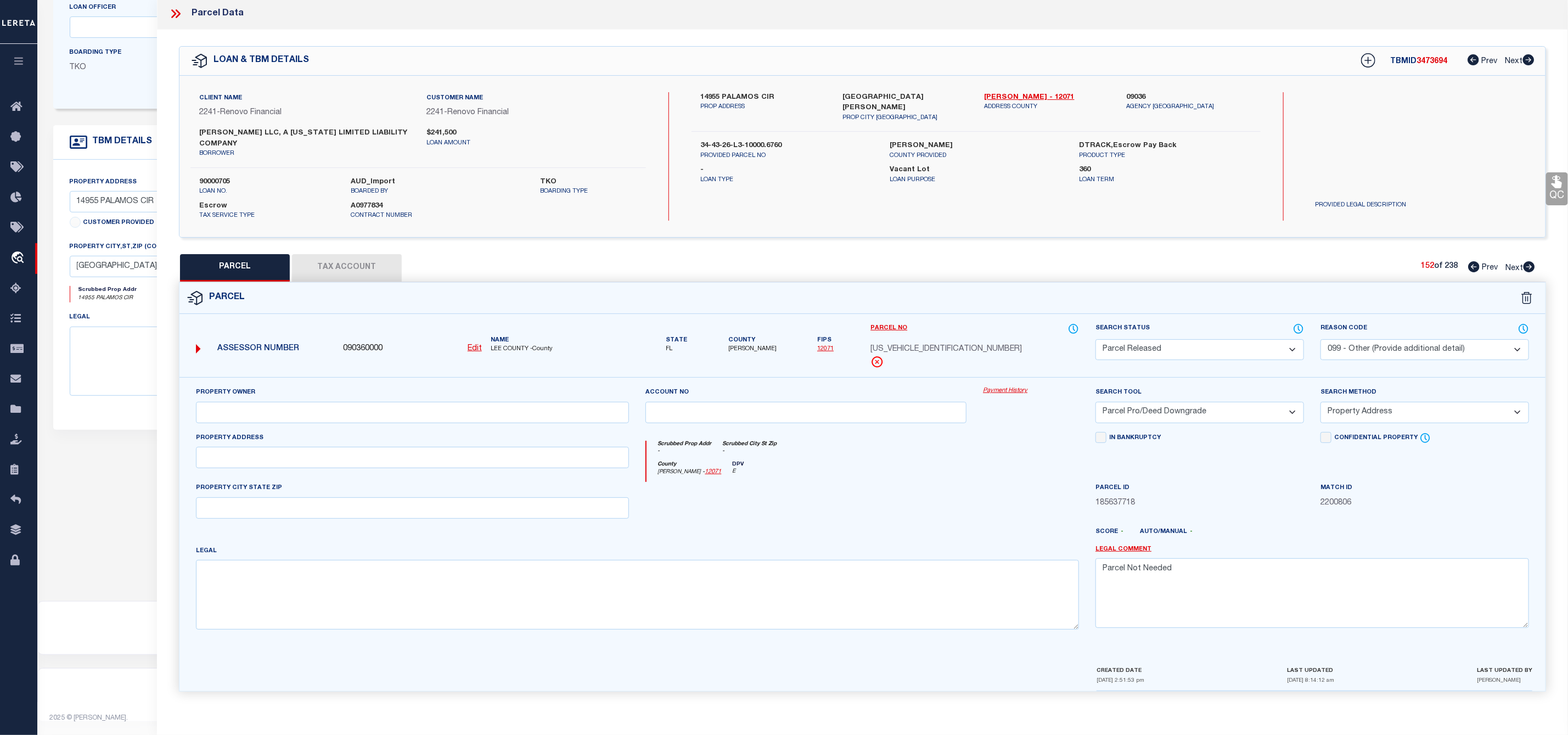
select select
checkbox input "false"
select select "PA"
select select "PRO"
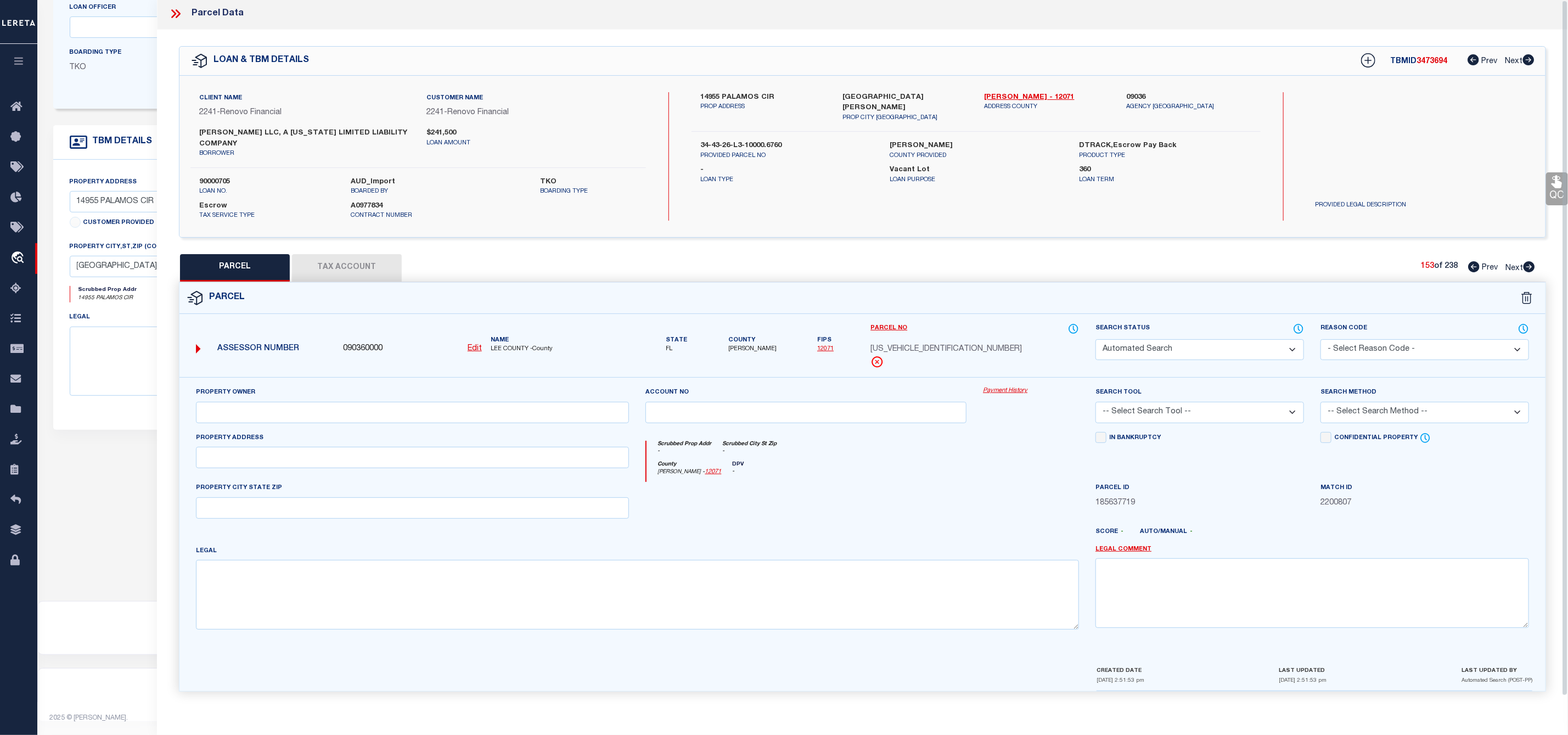
select select "ADD"
checkbox input "false"
click at [1166, 357] on select "Automated Search Bad Parcel Complete Duplicate Parcel High Dollar Reporting In …" at bounding box center [1200, 352] width 208 height 22
select select "PR"
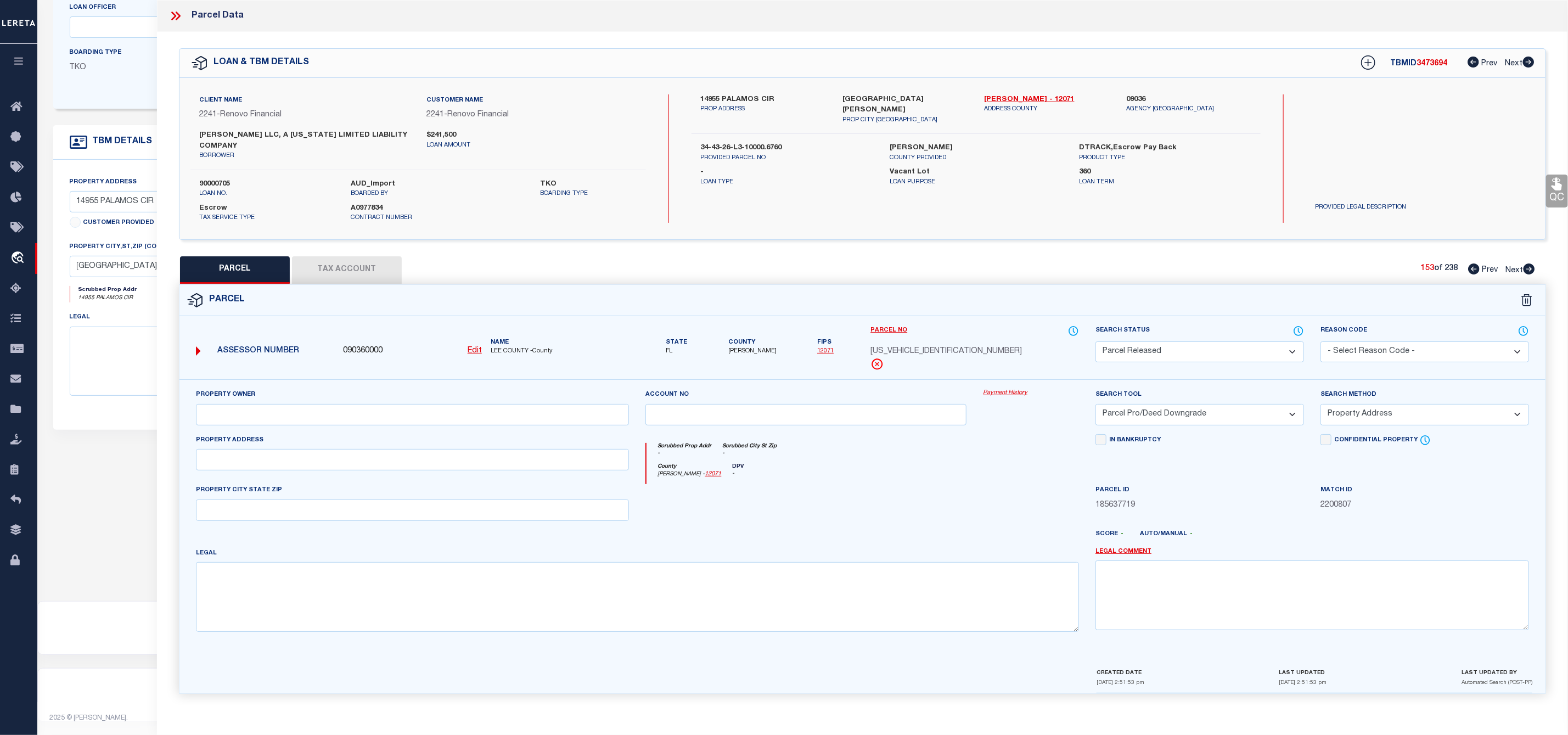
click at [1096, 343] on select "Automated Search Bad Parcel Complete Duplicate Parcel High Dollar Reporting In …" at bounding box center [1200, 352] width 208 height 22
click at [1370, 350] on select "- Select Reason Code - 099 - Other (Provide additional detail) ACT - Agency Cha…" at bounding box center [1424, 352] width 208 height 22
select select "099"
click at [1320, 343] on select "- Select Reason Code - 099 - Other (Provide additional detail) ACT - Agency Cha…" at bounding box center [1424, 352] width 208 height 22
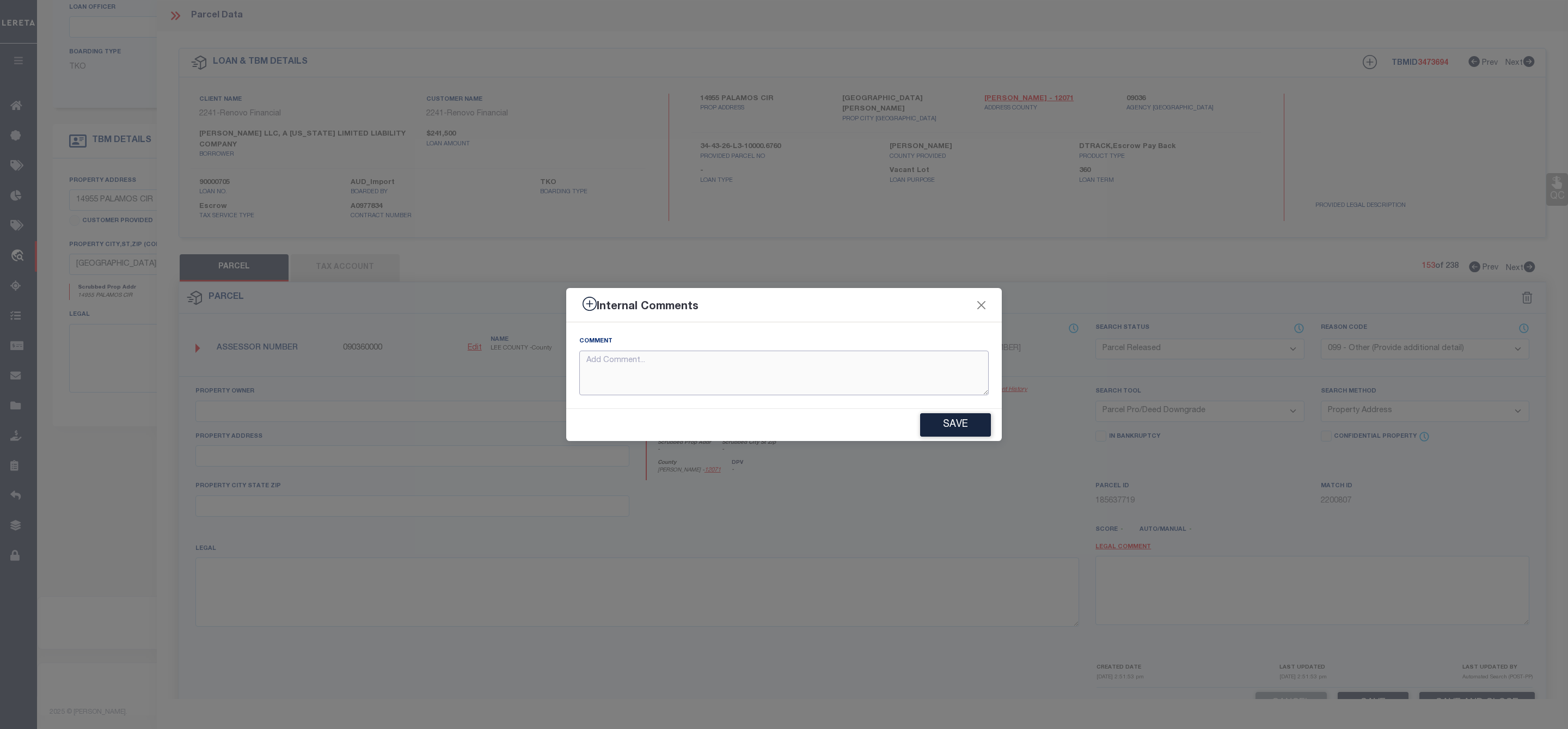
click at [657, 375] on textarea at bounding box center [784, 373] width 409 height 45
paste textarea "Parcel Not Needed"
type textarea "Parcel Not Needed"
click at [966, 426] on button "Save" at bounding box center [955, 425] width 71 height 23
type textarea "Parcel Not Needed"
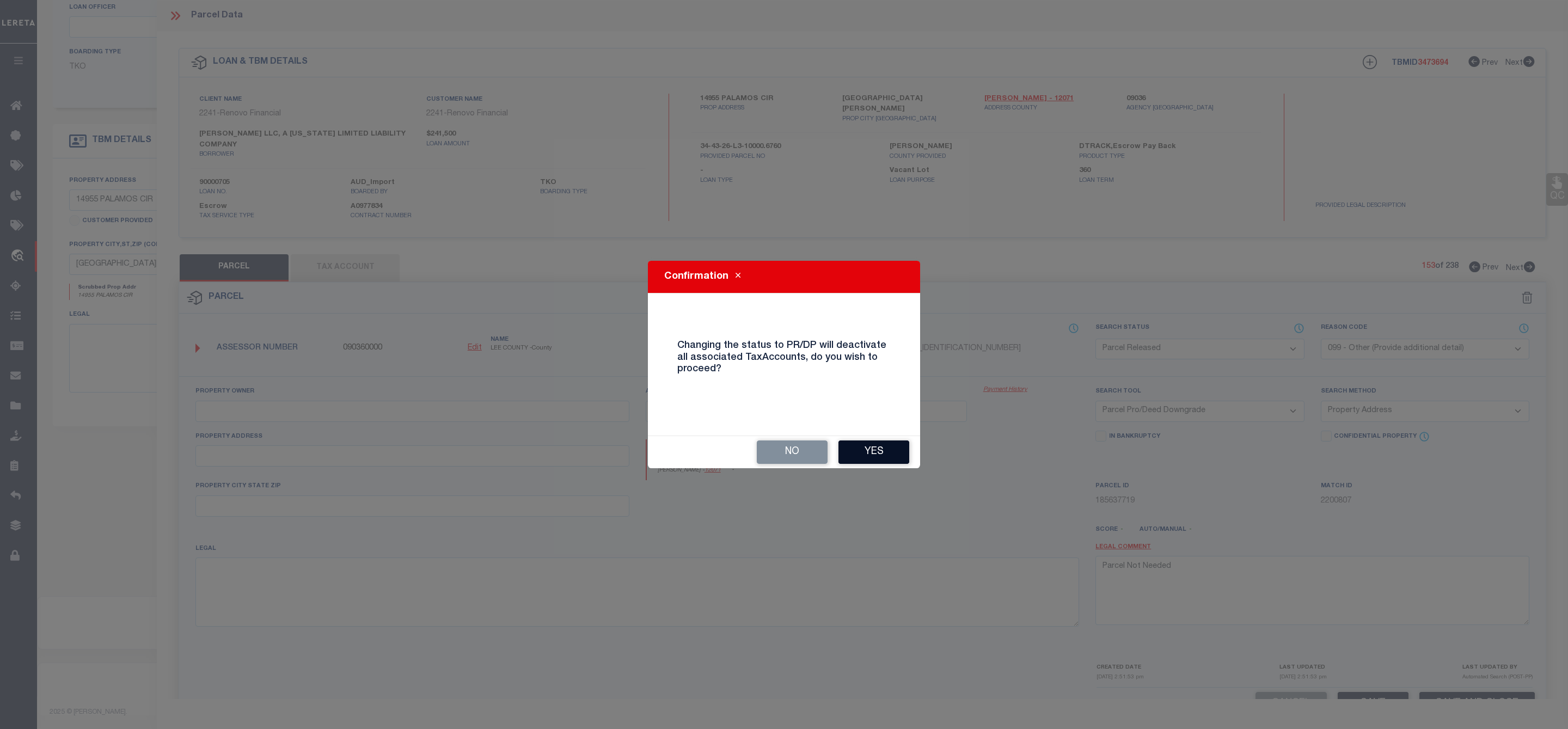
click at [881, 454] on button "Yes" at bounding box center [874, 452] width 71 height 23
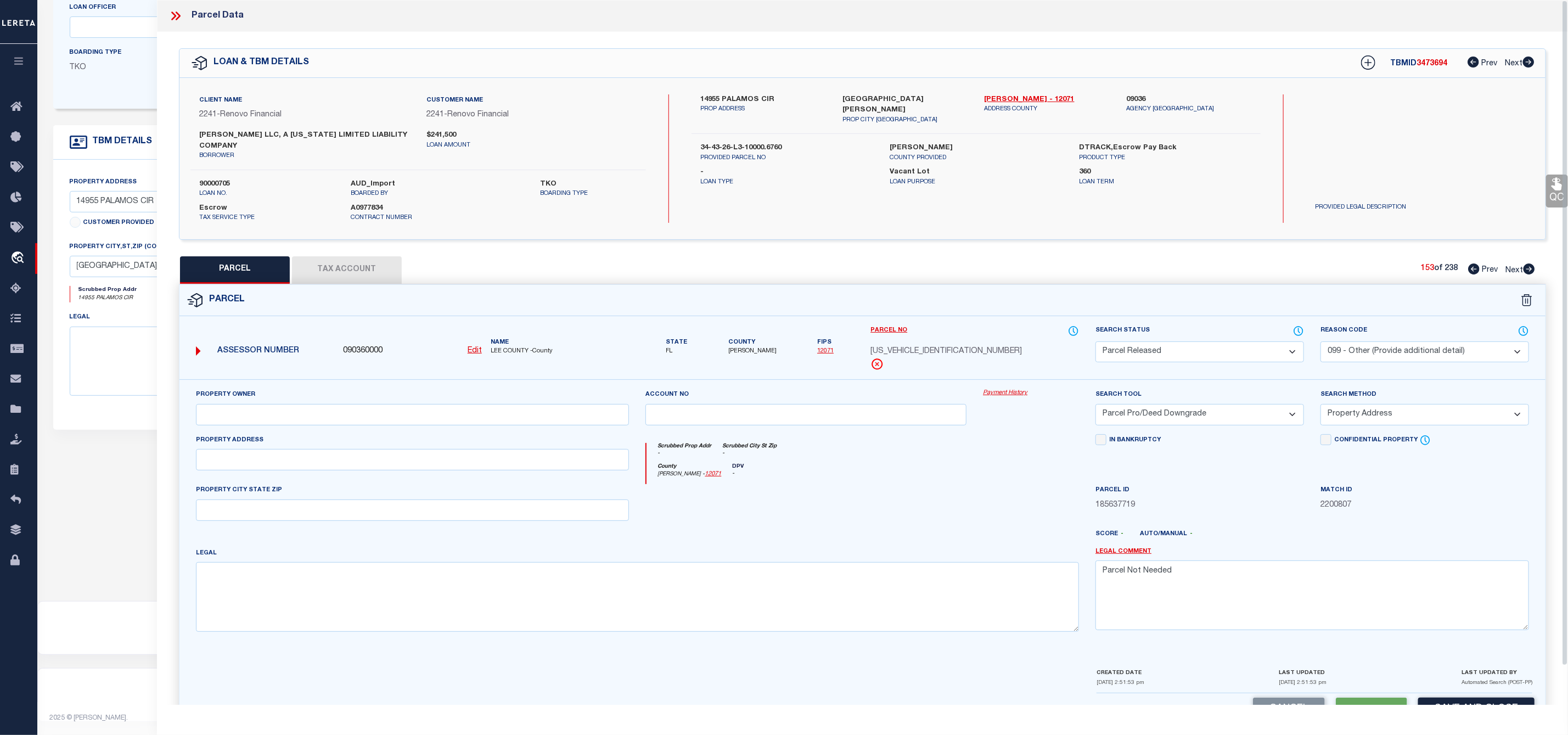
scroll to position [42, 0]
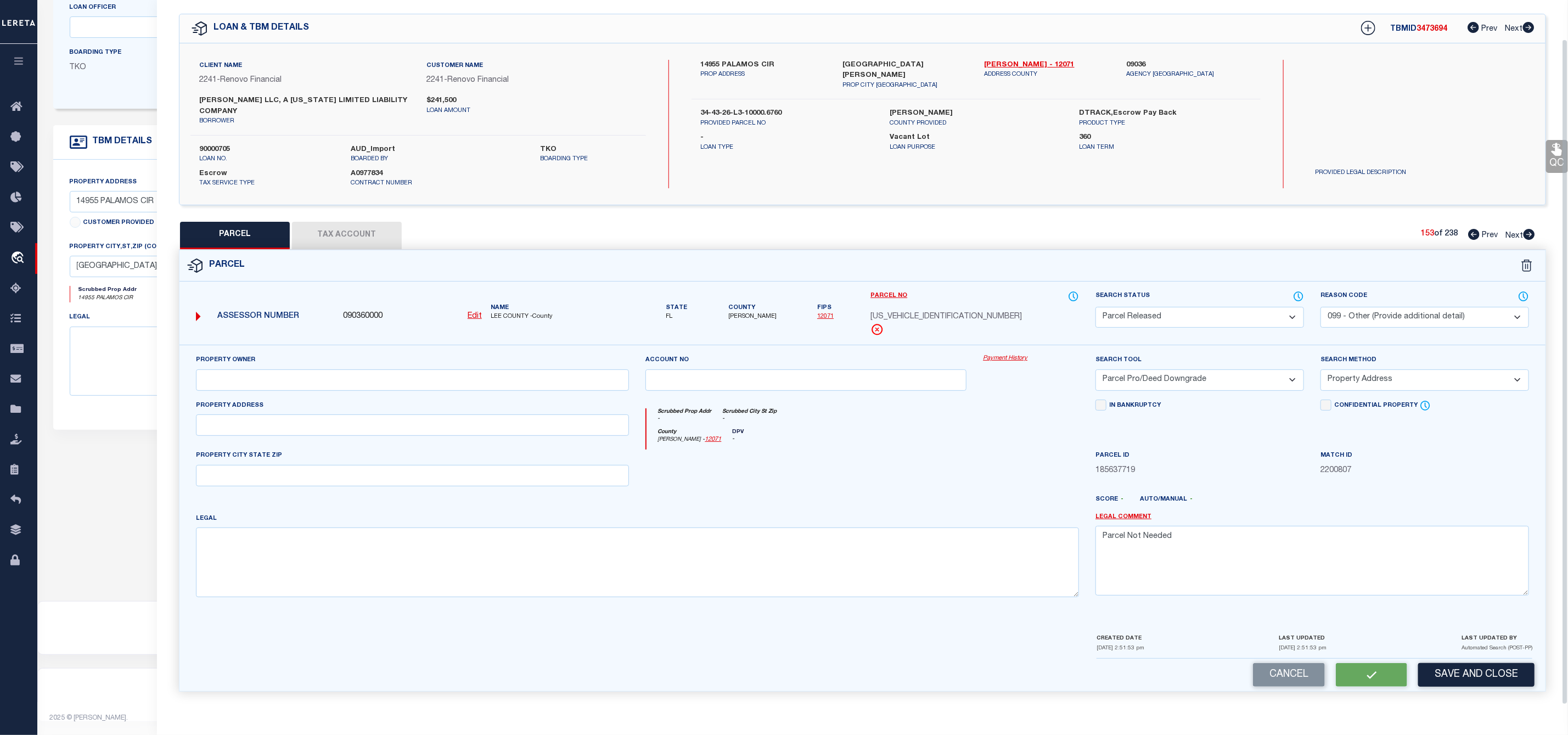
select select "AS"
select select
checkbox input "false"
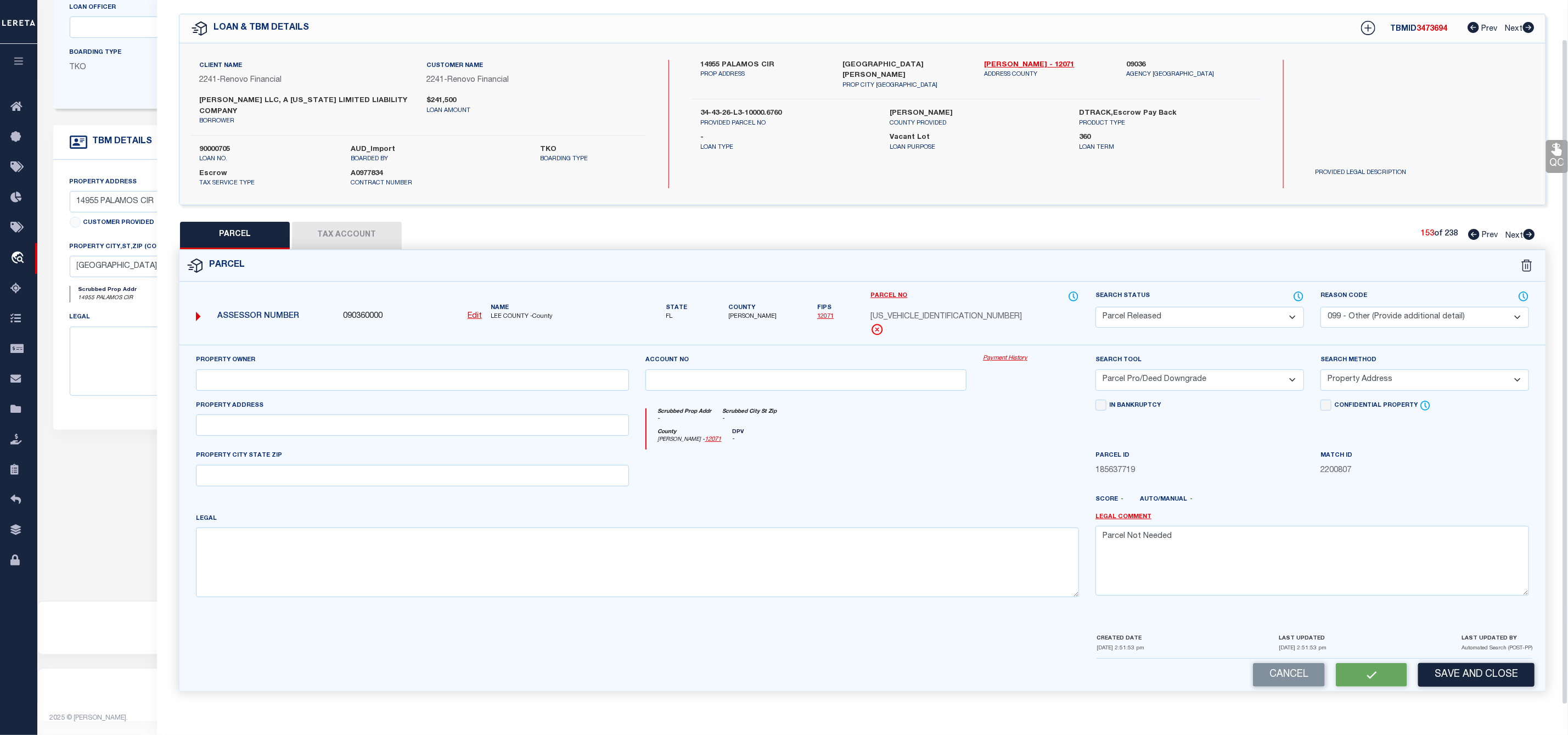
checkbox input "false"
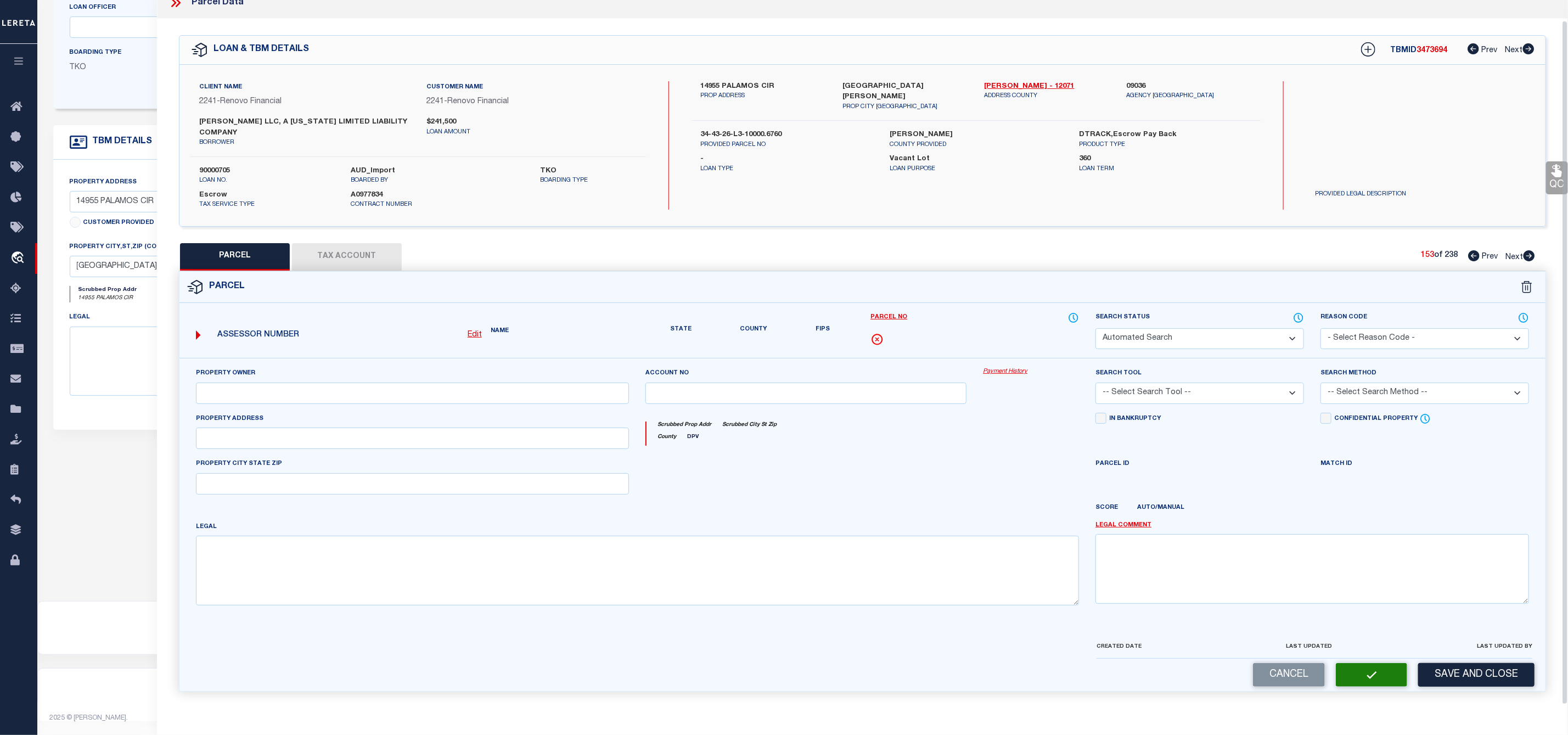
select select "PR"
select select "099"
select select "PRO"
select select "ADD"
type textarea "Parcel Not Needed"
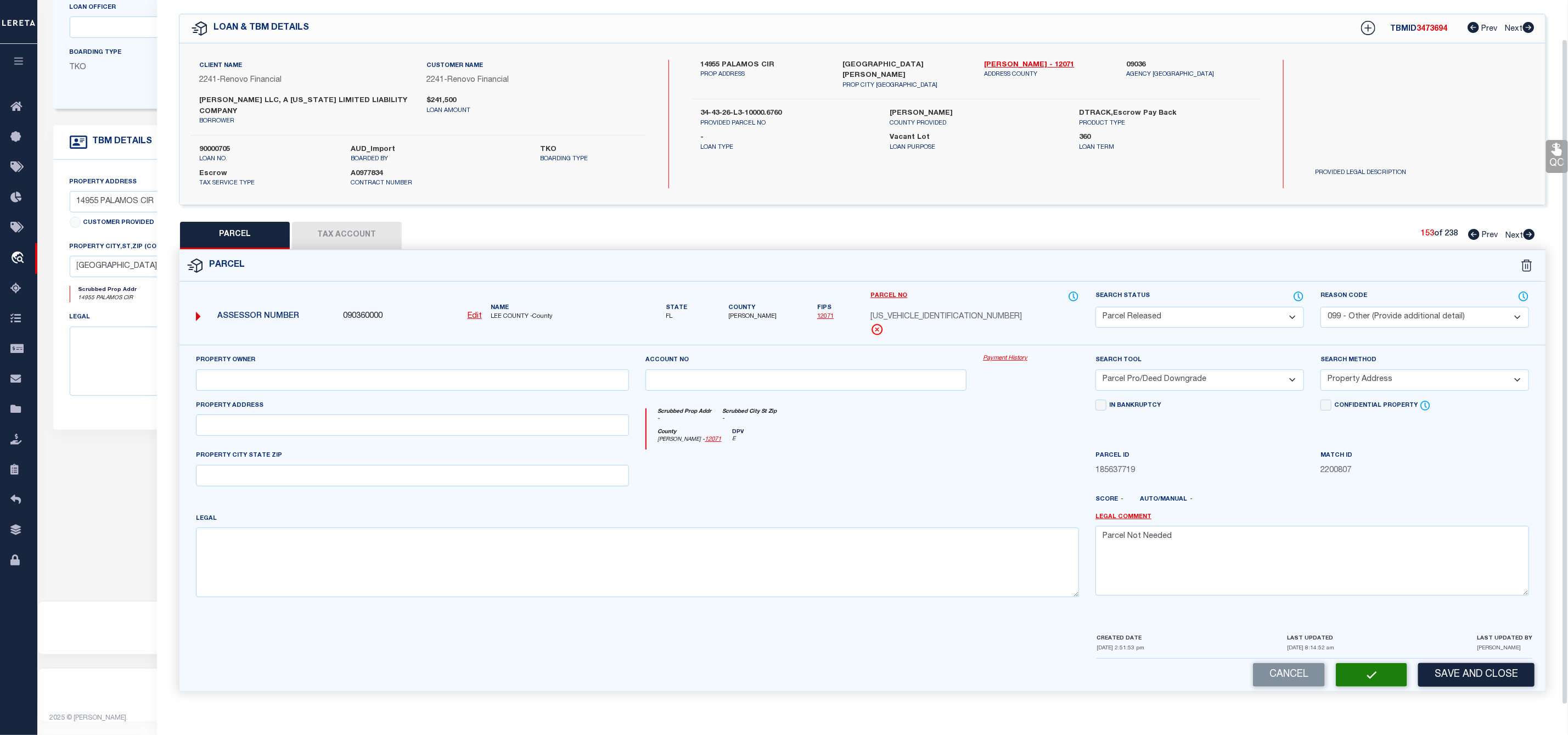
scroll to position [8, 0]
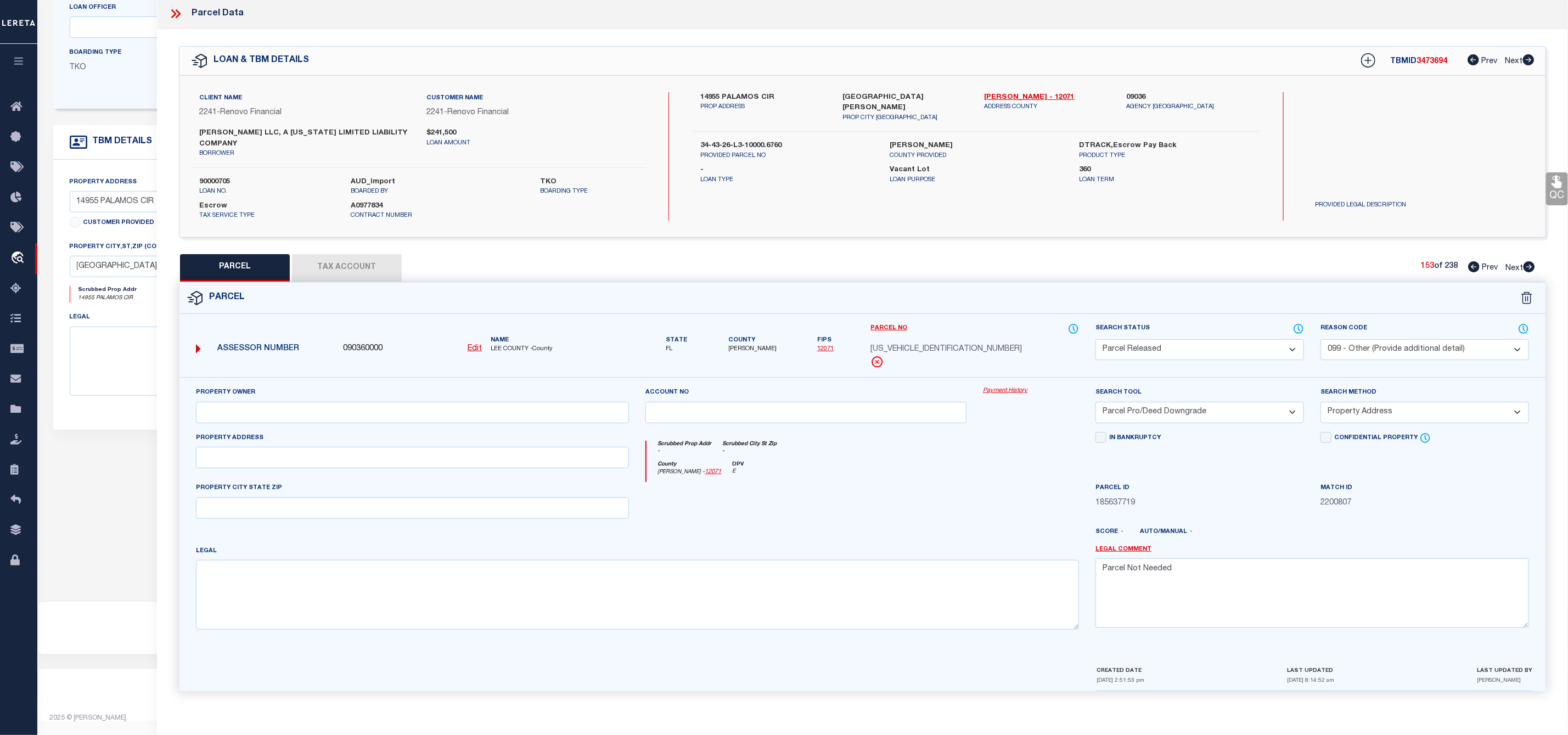
click at [1528, 261] on icon at bounding box center [1529, 266] width 12 height 11
select select "AS"
select select
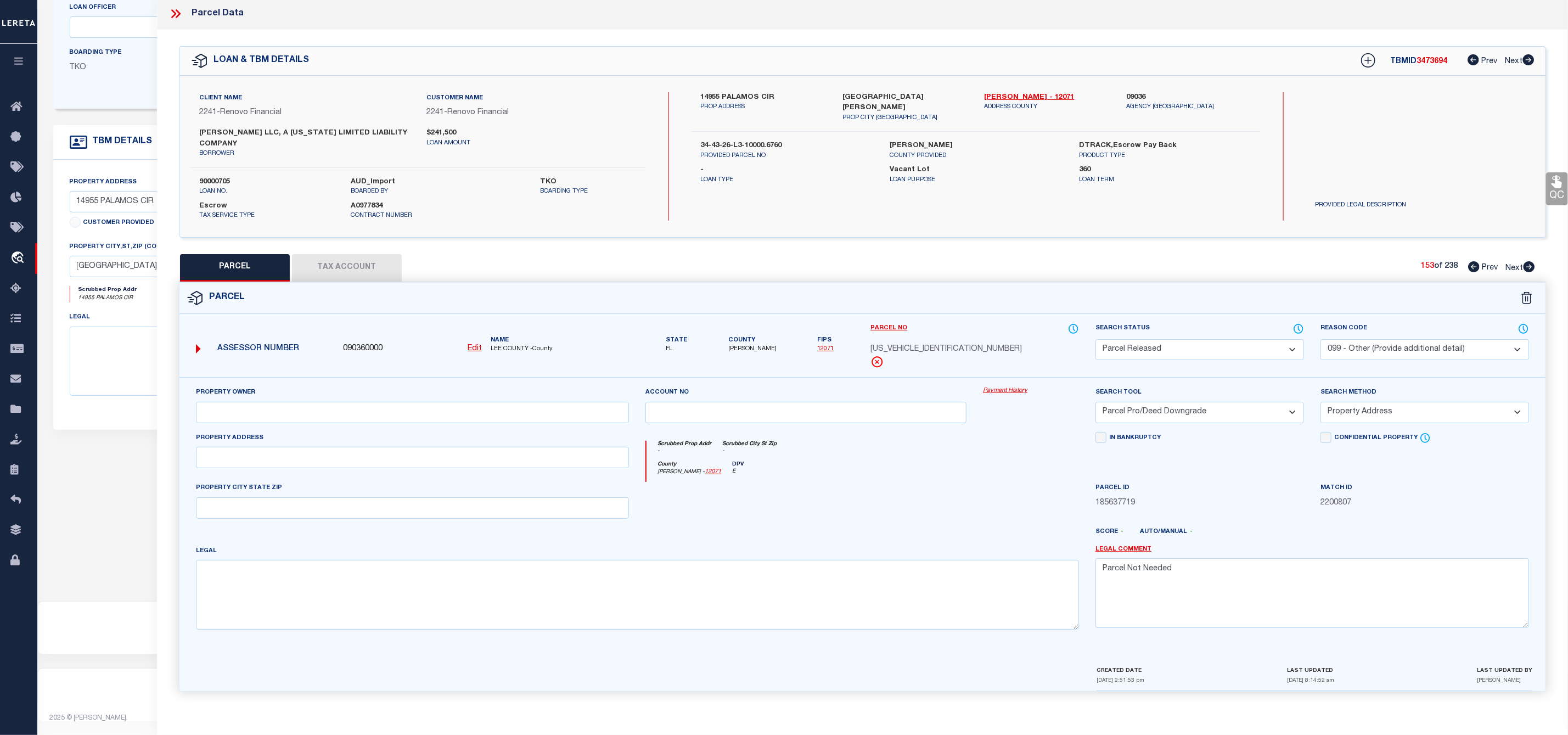
checkbox input "false"
select select "PA"
select select "PRO"
select select "ADD"
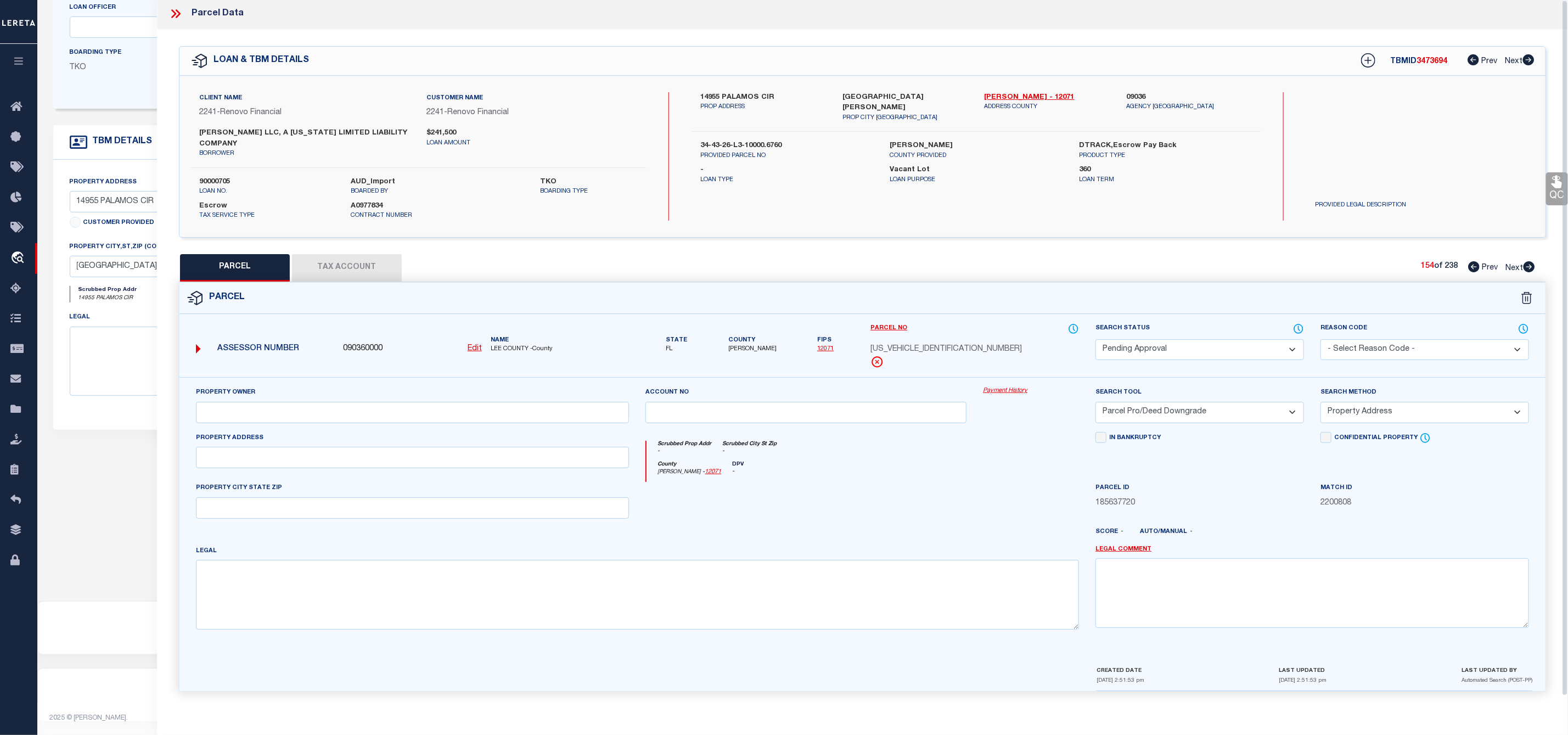
checkbox input "false"
click at [1171, 352] on select "Automated Search Bad Parcel Complete Duplicate Parcel High Dollar Reporting In …" at bounding box center [1200, 352] width 208 height 22
select select "PR"
click at [1096, 343] on select "Automated Search Bad Parcel Complete Duplicate Parcel High Dollar Reporting In …" at bounding box center [1200, 352] width 208 height 22
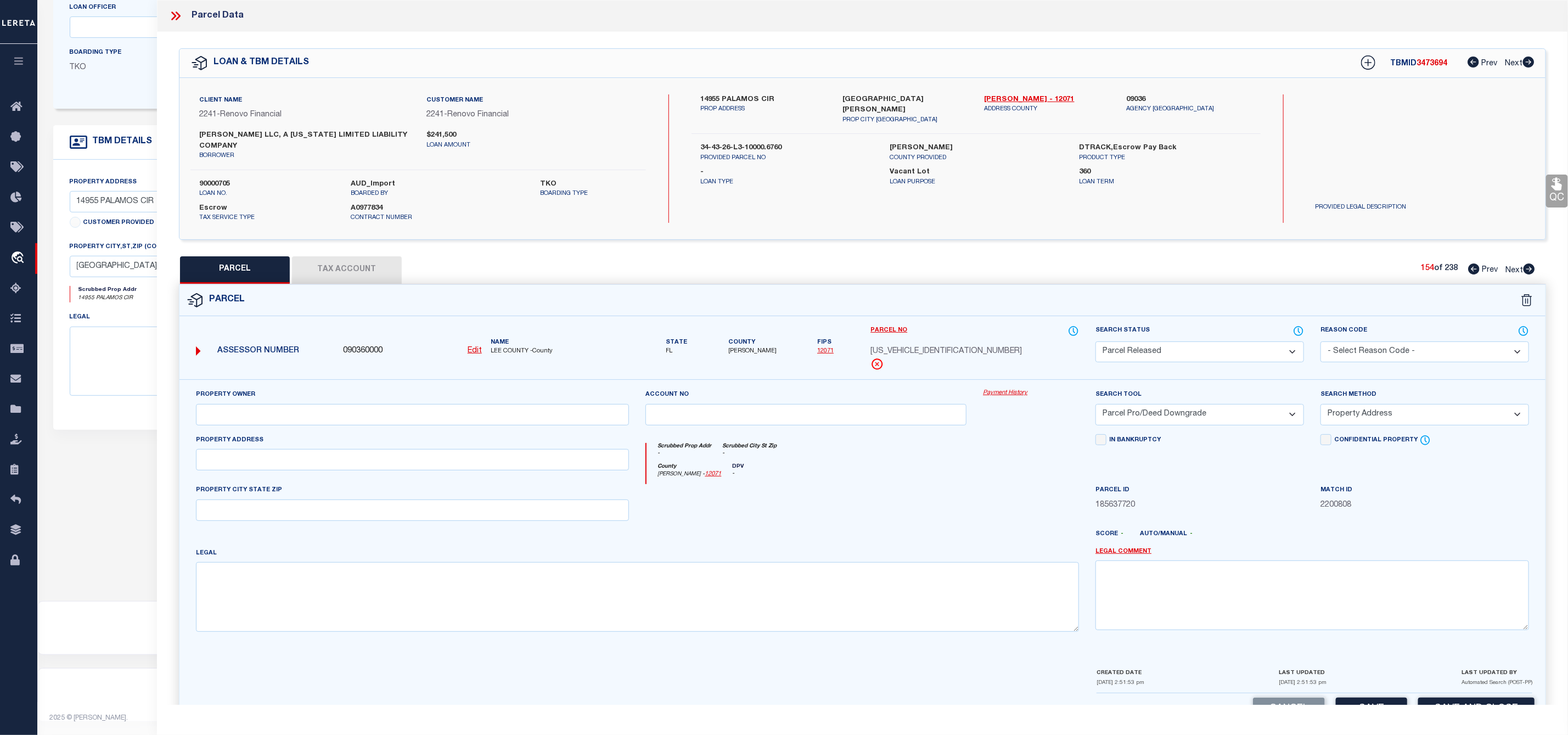
click at [1380, 342] on select "- Select Reason Code - 099 - Other (Provide additional detail) ACT - Agency Cha…" at bounding box center [1424, 352] width 208 height 22
select select "099"
click at [1320, 343] on select "- Select Reason Code - 099 - Other (Provide additional detail) ACT - Agency Cha…" at bounding box center [1424, 352] width 208 height 22
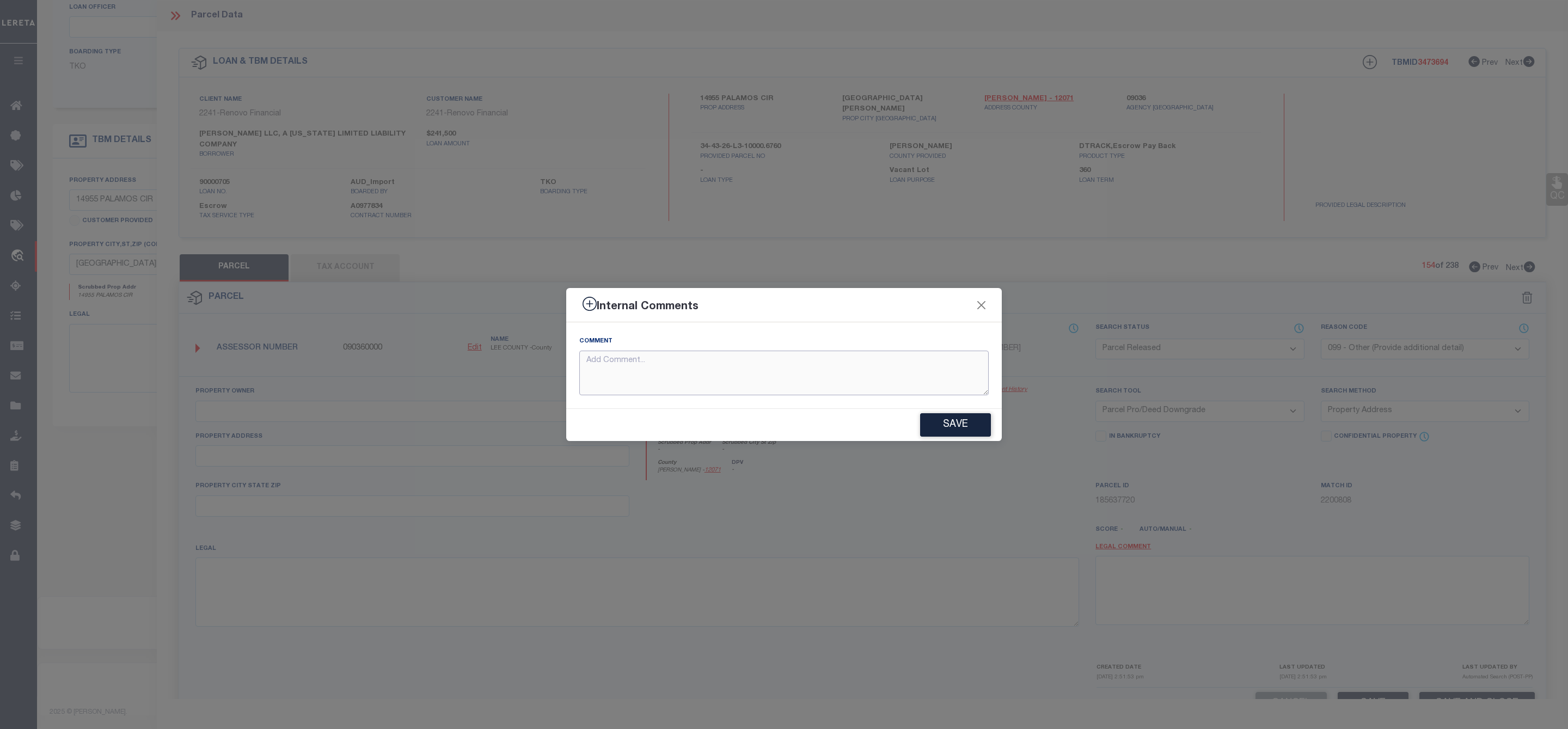
click at [766, 368] on textarea at bounding box center [784, 373] width 409 height 45
paste textarea "Parcel Not Needed"
type textarea "Parcel Not Needed"
click at [934, 424] on button "Save" at bounding box center [955, 425] width 71 height 23
type textarea "Parcel Not Needed"
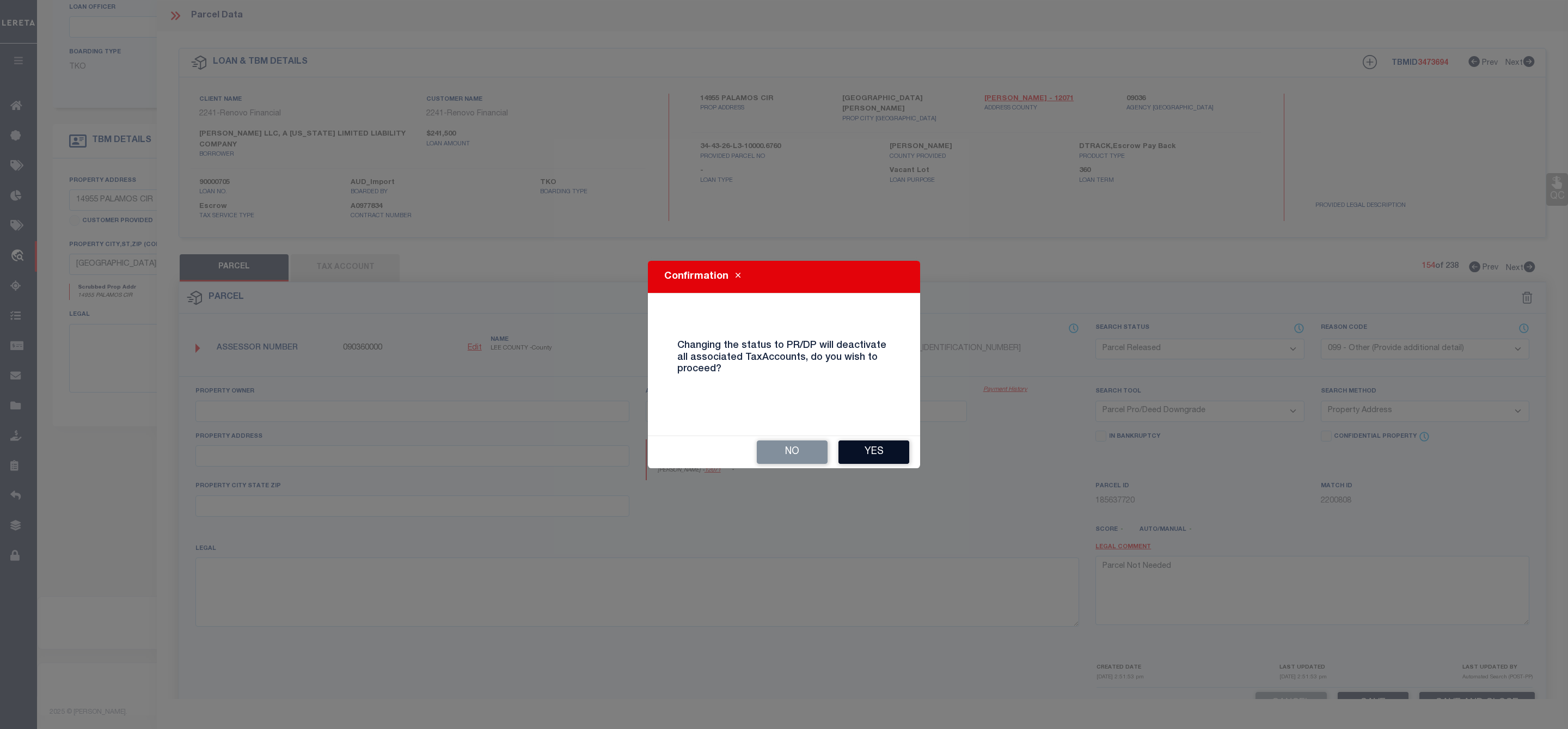
click at [876, 443] on button "Yes" at bounding box center [874, 452] width 71 height 23
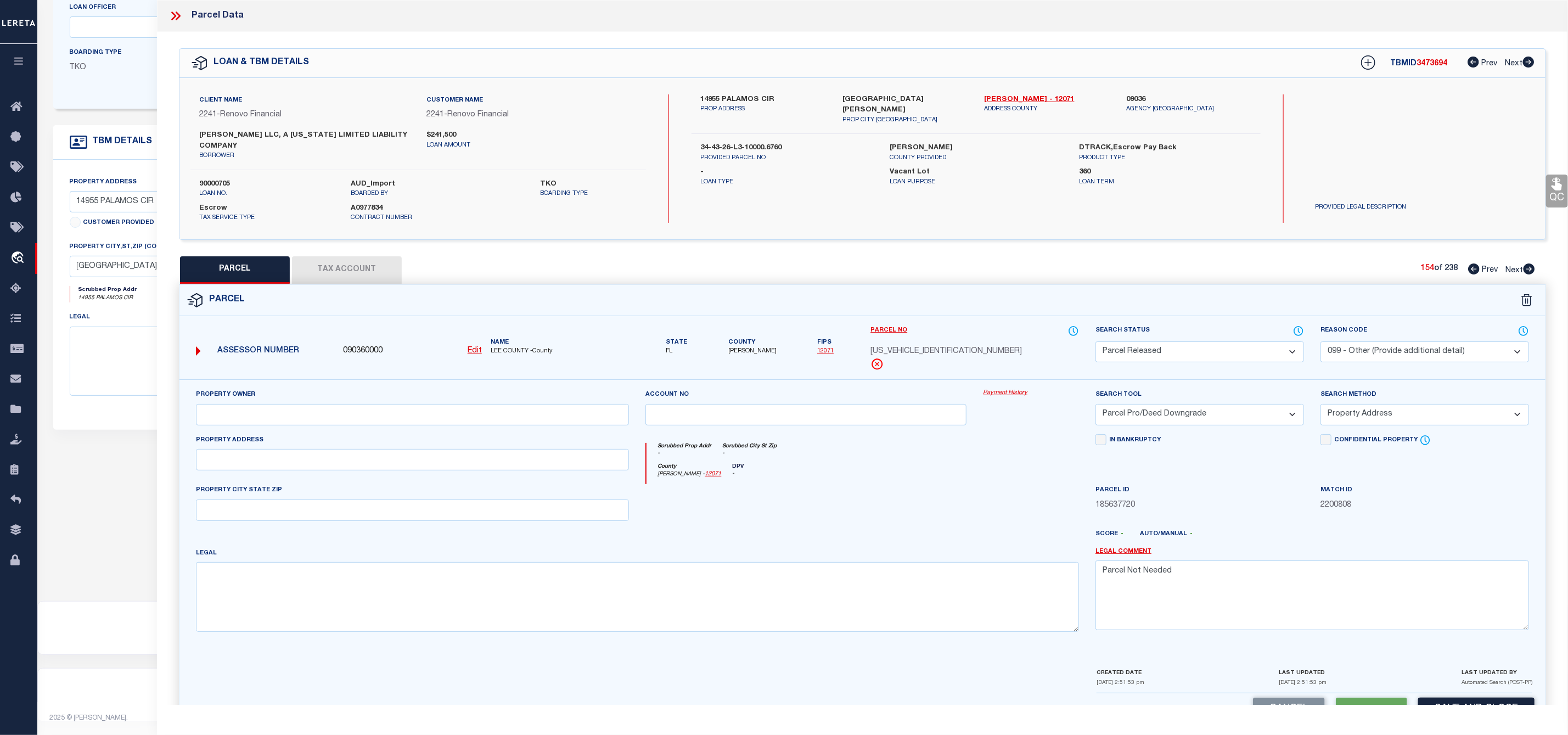
select select "AS"
select select
checkbox input "false"
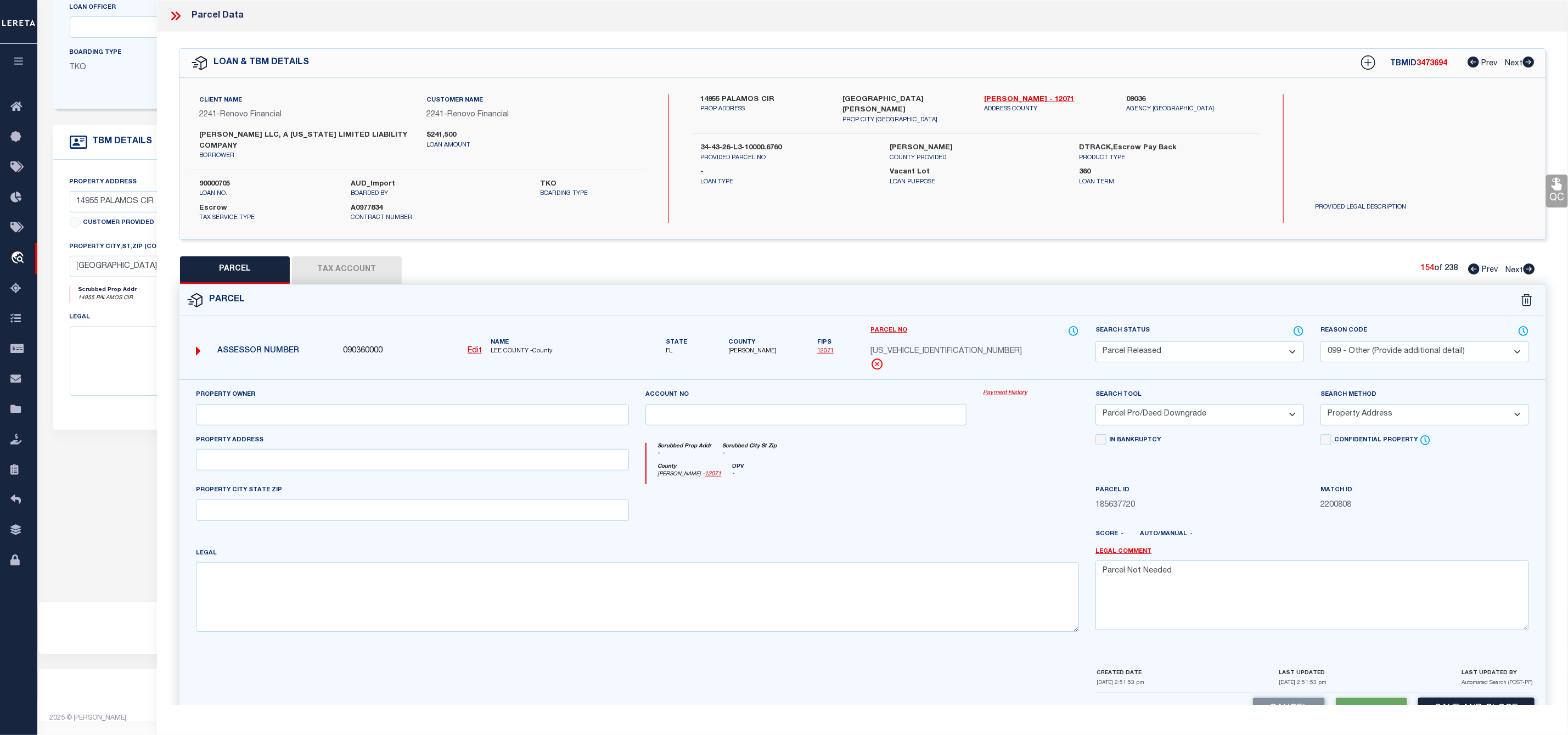
checkbox input "false"
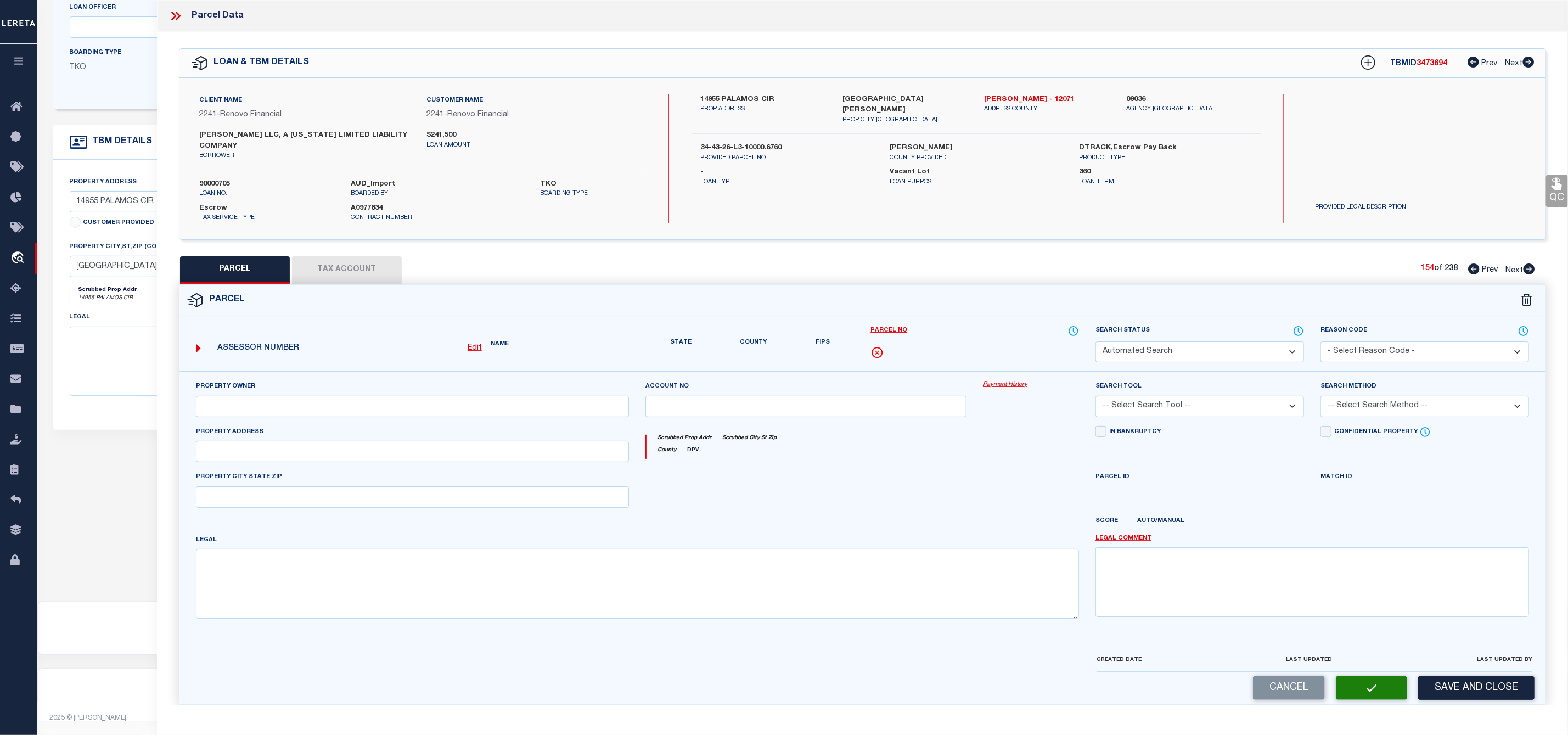
select select "PR"
select select "099"
select select "PRO"
select select "ADD"
type textarea "Parcel Not Needed"
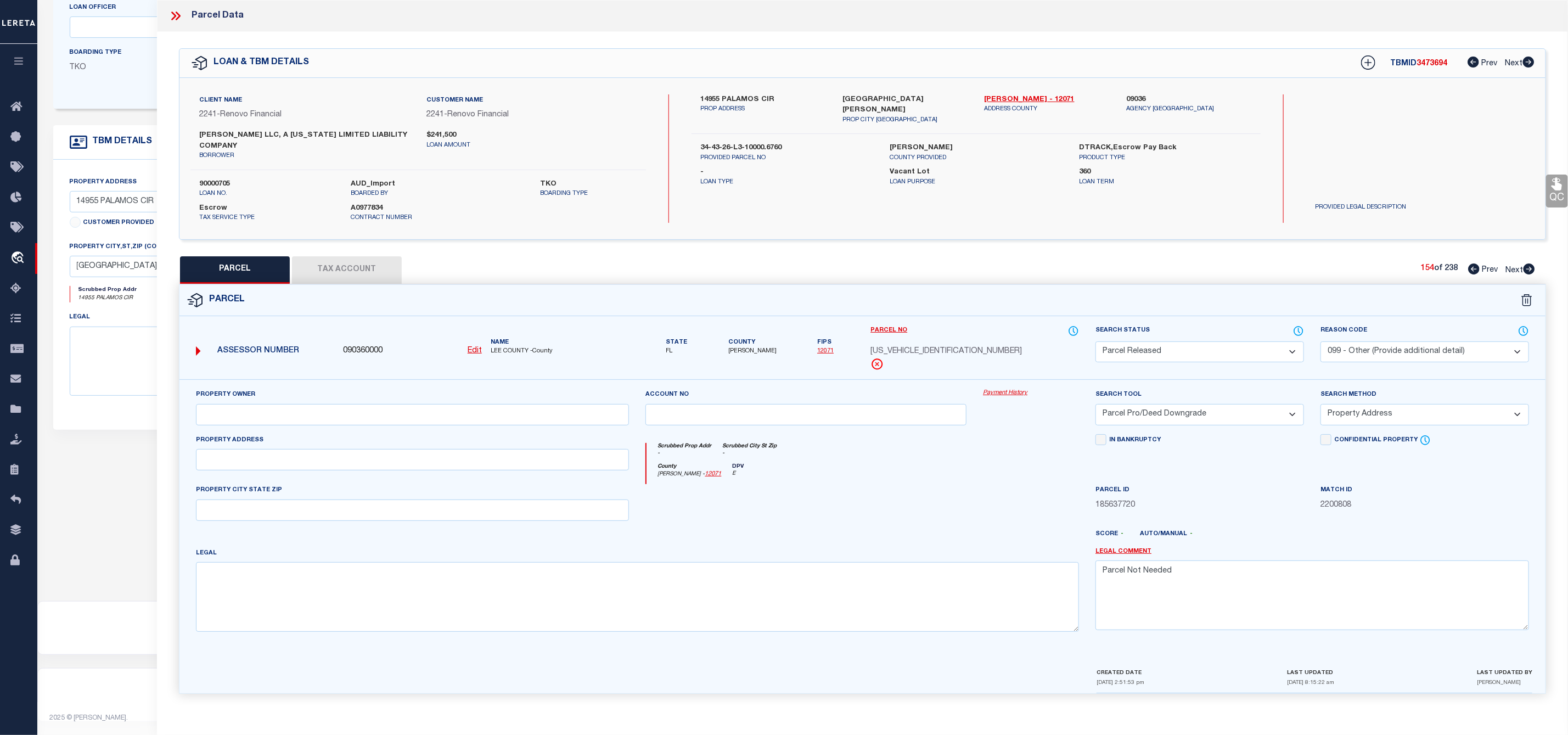
click at [1529, 270] on icon at bounding box center [1529, 269] width 12 height 11
select select "AS"
select select
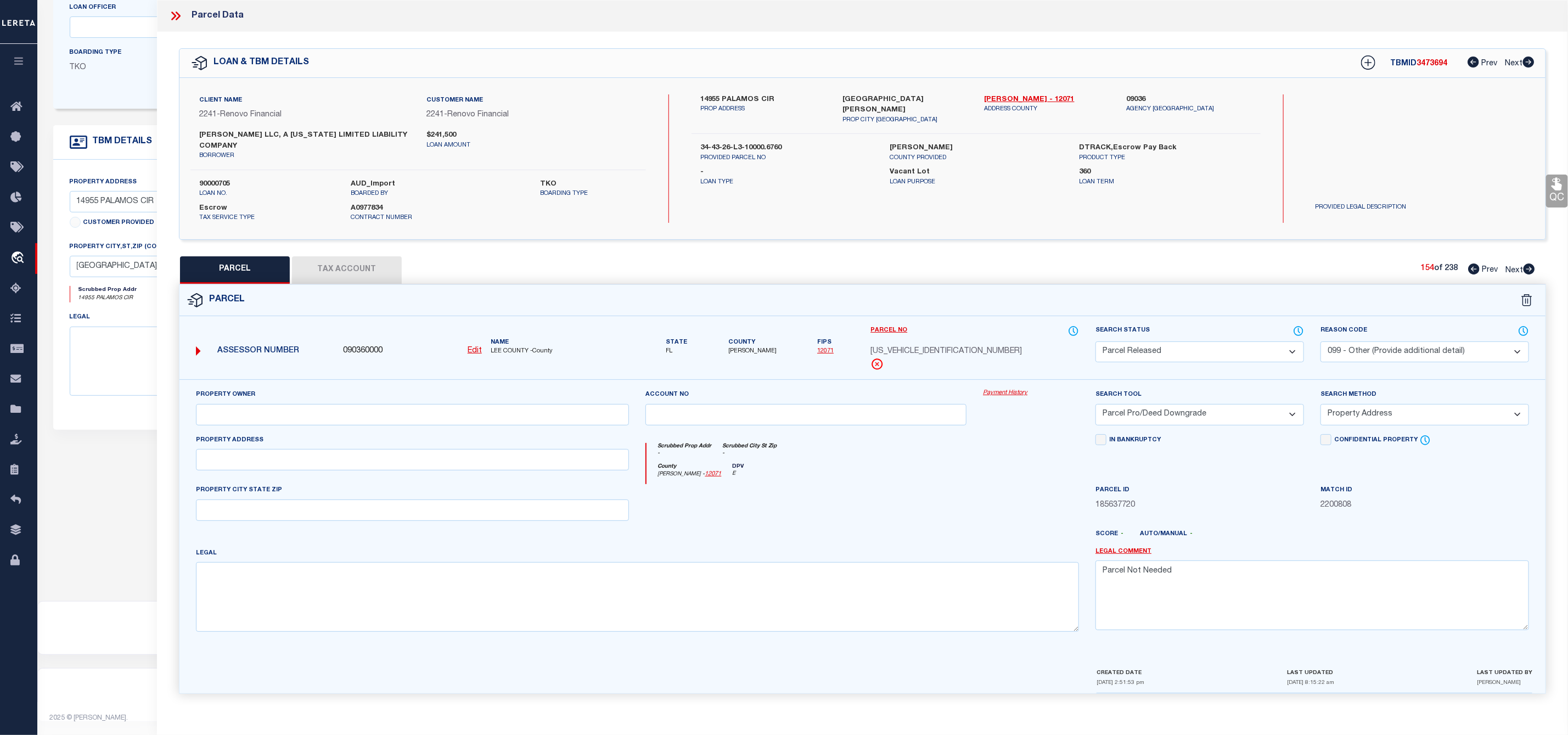
checkbox input "false"
select select "PA"
select select "PRO"
select select "ADD"
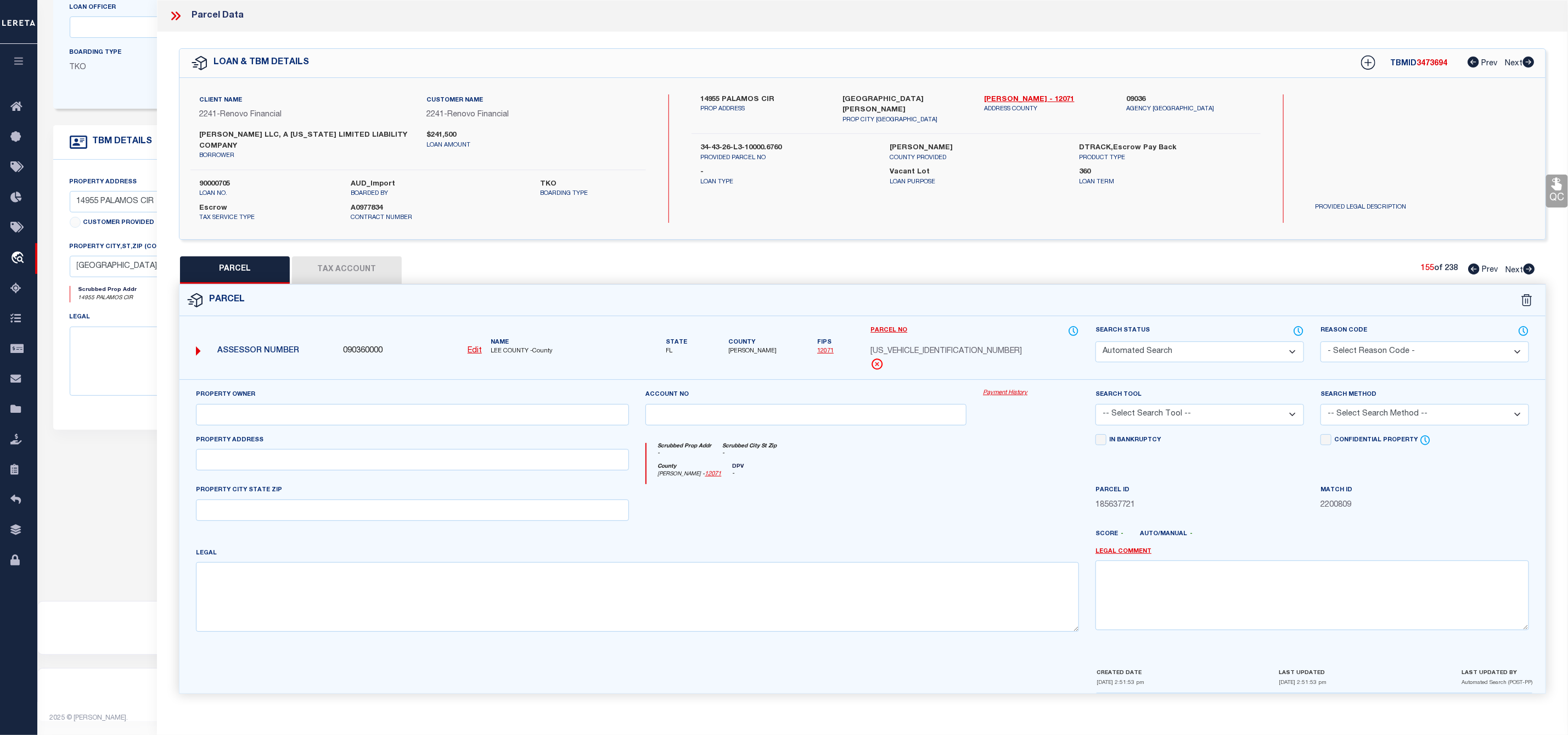
checkbox input "false"
click at [1148, 352] on select "Automated Search Bad Parcel Complete Duplicate Parcel High Dollar Reporting In …" at bounding box center [1200, 352] width 208 height 22
select select "PR"
click at [1096, 343] on select "Automated Search Bad Parcel Complete Duplicate Parcel High Dollar Reporting In …" at bounding box center [1200, 352] width 208 height 22
click at [1390, 352] on select "- Select Reason Code - 099 - Other (Provide additional detail) ACT - Agency Cha…" at bounding box center [1424, 352] width 208 height 22
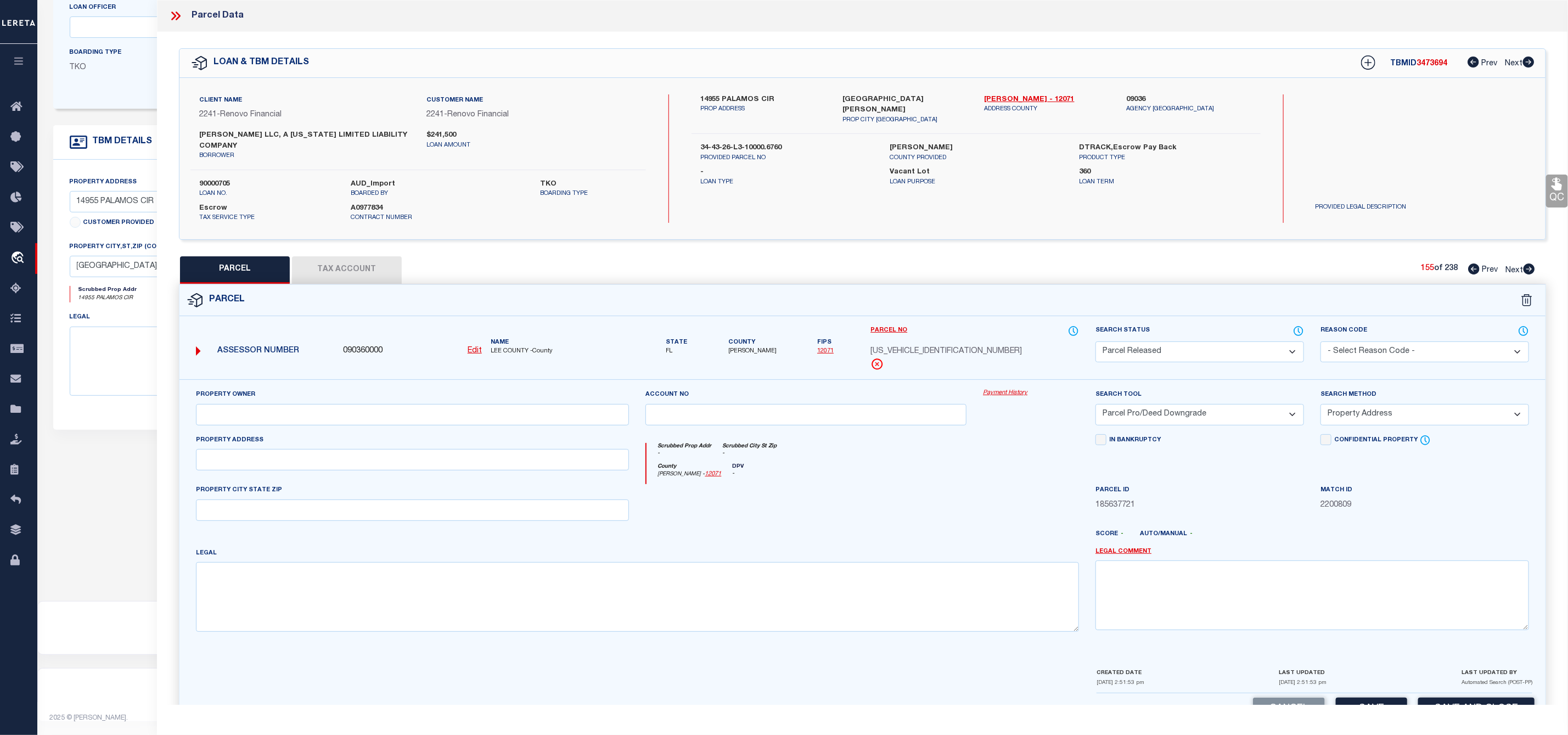
select select "099"
click at [1320, 343] on select "- Select Reason Code - 099 - Other (Provide additional detail) ACT - Agency Cha…" at bounding box center [1424, 352] width 208 height 22
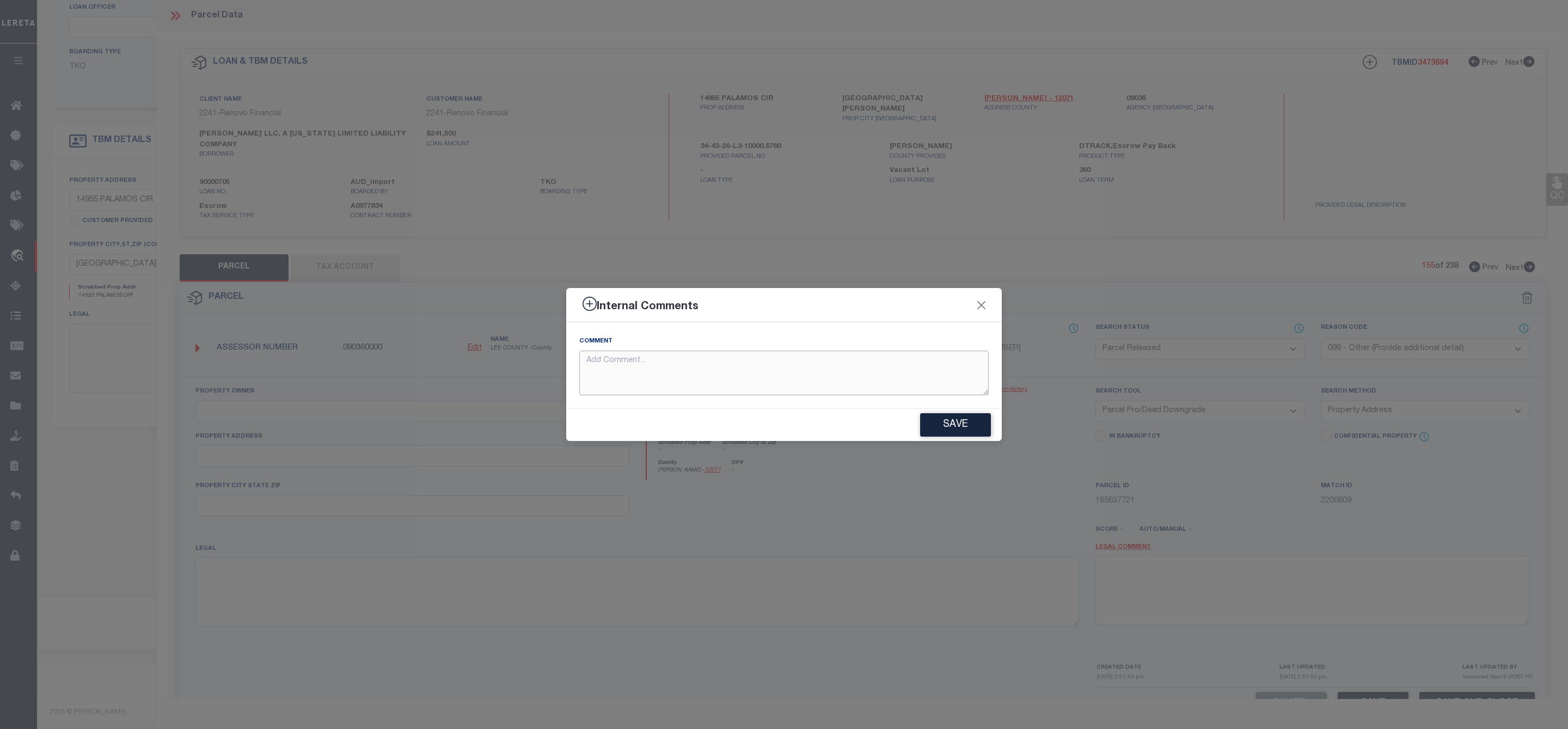
click at [698, 379] on textarea at bounding box center [784, 373] width 409 height 45
paste textarea "Parcel Not Needed"
type textarea "Parcel Not Needed"
click at [974, 425] on button "Save" at bounding box center [955, 425] width 71 height 23
type textarea "Parcel Not Needed"
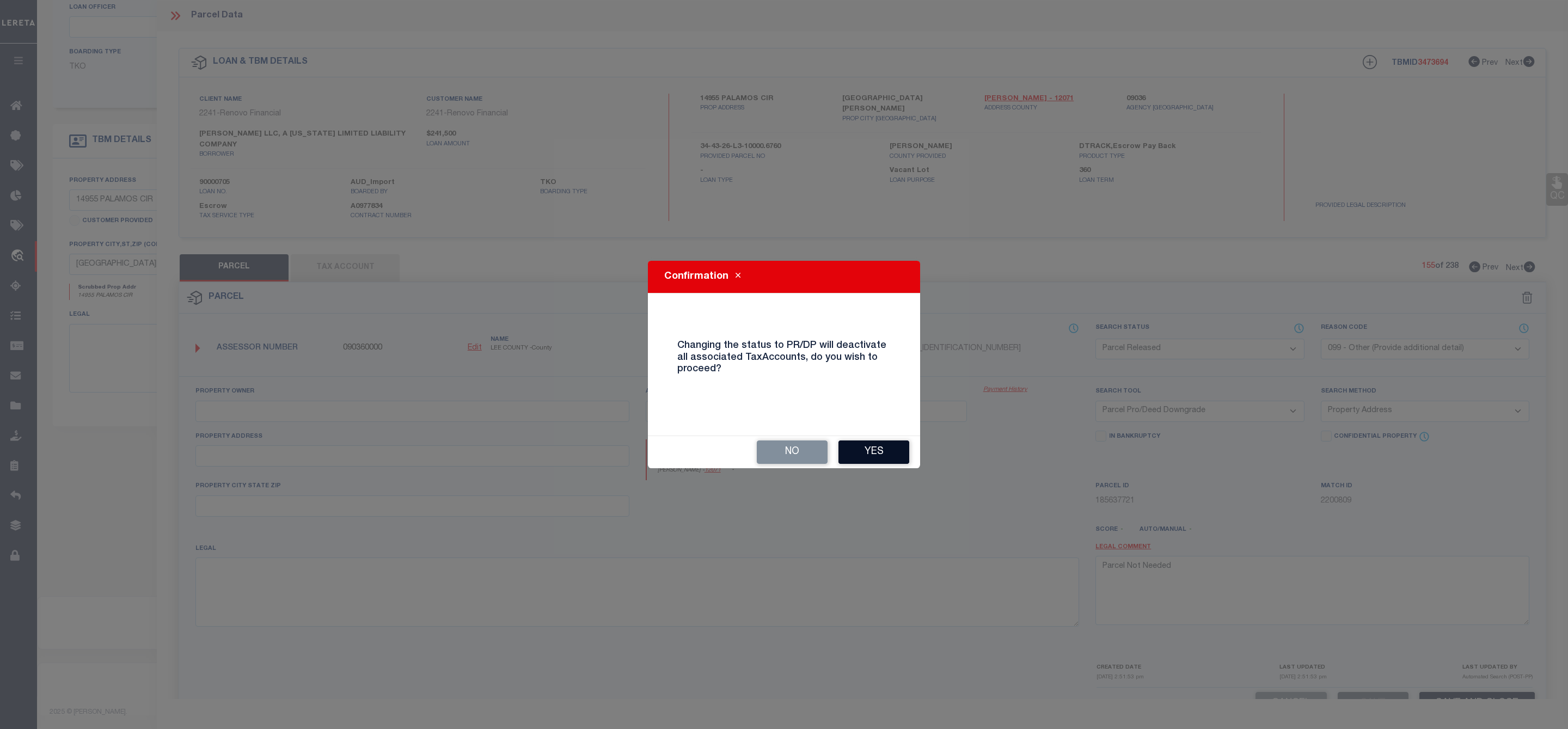
click at [881, 447] on button "Yes" at bounding box center [874, 452] width 71 height 23
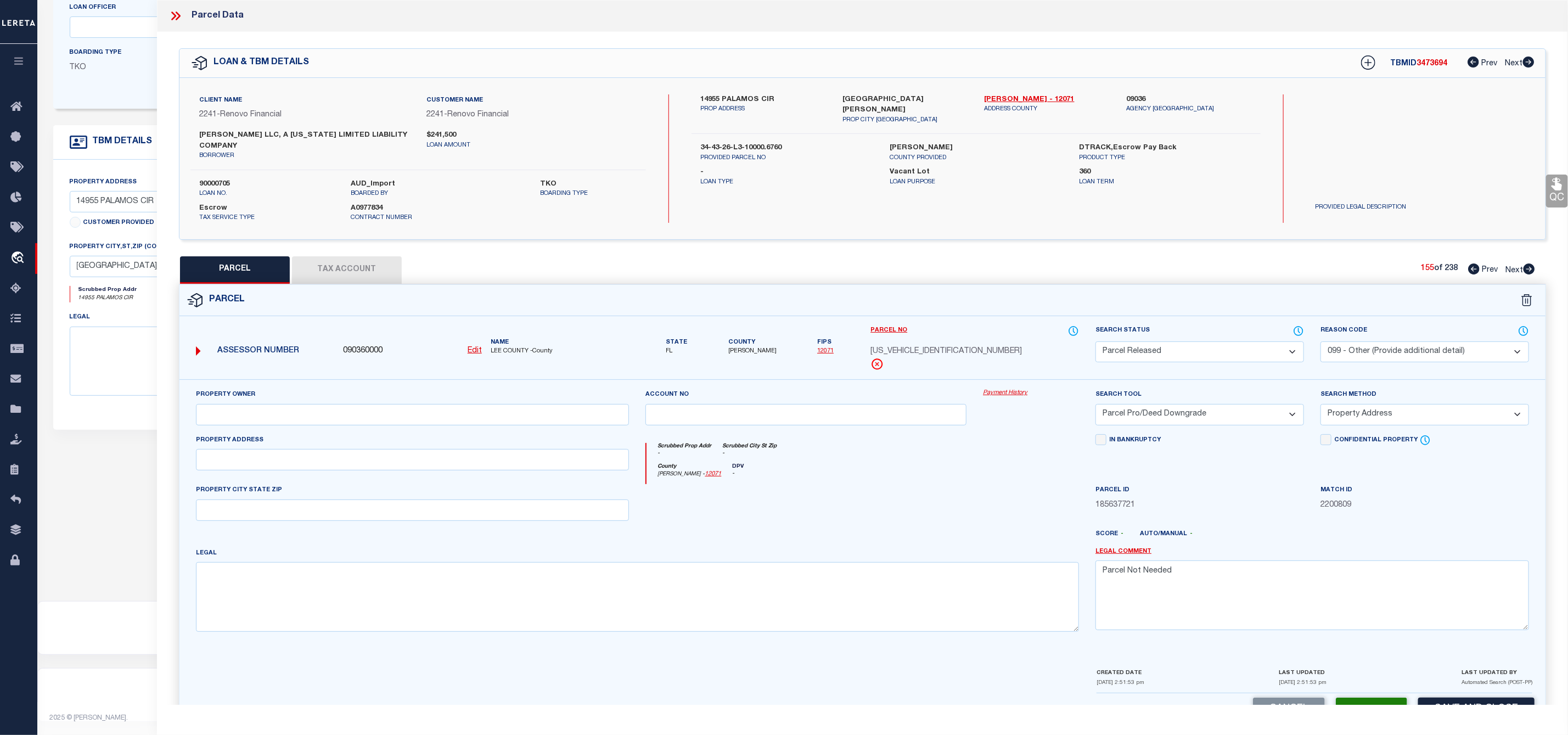
scroll to position [42, 0]
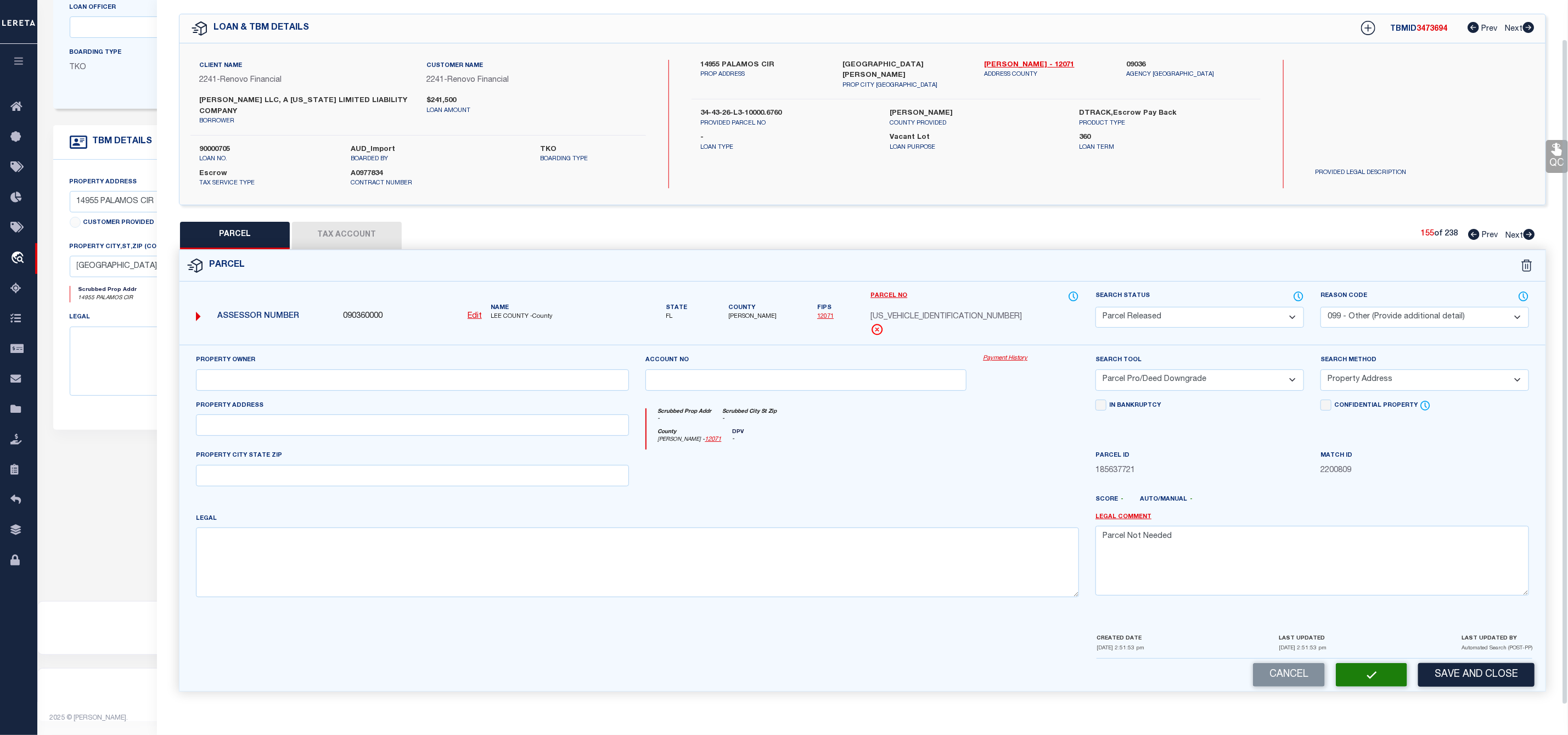
select select "AS"
select select
checkbox input "false"
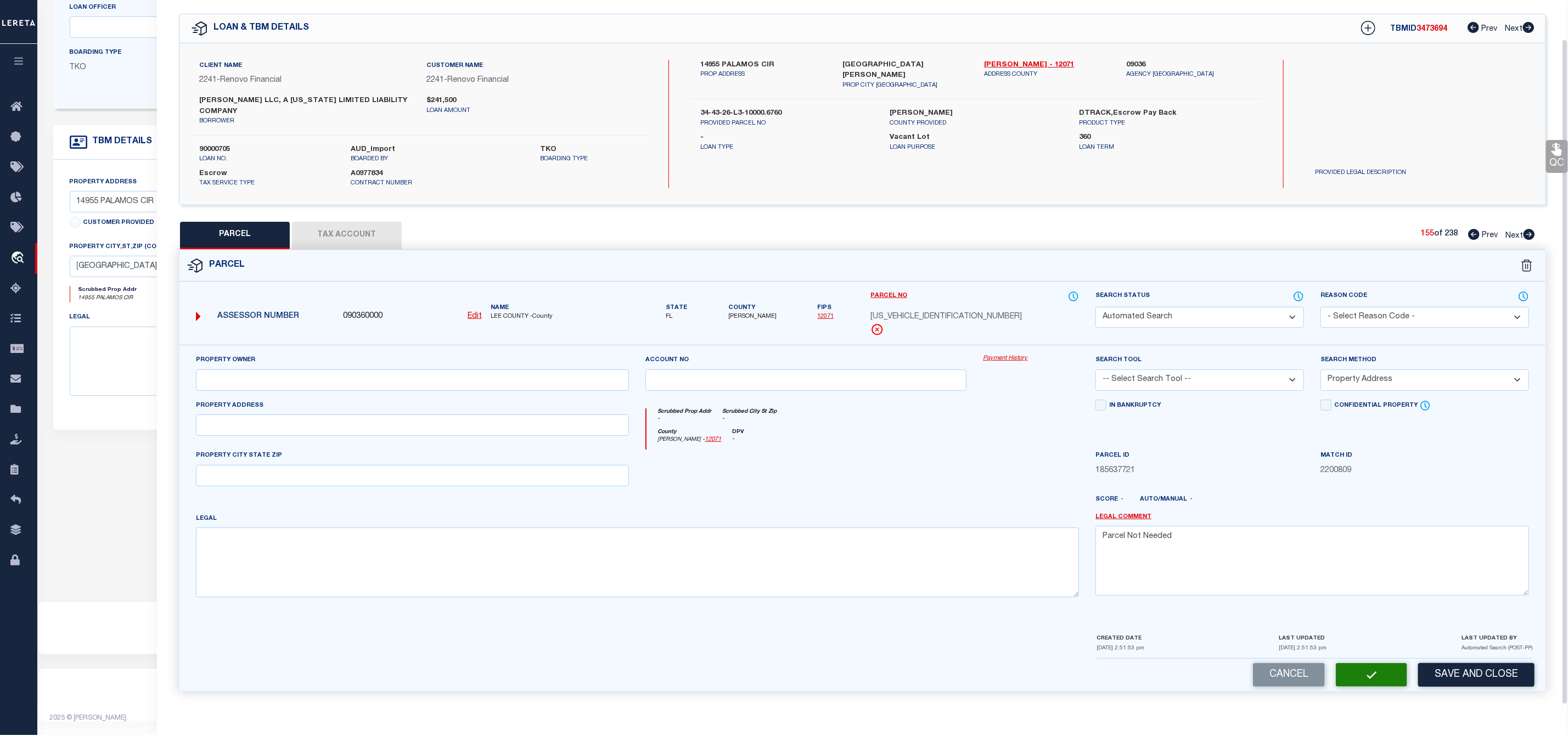
checkbox input "false"
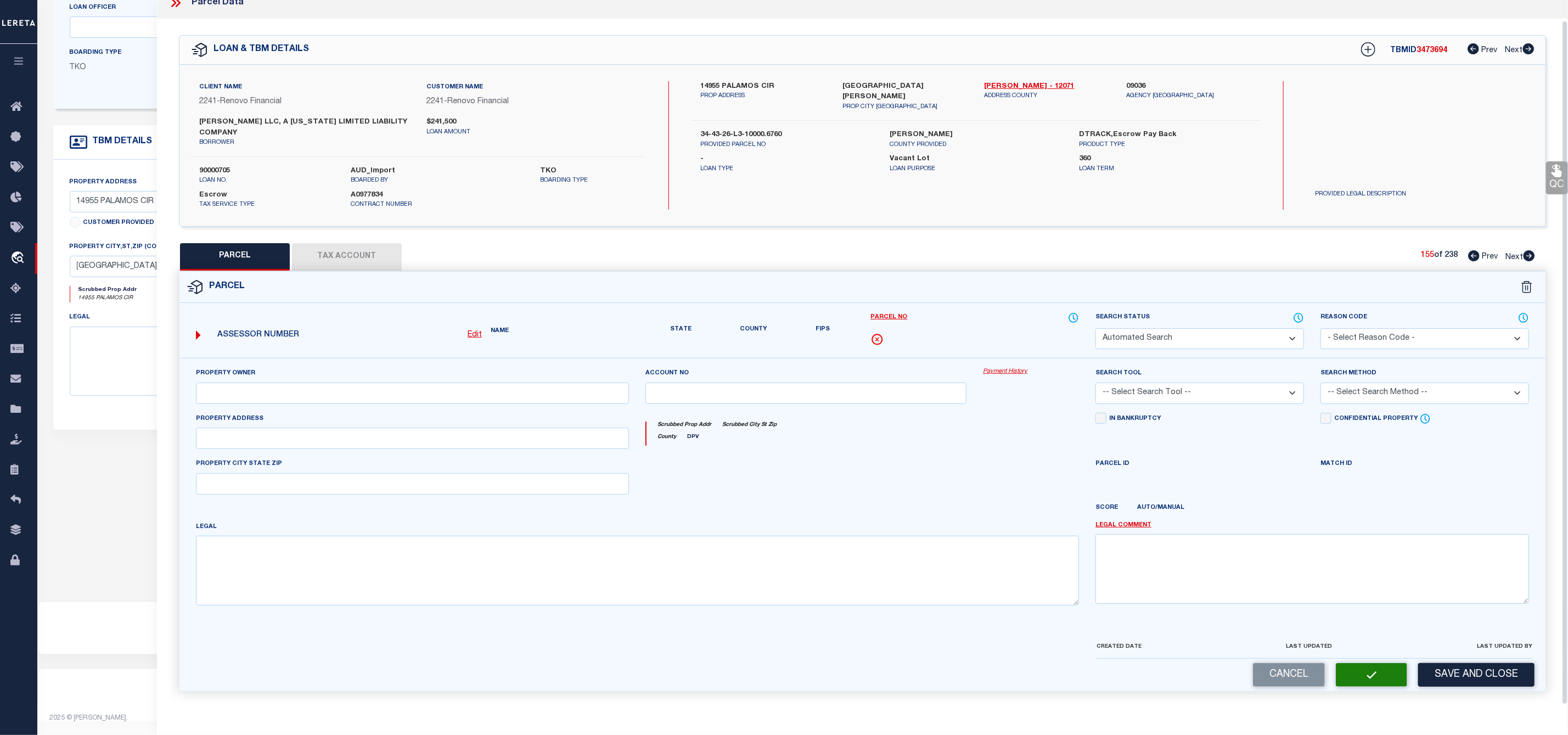
select select "PR"
select select "099"
select select "PRO"
select select "ADD"
type textarea "Parcel Not Needed"
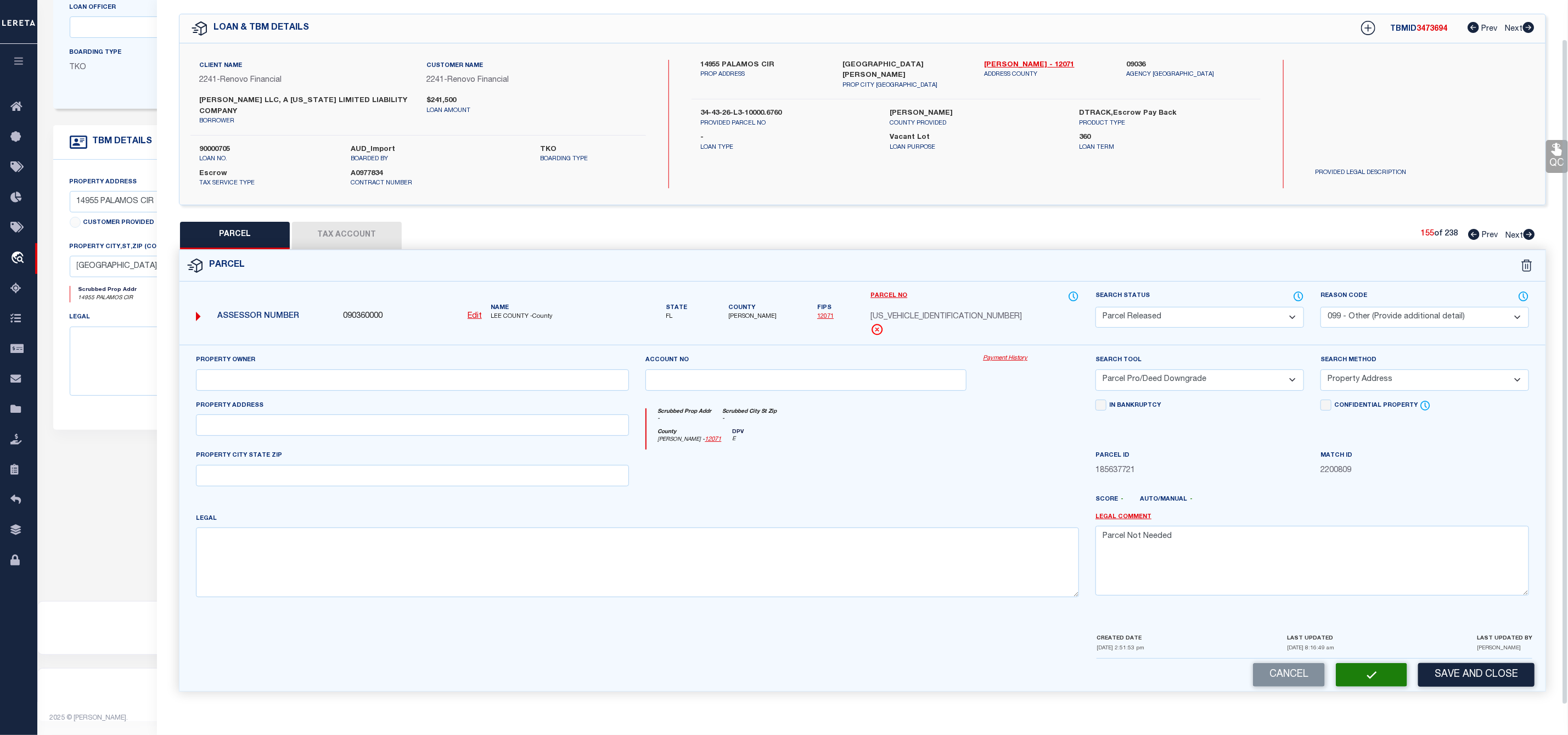
scroll to position [8, 0]
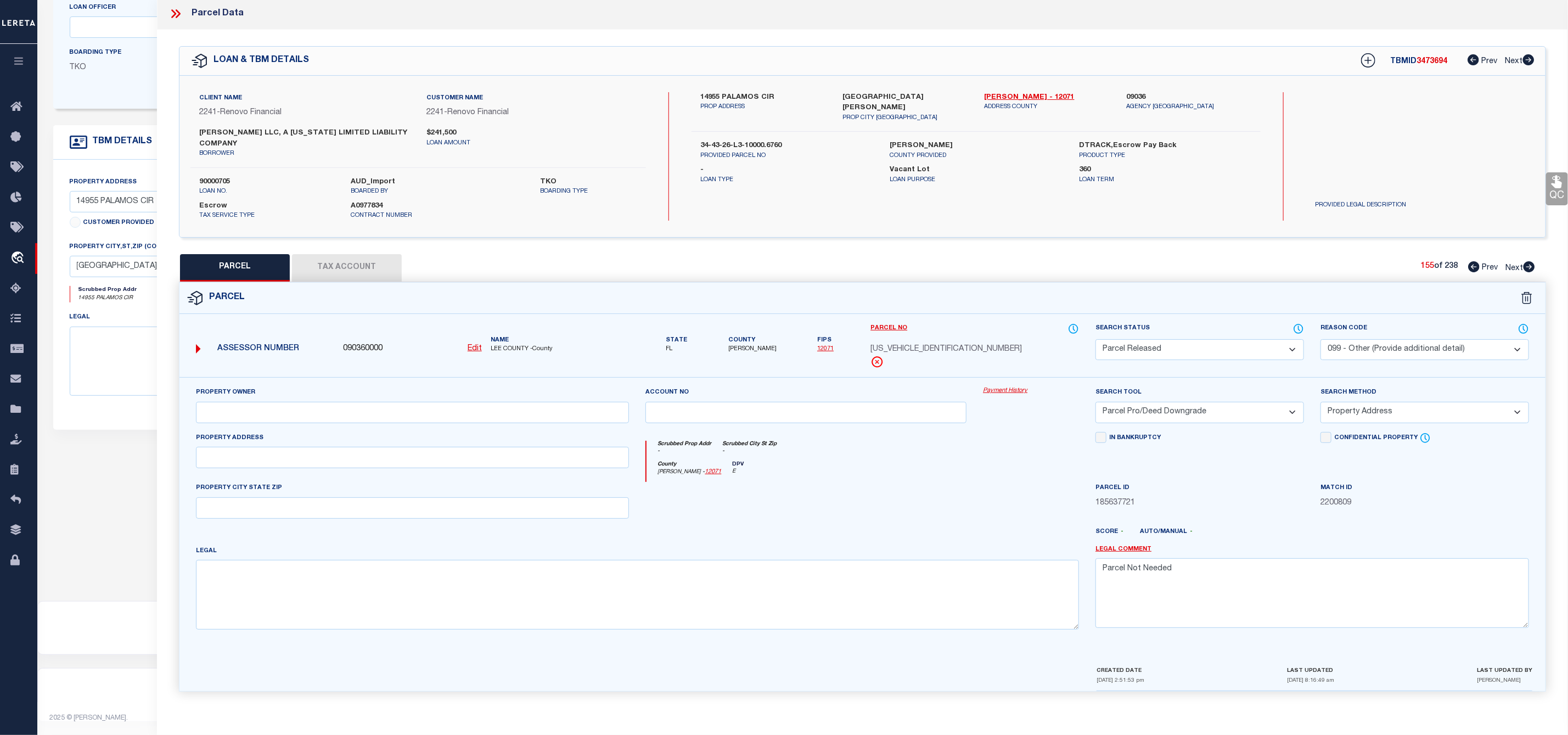
click at [1535, 261] on icon at bounding box center [1529, 266] width 12 height 11
select select "AS"
select select
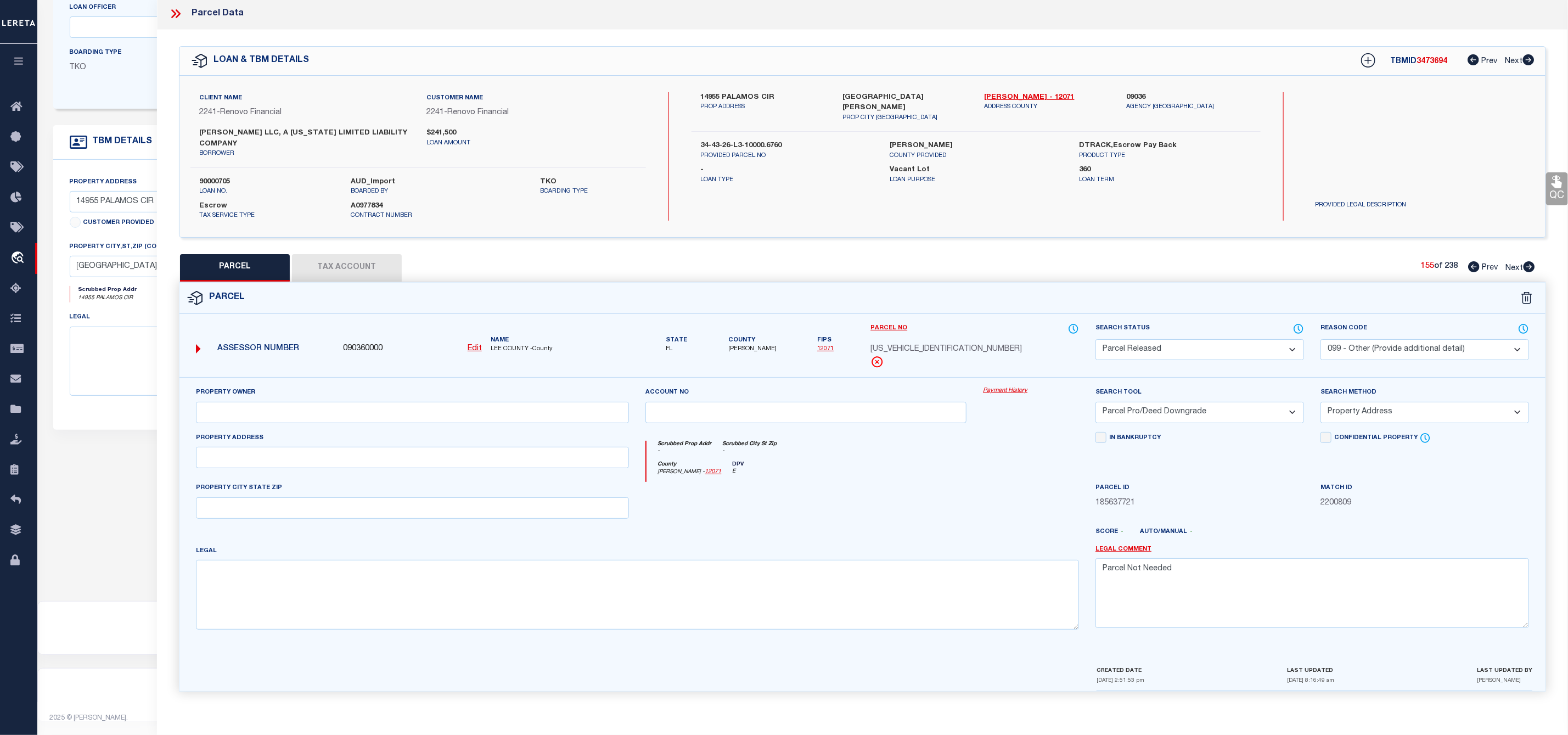
checkbox input "false"
select select "PA"
select select "PRO"
select select "ADD"
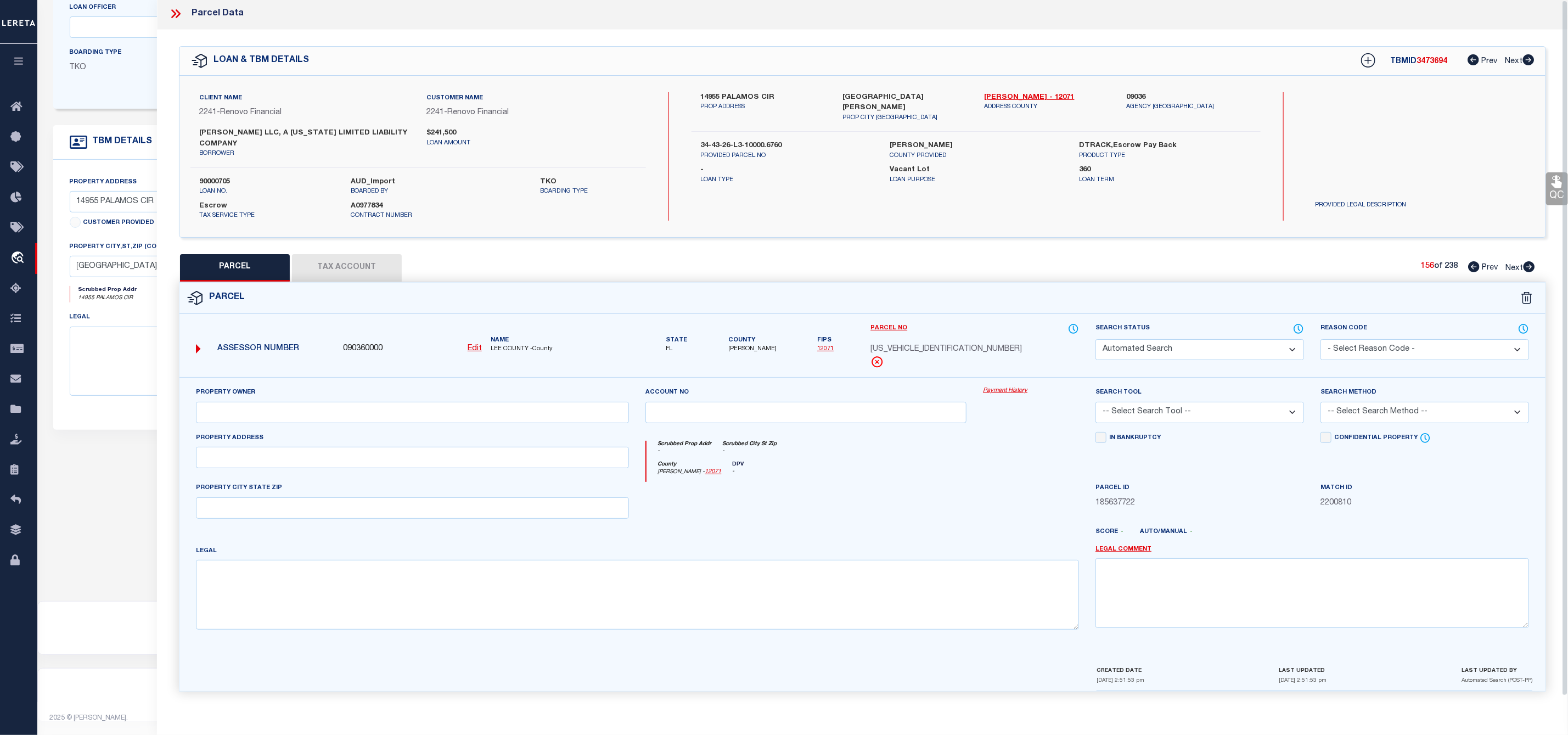
checkbox input "false"
click at [1186, 347] on select "Automated Search Bad Parcel Complete Duplicate Parcel High Dollar Reporting In …" at bounding box center [1200, 352] width 208 height 22
select select "PR"
click at [1096, 343] on select "Automated Search Bad Parcel Complete Duplicate Parcel High Dollar Reporting In …" at bounding box center [1200, 352] width 208 height 22
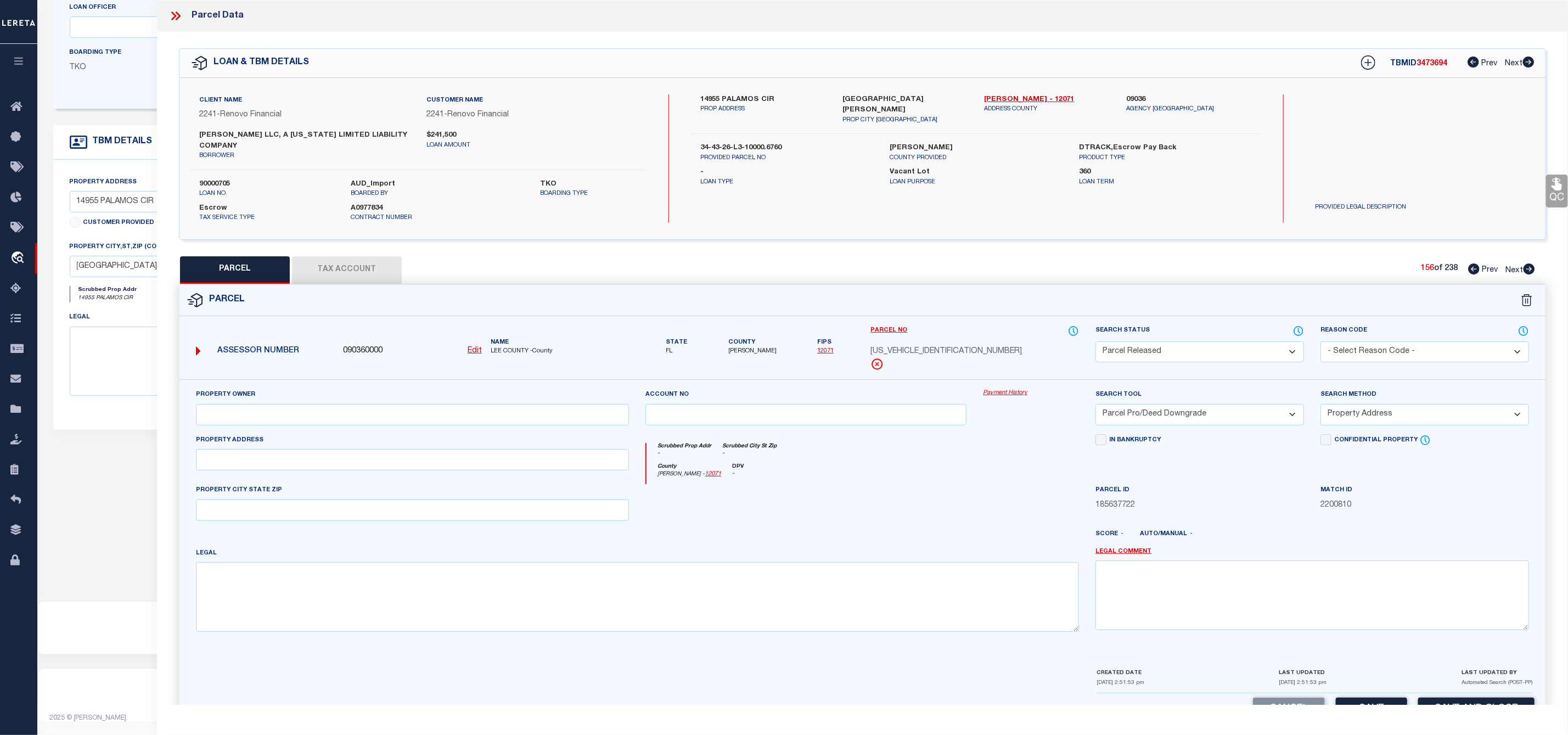
click at [1354, 355] on select "- Select Reason Code - 099 - Other (Provide additional detail) ACT - Agency Cha…" at bounding box center [1424, 352] width 208 height 22
select select "099"
click at [1320, 343] on select "- Select Reason Code - 099 - Other (Provide additional detail) ACT - Agency Cha…" at bounding box center [1424, 352] width 208 height 22
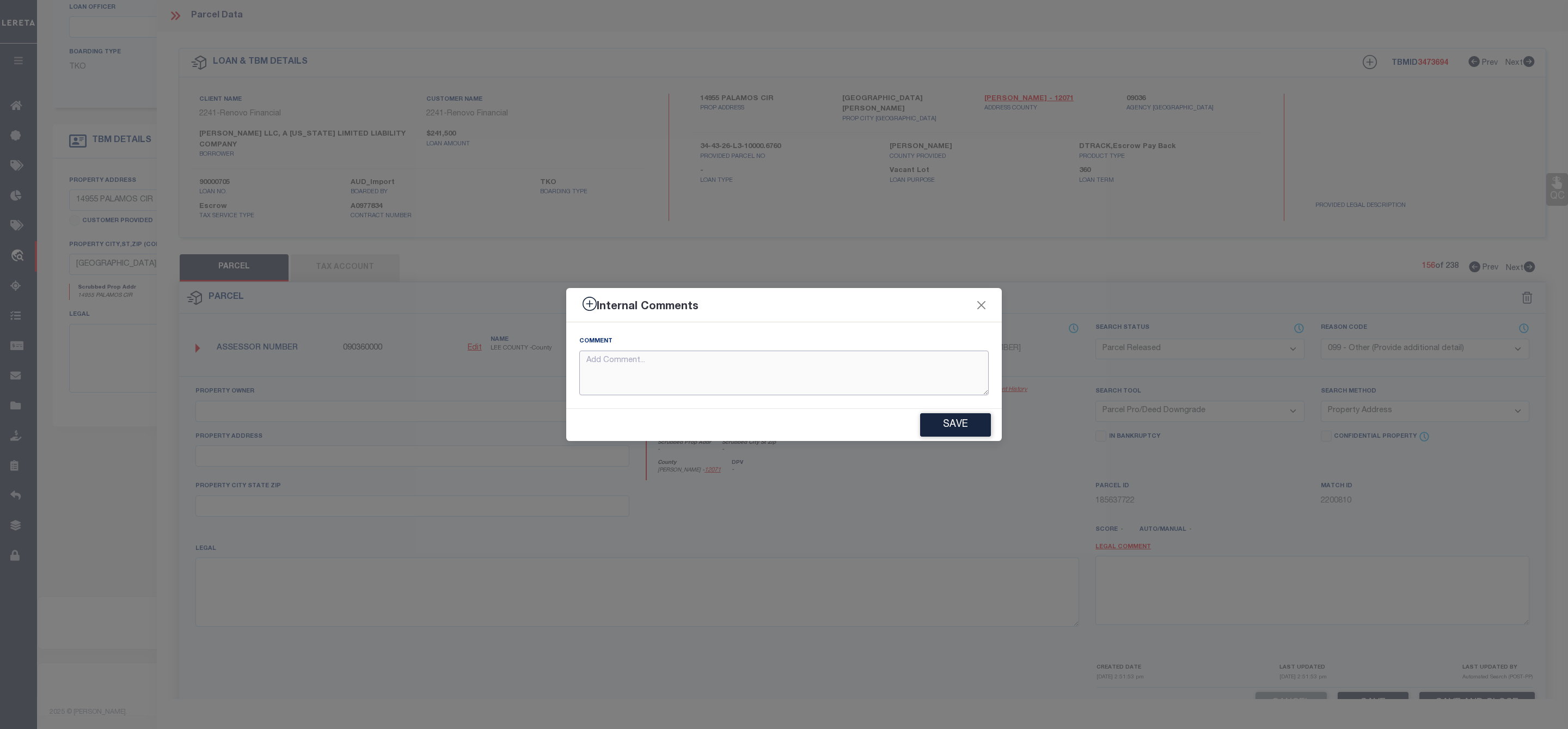
click at [645, 378] on textarea at bounding box center [784, 373] width 409 height 45
paste textarea "Parcel Not Needed"
type textarea "Parcel Not Needed"
click at [953, 424] on button "Save" at bounding box center [955, 425] width 71 height 23
type textarea "Parcel Not Needed"
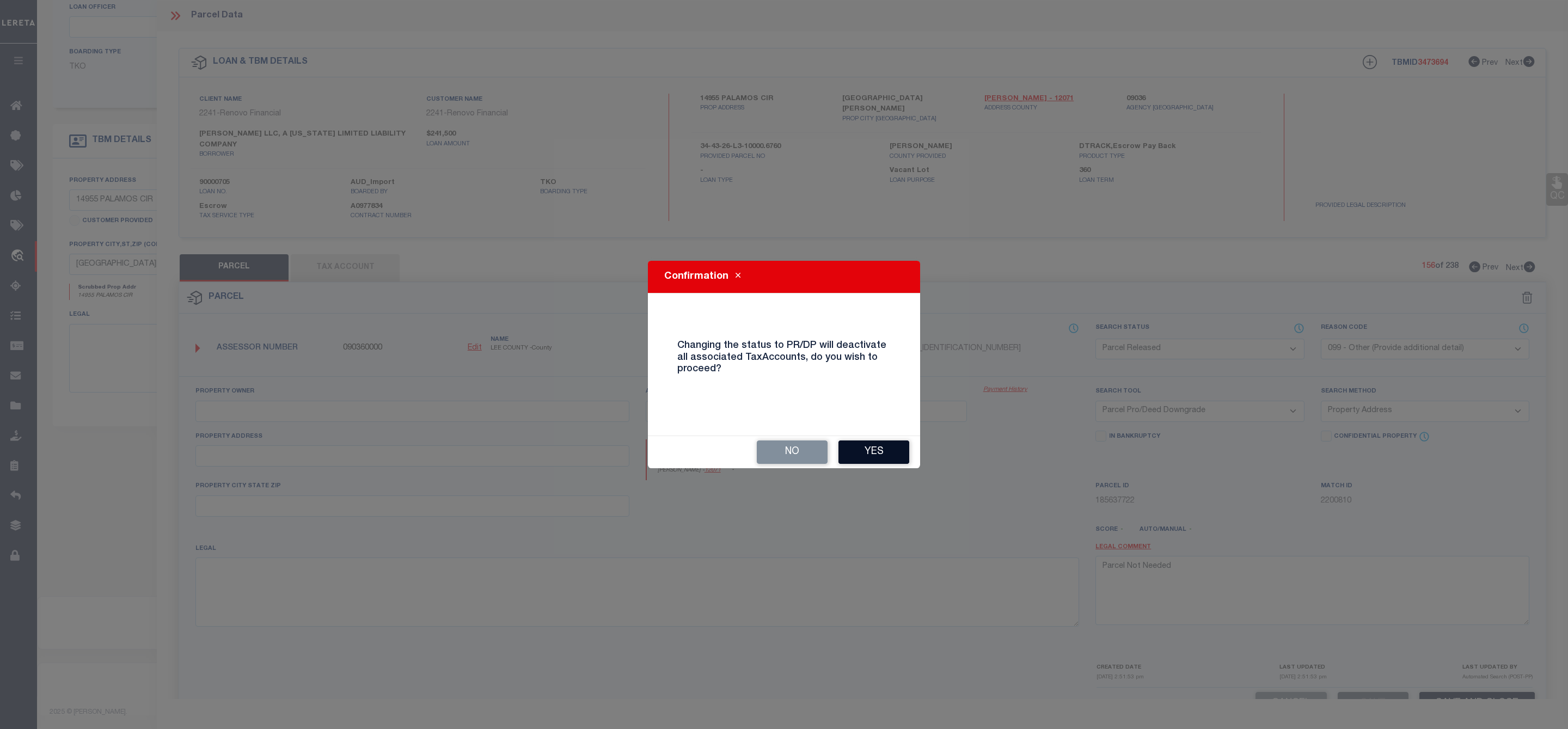
click at [860, 456] on button "Yes" at bounding box center [874, 452] width 71 height 23
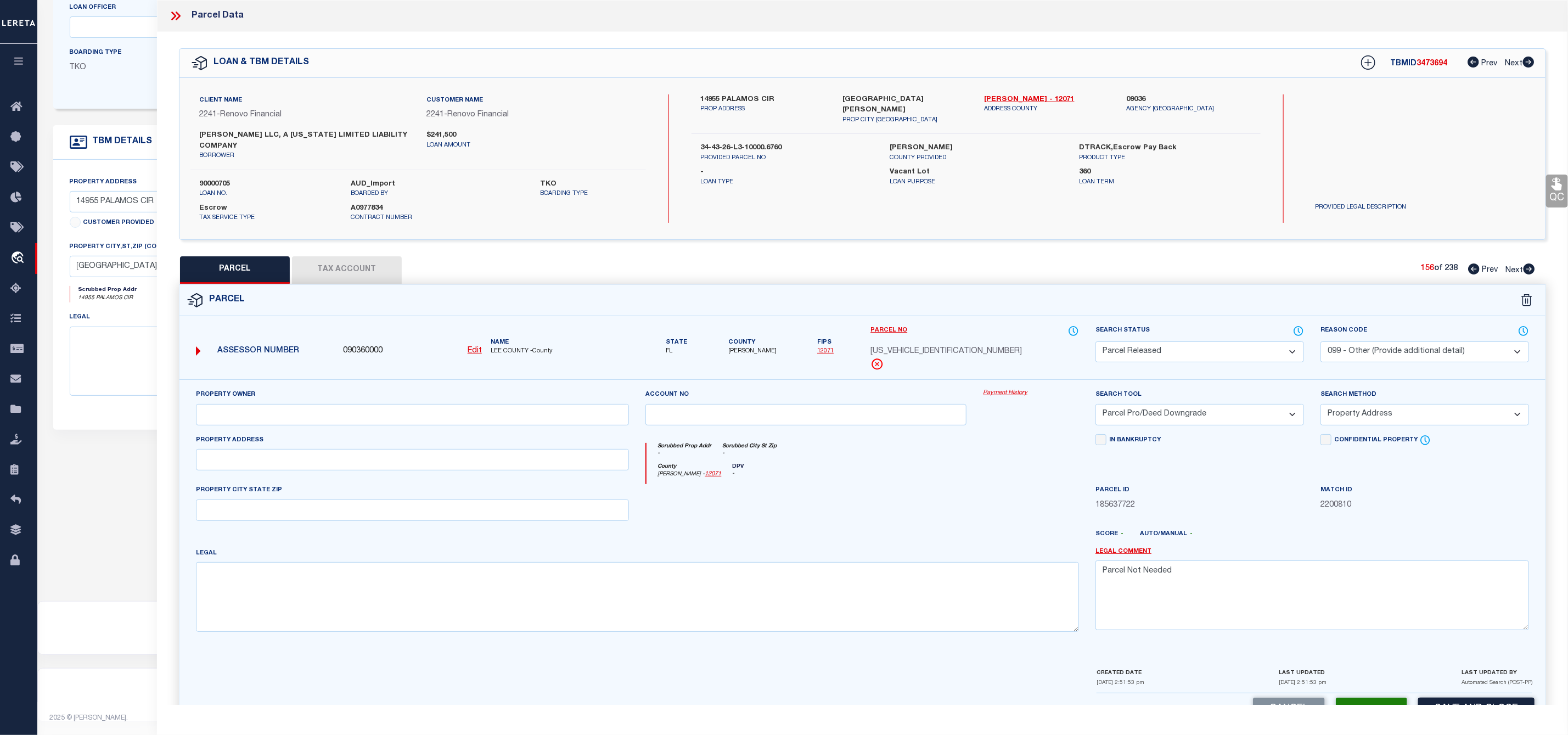
select select "AS"
select select
checkbox input "false"
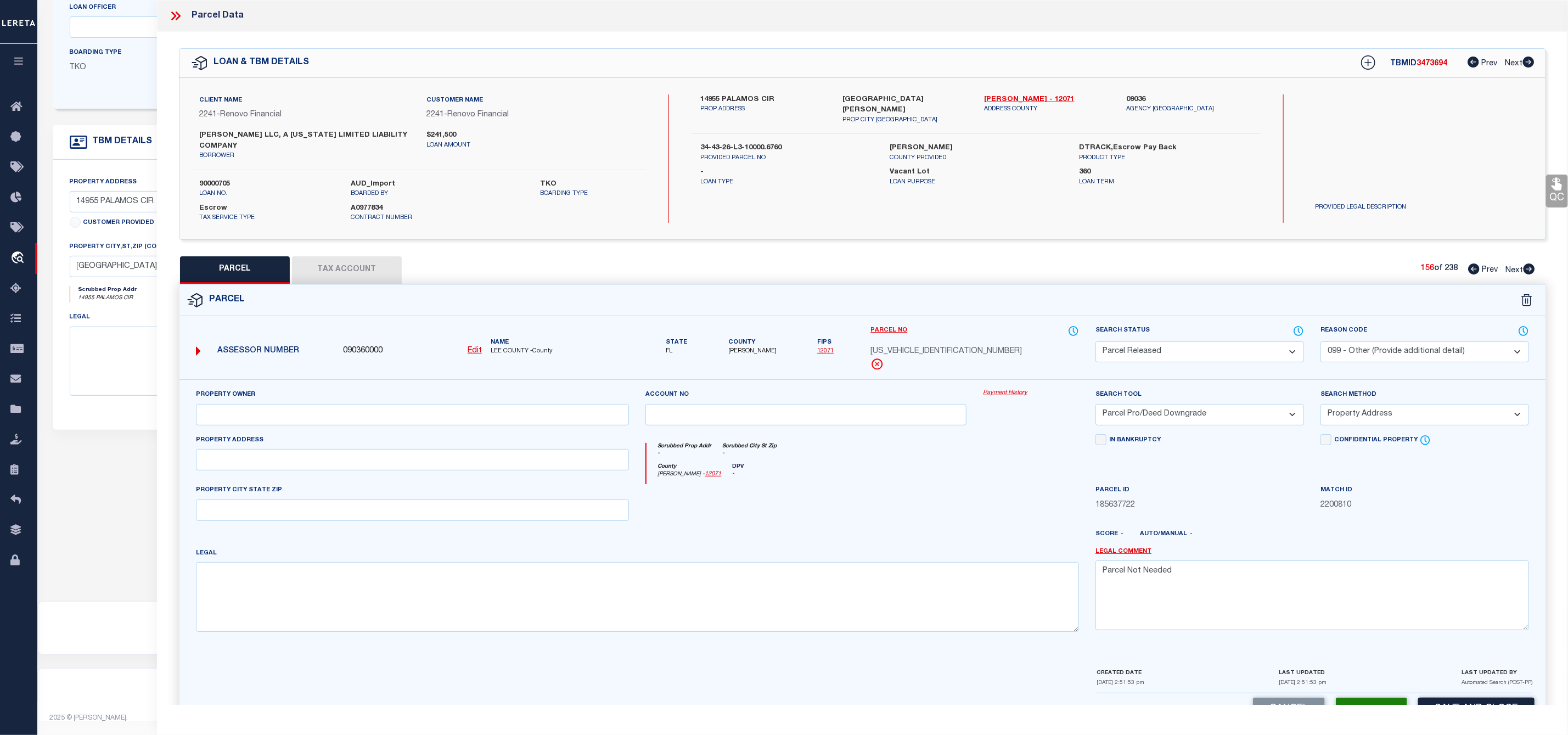
checkbox input "false"
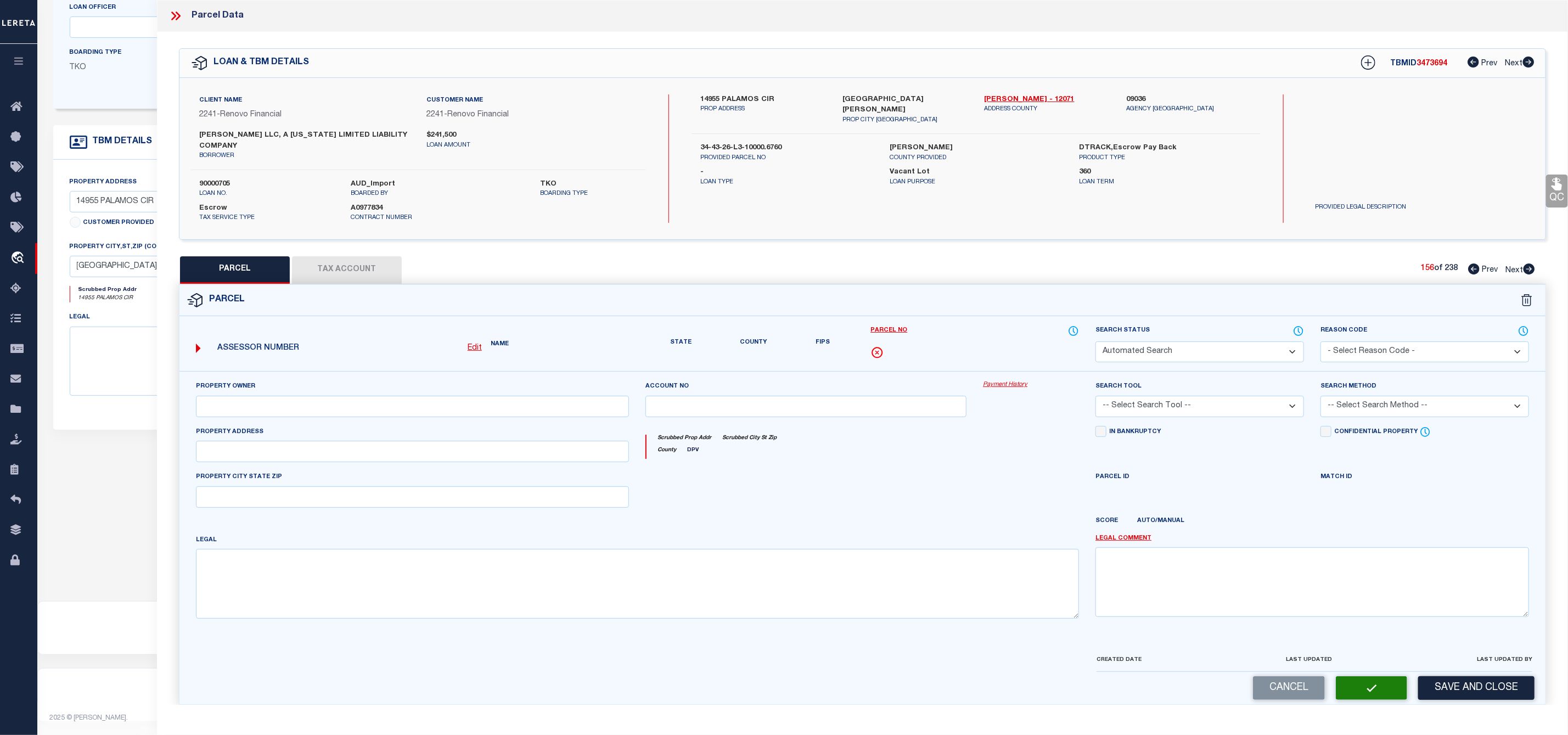
select select "PR"
select select "099"
select select "PRO"
select select "ADD"
type textarea "Parcel Not Needed"
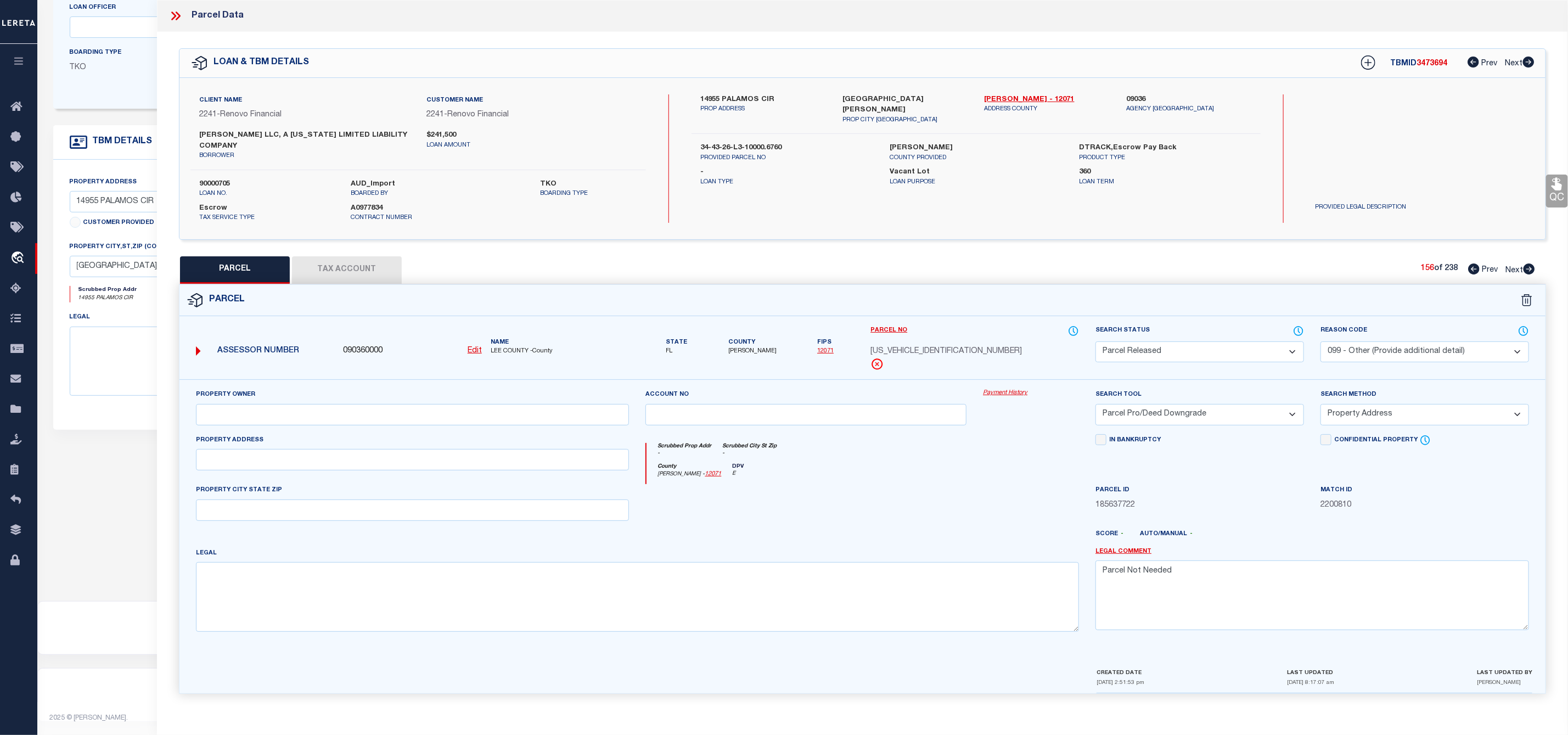
click at [1534, 272] on icon at bounding box center [1529, 269] width 12 height 11
select select "AS"
select select
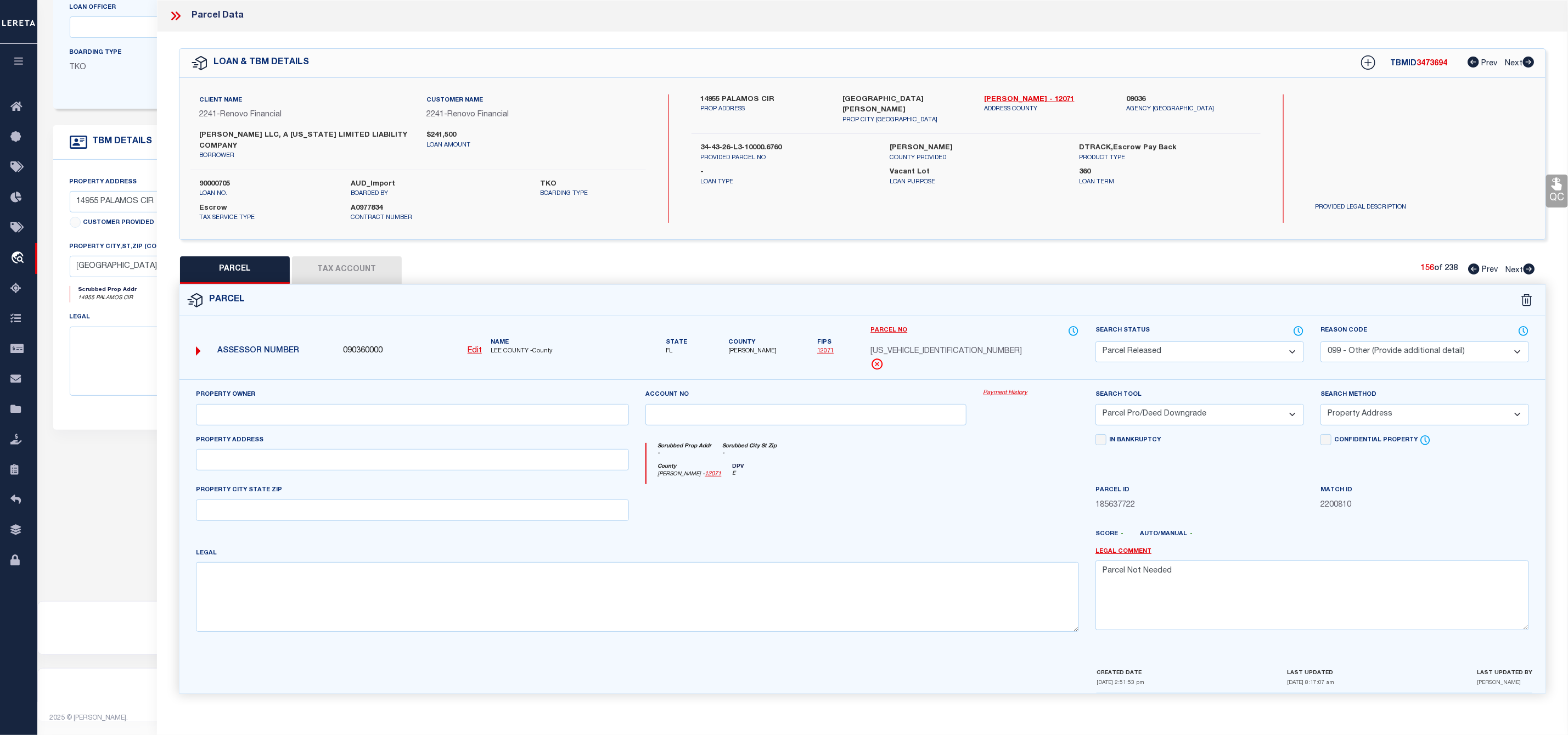
checkbox input "false"
select select "PA"
select select "PRO"
select select "ADD"
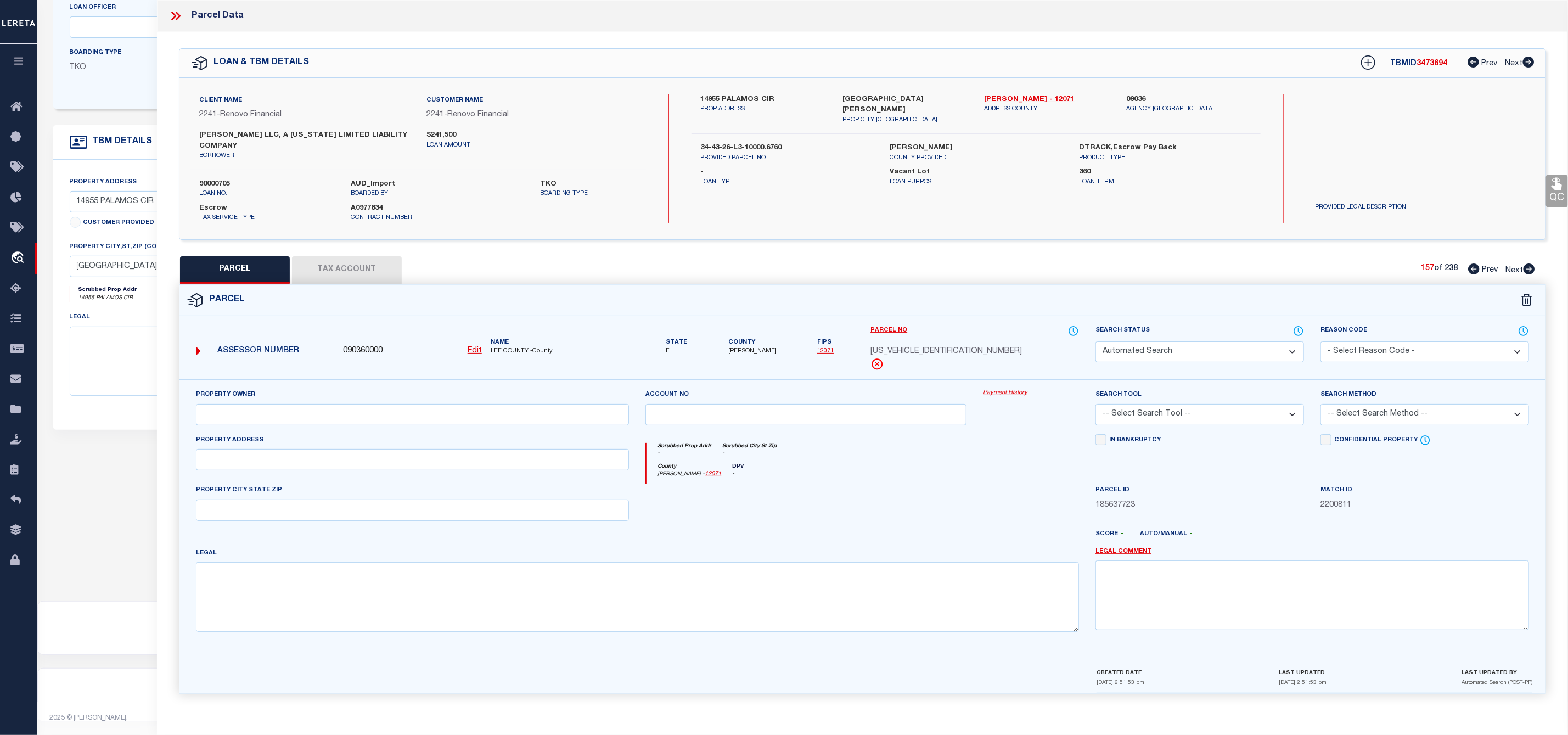
checkbox input "false"
click at [1204, 352] on select "Automated Search Bad Parcel Complete Duplicate Parcel High Dollar Reporting In …" at bounding box center [1200, 352] width 208 height 22
select select "PR"
click at [1096, 343] on select "Automated Search Bad Parcel Complete Duplicate Parcel High Dollar Reporting In …" at bounding box center [1200, 352] width 208 height 22
click at [1378, 345] on select "- Select Reason Code - 099 - Other (Provide additional detail) ACT - Agency Cha…" at bounding box center [1424, 352] width 208 height 22
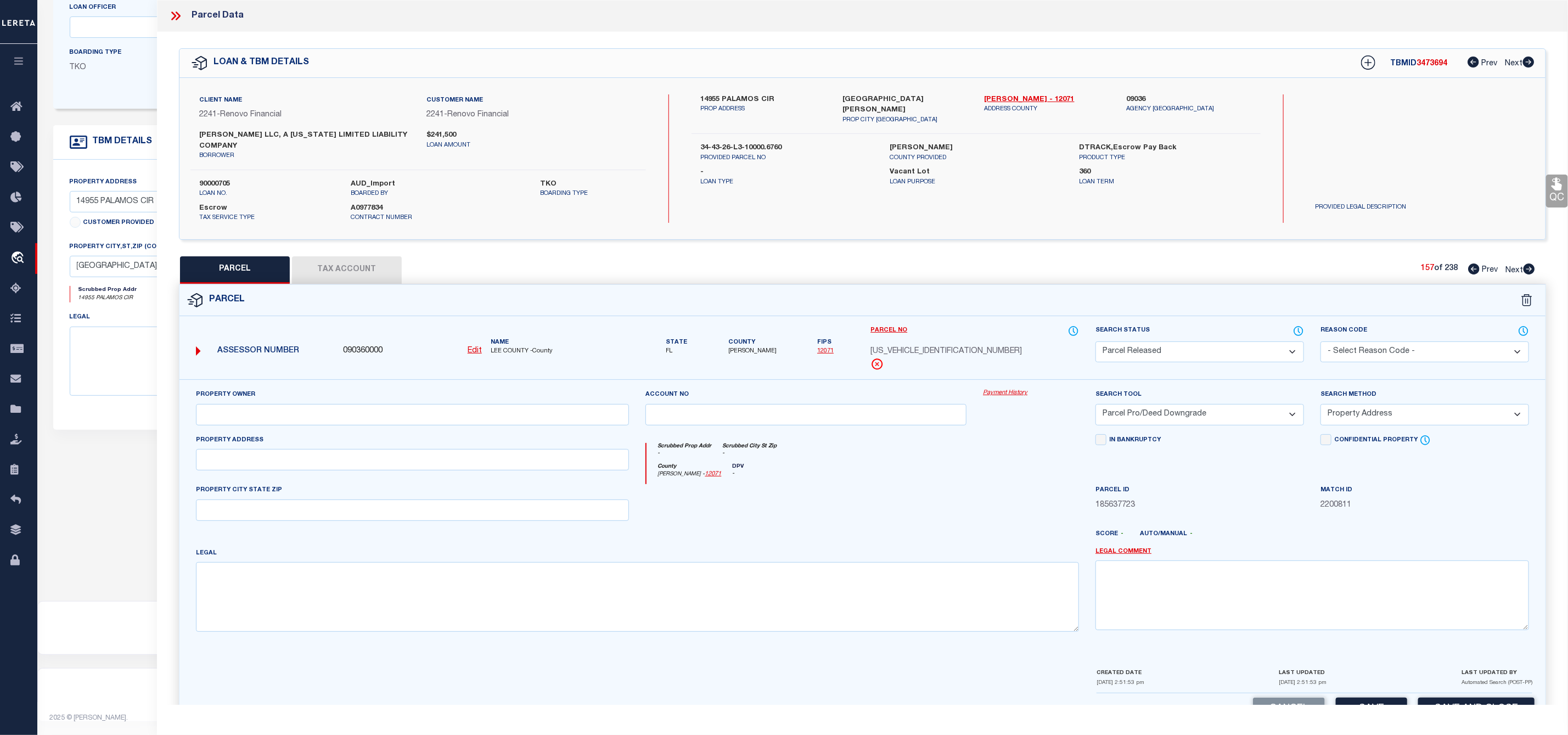
select select "099"
click at [1320, 343] on select "- Select Reason Code - 099 - Other (Provide additional detail) ACT - Agency Cha…" at bounding box center [1424, 352] width 208 height 22
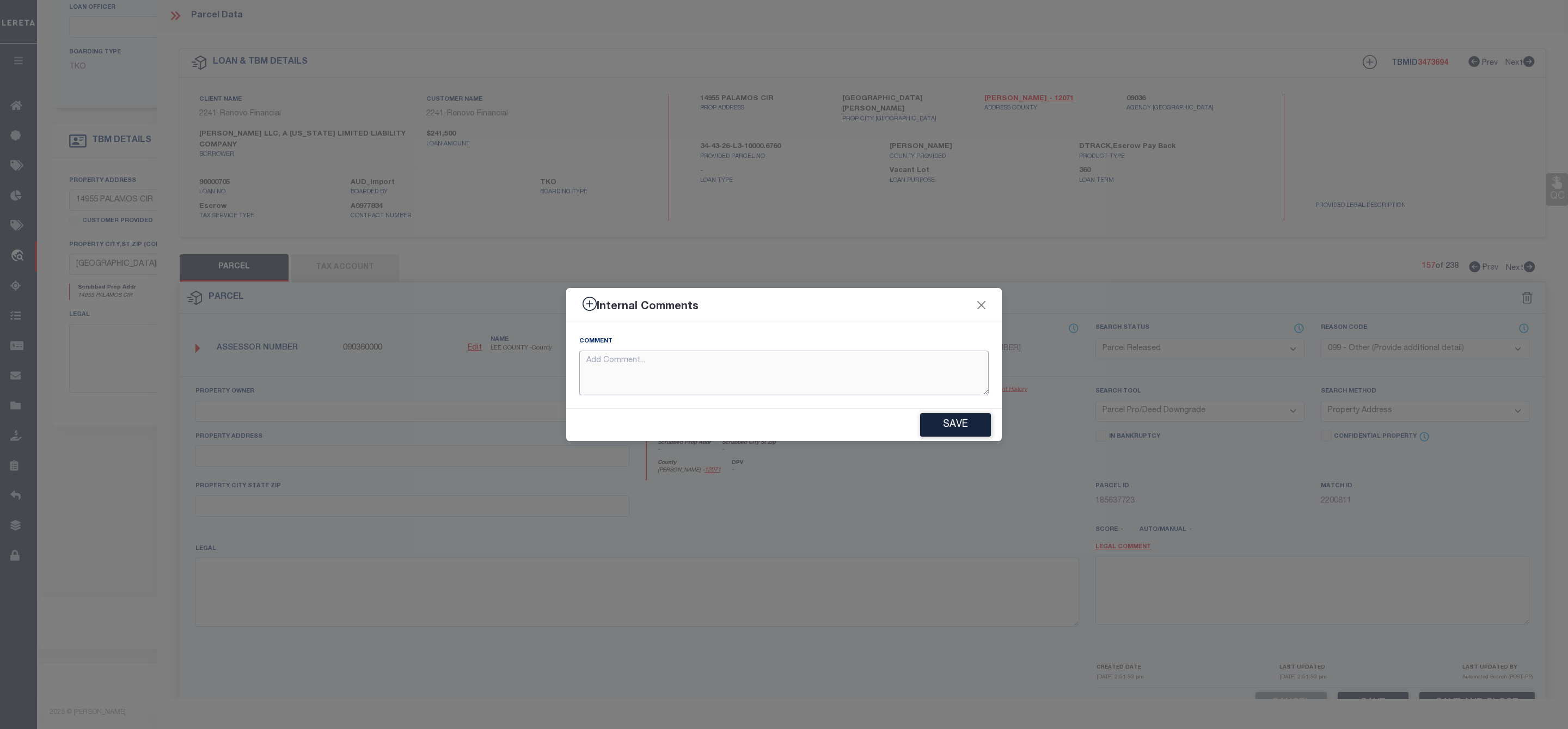
click at [674, 371] on textarea at bounding box center [784, 373] width 409 height 45
paste textarea "Parcel Not Needed"
type textarea "Parcel Not Needed"
click at [940, 427] on button "Save" at bounding box center [955, 425] width 71 height 23
type textarea "Parcel Not Needed"
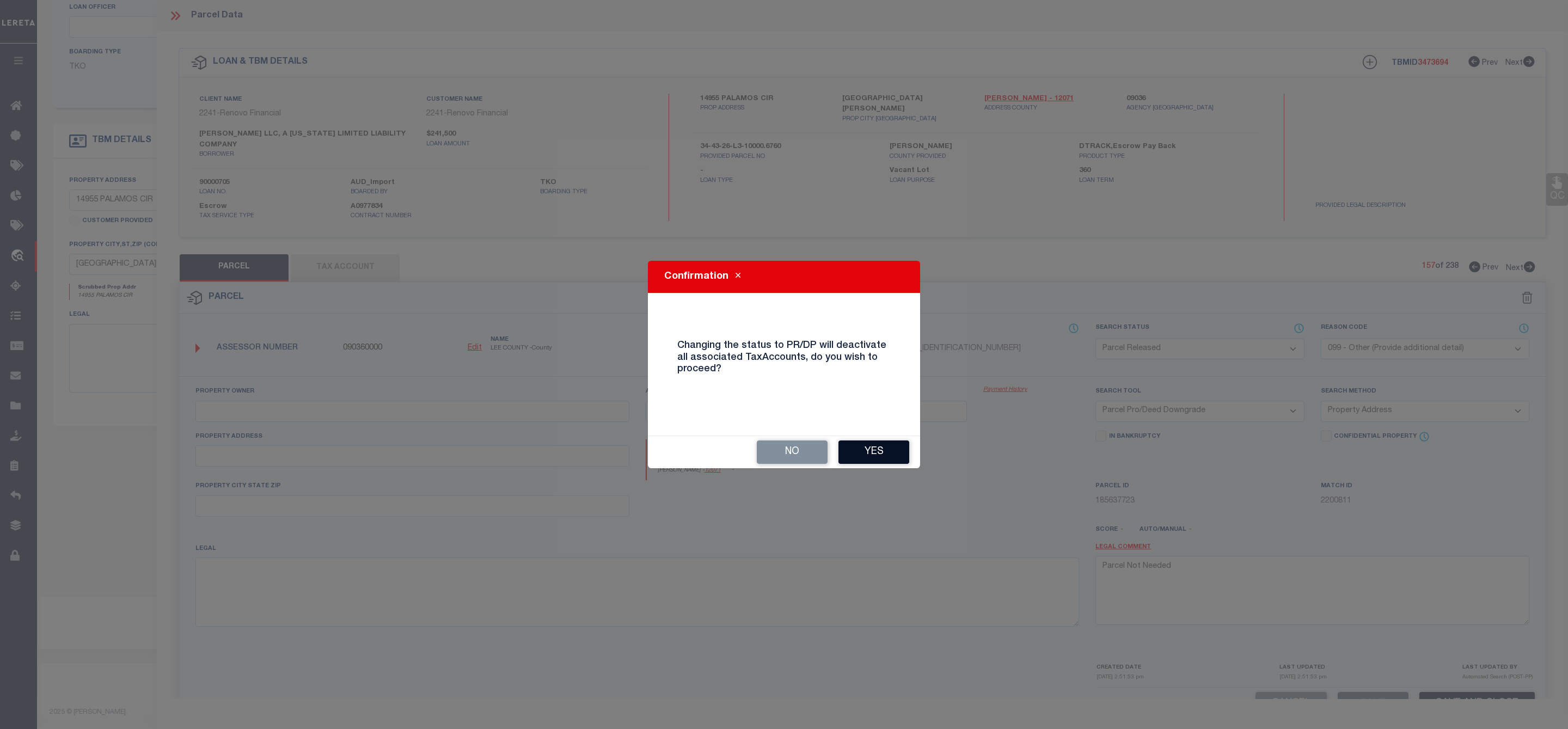
click at [848, 448] on button "Yes" at bounding box center [874, 452] width 71 height 23
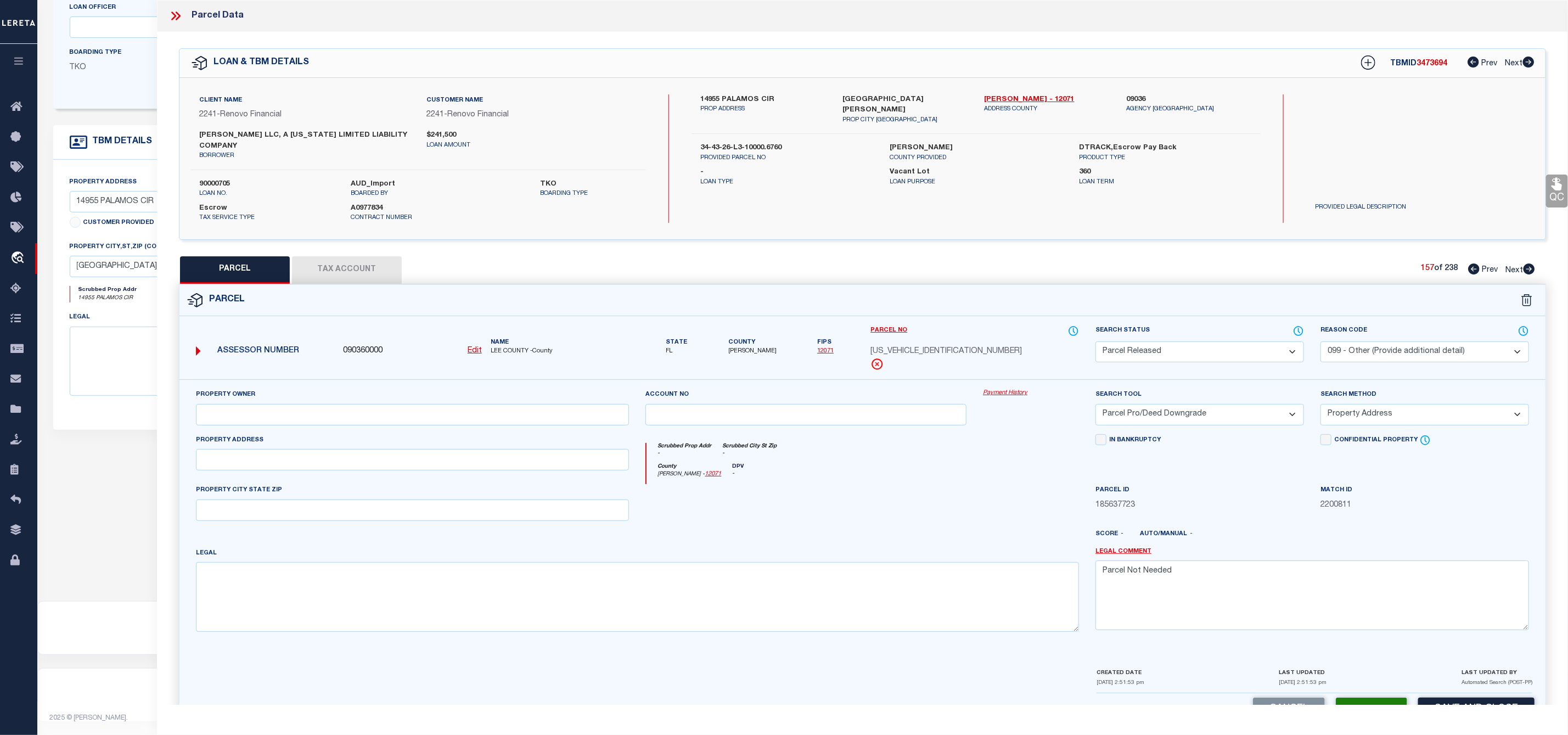
scroll to position [42, 0]
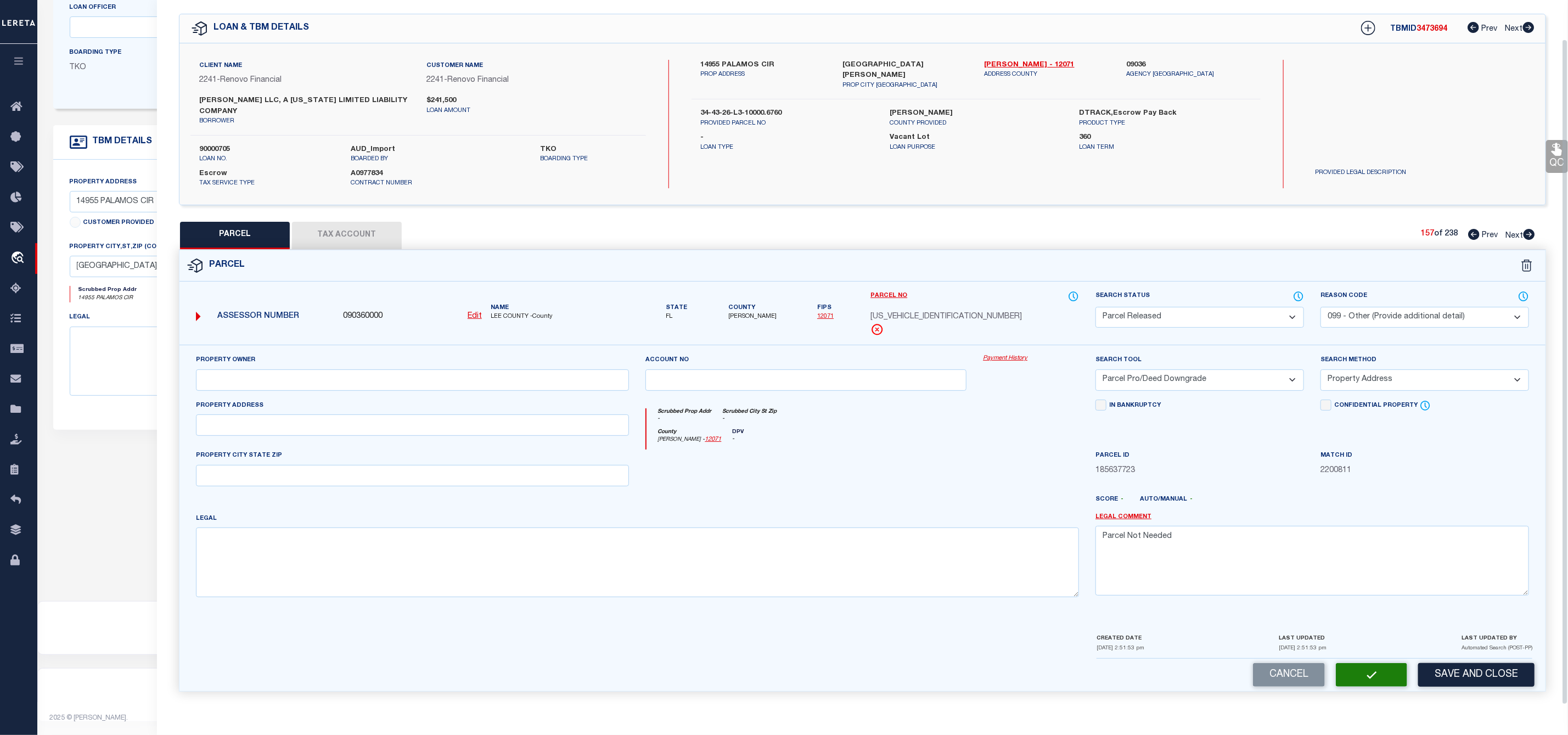
select select "AS"
select select
checkbox input "false"
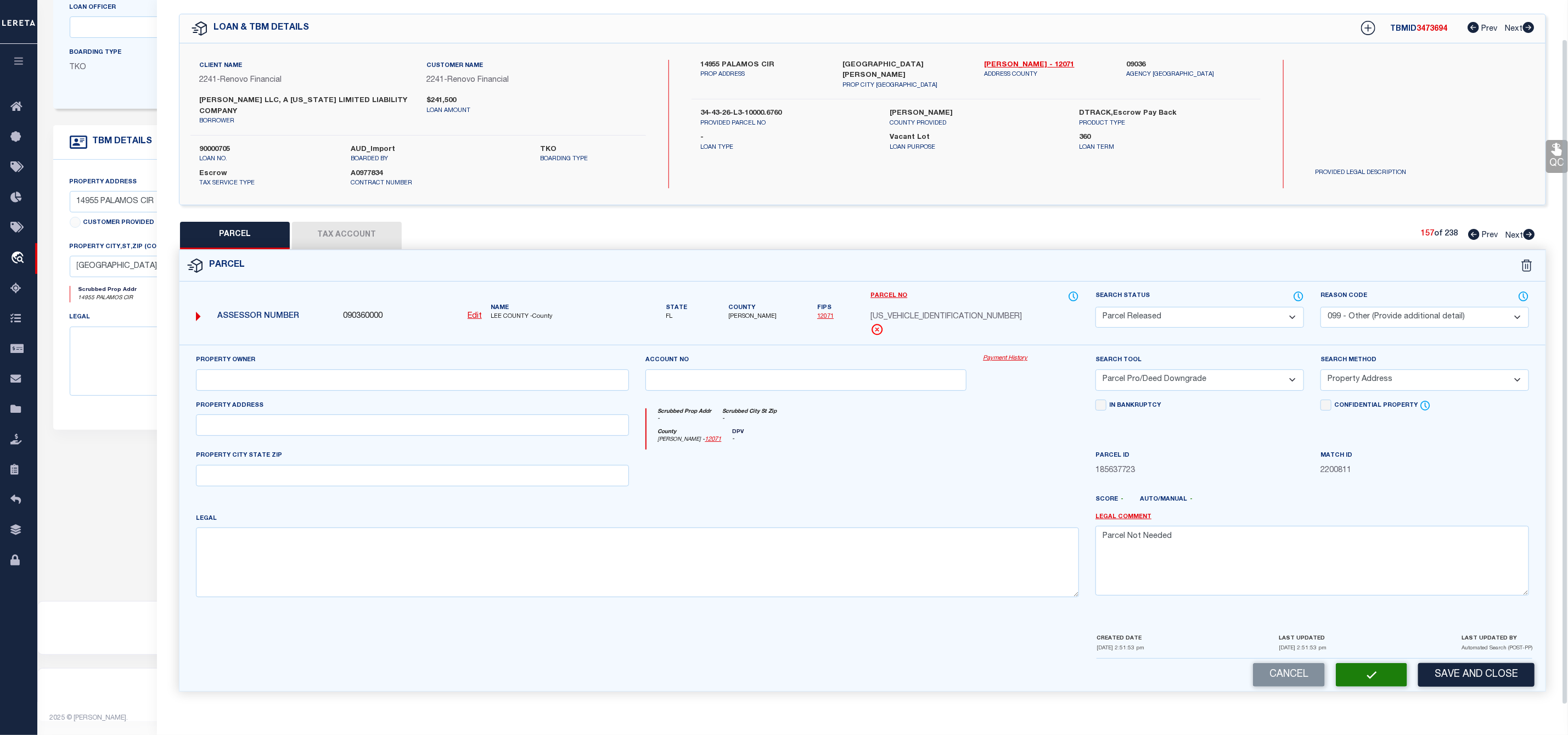
checkbox input "false"
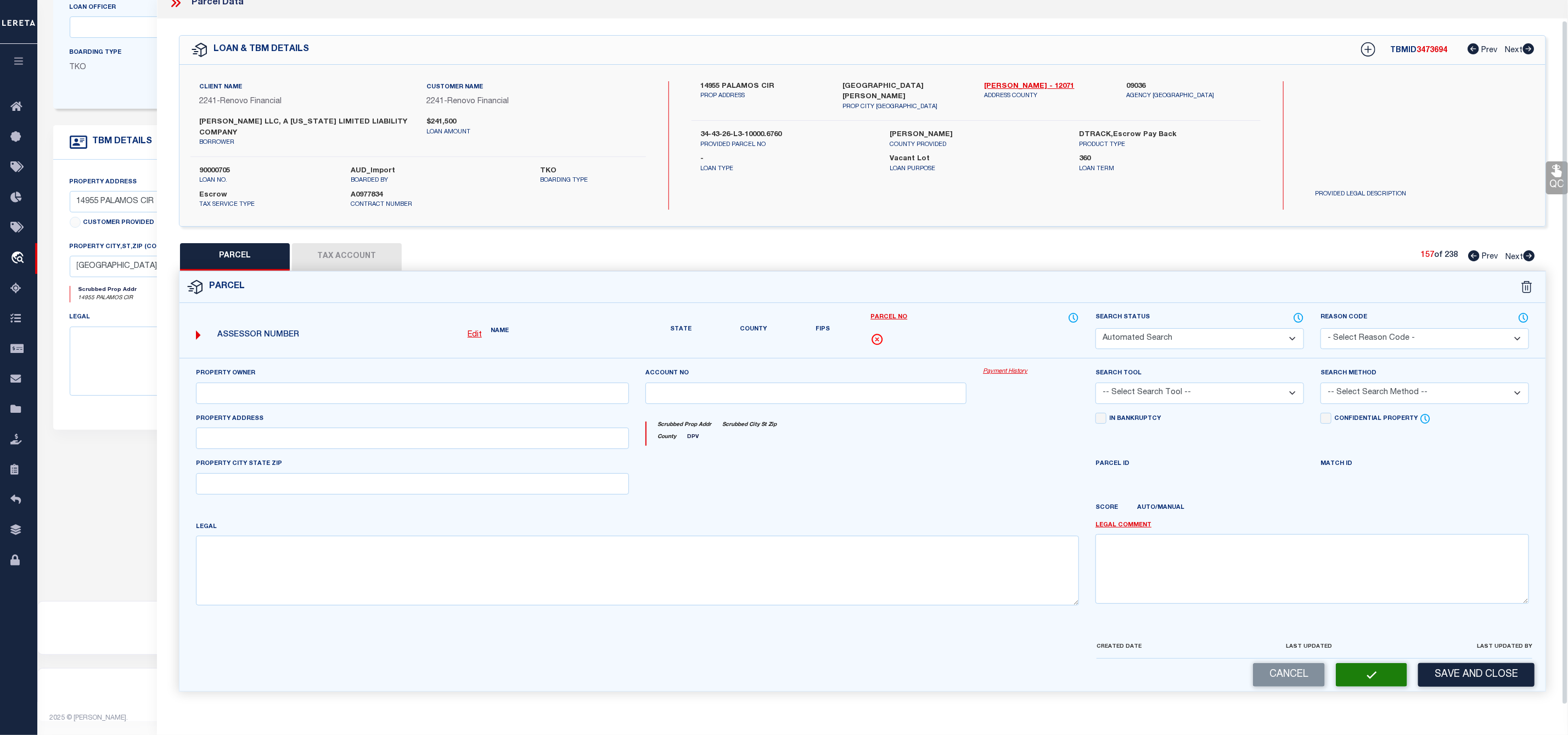
select select "PR"
select select "099"
select select "PRO"
select select "ADD"
type textarea "Parcel Not Needed"
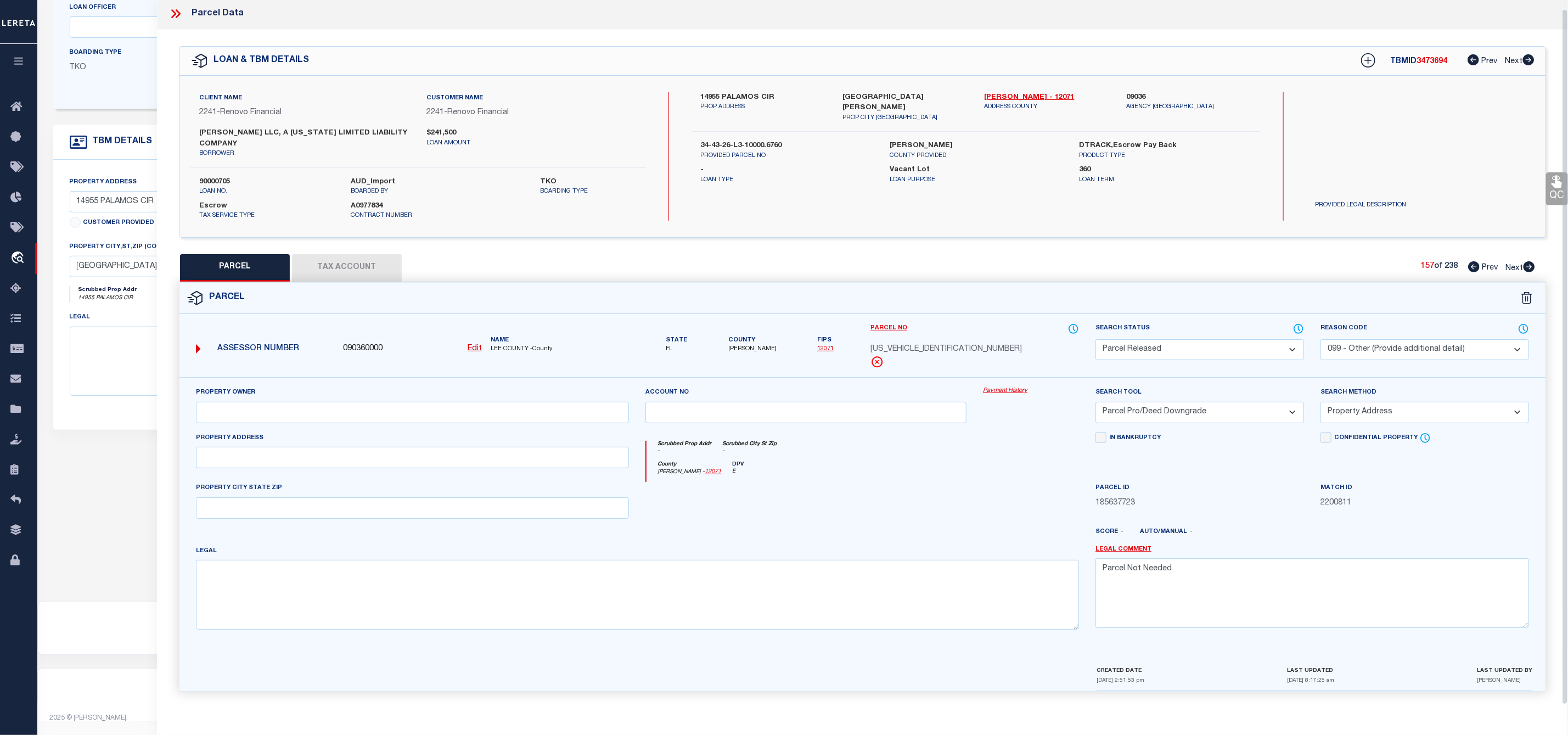
scroll to position [8, 0]
click at [1526, 261] on icon at bounding box center [1529, 266] width 12 height 11
select select "AS"
select select
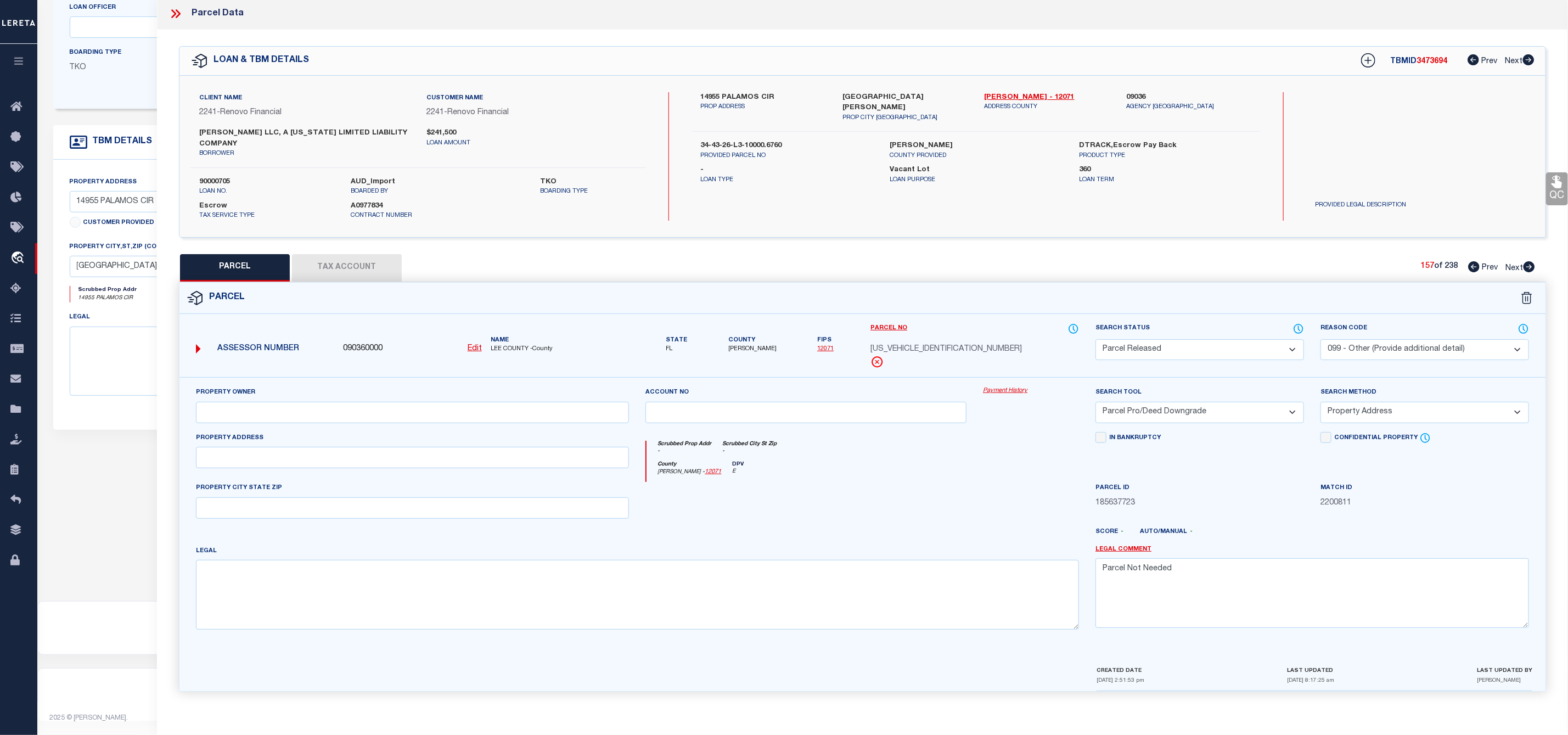
select select
checkbox input "false"
select select "PA"
select select "PRO"
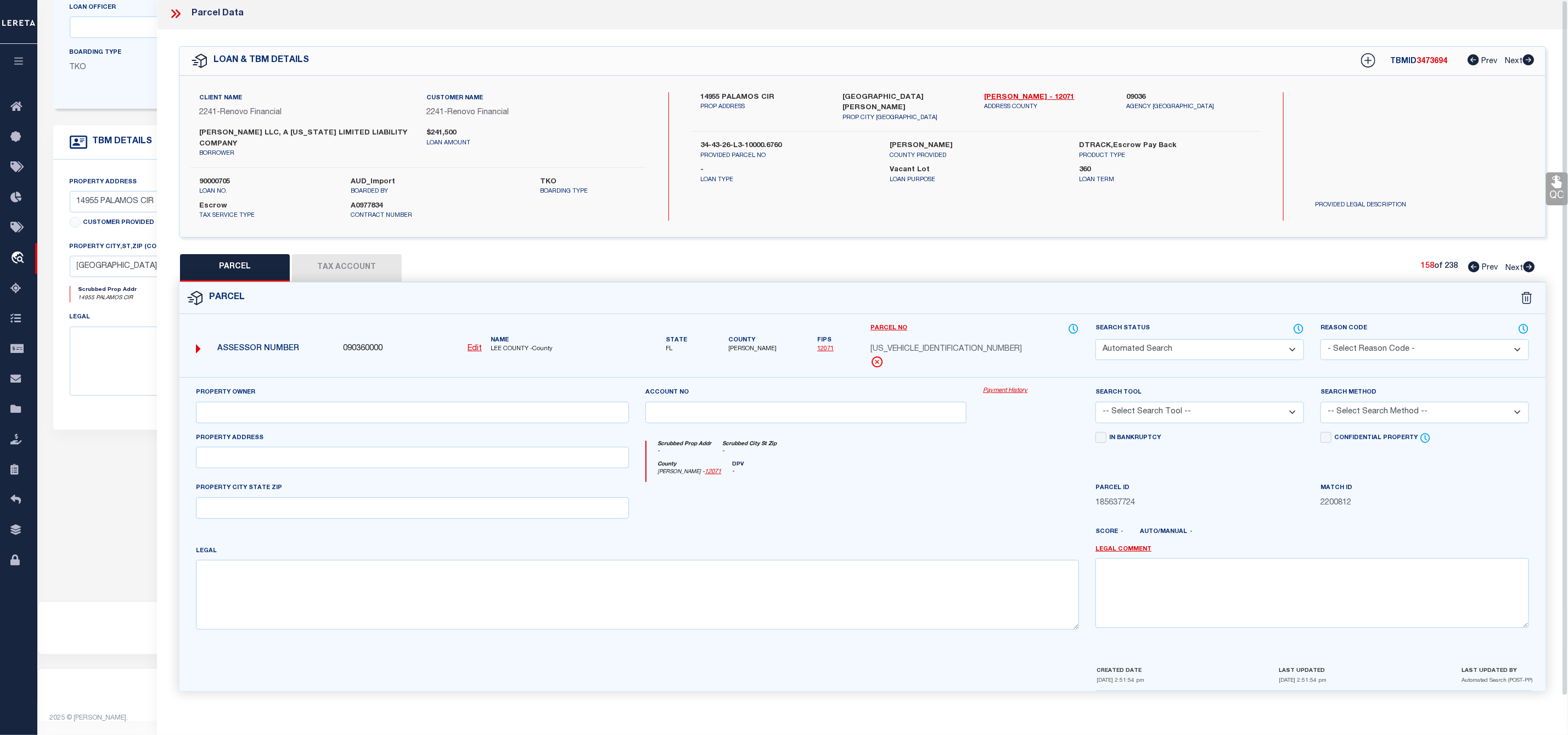
select select "ADD"
checkbox input "false"
click at [1193, 353] on select "Automated Search Bad Parcel Complete Duplicate Parcel High Dollar Reporting In …" at bounding box center [1200, 352] width 208 height 22
select select "PR"
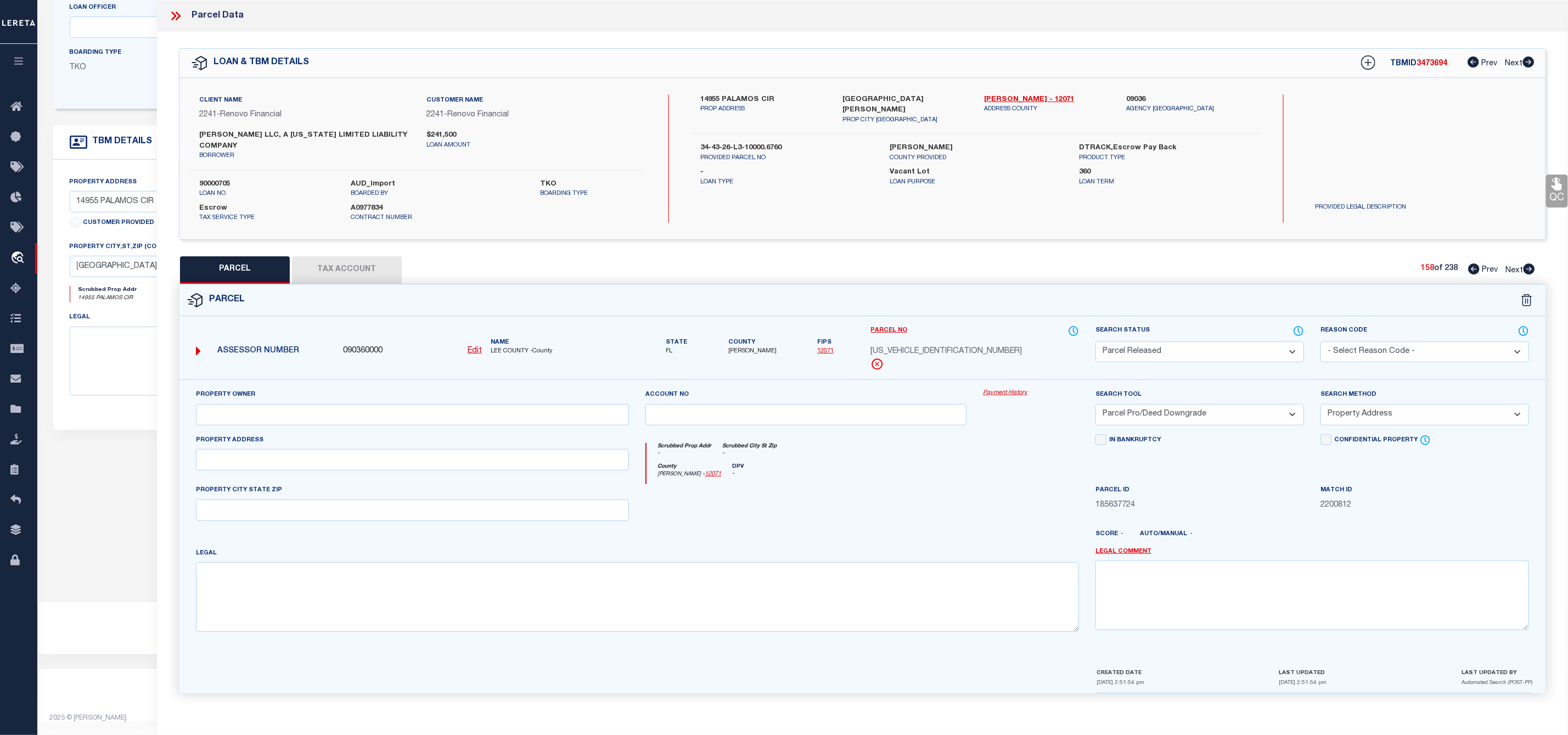
click at [1096, 343] on select "Automated Search Bad Parcel Complete Duplicate Parcel High Dollar Reporting In …" at bounding box center [1200, 352] width 208 height 22
click at [1398, 347] on select "- Select Reason Code - 099 - Other (Provide additional detail) ACT - Agency Cha…" at bounding box center [1424, 352] width 208 height 22
select select "099"
click at [1320, 343] on select "- Select Reason Code - 099 - Other (Provide additional detail) ACT - Agency Cha…" at bounding box center [1424, 352] width 208 height 22
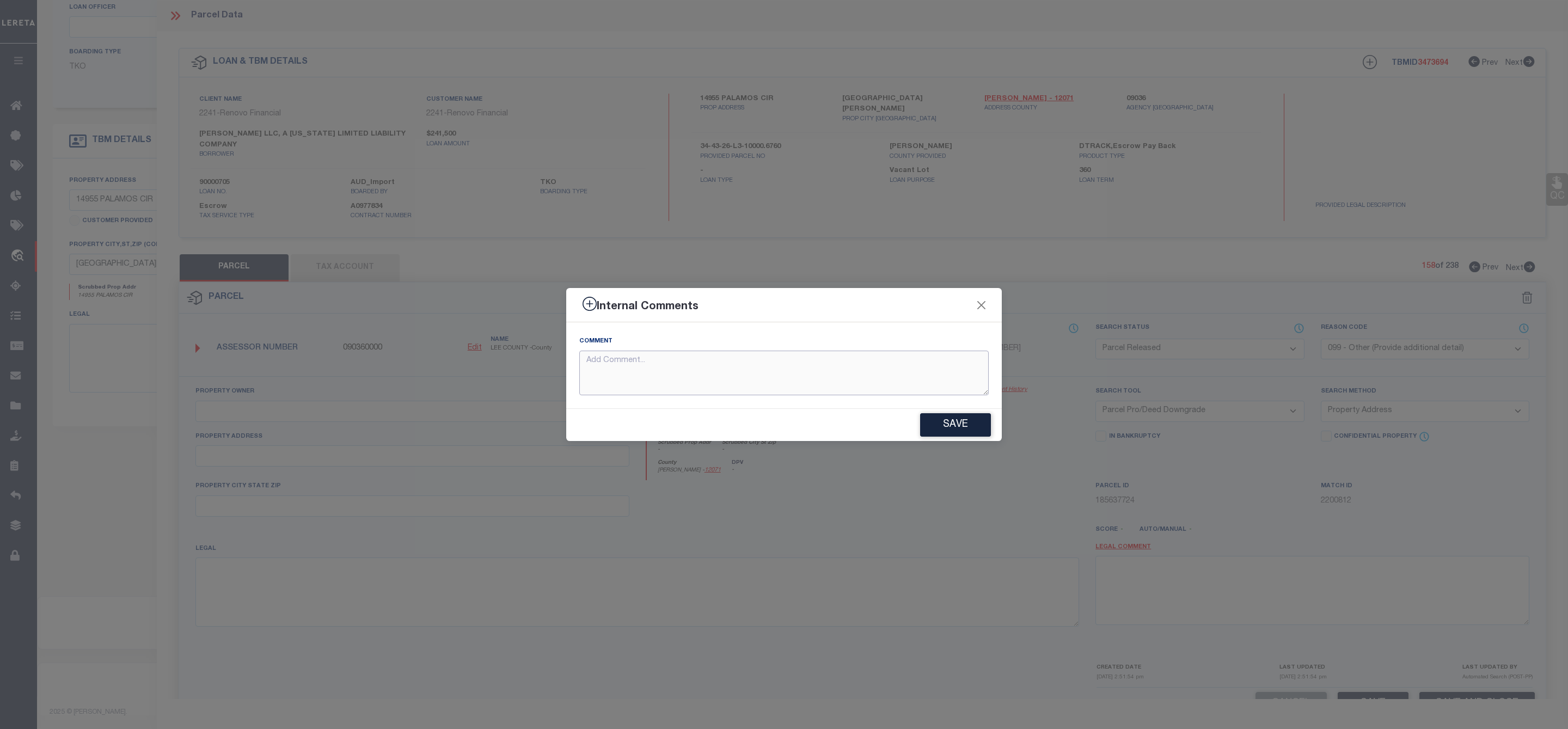
click at [936, 376] on textarea at bounding box center [784, 373] width 409 height 45
paste textarea "Parcel Not Needed"
type textarea "Parcel Not Needed"
click at [943, 418] on button "Save" at bounding box center [955, 425] width 71 height 23
type textarea "Parcel Not Needed"
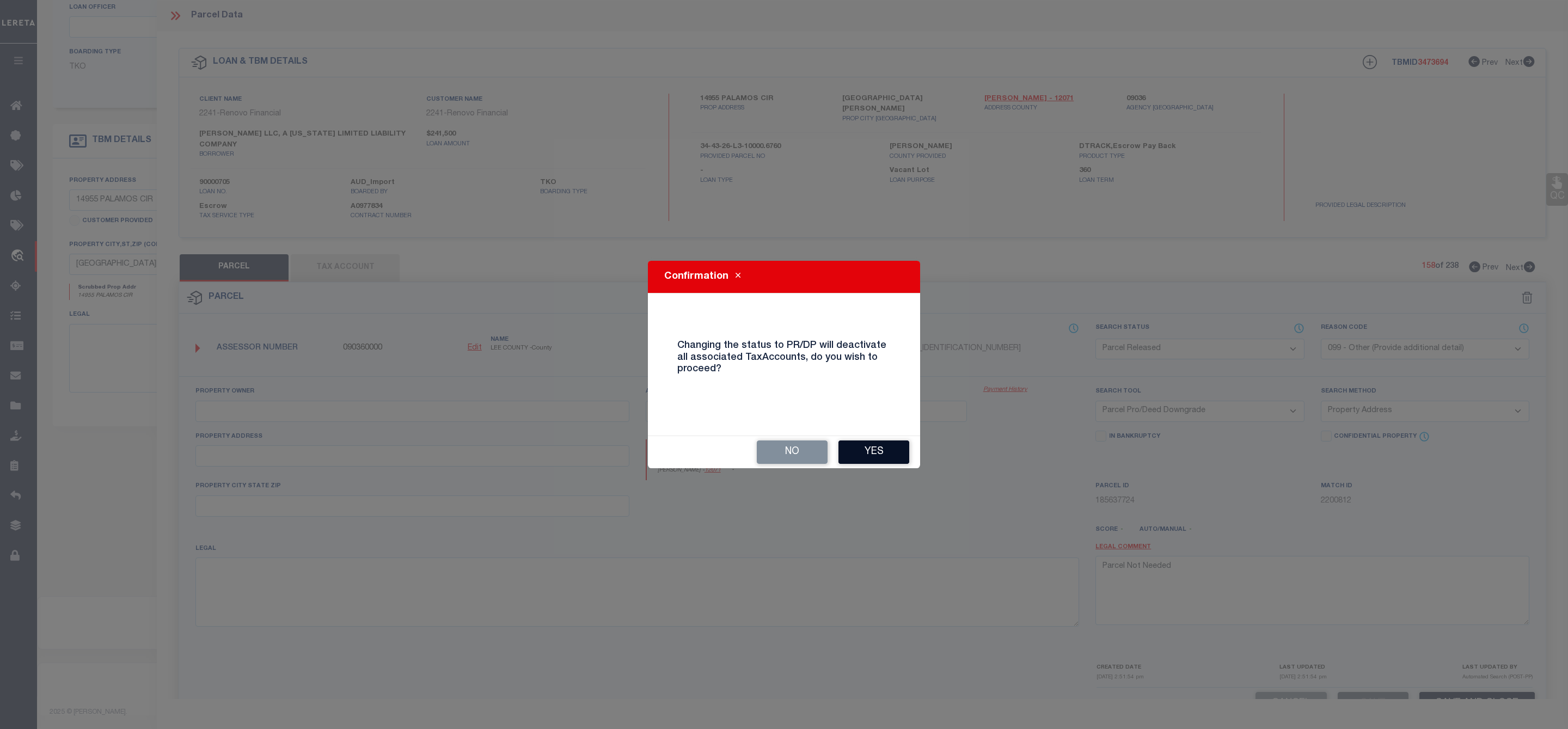
click at [875, 450] on button "Yes" at bounding box center [874, 452] width 71 height 23
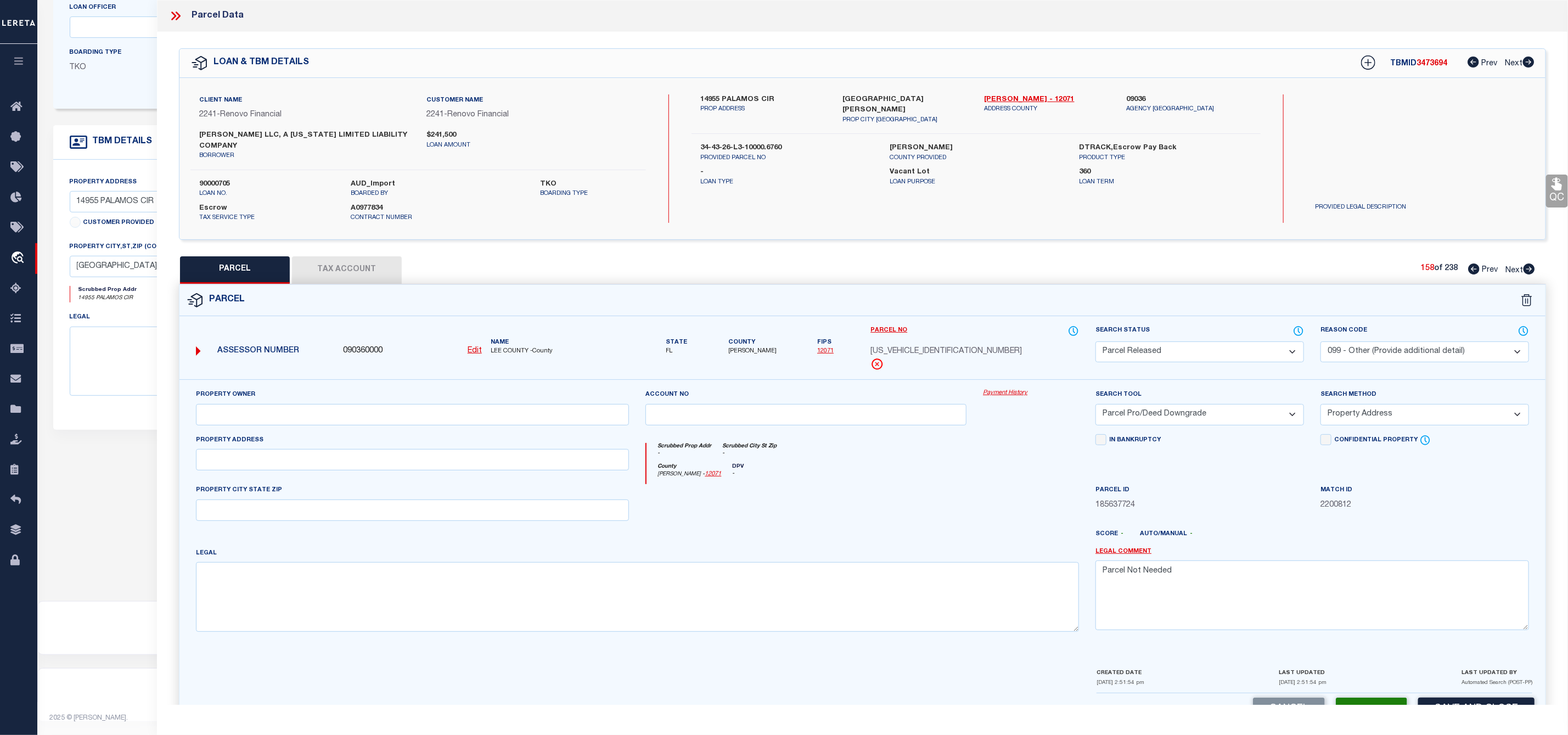
select select "AS"
select select
checkbox input "false"
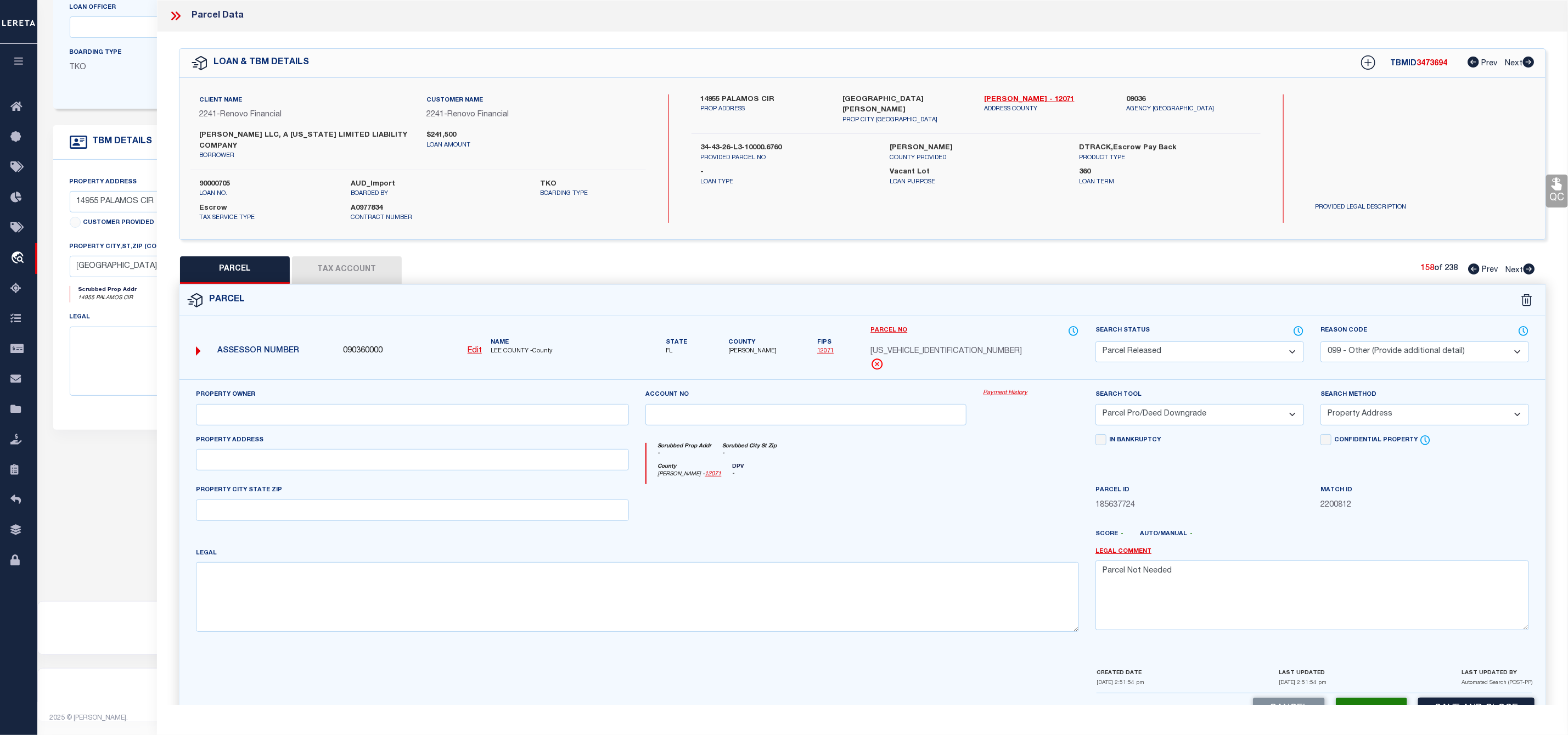
checkbox input "false"
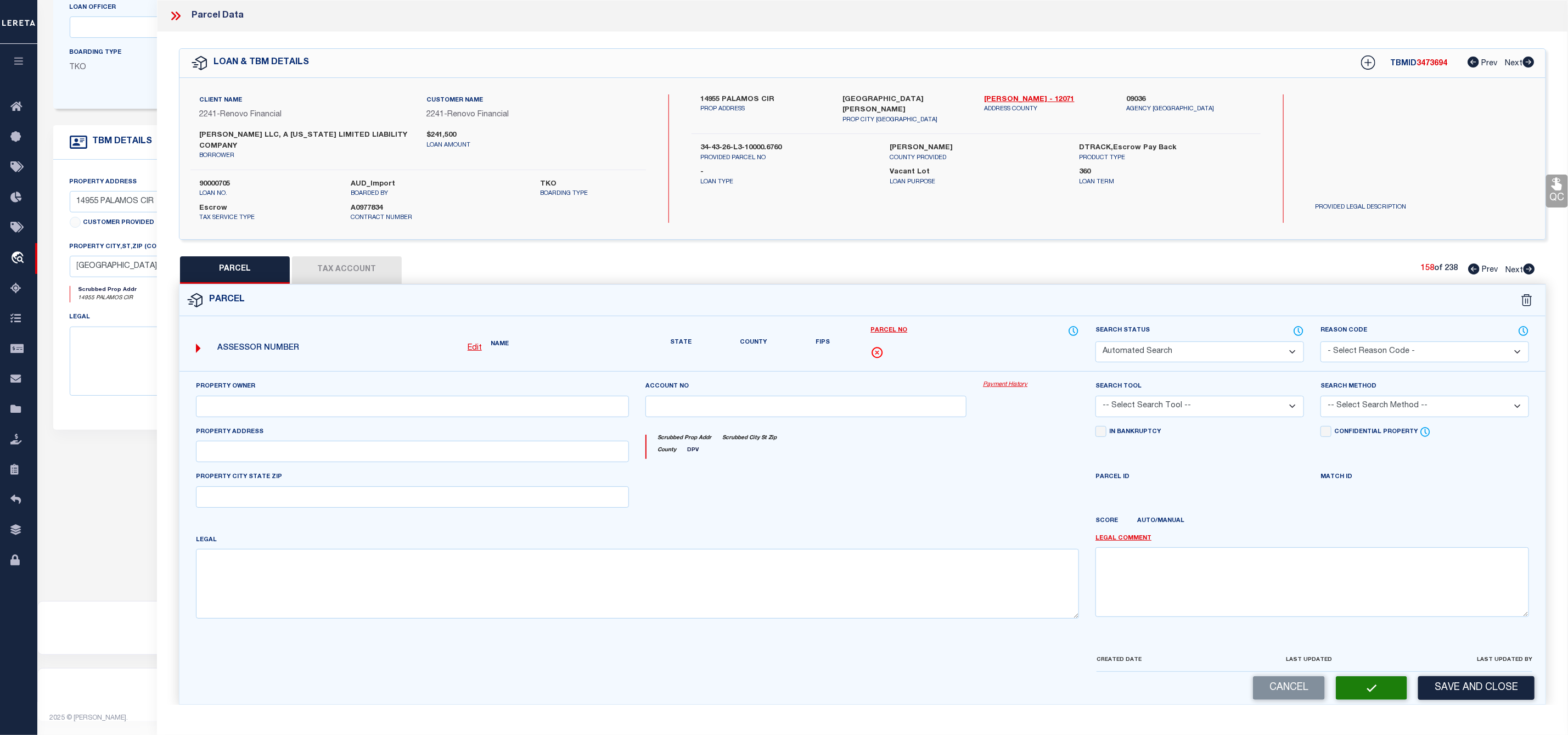
select select "PR"
select select "099"
select select "PRO"
select select "ADD"
type textarea "Parcel Not Needed"
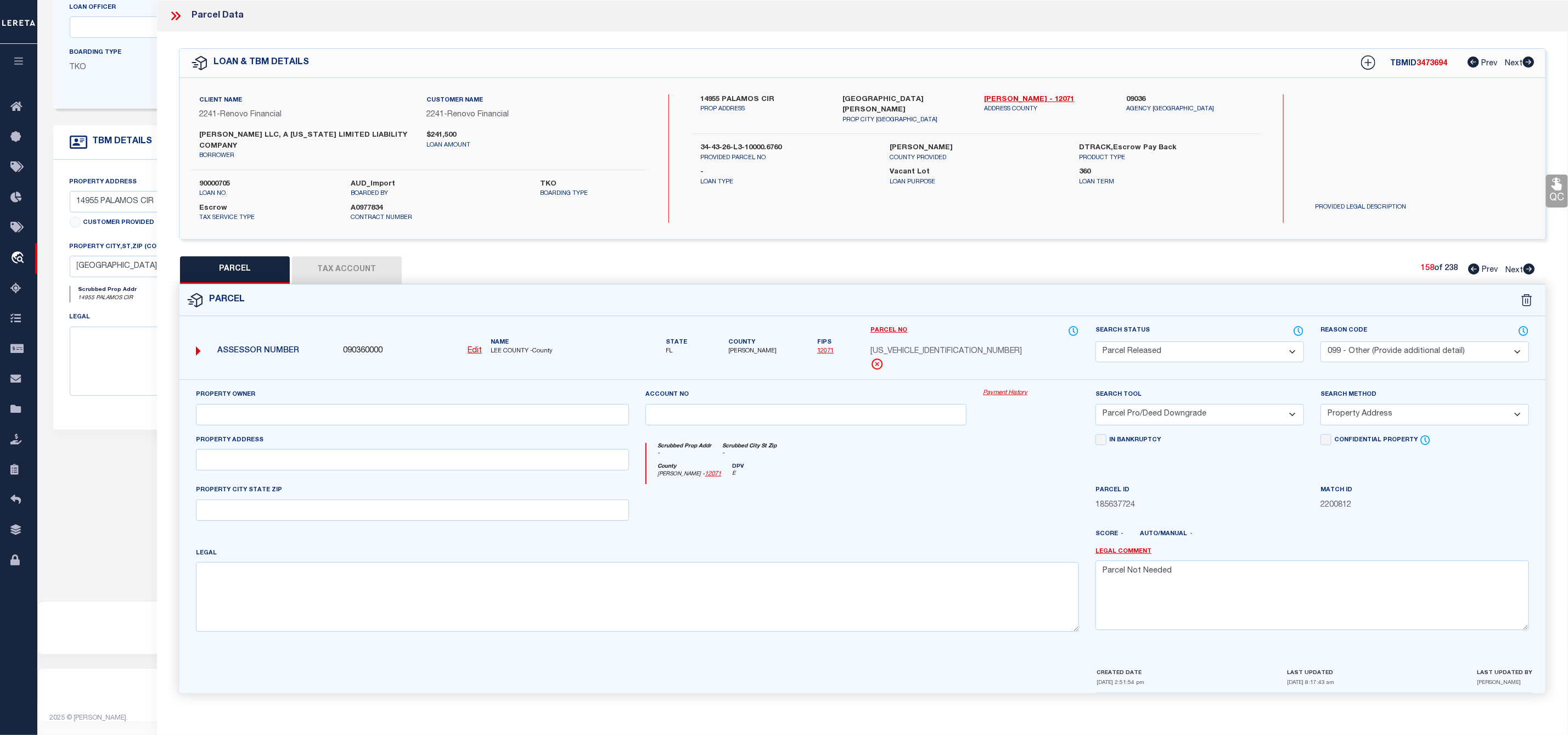
scroll to position [8, 0]
click at [1528, 261] on icon at bounding box center [1529, 266] width 12 height 11
select select "AS"
select select
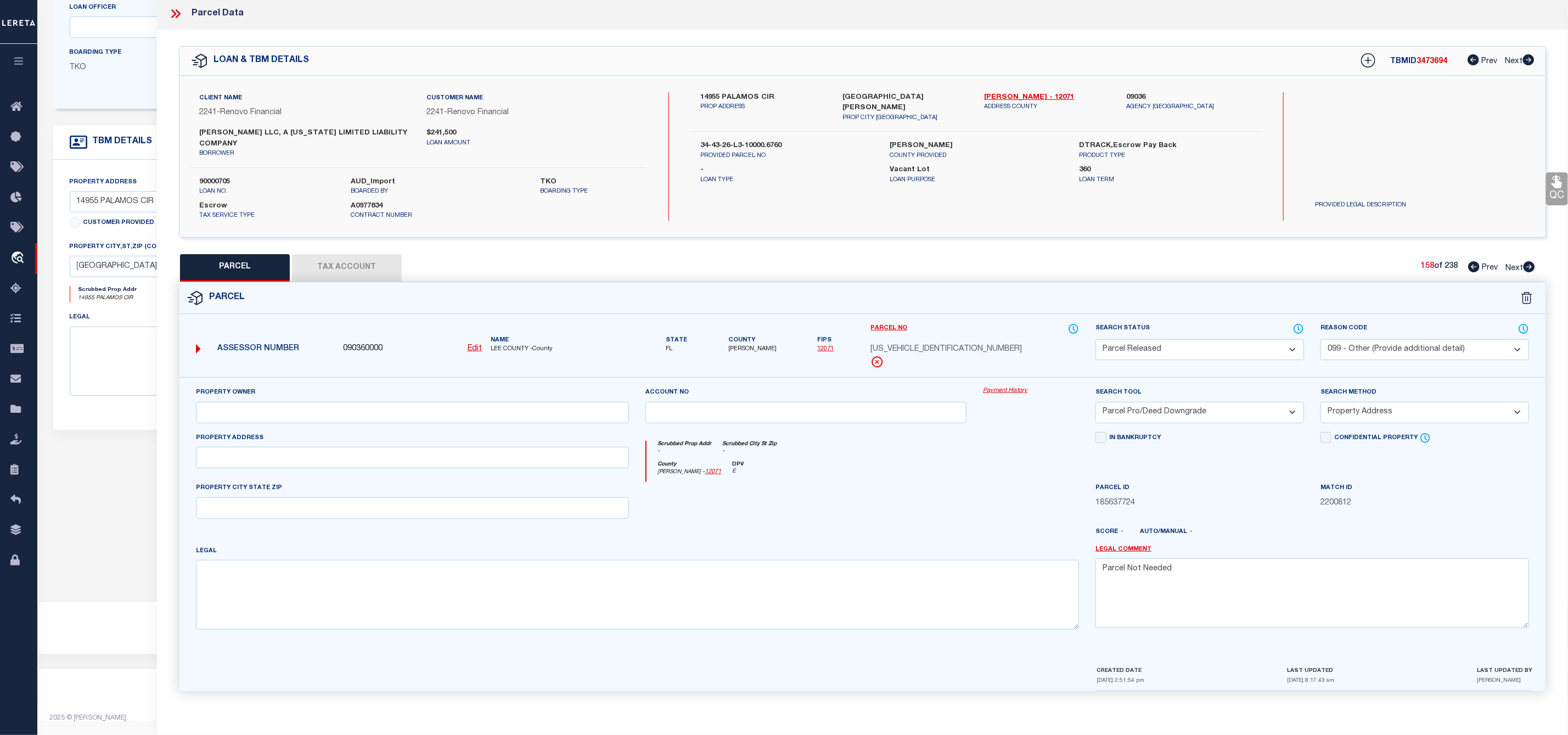
select select
checkbox input "false"
select select "PA"
select select "PRO"
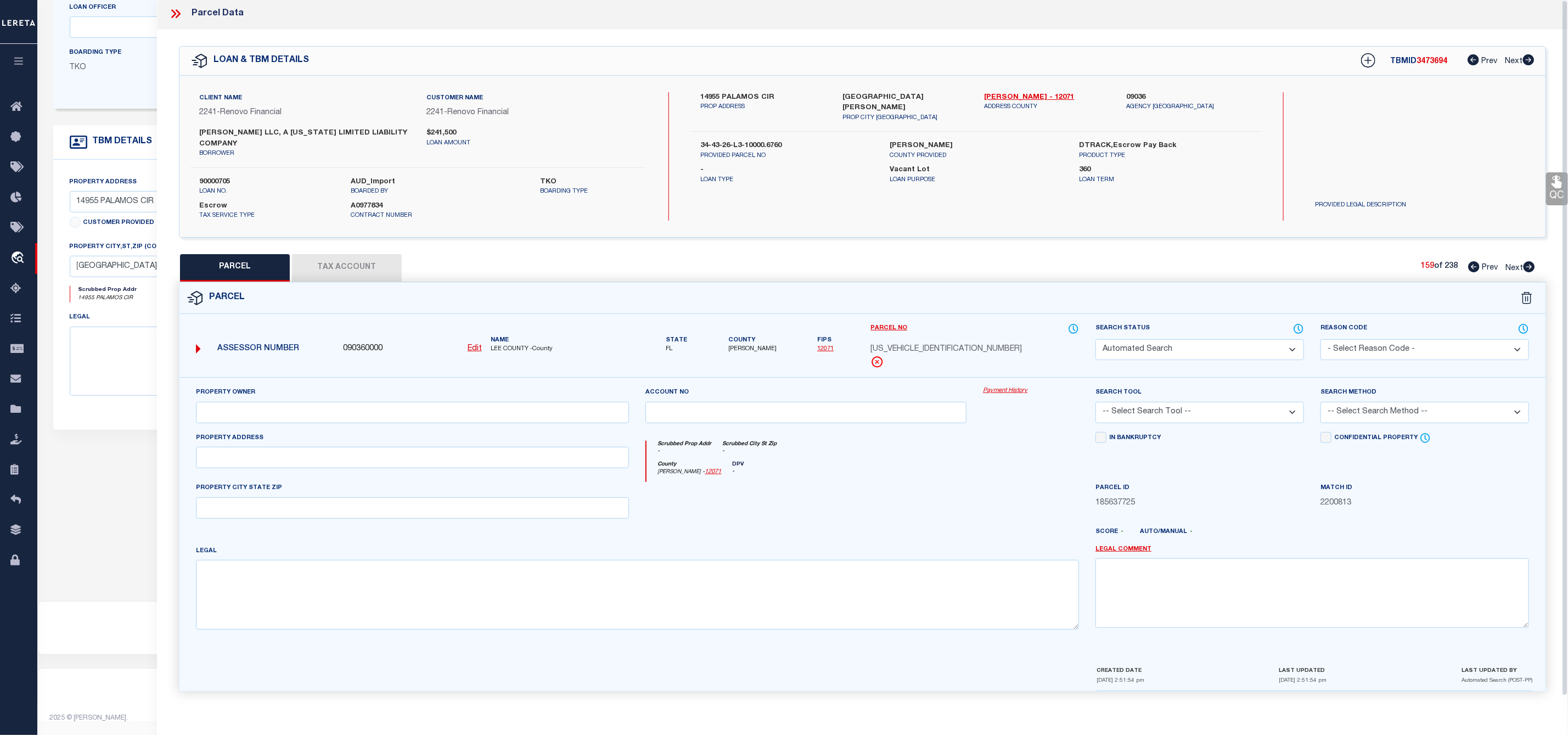
select select "ADD"
checkbox input "false"
click at [1211, 351] on select "Automated Search Bad Parcel Complete Duplicate Parcel High Dollar Reporting In …" at bounding box center [1200, 352] width 208 height 22
select select "PR"
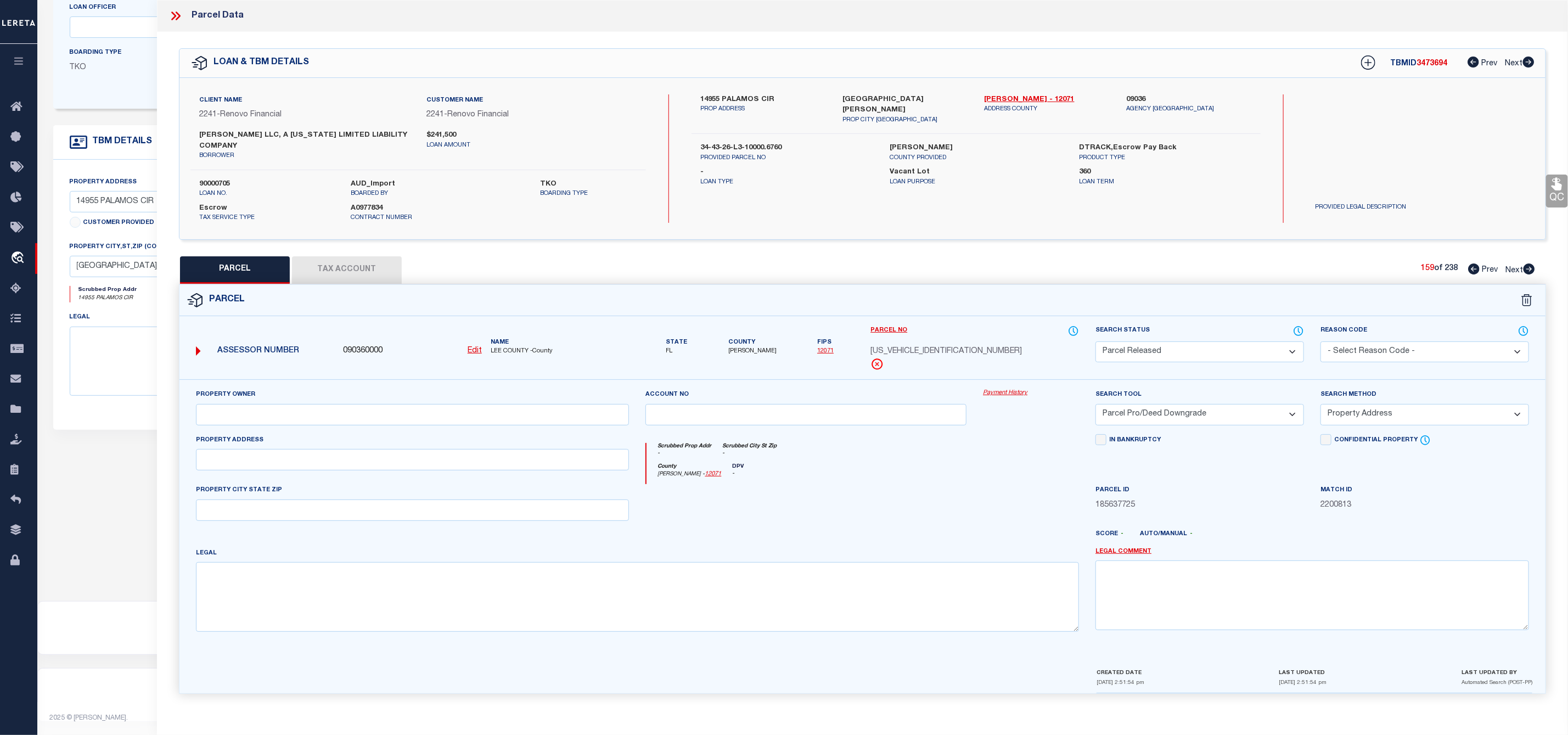
click at [1096, 343] on select "Automated Search Bad Parcel Complete Duplicate Parcel High Dollar Reporting In …" at bounding box center [1200, 352] width 208 height 22
click at [1400, 343] on select "- Select Reason Code - 099 - Other (Provide additional detail) ACT - Agency Cha…" at bounding box center [1424, 352] width 208 height 22
select select "099"
click at [1320, 343] on select "- Select Reason Code - 099 - Other (Provide additional detail) ACT - Agency Cha…" at bounding box center [1424, 352] width 208 height 22
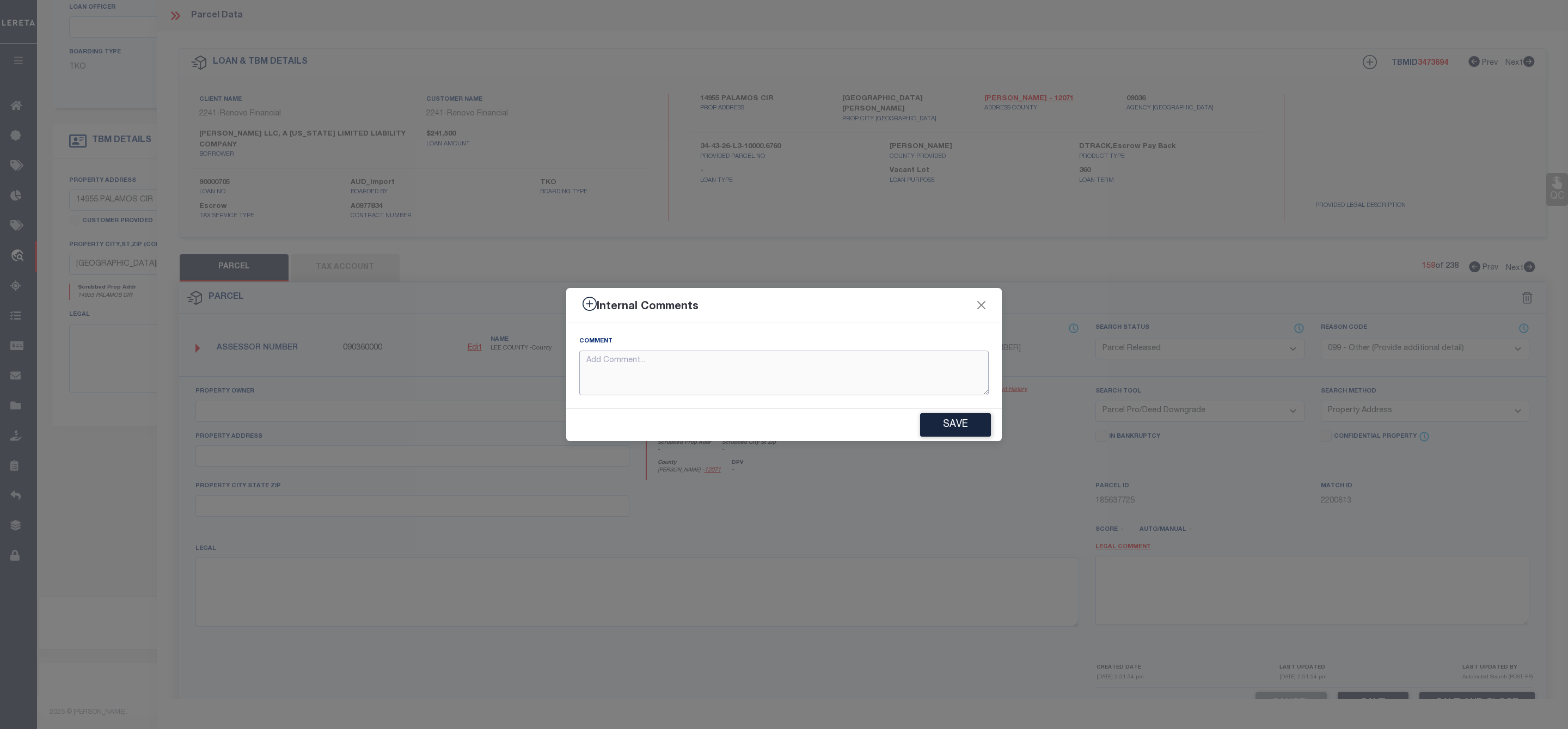
click at [811, 379] on textarea at bounding box center [784, 373] width 409 height 45
paste textarea "Parcel Not Needed"
type textarea "Parcel Not Needed"
click at [969, 427] on button "Save" at bounding box center [955, 425] width 71 height 23
type textarea "Parcel Not Needed"
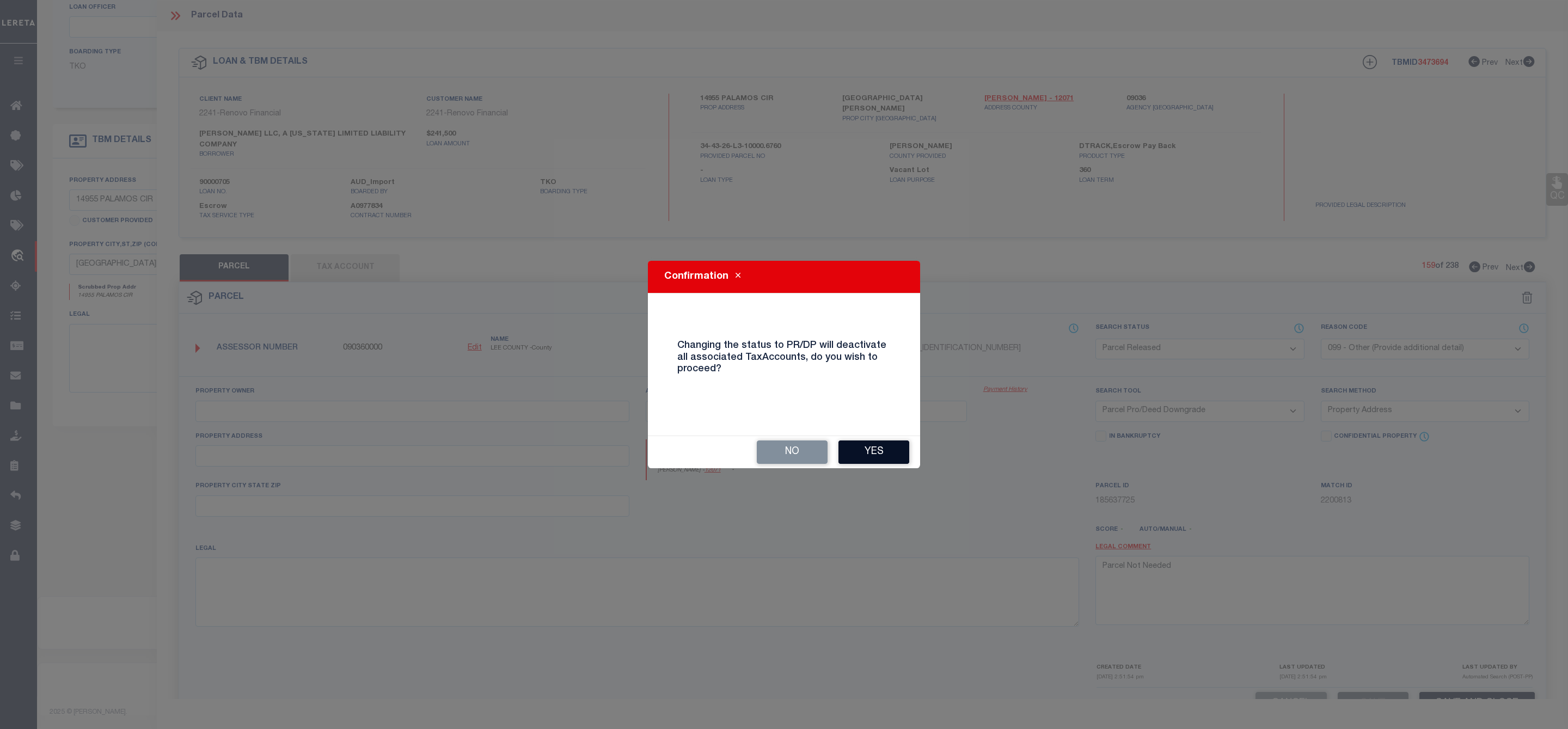
click at [870, 451] on button "Yes" at bounding box center [874, 452] width 71 height 23
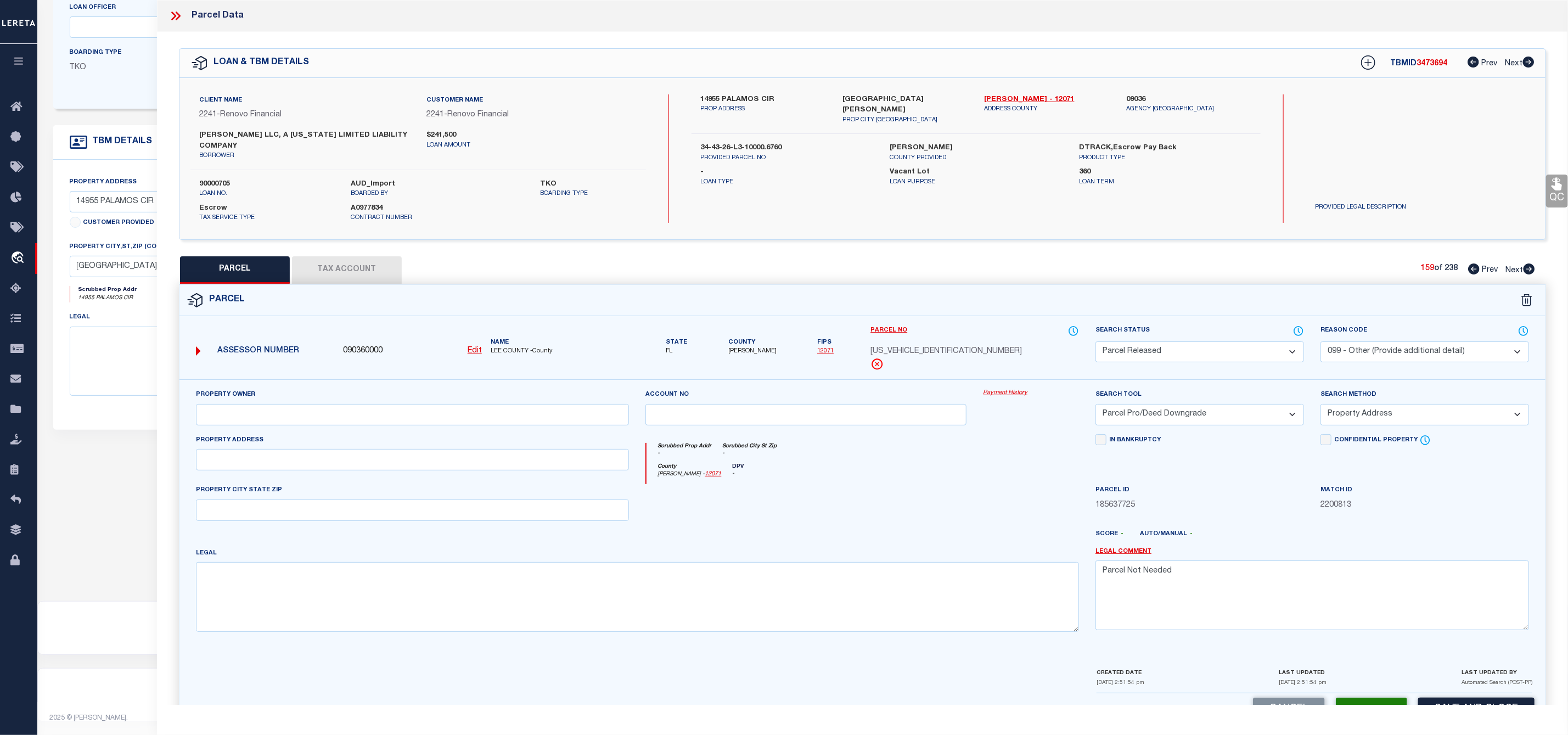
select select "AS"
select select
click at [1534, 269] on icon at bounding box center [1529, 269] width 12 height 11
click at [1240, 356] on select "Automated Search Bad Parcel Complete Duplicate Parcel High Dollar Reporting In …" at bounding box center [1200, 352] width 208 height 22
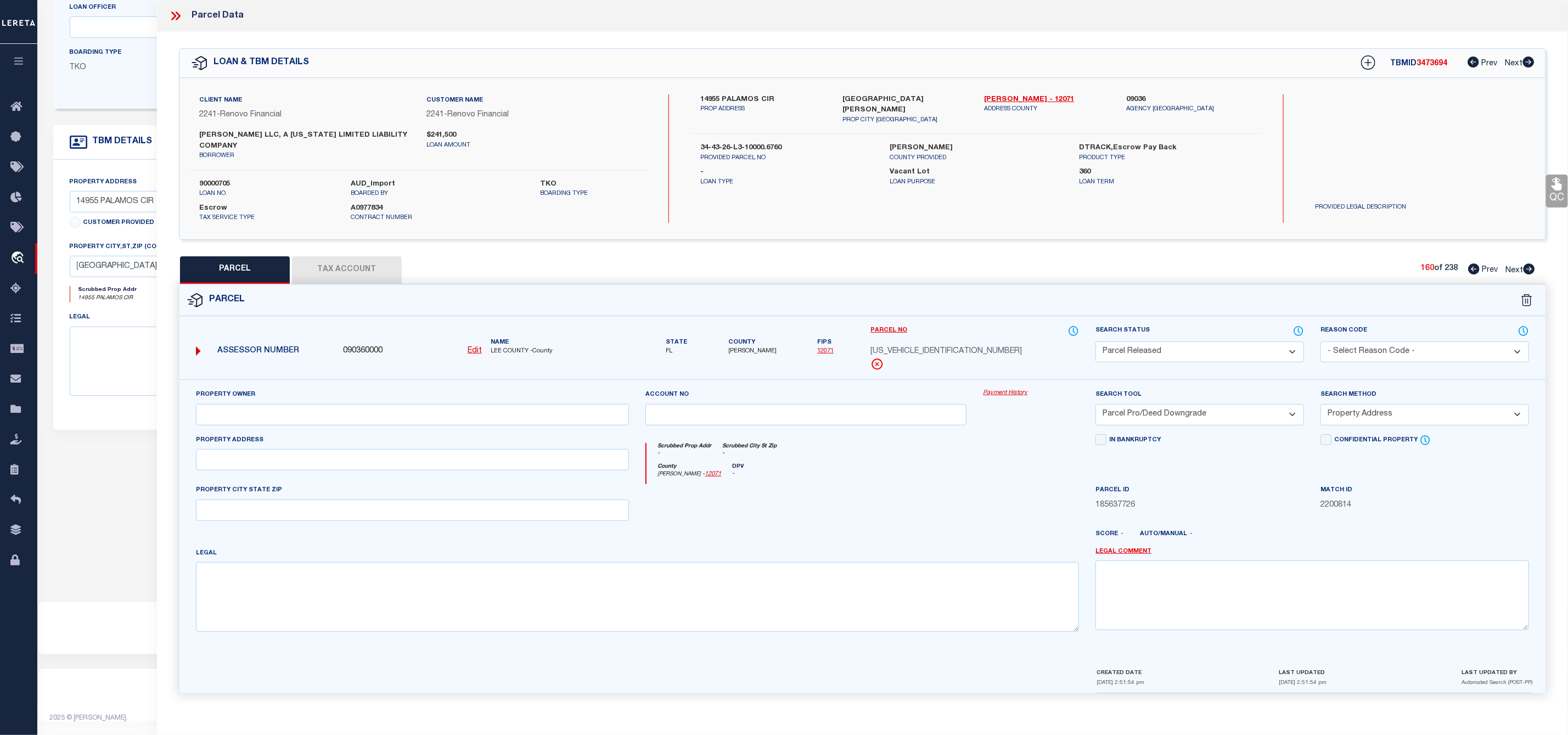
click at [1096, 343] on select "Automated Search Bad Parcel Complete Duplicate Parcel High Dollar Reporting In …" at bounding box center [1200, 352] width 208 height 22
click at [1392, 355] on select "- Select Reason Code - 099 - Other (Provide additional detail) ACT - Agency Cha…" at bounding box center [1424, 352] width 208 height 22
click at [1320, 343] on select "- Select Reason Code - 099 - Other (Provide additional detail) ACT - Agency Cha…" at bounding box center [1424, 352] width 208 height 22
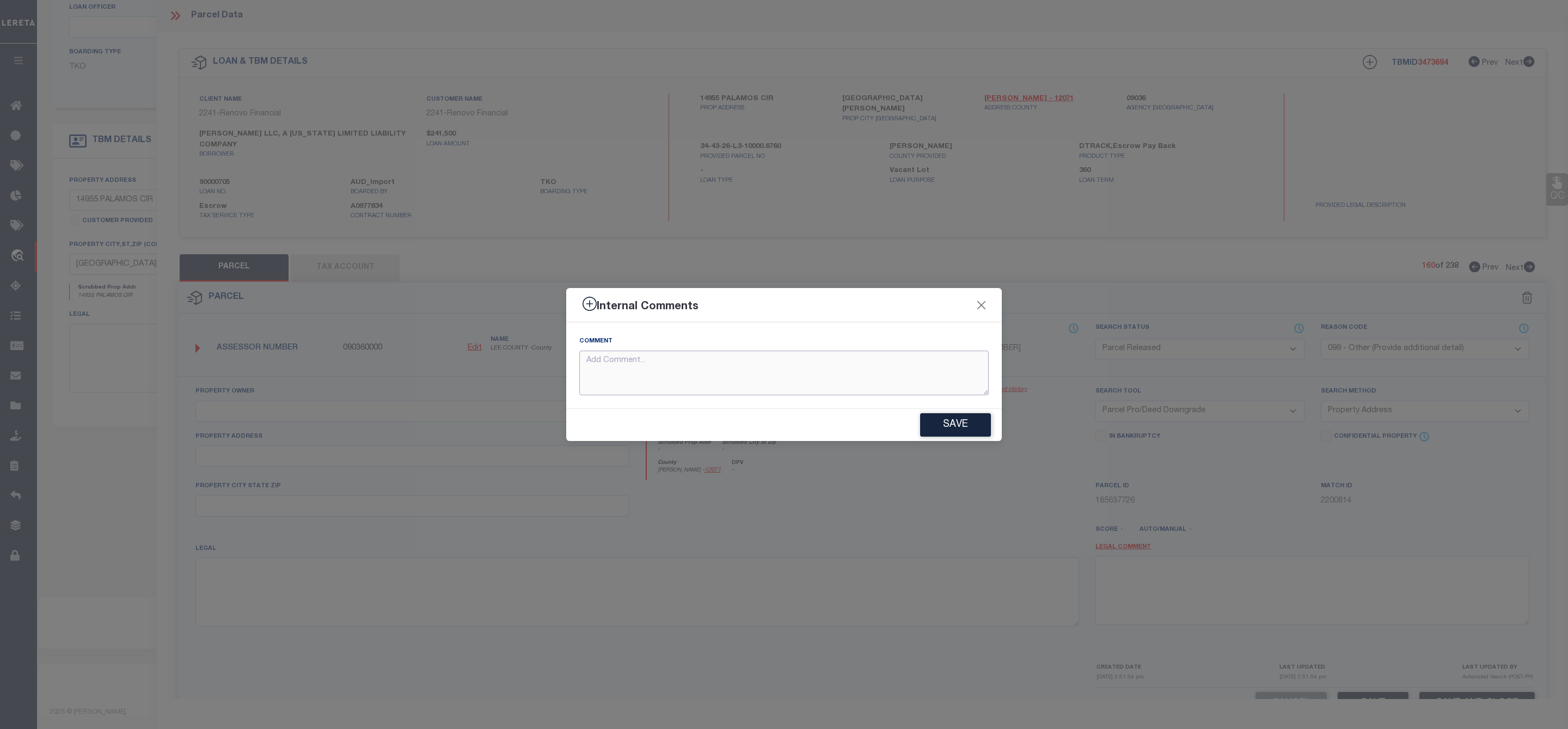
click at [747, 374] on textarea at bounding box center [784, 373] width 409 height 45
paste textarea "Parcel Not Needed"
click at [963, 429] on button "Save" at bounding box center [955, 425] width 71 height 23
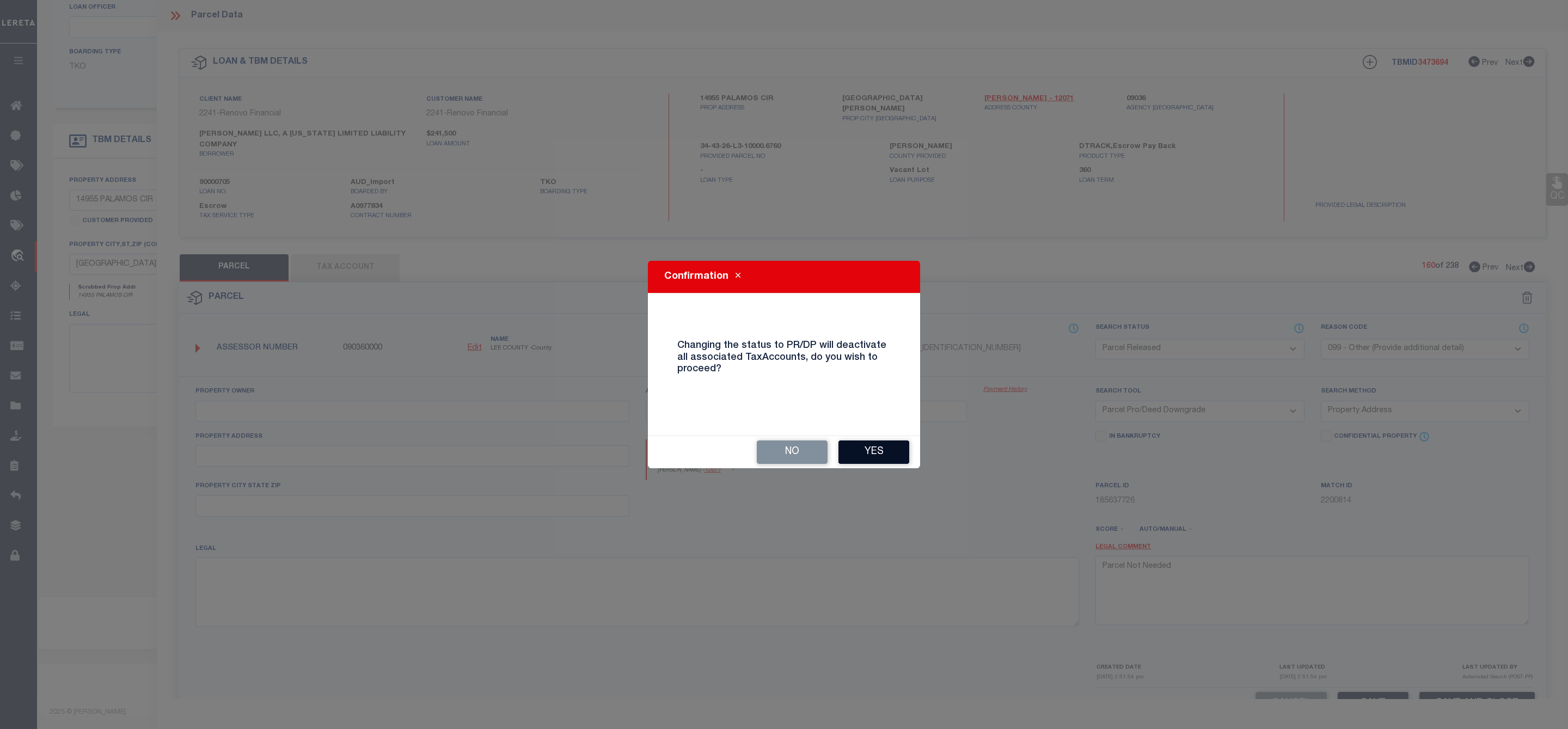
click at [868, 446] on button "Yes" at bounding box center [874, 452] width 71 height 23
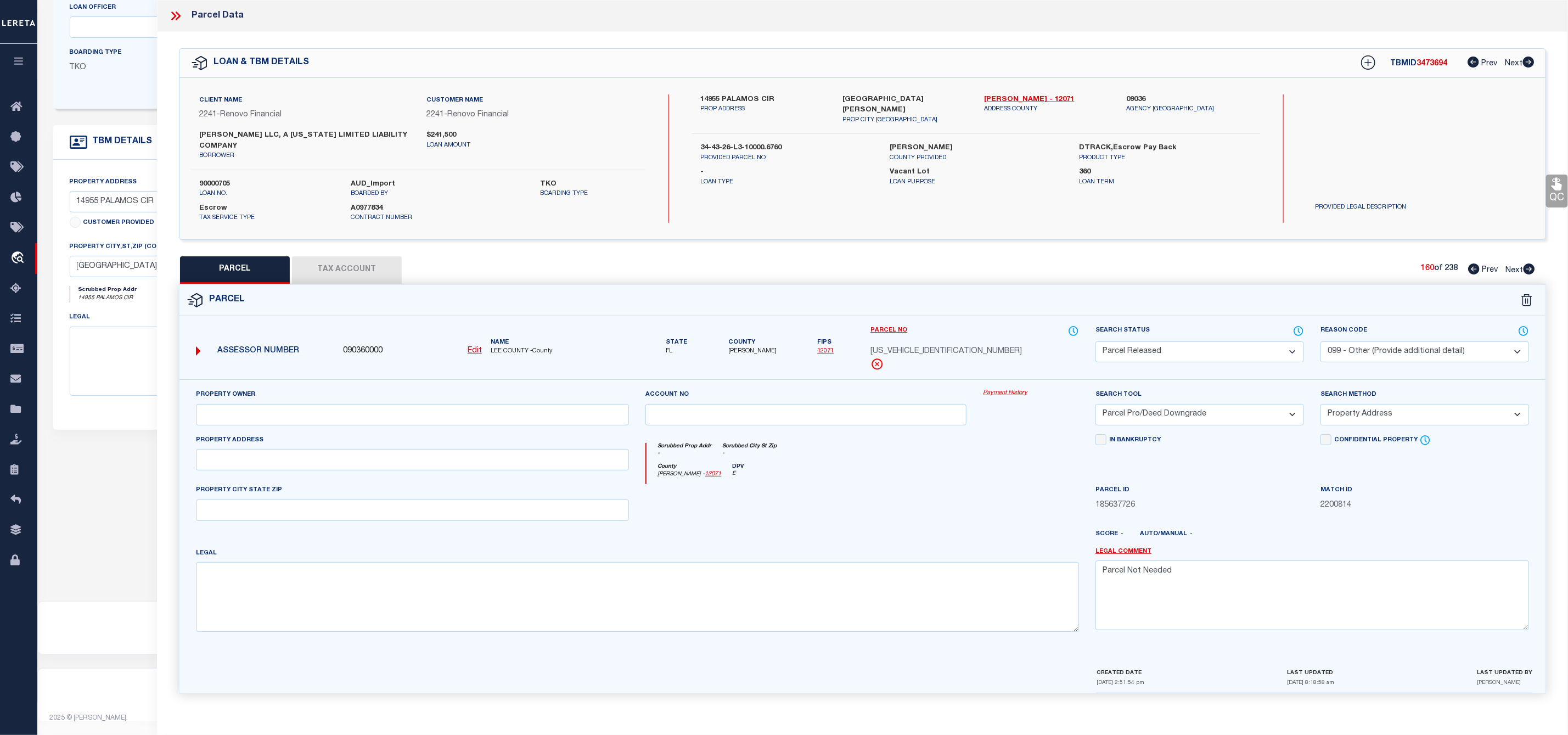
scroll to position [8, 0]
click at [1532, 262] on icon at bounding box center [1529, 266] width 12 height 11
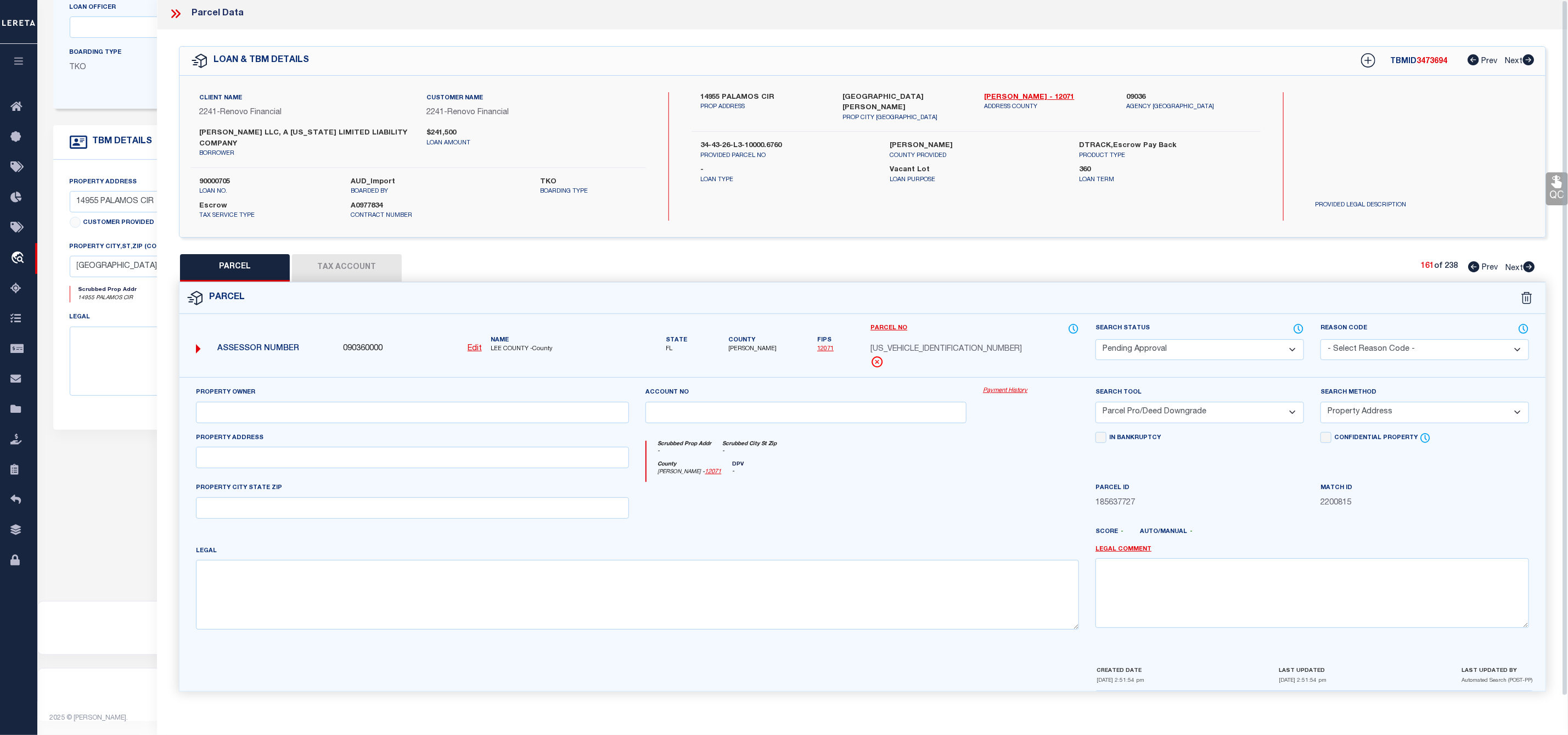
scroll to position [0, 0]
click at [1199, 357] on select "Automated Search Bad Parcel Complete Duplicate Parcel High Dollar Reporting In …" at bounding box center [1200, 352] width 208 height 22
click at [1096, 343] on select "Automated Search Bad Parcel Complete Duplicate Parcel High Dollar Reporting In …" at bounding box center [1200, 352] width 208 height 22
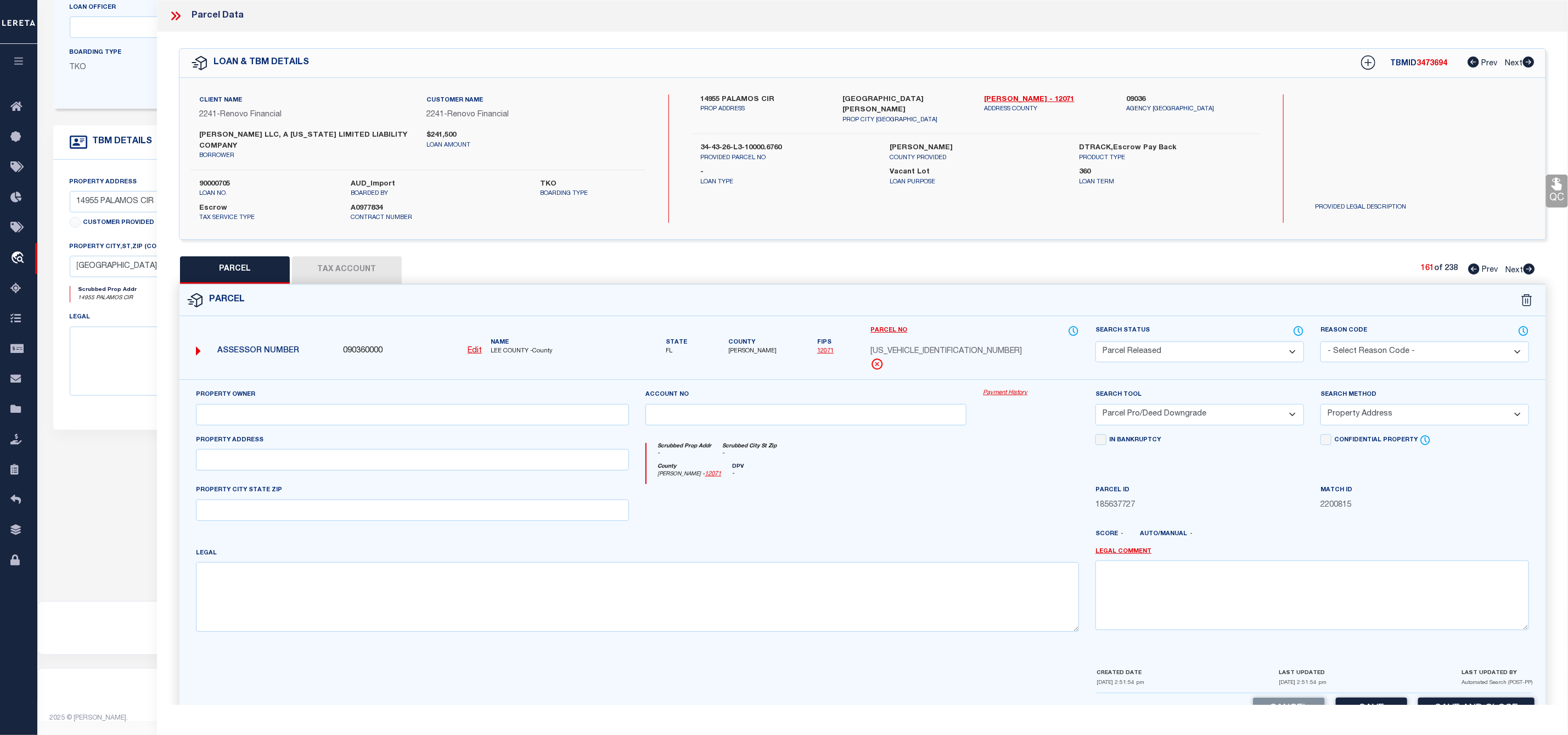
click at [1380, 347] on select "- Select Reason Code - 099 - Other (Provide additional detail) ACT - Agency Cha…" at bounding box center [1424, 352] width 208 height 22
click at [1320, 343] on select "- Select Reason Code - 099 - Other (Provide additional detail) ACT - Agency Cha…" at bounding box center [1424, 352] width 208 height 22
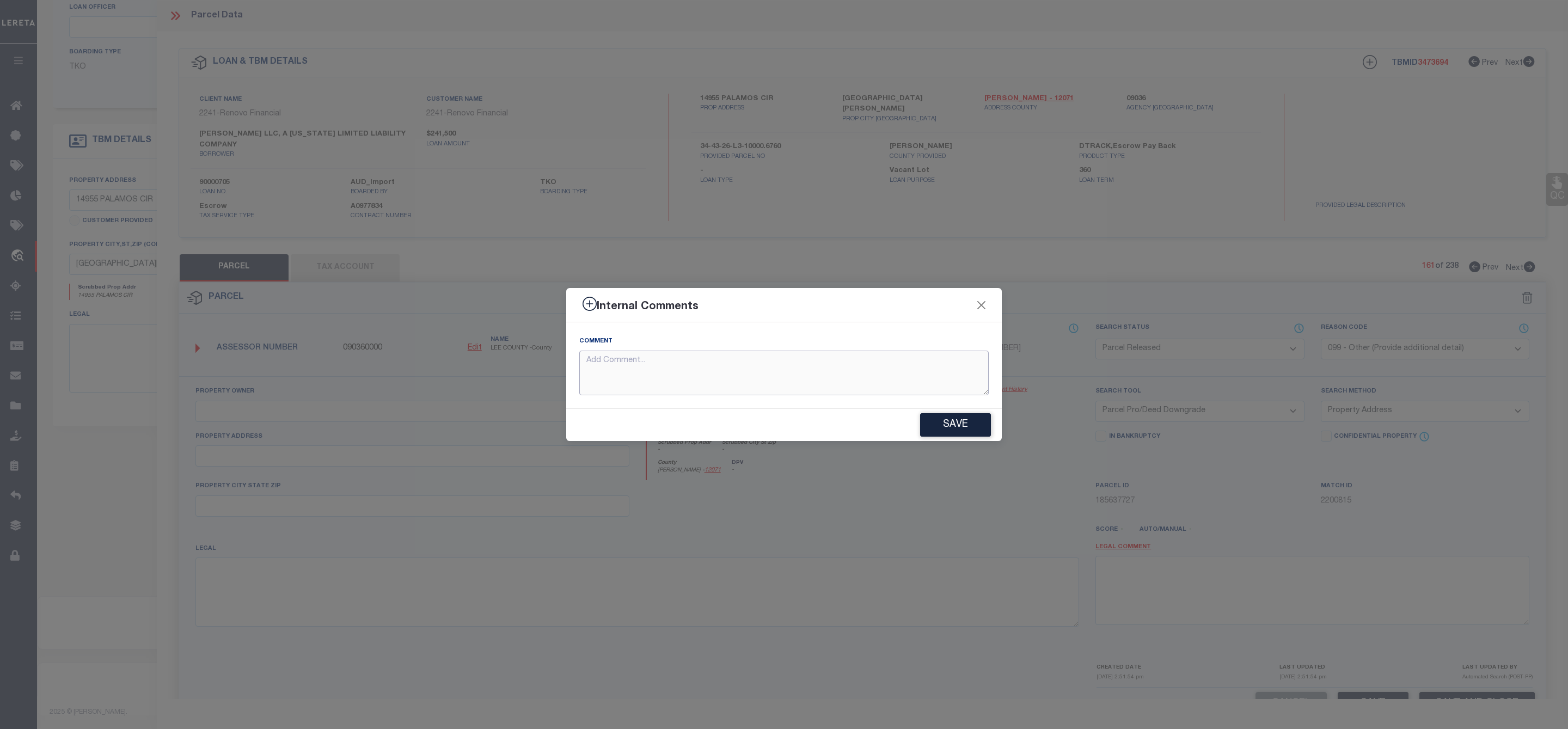
click at [835, 368] on textarea at bounding box center [784, 373] width 409 height 45
paste textarea "Parcel Not Needed"
click at [938, 426] on button "Save" at bounding box center [955, 425] width 71 height 23
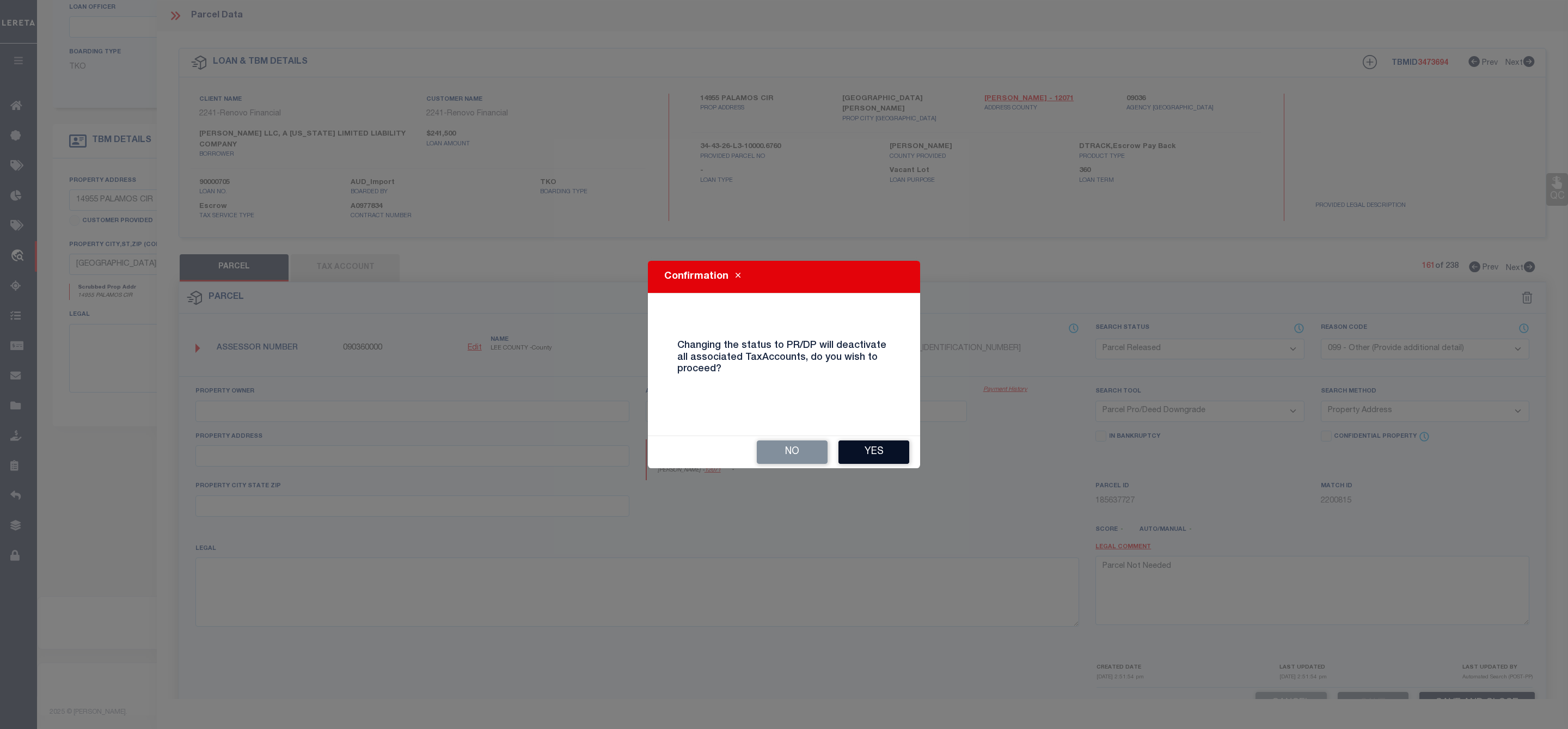
click at [867, 451] on button "Yes" at bounding box center [874, 452] width 71 height 23
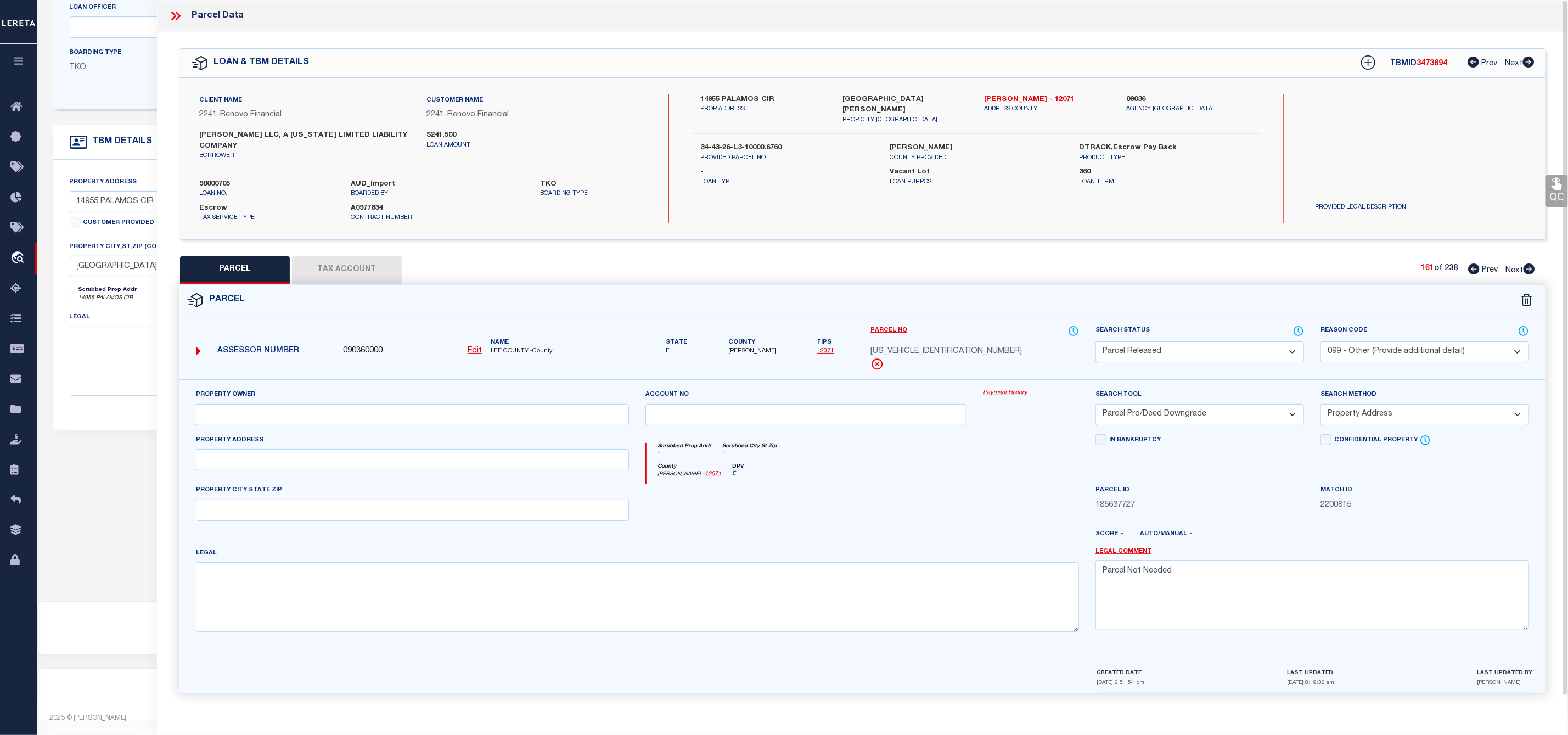
click at [1525, 267] on icon at bounding box center [1529, 269] width 12 height 11
click at [1164, 355] on select "Automated Search Bad Parcel Complete Duplicate Parcel High Dollar Reporting In …" at bounding box center [1200, 352] width 208 height 22
click at [1096, 343] on select "Automated Search Bad Parcel Complete Duplicate Parcel High Dollar Reporting In …" at bounding box center [1200, 352] width 208 height 22
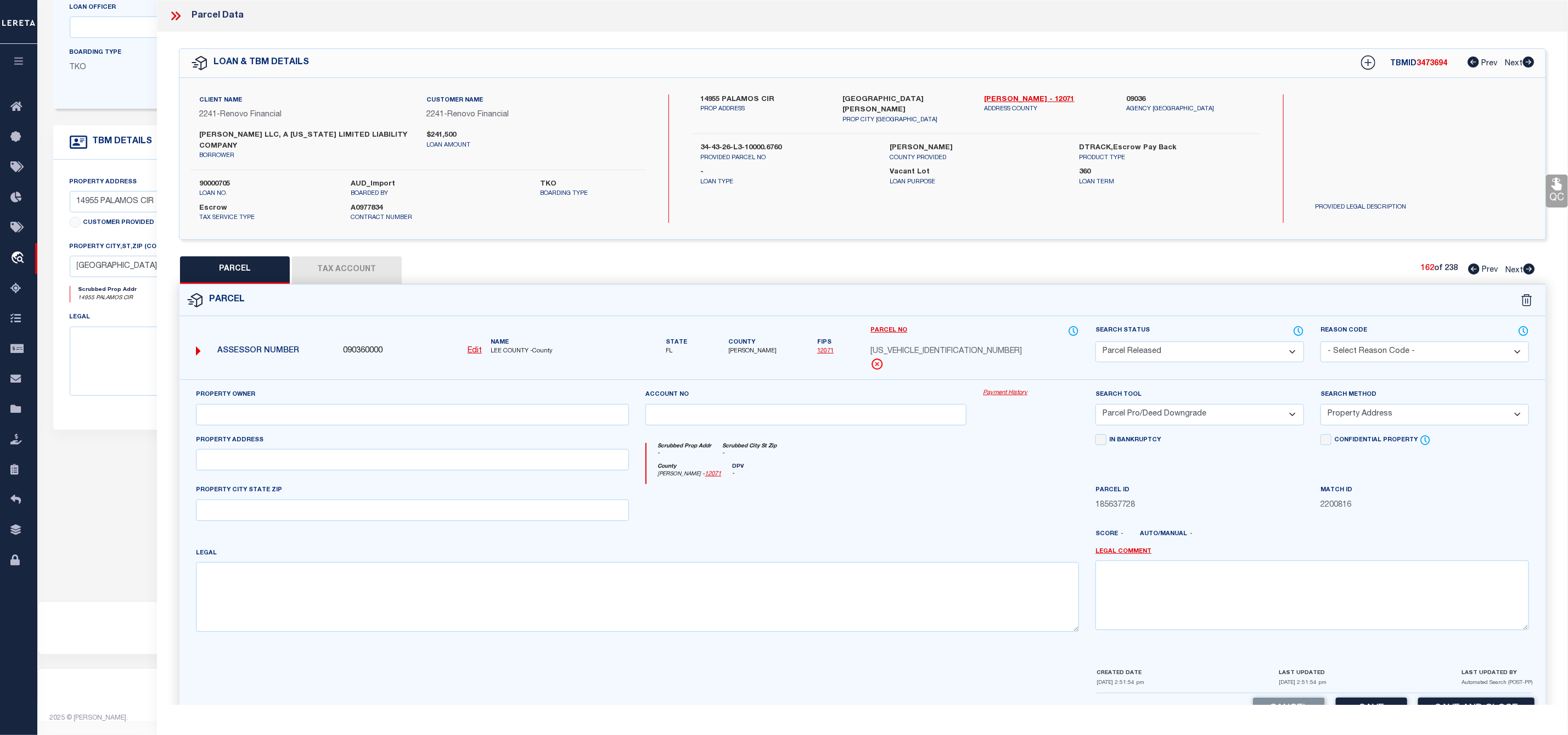
click at [1357, 351] on select "- Select Reason Code - 099 - Other (Provide additional detail) ACT - Agency Cha…" at bounding box center [1424, 352] width 208 height 22
click at [1320, 343] on select "- Select Reason Code - 099 - Other (Provide additional detail) ACT - Agency Cha…" at bounding box center [1424, 352] width 208 height 22
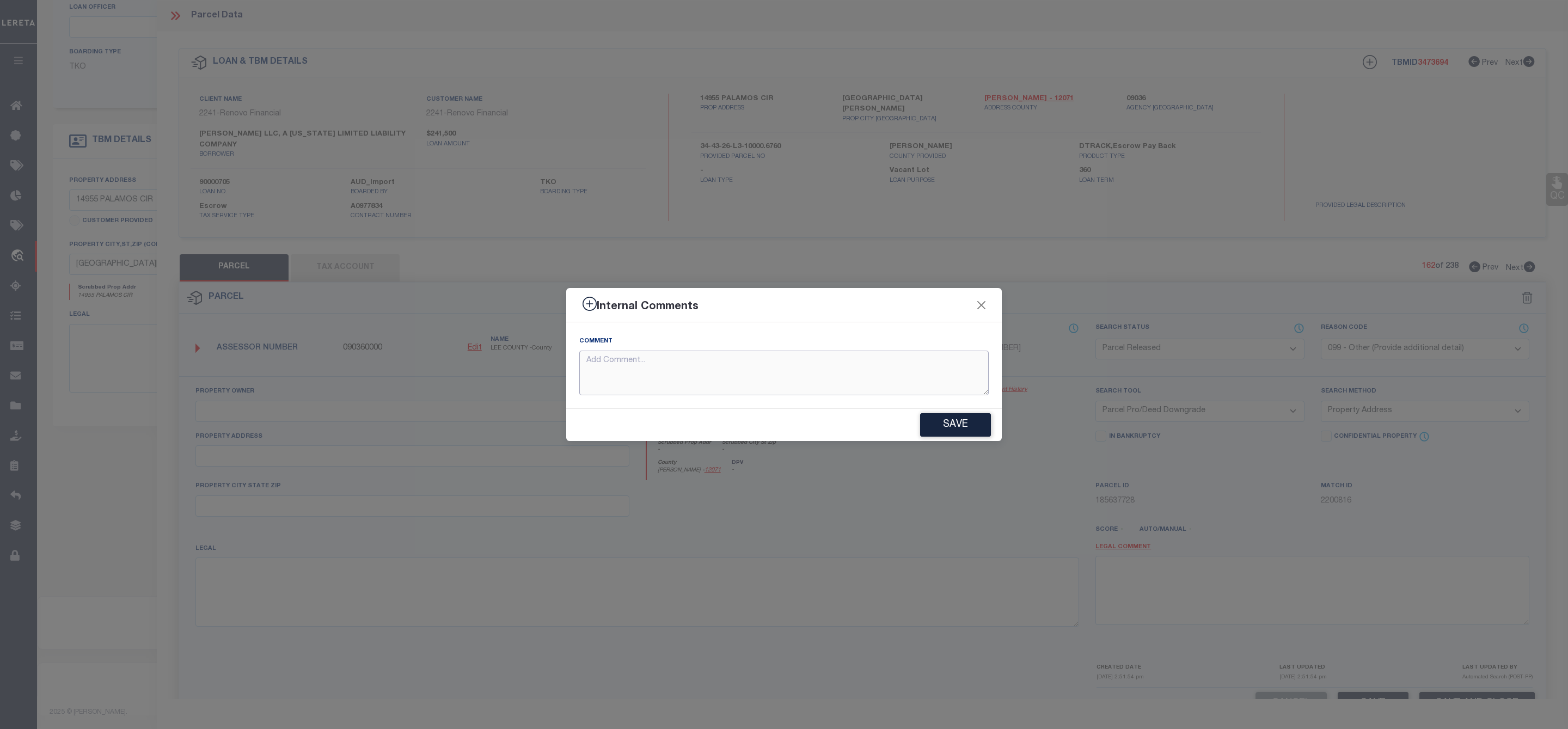
click at [660, 356] on textarea at bounding box center [784, 373] width 409 height 45
paste textarea "Parcel Not Needed"
click at [978, 428] on button "Save" at bounding box center [955, 425] width 71 height 23
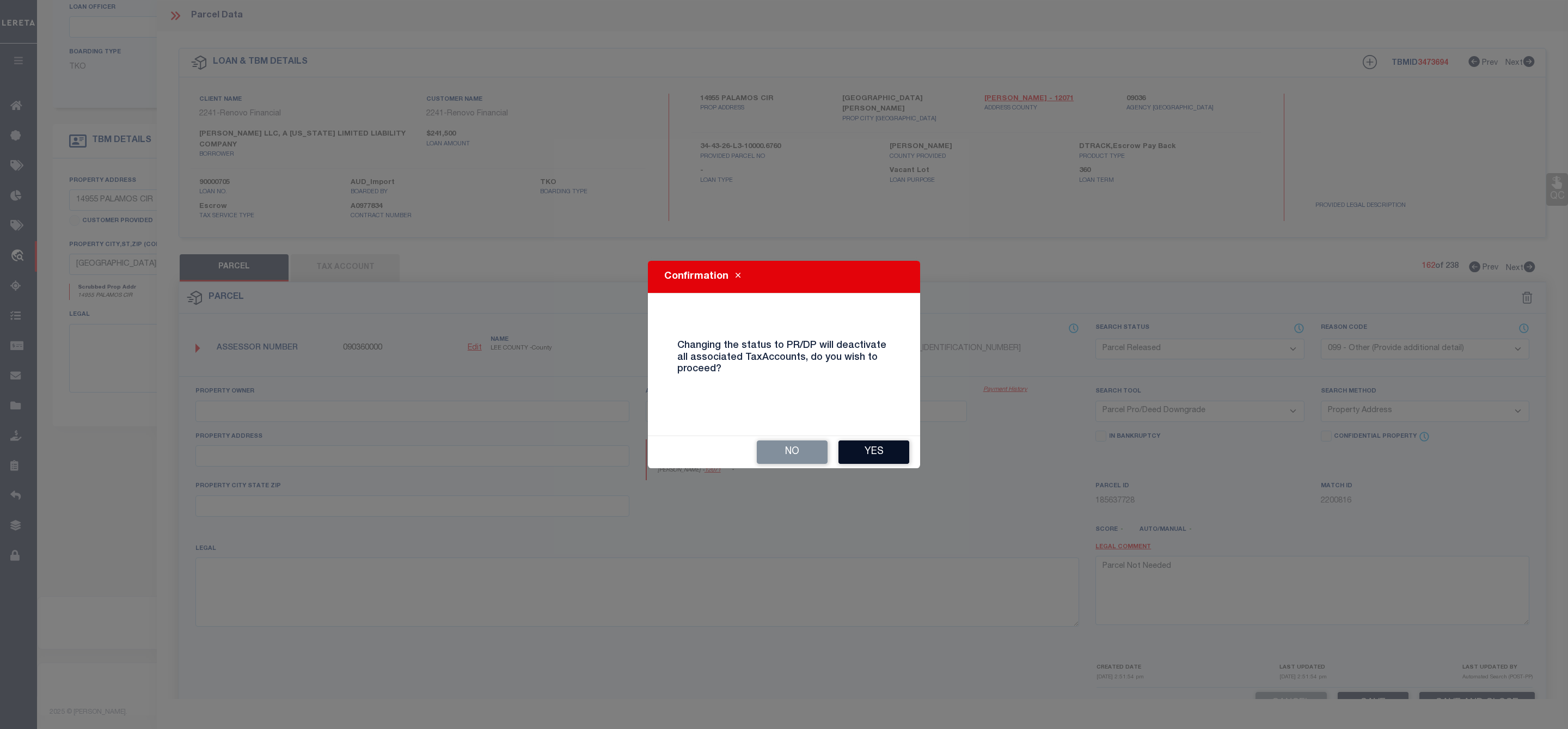
click at [865, 451] on button "Yes" at bounding box center [874, 452] width 71 height 23
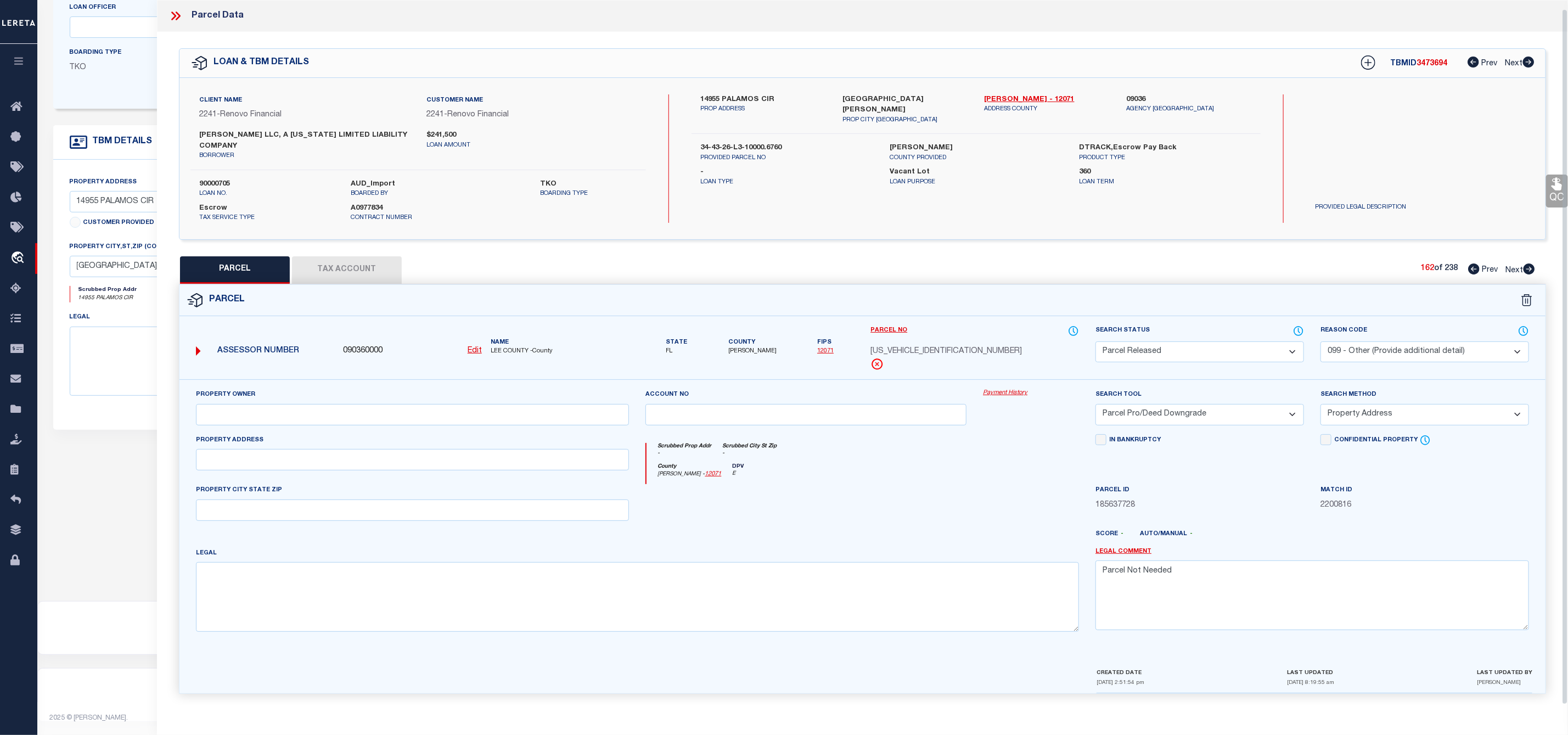
scroll to position [8, 0]
click at [1531, 261] on icon at bounding box center [1529, 266] width 12 height 11
click at [1141, 351] on select "Automated Search Bad Parcel Complete Duplicate Parcel High Dollar Reporting In …" at bounding box center [1200, 352] width 208 height 22
click at [1096, 343] on select "Automated Search Bad Parcel Complete Duplicate Parcel High Dollar Reporting In …" at bounding box center [1200, 352] width 208 height 22
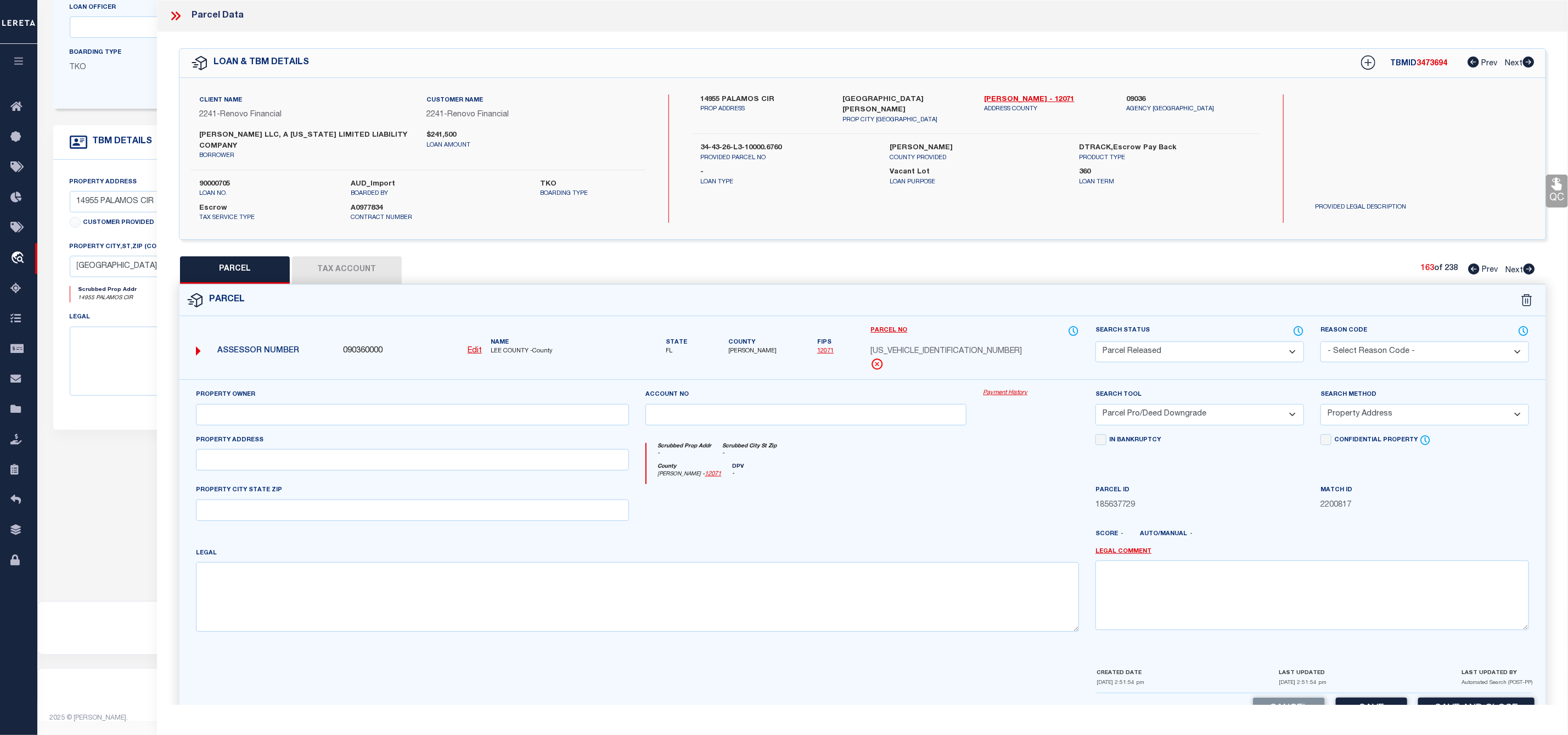
click at [1405, 356] on select "- Select Reason Code - 099 - Other (Provide additional detail) ACT - Agency Cha…" at bounding box center [1424, 352] width 208 height 22
click at [1320, 343] on select "- Select Reason Code - 099 - Other (Provide additional detail) ACT - Agency Cha…" at bounding box center [1424, 352] width 208 height 22
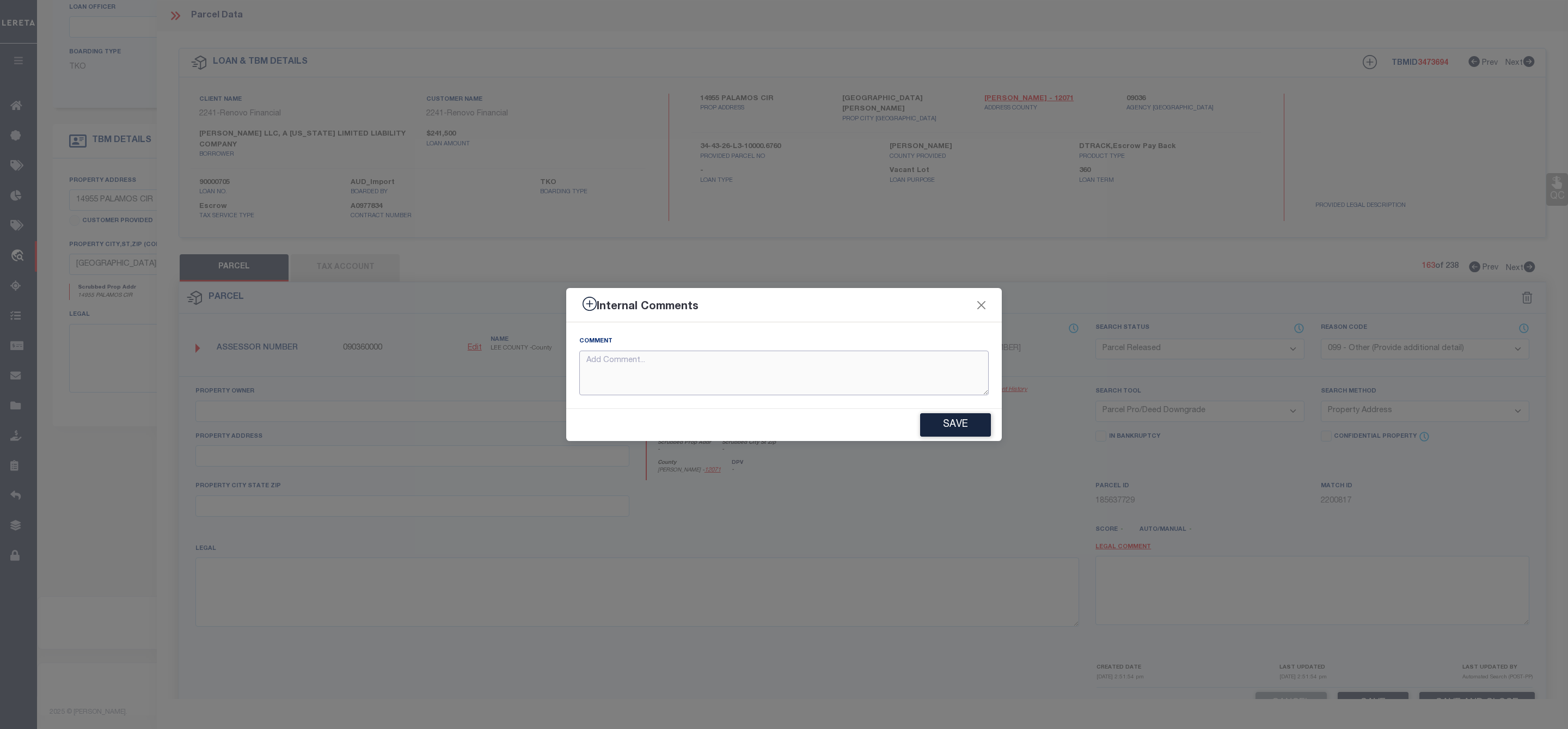
click at [814, 374] on textarea at bounding box center [784, 373] width 409 height 45
paste textarea "Parcel Not Needed"
click at [946, 422] on button "Save" at bounding box center [955, 425] width 71 height 23
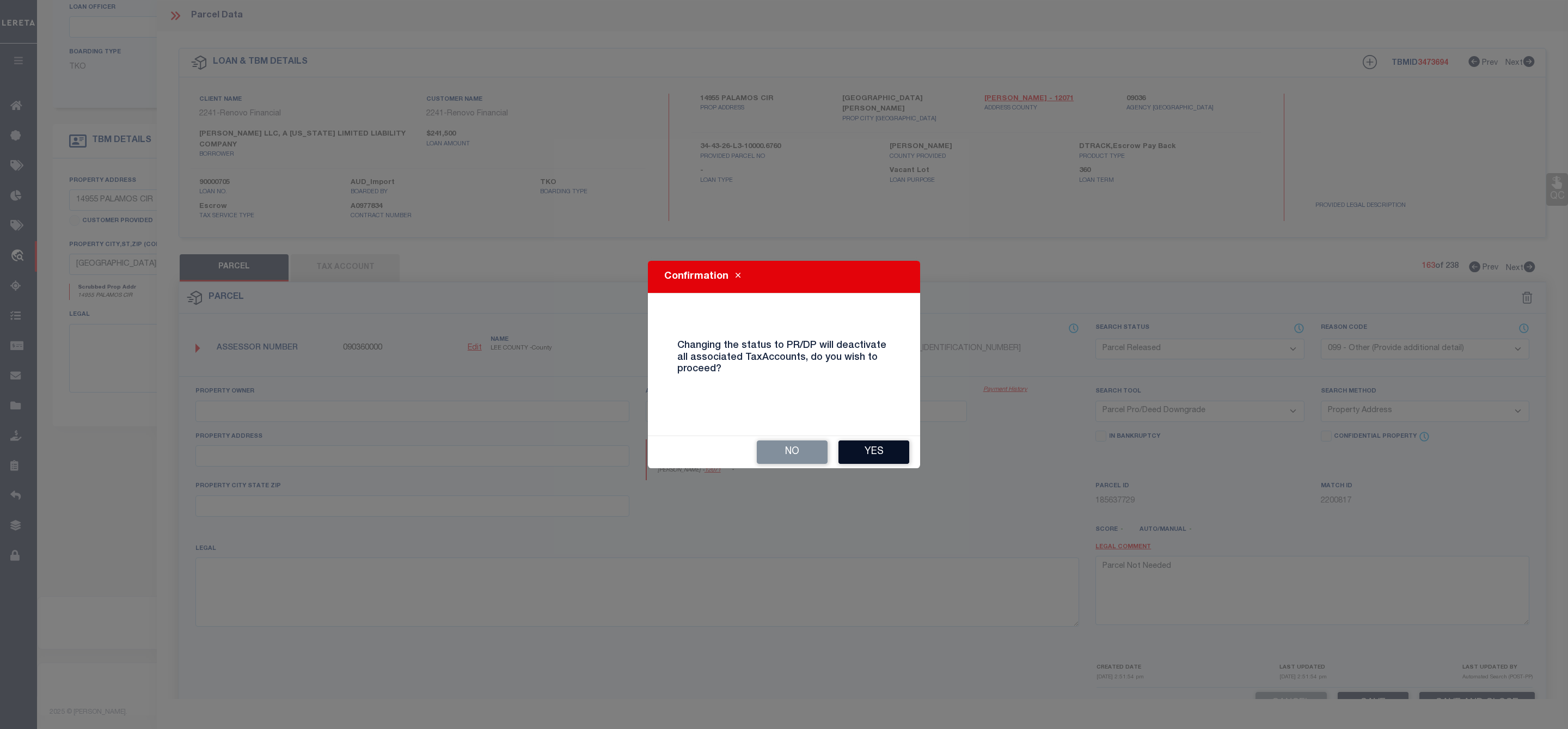
click at [894, 451] on button "Yes" at bounding box center [874, 452] width 71 height 23
